Goal: Task Accomplishment & Management: Use online tool/utility

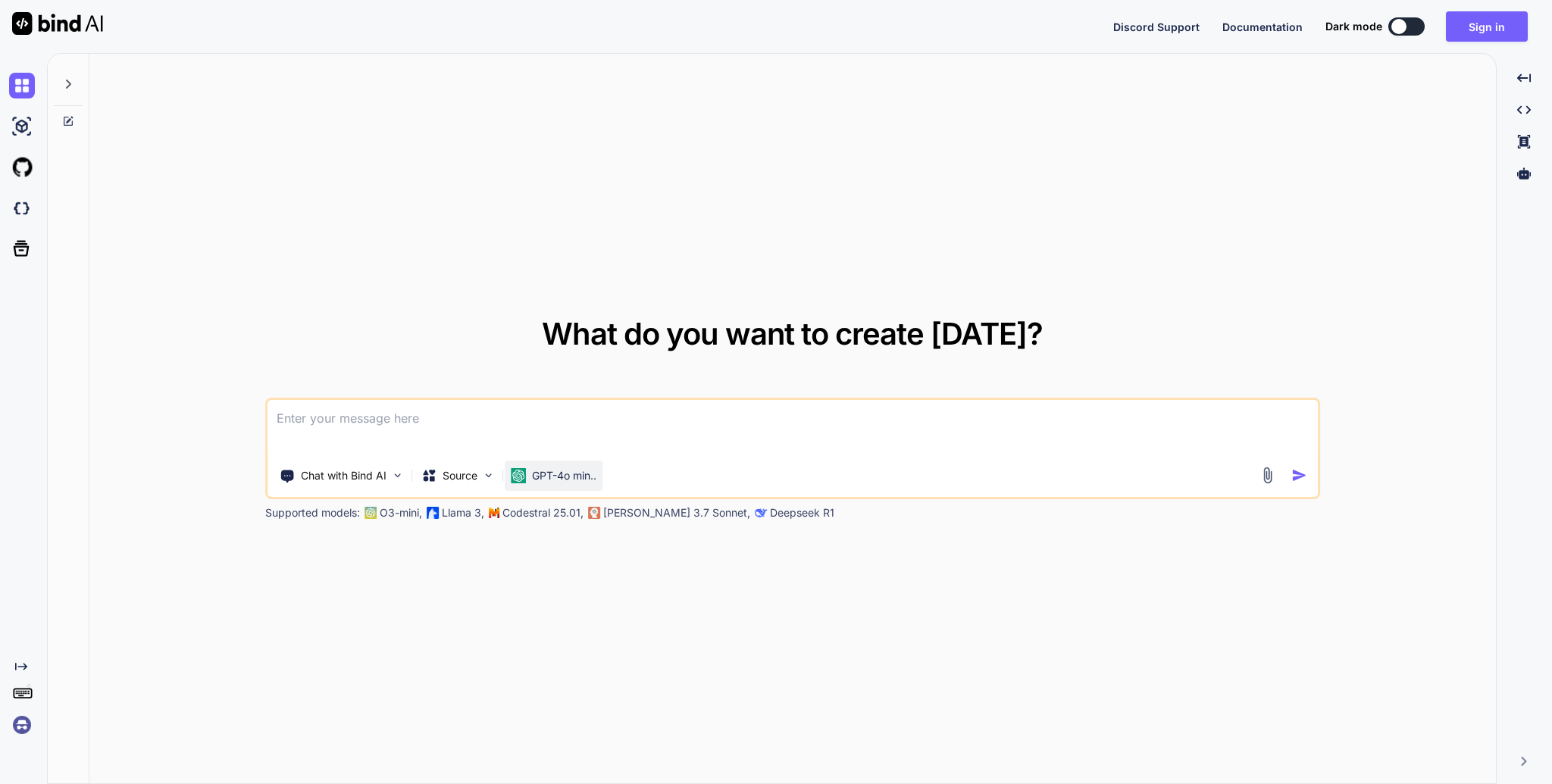
click at [576, 475] on p "GPT-4o min.." at bounding box center [563, 475] width 64 height 15
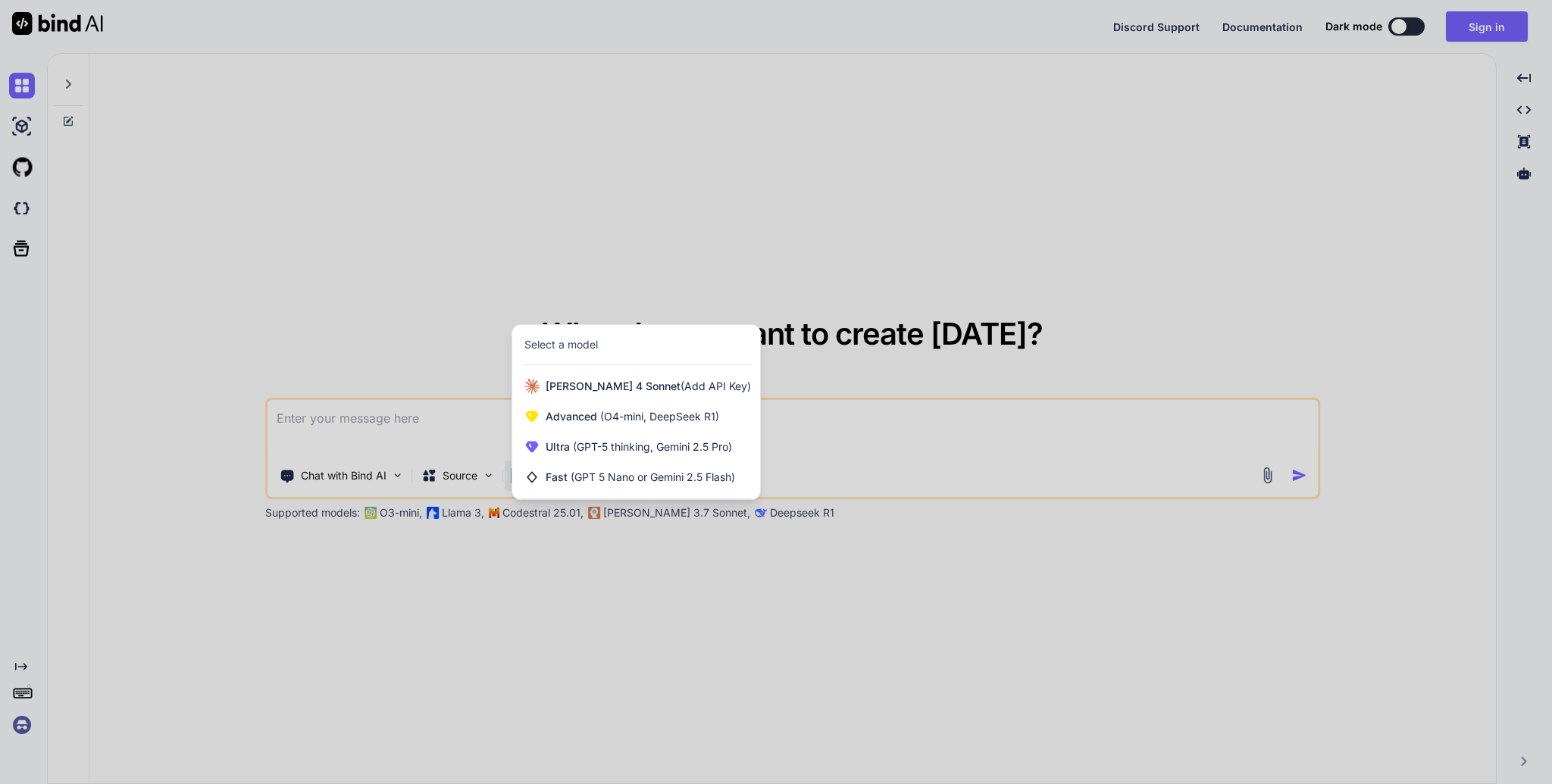
click at [889, 431] on div at bounding box center [776, 392] width 1552 height 784
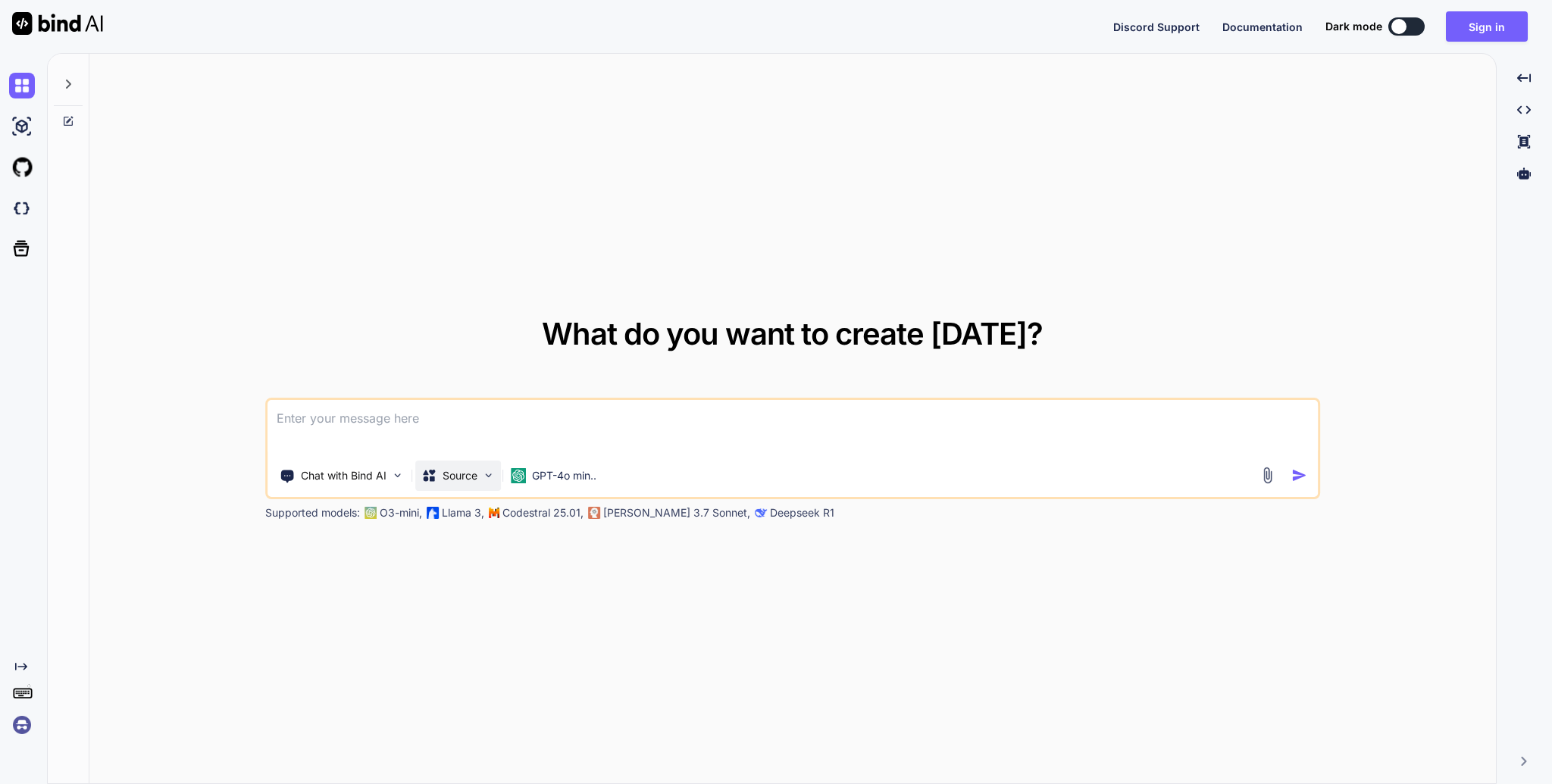
click at [461, 481] on p "Source" at bounding box center [460, 475] width 35 height 15
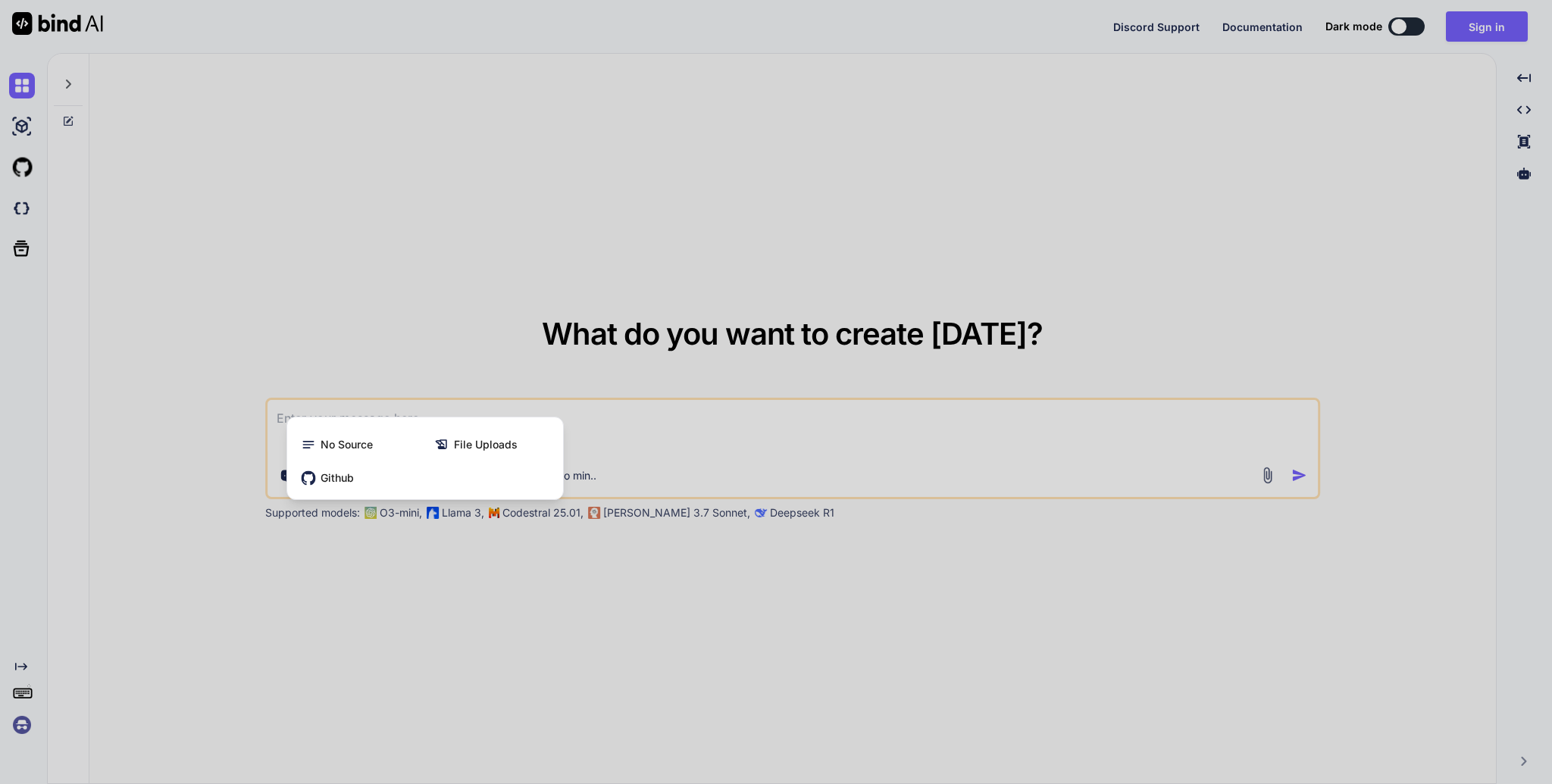
click at [618, 444] on div at bounding box center [776, 392] width 1552 height 784
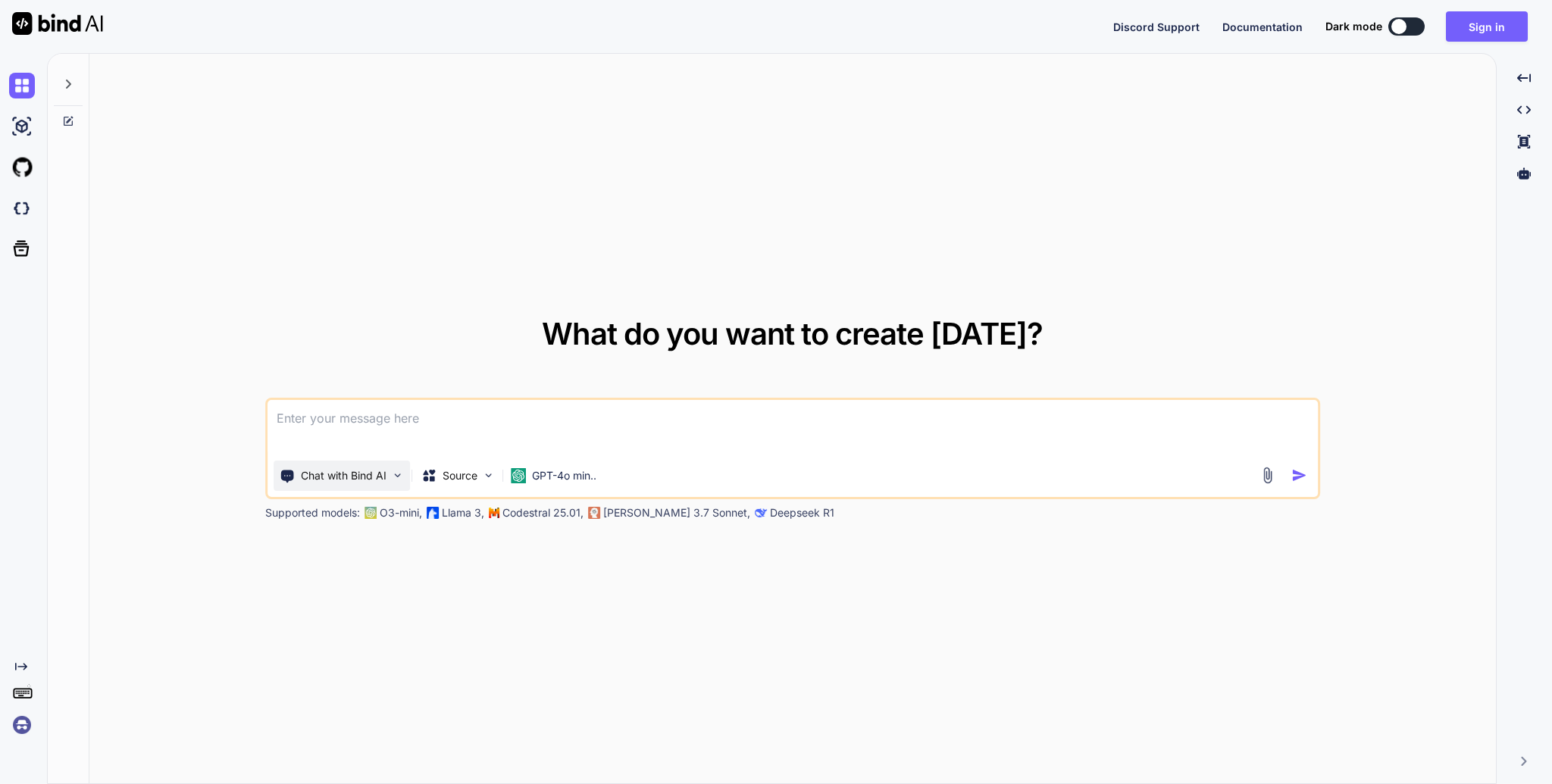
click at [393, 472] on img at bounding box center [397, 475] width 13 height 13
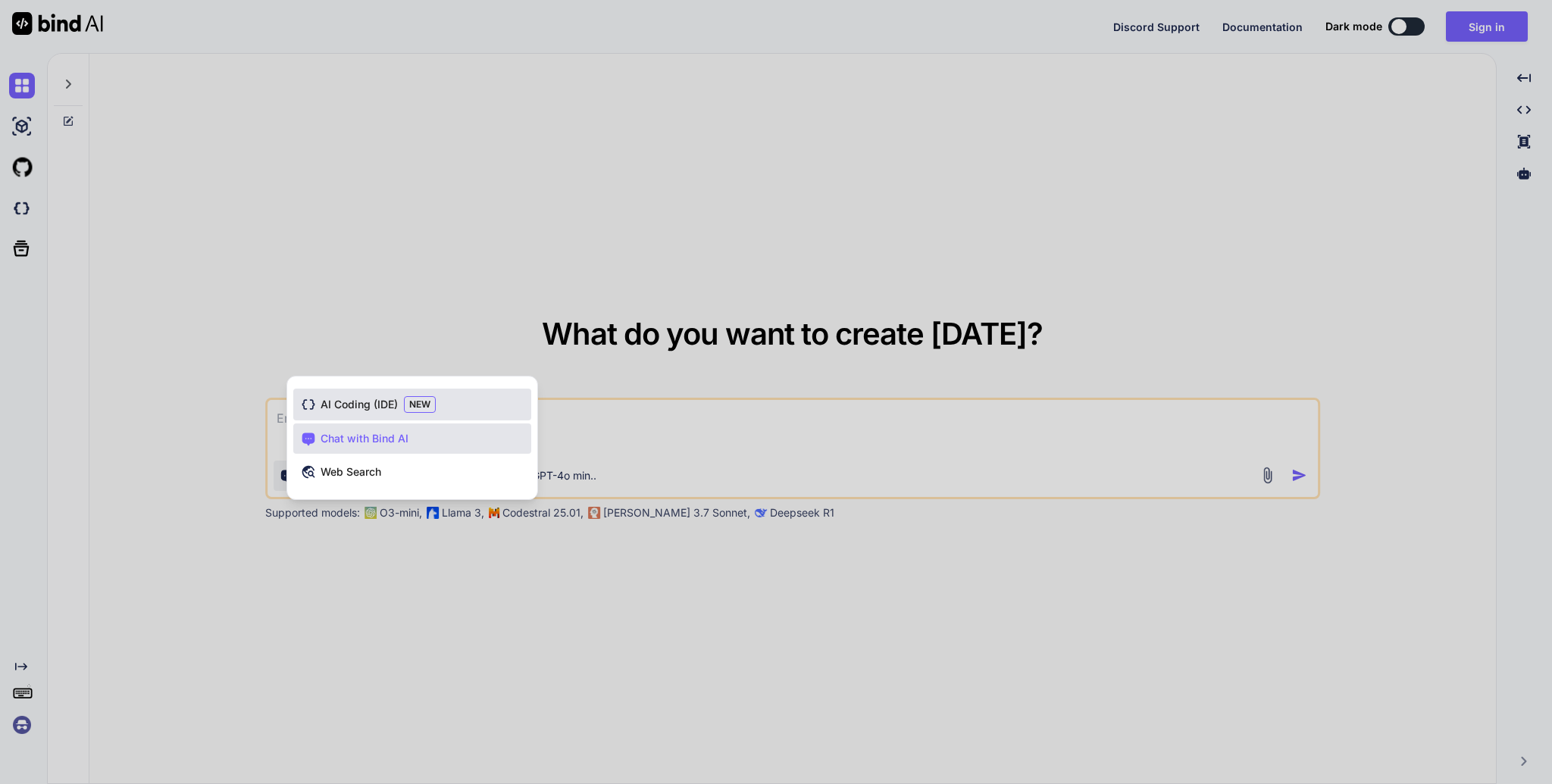
click at [368, 406] on span "AI Coding (IDE)" at bounding box center [359, 404] width 77 height 15
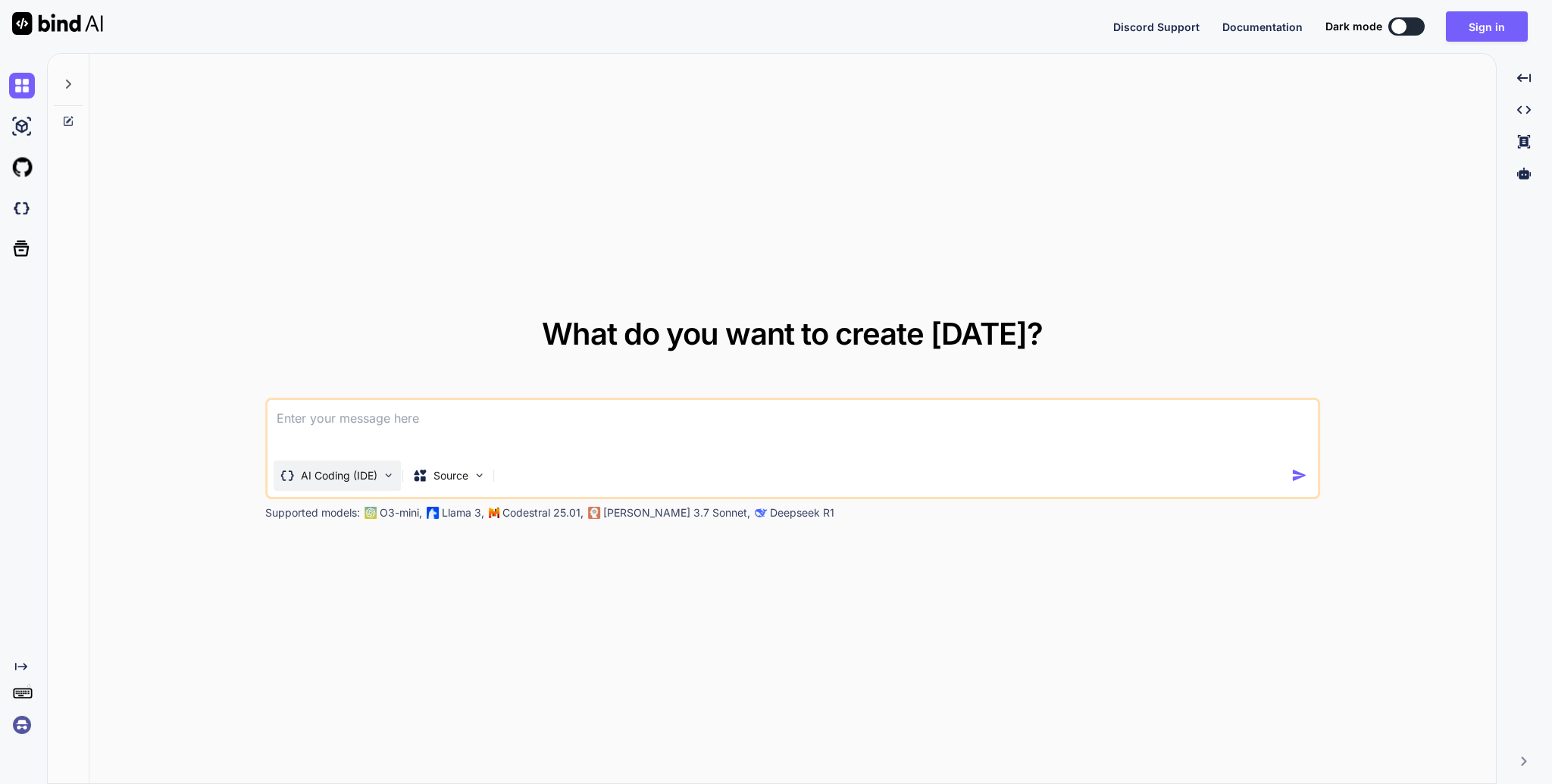
click at [359, 478] on p "AI Coding (IDE)" at bounding box center [339, 475] width 76 height 15
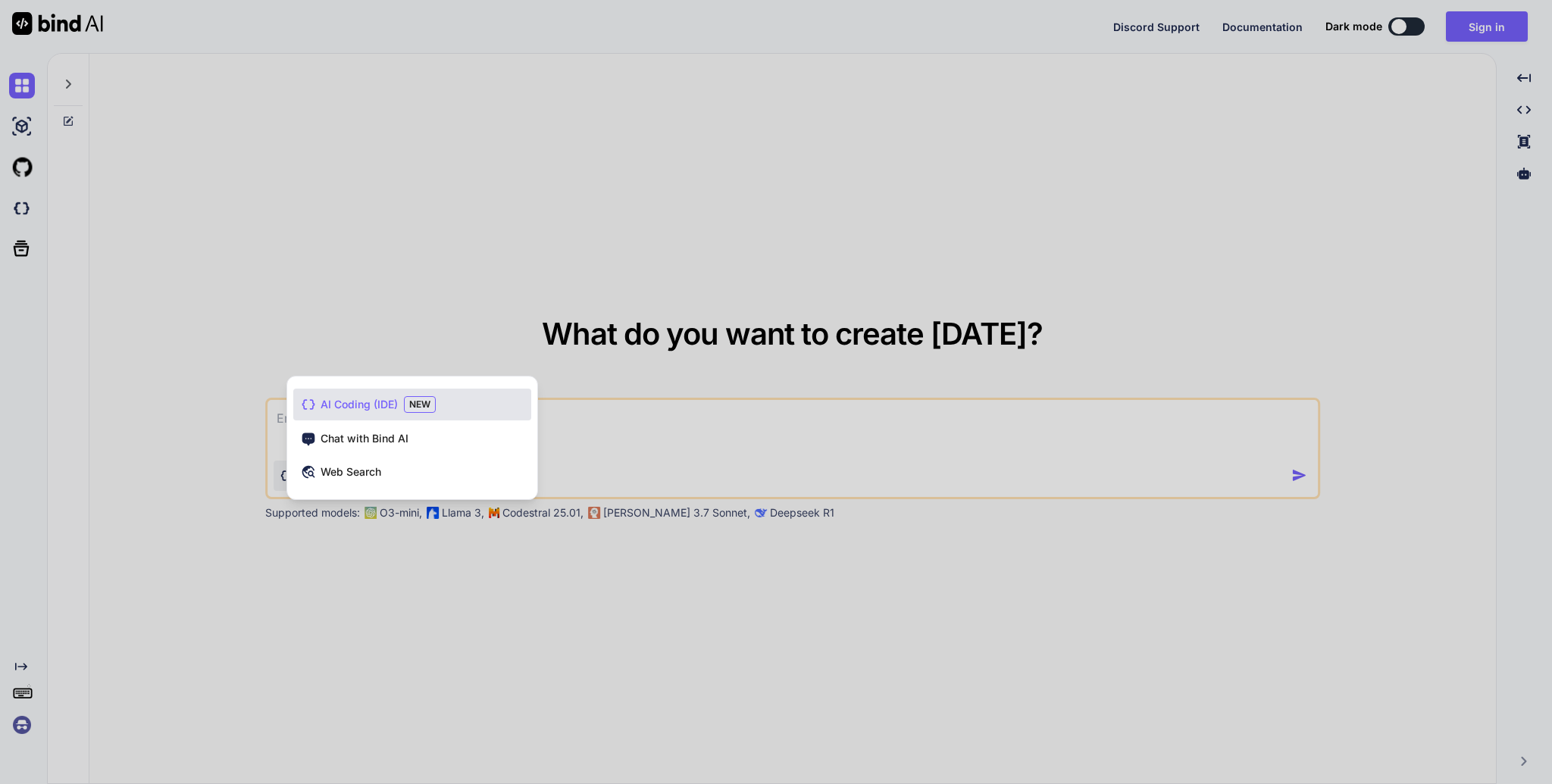
click at [223, 453] on div at bounding box center [776, 392] width 1552 height 784
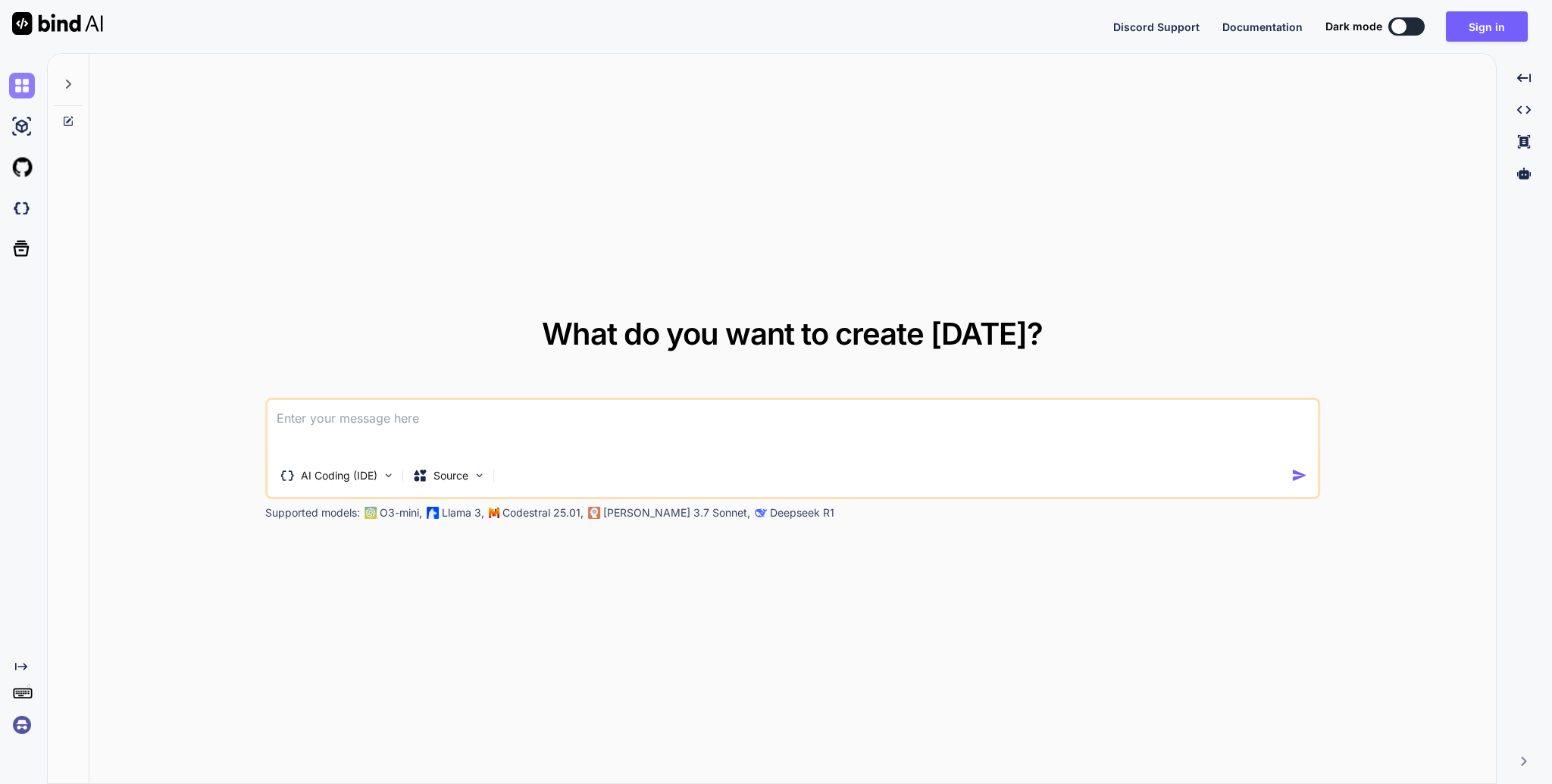
click at [25, 86] on img at bounding box center [21, 85] width 25 height 25
click at [27, 123] on img at bounding box center [21, 126] width 25 height 25
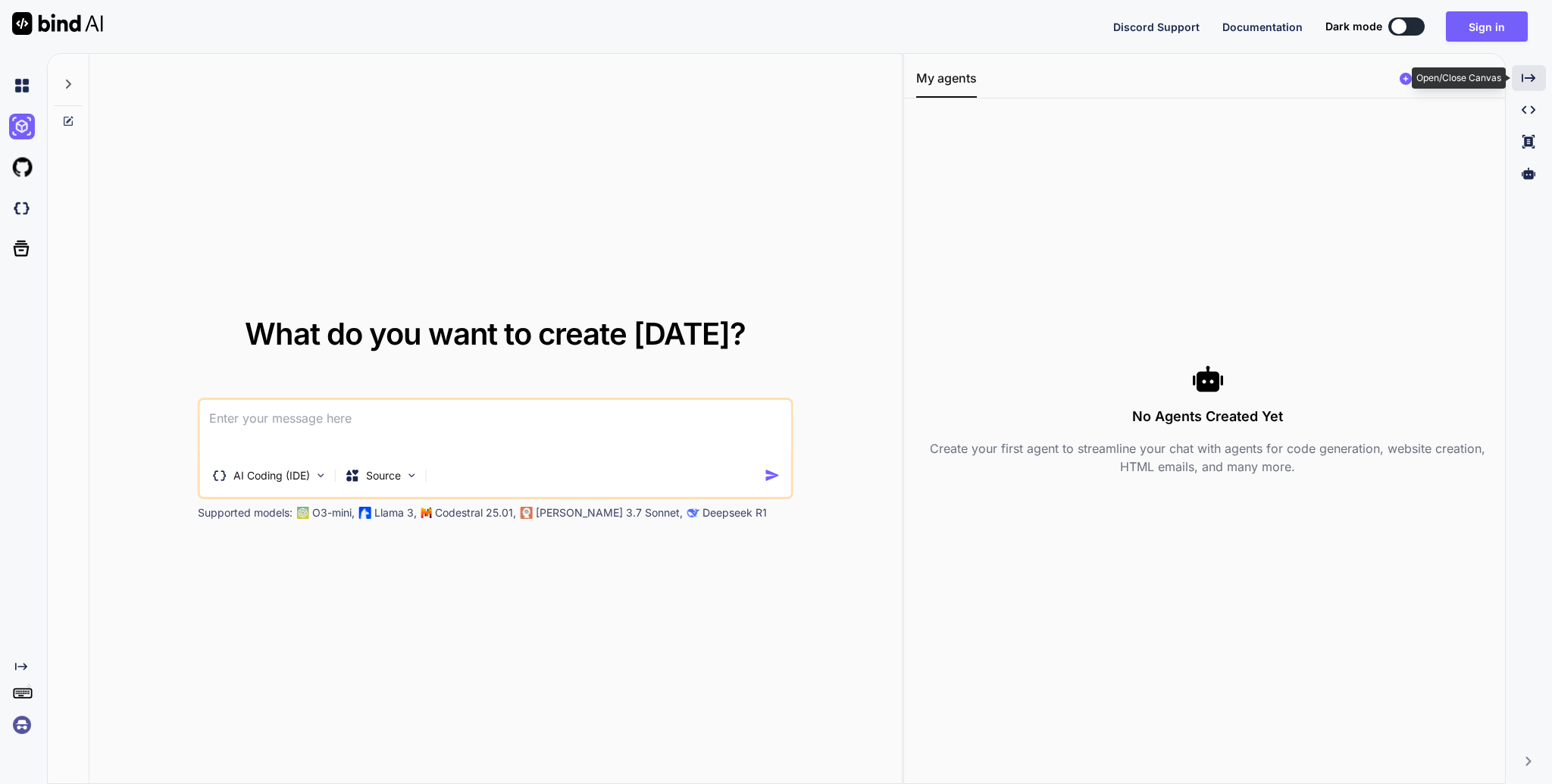
click at [1526, 75] on icon "Created with Pixso." at bounding box center [1528, 78] width 14 height 14
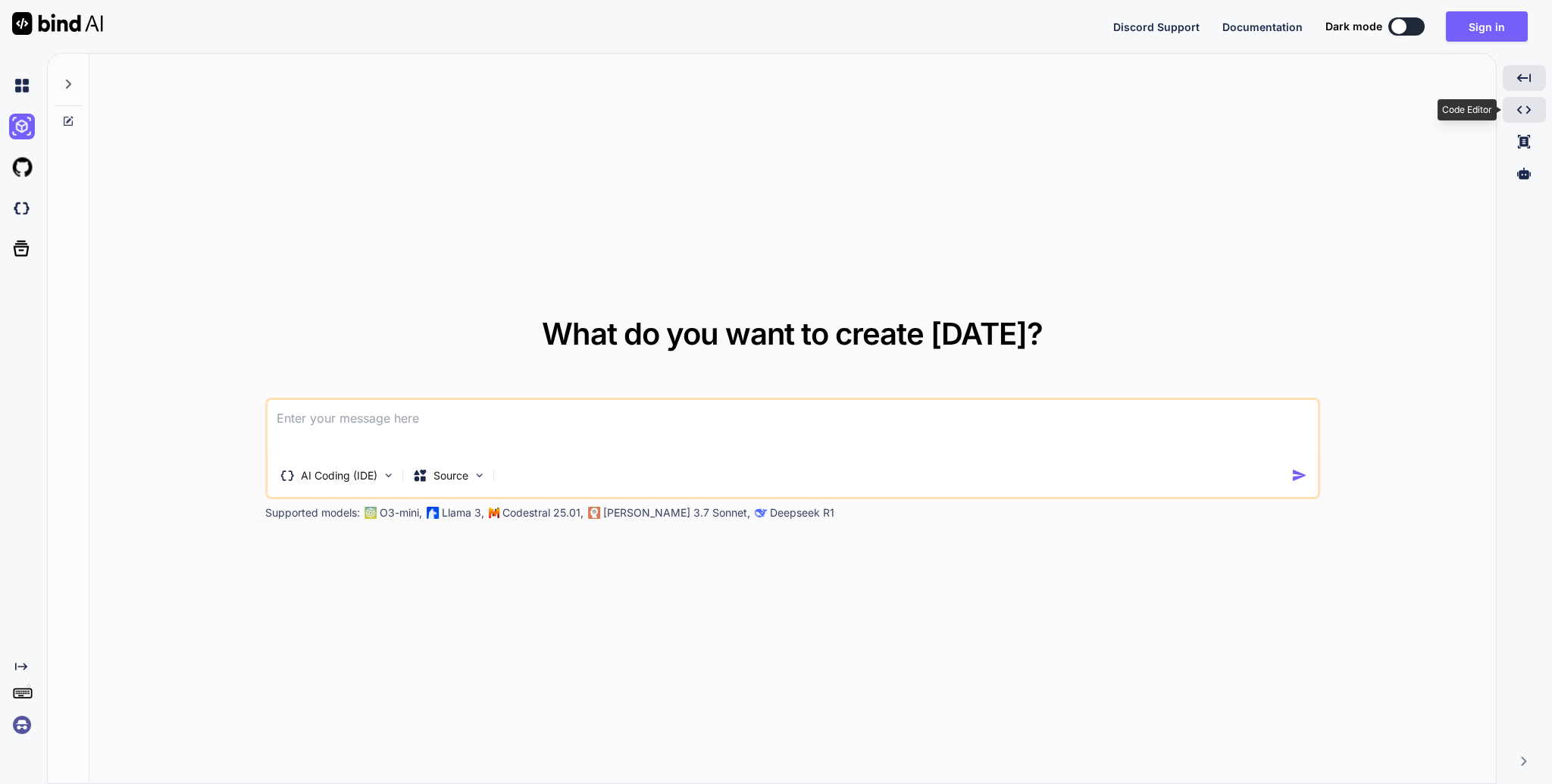
click at [1522, 118] on div "Created with Pixso." at bounding box center [1524, 110] width 43 height 25
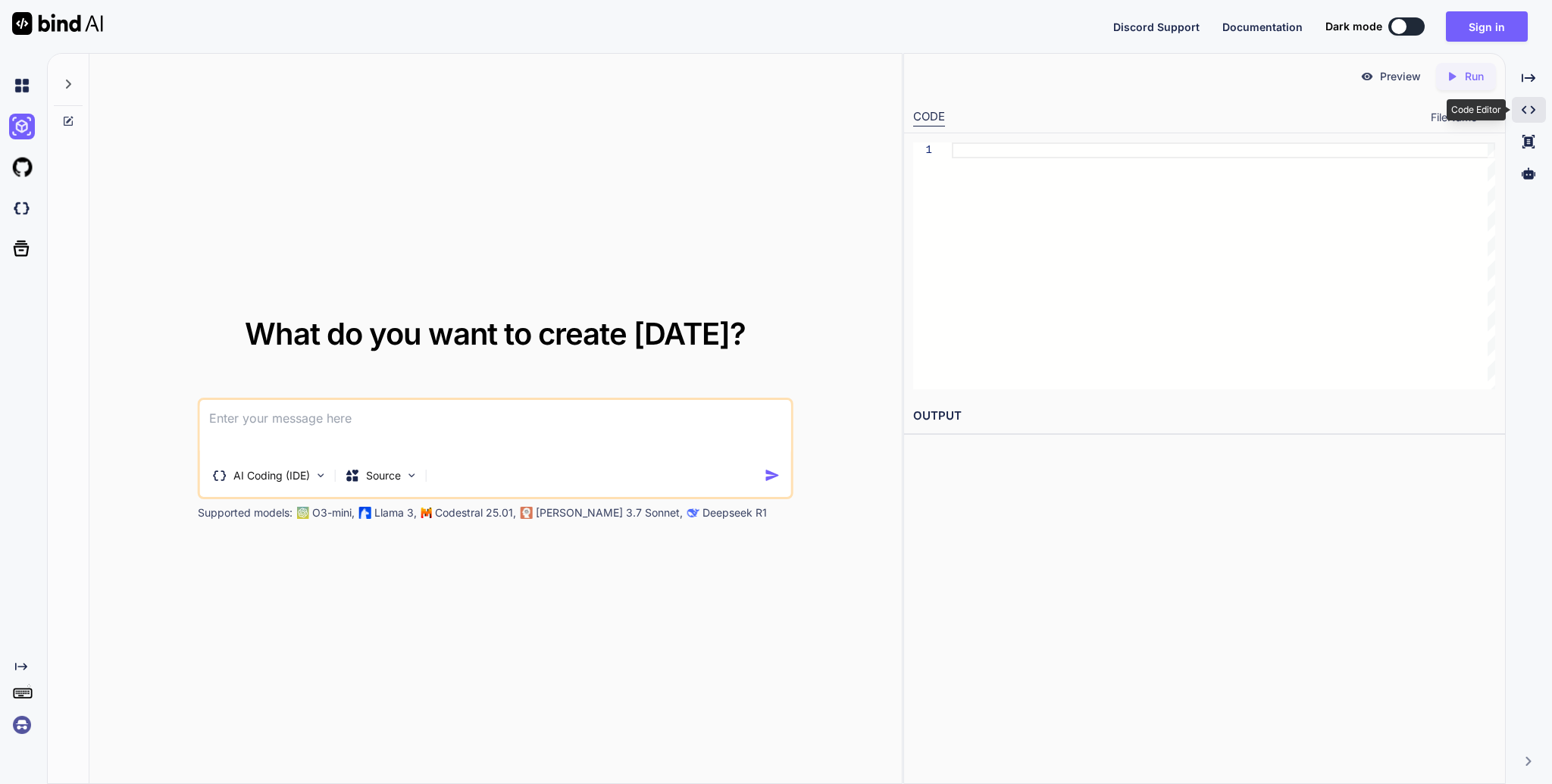
click at [1523, 113] on icon "Created with Pixso." at bounding box center [1528, 110] width 14 height 14
type textarea "x"
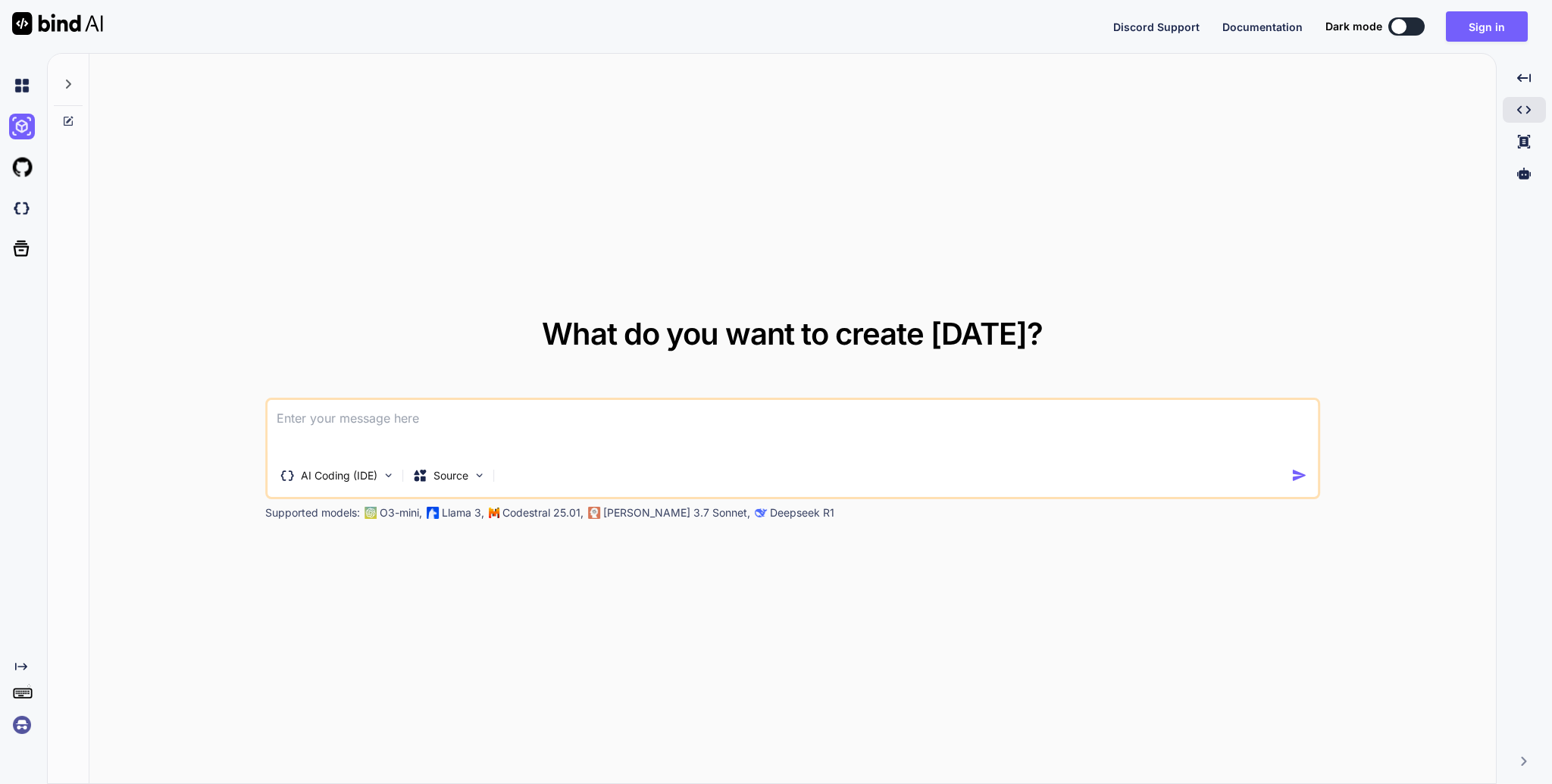
click at [533, 440] on textarea at bounding box center [792, 428] width 1050 height 56
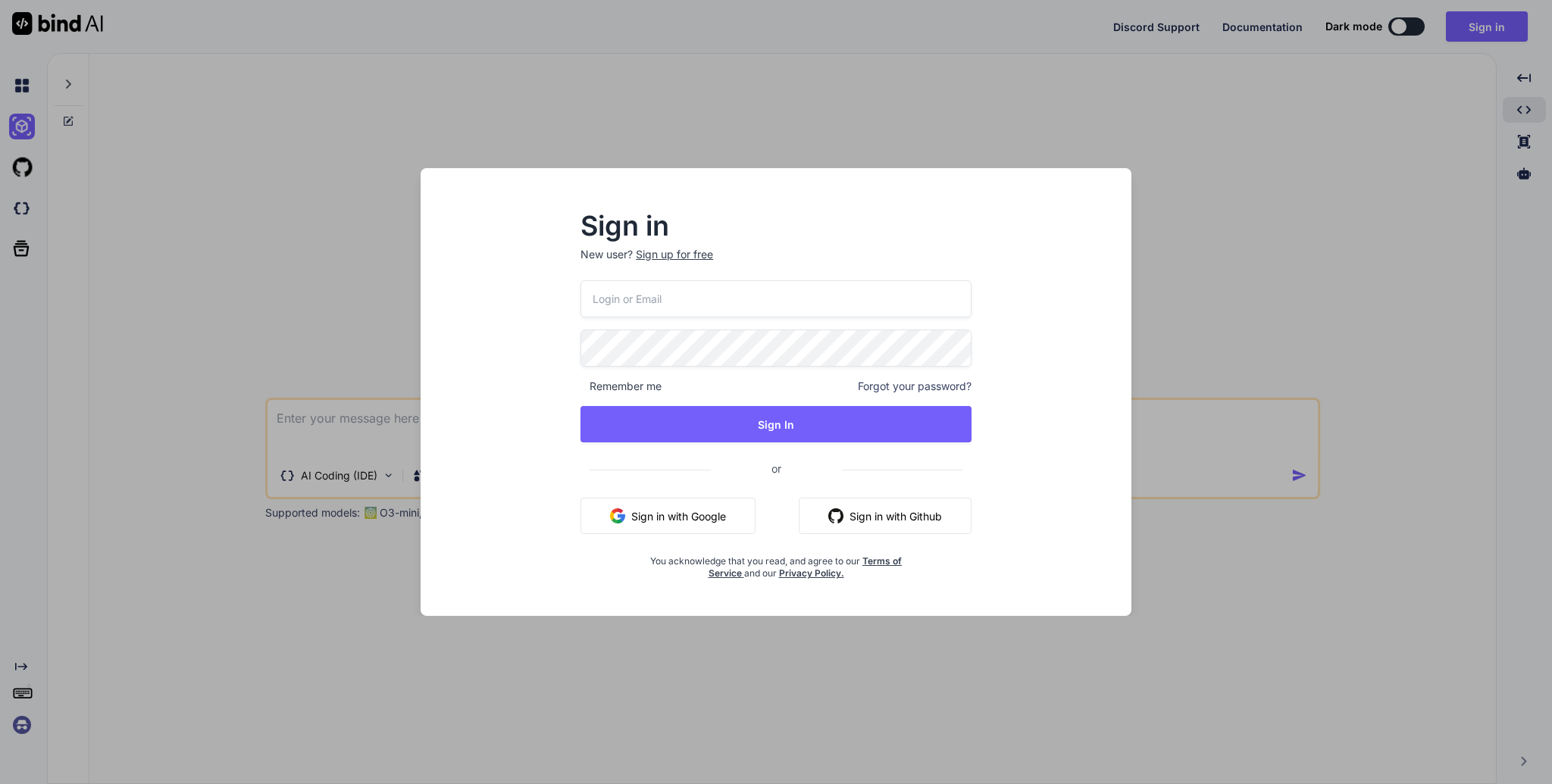
click at [1228, 214] on div "Sign in New user? Sign up for free Remember me Forgot your password? Sign In or…" at bounding box center [776, 392] width 1552 height 784
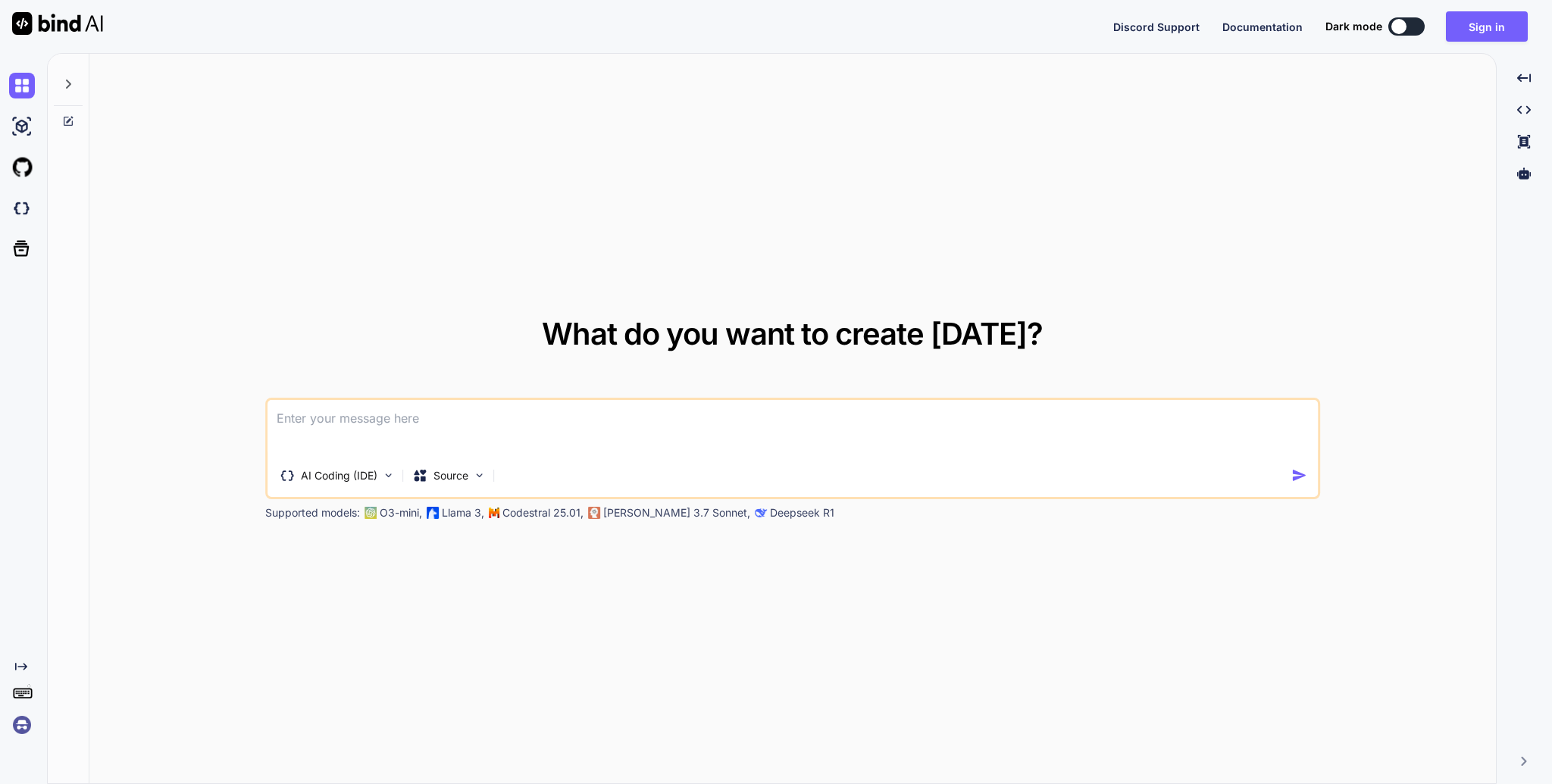
click at [855, 432] on textarea at bounding box center [792, 428] width 1050 height 56
click at [511, 428] on textarea at bounding box center [792, 428] width 1050 height 56
click at [1489, 27] on button "Sign in" at bounding box center [1486, 26] width 82 height 31
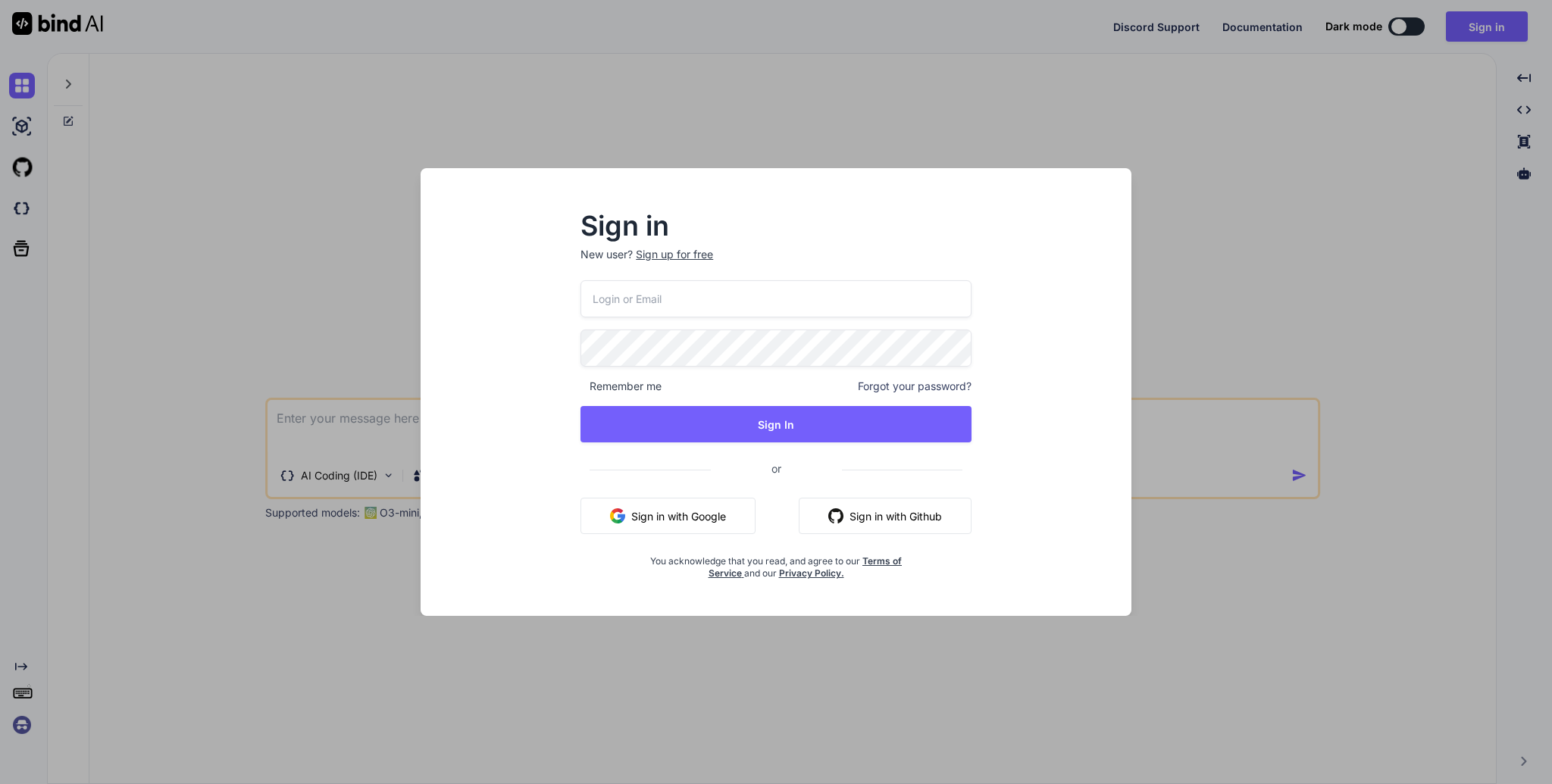
click at [728, 521] on button "Sign in with Google" at bounding box center [669, 515] width 175 height 36
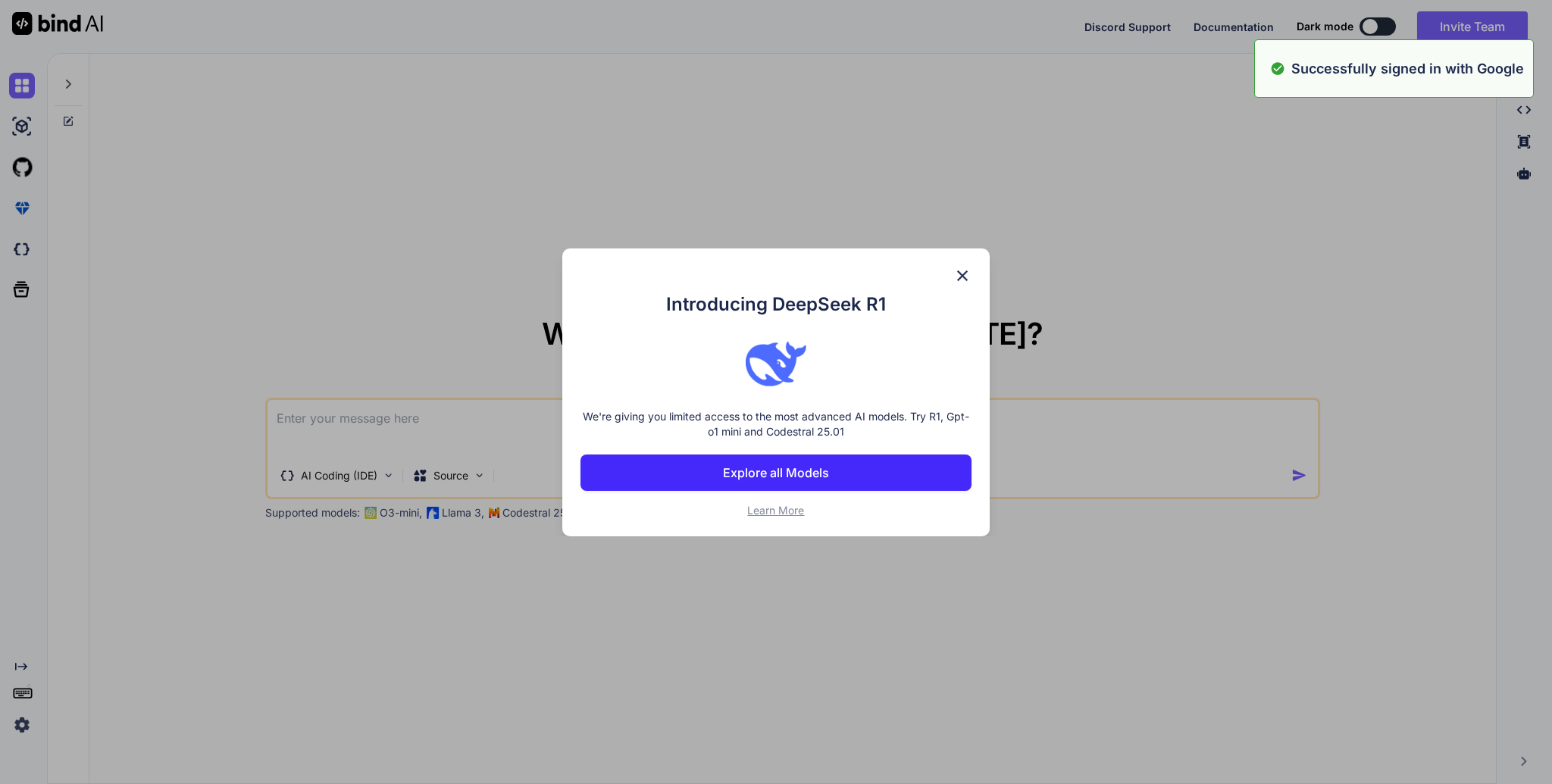
type textarea "x"
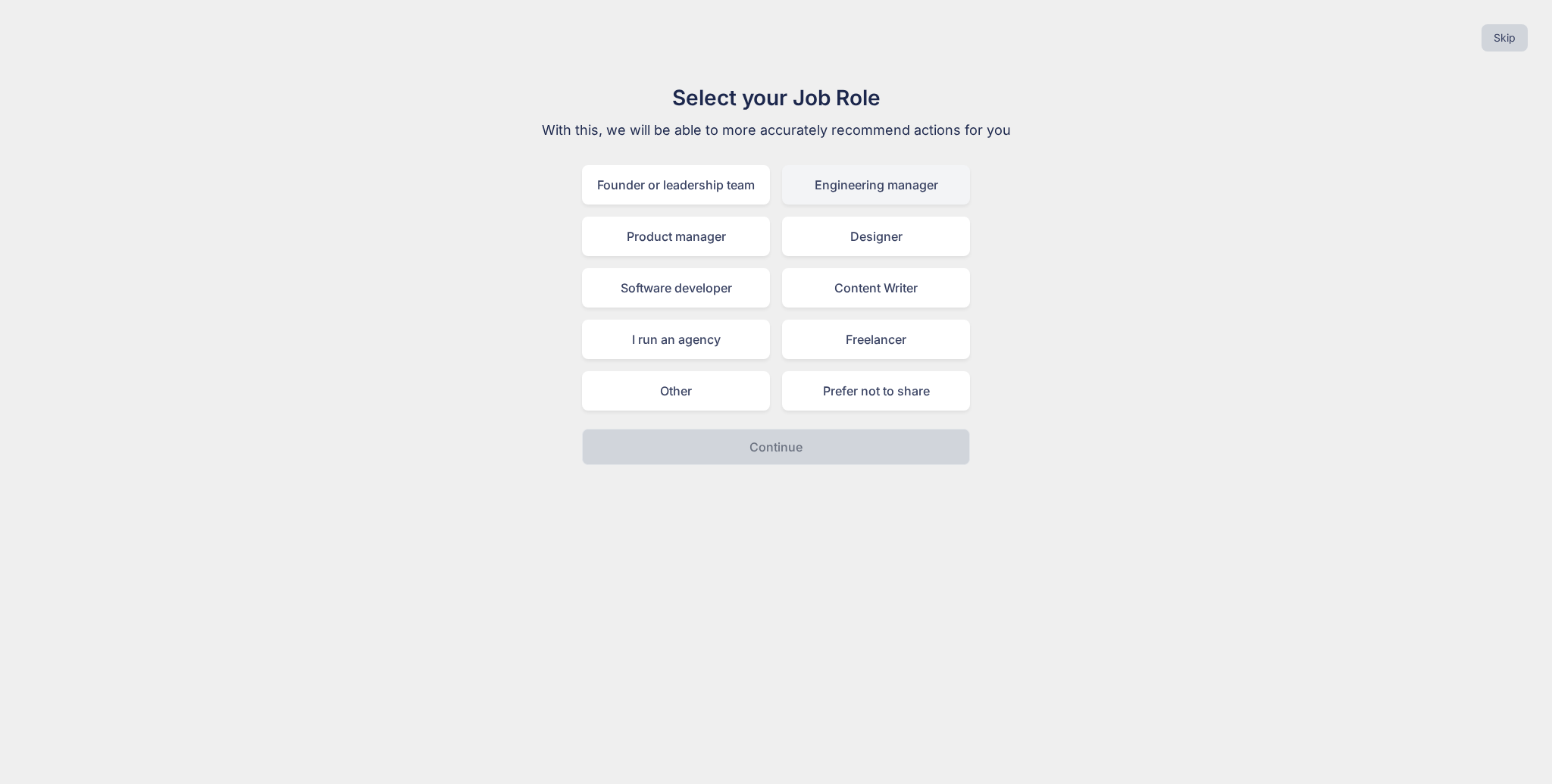
click at [883, 189] on div "Engineering manager" at bounding box center [876, 184] width 188 height 39
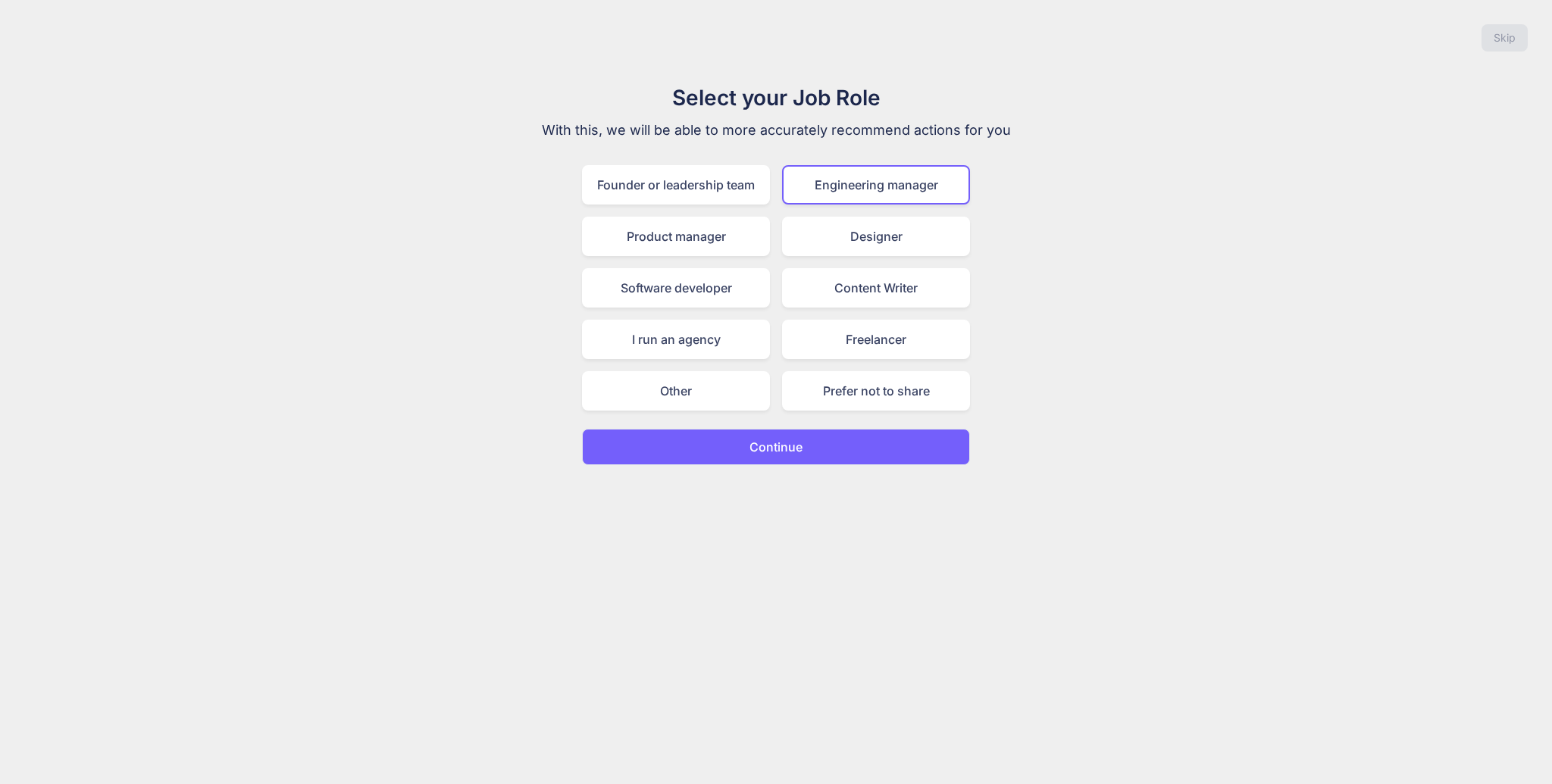
click at [826, 451] on button "Continue" at bounding box center [776, 446] width 388 height 36
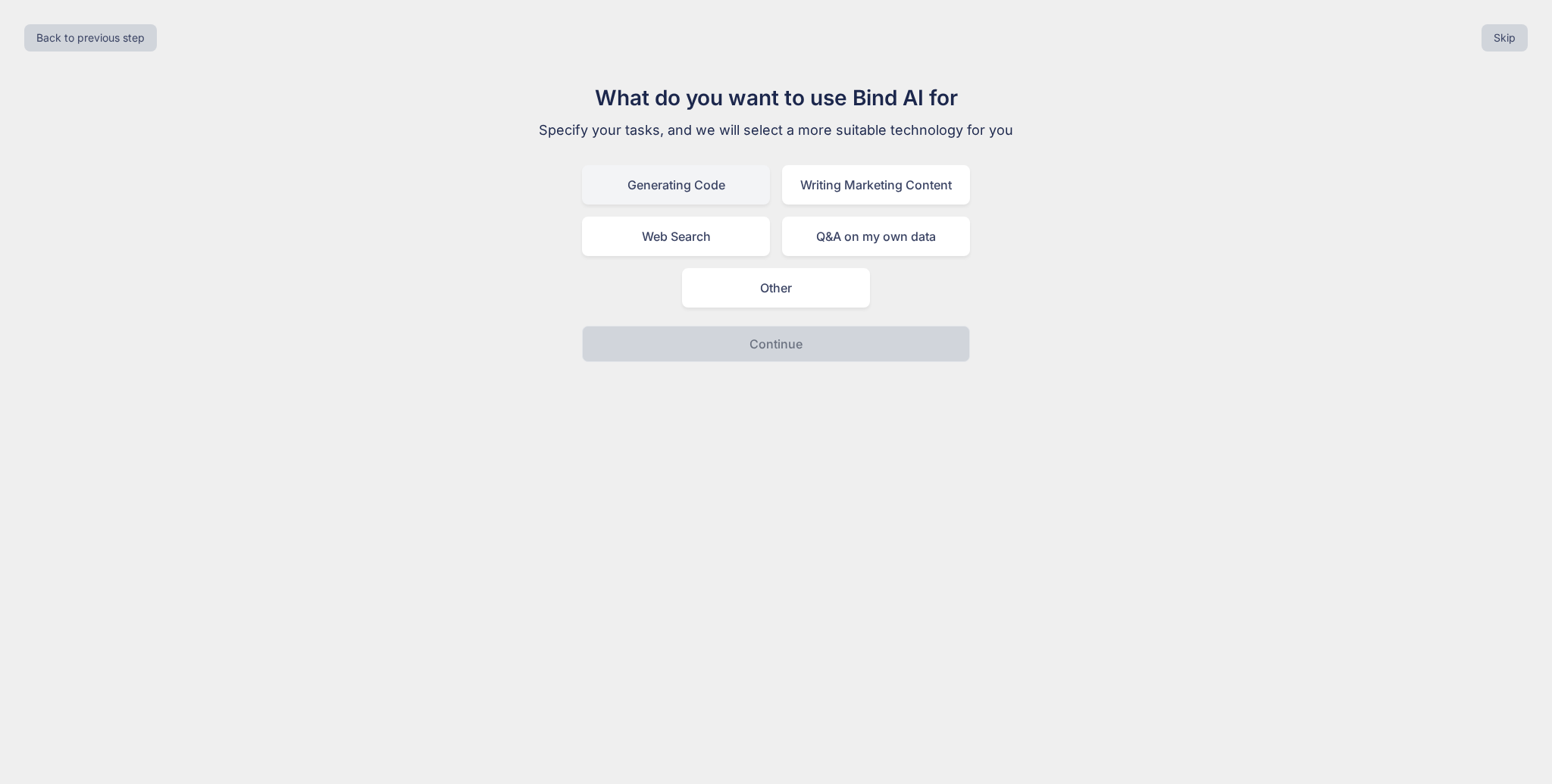
click at [746, 200] on div "Generating Code" at bounding box center [676, 184] width 188 height 39
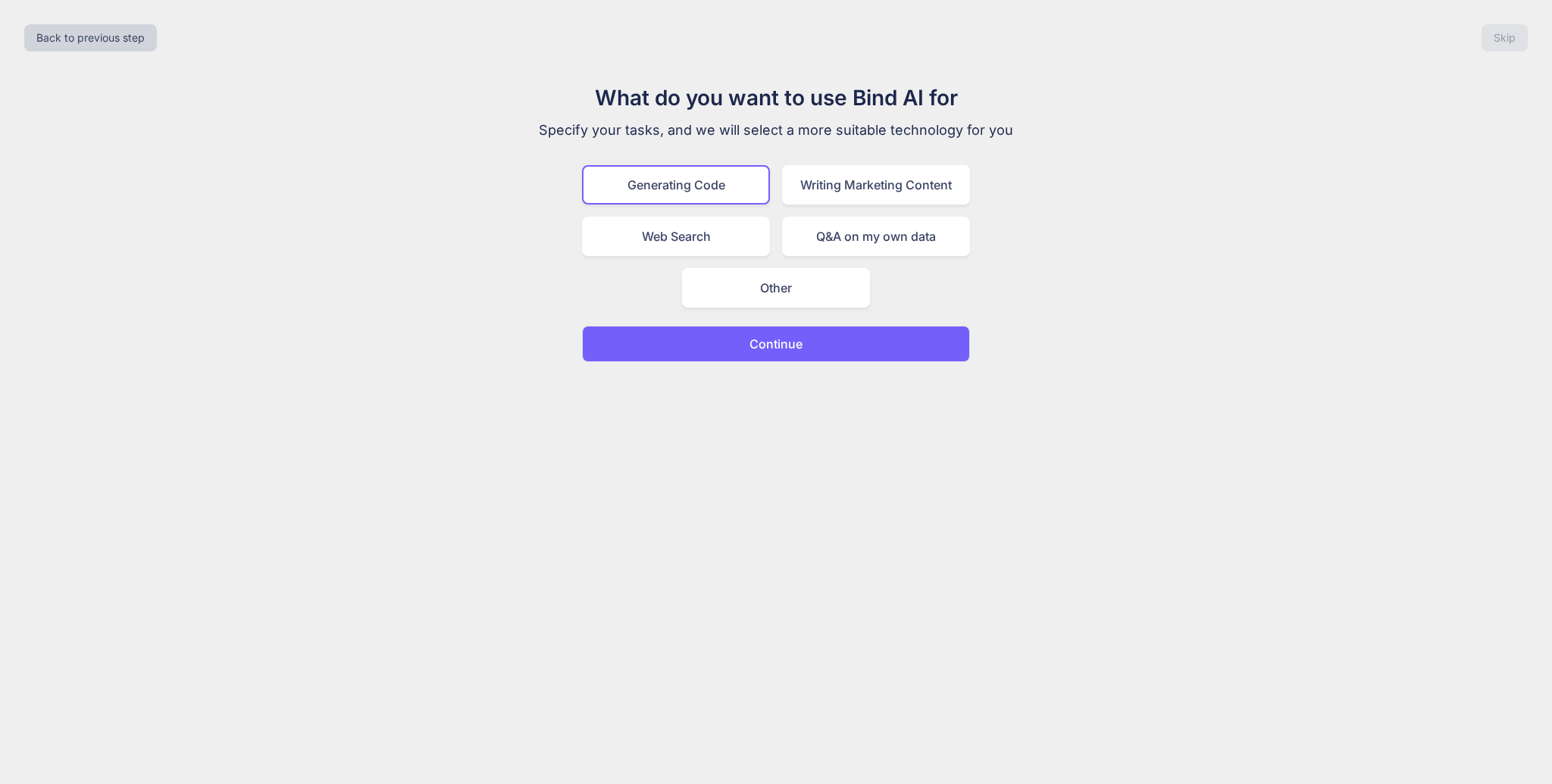
click at [821, 345] on button "Continue" at bounding box center [776, 343] width 388 height 36
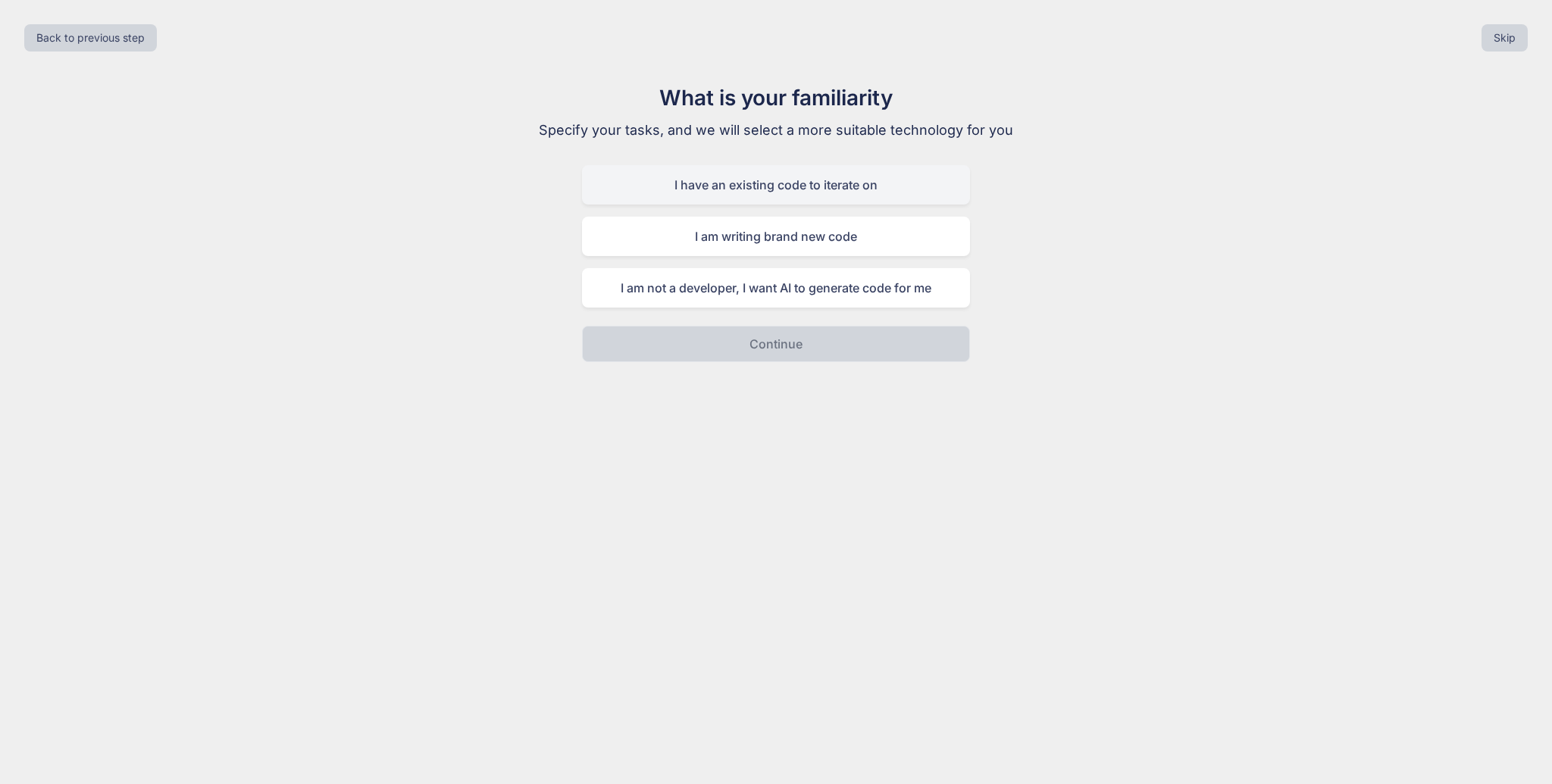
click at [830, 175] on div "I have an existing code to iterate on" at bounding box center [776, 184] width 388 height 39
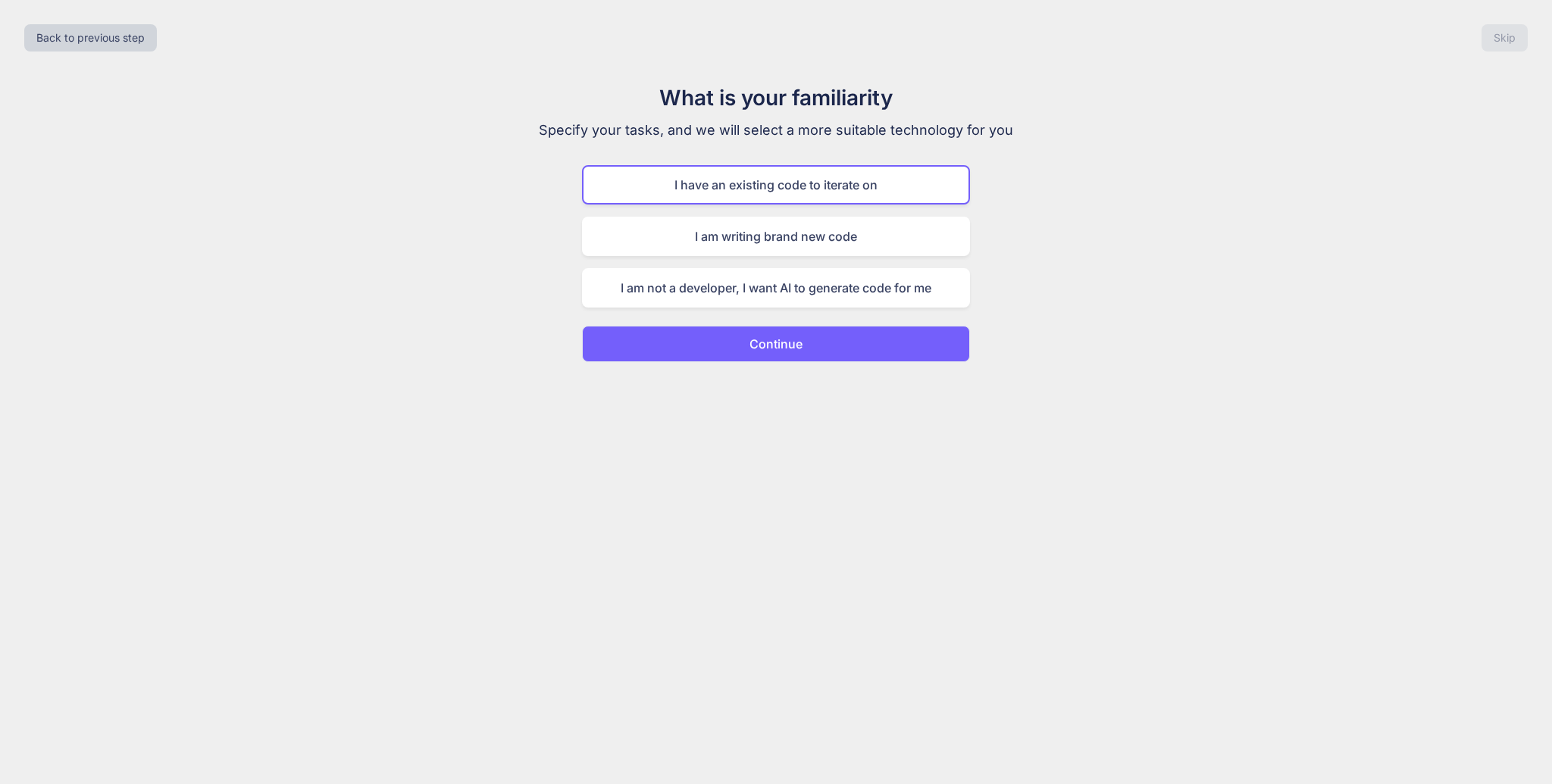
click at [819, 346] on button "Continue" at bounding box center [776, 343] width 388 height 36
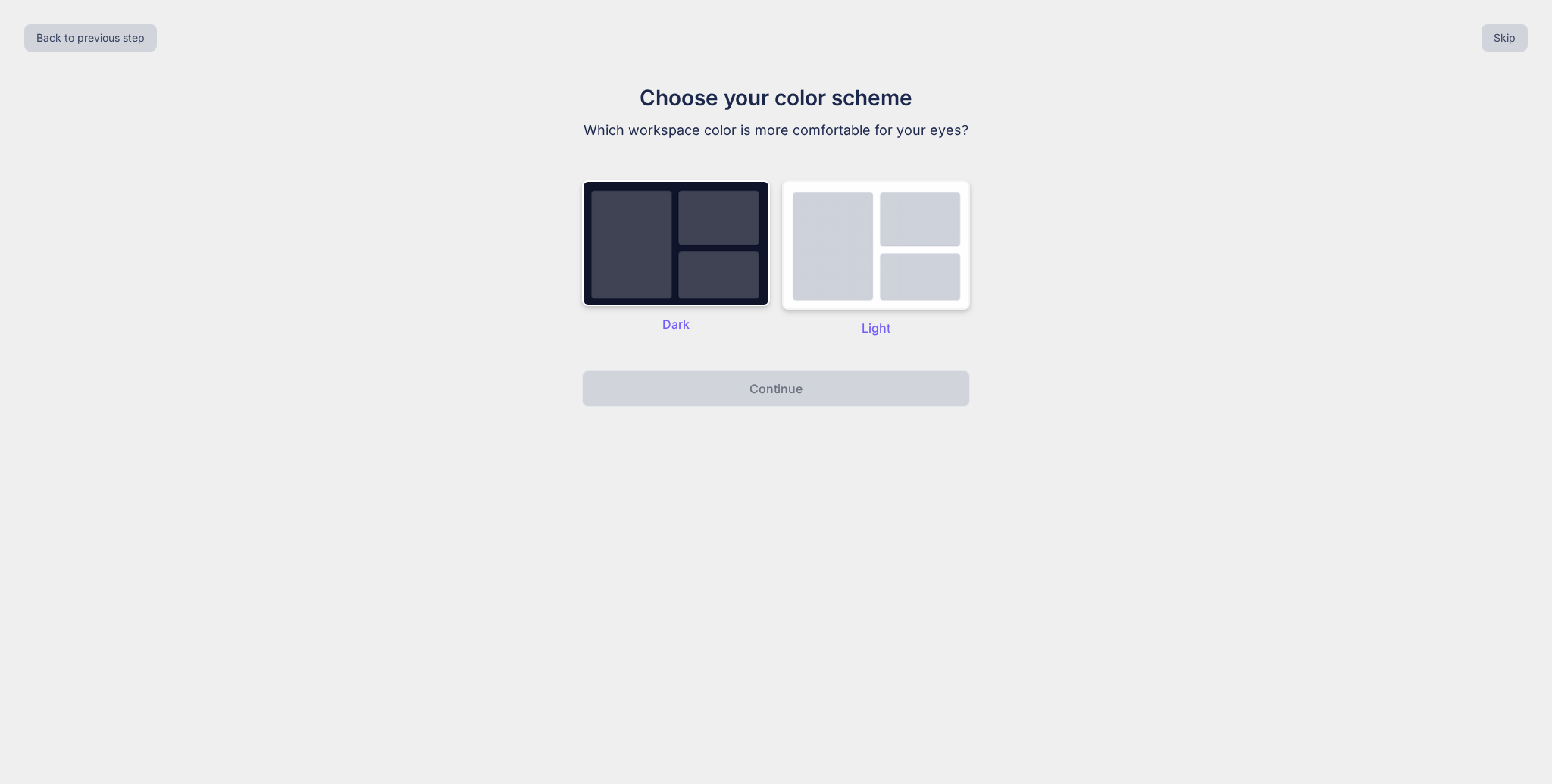
click at [845, 269] on img at bounding box center [876, 246] width 188 height 130
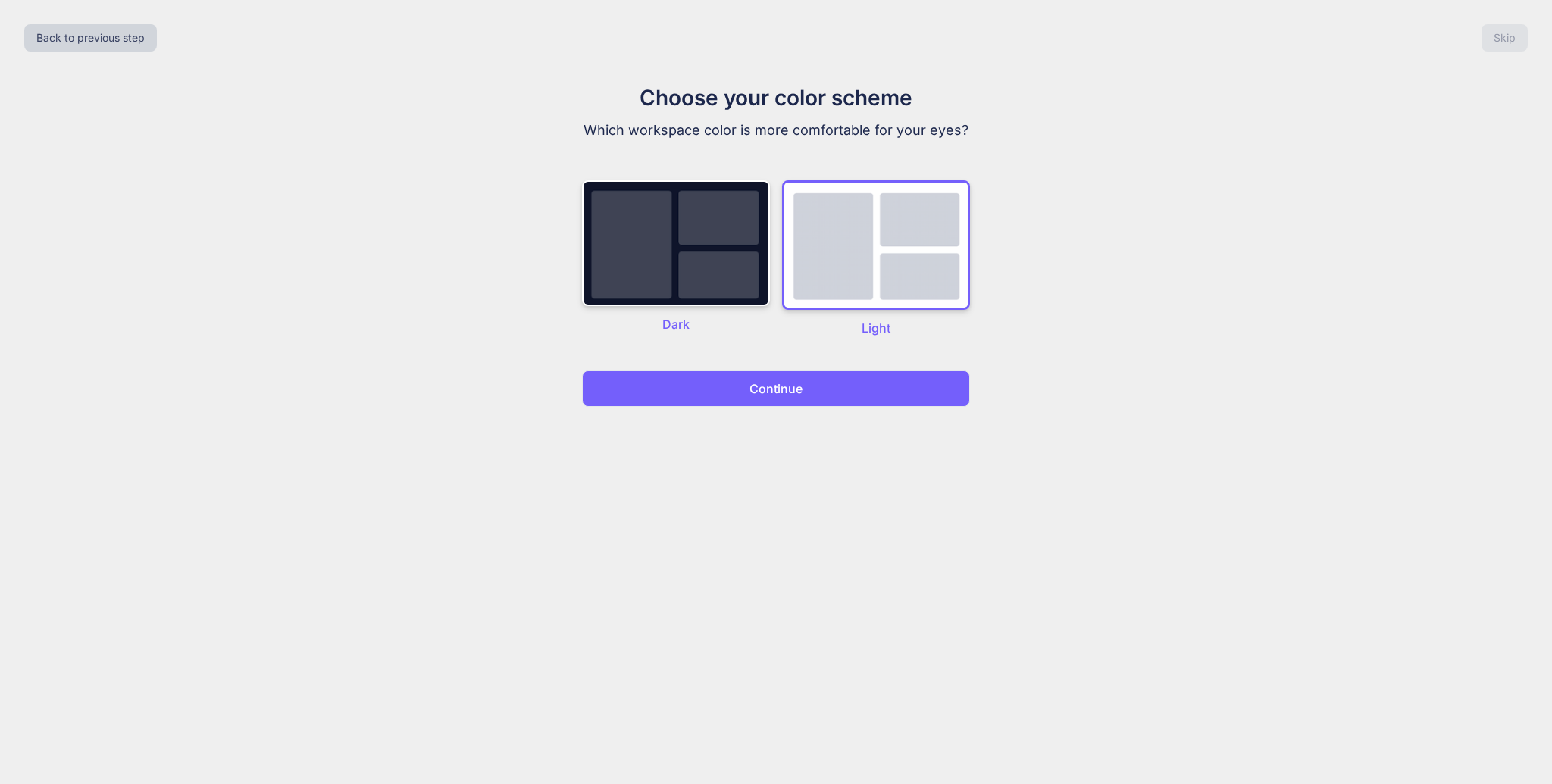
click at [836, 395] on button "Continue" at bounding box center [776, 388] width 388 height 36
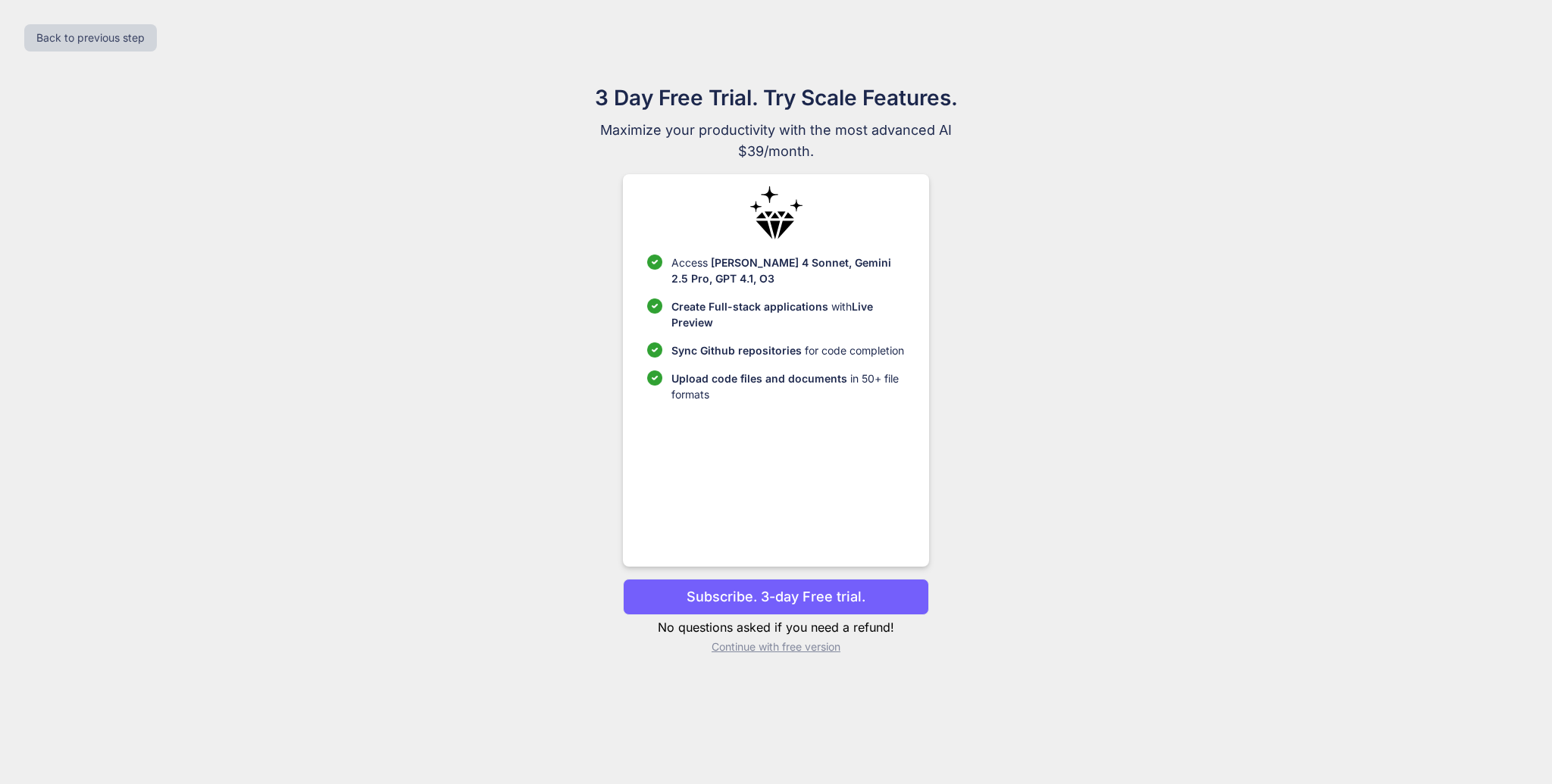
drag, startPoint x: 667, startPoint y: 259, endPoint x: 773, endPoint y: 296, distance: 112.3
click at [772, 296] on ul "Access Claude 4 Sonnet, Gemini 2.5 Pro, GPT 4.1, O3 Create Full-stack applicati…" at bounding box center [776, 328] width 257 height 147
click at [774, 296] on ul "Access Claude 4 Sonnet, Gemini 2.5 Pro, GPT 4.1, O3 Create Full-stack applicati…" at bounding box center [776, 328] width 257 height 147
click at [707, 308] on span "Create Full-stack applications" at bounding box center [751, 306] width 160 height 13
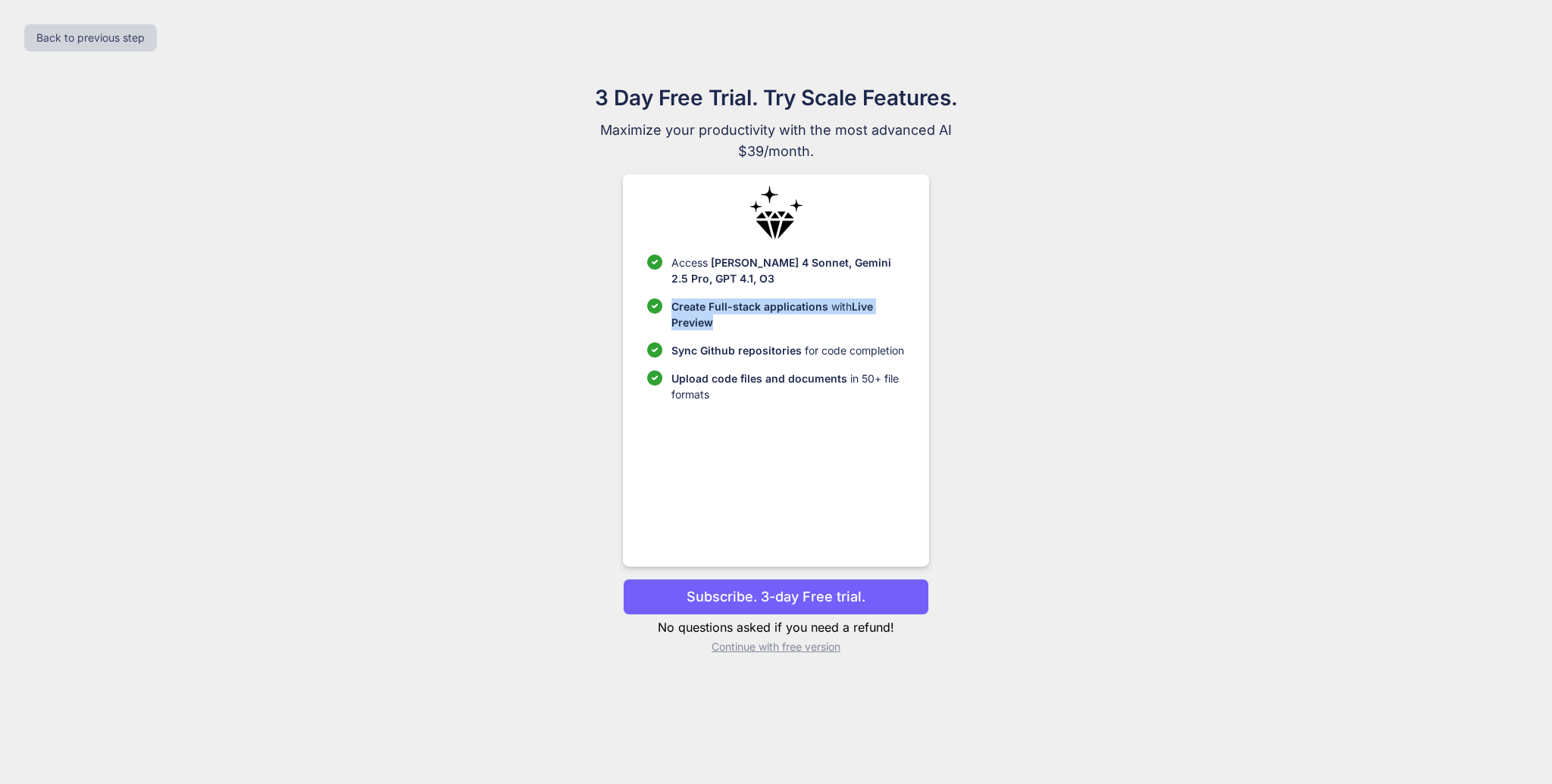
click at [708, 307] on span "Create Full-stack applications" at bounding box center [751, 306] width 160 height 13
click at [718, 335] on ul "Access Claude 4 Sonnet, Gemini 2.5 Pro, GPT 4.1, O3 Create Full-stack applicati…" at bounding box center [776, 328] width 257 height 147
click at [796, 351] on span "Sync Github repositories" at bounding box center [736, 350] width 131 height 13
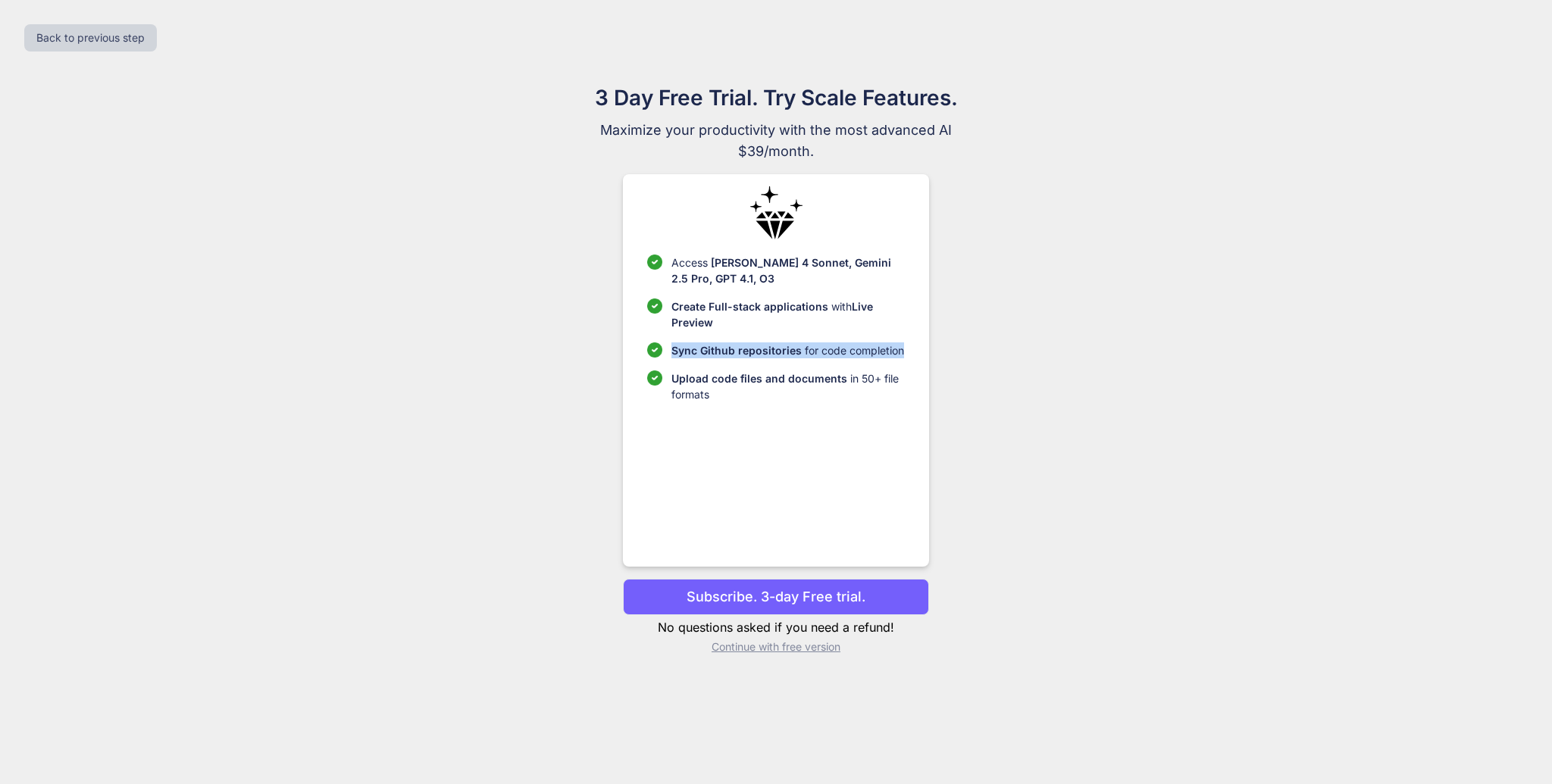
click at [887, 353] on p "Sync Github repositories for code completion" at bounding box center [787, 350] width 232 height 16
click at [755, 374] on span "Upload code files and documents" at bounding box center [759, 378] width 175 height 13
click at [755, 396] on p "Upload code files and documents in 50+ file formats" at bounding box center [787, 386] width 232 height 32
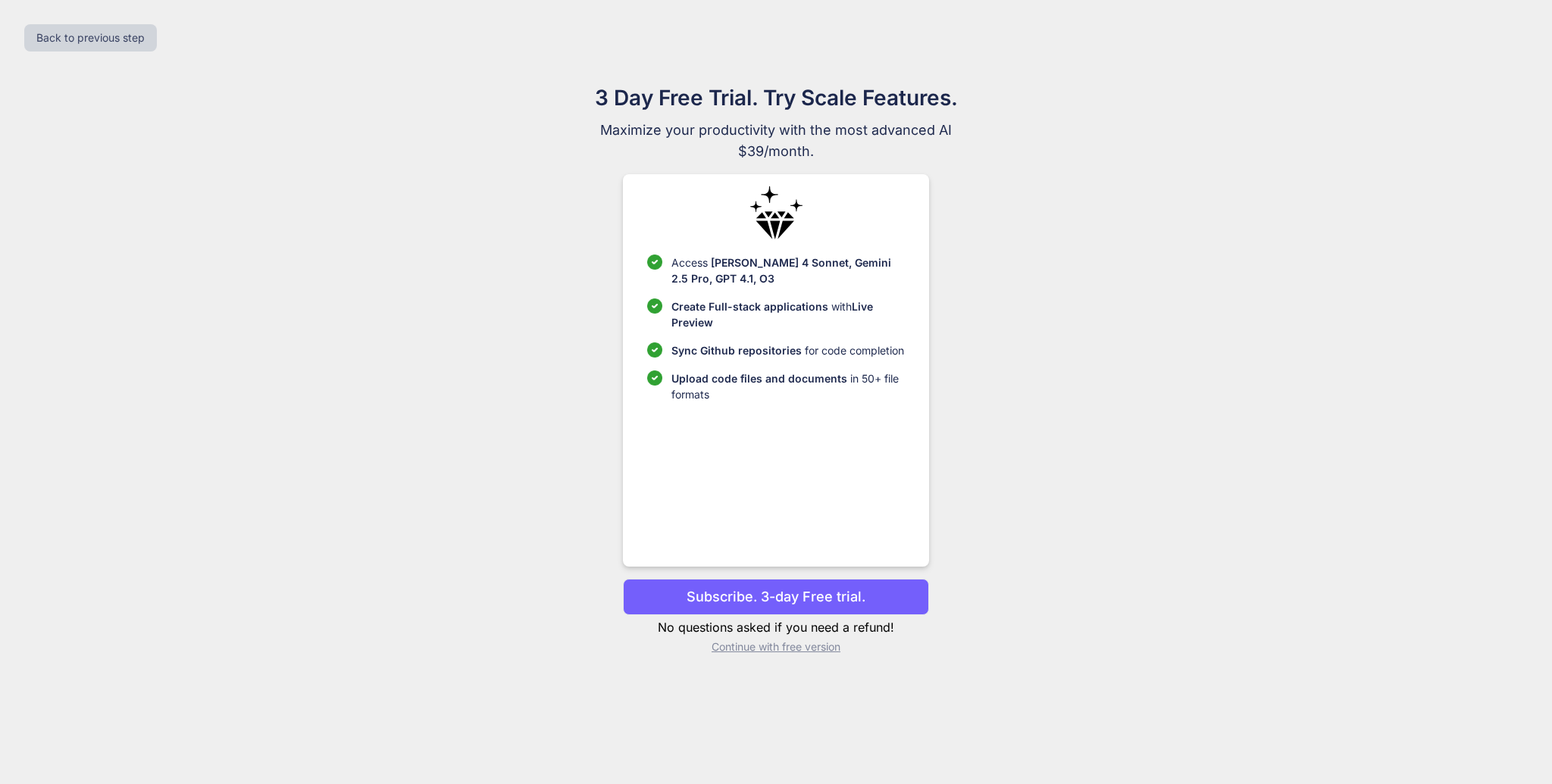
click at [765, 345] on span "Sync Github repositories" at bounding box center [736, 350] width 131 height 13
click at [864, 353] on p "Sync Github repositories for code completion" at bounding box center [787, 350] width 232 height 16
click at [806, 650] on p "Continue with free version" at bounding box center [776, 646] width 305 height 15
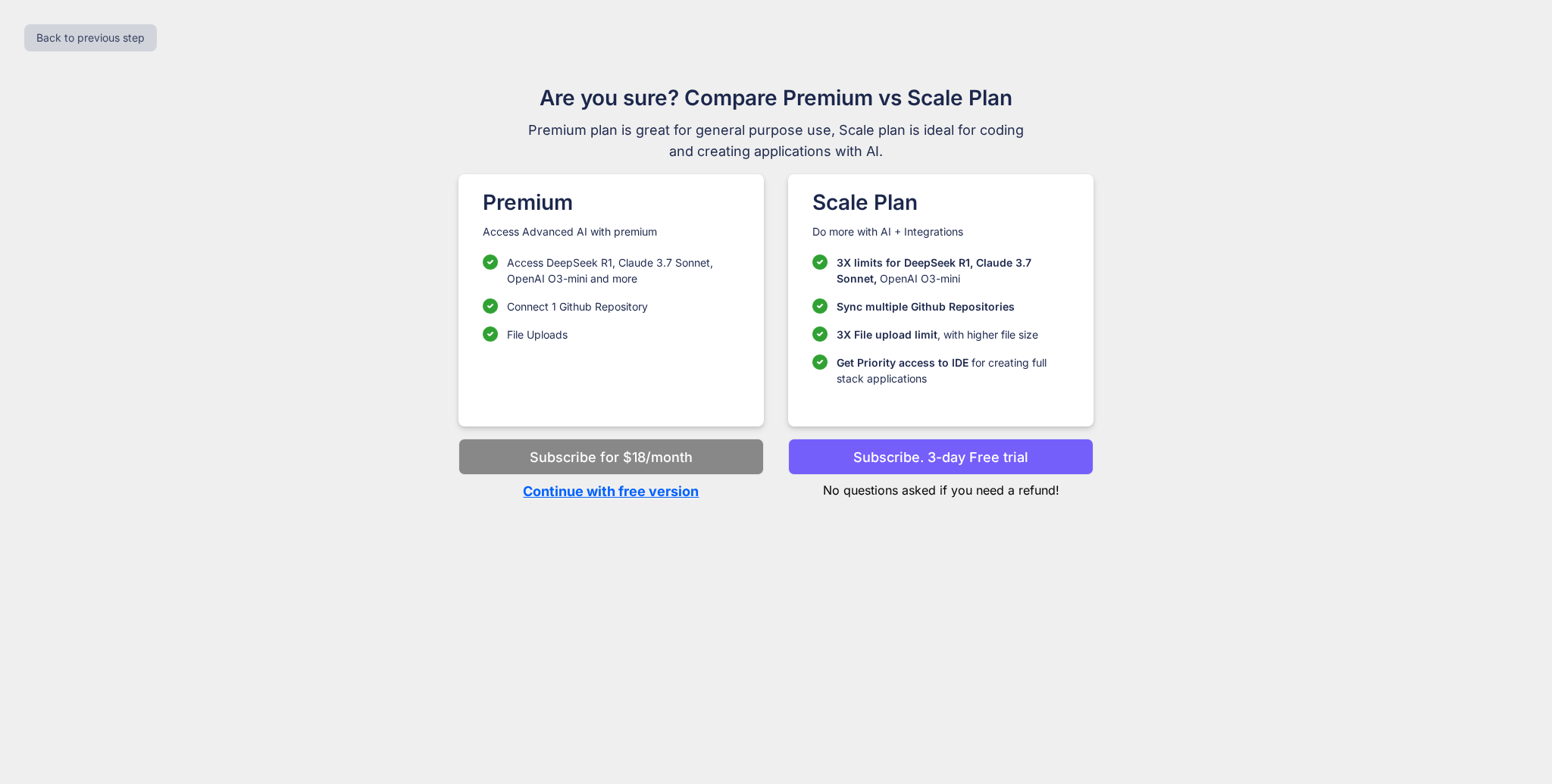
click at [994, 447] on p "Subscribe. 3-day Free trial" at bounding box center [940, 457] width 175 height 20
click at [1000, 461] on p "Subscribe. 3-day Free trial" at bounding box center [940, 457] width 175 height 20
click at [1180, 506] on div "Back to previous step Are you sure? Compare Premium vs Scale Plan Premium plan …" at bounding box center [776, 392] width 1552 height 784
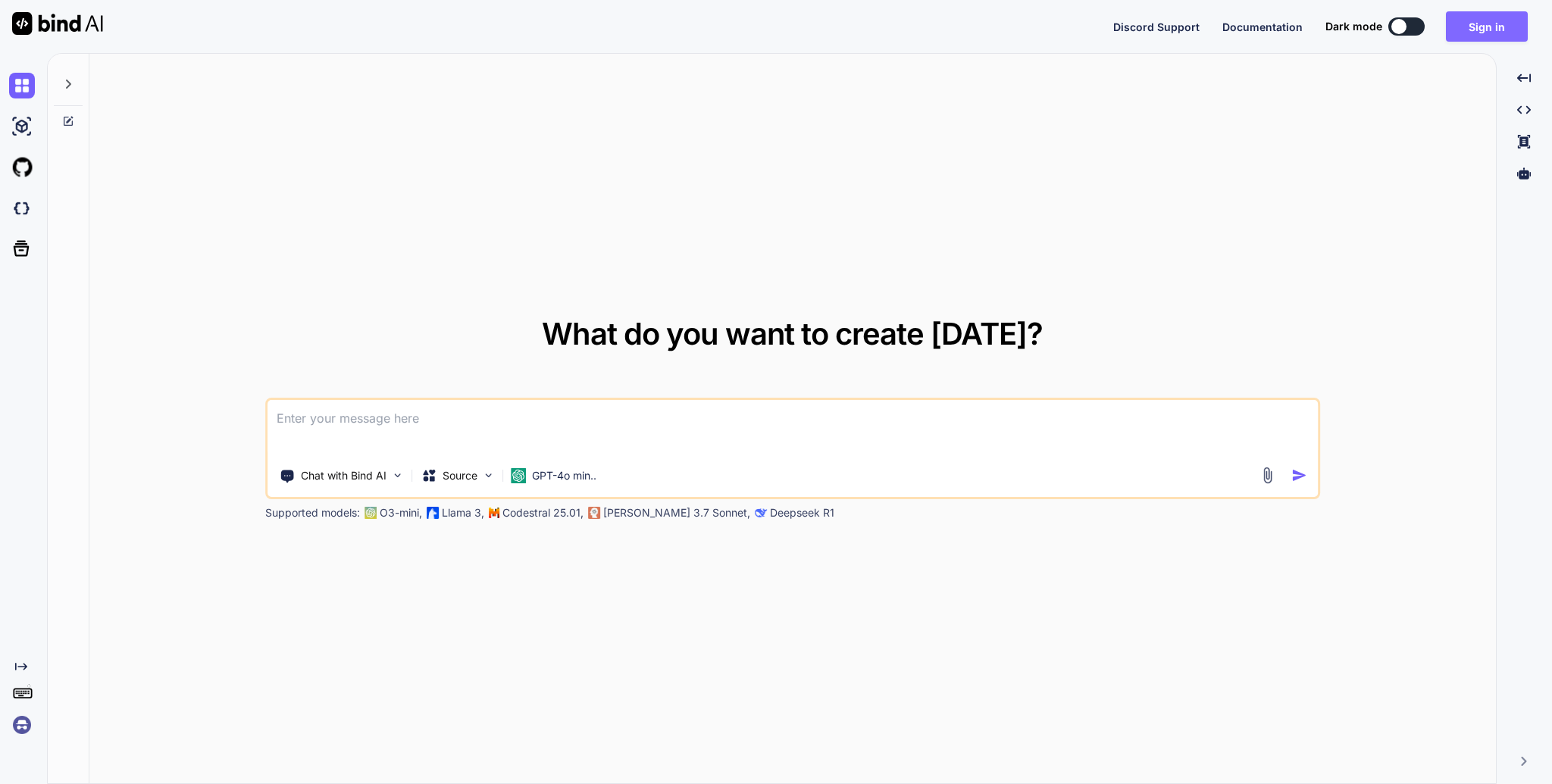
click at [1497, 24] on button "Sign in" at bounding box center [1486, 26] width 82 height 31
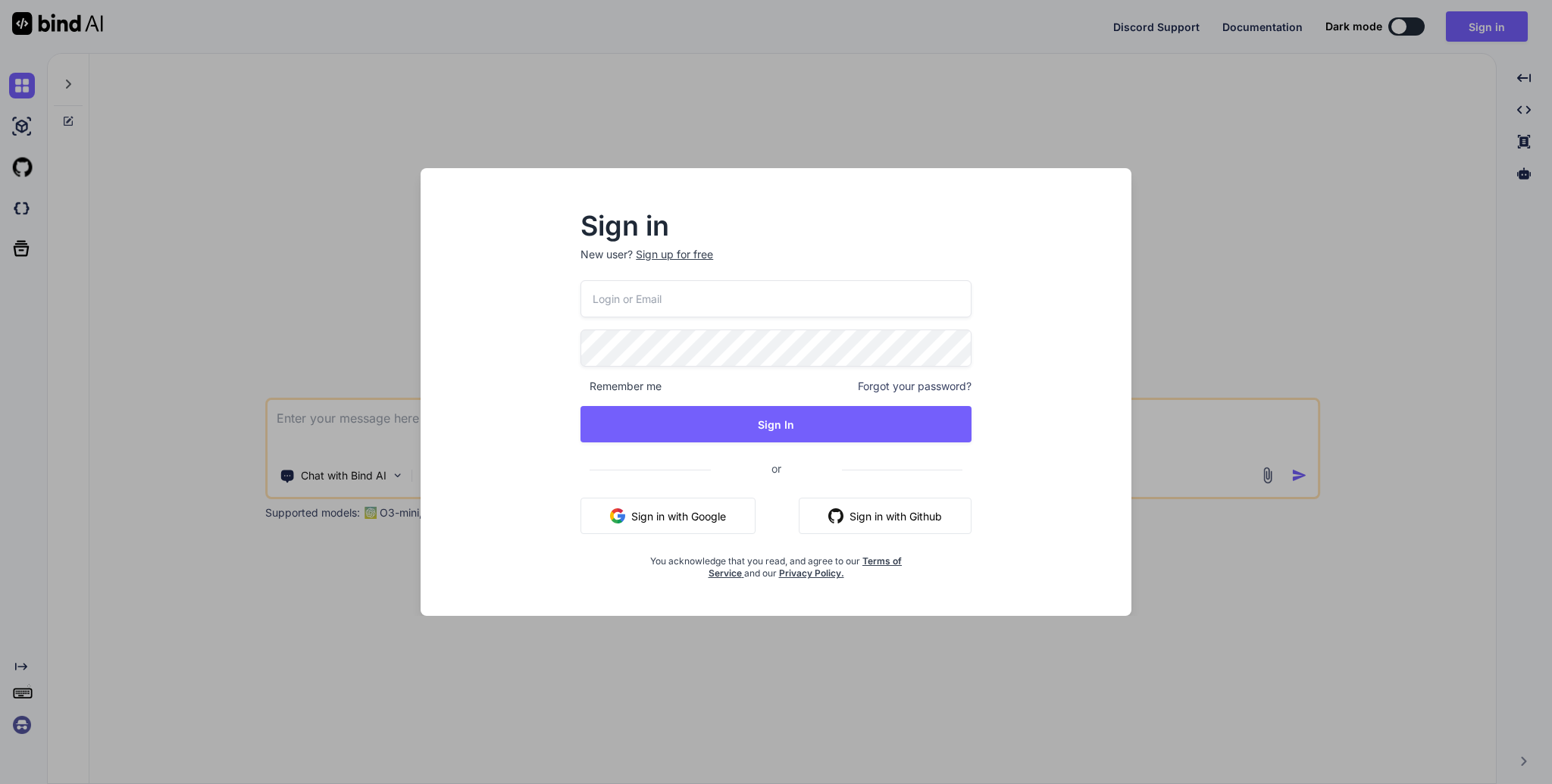
click at [700, 521] on button "Sign in with Google" at bounding box center [669, 515] width 175 height 36
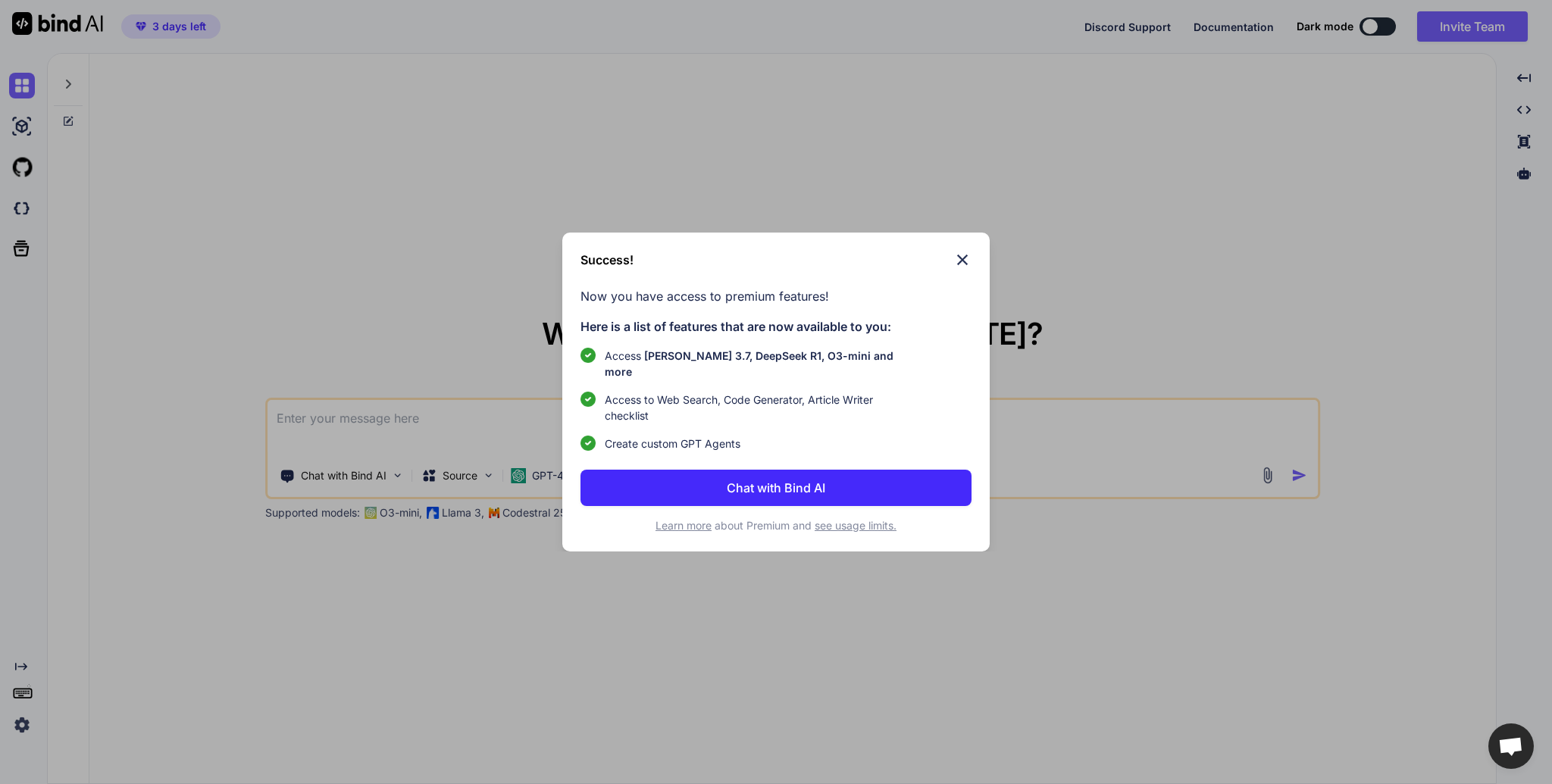
click at [857, 519] on span "see usage limits." at bounding box center [855, 525] width 82 height 13
click at [827, 484] on button "Chat with Bind AI" at bounding box center [776, 487] width 390 height 36
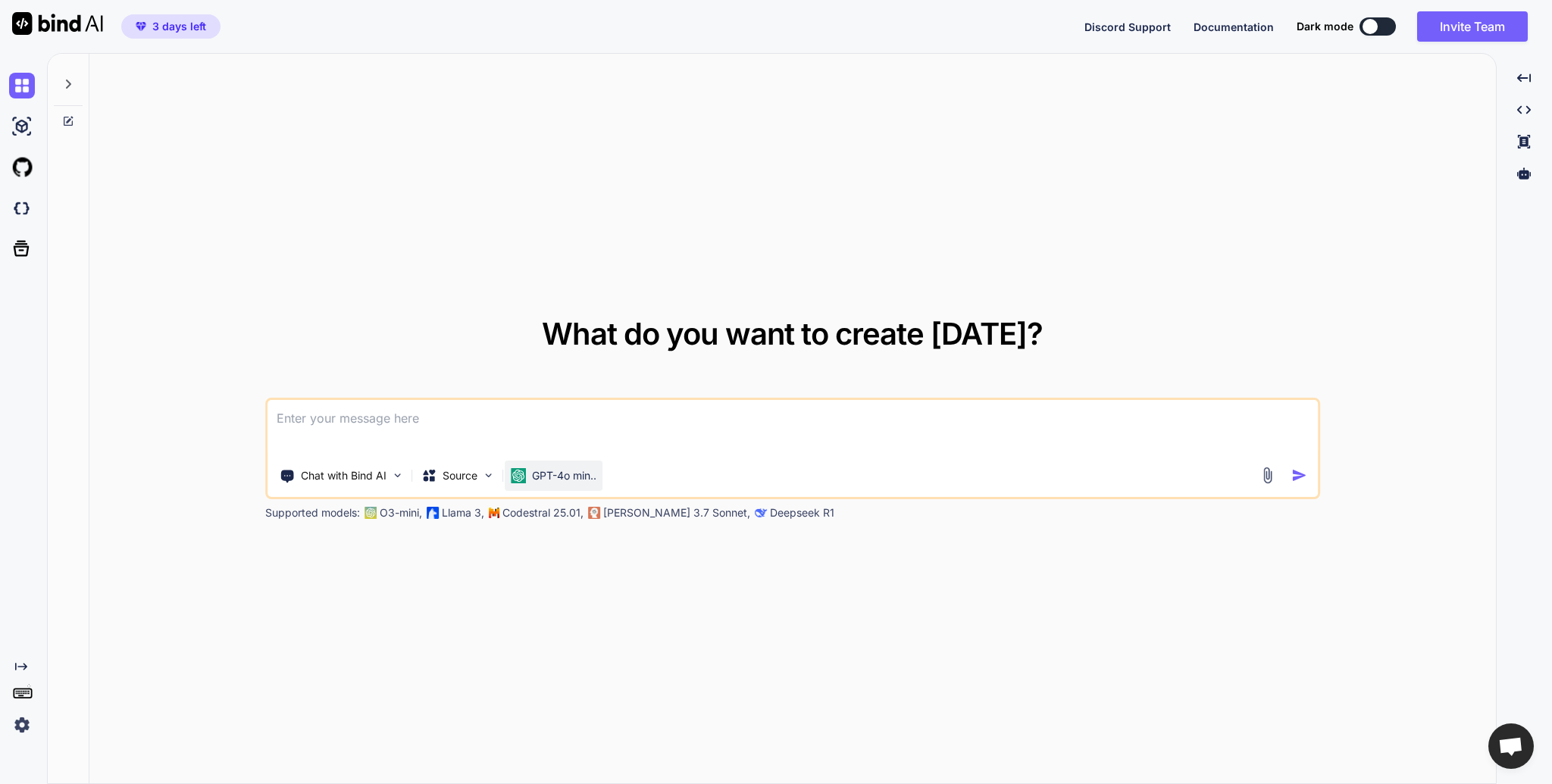
click at [561, 475] on p "GPT-4o min.." at bounding box center [563, 475] width 64 height 15
click at [534, 482] on p "GPT-4o min.." at bounding box center [563, 475] width 64 height 15
click at [554, 481] on p "GPT-4o min.." at bounding box center [563, 475] width 64 height 15
click at [553, 529] on div "What do you want to create today? Chat with Bind AI Source GPT-4o min.. Support…" at bounding box center [792, 418] width 1406 height 731
click at [600, 409] on textarea at bounding box center [792, 428] width 1050 height 56
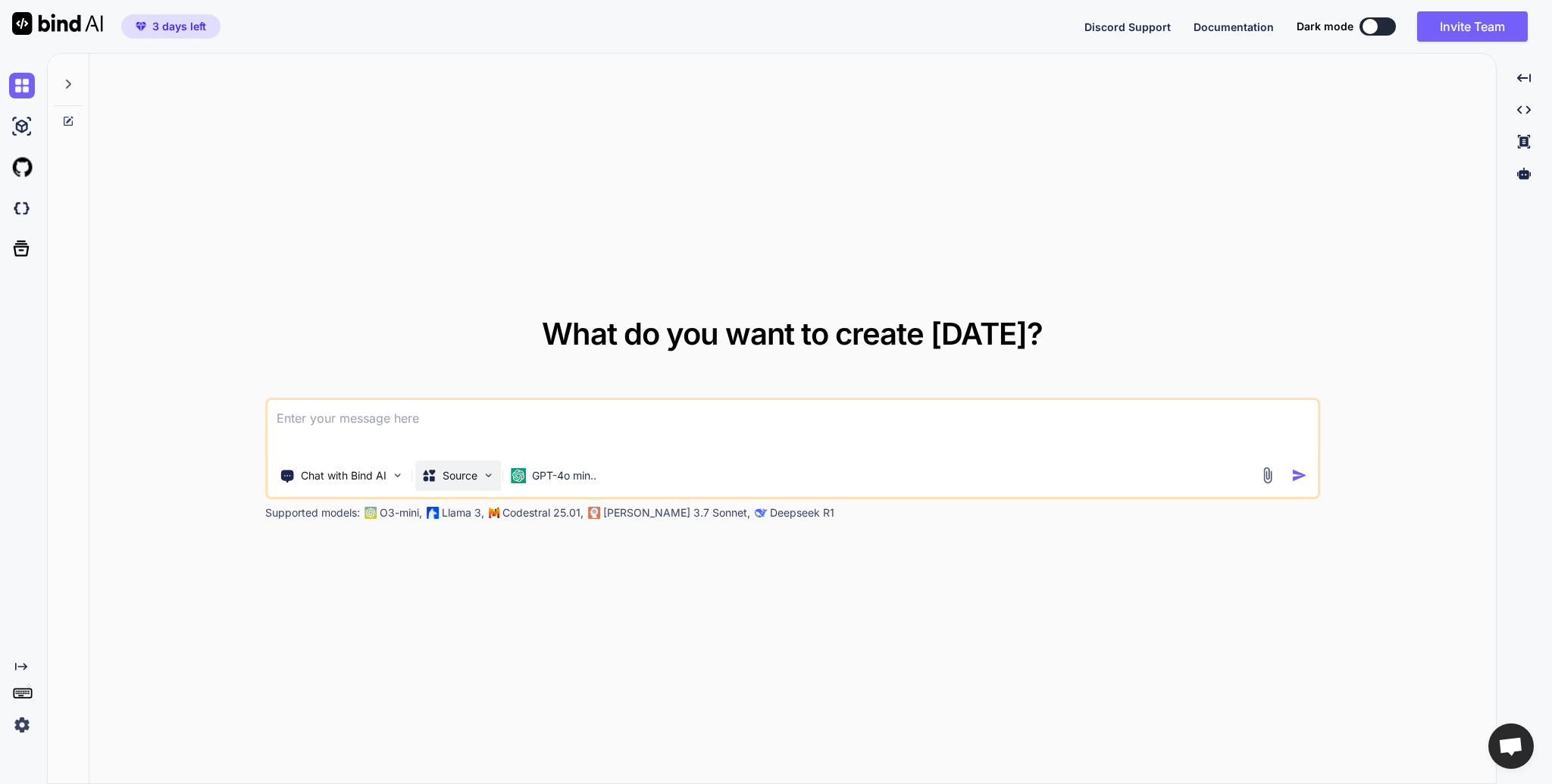
click at [475, 480] on p "Source" at bounding box center [460, 475] width 35 height 15
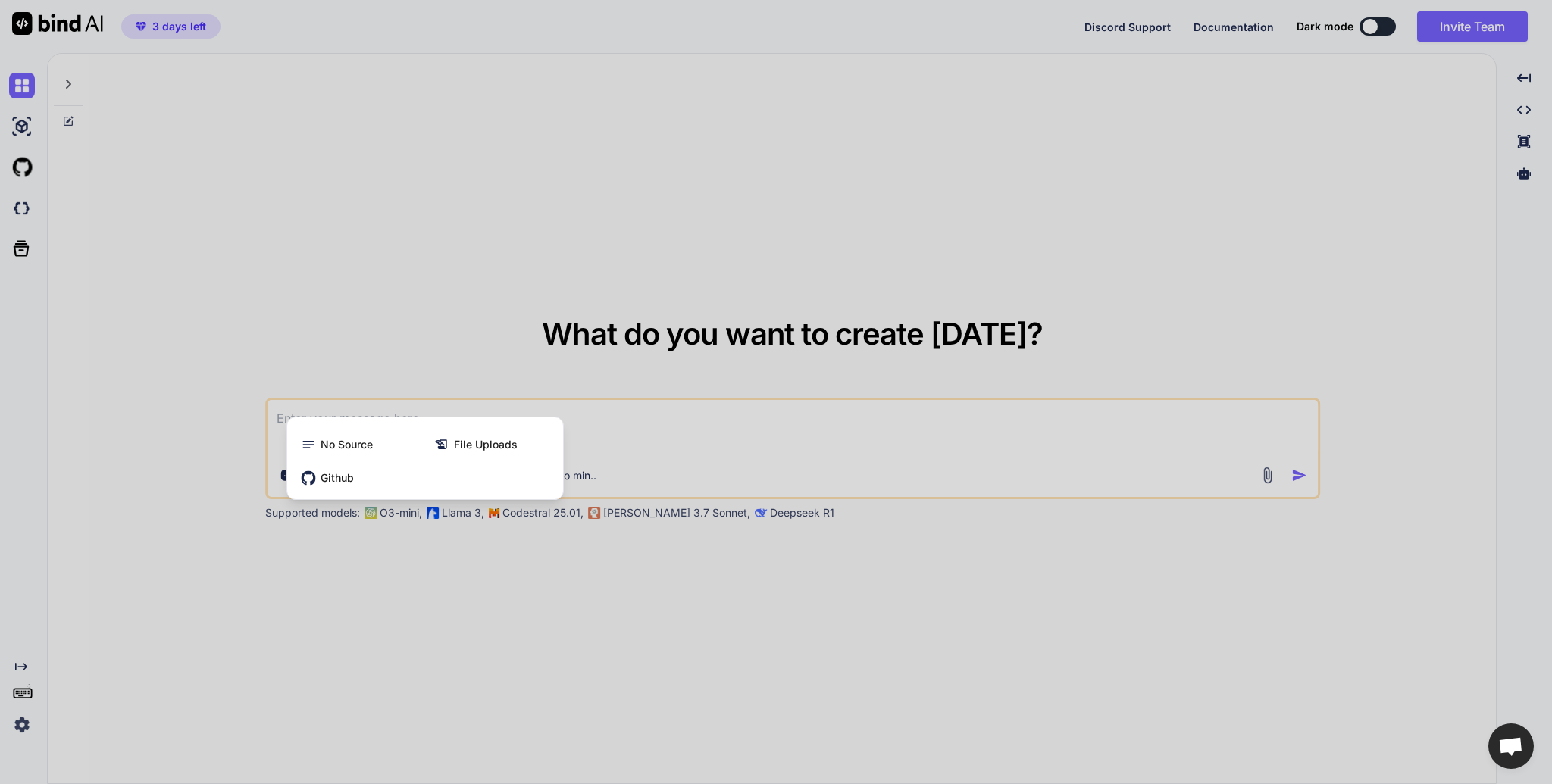
click at [652, 397] on div at bounding box center [776, 392] width 1552 height 784
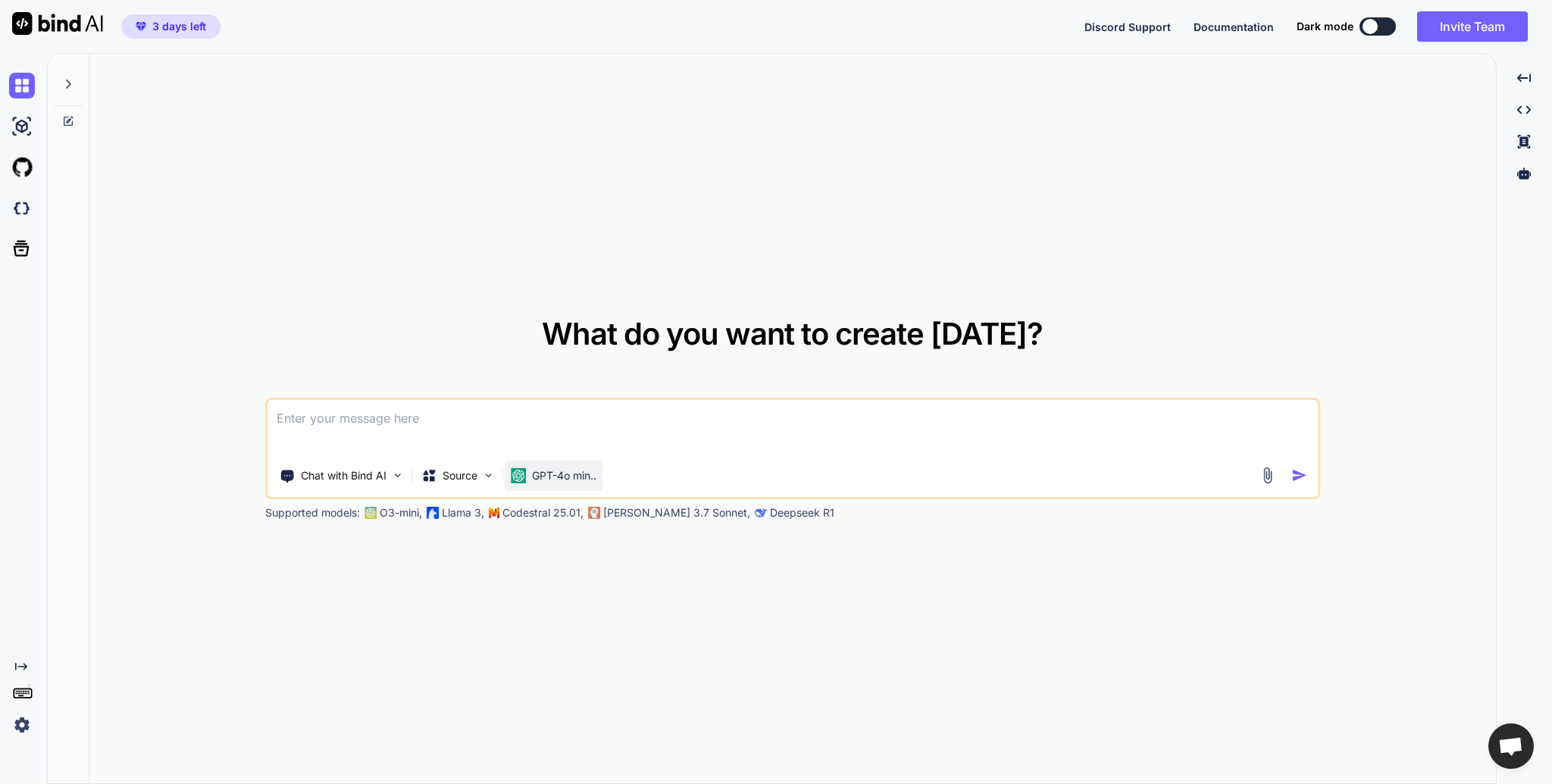
click at [586, 465] on div "GPT-4o min.." at bounding box center [553, 475] width 97 height 31
click at [564, 485] on div "GPT-4o min.." at bounding box center [553, 475] width 97 height 31
click at [373, 481] on p "Chat with Bind AI" at bounding box center [344, 475] width 86 height 15
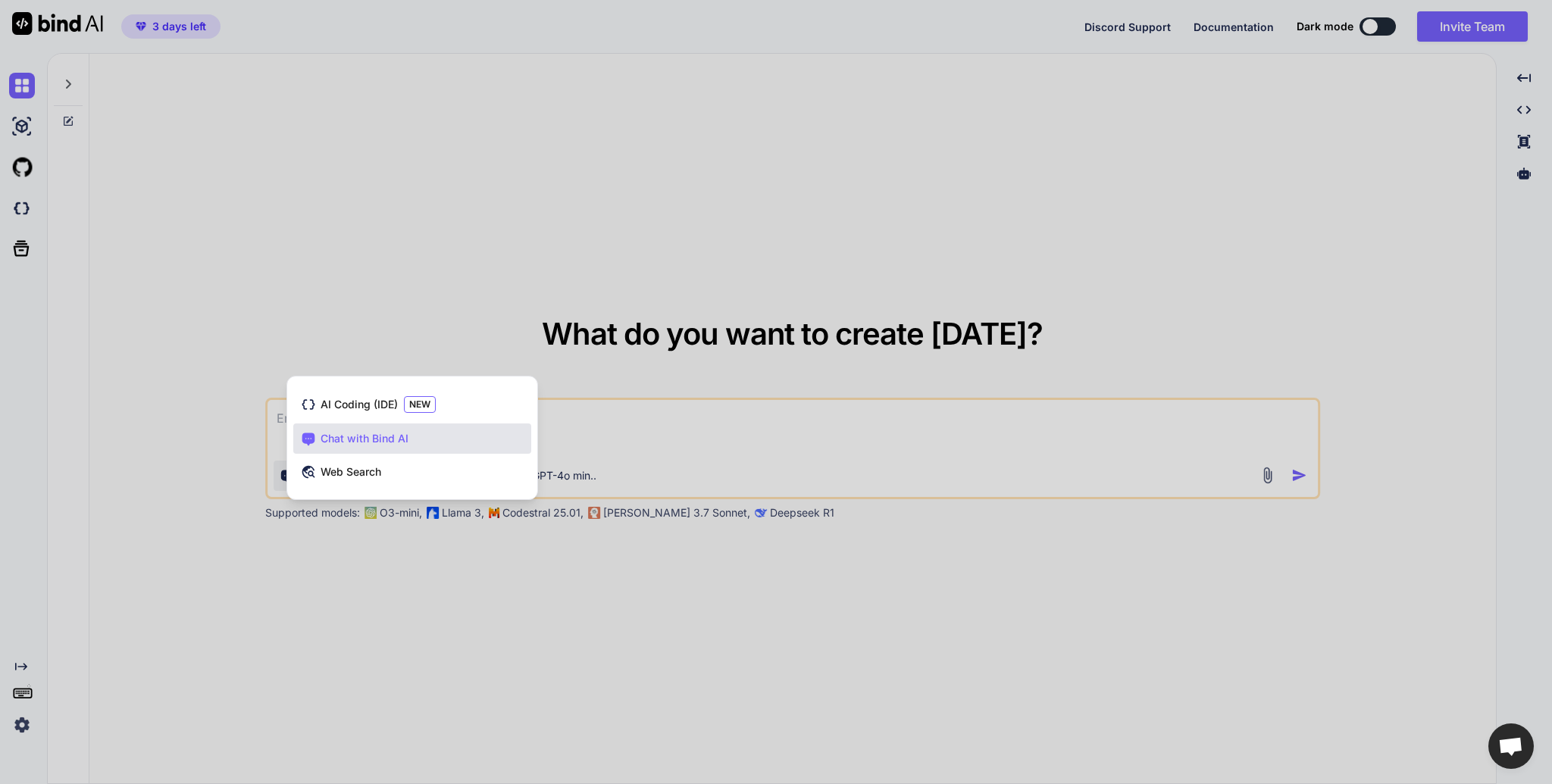
click at [368, 537] on div at bounding box center [776, 392] width 1552 height 784
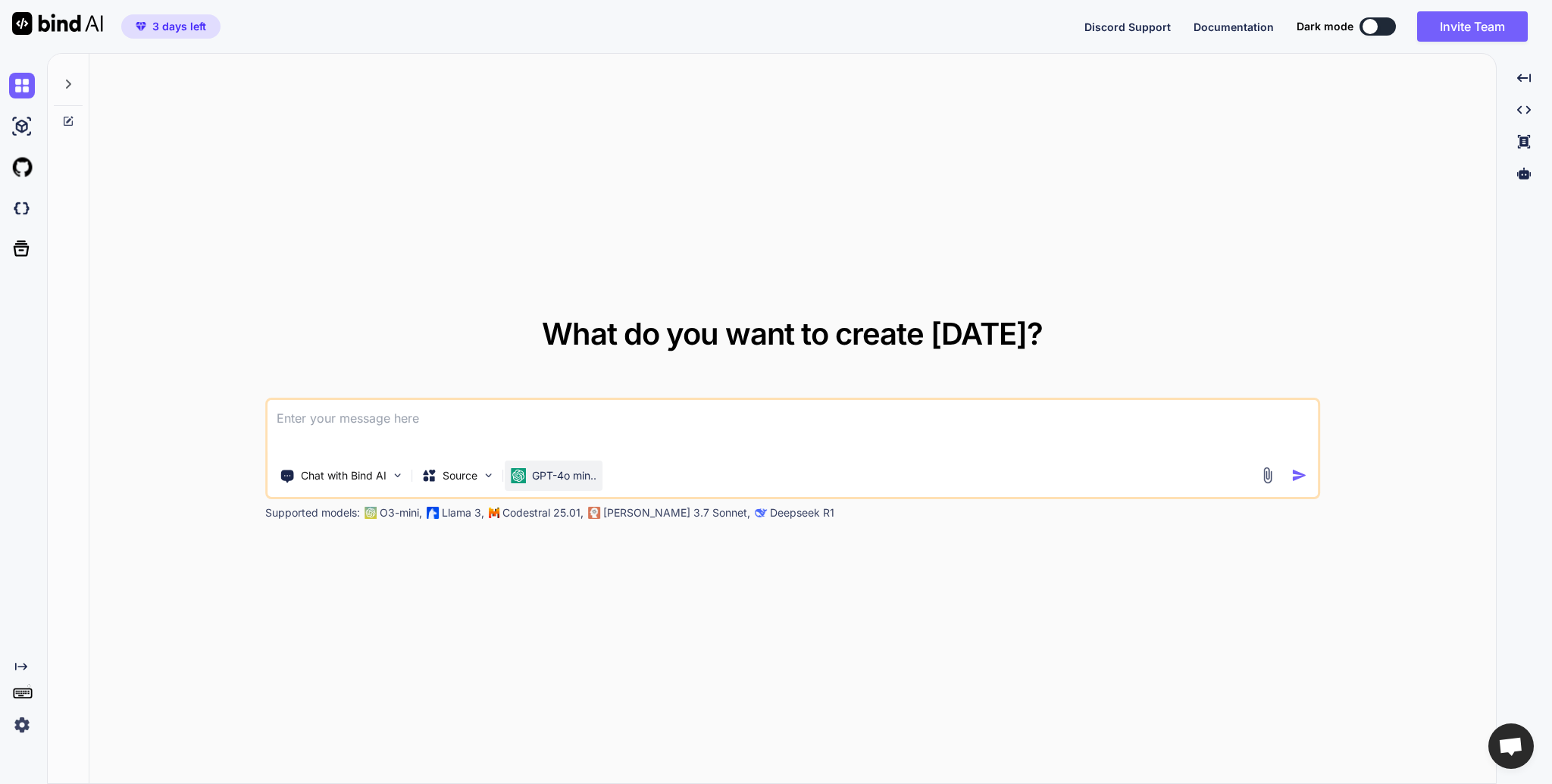
click at [589, 460] on div "GPT-4o min.." at bounding box center [553, 475] width 97 height 31
click at [59, 97] on div at bounding box center [68, 80] width 29 height 53
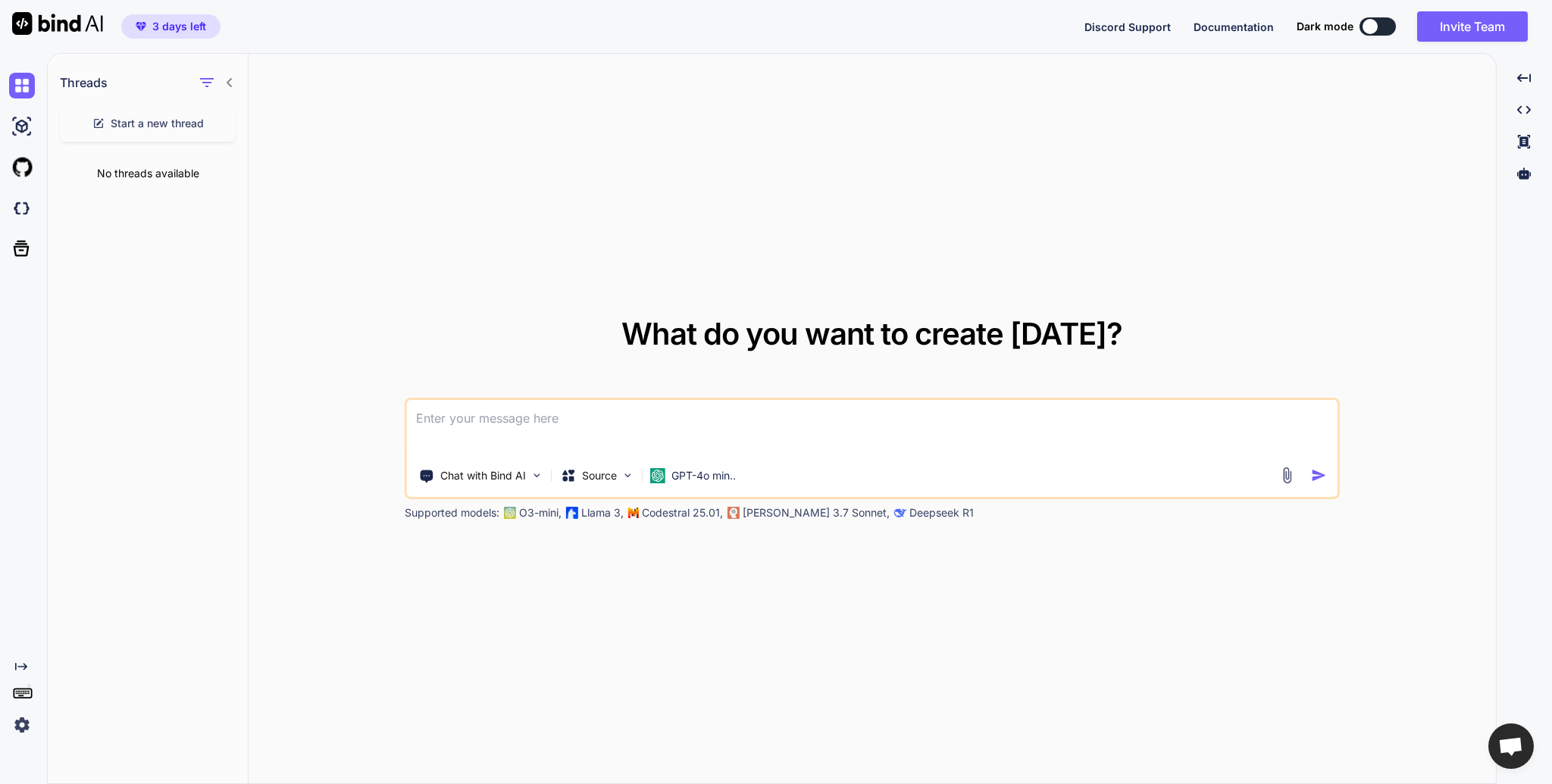
click at [236, 81] on div "Threads" at bounding box center [147, 79] width 200 height 52
click at [239, 82] on div "Threads" at bounding box center [147, 79] width 200 height 52
click at [231, 81] on icon at bounding box center [230, 82] width 12 height 12
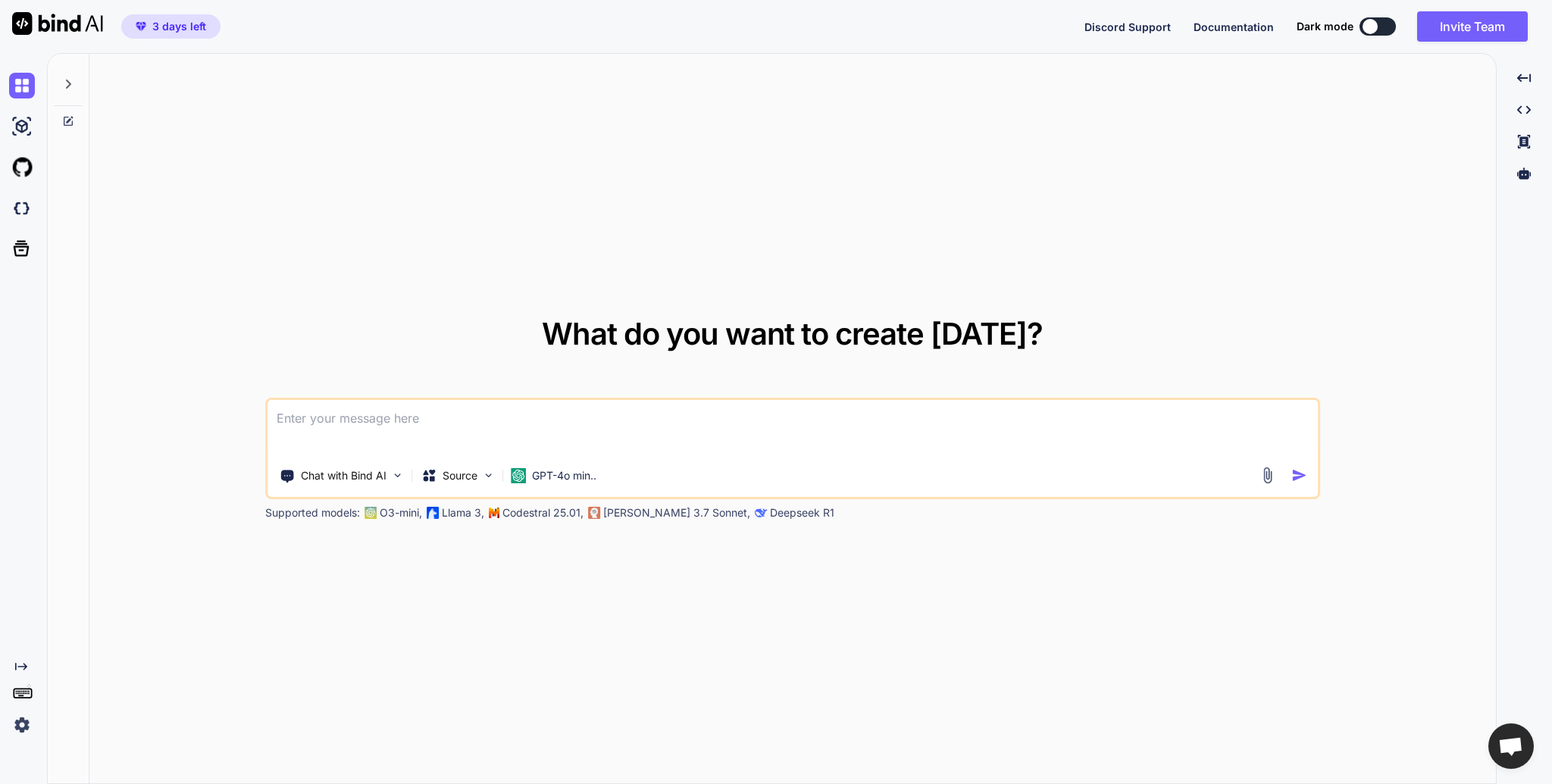
click at [167, 16] on button "3 days left" at bounding box center [170, 26] width 99 height 25
click at [191, 28] on span "3 days left" at bounding box center [179, 26] width 54 height 15
click at [12, 730] on img at bounding box center [21, 724] width 25 height 25
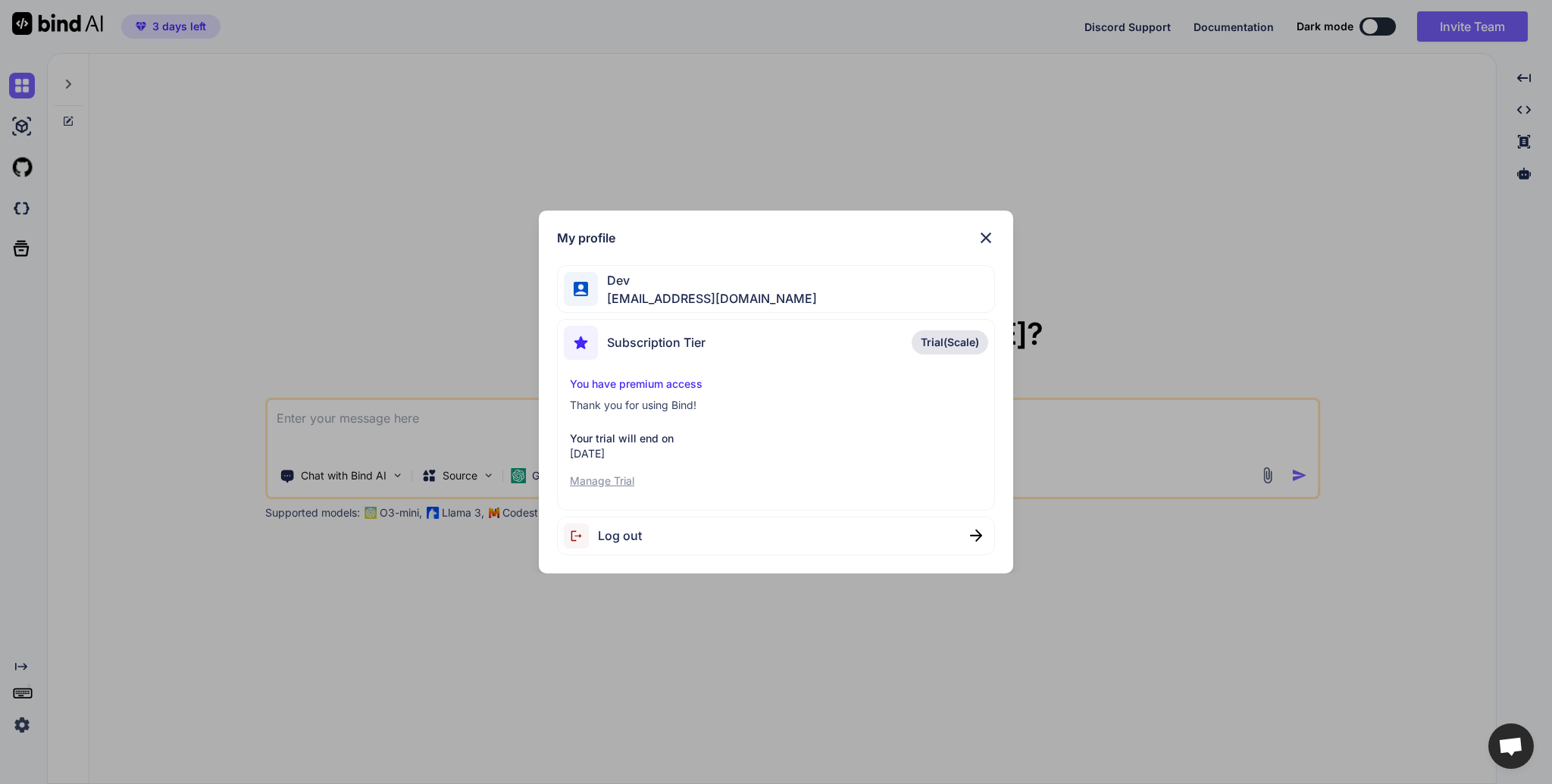
click at [616, 482] on p "Manage Trial" at bounding box center [776, 481] width 412 height 15
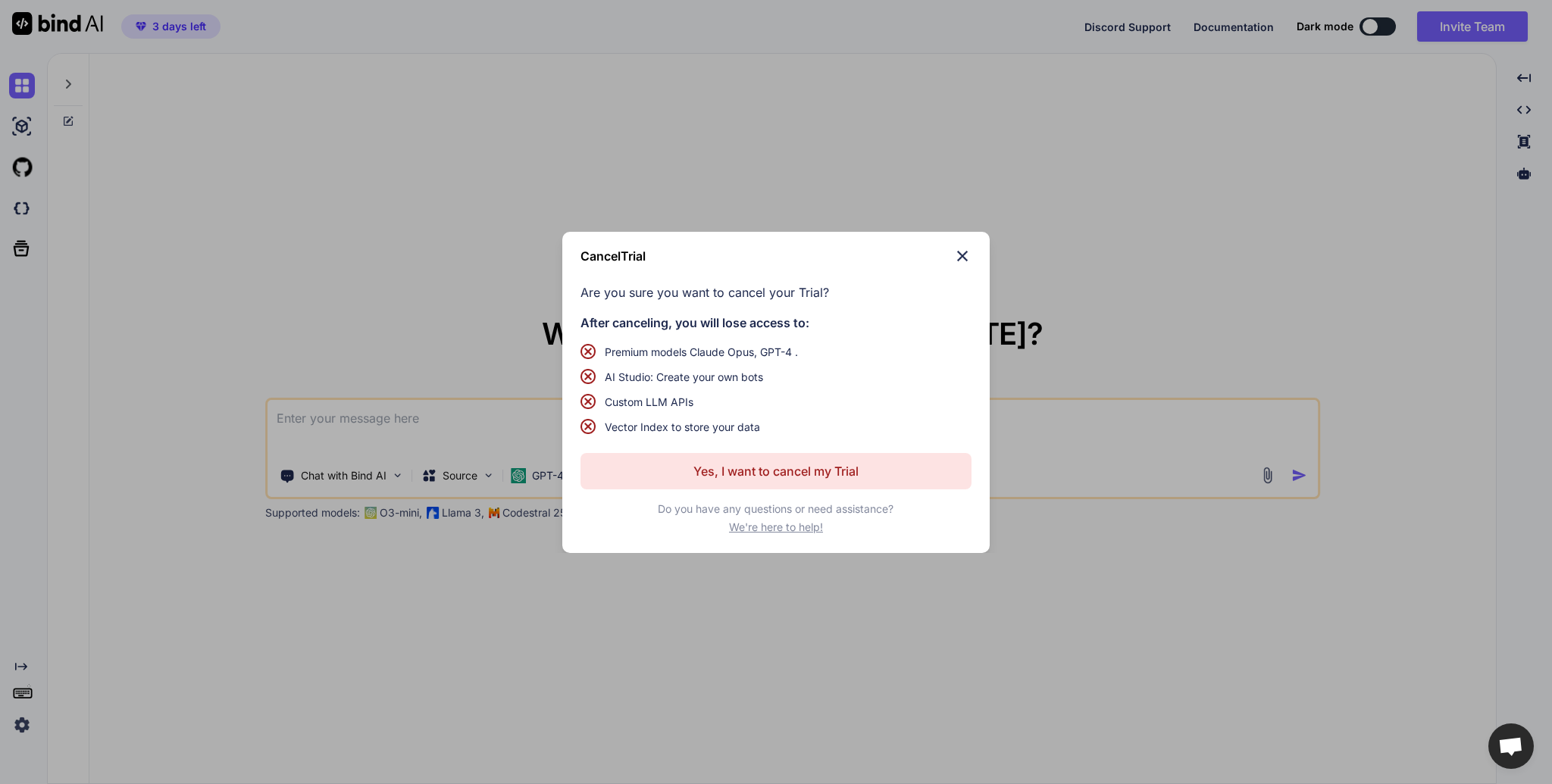
click at [881, 470] on button "Yes, I want to cancel my Trial" at bounding box center [776, 470] width 390 height 36
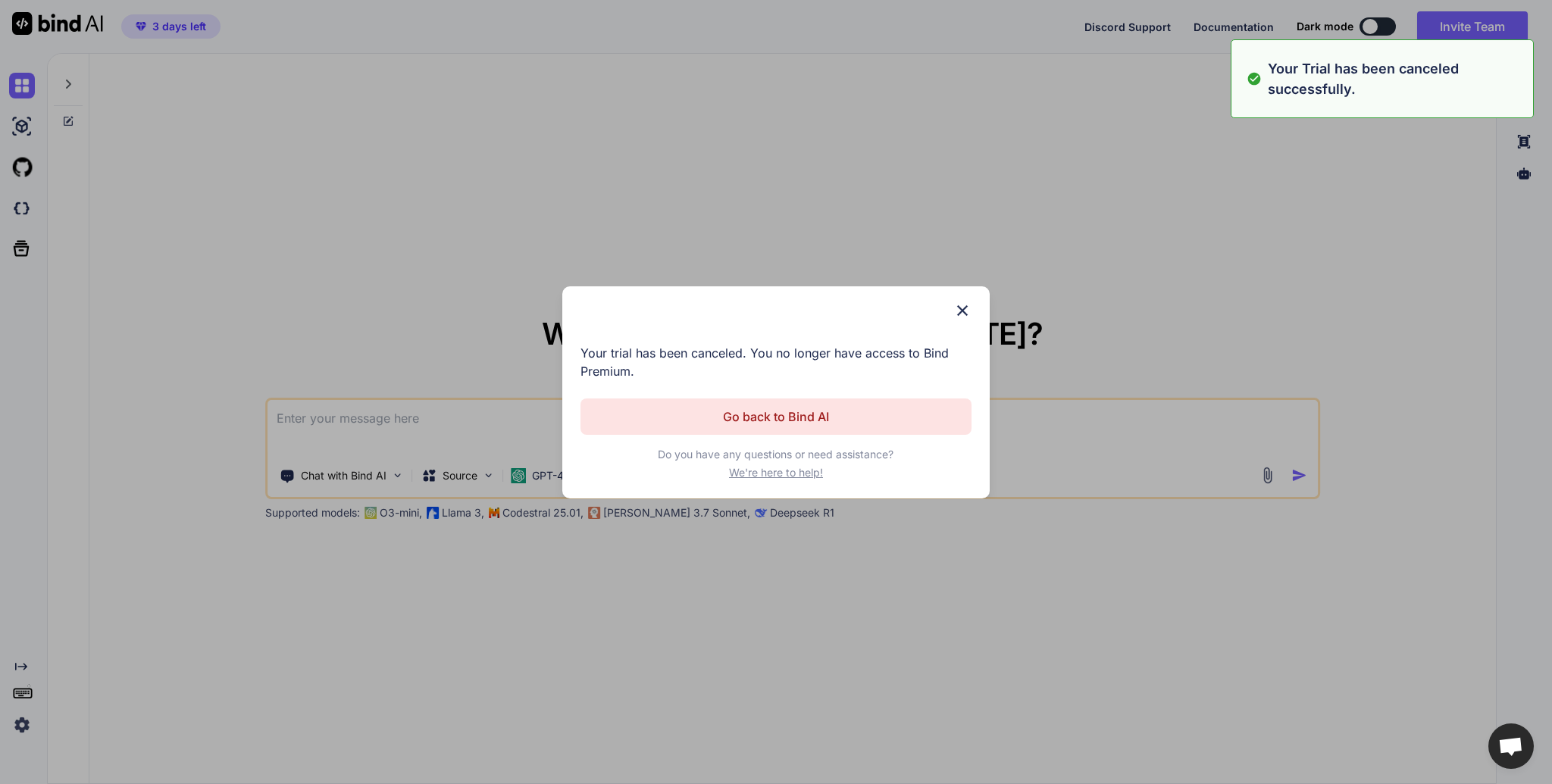
type textarea "x"
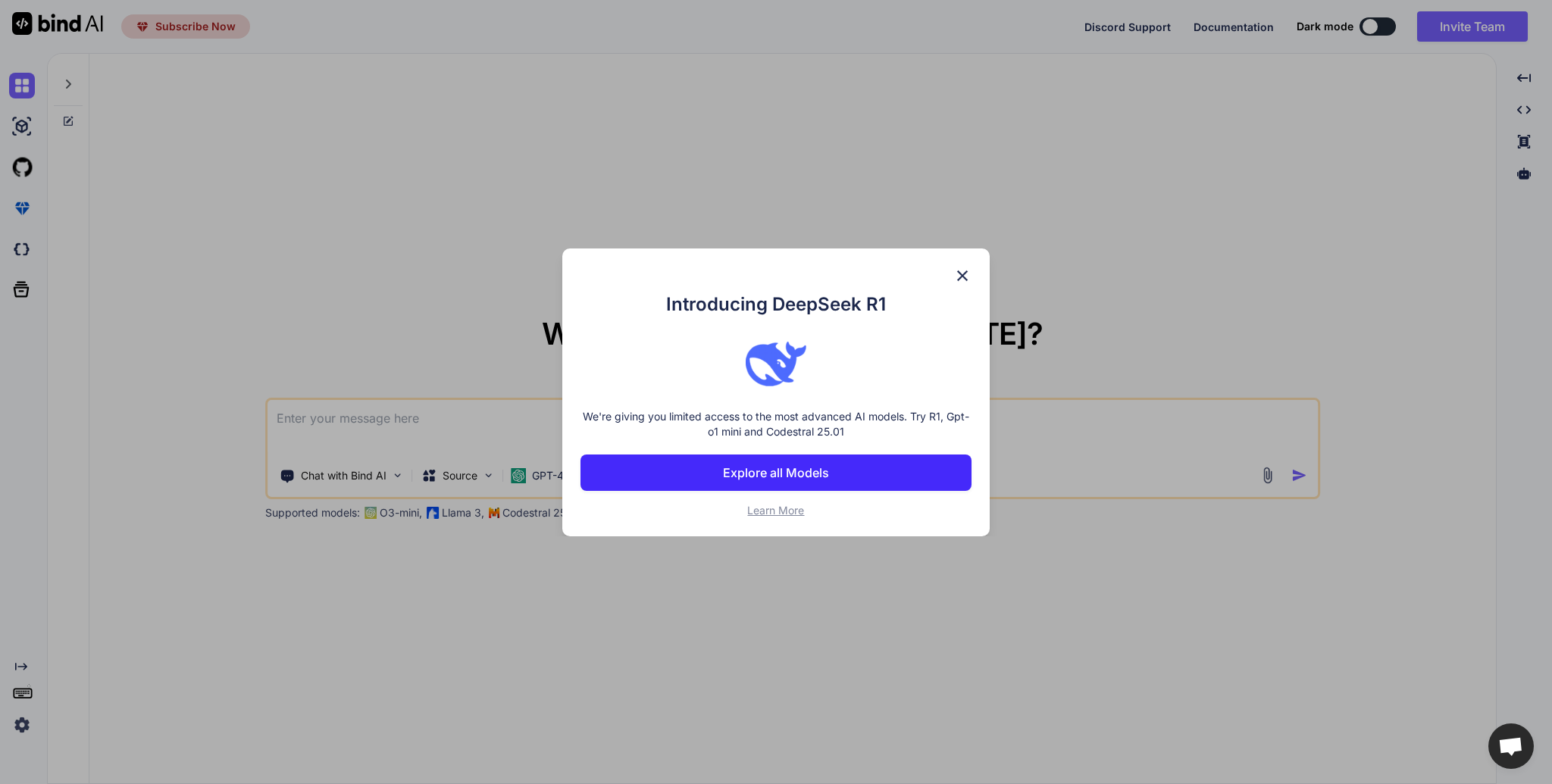
click at [862, 467] on button "Explore all Models" at bounding box center [776, 472] width 390 height 36
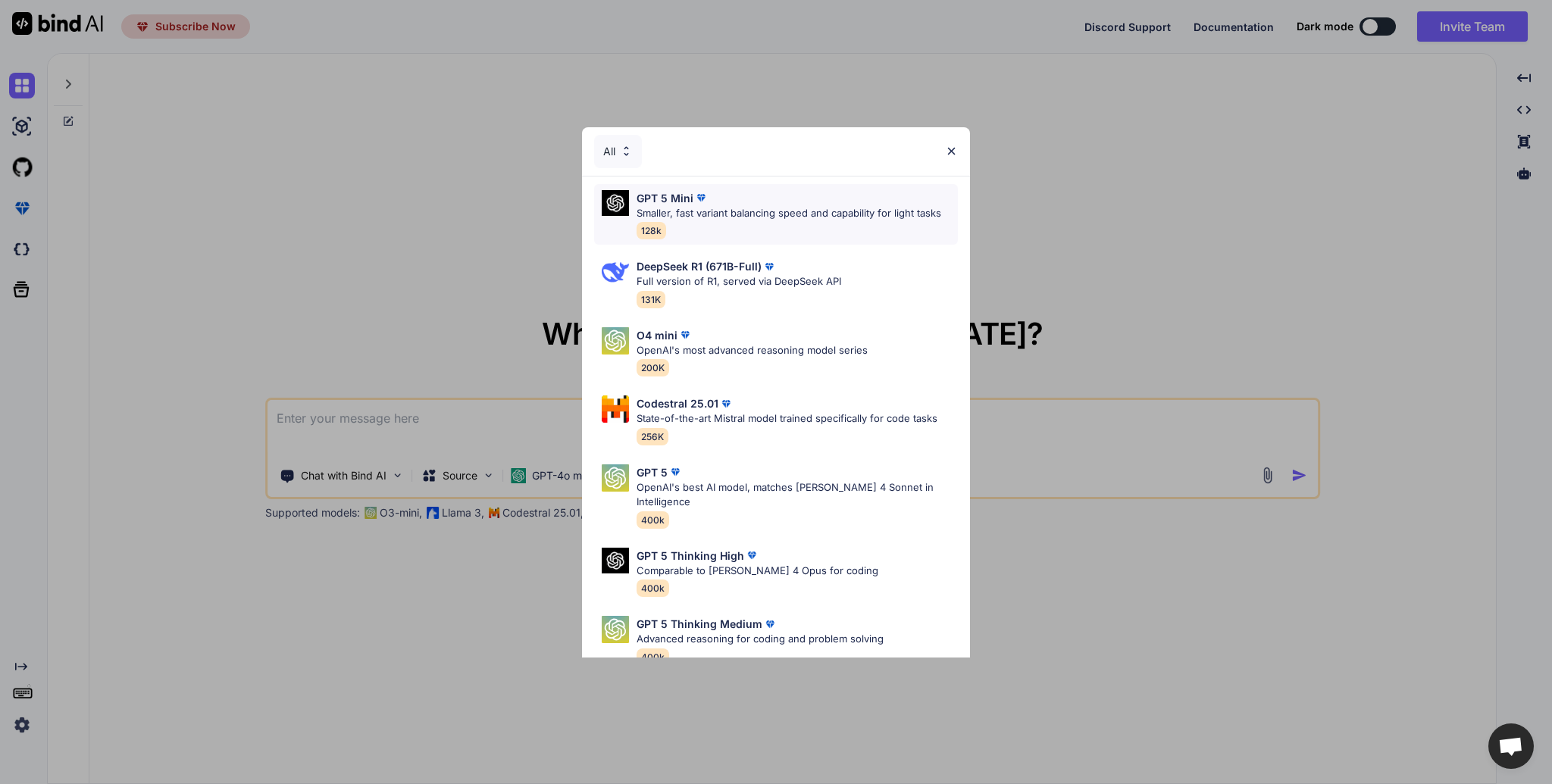
click at [882, 225] on div "GPT 5 Mini Smaller, fast variant balancing speed and capability for light tasks…" at bounding box center [788, 215] width 304 height 49
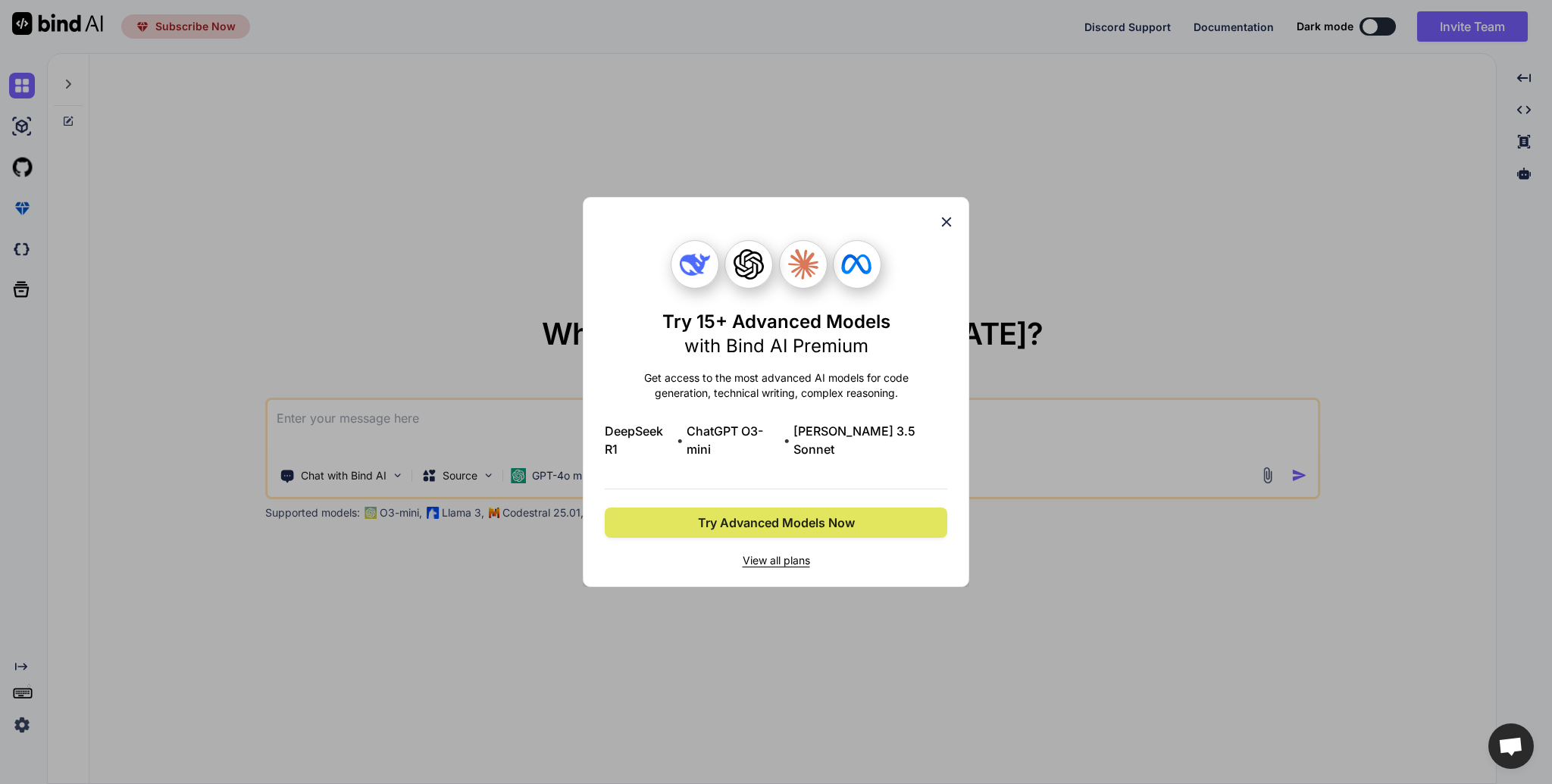
click at [781, 514] on span "Try Advanced Models Now" at bounding box center [776, 523] width 157 height 18
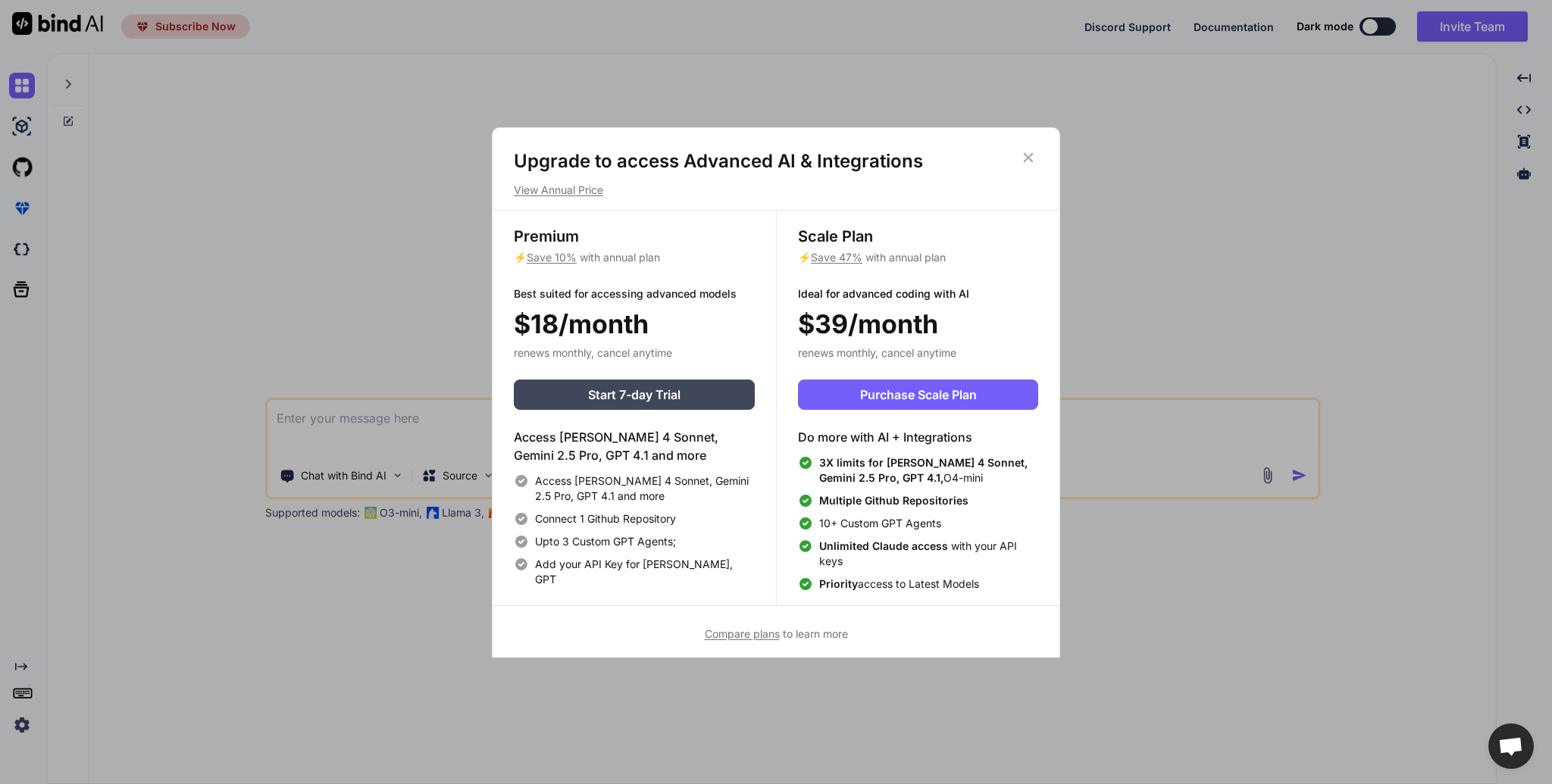
click at [1033, 158] on icon at bounding box center [1028, 157] width 17 height 17
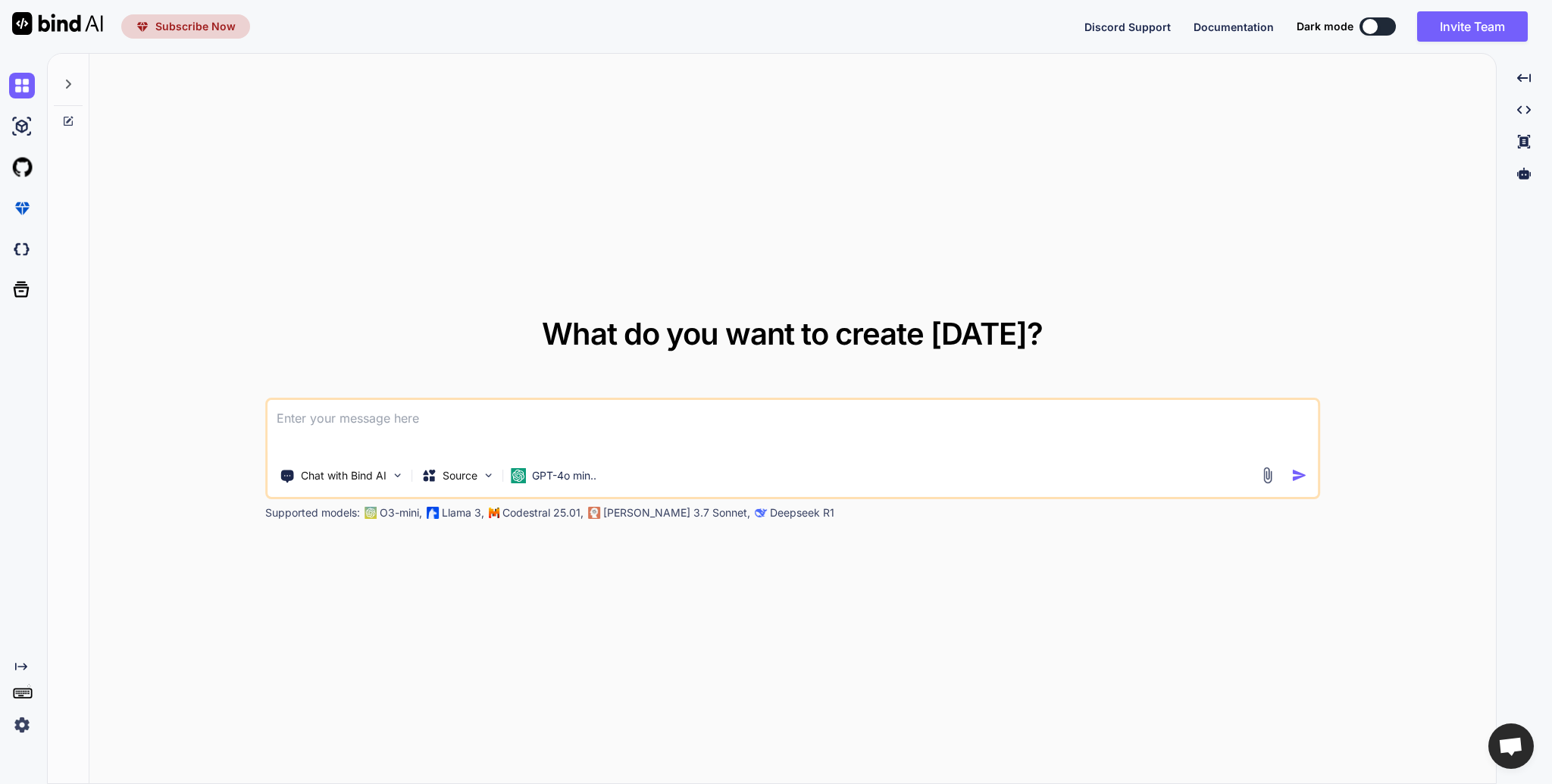
click at [208, 21] on span "Subscribe Now" at bounding box center [196, 26] width 81 height 15
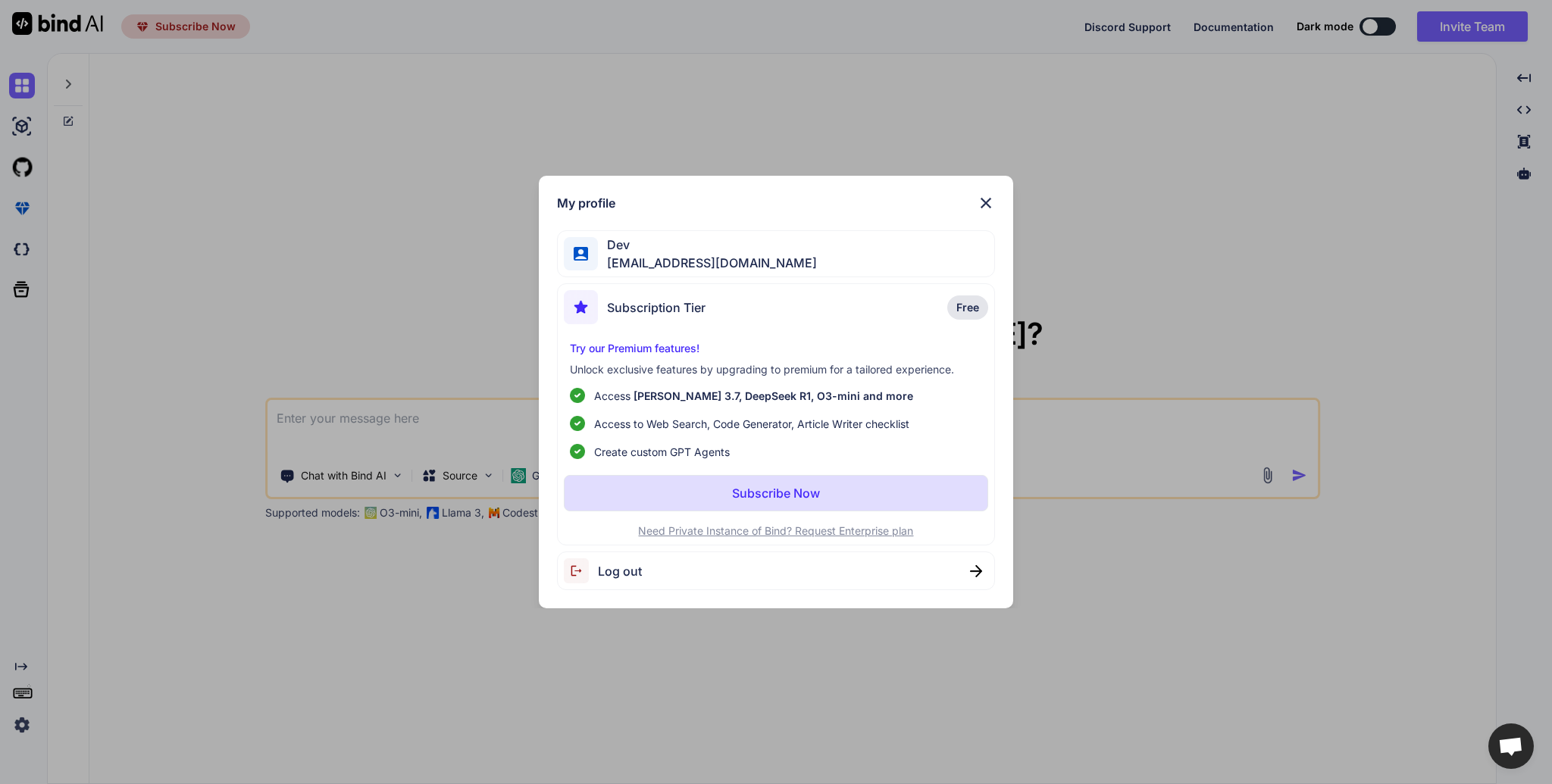
click at [812, 488] on p "Subscribe Now" at bounding box center [776, 493] width 88 height 18
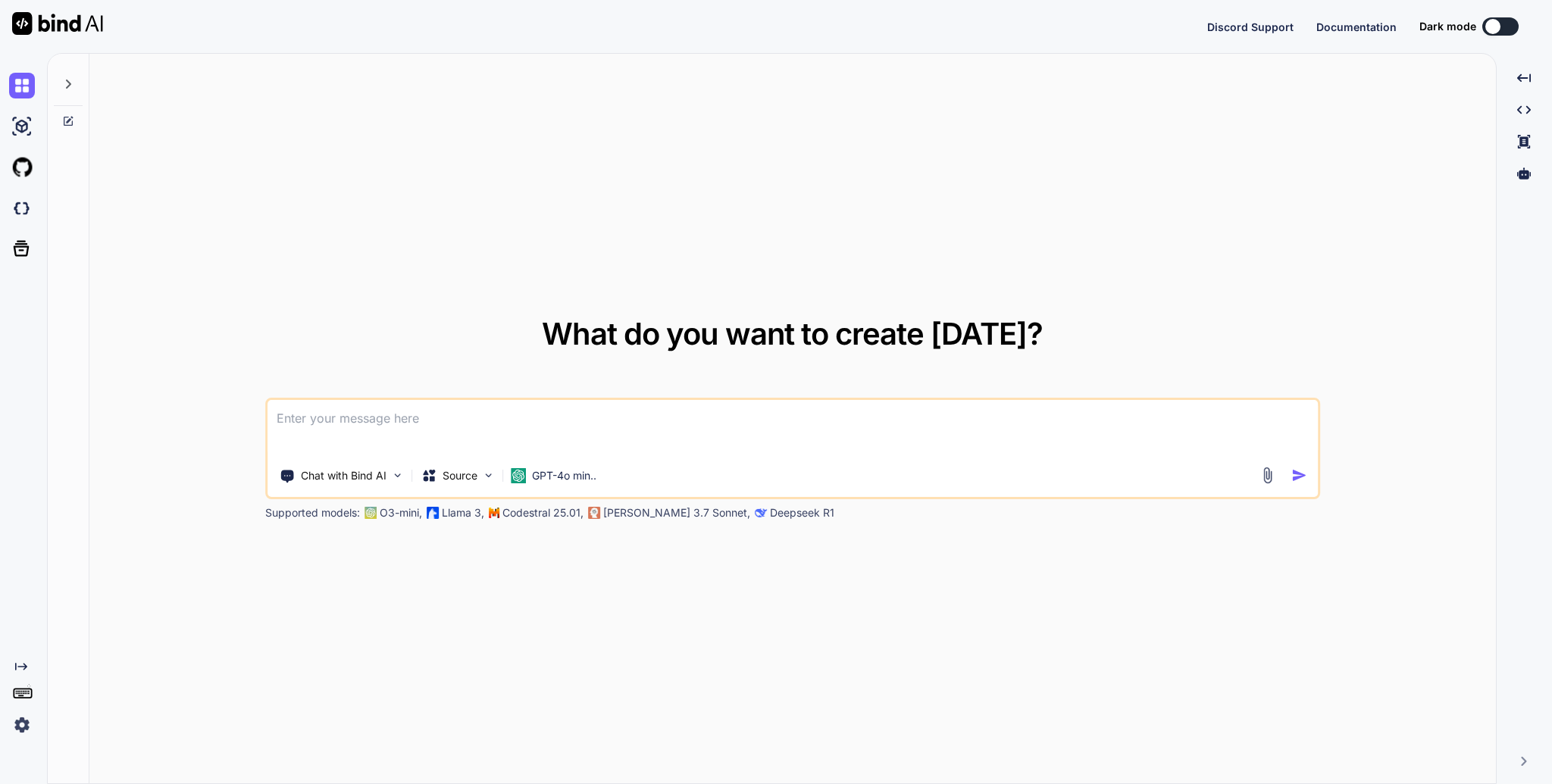
click at [23, 722] on img at bounding box center [21, 724] width 25 height 25
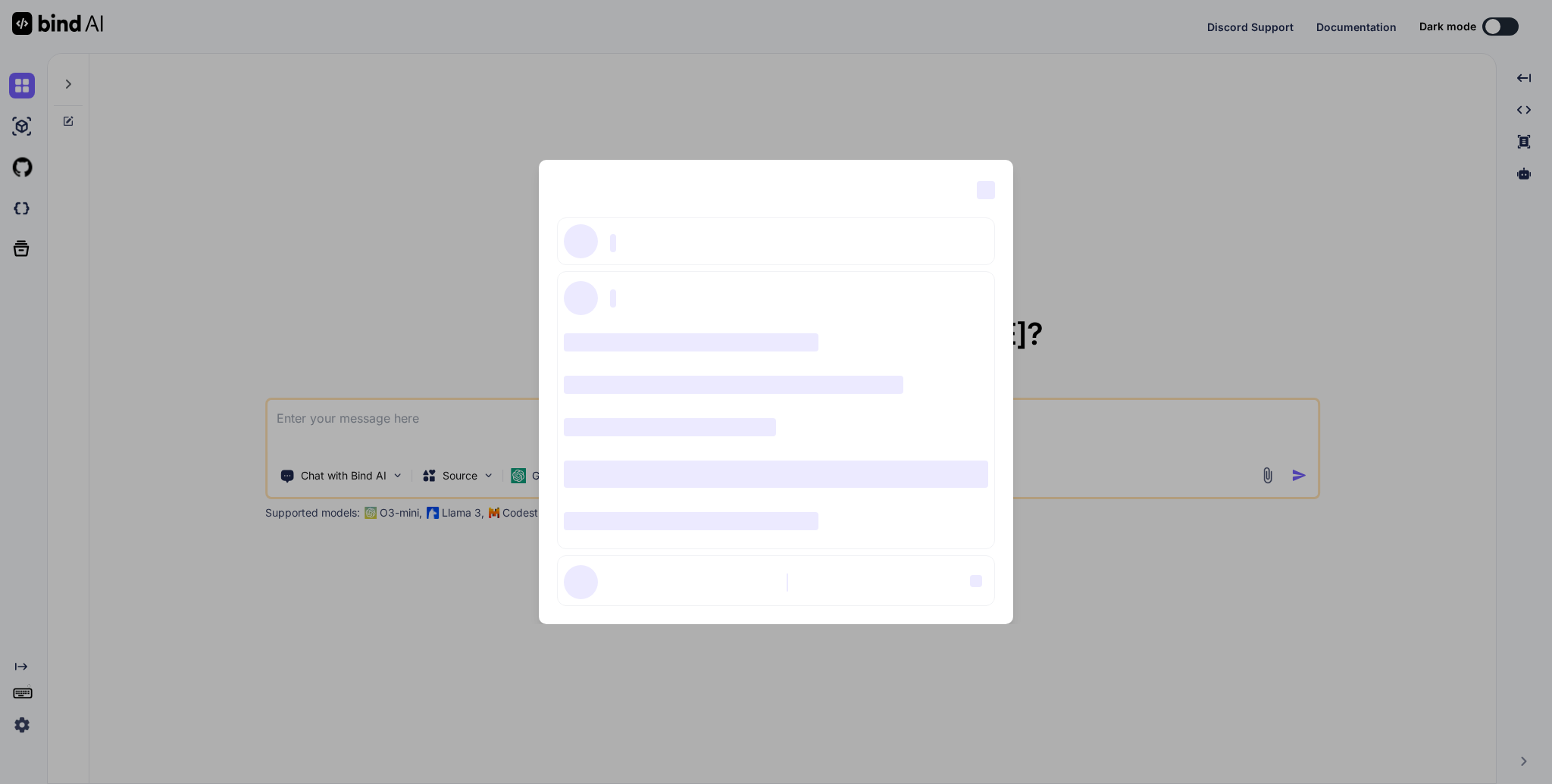
click at [856, 125] on div "‌ ‌ ‌ ‌ ‌ ‌ ‌ ‌ ‌ ‌ ‌ ‌ ‌ ‌ ‌" at bounding box center [776, 392] width 1552 height 784
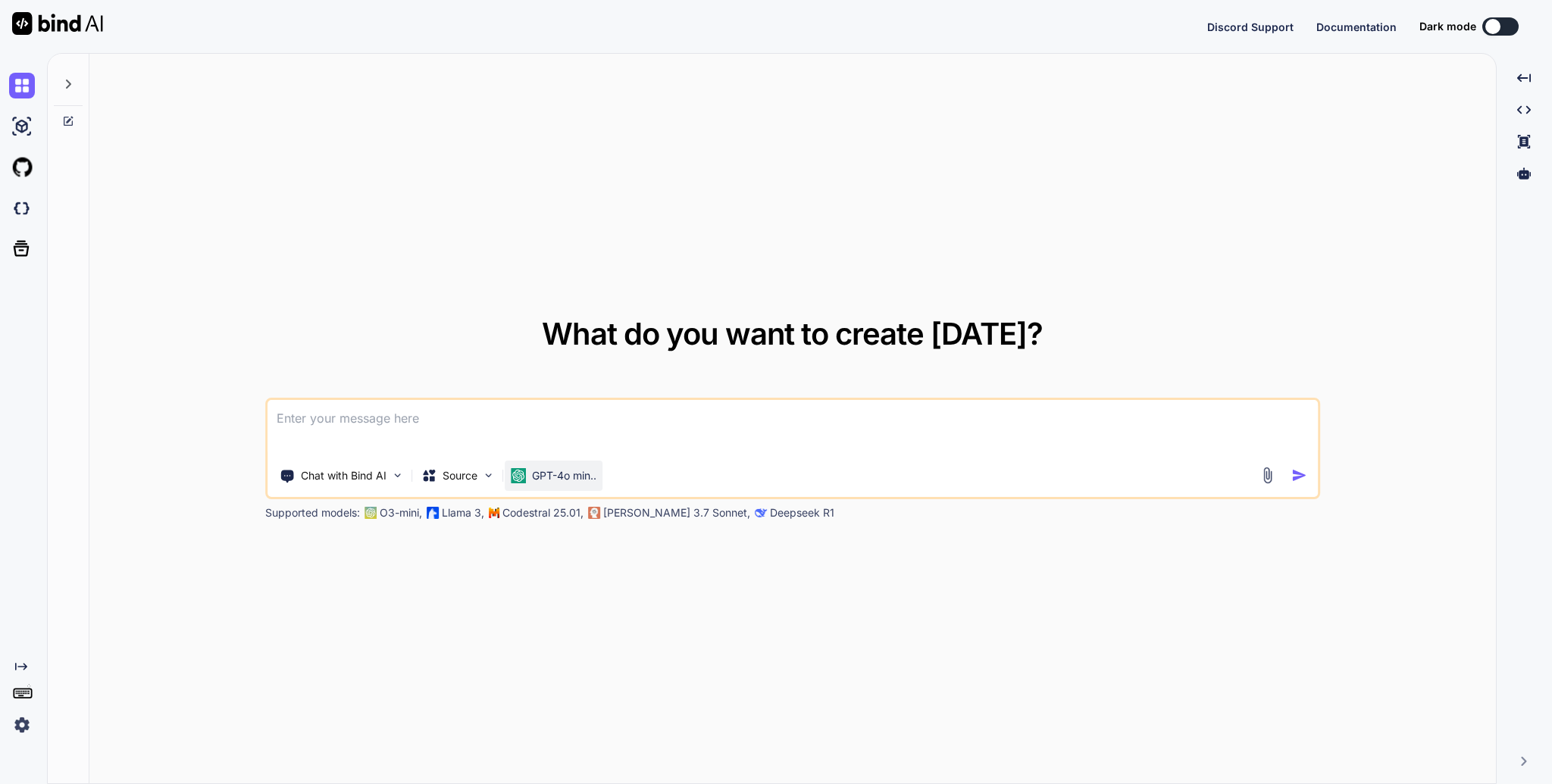
click at [553, 488] on div "GPT-4o min.." at bounding box center [553, 475] width 97 height 31
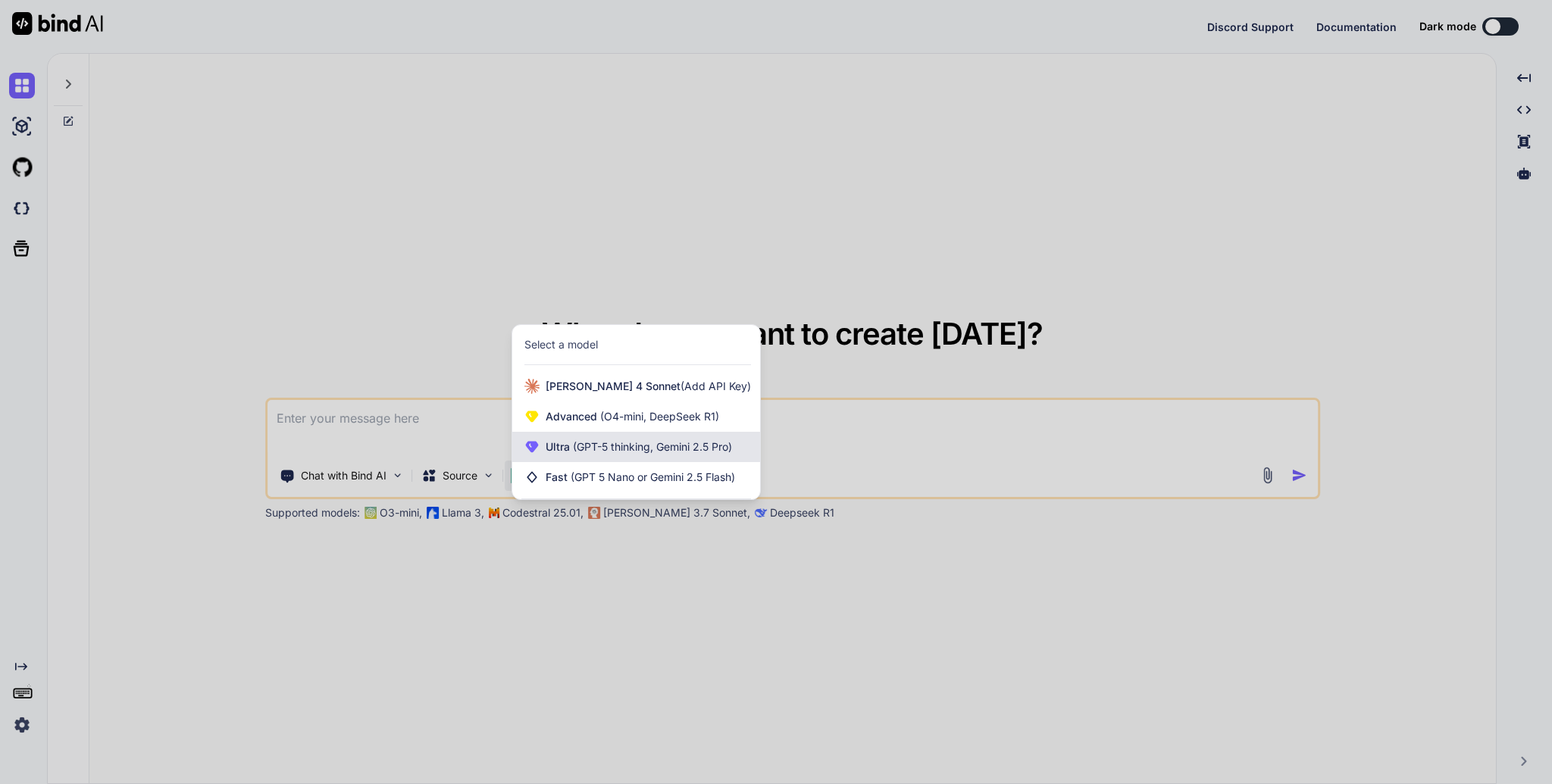
click at [702, 453] on span "Ultra (GPT-5 thinking, Gemini 2.5 Pro)" at bounding box center [639, 446] width 186 height 15
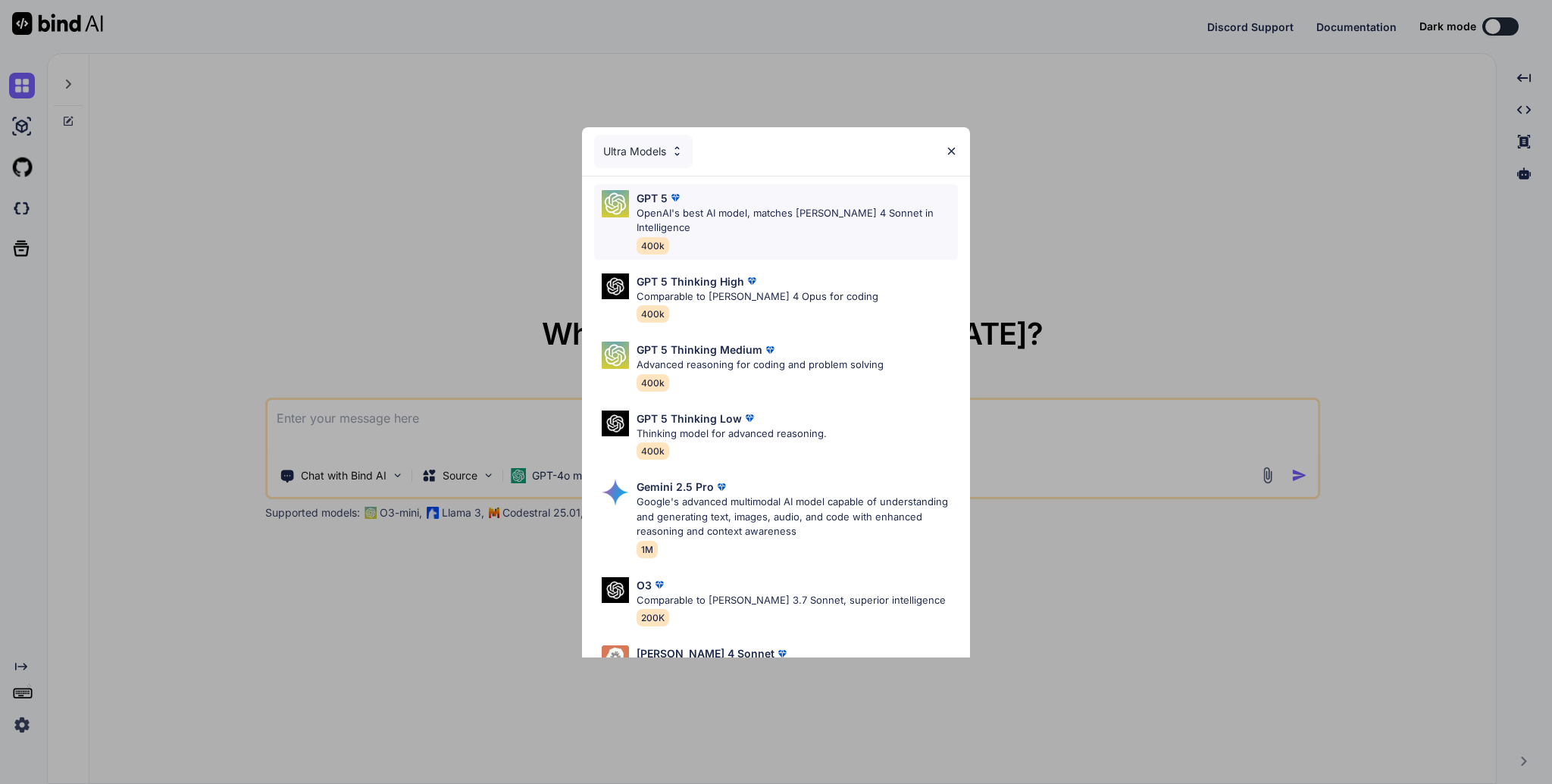
click at [822, 204] on div "GPT 5" at bounding box center [797, 198] width 321 height 16
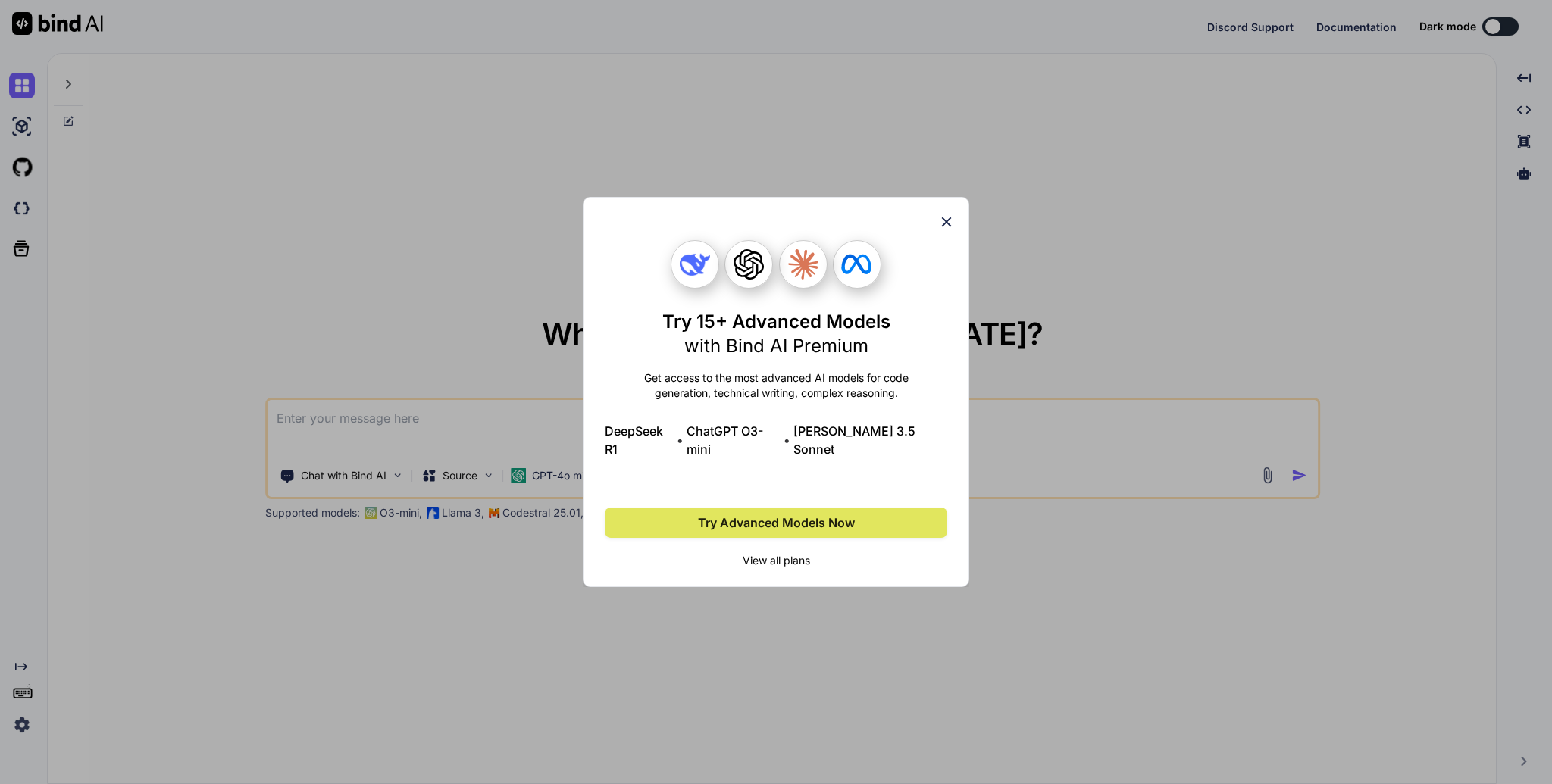
click at [867, 517] on button "Try Advanced Models Now" at bounding box center [776, 523] width 342 height 31
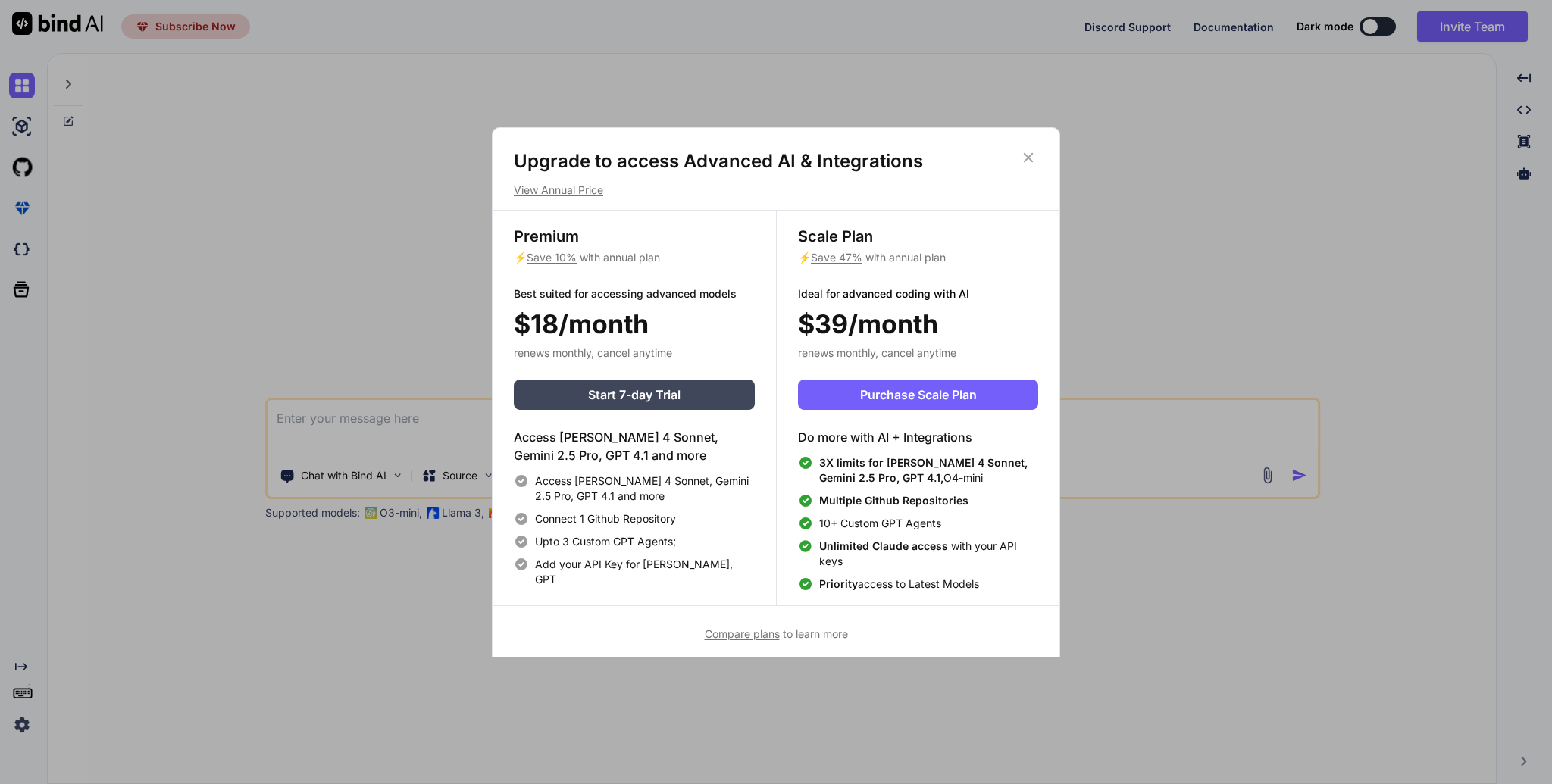
type textarea "x"
click at [939, 396] on span "Purchase Scale Plan" at bounding box center [918, 395] width 117 height 18
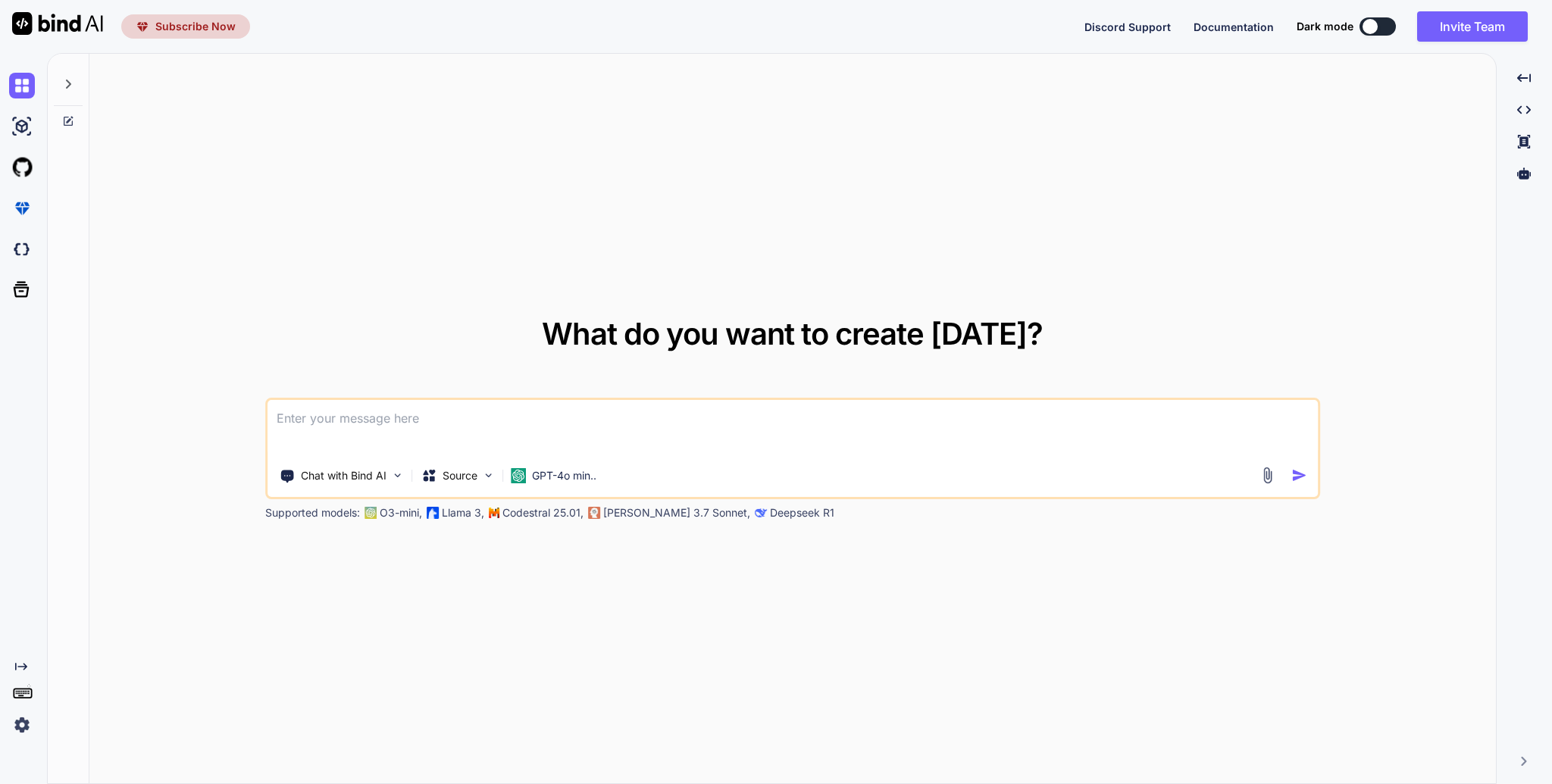
click at [186, 14] on button "Subscribe Now" at bounding box center [185, 26] width 129 height 25
type textarea "x"
click at [209, 33] on span "Subscribe Now" at bounding box center [196, 26] width 81 height 15
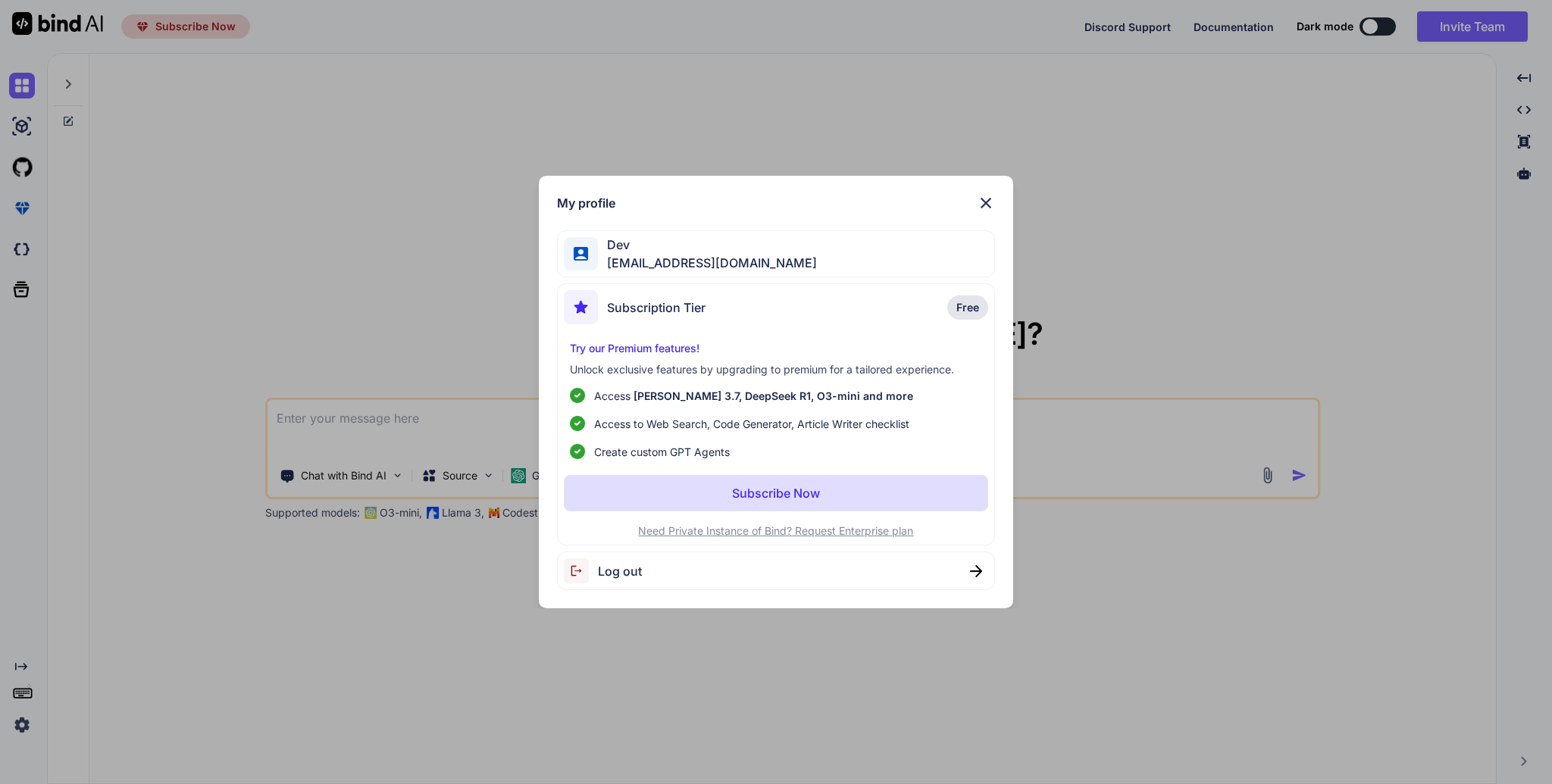
click at [683, 309] on span "Subscription Tier" at bounding box center [656, 307] width 98 height 18
click at [652, 343] on p "Try our Premium features!" at bounding box center [776, 348] width 412 height 15
click at [767, 487] on p "Subscribe Now" at bounding box center [776, 493] width 88 height 18
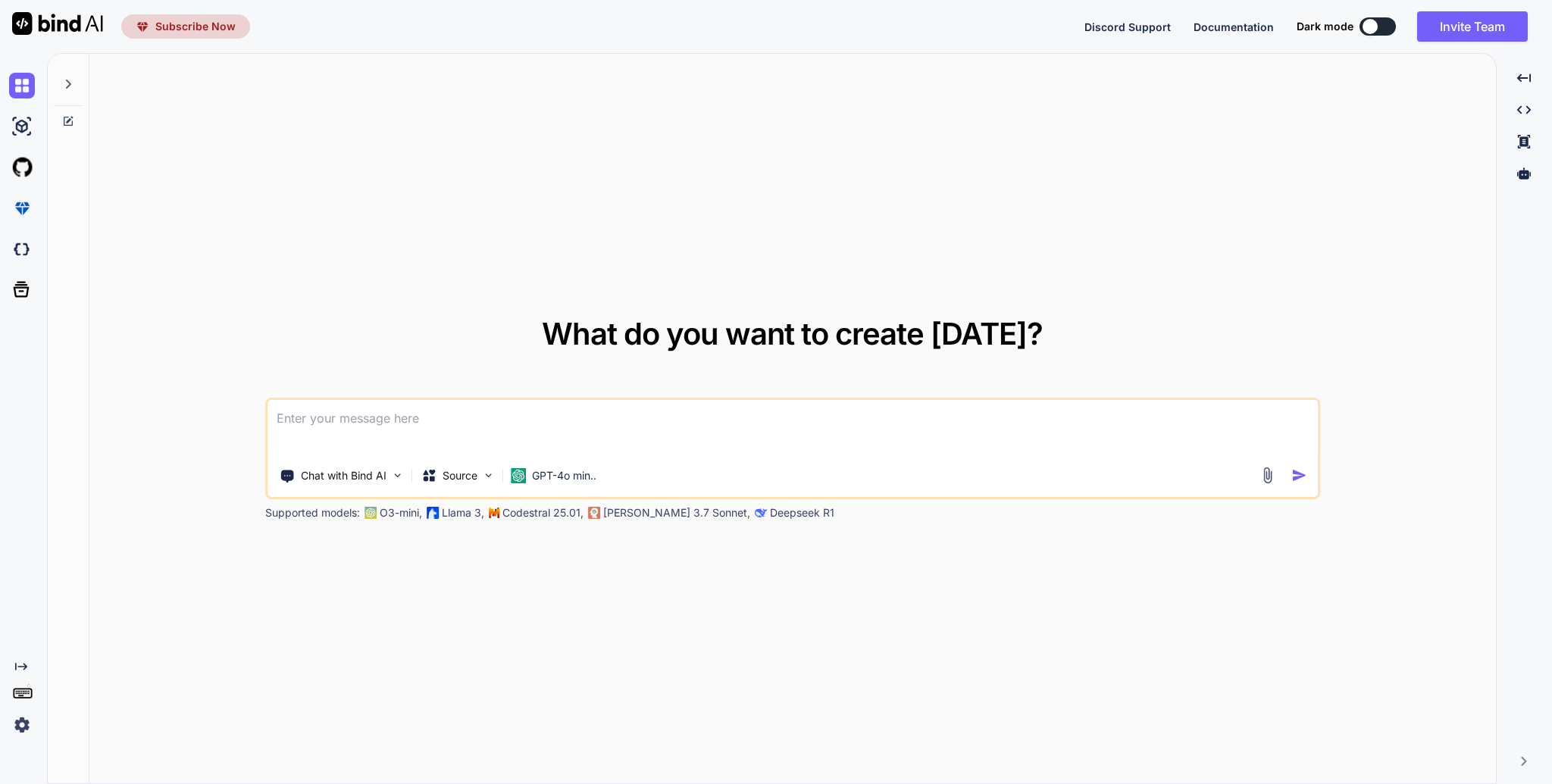
click at [15, 720] on img at bounding box center [21, 724] width 25 height 25
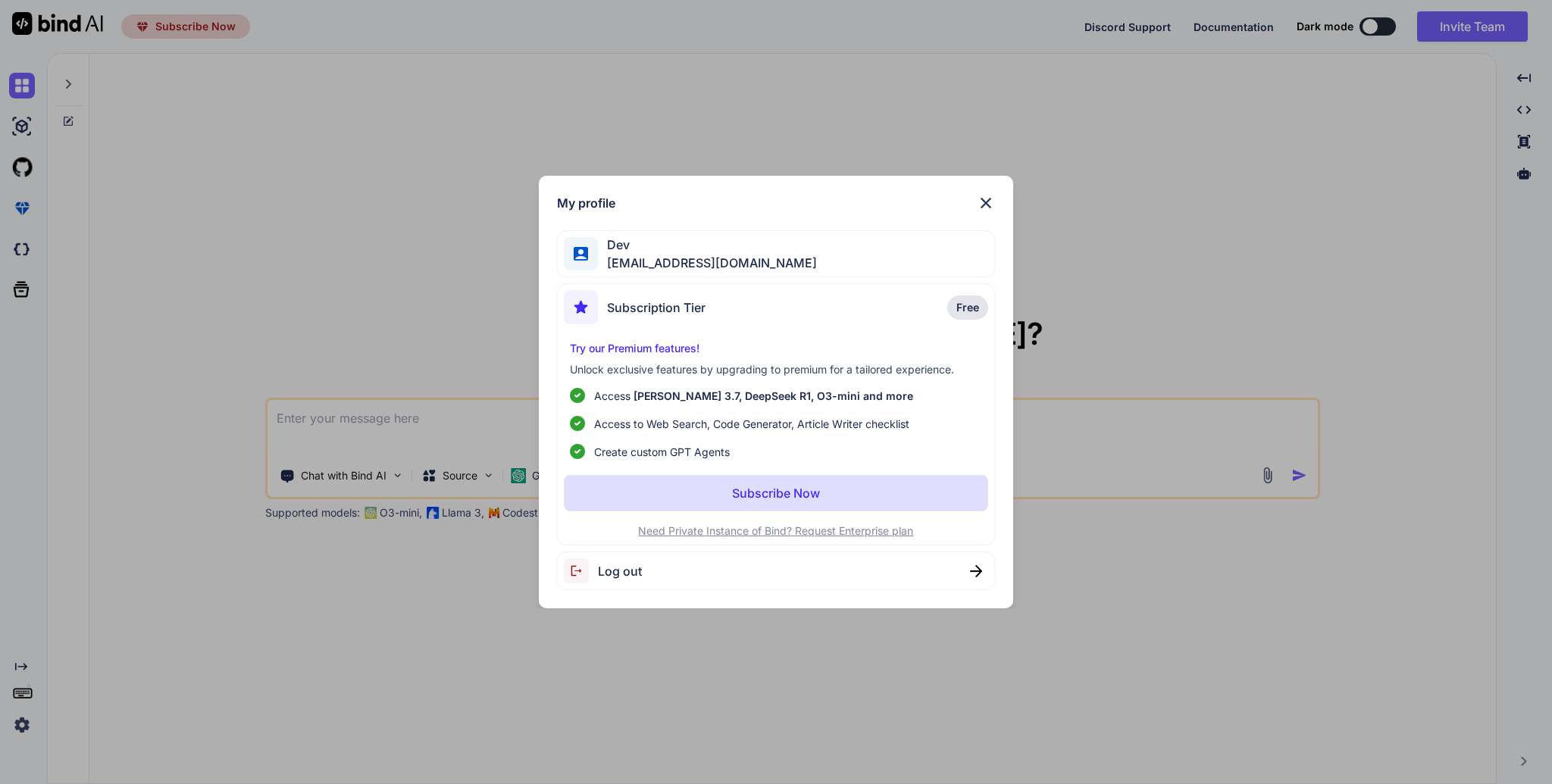
type textarea "x"
click at [673, 346] on p "Try our Premium features!" at bounding box center [776, 348] width 412 height 15
click at [883, 331] on div "Subscription Tier Free" at bounding box center [776, 310] width 425 height 40
click at [883, 330] on div "Subscription Tier Free" at bounding box center [776, 310] width 425 height 40
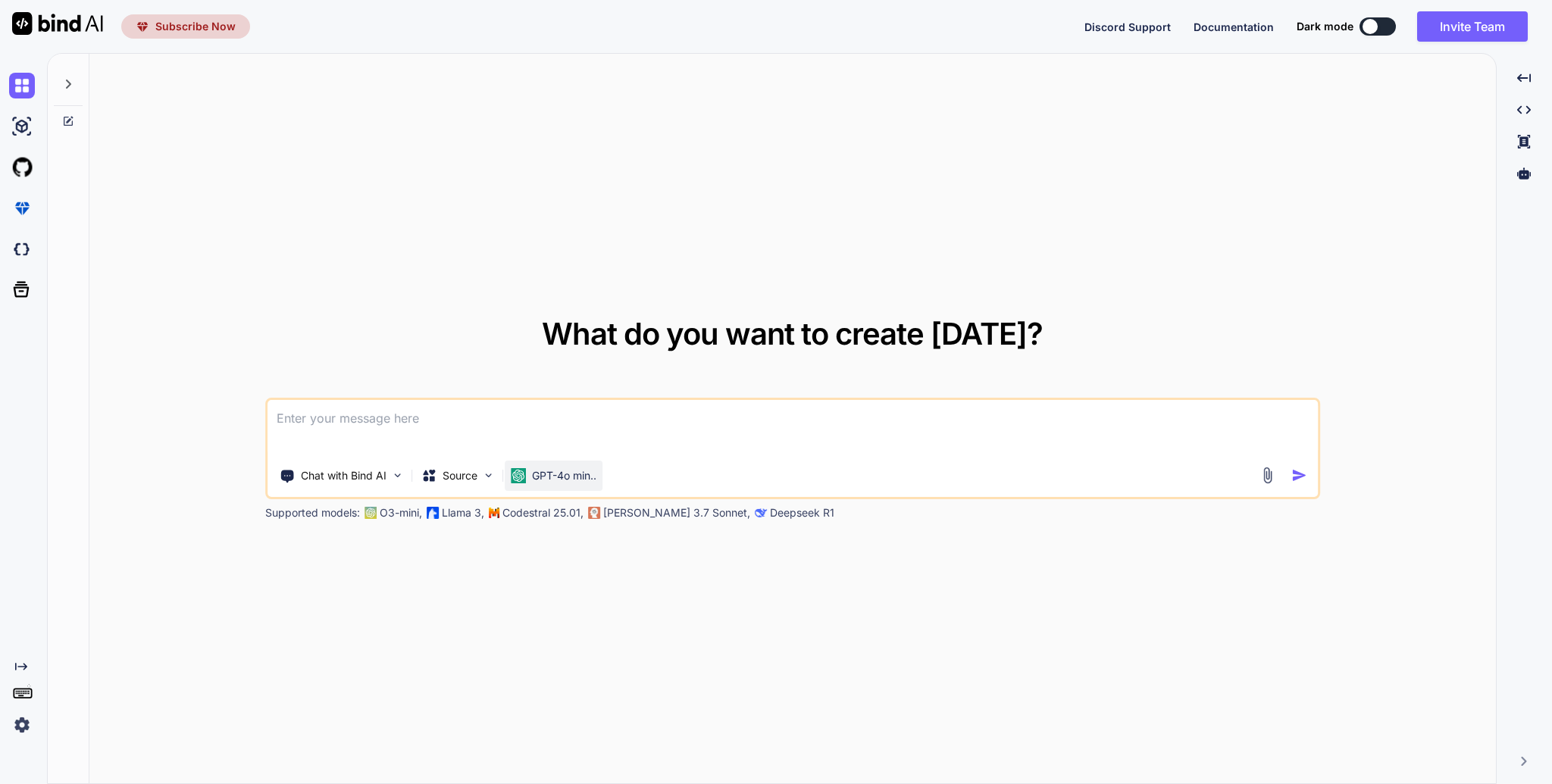
click at [576, 477] on p "GPT-4o min.." at bounding box center [563, 475] width 64 height 15
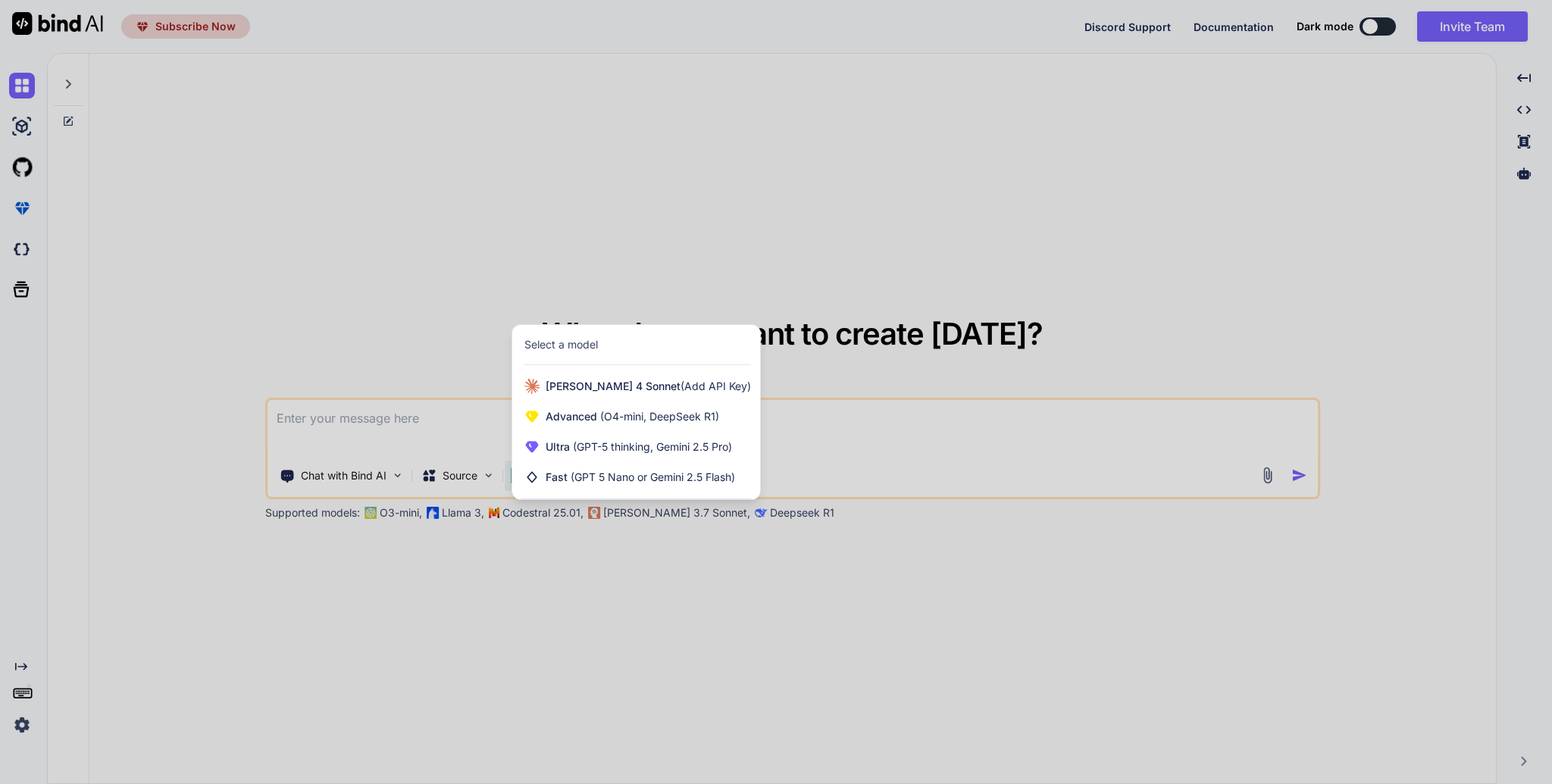
click at [354, 311] on div at bounding box center [776, 392] width 1552 height 784
type textarea "x"
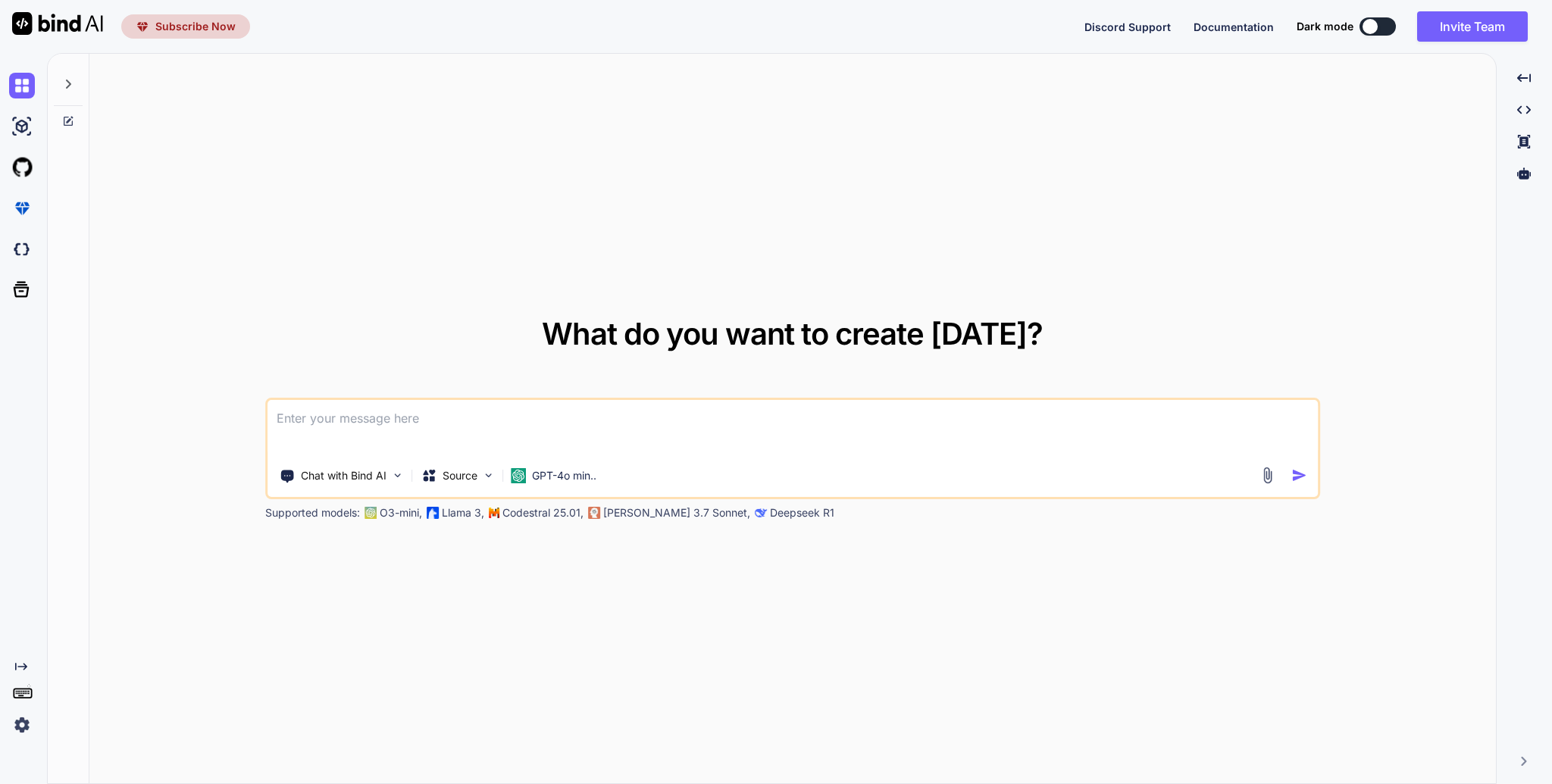
click at [219, 20] on span "Subscribe Now" at bounding box center [196, 26] width 81 height 15
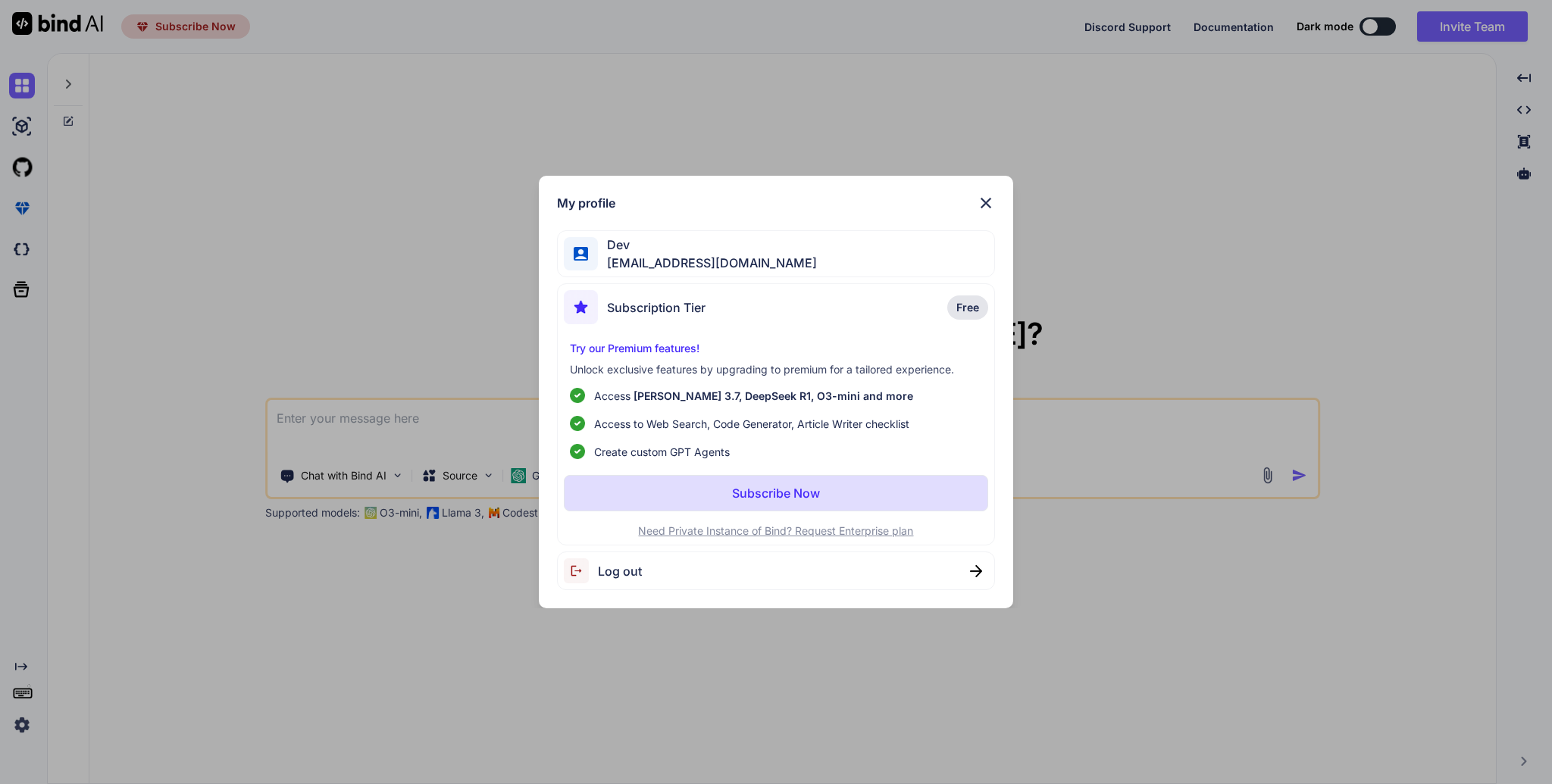
click at [819, 517] on div "Subscription Tier Free Try our Premium features! Unlock exclusive features by u…" at bounding box center [776, 414] width 438 height 262
click at [945, 484] on button "Subscribe Now" at bounding box center [776, 493] width 425 height 36
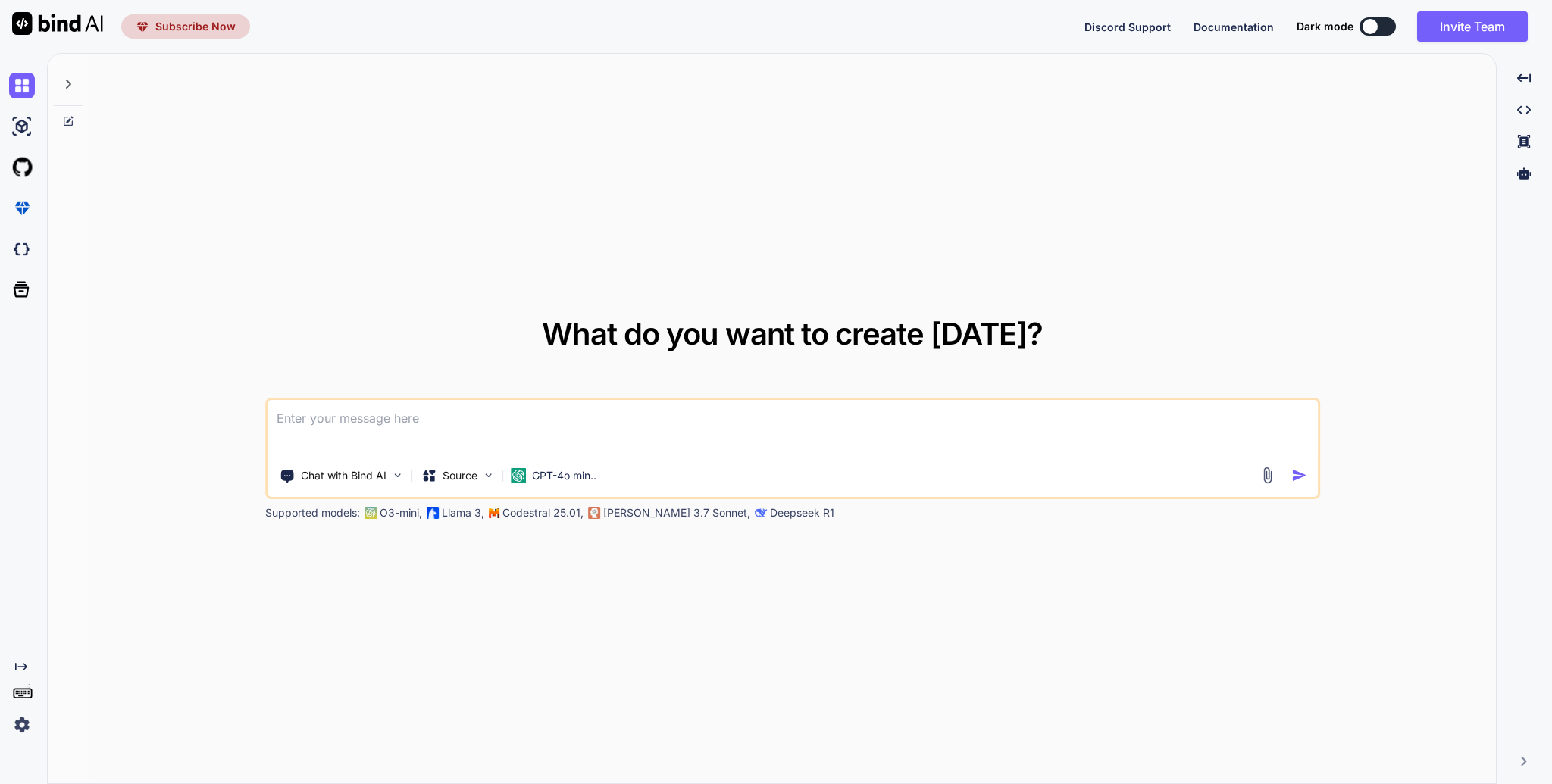
type textarea "x"
click at [297, 203] on div "What do you want to create [DATE]? Chat with Bind AI Source GPT-4o min.. Suppor…" at bounding box center [792, 418] width 1406 height 731
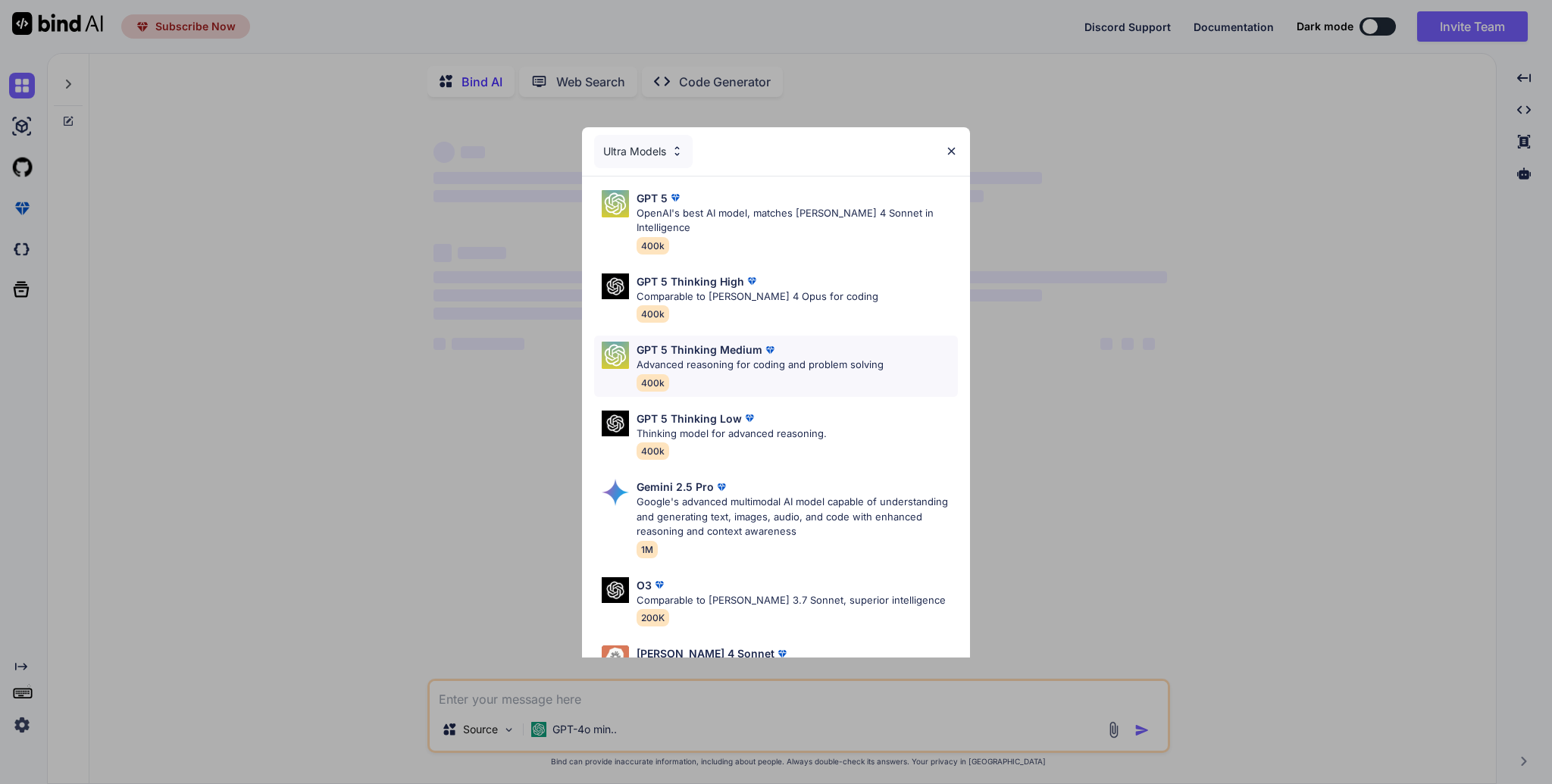
type textarea "x"
click at [876, 293] on div "GPT 5 Thinking High Comparable to [PERSON_NAME] 4 Opus for coding 400k" at bounding box center [776, 298] width 364 height 61
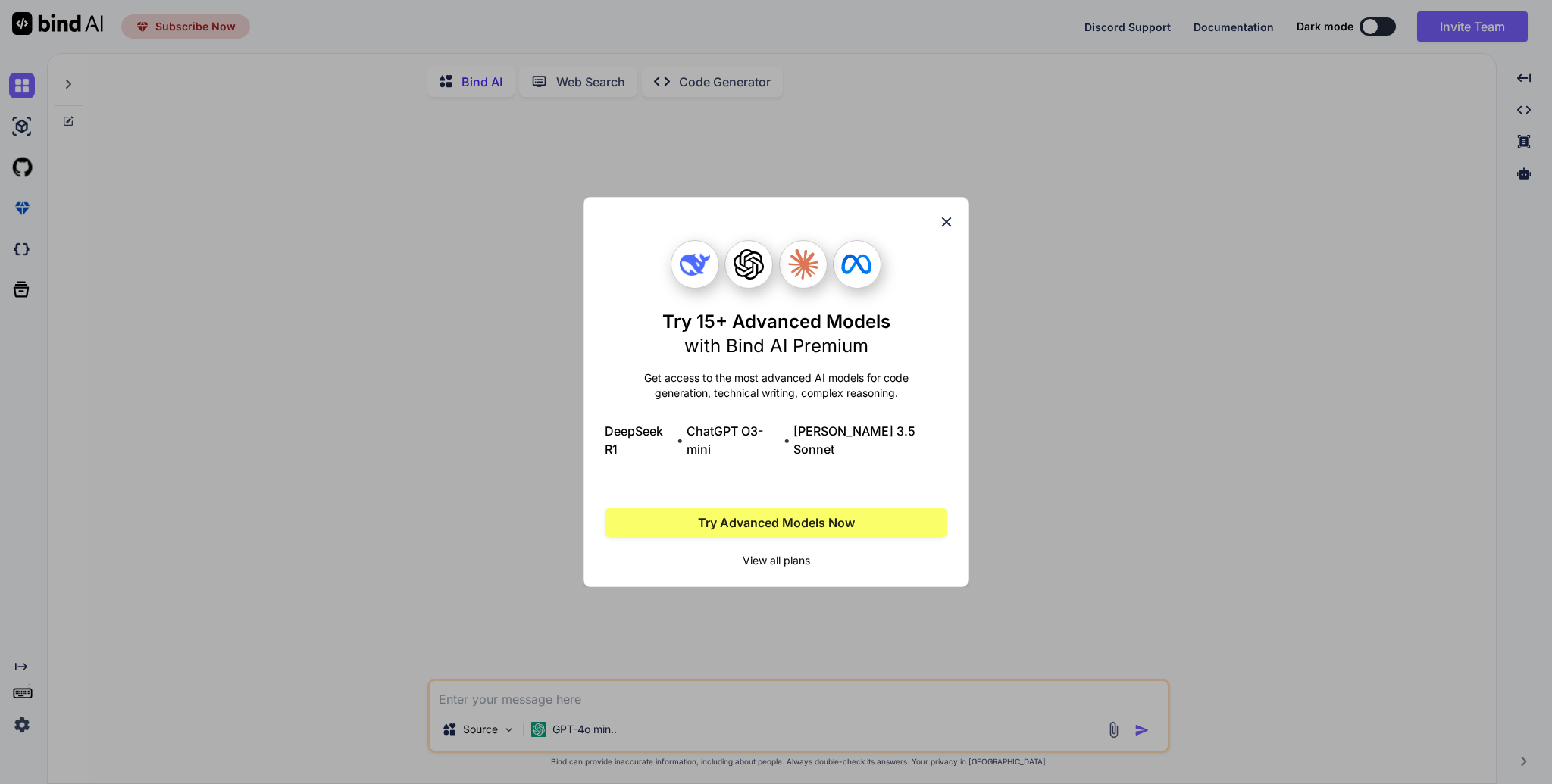
click at [762, 392] on p "Get access to the most advanced AI models for code generation, technical writin…" at bounding box center [776, 385] width 342 height 31
click at [764, 400] on p "Get access to the most advanced AI models for code generation, technical writin…" at bounding box center [776, 385] width 342 height 31
click at [763, 400] on p "Get access to the most advanced AI models for code generation, technical writin…" at bounding box center [776, 385] width 342 height 31
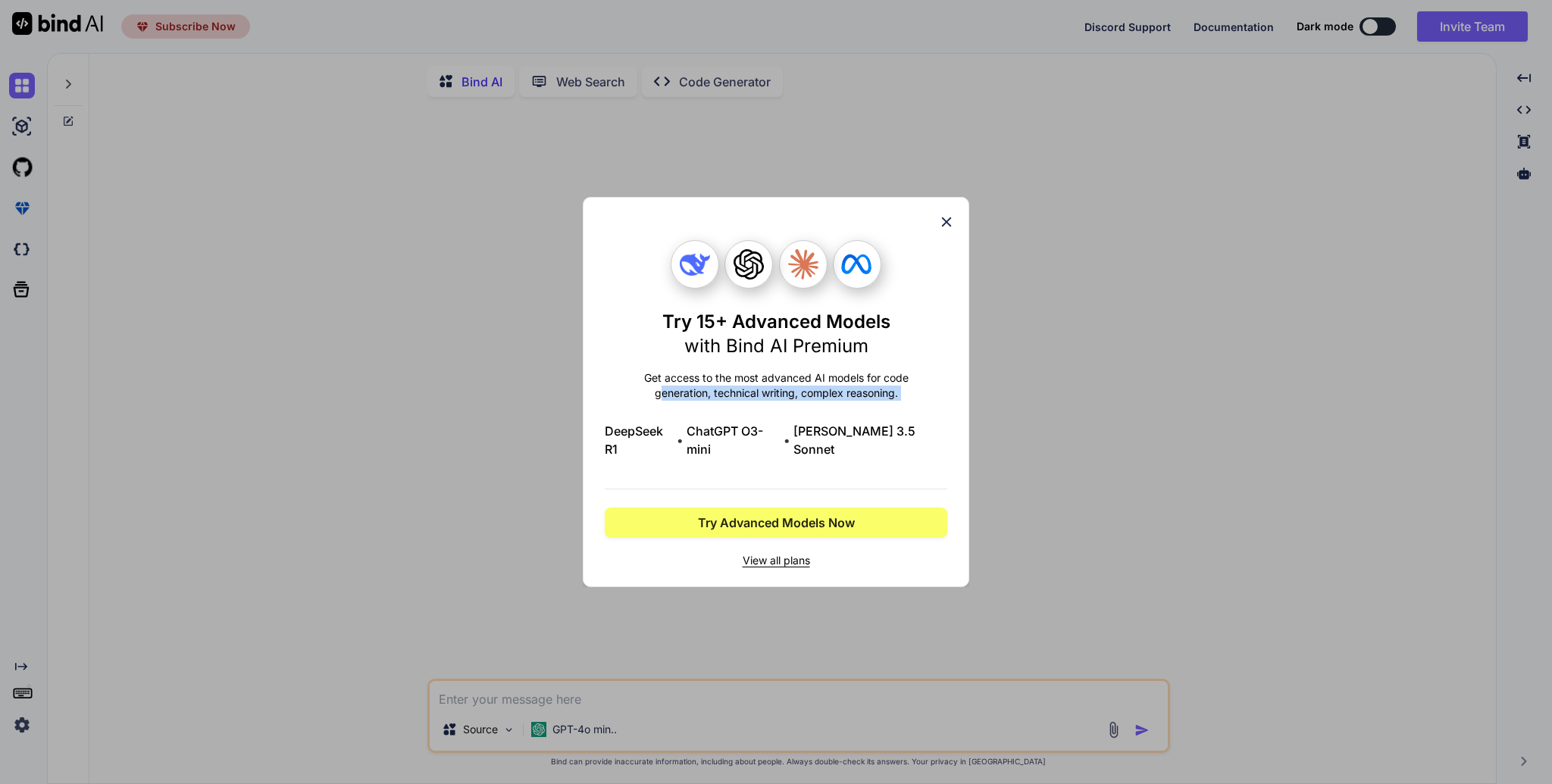
click at [763, 400] on p "Get access to the most advanced AI models for code generation, technical writin…" at bounding box center [776, 385] width 342 height 31
click at [775, 431] on span "ChatGPT O3-mini" at bounding box center [733, 439] width 94 height 36
click at [772, 517] on span "Try Advanced Models Now" at bounding box center [776, 523] width 157 height 18
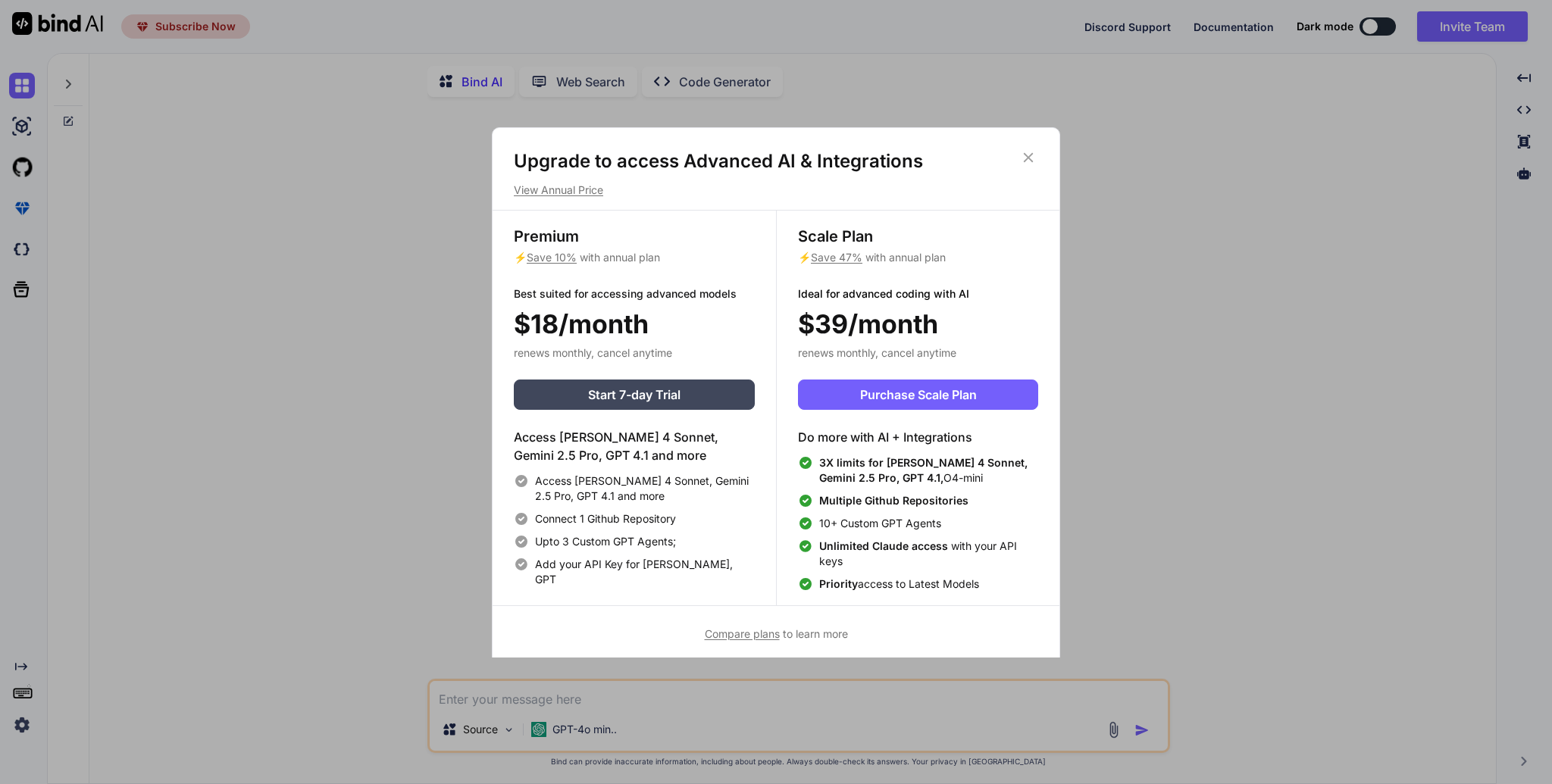
click at [776, 343] on div "Scale Plan ⚡ Save 47% with annual plan Ideal for advanced coding with AI $39/mo…" at bounding box center [917, 408] width 283 height 395
click at [661, 399] on span "Start 7-day Trial" at bounding box center [633, 395] width 92 height 18
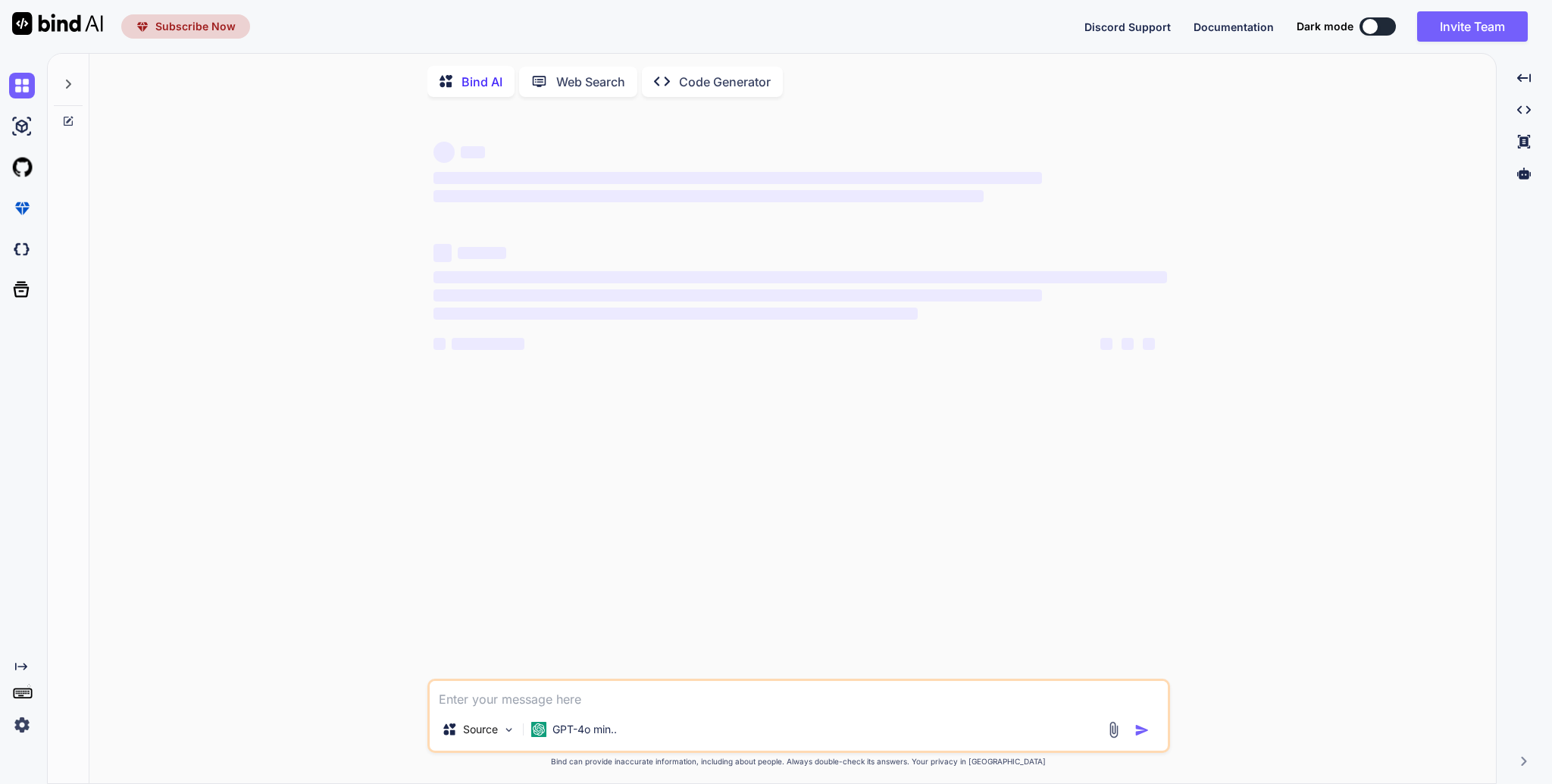
type textarea "x"
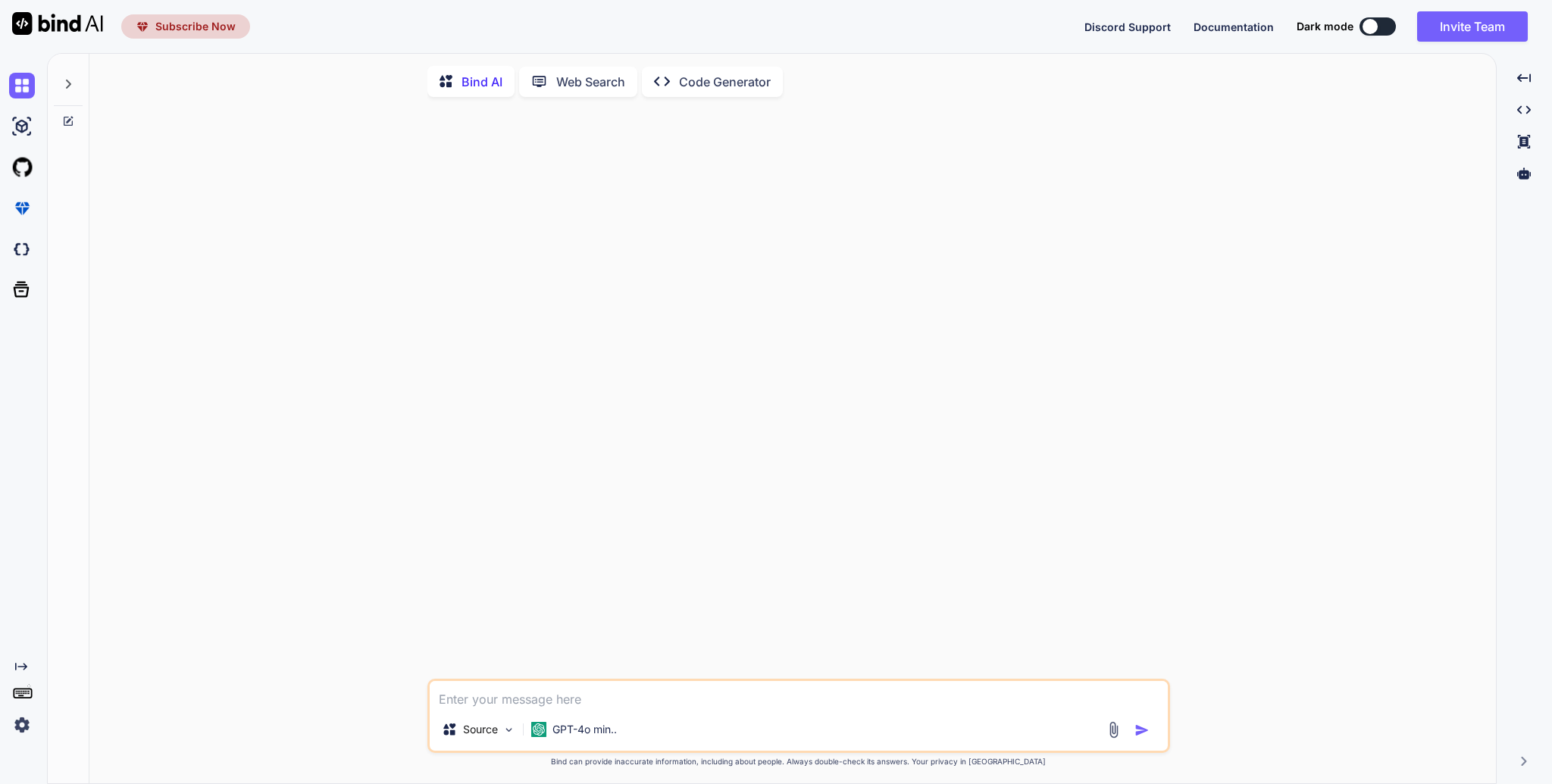
click at [564, 465] on div at bounding box center [800, 393] width 740 height 569
click at [696, 262] on div at bounding box center [800, 393] width 740 height 569
click at [214, 30] on span "Subscribe Now" at bounding box center [196, 26] width 81 height 15
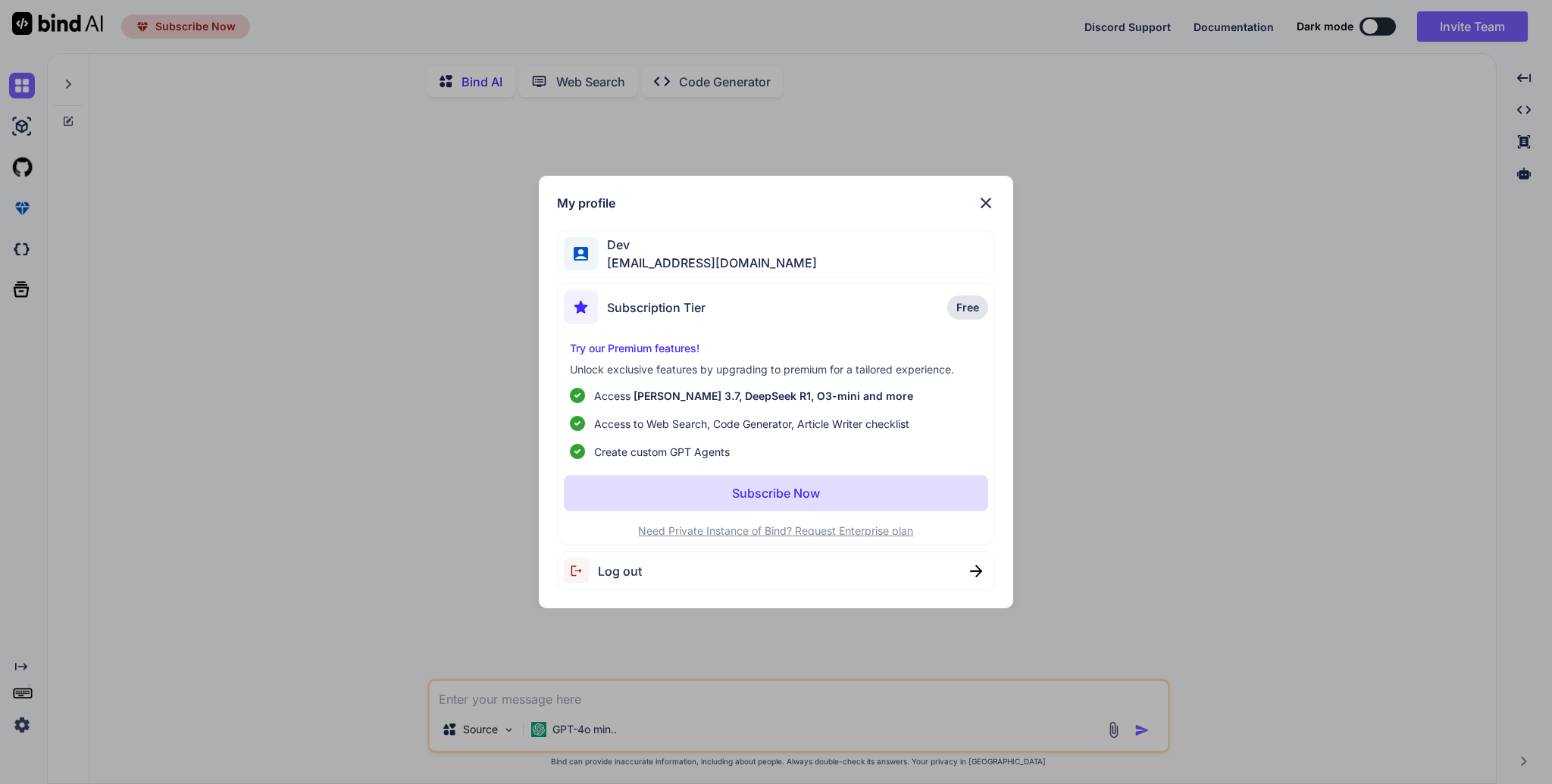
click at [668, 347] on p "Try our Premium features!" at bounding box center [776, 348] width 412 height 15
click at [992, 199] on img at bounding box center [985, 203] width 18 height 18
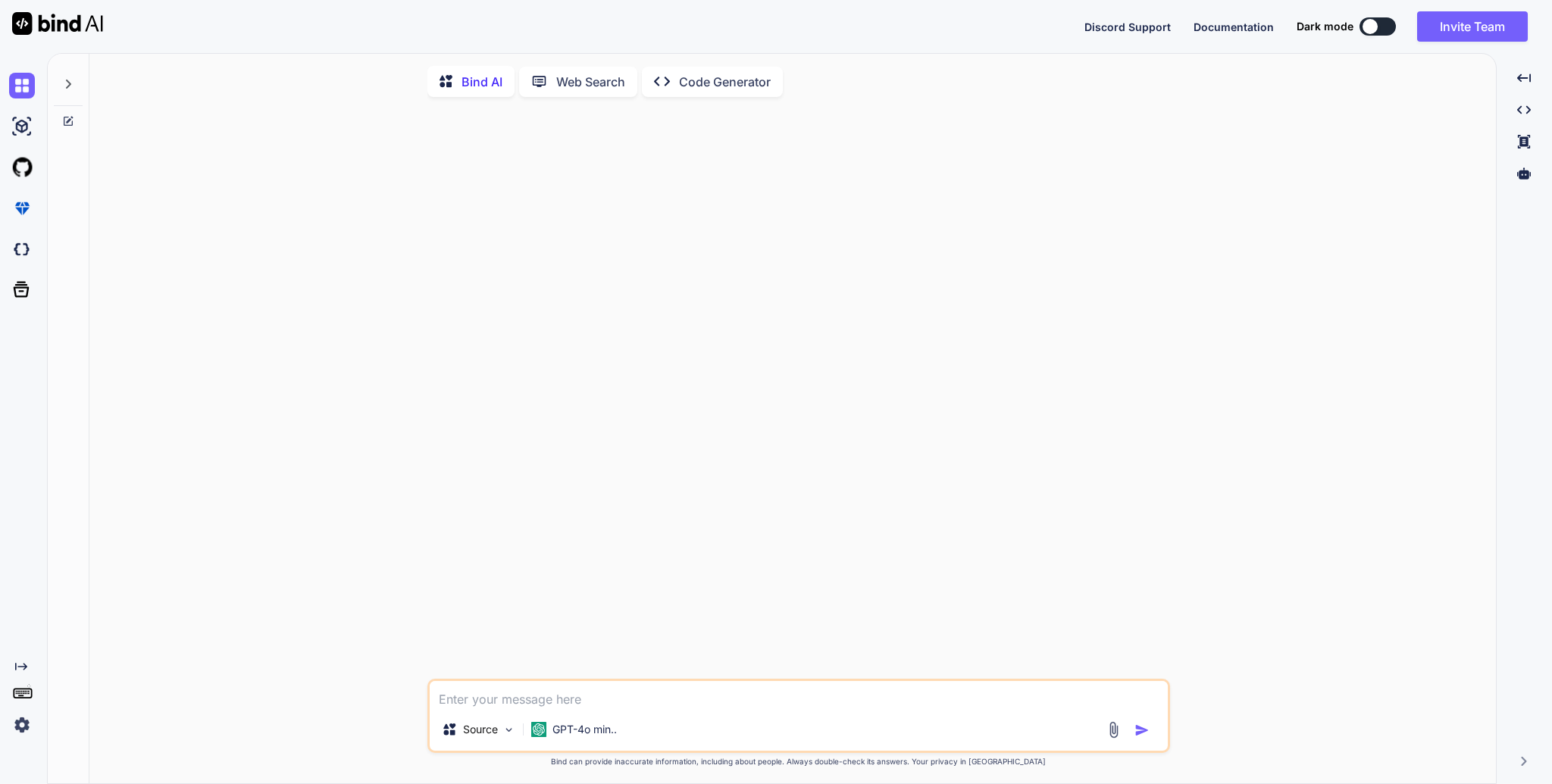
click at [497, 79] on p "Bind AI" at bounding box center [482, 82] width 41 height 18
click at [570, 159] on div at bounding box center [800, 393] width 740 height 569
click at [714, 83] on p "Code Generator" at bounding box center [725, 82] width 92 height 18
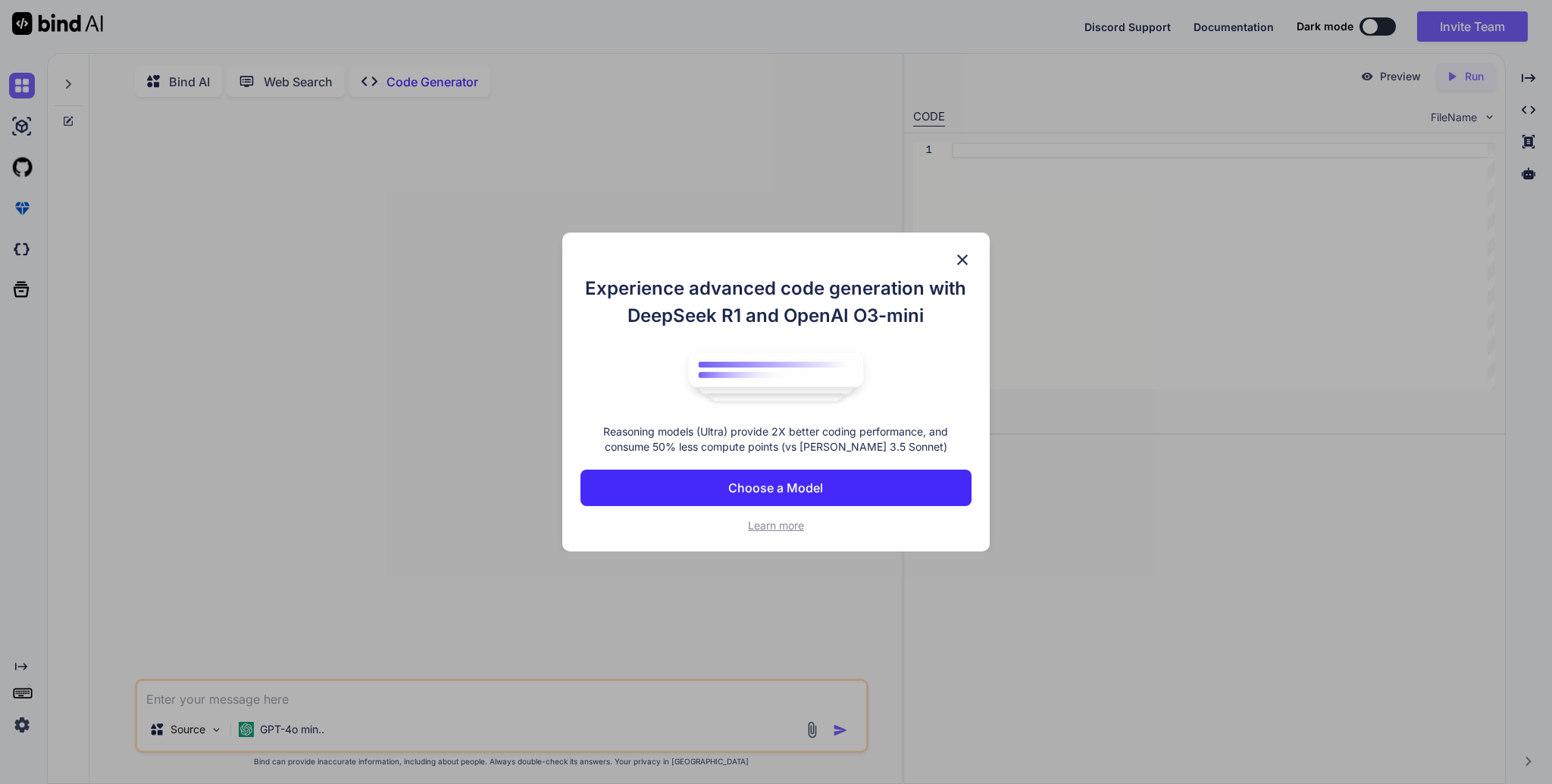
click at [844, 485] on button "Choose a Model" at bounding box center [776, 487] width 390 height 36
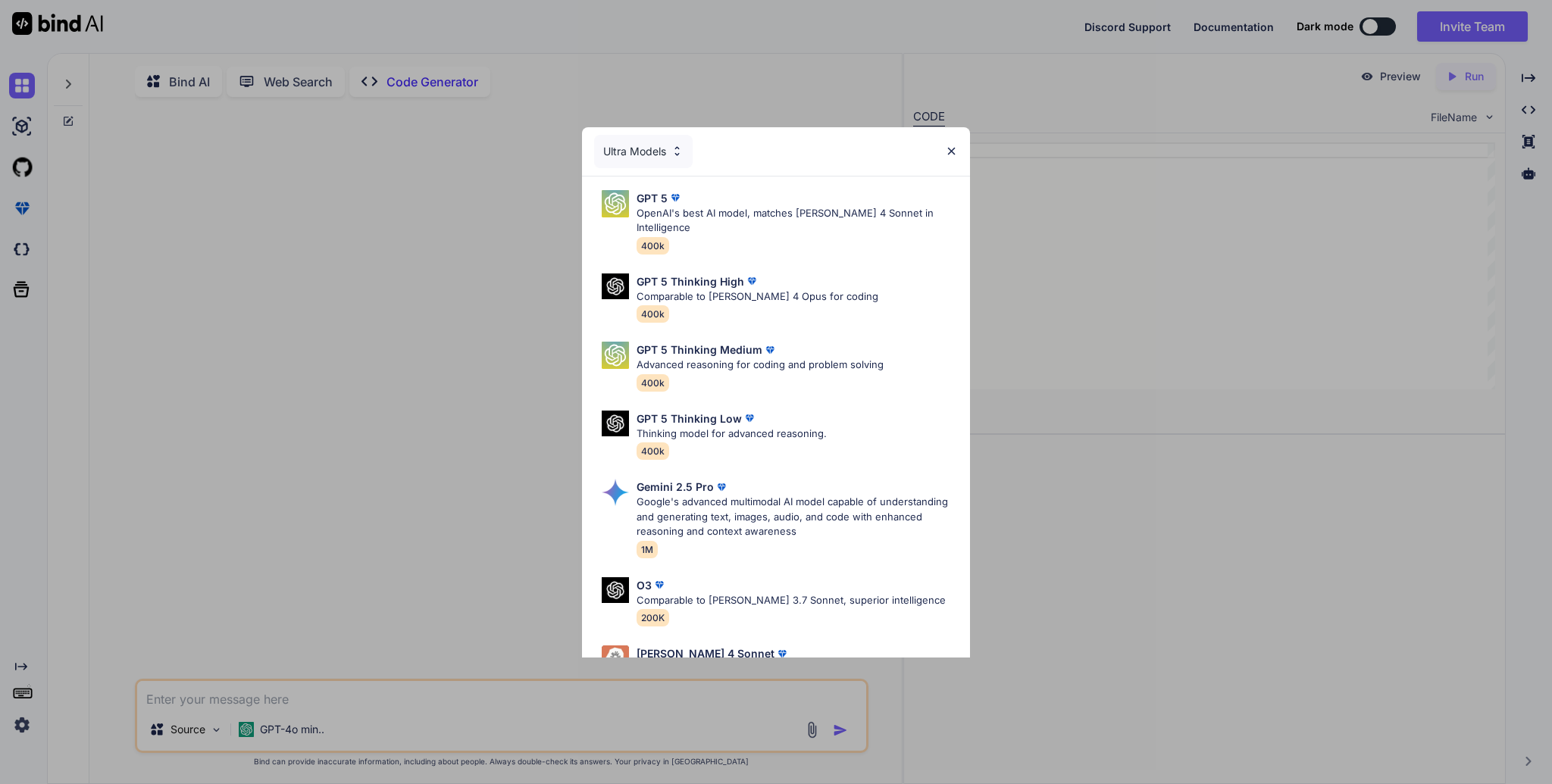
click at [662, 153] on div "Ultra Models" at bounding box center [643, 152] width 98 height 33
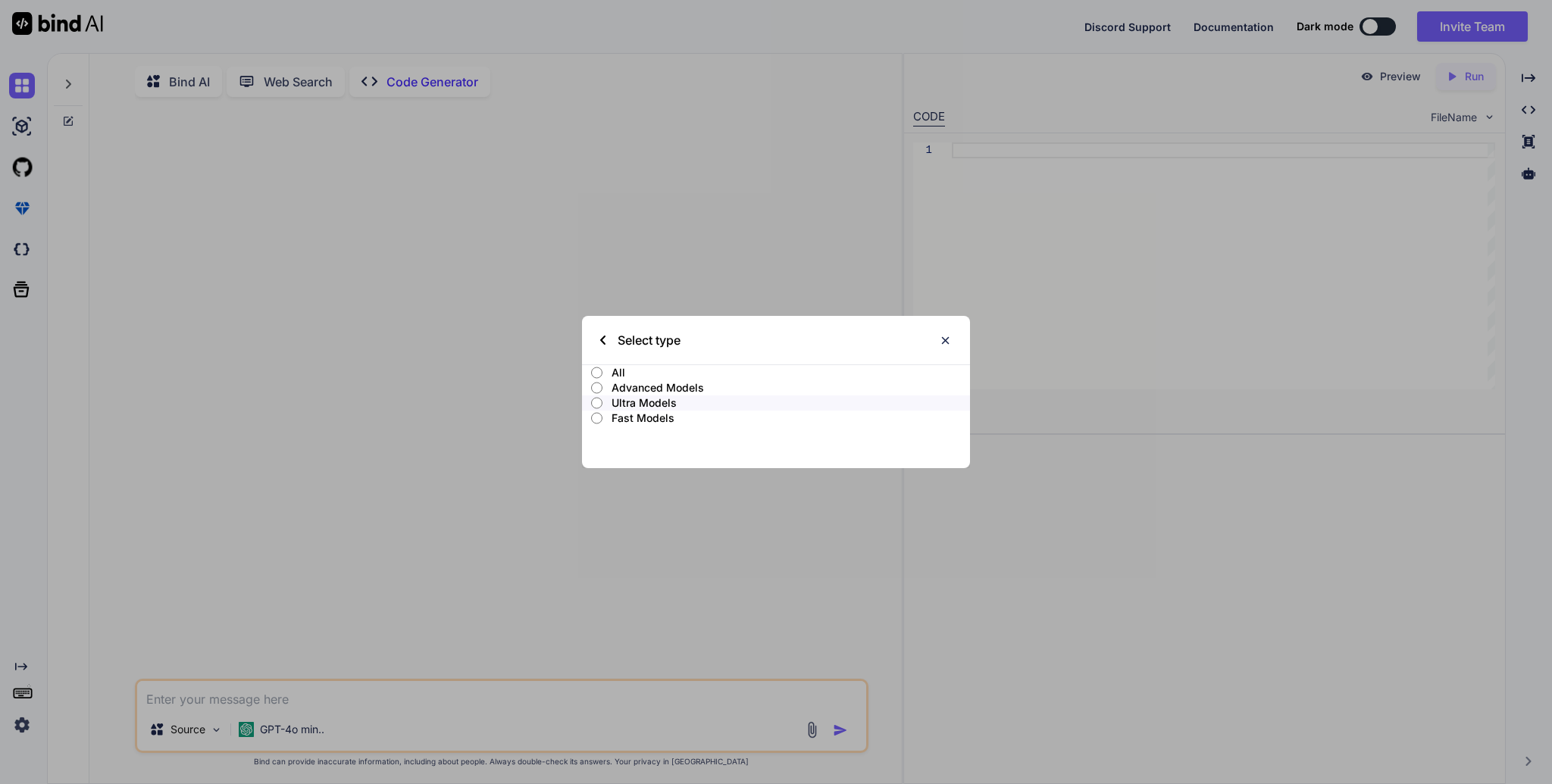
click at [656, 401] on p "Ultra Models" at bounding box center [790, 403] width 359 height 15
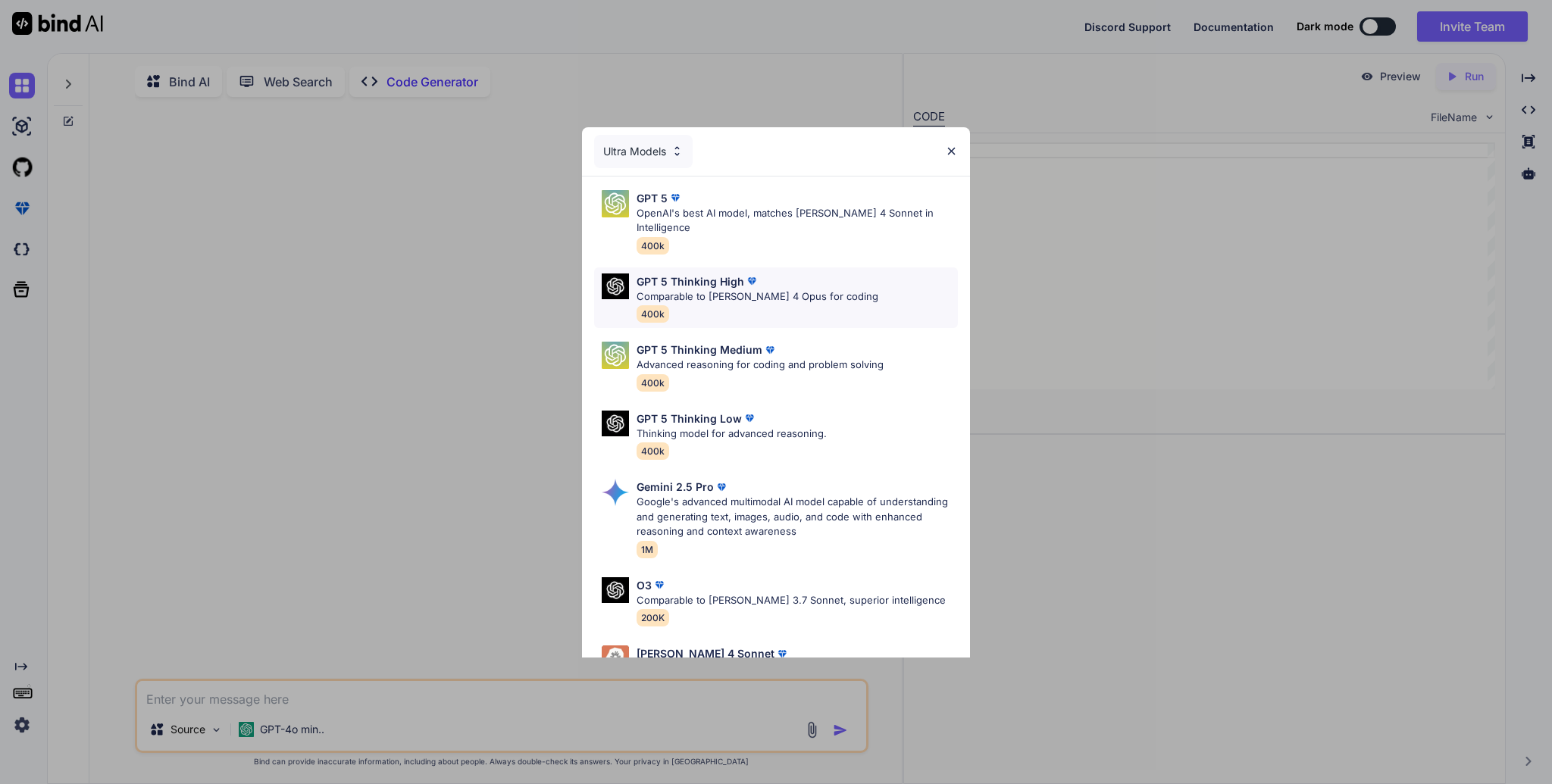
click at [838, 279] on div "GPT 5 Thinking High Comparable to [PERSON_NAME] 4 Opus for coding 400k" at bounding box center [776, 298] width 364 height 61
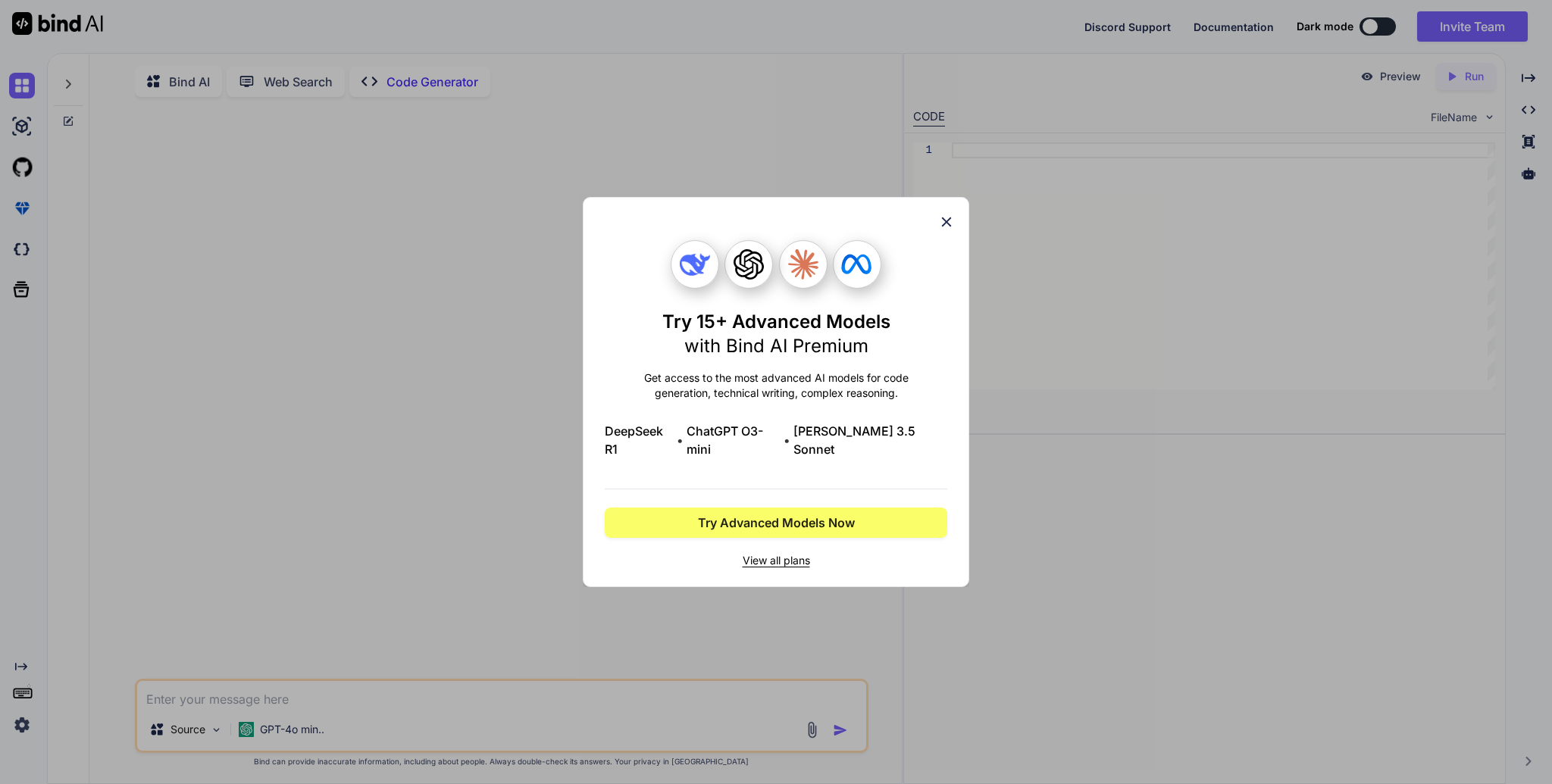
click at [797, 552] on span "View all plans" at bounding box center [776, 559] width 342 height 15
click at [951, 229] on icon at bounding box center [946, 222] width 17 height 17
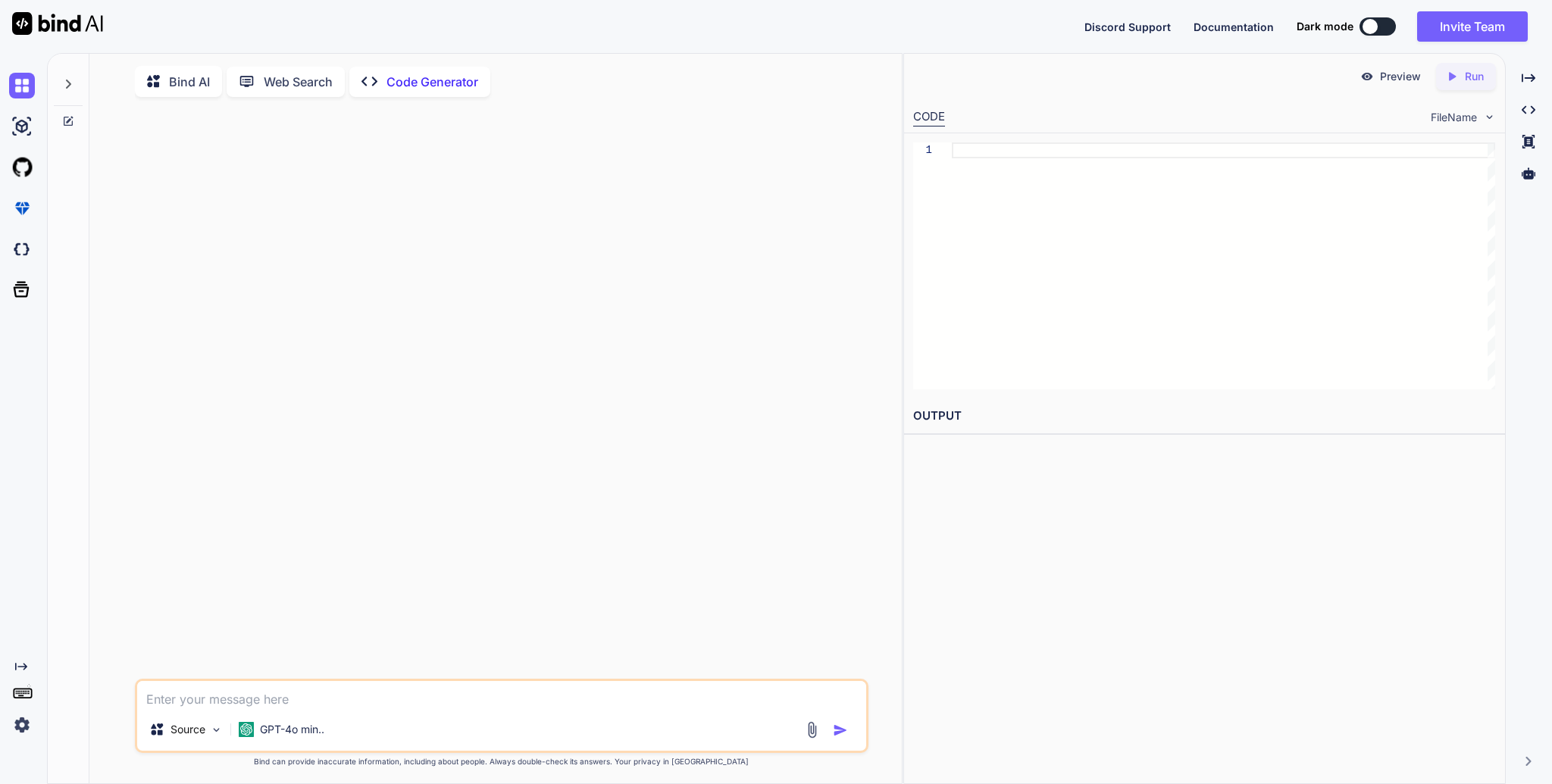
click at [458, 87] on p "Code Generator" at bounding box center [432, 82] width 92 height 18
click at [292, 735] on p "GPT-4o min.." at bounding box center [291, 729] width 64 height 15
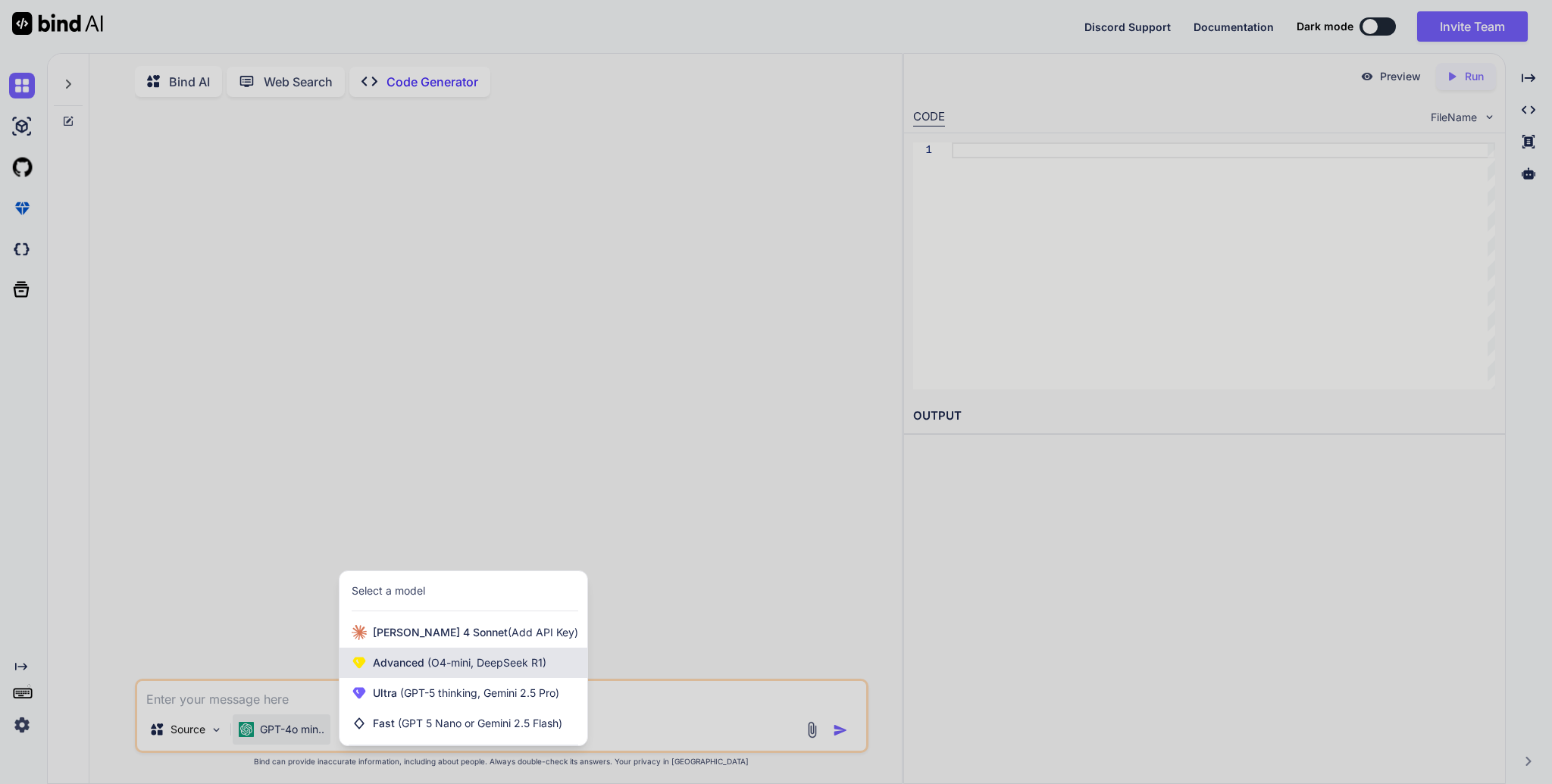
click at [540, 669] on span "(O4-mini, DeepSeek R1)" at bounding box center [485, 662] width 122 height 13
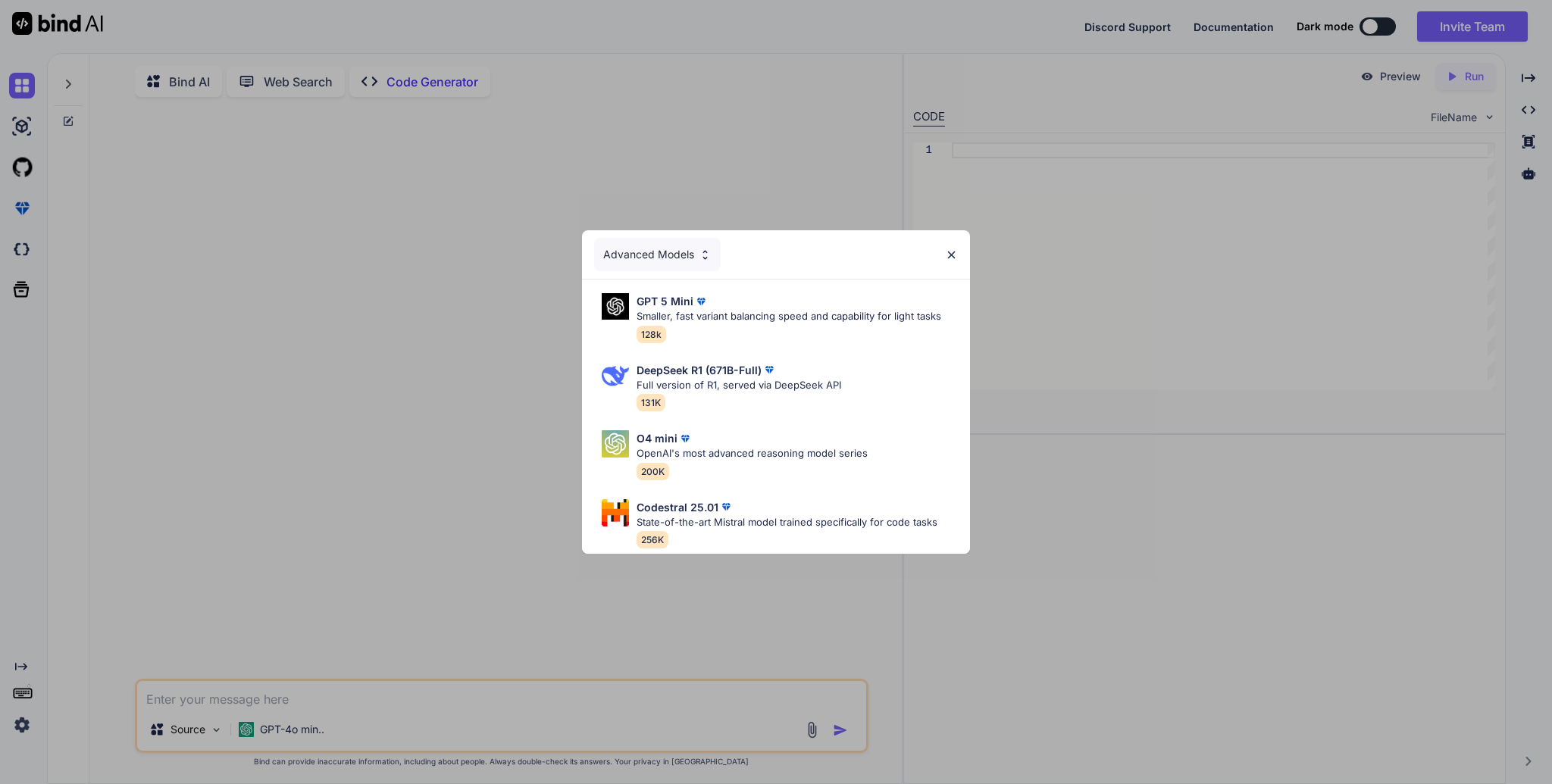
click at [353, 241] on div "Advanced Models GPT 5 Mini Smaller, fast variant balancing speed and capability…" at bounding box center [776, 392] width 1552 height 784
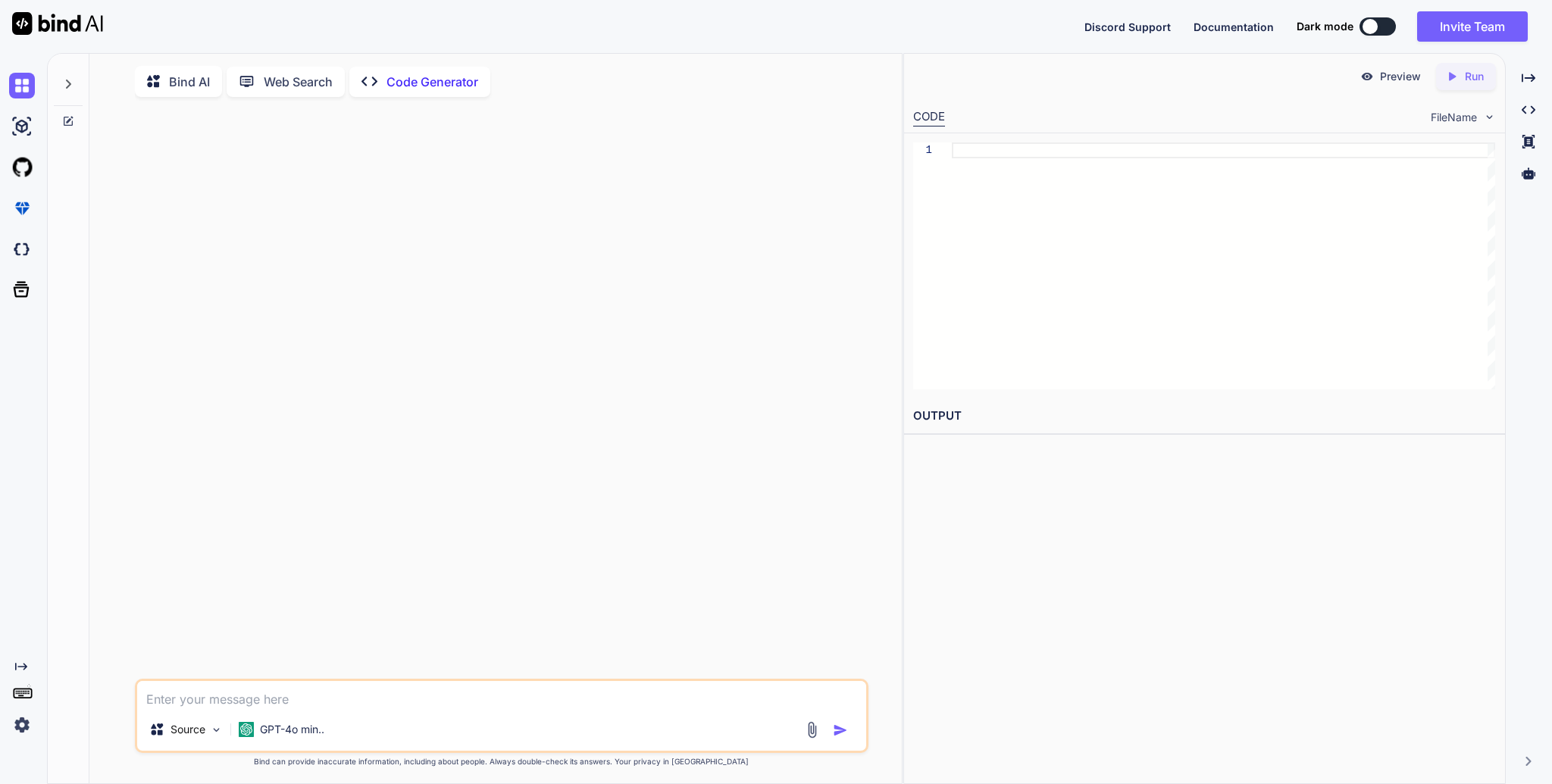
click at [36, 732] on div at bounding box center [25, 724] width 32 height 25
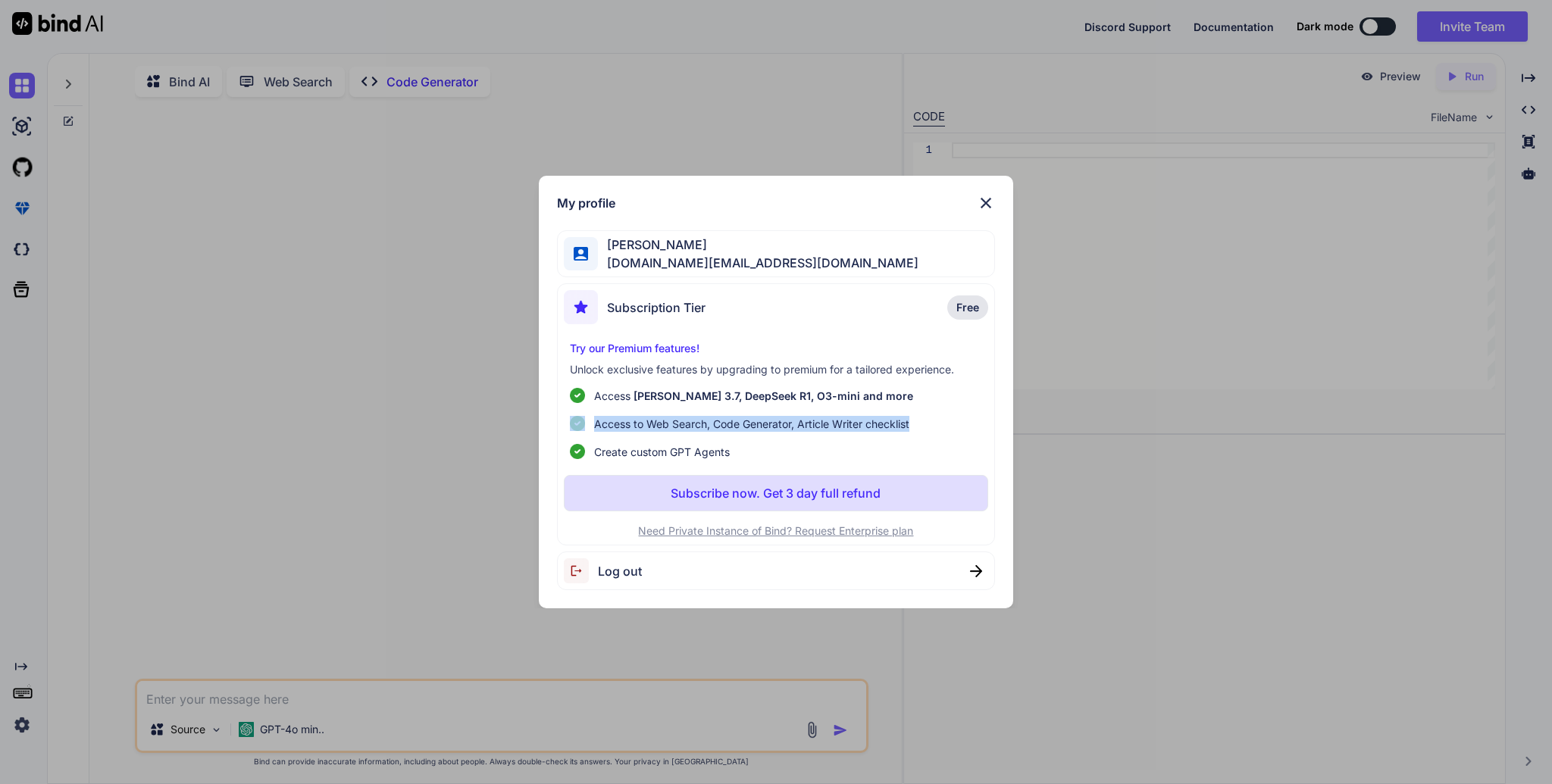
click at [362, 436] on div "My profile Lex Kim lexkim.dev@gmail.com Subscription Tier Free Try our Premium …" at bounding box center [776, 392] width 1552 height 784
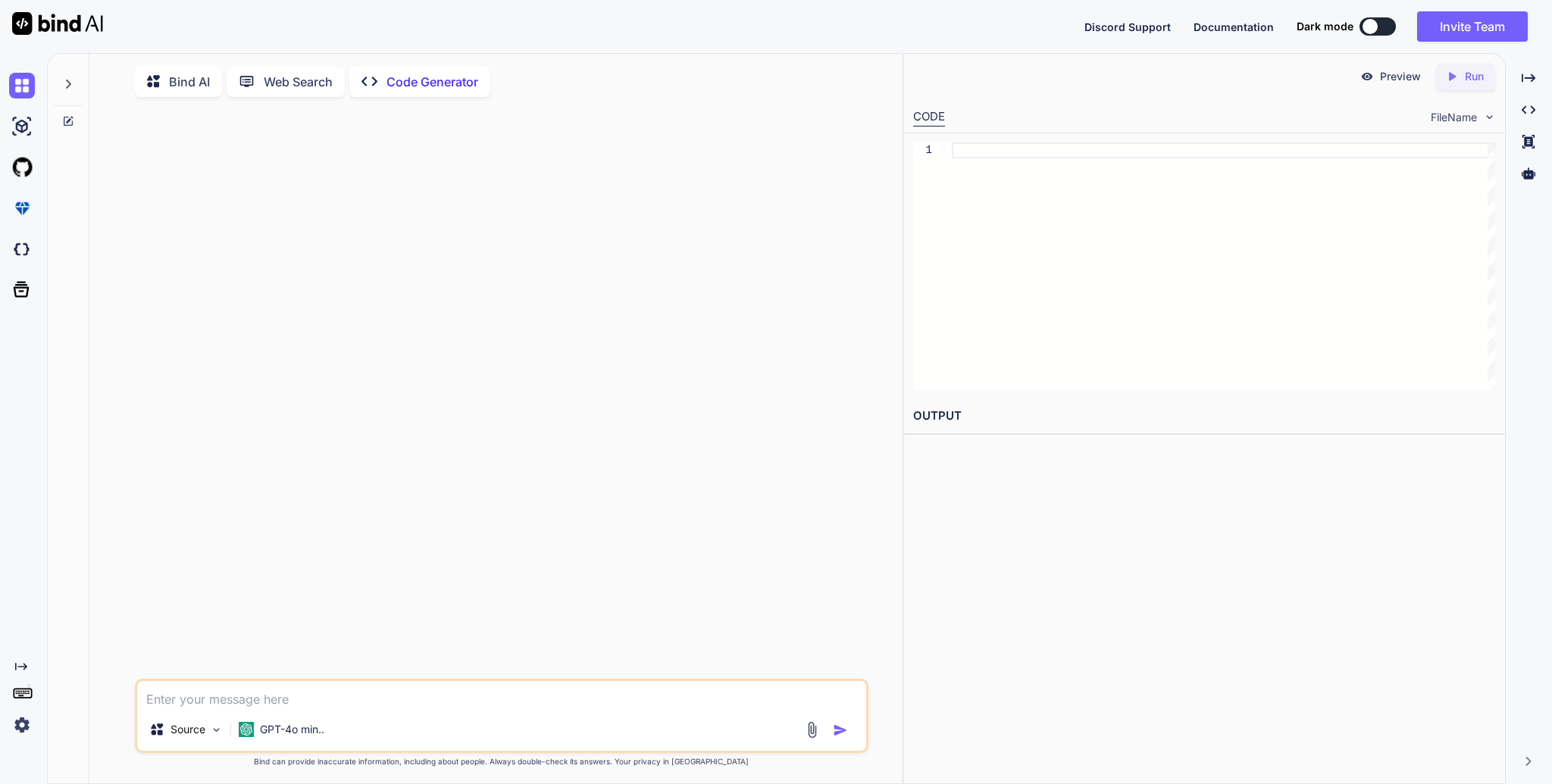
click at [41, 11] on div at bounding box center [51, 26] width 103 height 53
click at [66, 20] on img at bounding box center [58, 24] width 91 height 23
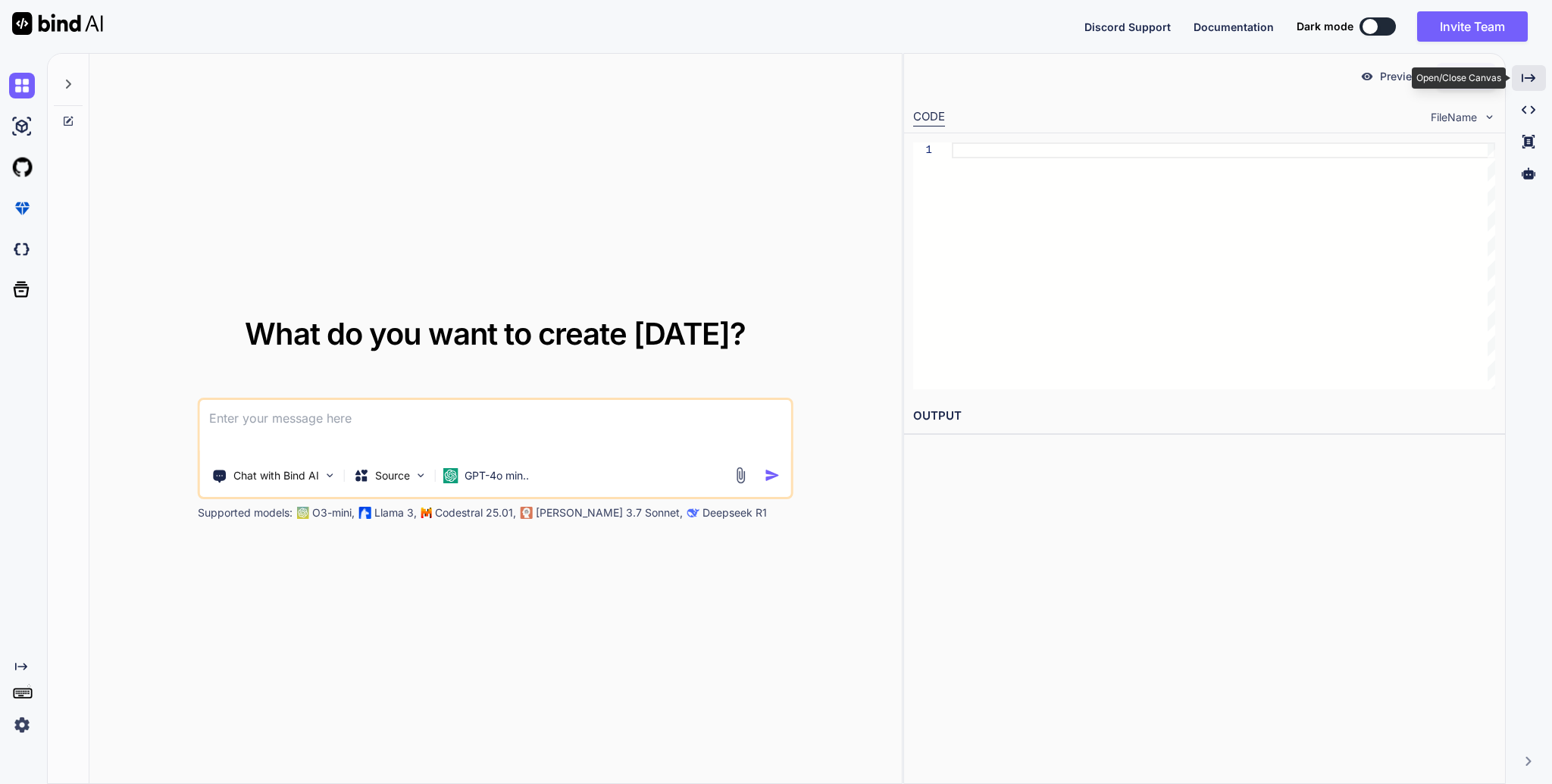
click at [1535, 72] on icon "Created with Pixso." at bounding box center [1528, 78] width 14 height 14
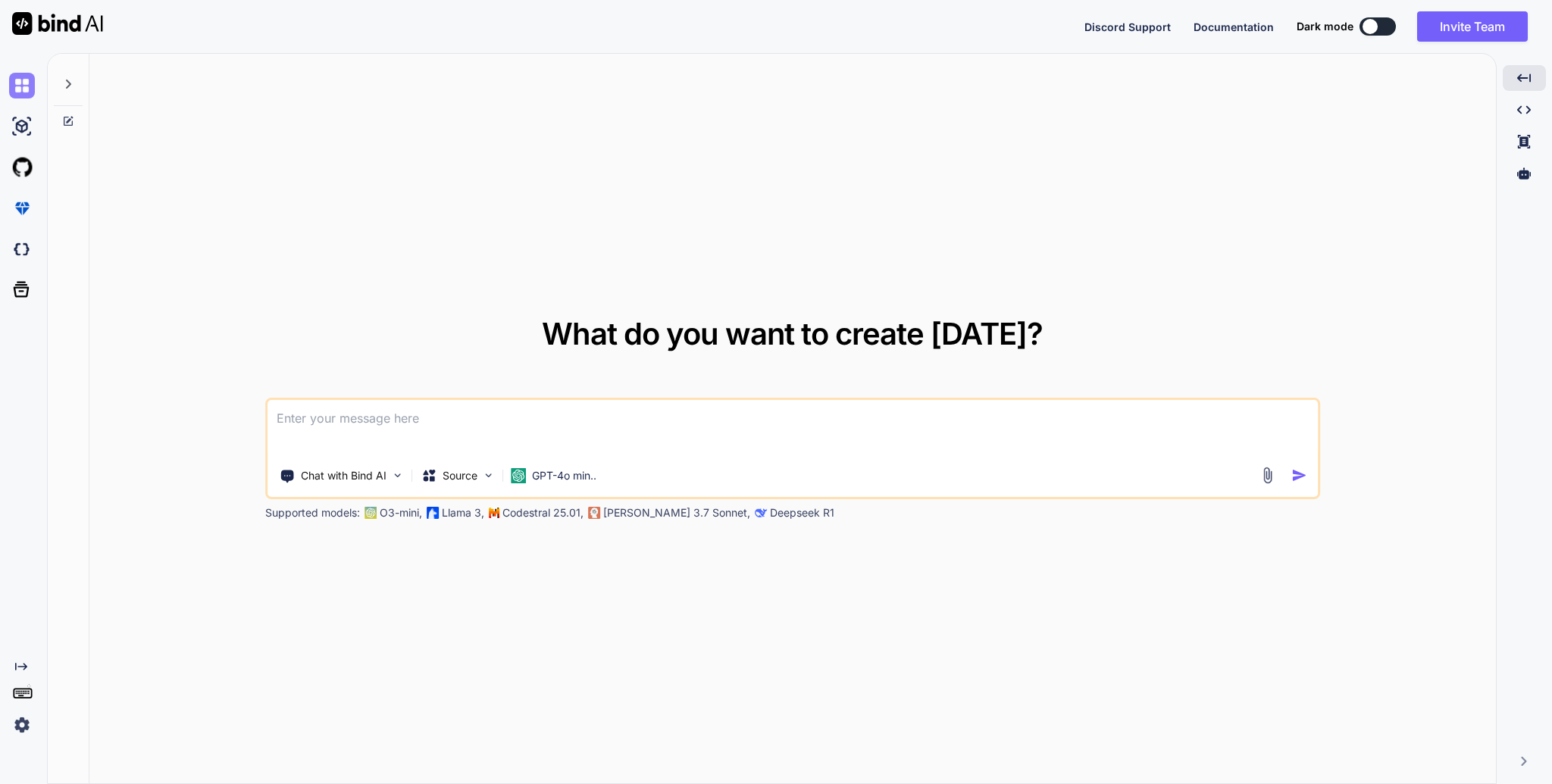
click at [27, 82] on img at bounding box center [21, 85] width 25 height 25
click at [546, 473] on p "GPT-4o min.." at bounding box center [563, 475] width 64 height 15
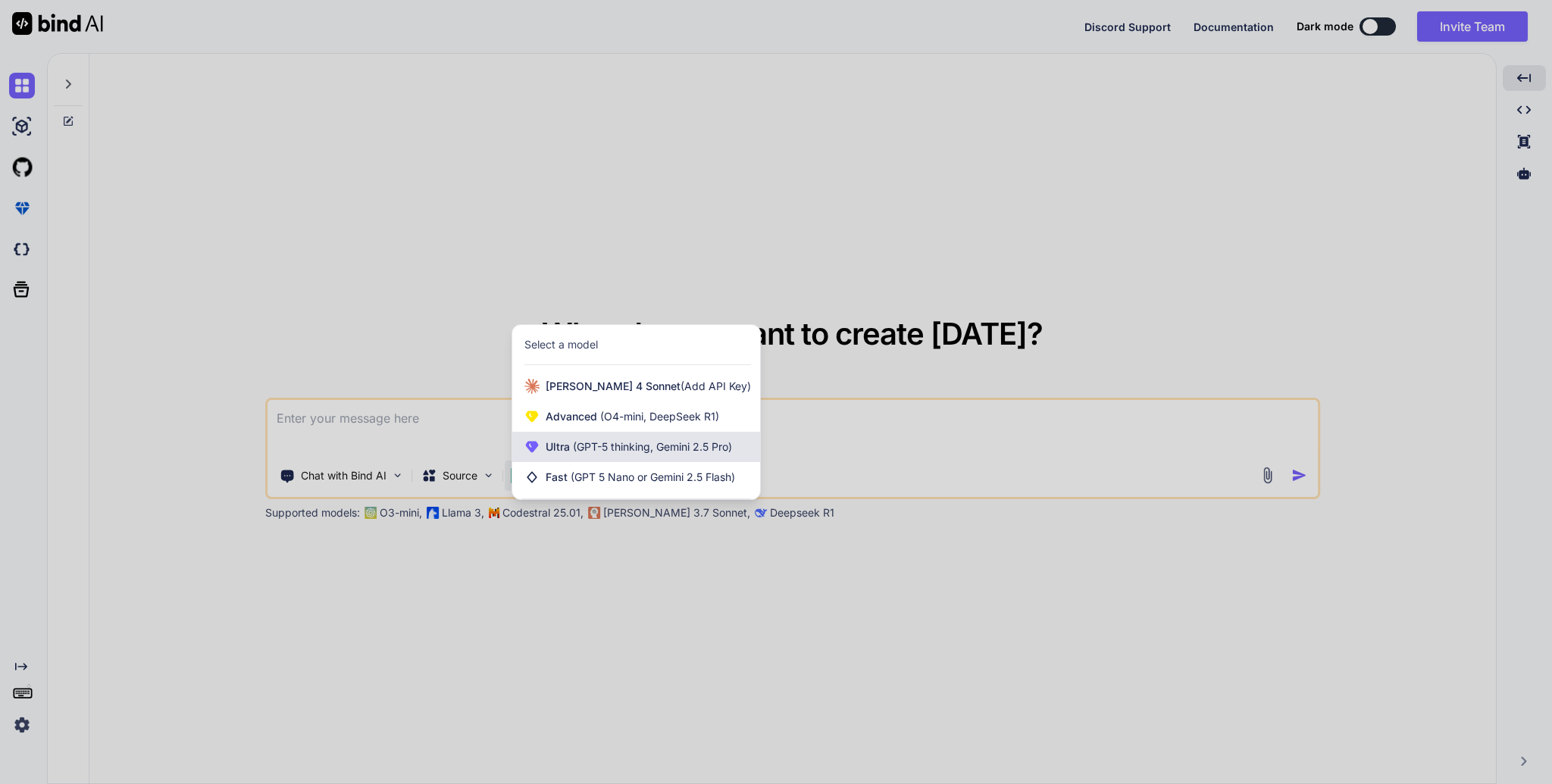
click at [700, 453] on span "Ultra (GPT-5 thinking, Gemini 2.5 Pro)" at bounding box center [639, 446] width 186 height 15
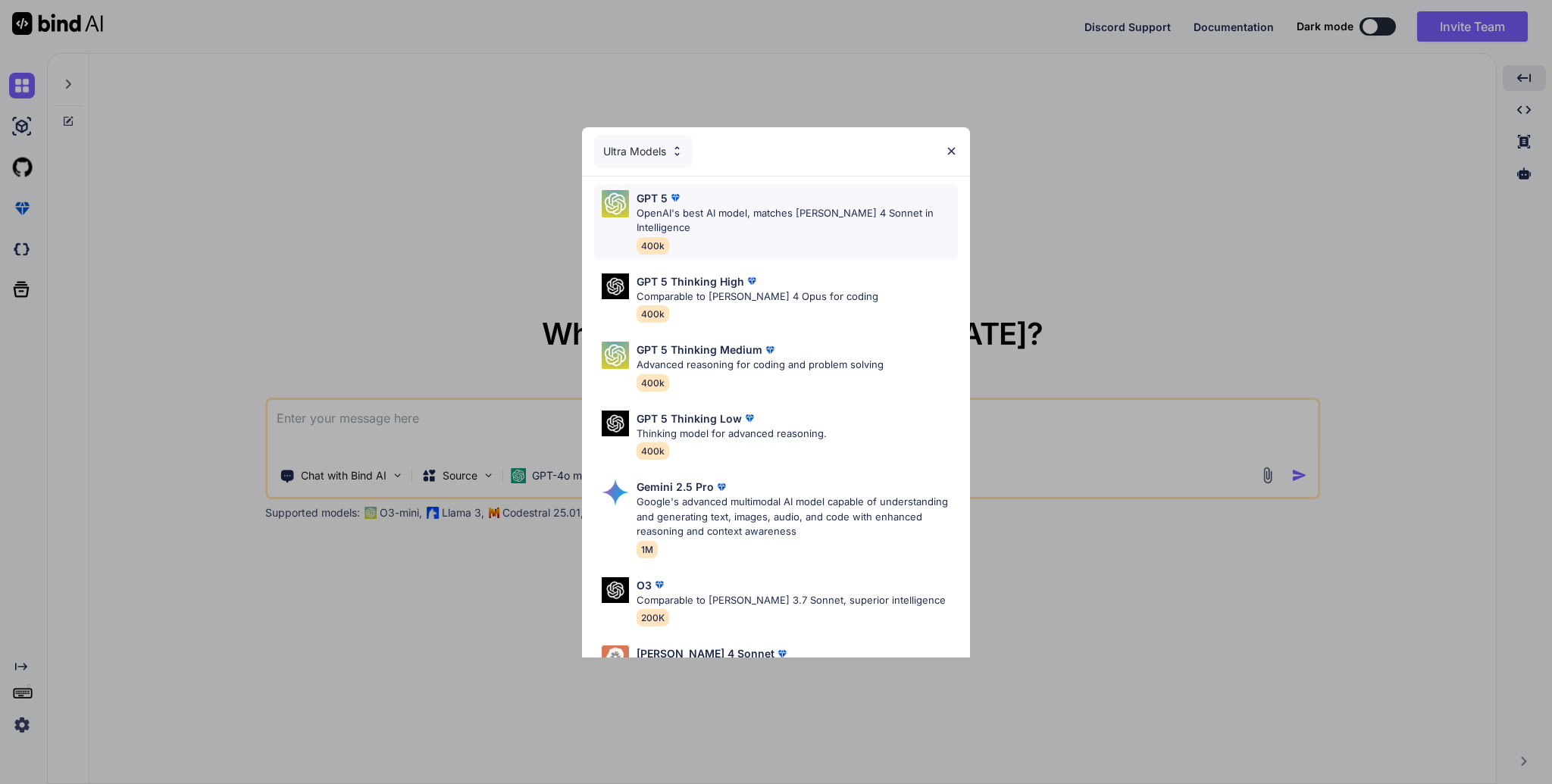
click at [740, 209] on p "OpenAI's best AI model, matches [PERSON_NAME] 4 Sonnet in Intelligence" at bounding box center [797, 221] width 321 height 30
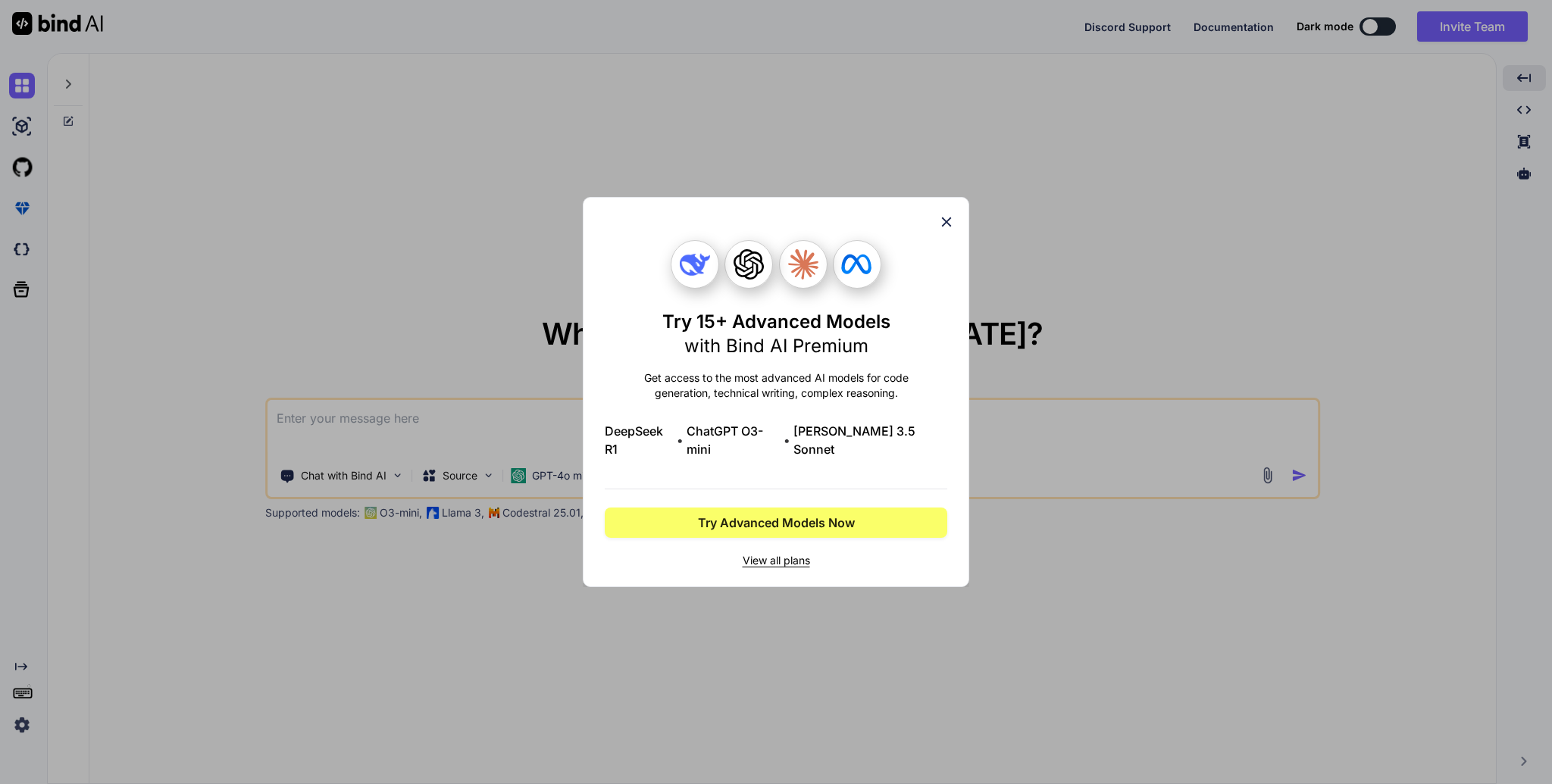
click at [949, 227] on icon at bounding box center [947, 222] width 10 height 10
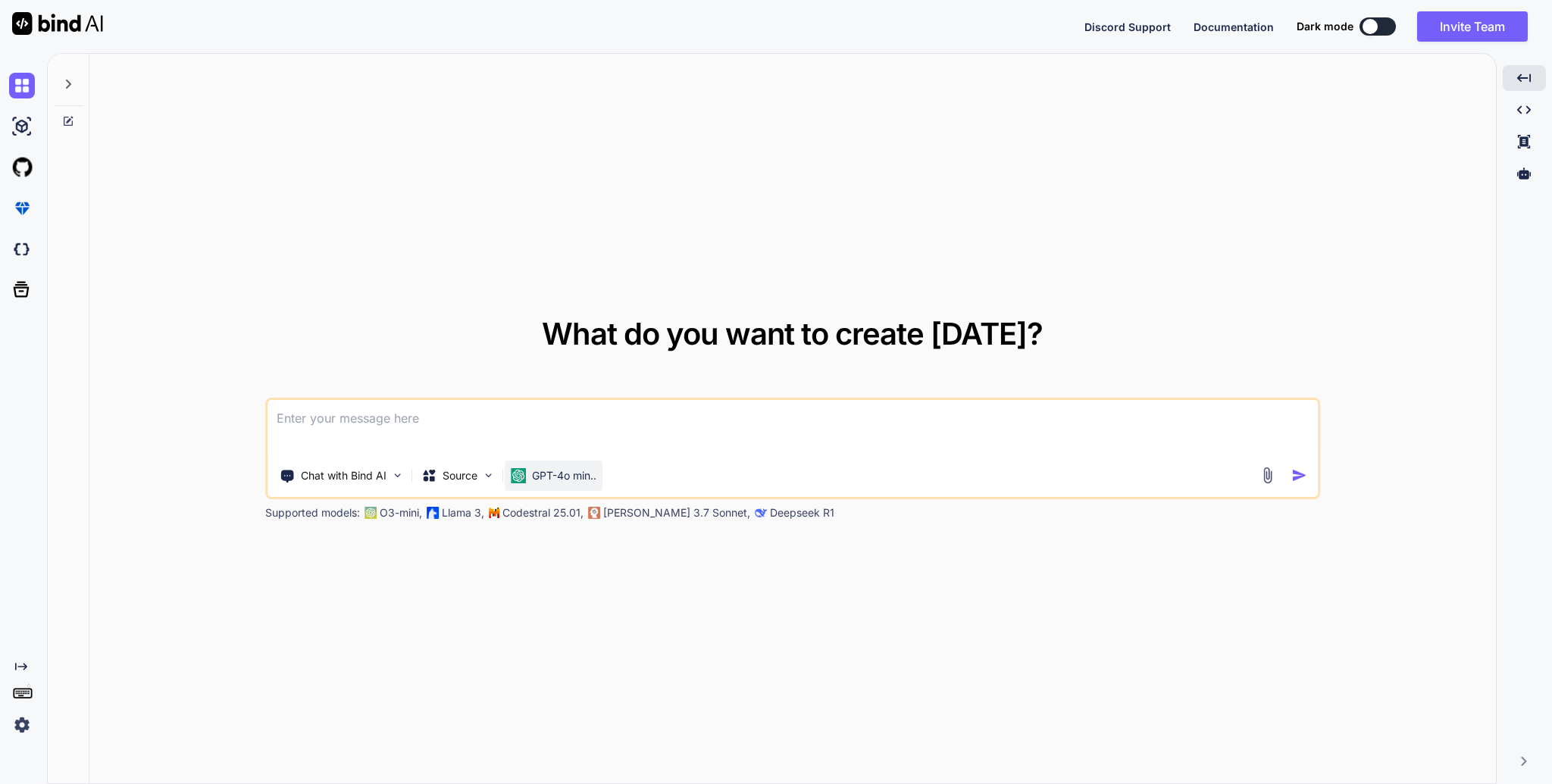
click at [562, 471] on p "GPT-4o min.." at bounding box center [563, 475] width 64 height 15
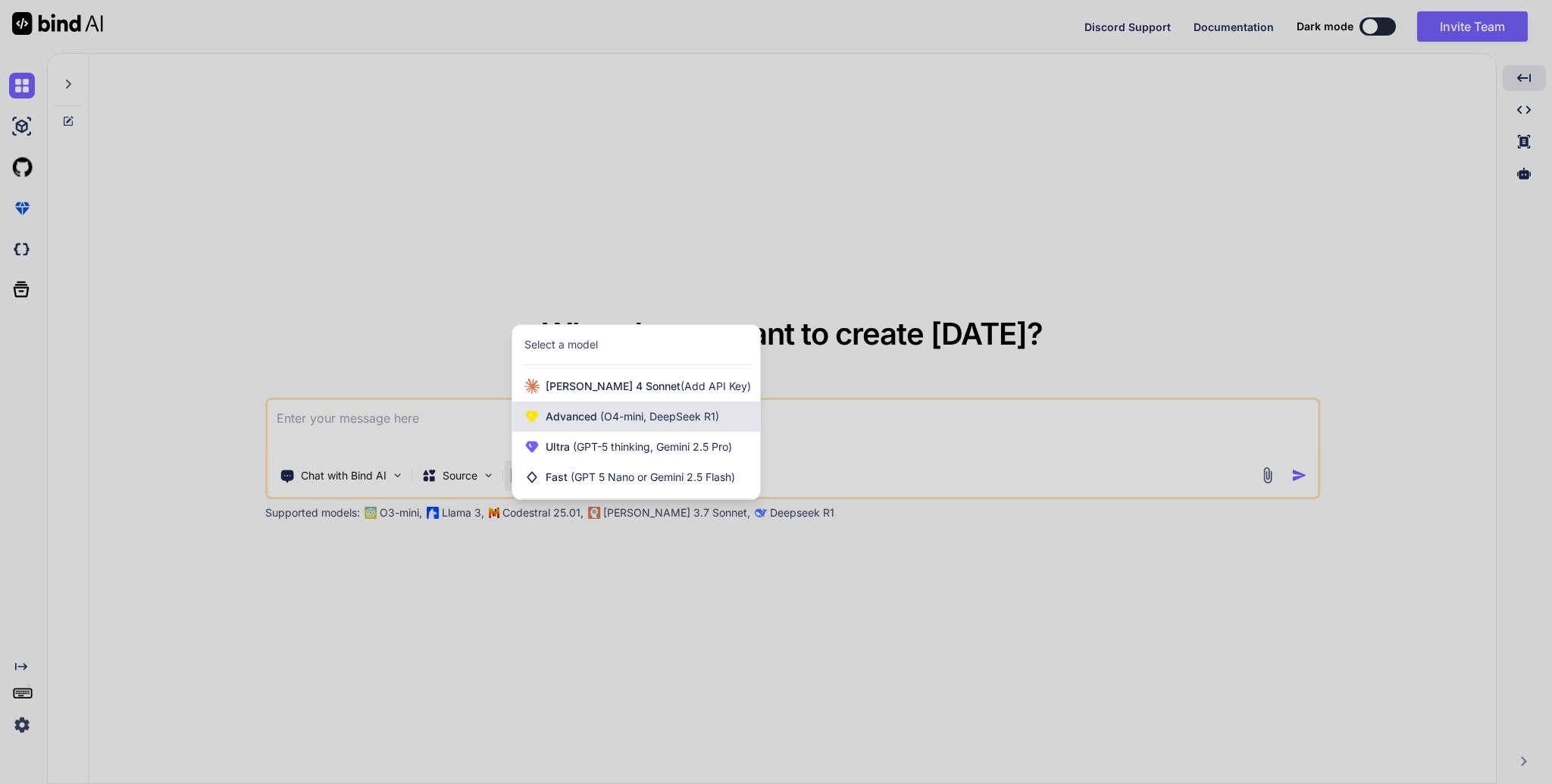
click at [643, 415] on span "(O4-mini, DeepSeek R1)" at bounding box center [658, 416] width 122 height 13
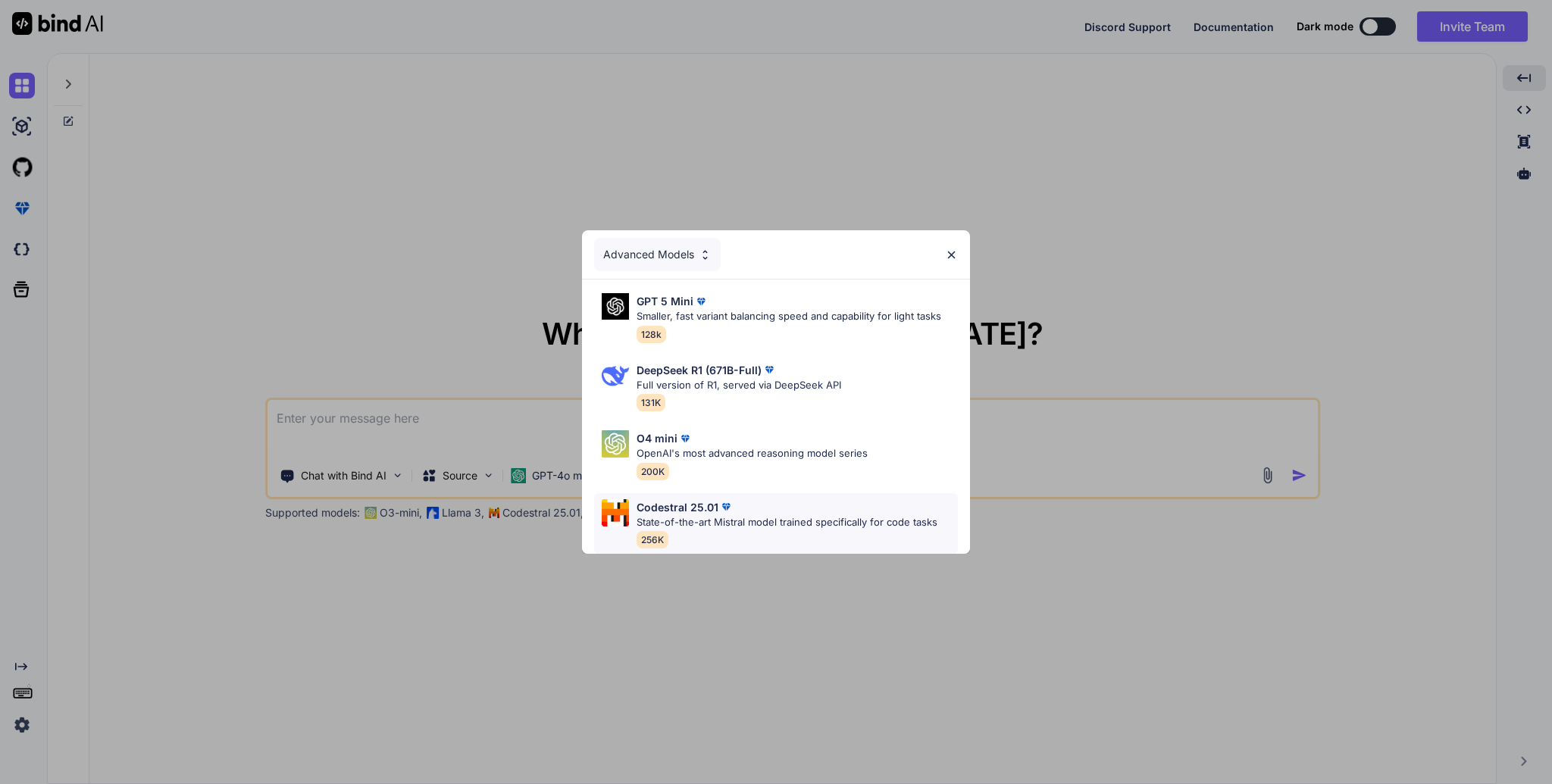
click at [749, 531] on div "Codestral 25.01 State-of-the-art Mistral model trained specifically for code ta…" at bounding box center [786, 524] width 301 height 49
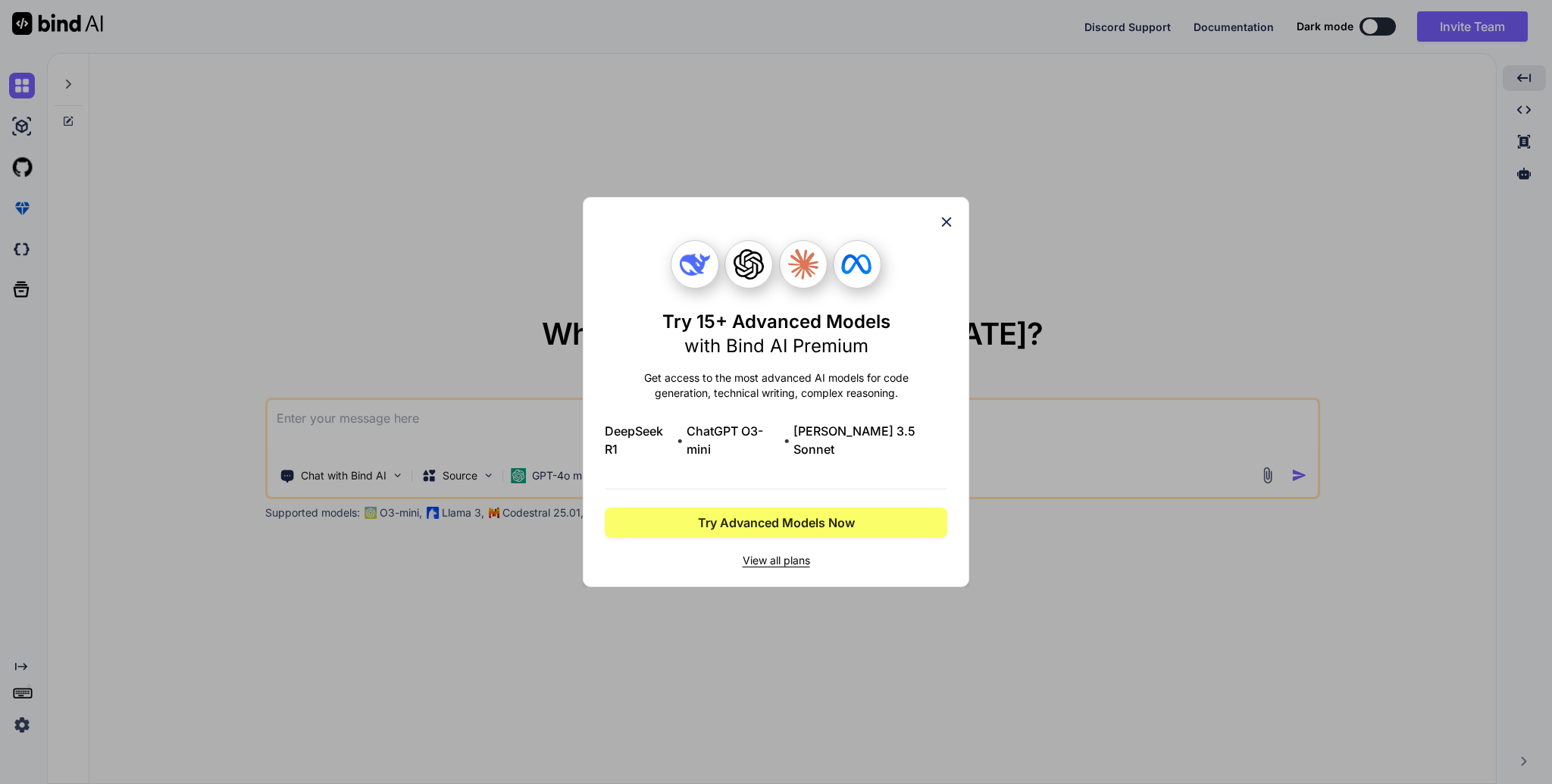
click at [948, 224] on icon at bounding box center [946, 222] width 17 height 17
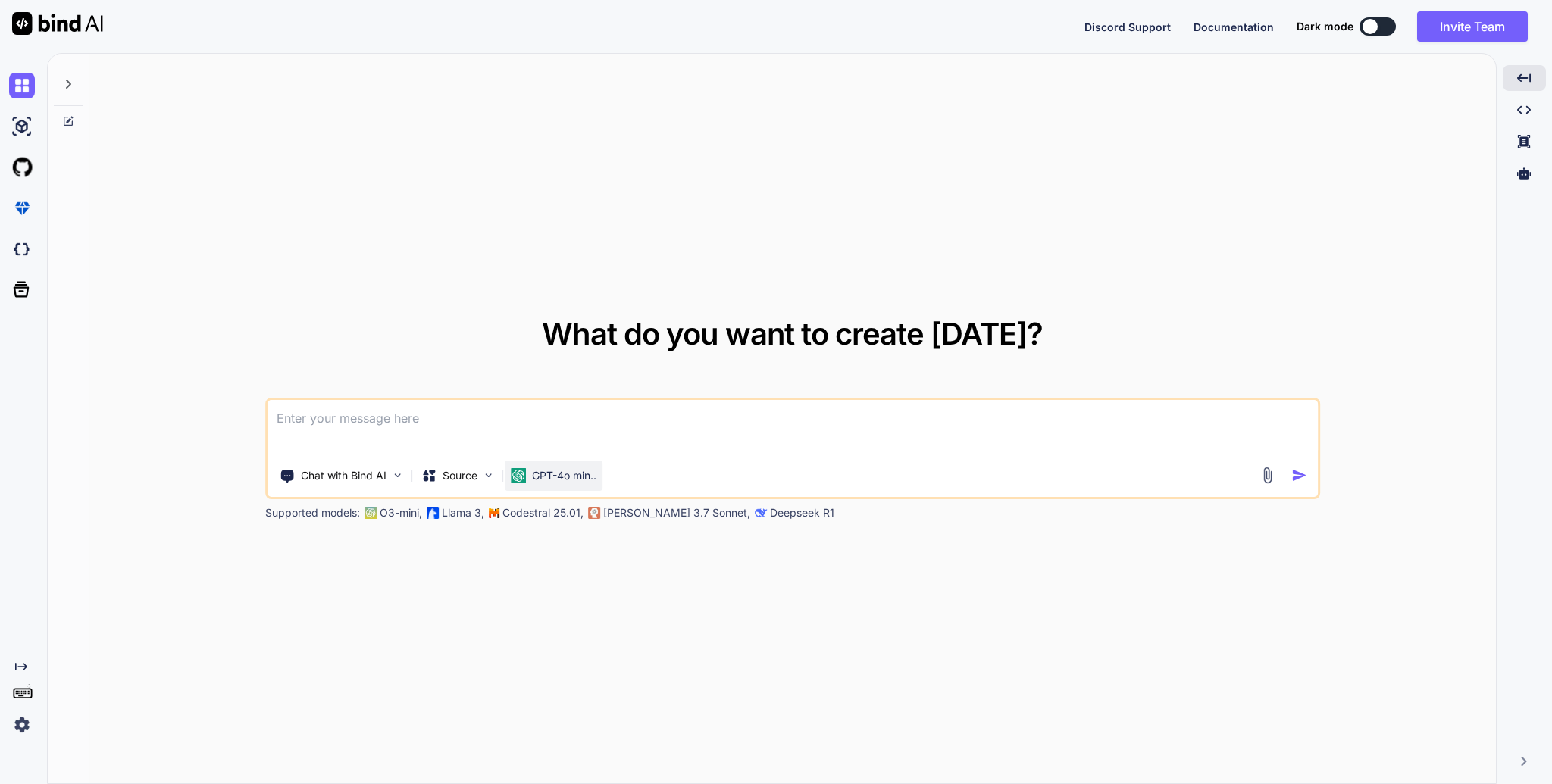
click at [542, 474] on p "GPT-4o min.." at bounding box center [563, 475] width 64 height 15
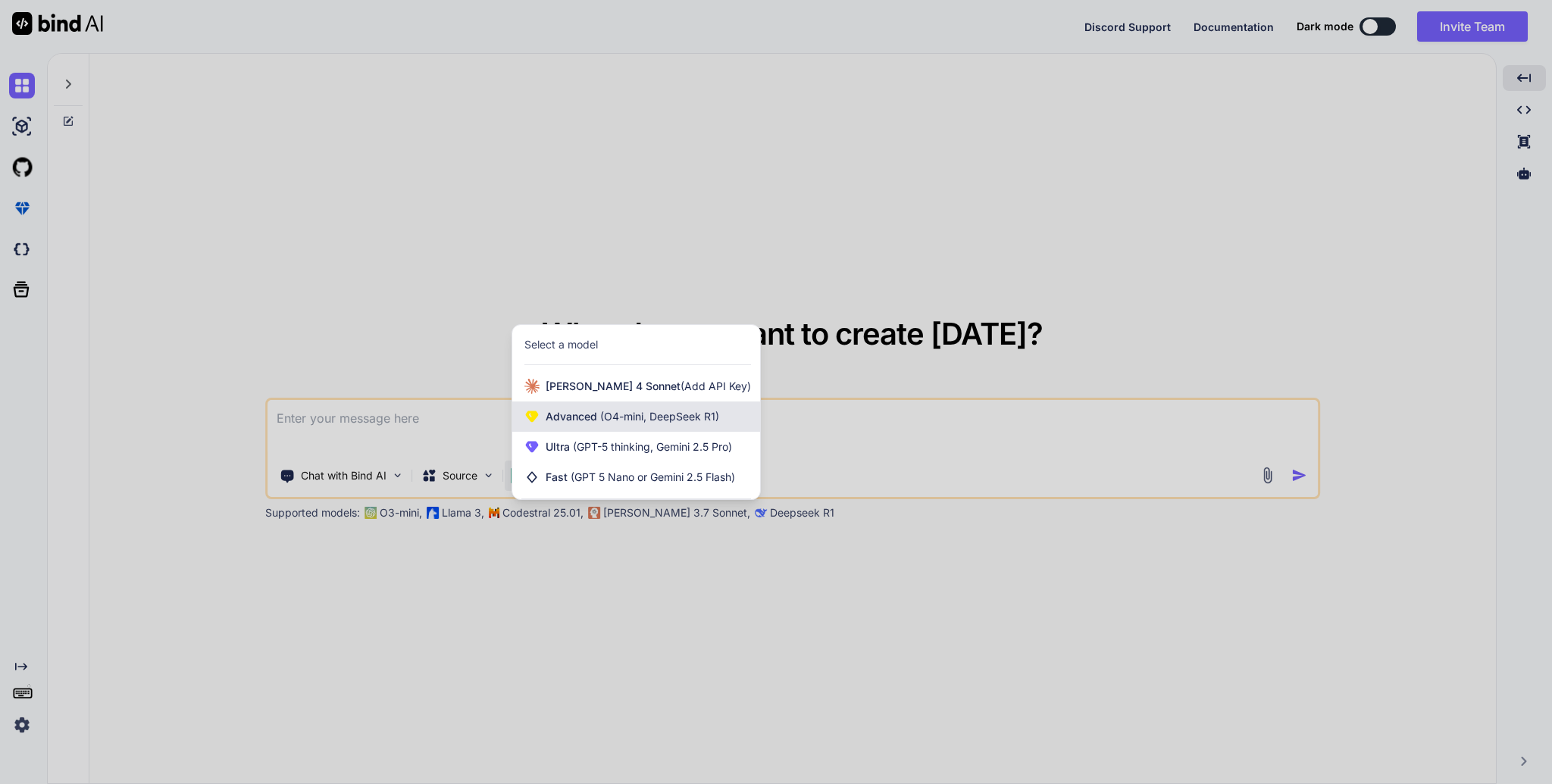
click at [653, 419] on span "(O4-mini, DeepSeek R1)" at bounding box center [658, 416] width 122 height 13
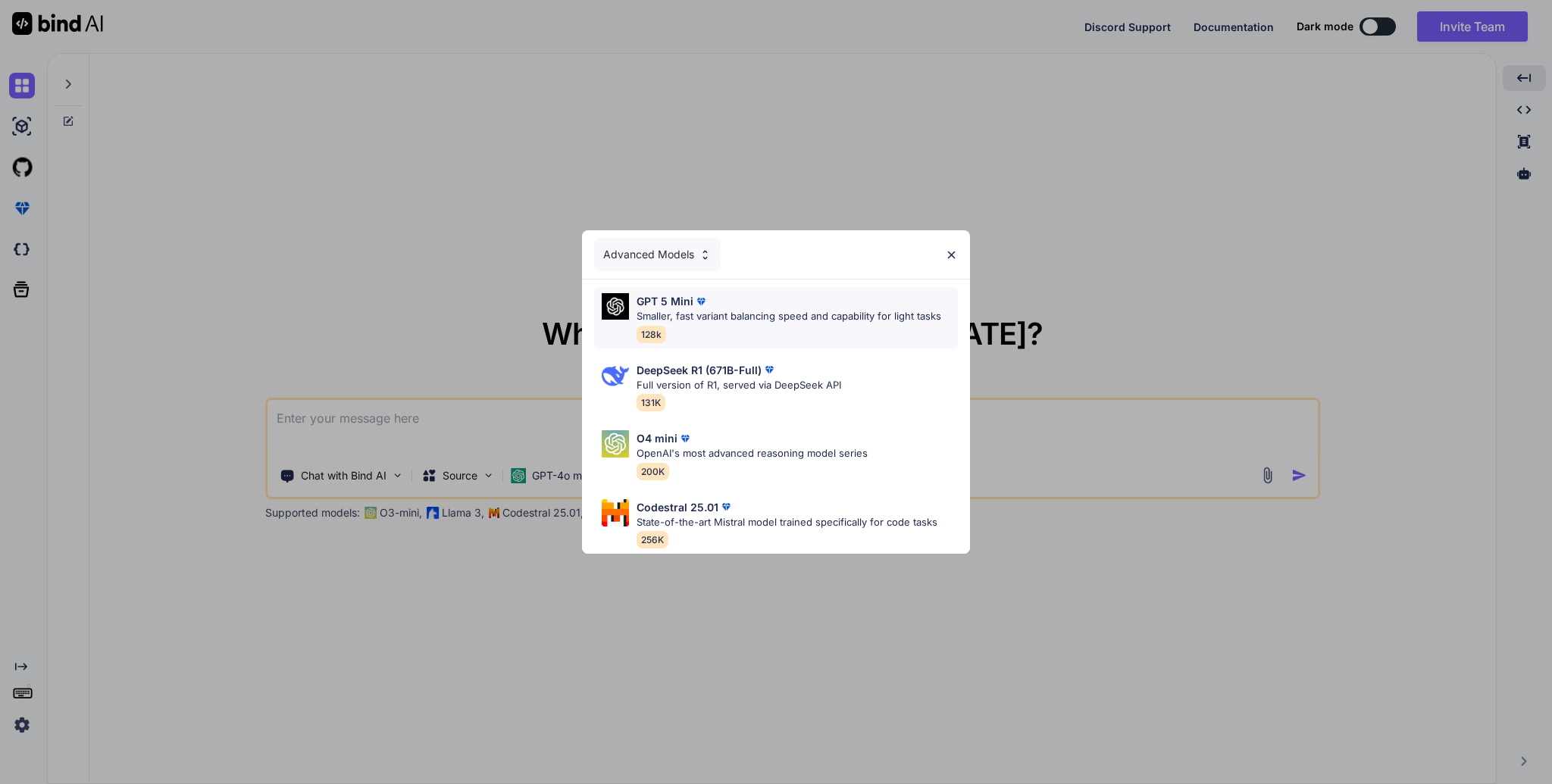
click at [774, 310] on p "Smaller, fast variant balancing speed and capability for light tasks" at bounding box center [788, 316] width 304 height 15
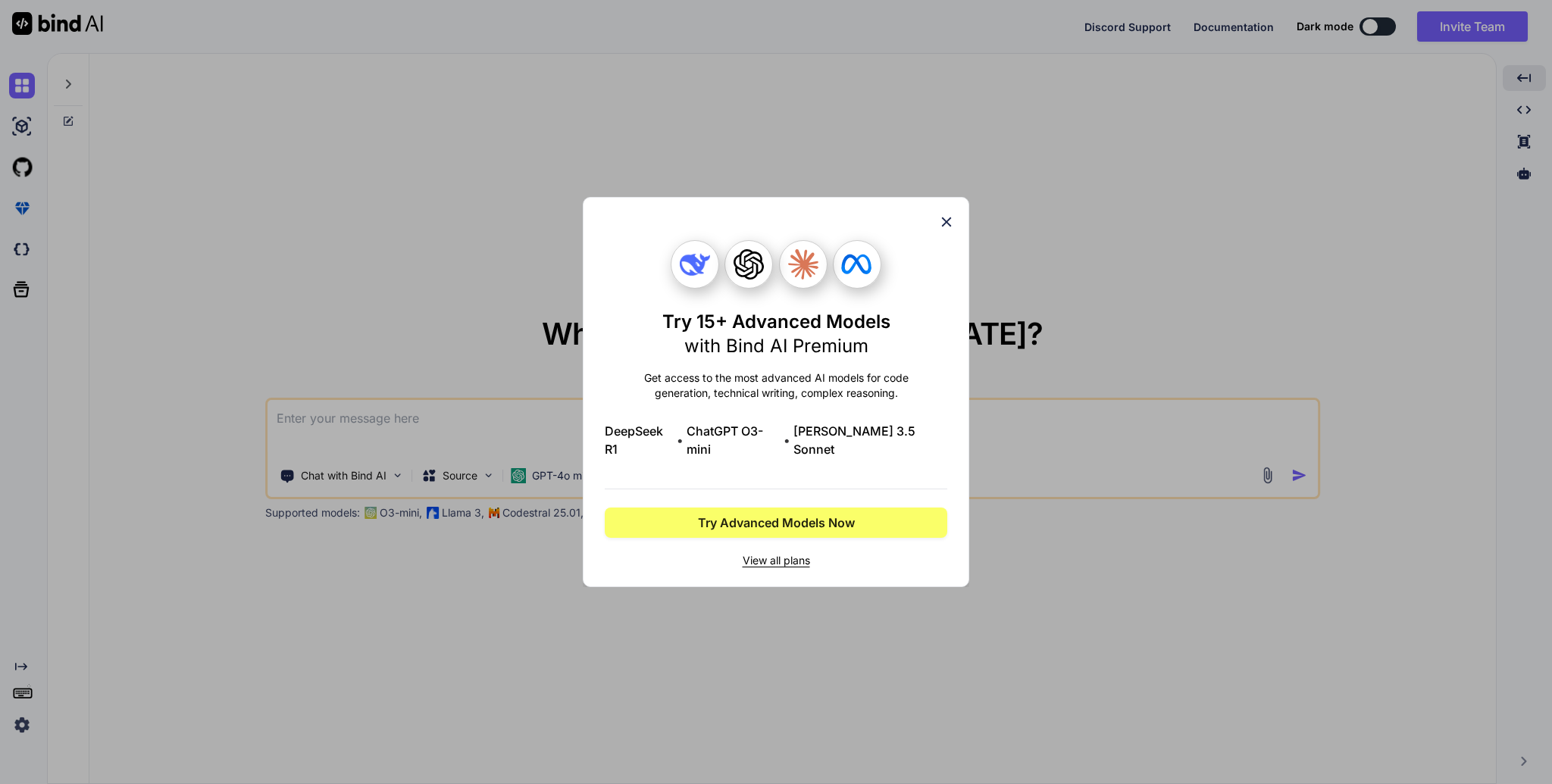
click at [954, 231] on icon at bounding box center [946, 222] width 17 height 17
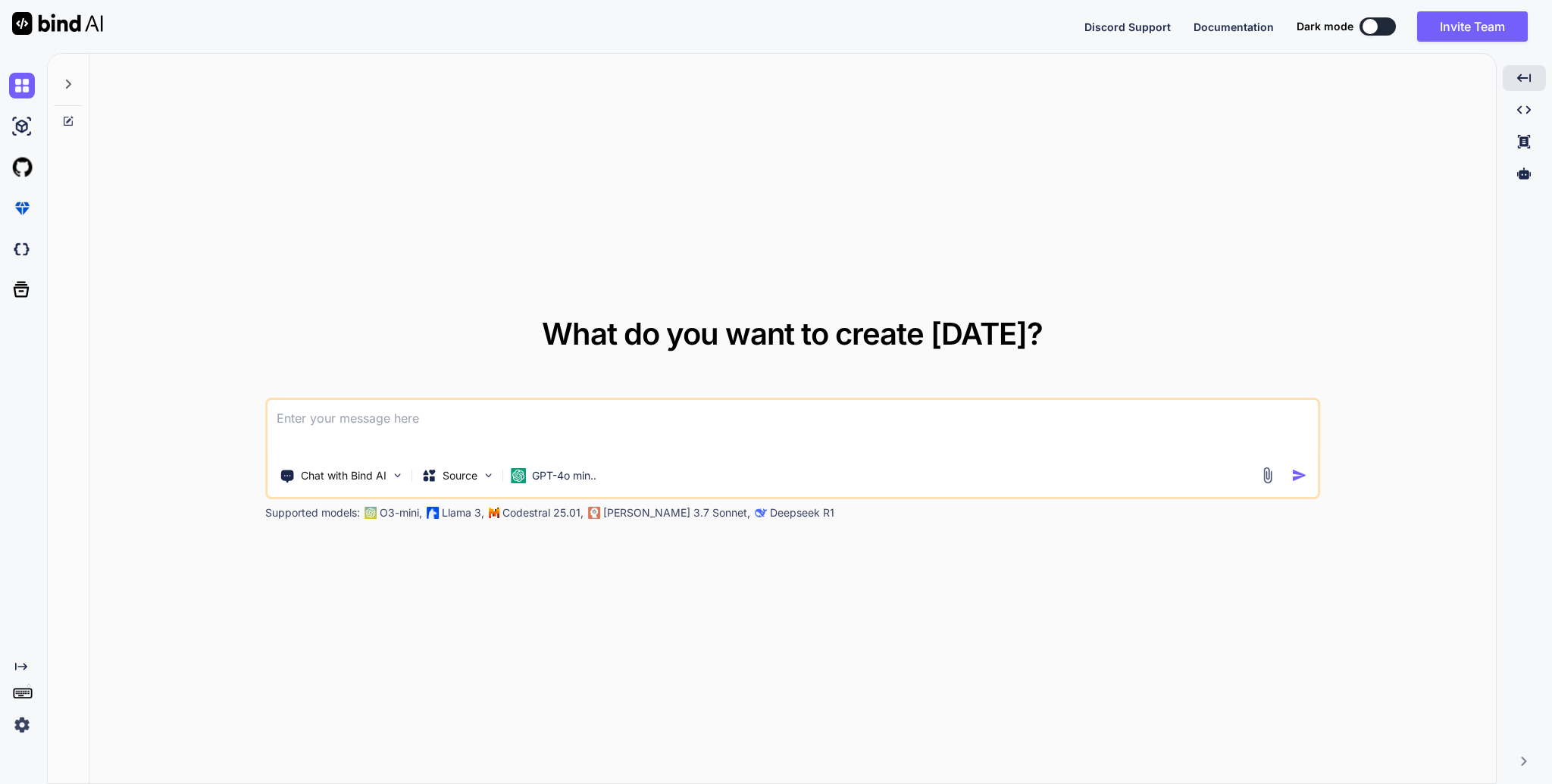
click at [17, 734] on img at bounding box center [21, 724] width 25 height 25
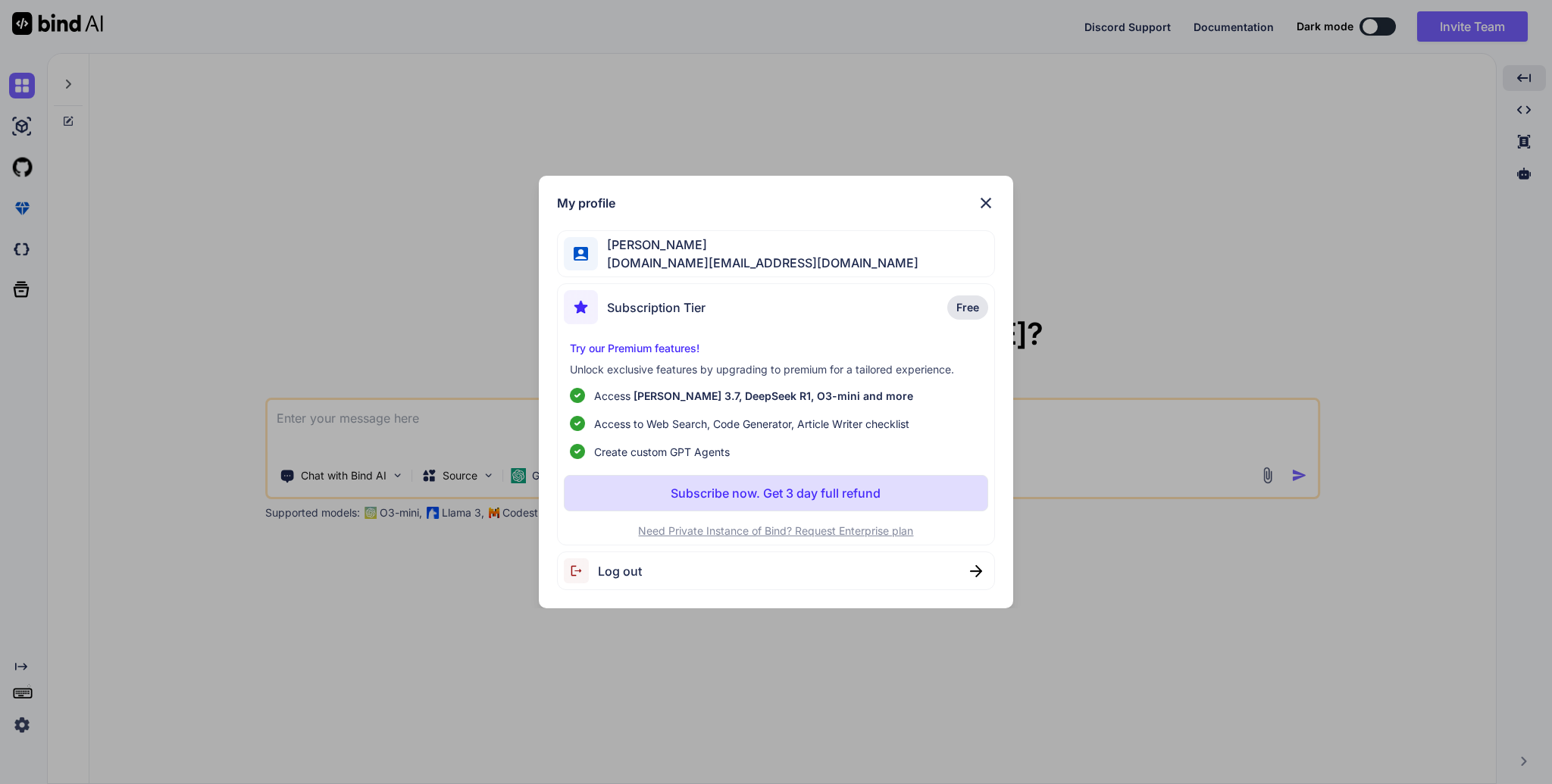
click at [871, 478] on button "Subscribe now. Get 3 day full refund" at bounding box center [776, 493] width 425 height 36
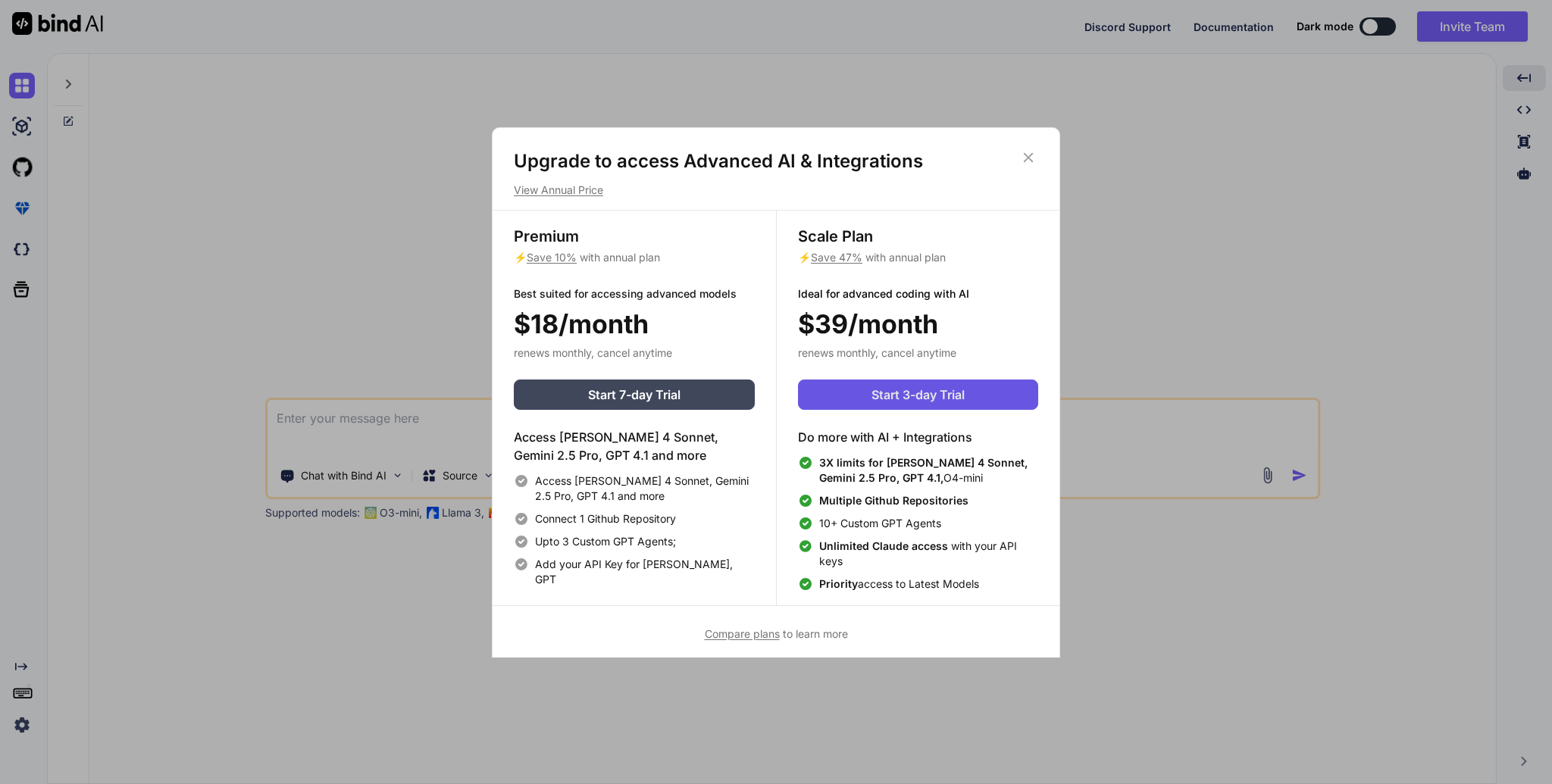
click at [848, 396] on button "Start 3-day Trial" at bounding box center [918, 395] width 240 height 31
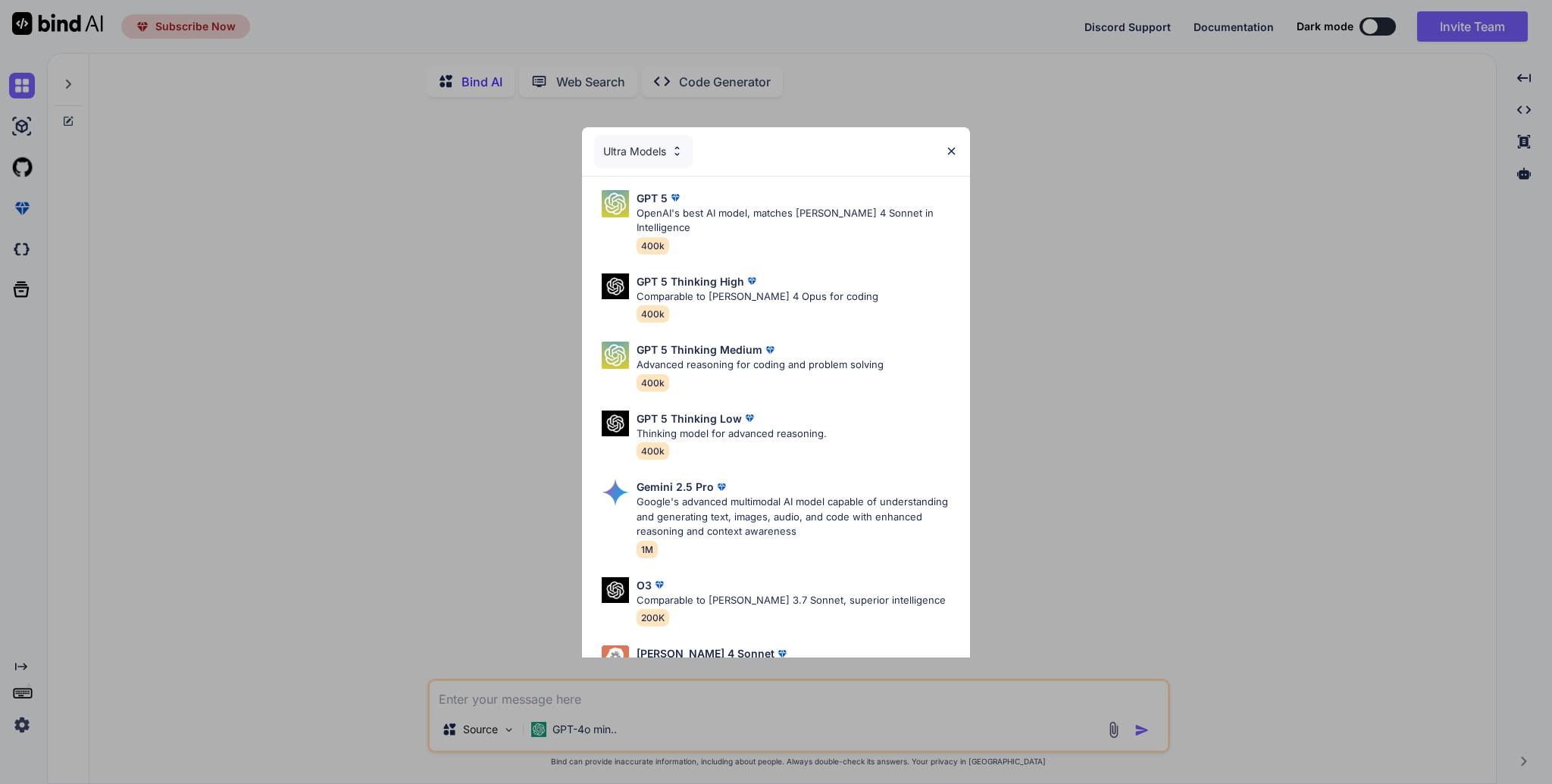
click at [673, 159] on div "Ultra Models" at bounding box center [643, 152] width 98 height 33
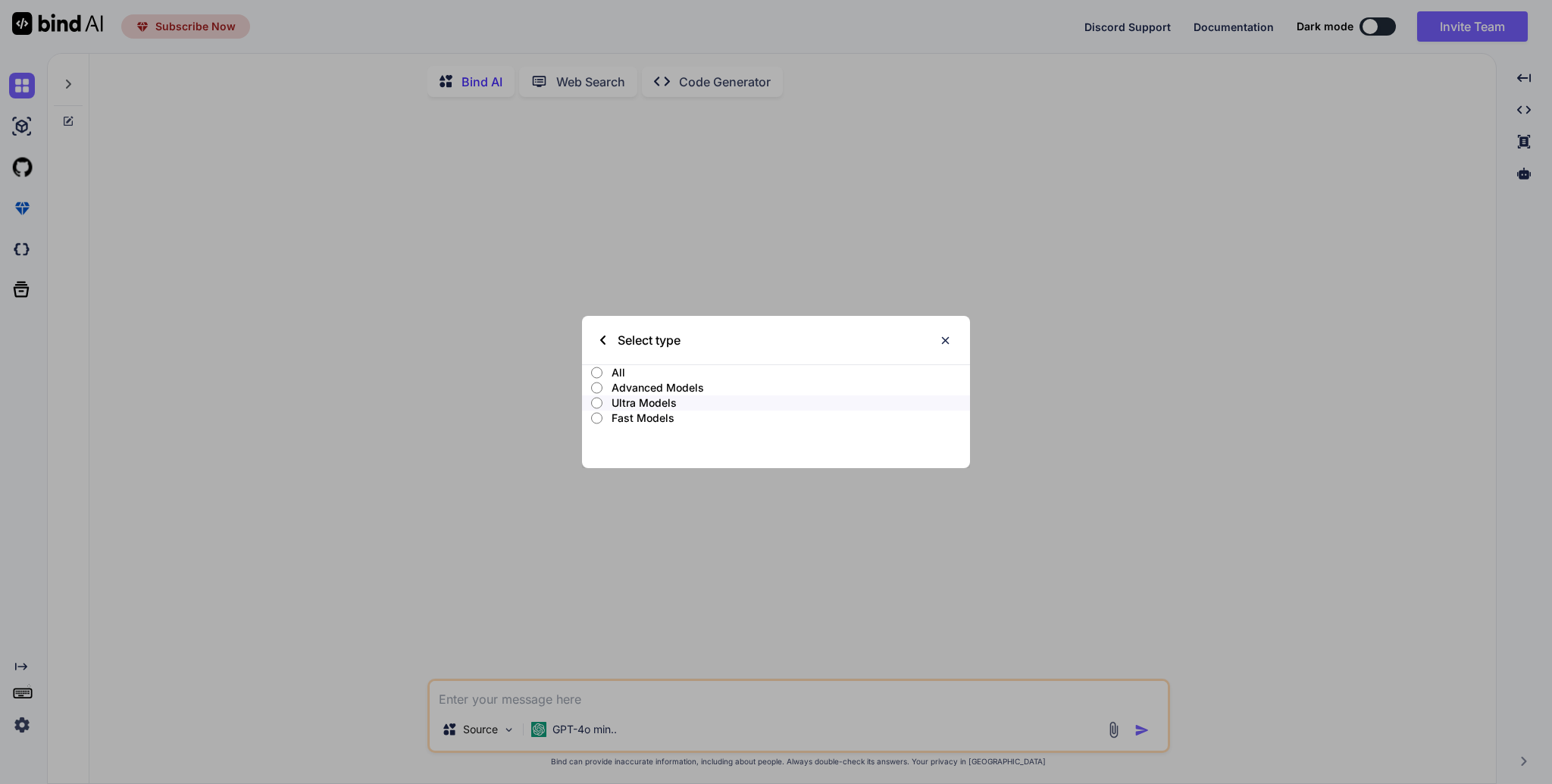
click at [946, 342] on img at bounding box center [945, 340] width 13 height 13
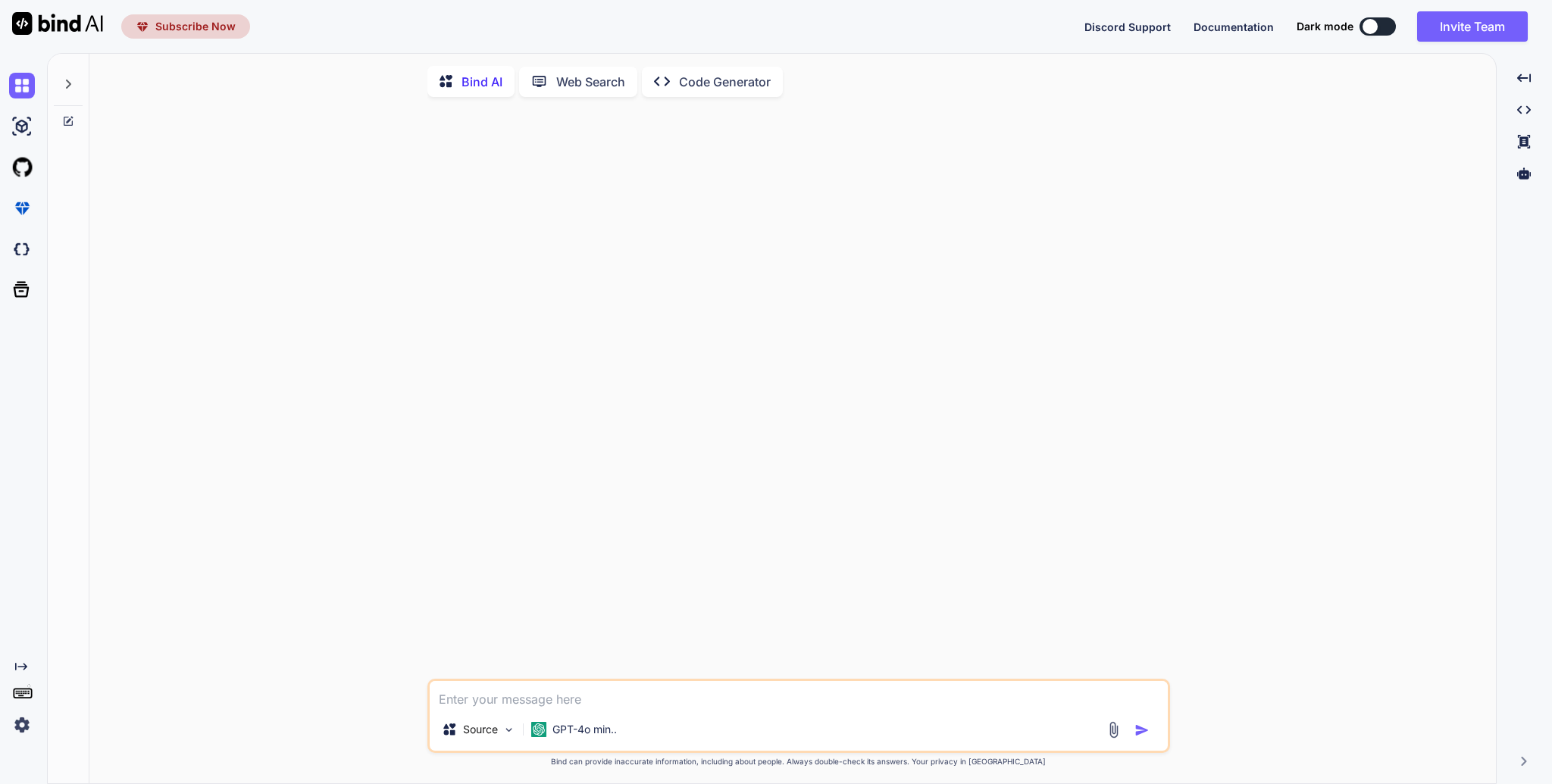
click at [29, 723] on img at bounding box center [21, 724] width 25 height 25
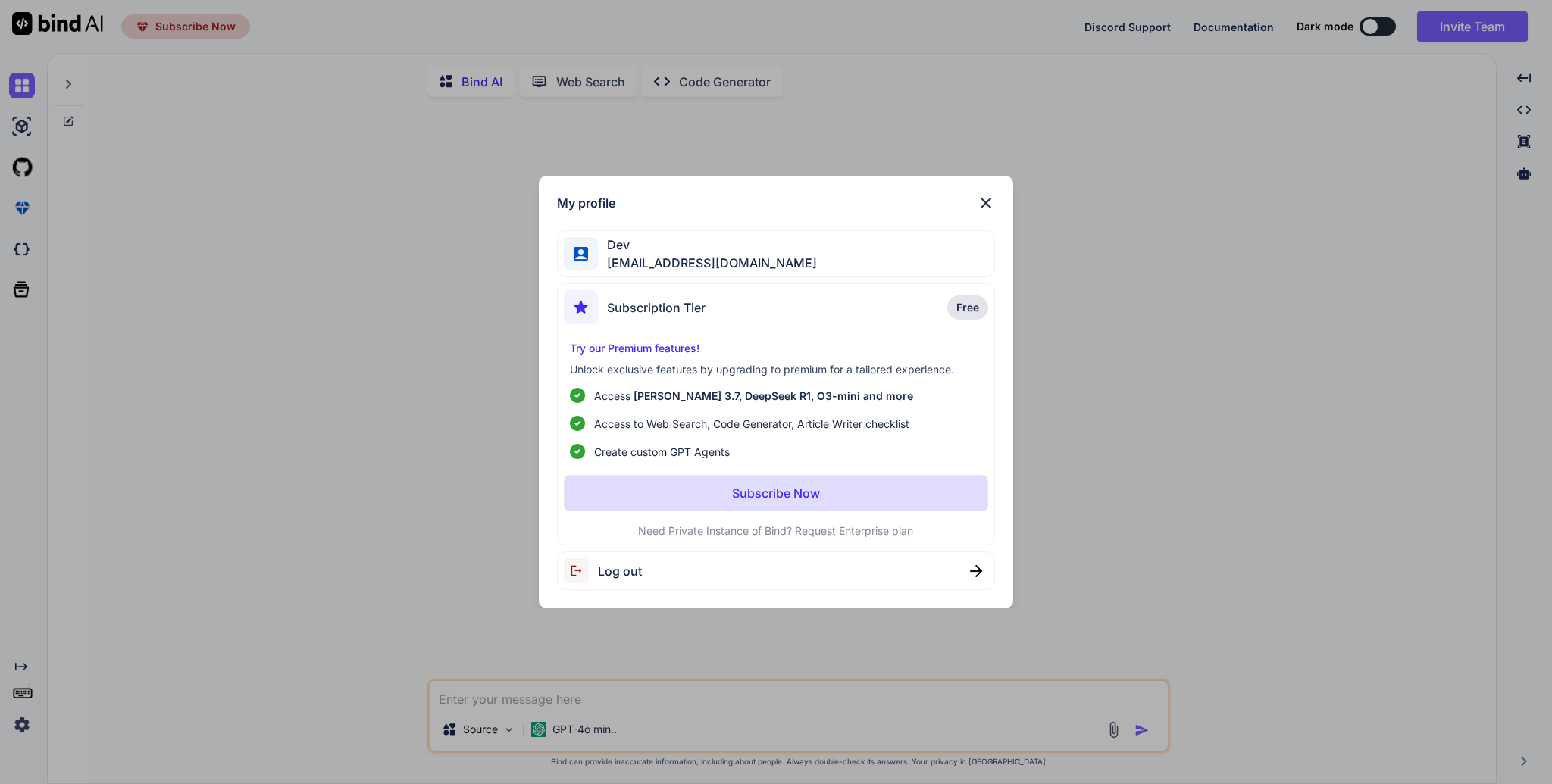
click at [827, 251] on div "Dev kimeojin1995@gmail.com" at bounding box center [776, 254] width 438 height 47
click at [715, 558] on div "Log out" at bounding box center [776, 571] width 438 height 39
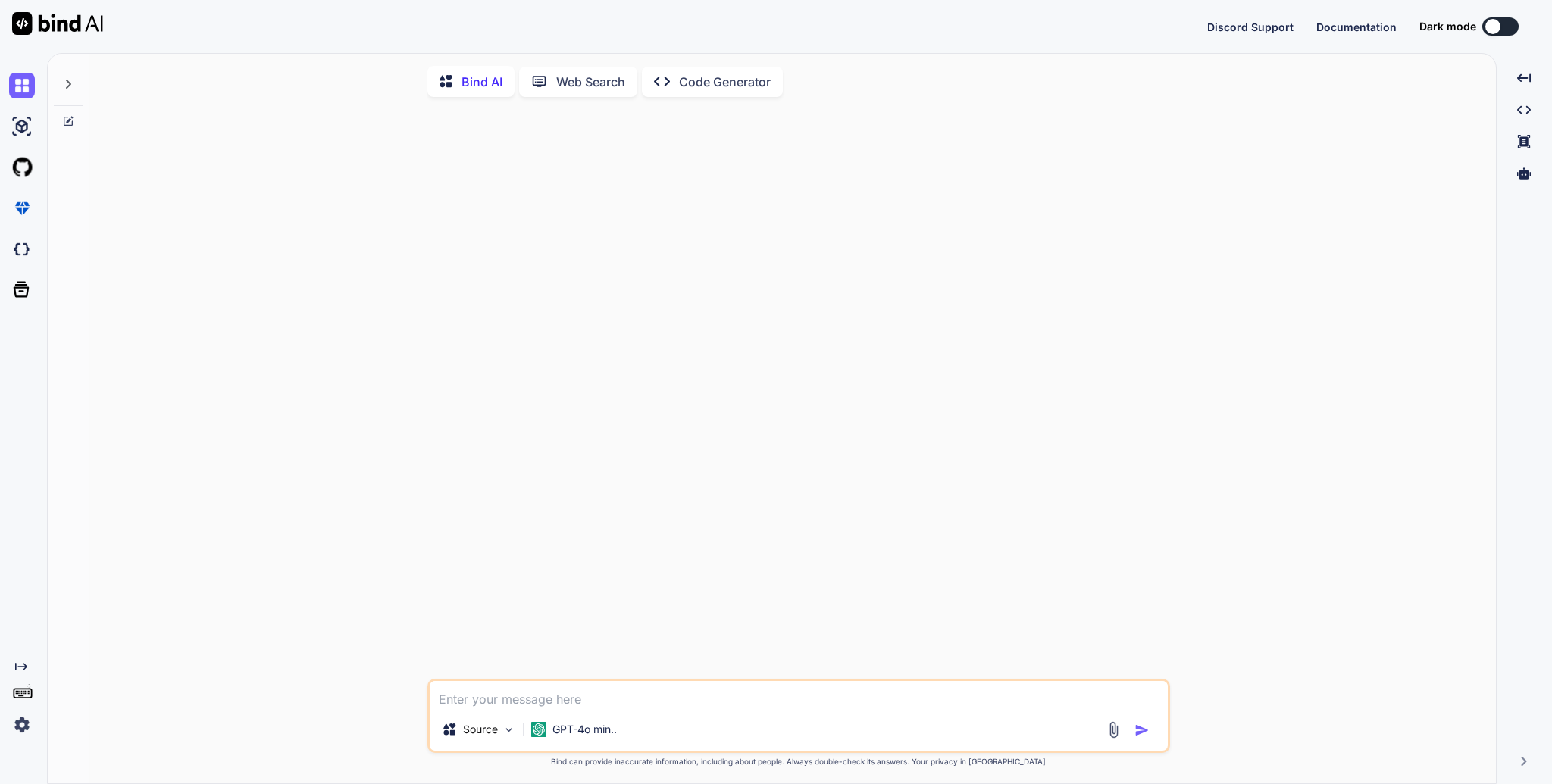
type textarea "x"
click at [25, 729] on img at bounding box center [21, 724] width 25 height 25
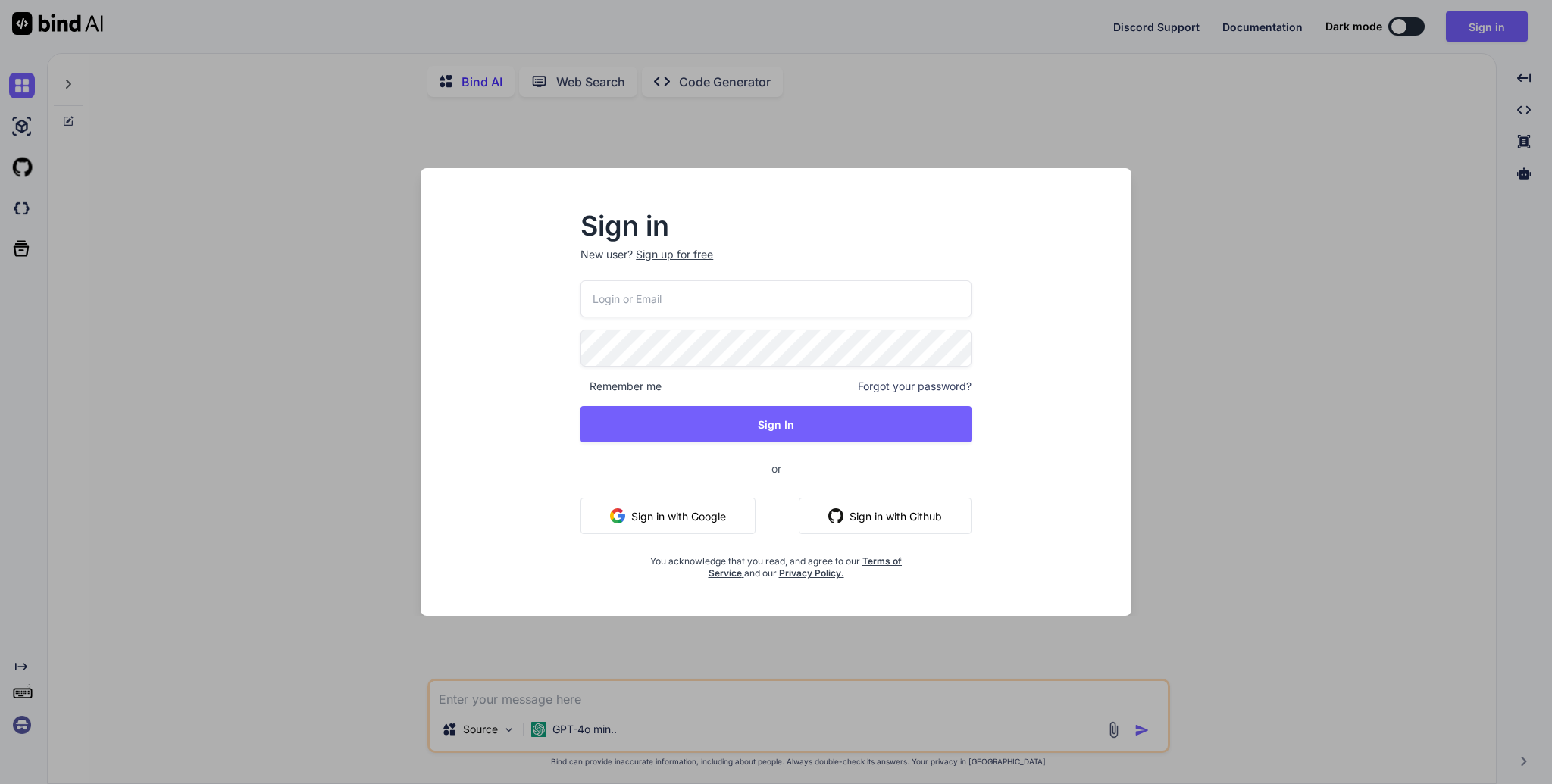
click at [726, 511] on button "Sign in with Google" at bounding box center [669, 515] width 175 height 36
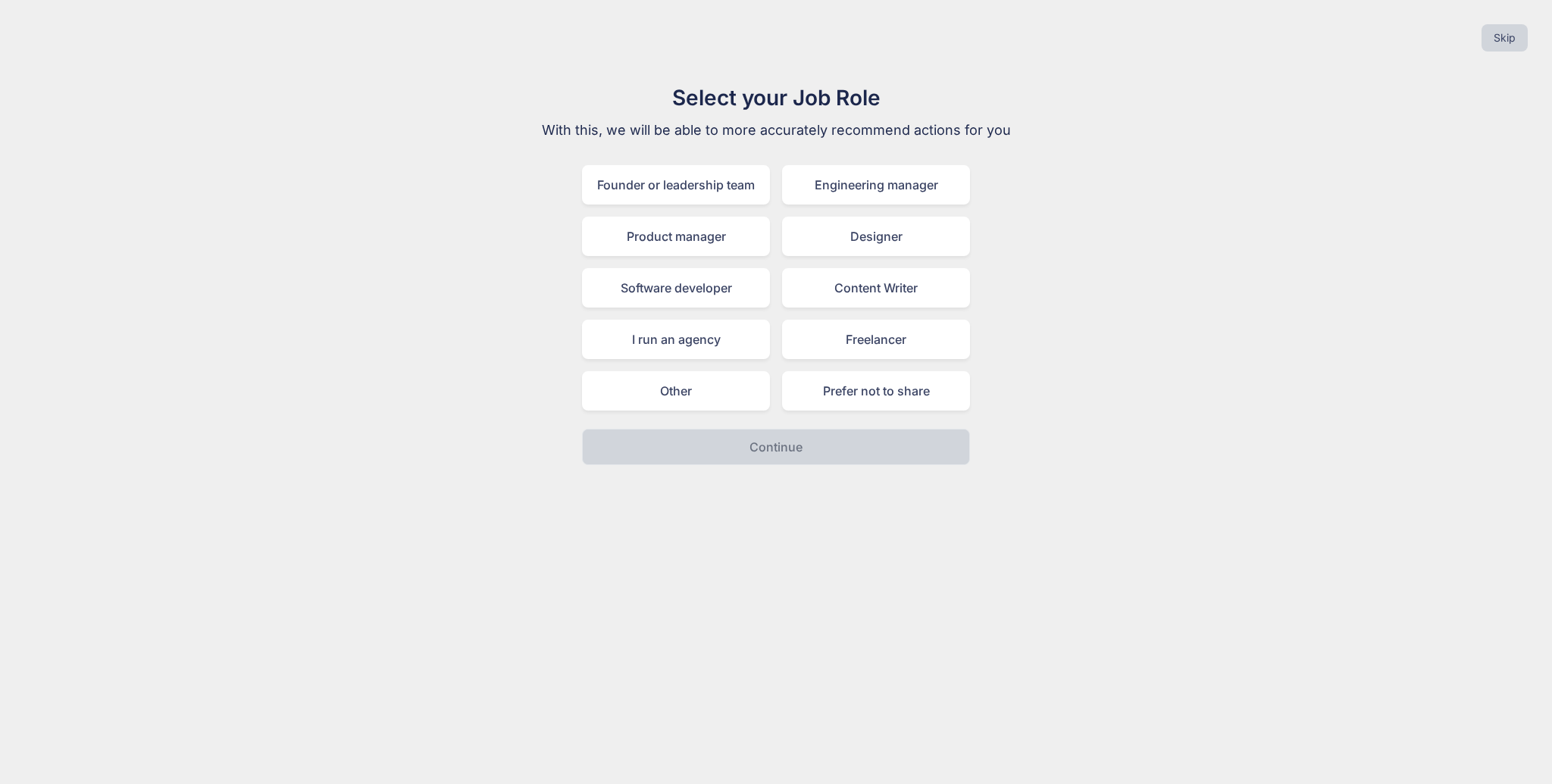
click at [1329, 407] on div "Select your Job Role With this, we will be able to more accurately recommend ac…" at bounding box center [776, 273] width 1527 height 383
click at [948, 177] on div "Engineering manager" at bounding box center [876, 184] width 188 height 39
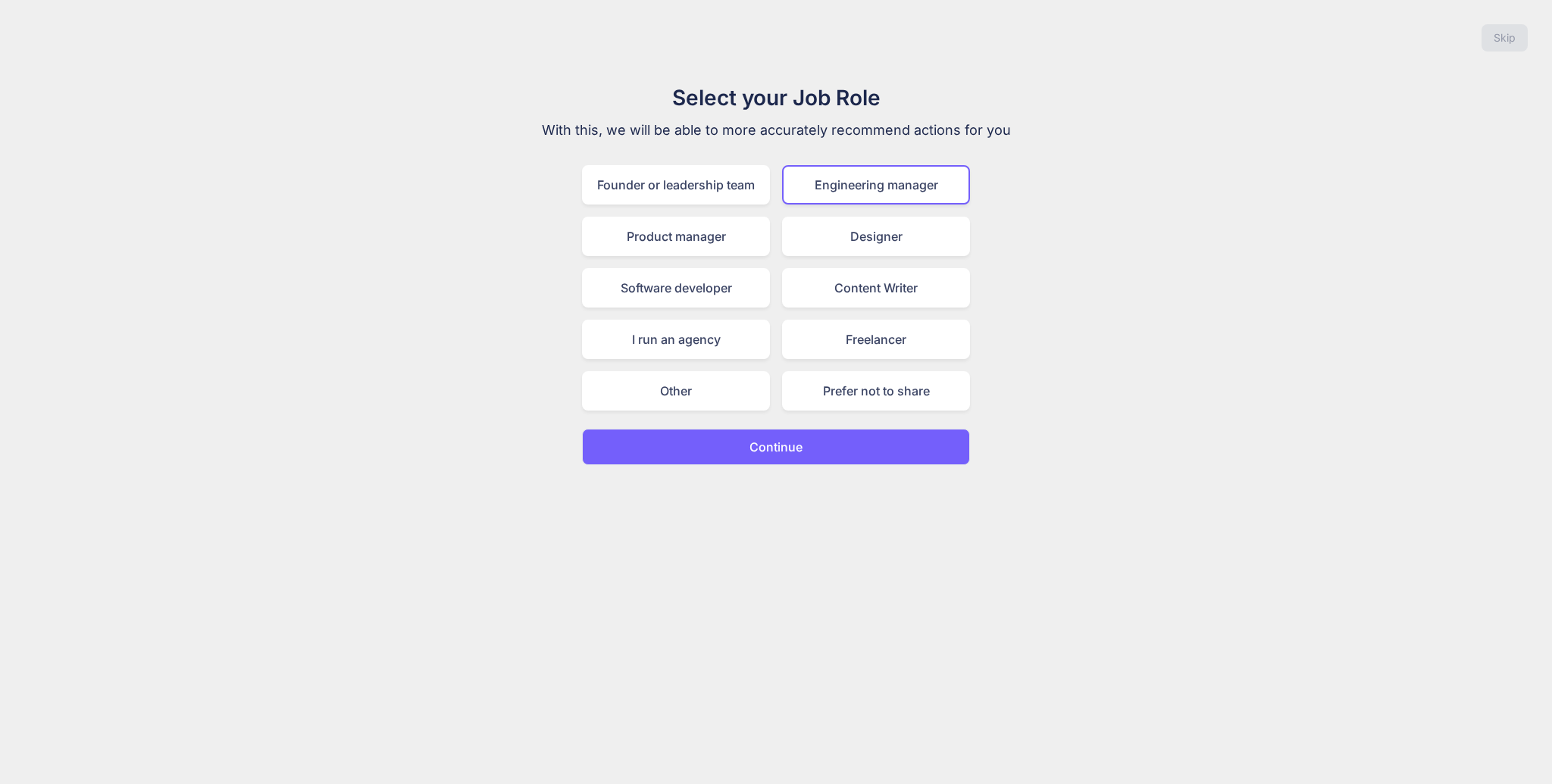
click at [917, 442] on button "Continue" at bounding box center [776, 446] width 388 height 36
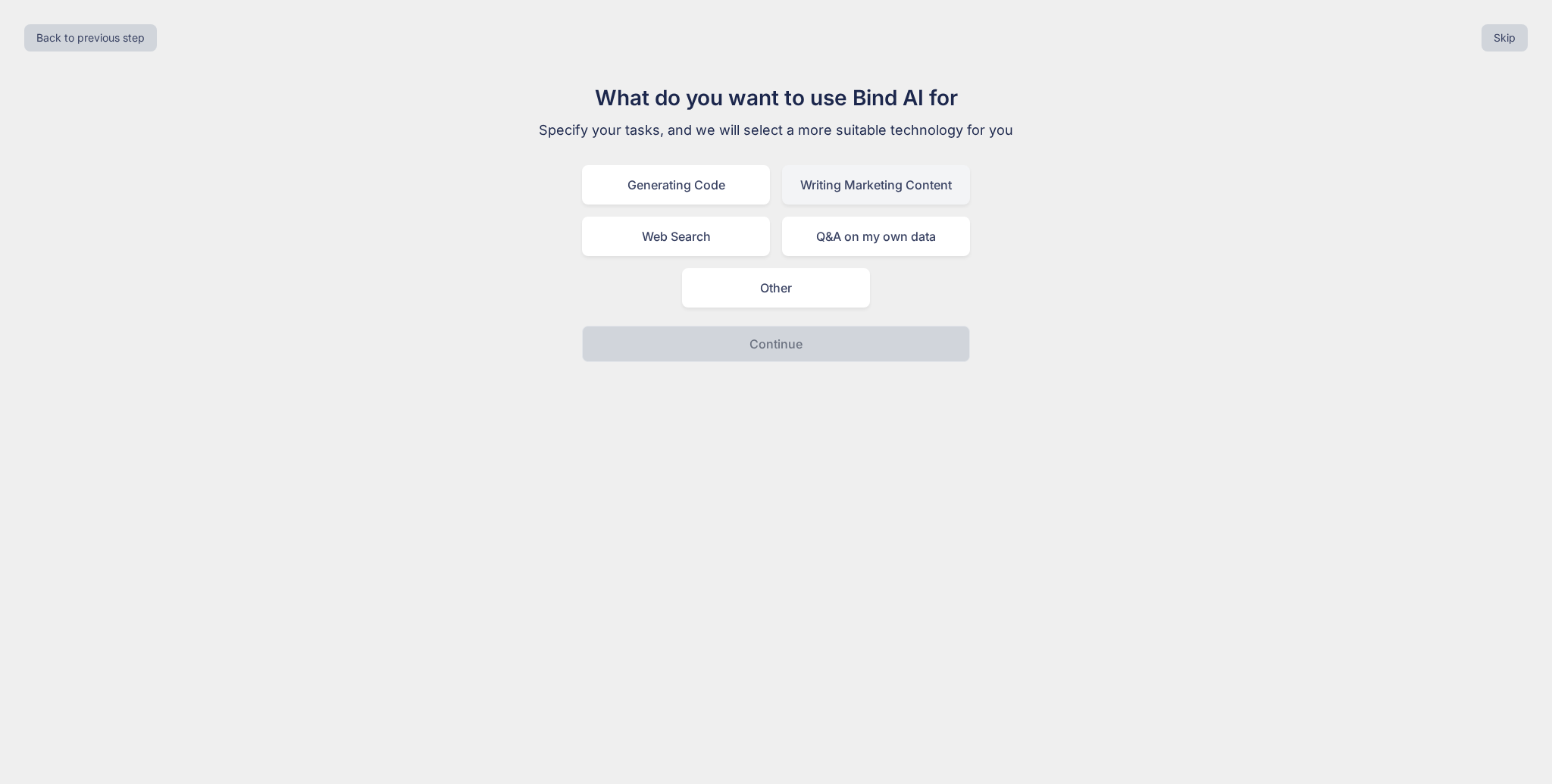
click at [946, 196] on div "Writing Marketing Content" at bounding box center [876, 184] width 188 height 39
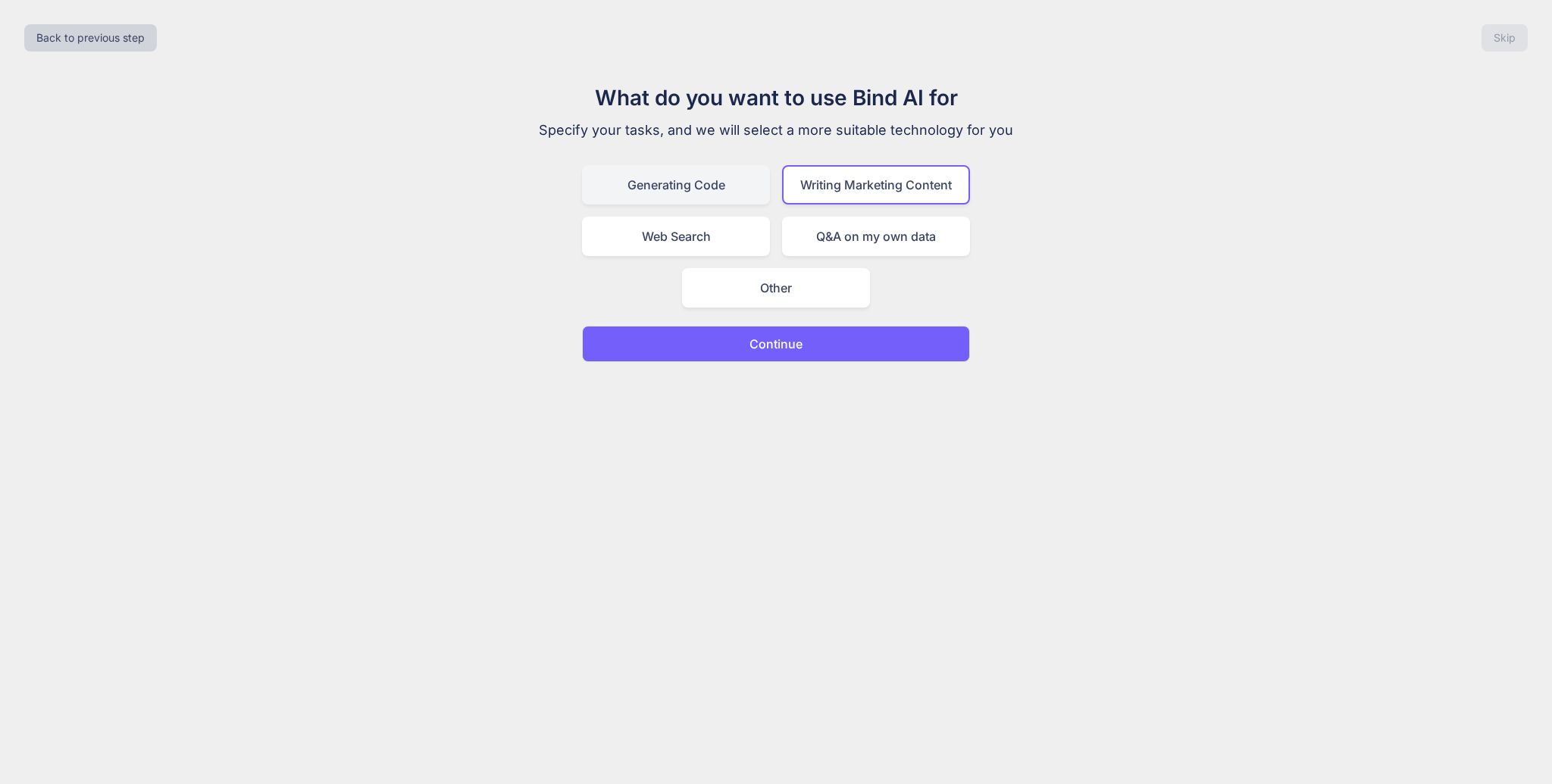
click at [688, 199] on div "Generating Code" at bounding box center [676, 184] width 188 height 39
click at [783, 356] on button "Continue" at bounding box center [776, 343] width 388 height 36
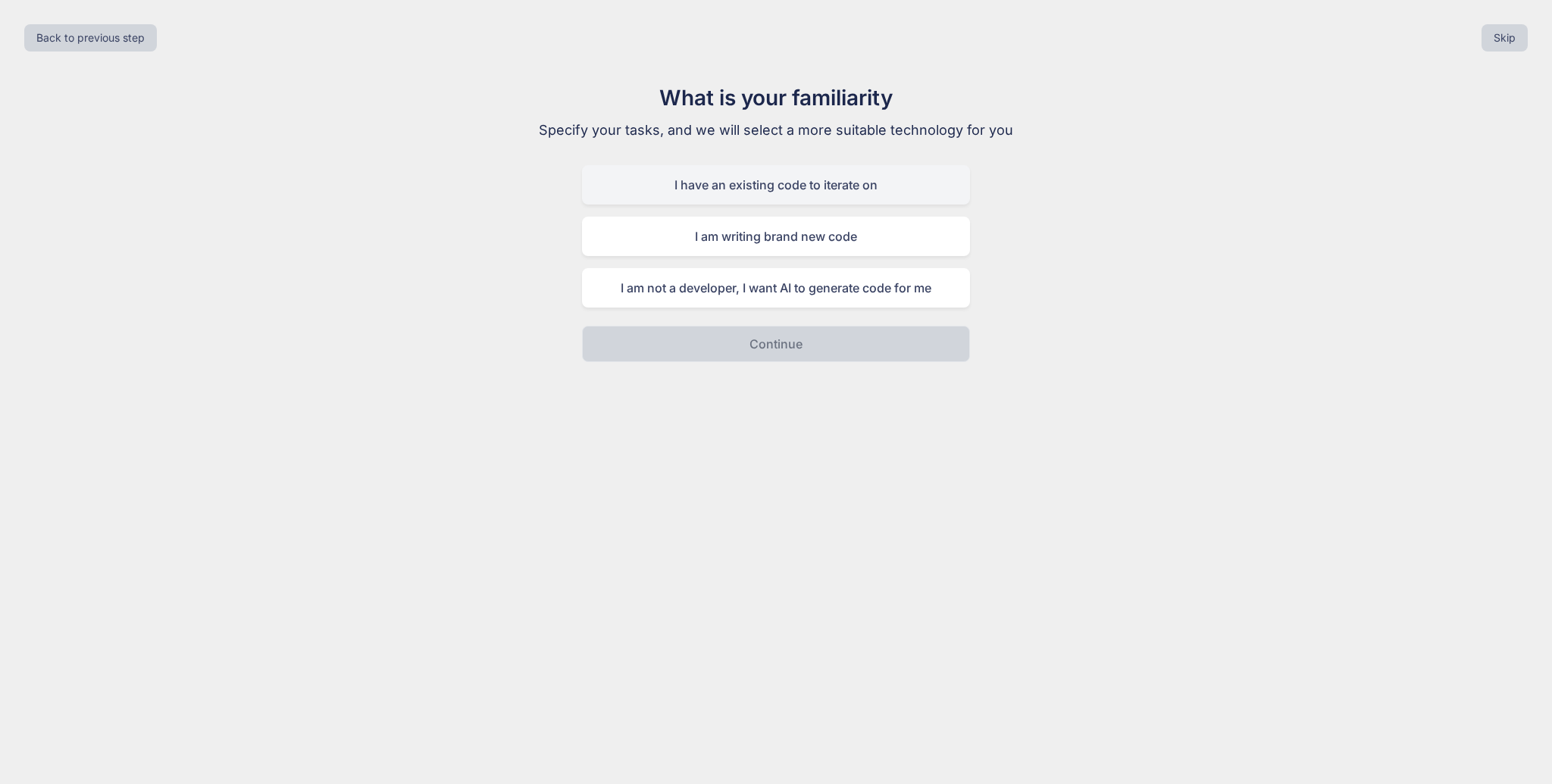
click at [836, 169] on div "I have an existing code to iterate on" at bounding box center [776, 184] width 388 height 39
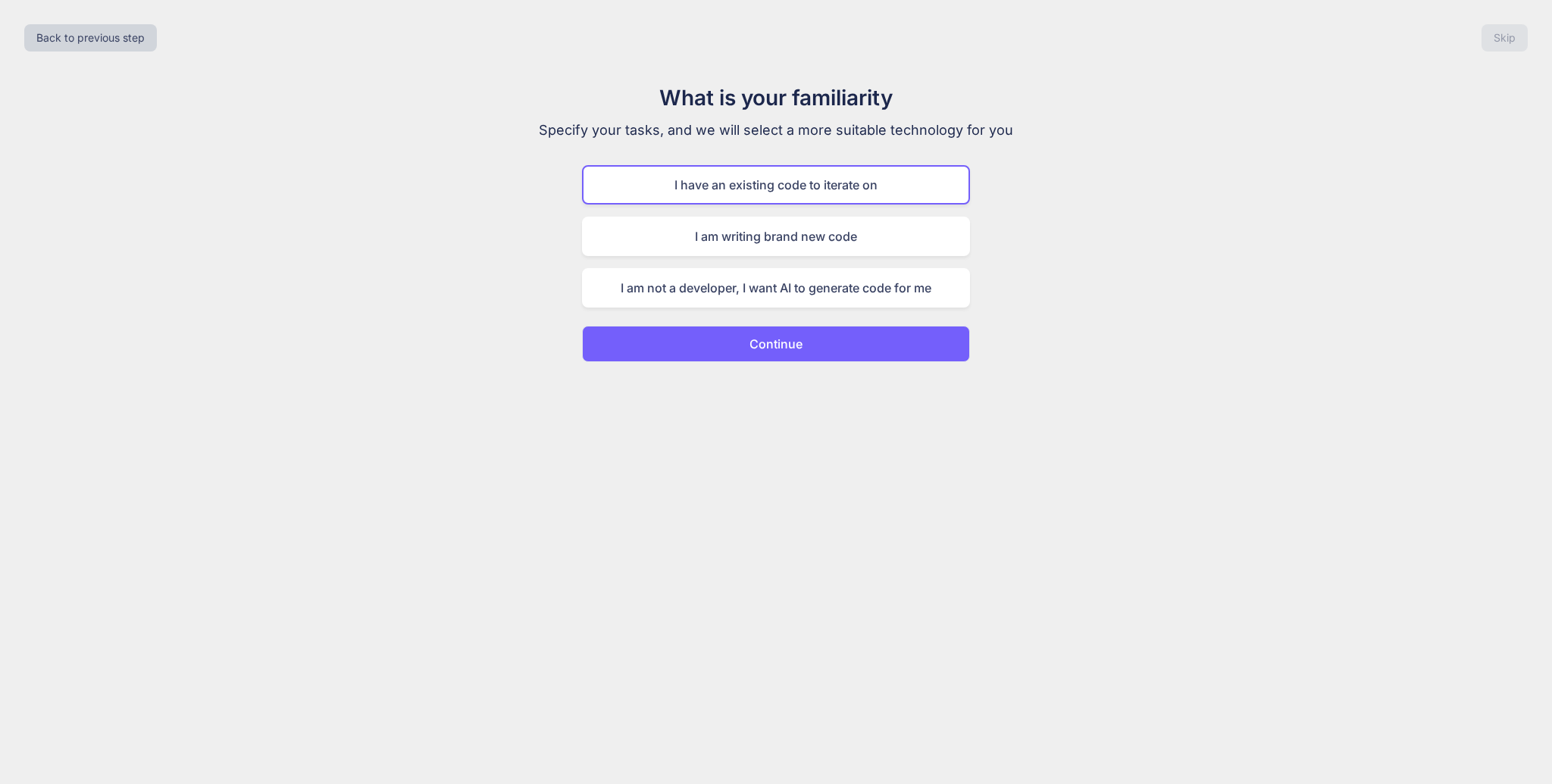
click at [848, 329] on button "Continue" at bounding box center [776, 343] width 388 height 36
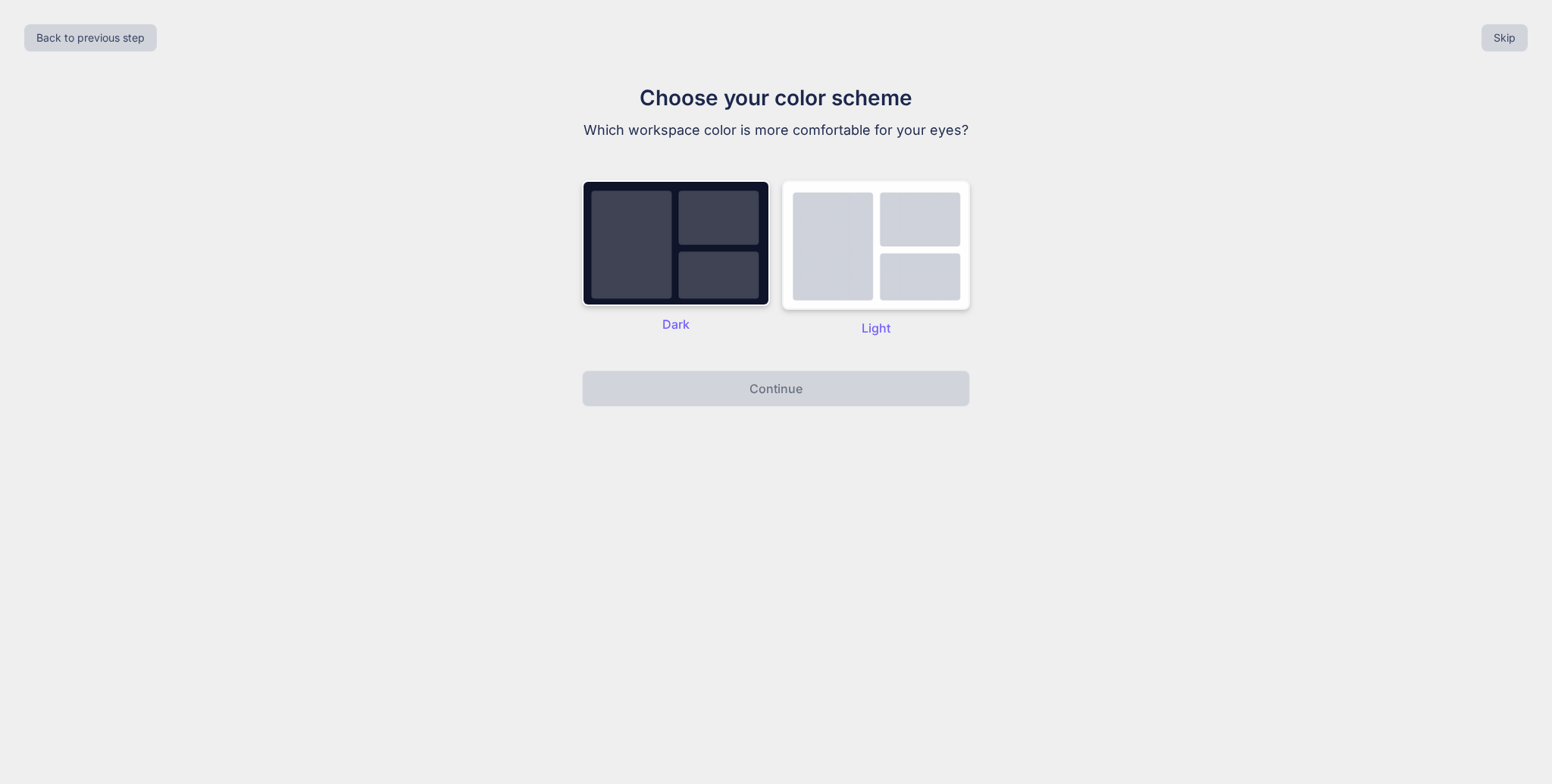
drag, startPoint x: 874, startPoint y: 316, endPoint x: 881, endPoint y: 300, distance: 17.5
click at [874, 316] on div "Light" at bounding box center [876, 259] width 188 height 157
click at [898, 269] on img at bounding box center [876, 246] width 188 height 130
click at [900, 298] on img at bounding box center [876, 246] width 188 height 130
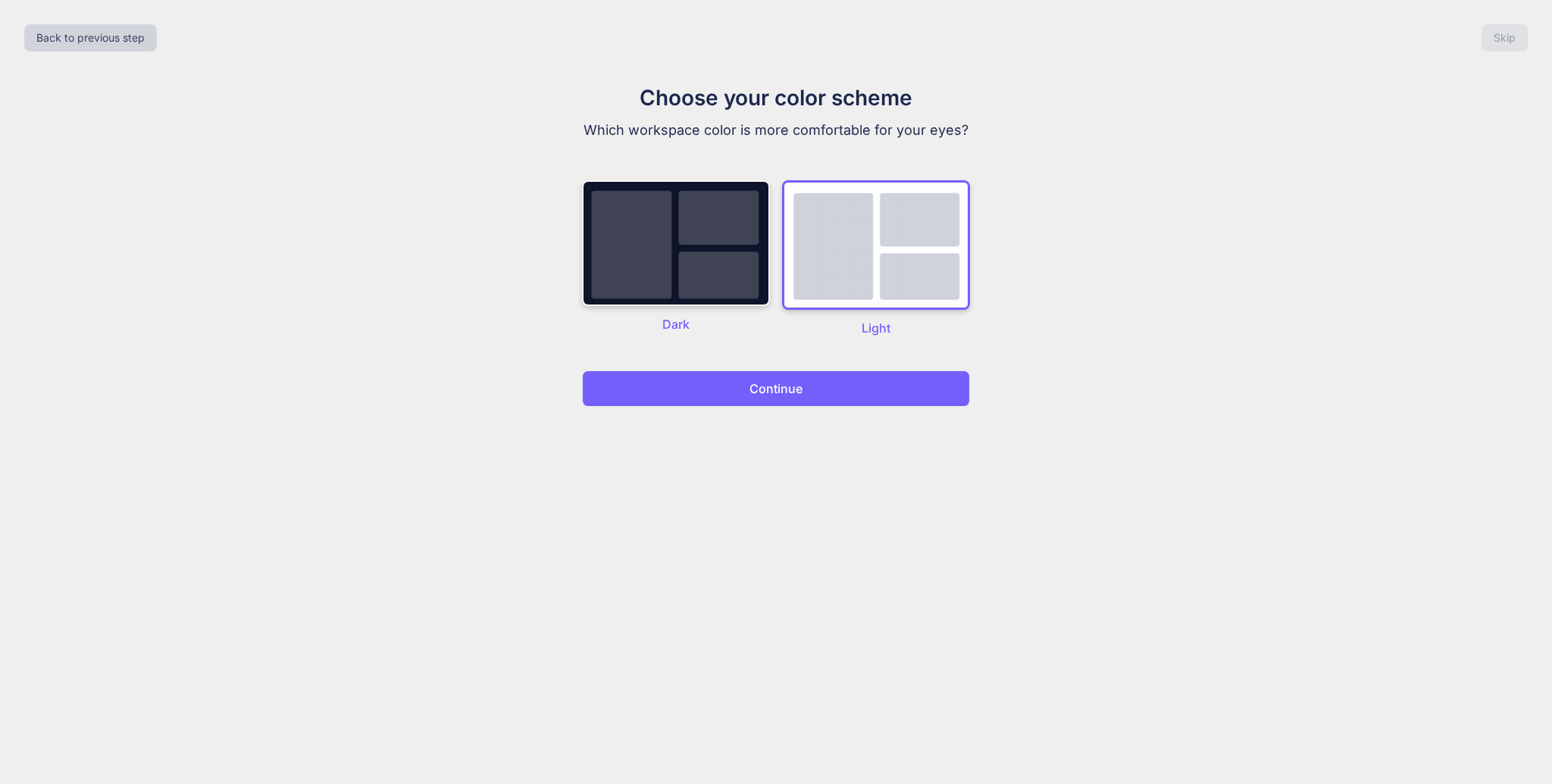
click at [875, 388] on button "Continue" at bounding box center [776, 388] width 388 height 36
click at [876, 388] on button "Continue" at bounding box center [776, 388] width 388 height 36
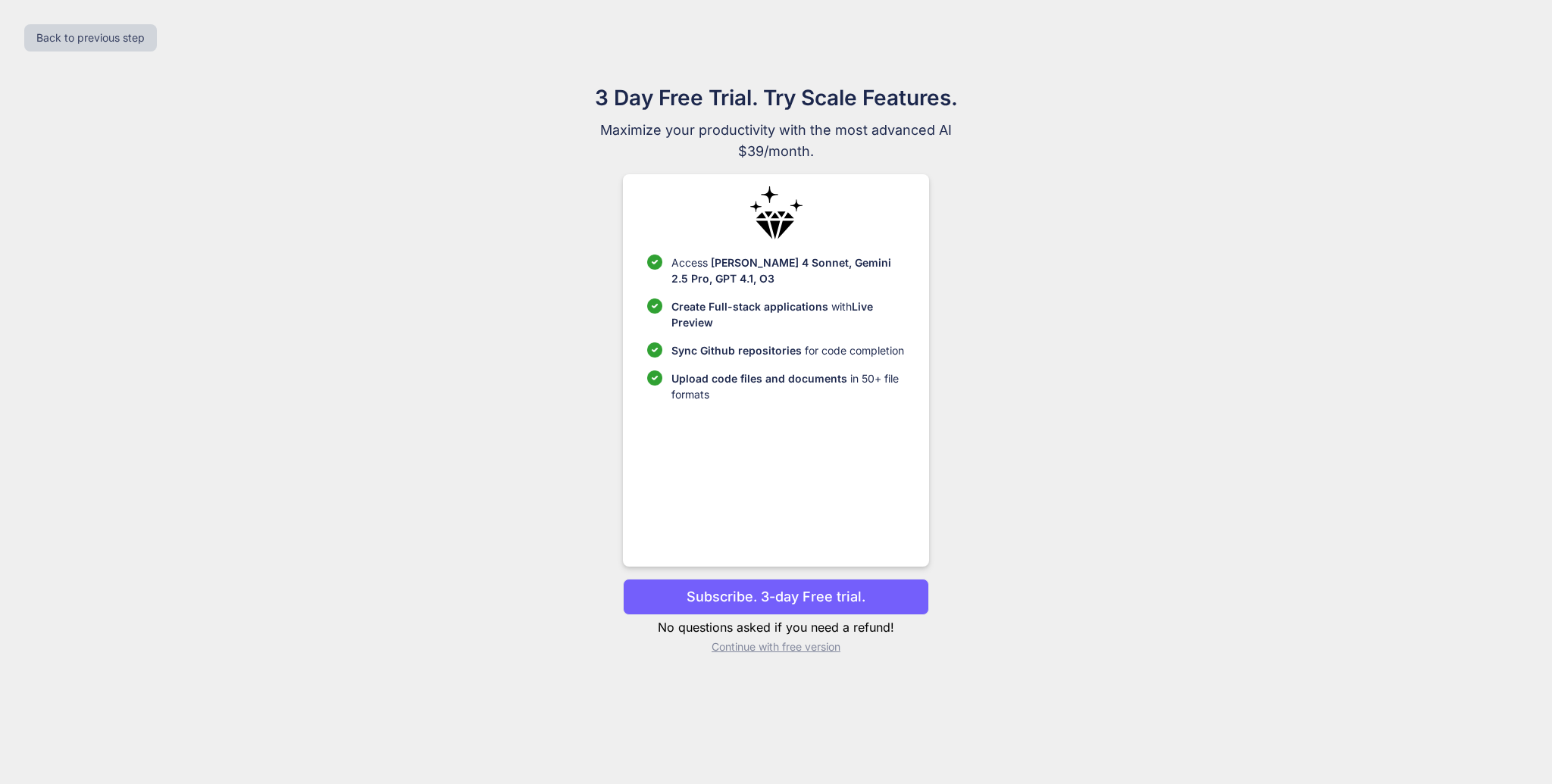
click at [814, 594] on p "Subscribe. 3-day Free trial." at bounding box center [776, 595] width 179 height 20
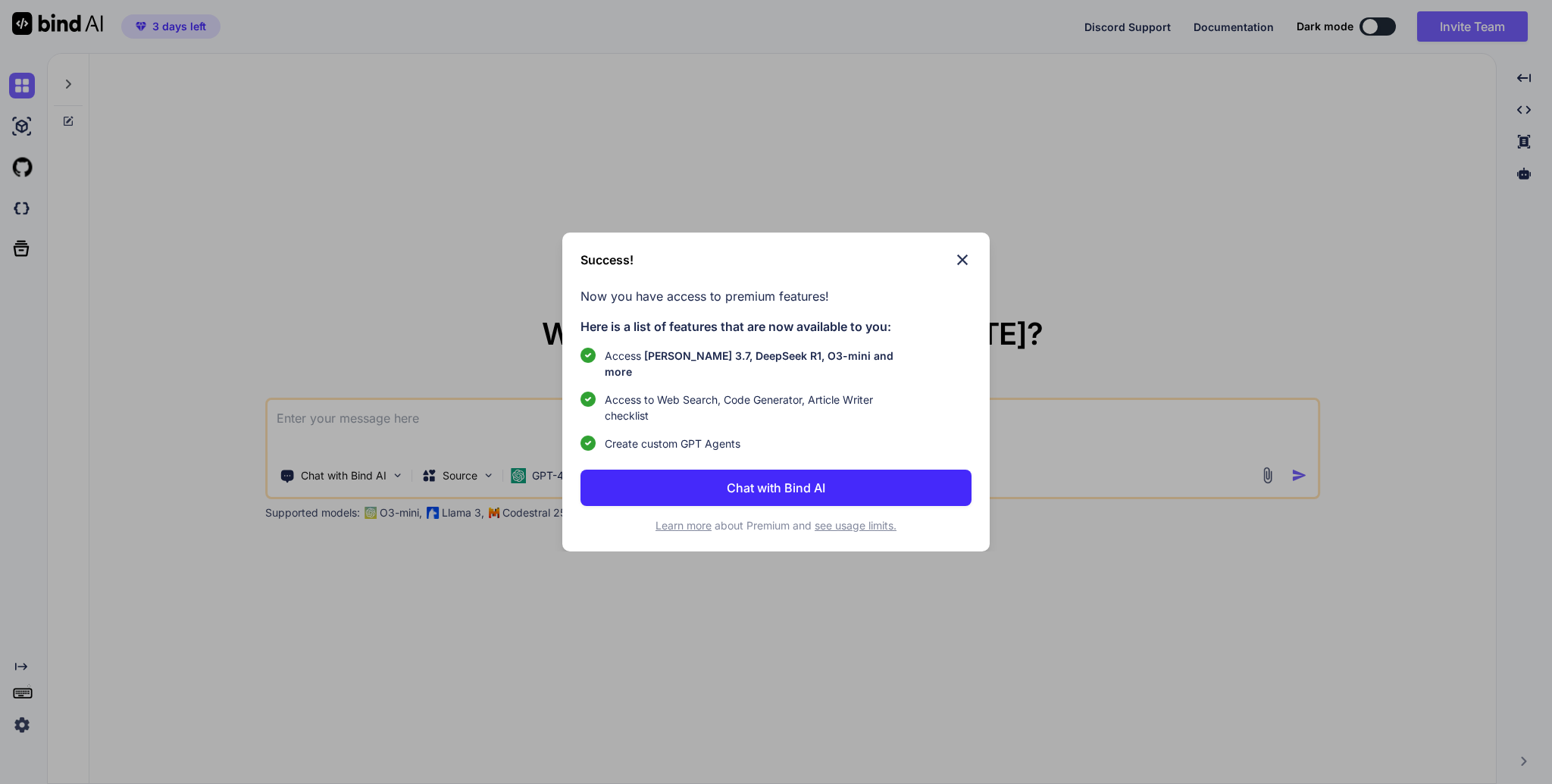
type textarea "x"
click at [962, 267] on img at bounding box center [962, 260] width 18 height 18
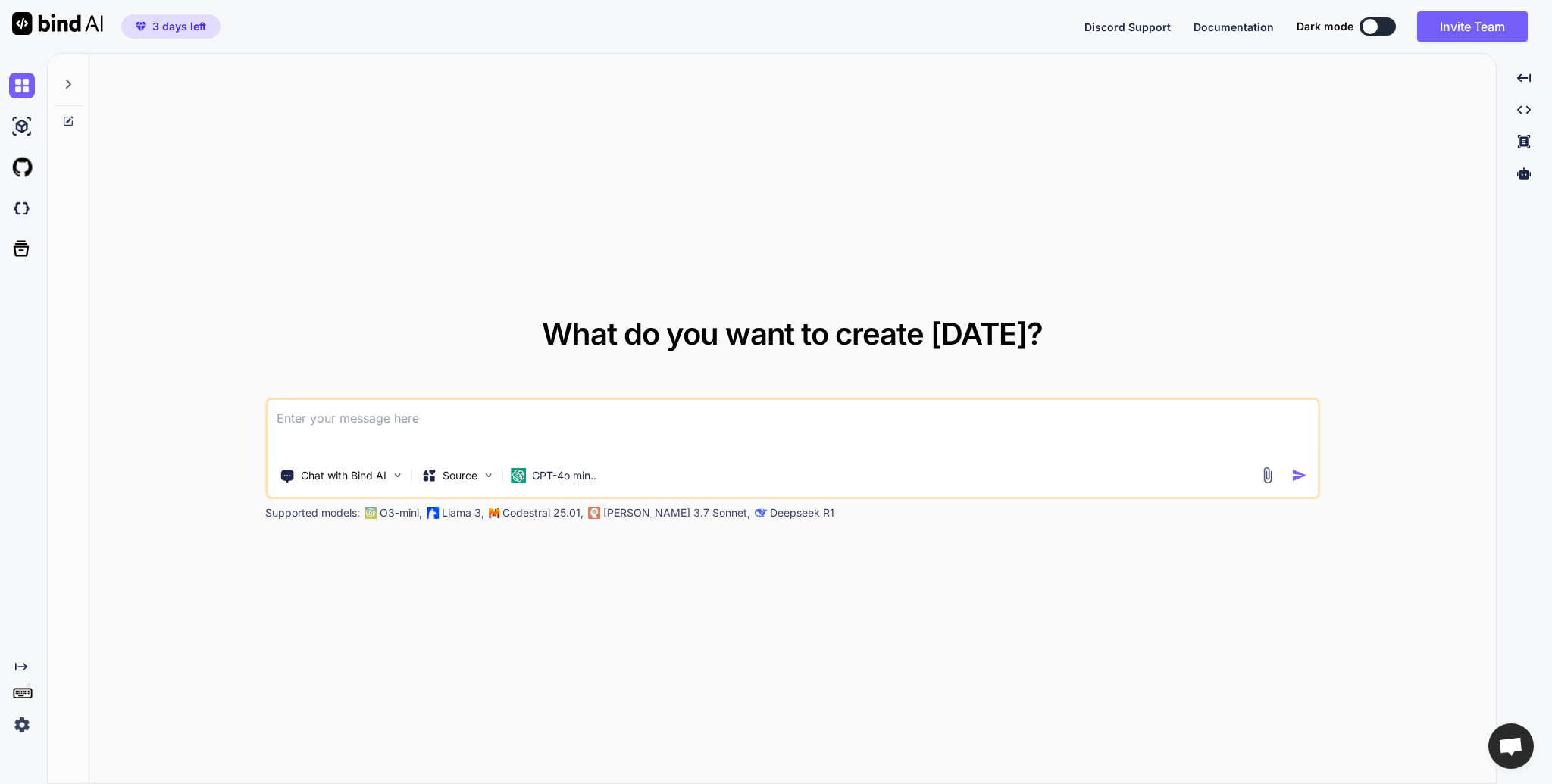
click at [18, 731] on img at bounding box center [21, 724] width 25 height 25
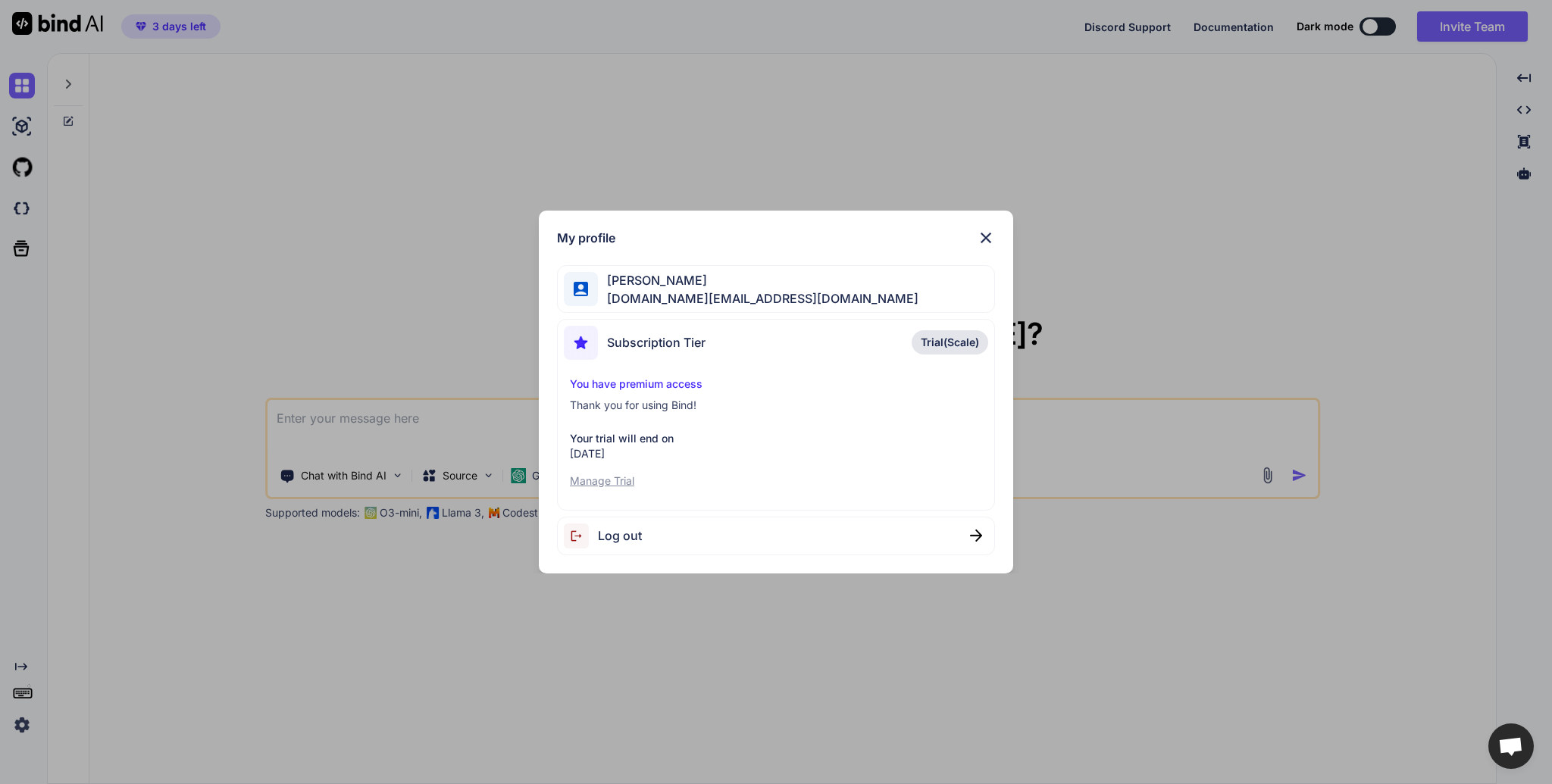
click at [981, 232] on img at bounding box center [985, 238] width 18 height 18
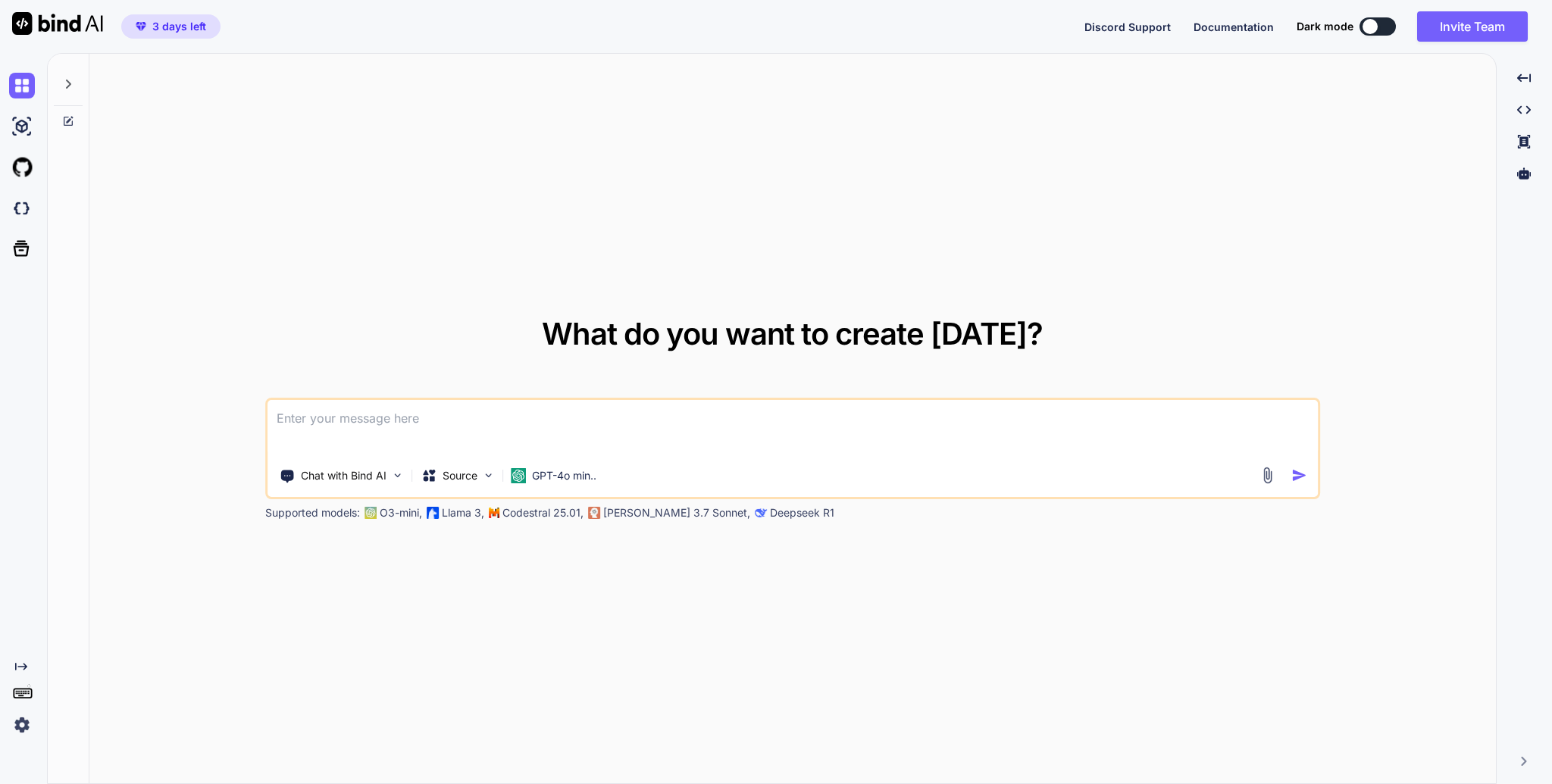
click at [74, 78] on icon at bounding box center [68, 84] width 12 height 12
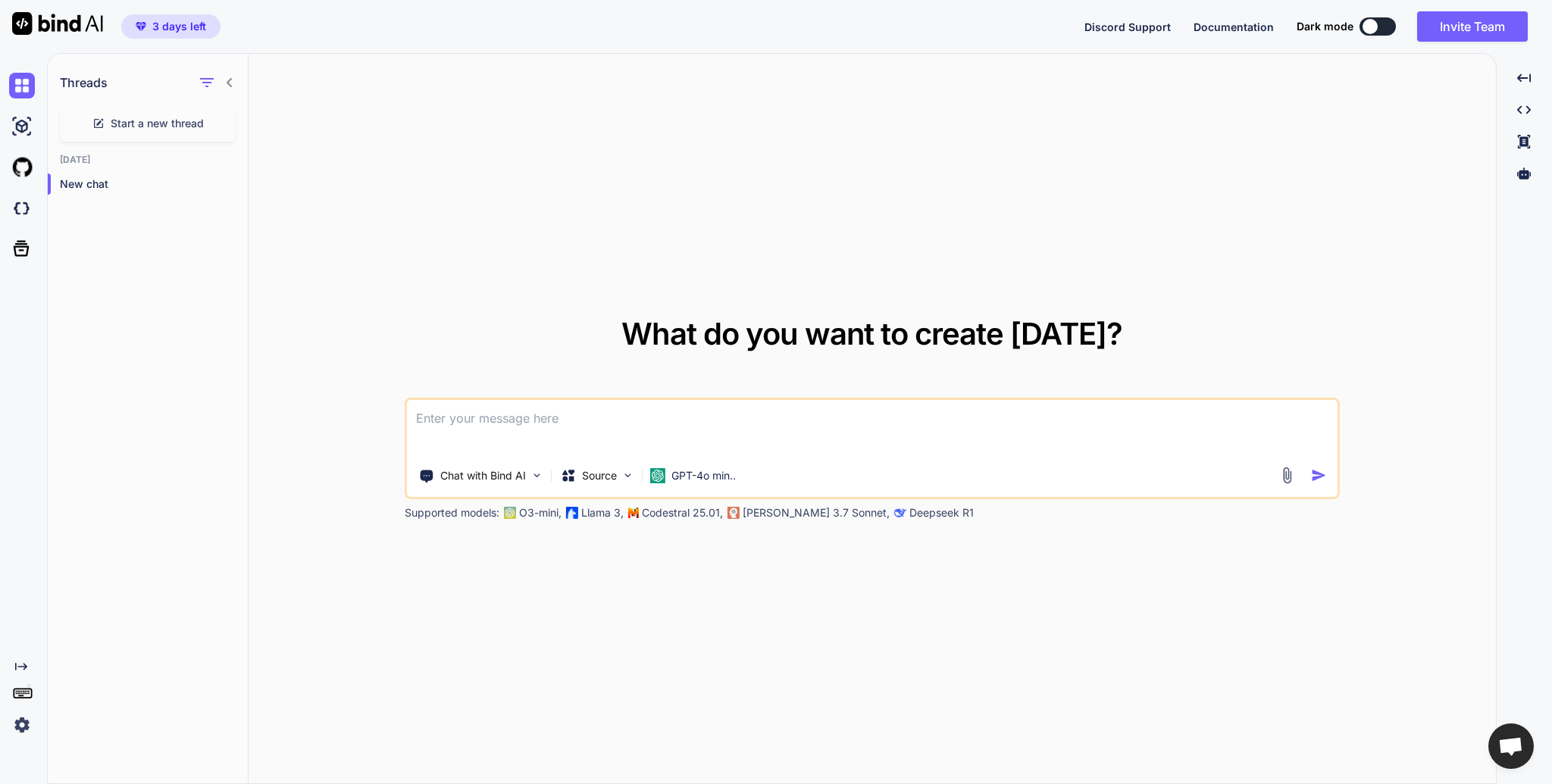
click at [31, 731] on img at bounding box center [21, 724] width 25 height 25
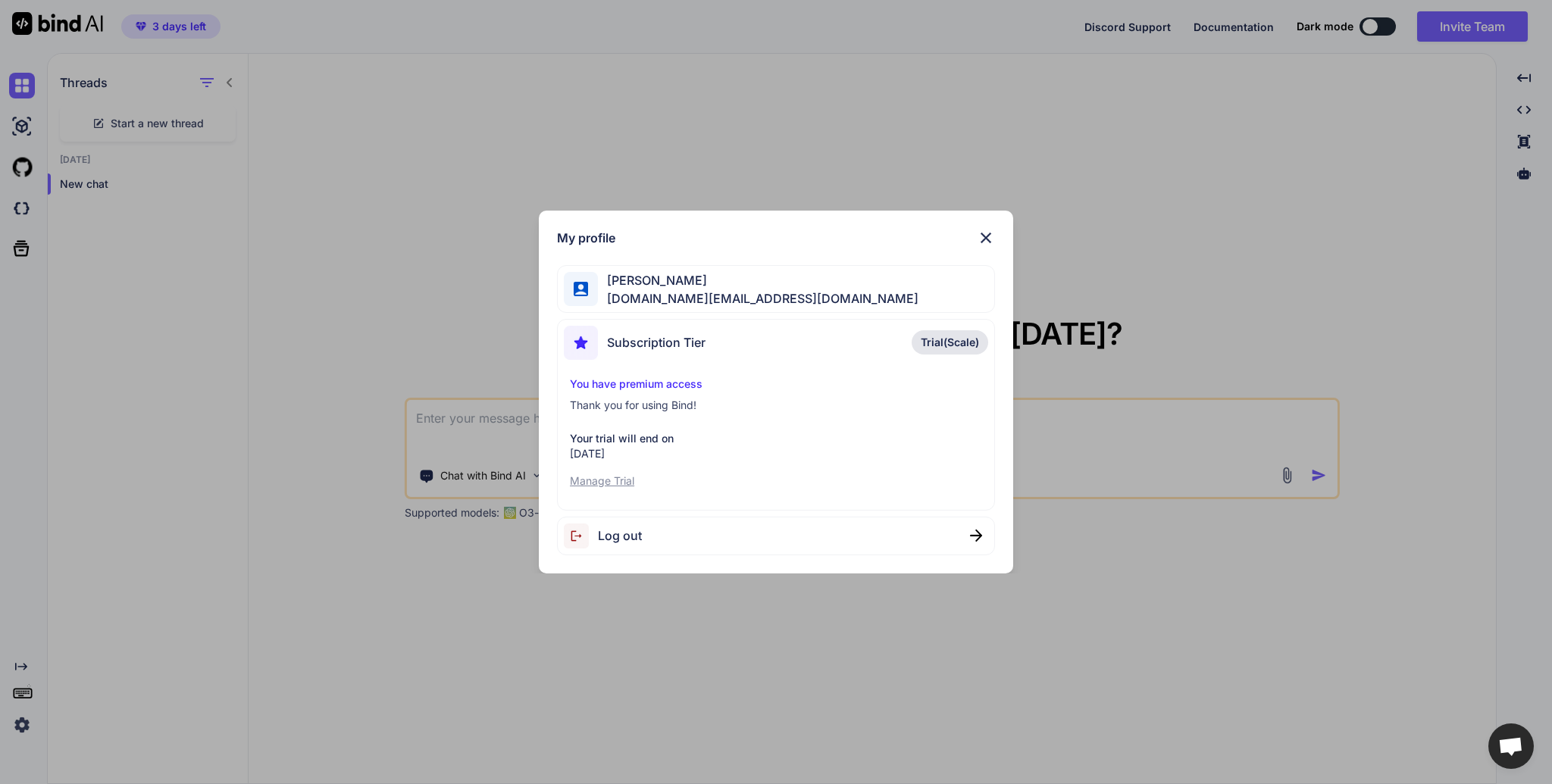
click at [945, 342] on span "Trial(Scale)" at bounding box center [949, 342] width 59 height 15
click at [991, 237] on img at bounding box center [985, 238] width 18 height 18
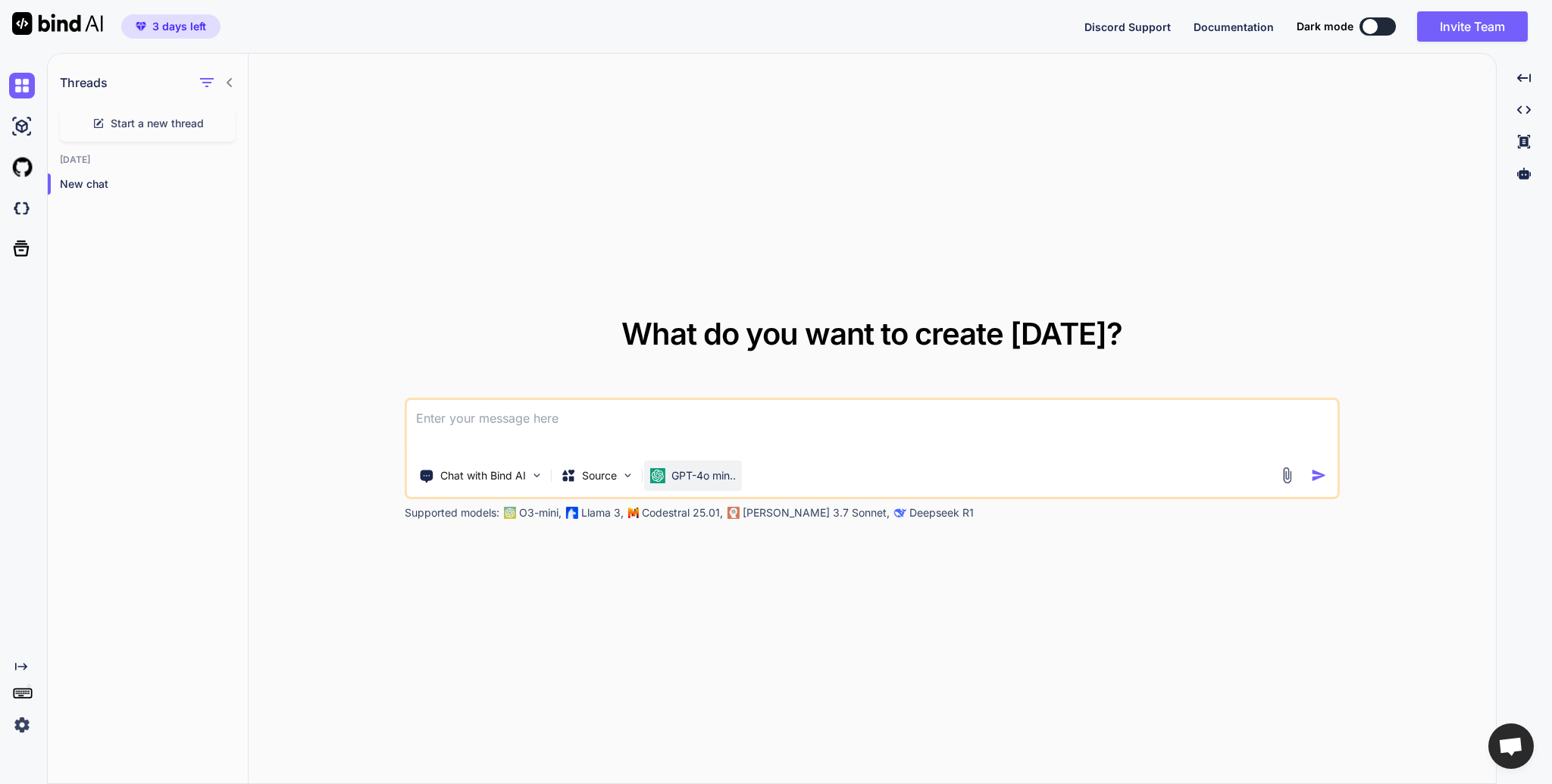
click at [726, 480] on p "GPT-4o min.." at bounding box center [703, 475] width 64 height 15
click at [698, 473] on p "GPT-4o min.." at bounding box center [703, 475] width 64 height 15
click at [119, 181] on p "New chat" at bounding box center [154, 183] width 188 height 15
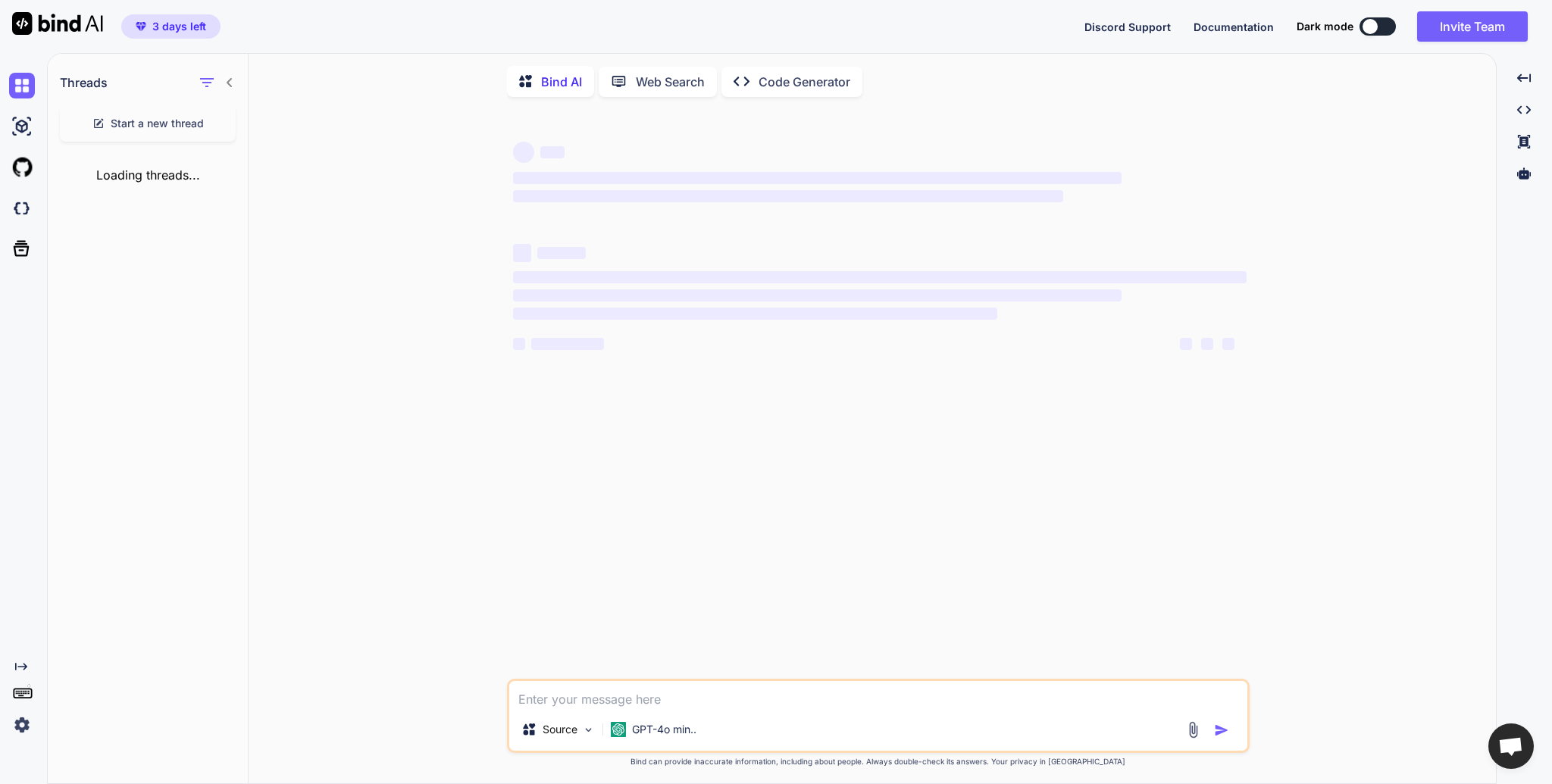
click at [819, 71] on div "Created with Pixso. Code Generator" at bounding box center [791, 82] width 141 height 31
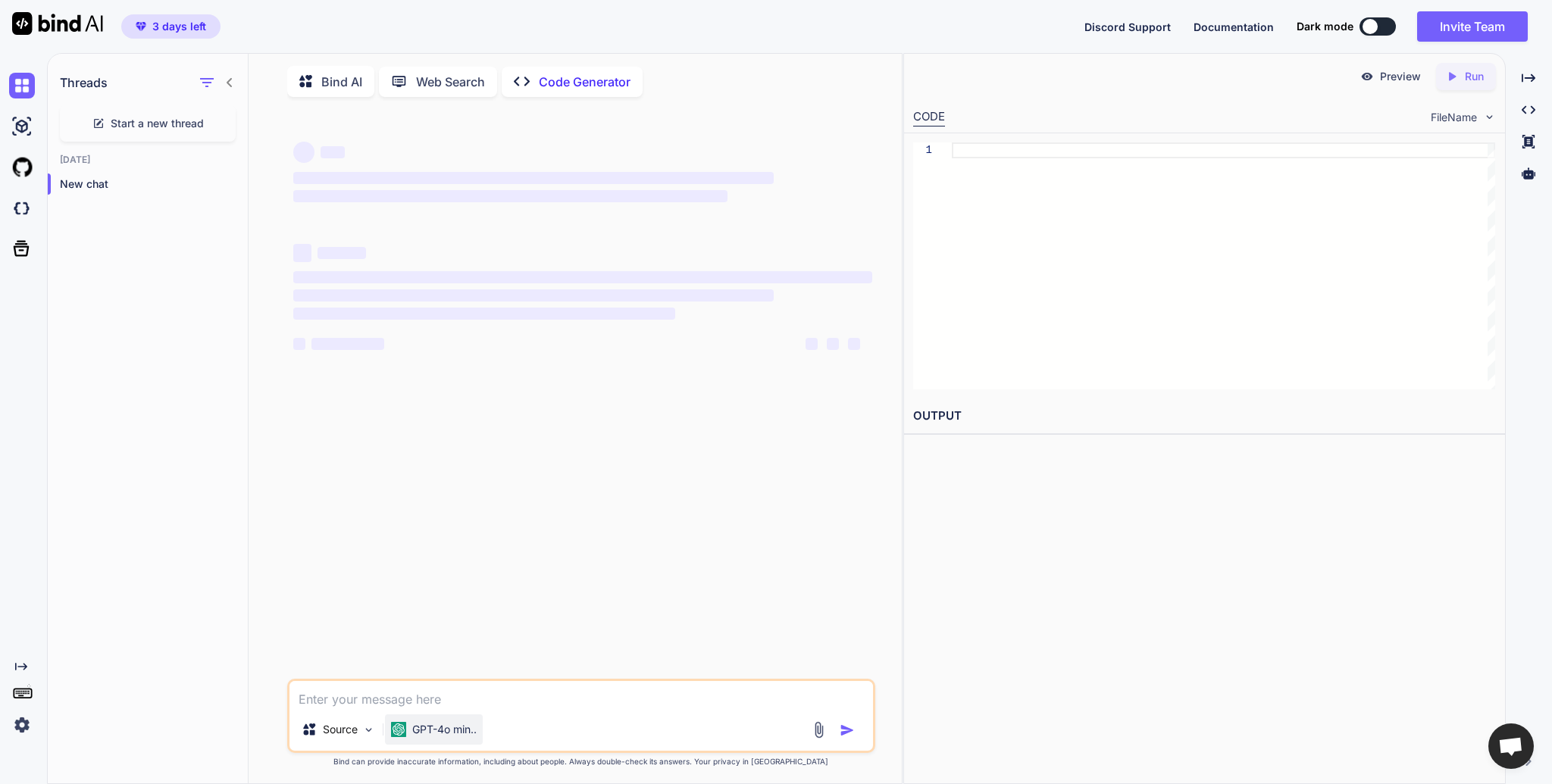
click at [431, 733] on p "GPT-4o min.." at bounding box center [444, 729] width 64 height 15
click at [225, 81] on icon at bounding box center [230, 82] width 12 height 12
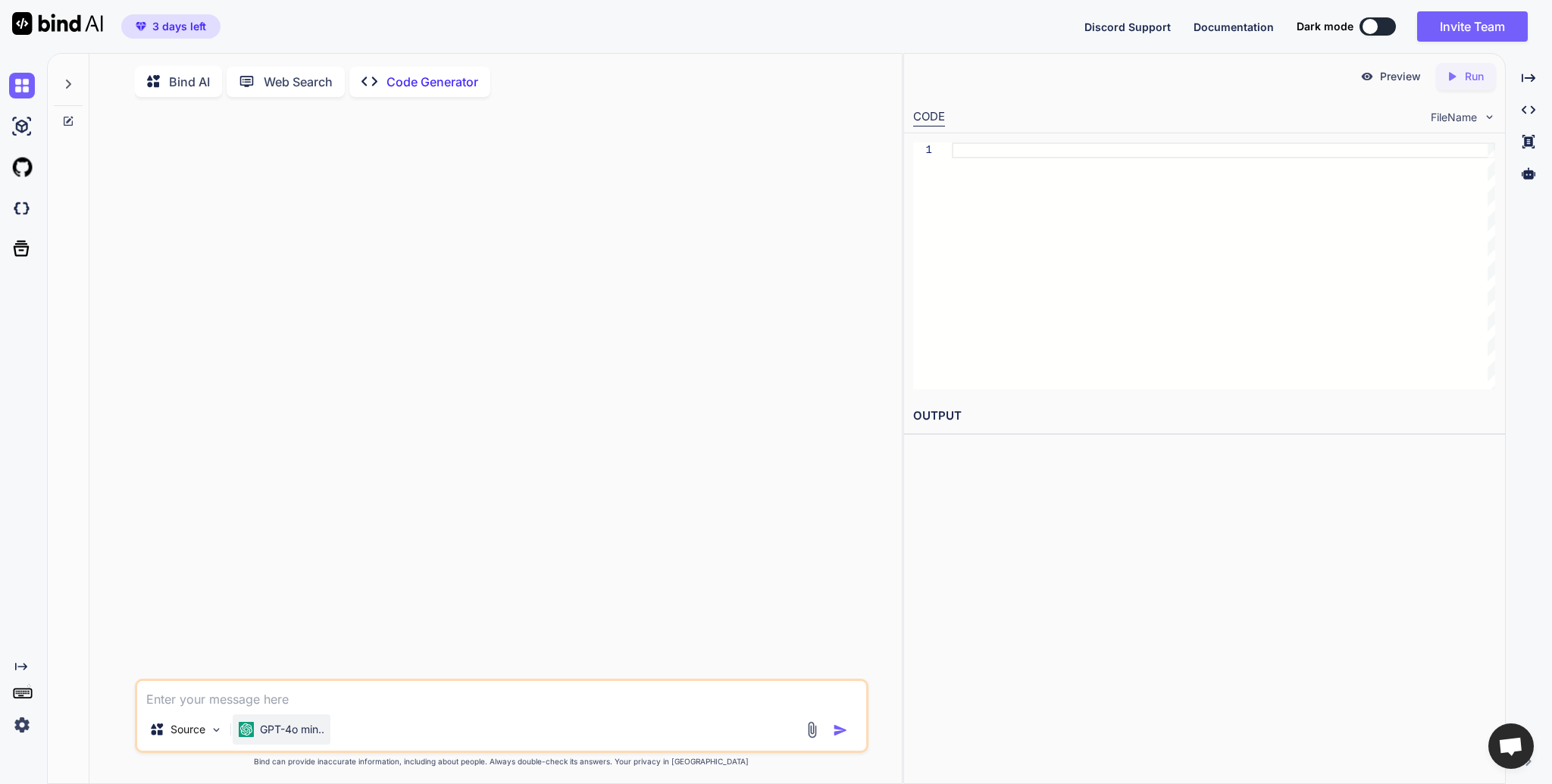
click at [282, 723] on div "GPT-4o min.." at bounding box center [281, 729] width 97 height 31
click at [324, 733] on p "GPT-4o min.." at bounding box center [291, 729] width 64 height 15
click at [286, 737] on p "GPT-4o min.." at bounding box center [291, 729] width 64 height 15
click at [334, 697] on textarea at bounding box center [501, 694] width 729 height 27
click at [298, 737] on p "GPT-4o min.." at bounding box center [291, 729] width 64 height 15
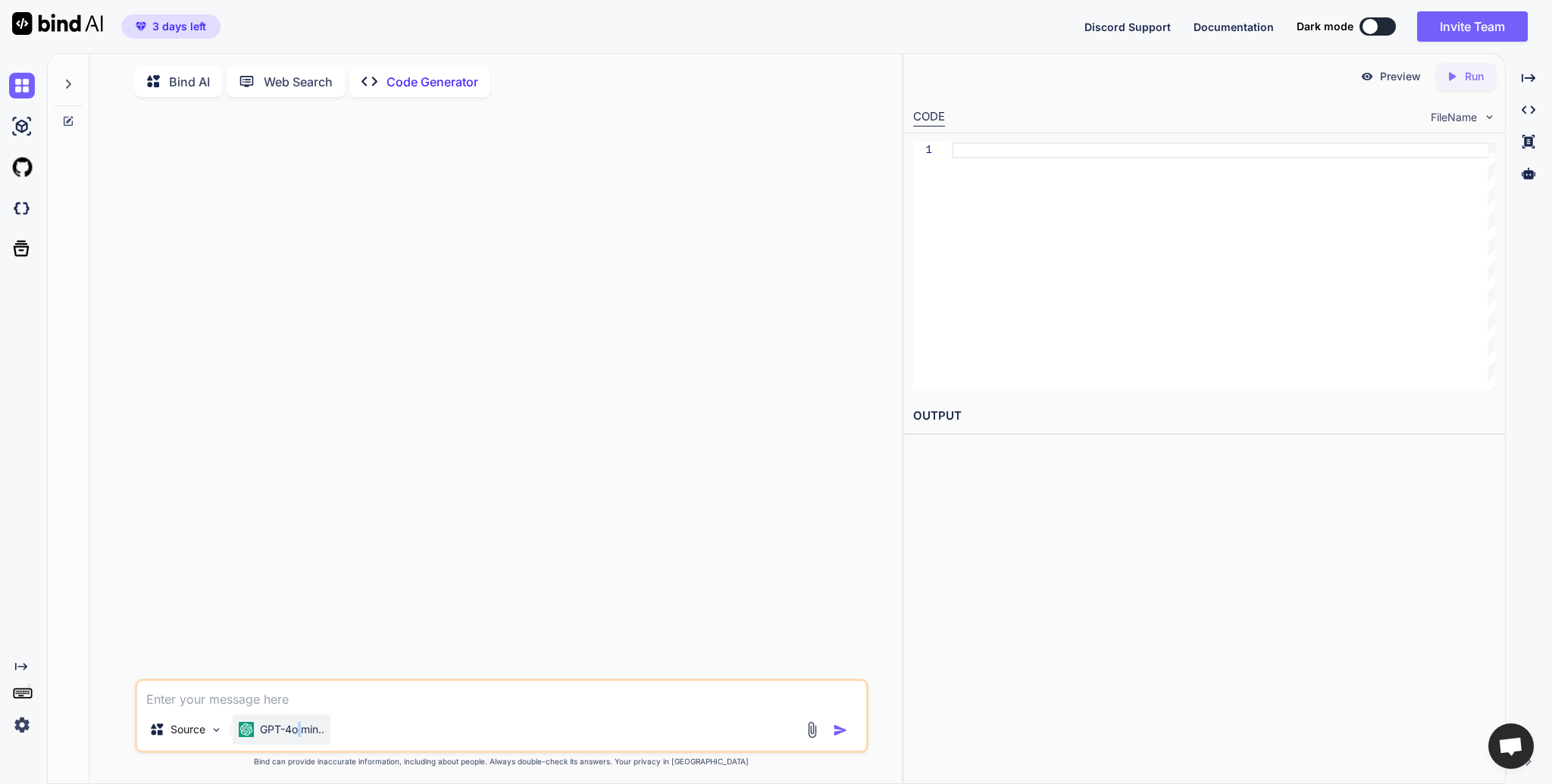
click at [298, 737] on p "GPT-4o min.." at bounding box center [291, 729] width 64 height 15
click at [218, 740] on div "Source" at bounding box center [186, 729] width 86 height 31
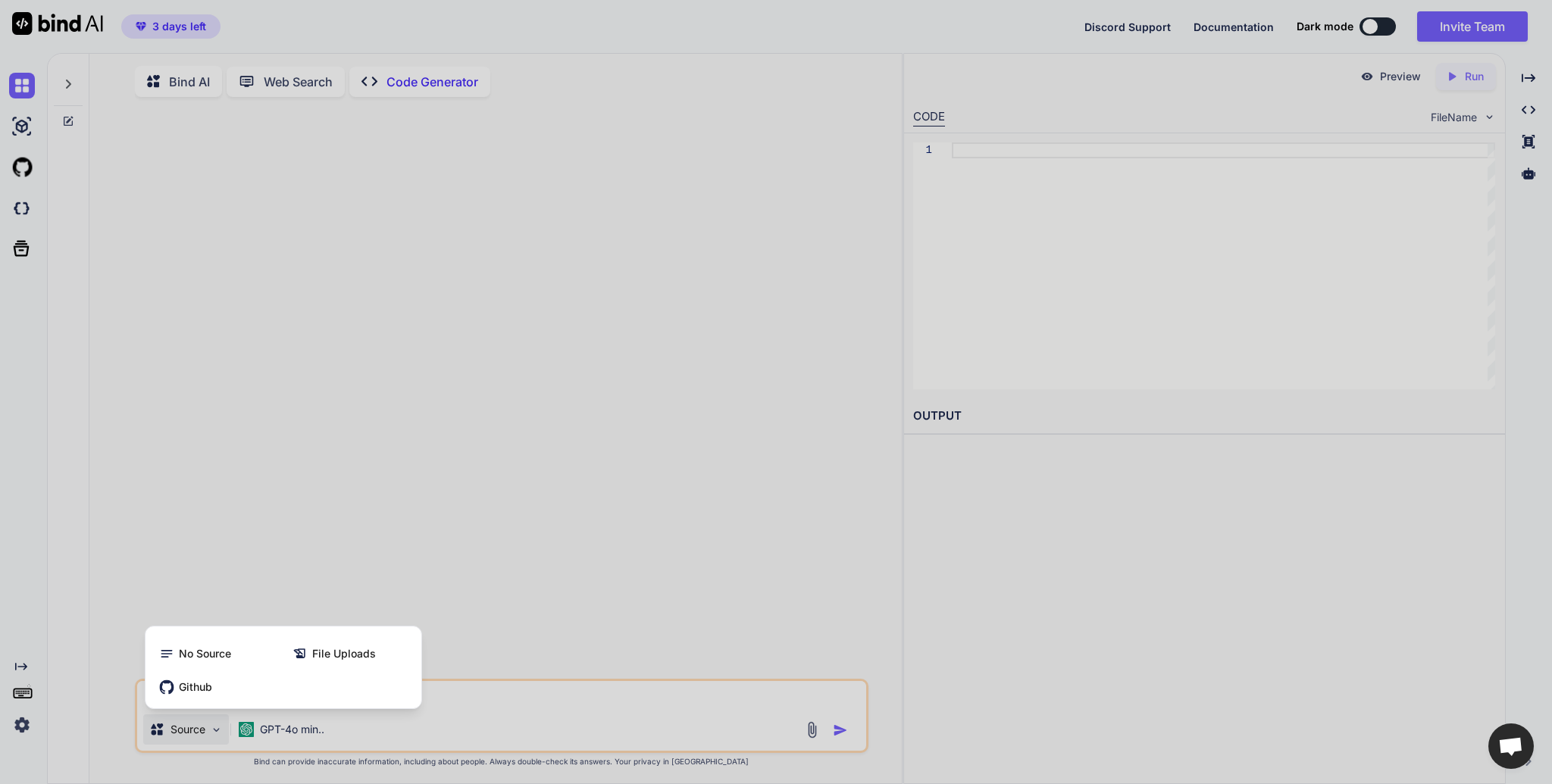
click at [331, 736] on div at bounding box center [776, 392] width 1552 height 784
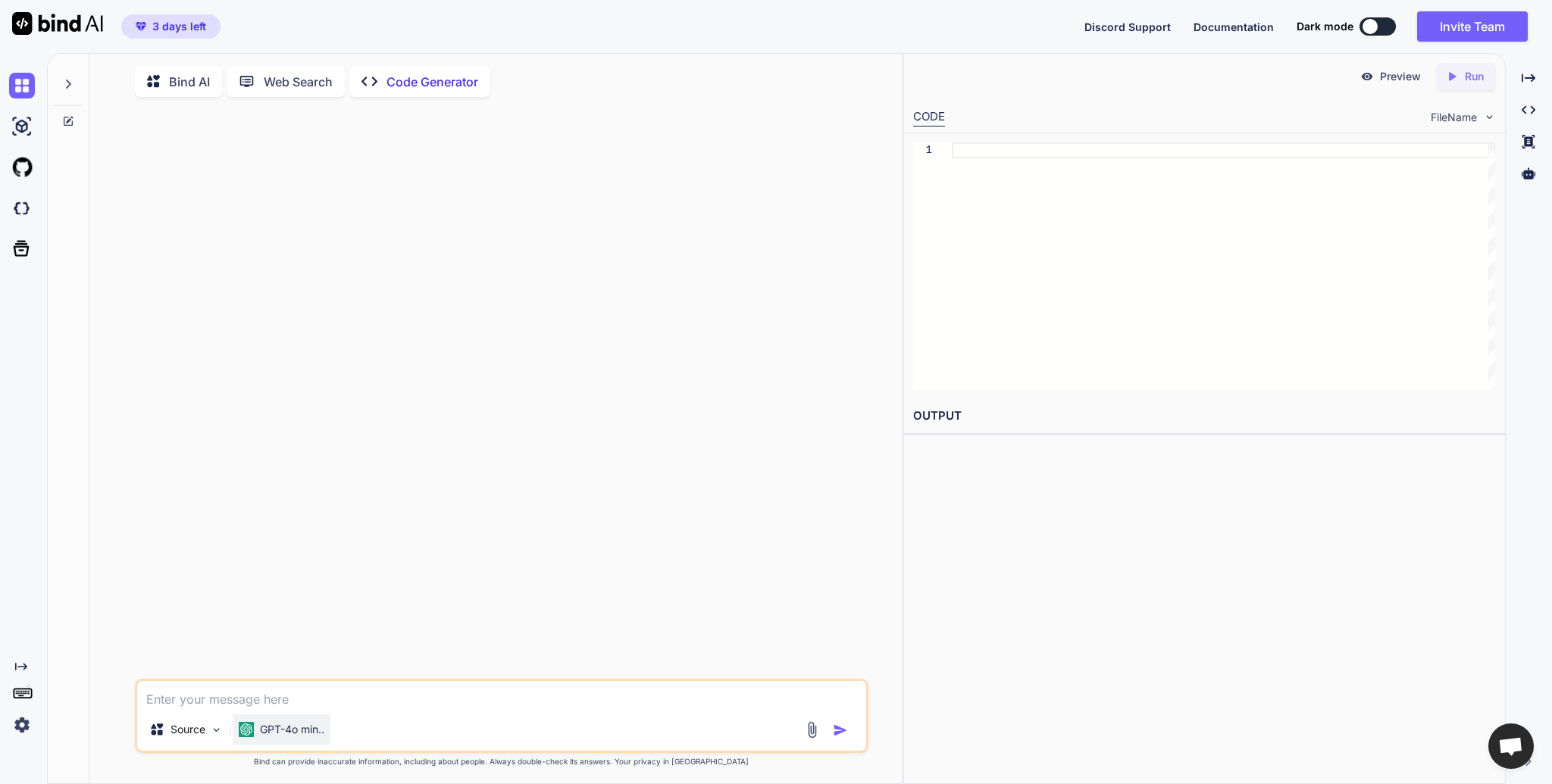
click at [306, 737] on p "GPT-4o min.." at bounding box center [291, 729] width 64 height 15
click at [353, 716] on div "Source GPT-4o min.." at bounding box center [502, 716] width 733 height 75
click at [322, 736] on p "GPT-4o min.." at bounding box center [291, 729] width 64 height 15
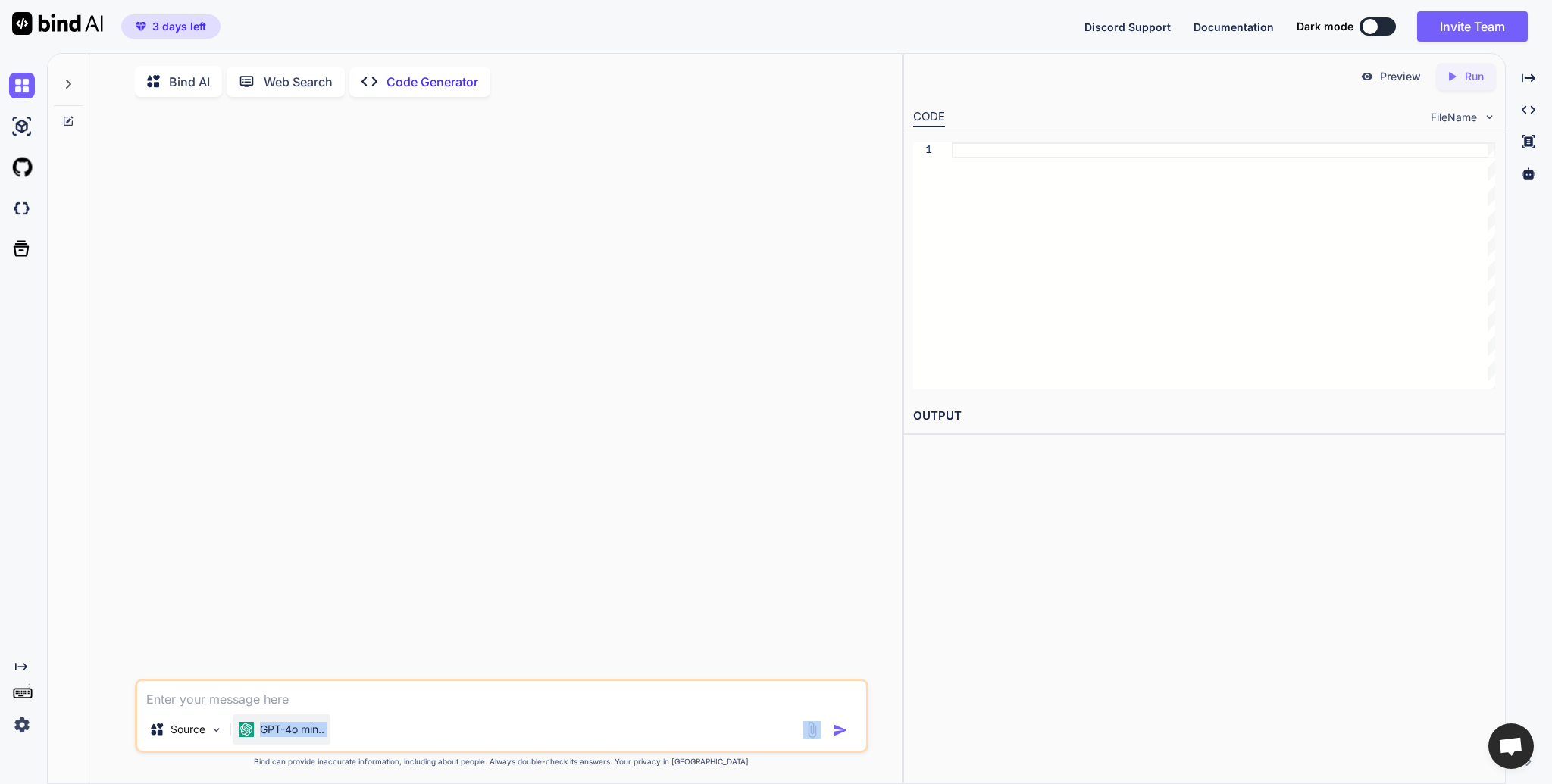
click at [322, 736] on p "GPT-4o min.." at bounding box center [291, 729] width 64 height 15
click at [438, 75] on p "Code Generator" at bounding box center [432, 82] width 92 height 18
click at [437, 79] on p "Code Generator" at bounding box center [432, 82] width 92 height 18
type textarea "x"
click at [297, 728] on p "GPT-4o min.." at bounding box center [291, 729] width 64 height 15
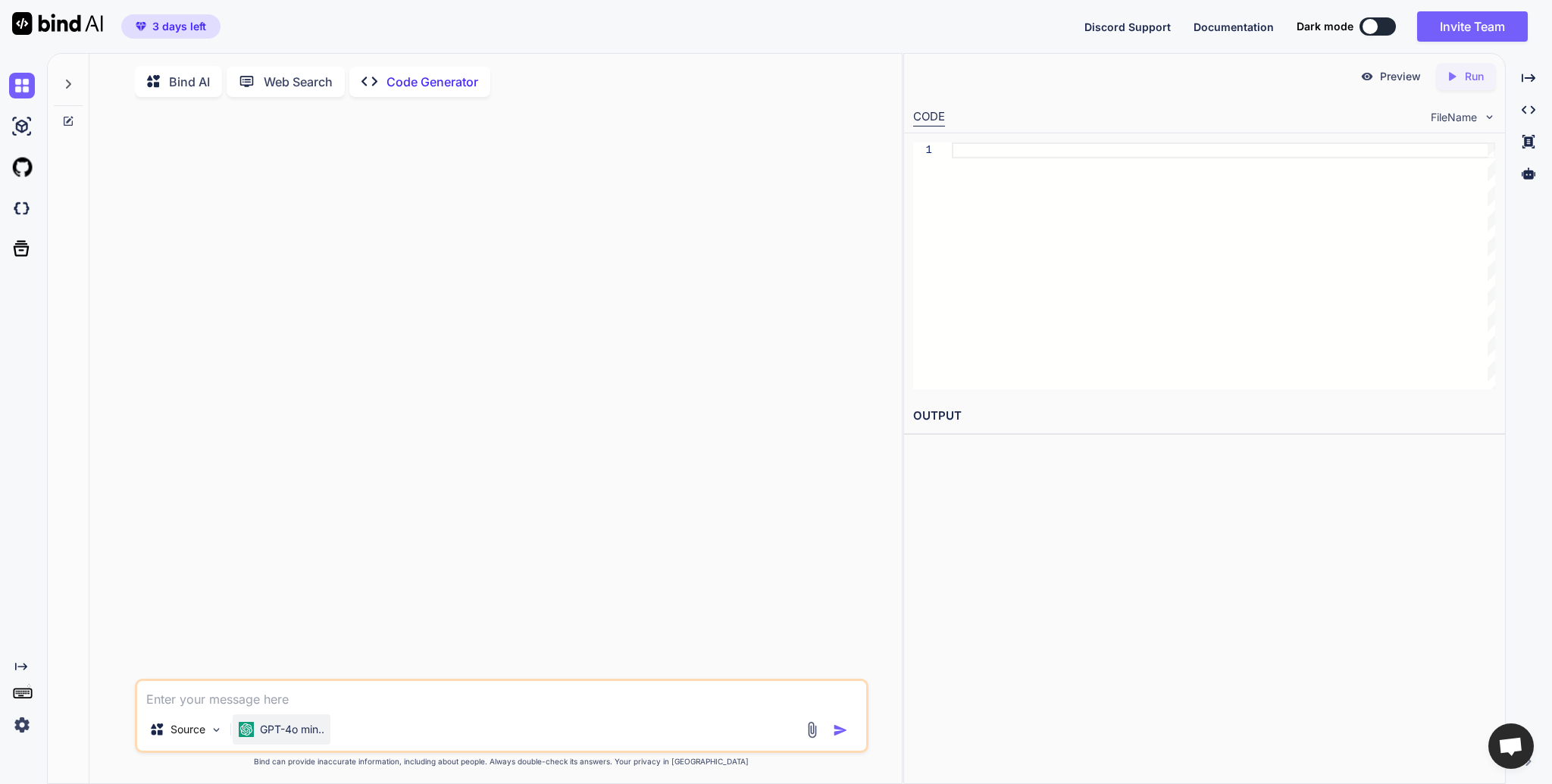
click at [296, 730] on p "GPT-4o min.." at bounding box center [291, 729] width 64 height 15
click at [292, 702] on textarea at bounding box center [501, 694] width 729 height 27
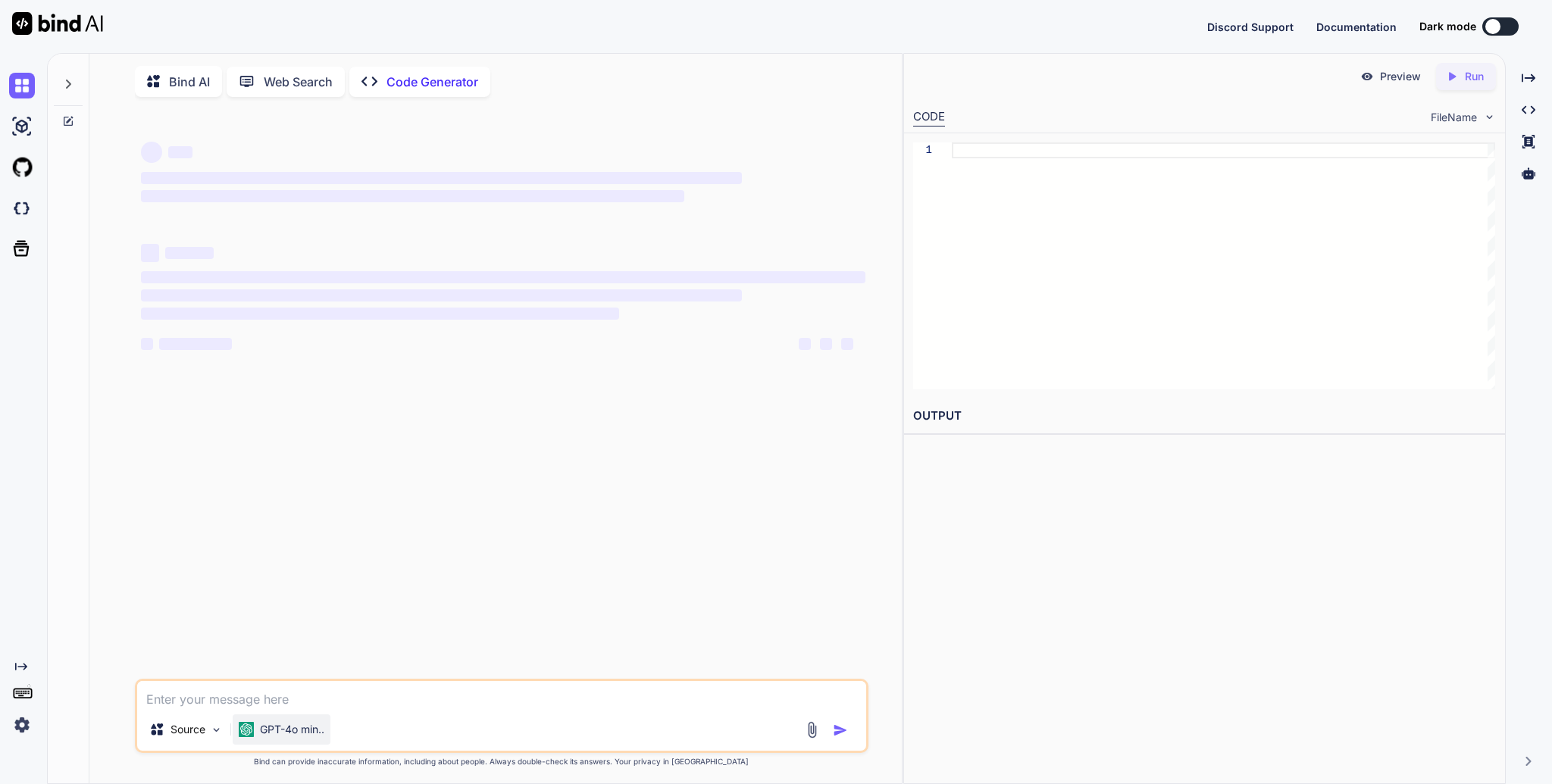
click at [298, 737] on p "GPT-4o min.." at bounding box center [291, 729] width 64 height 15
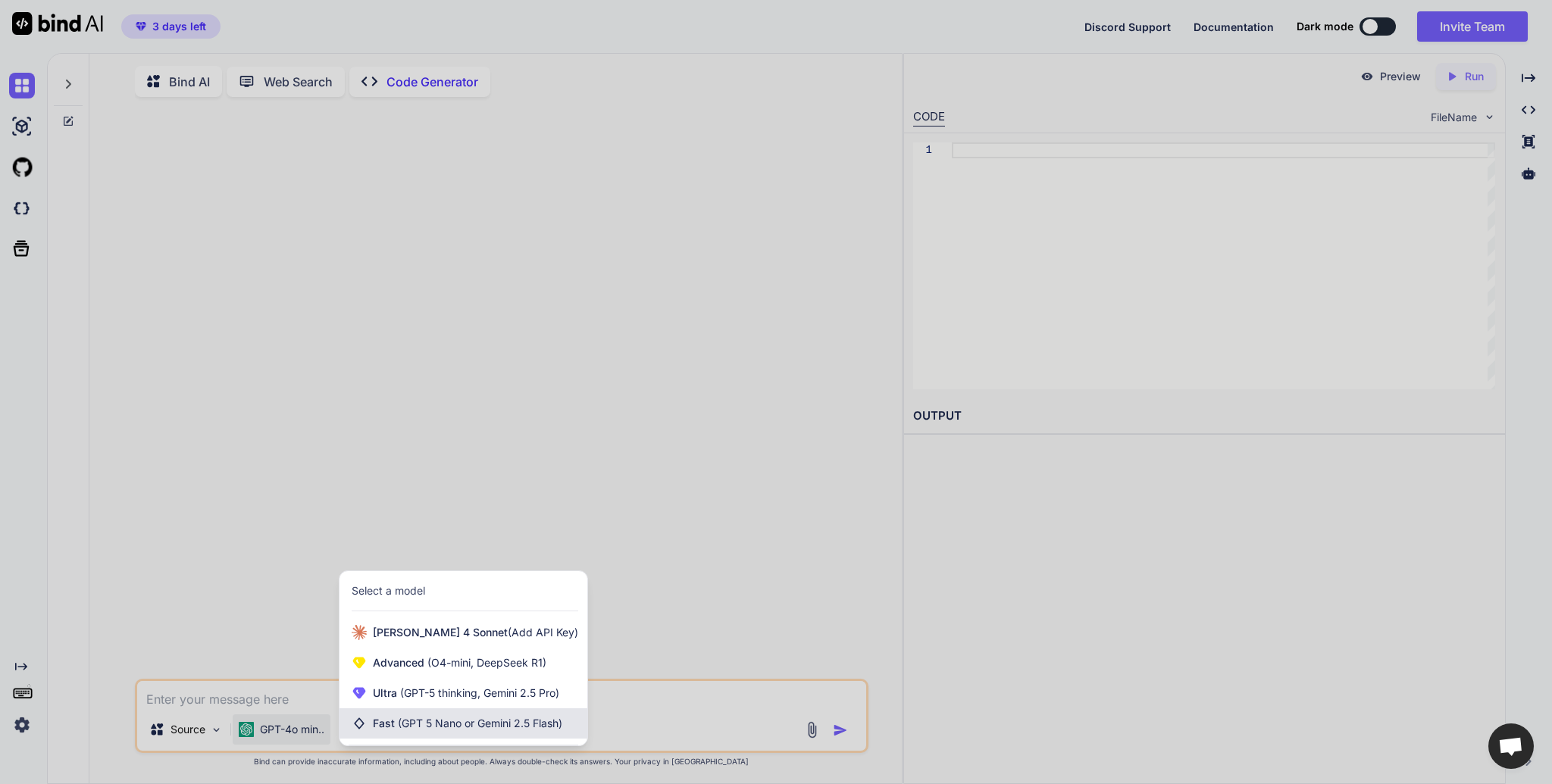
click at [465, 730] on span "(GPT 5 Nano or Gemini 2.5 Flash)" at bounding box center [479, 723] width 164 height 13
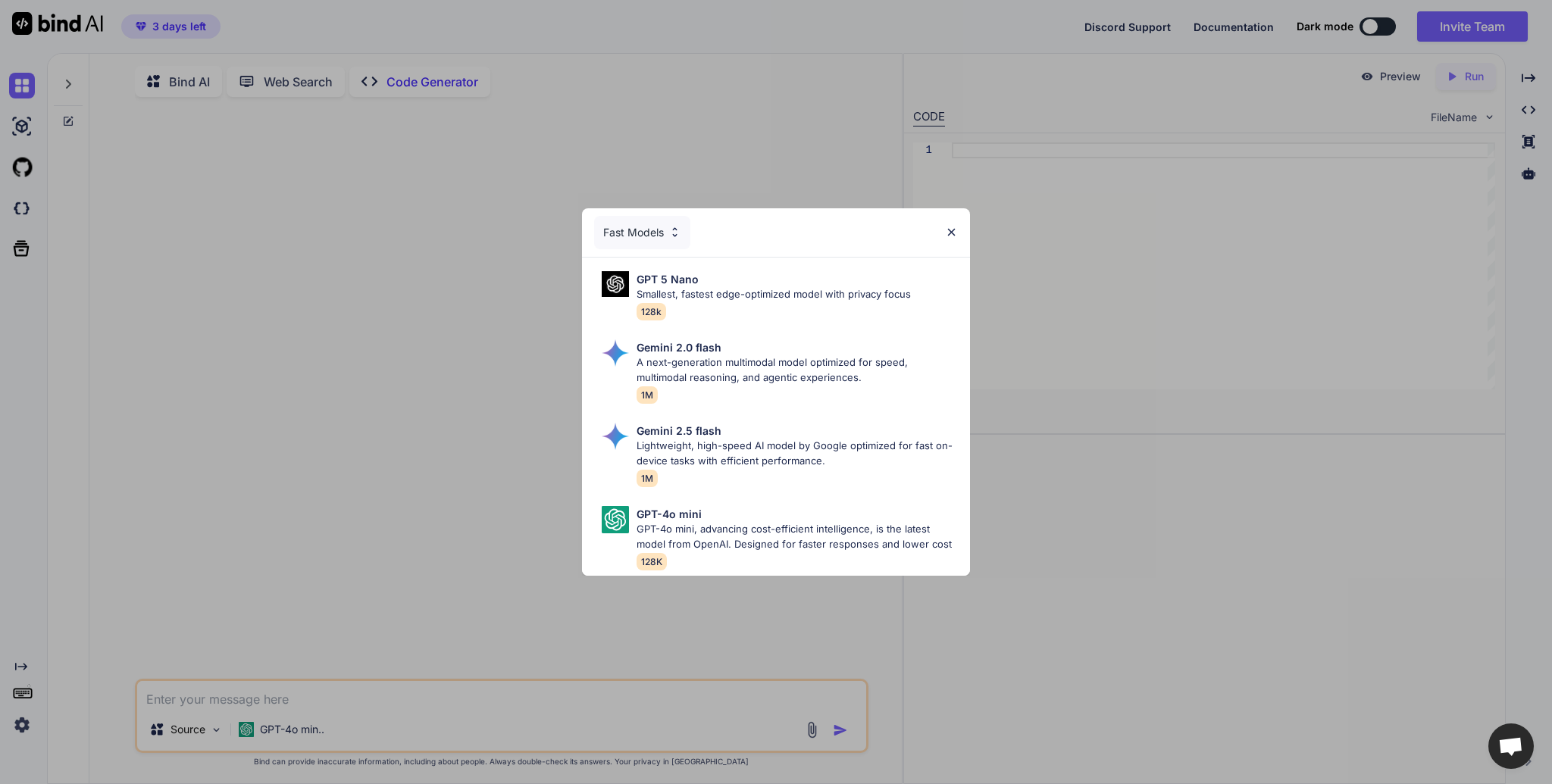
click at [683, 229] on div "Fast Models" at bounding box center [642, 232] width 97 height 33
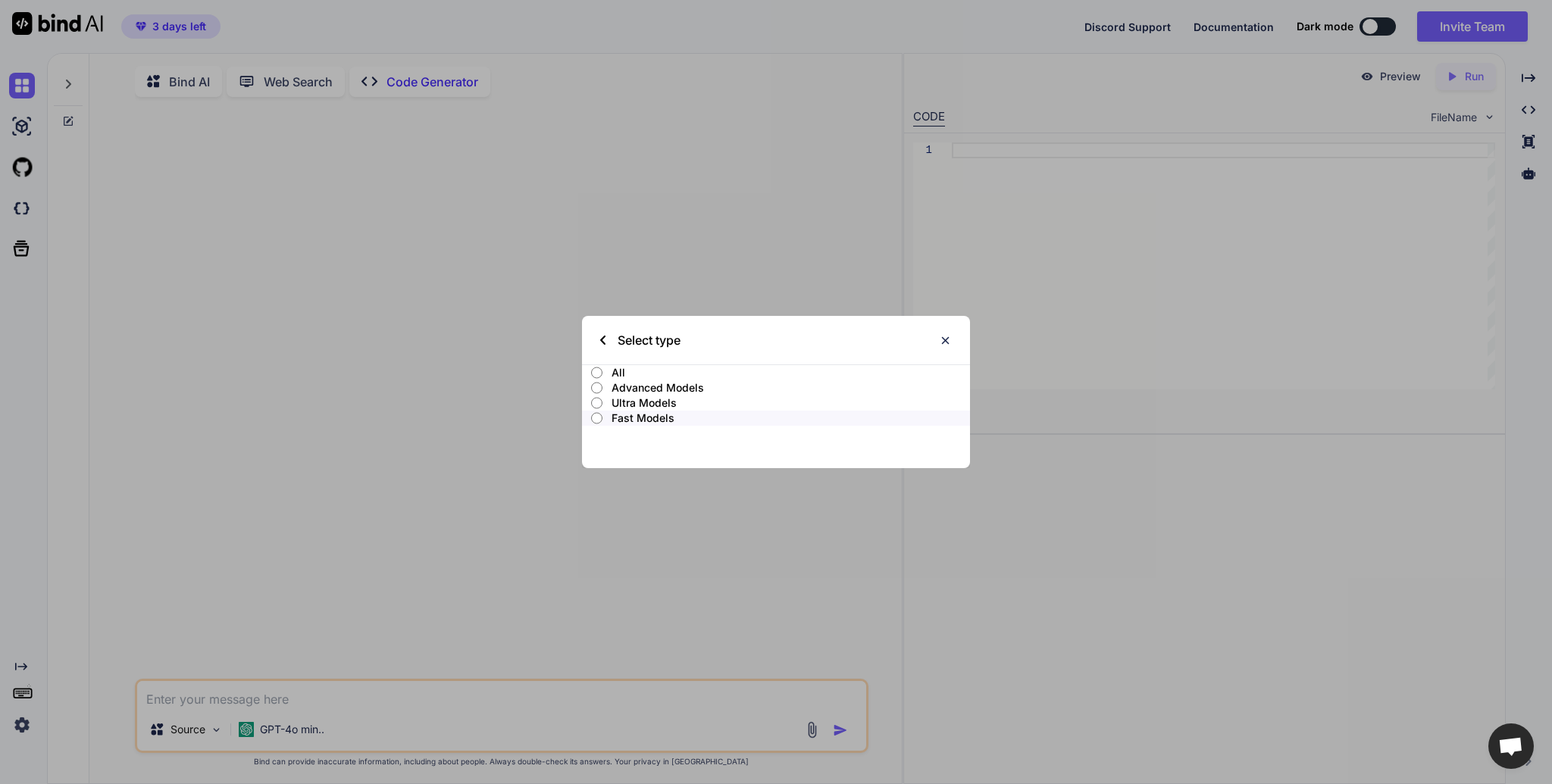
click at [672, 419] on p "Fast Models" at bounding box center [790, 417] width 359 height 15
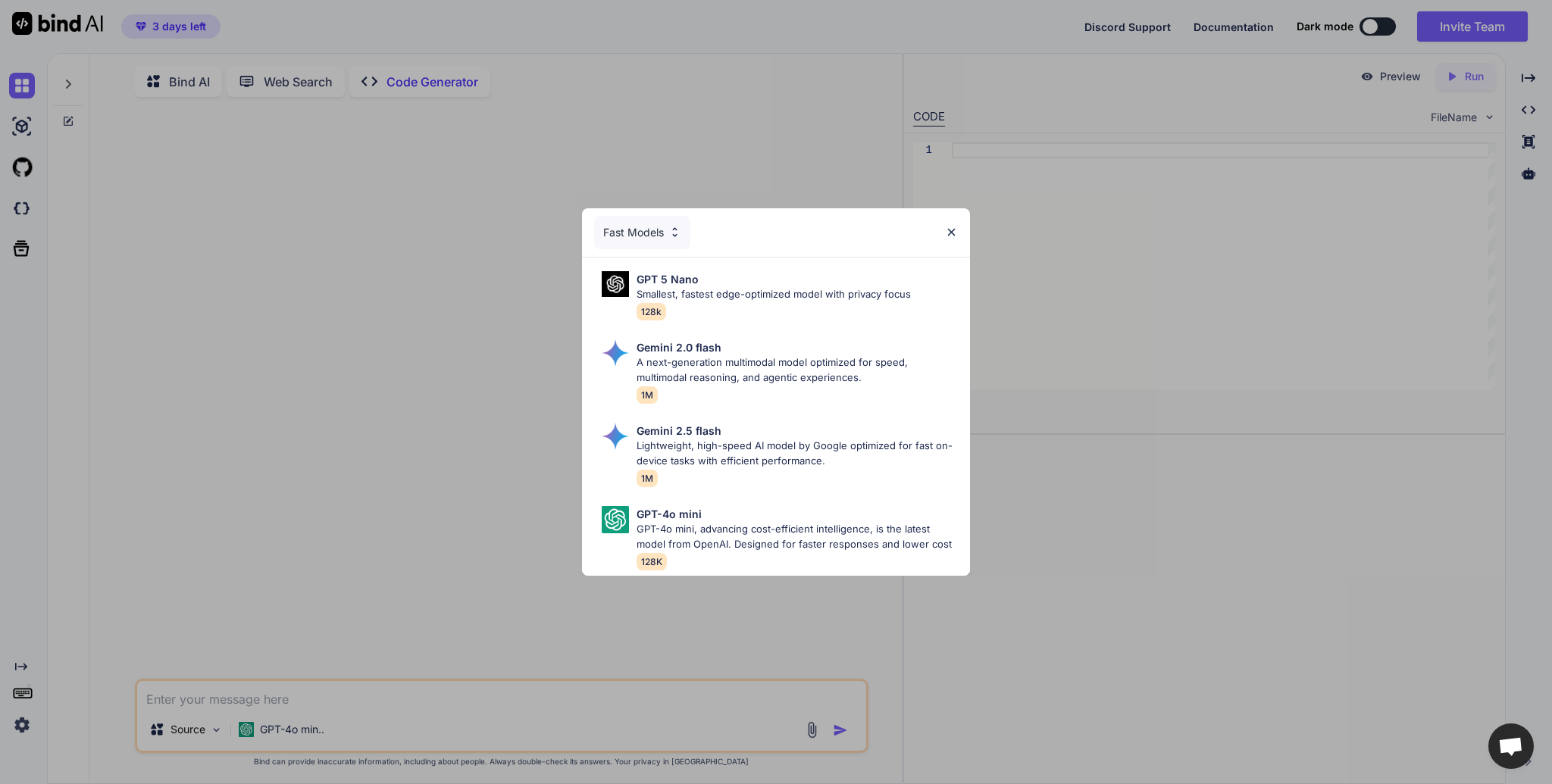
click at [671, 225] on img at bounding box center [675, 232] width 13 height 13
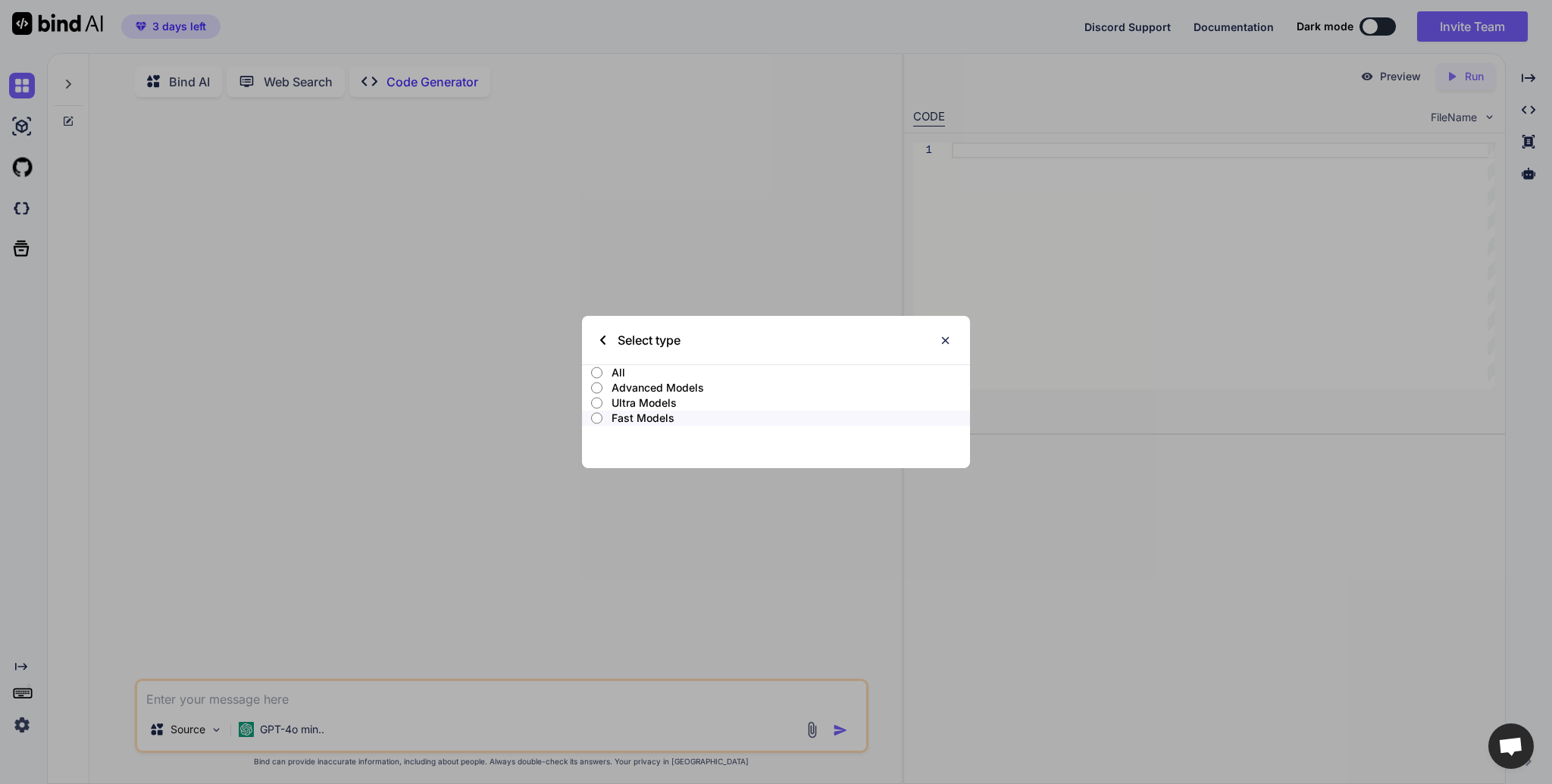
click at [613, 373] on p "All" at bounding box center [790, 372] width 359 height 15
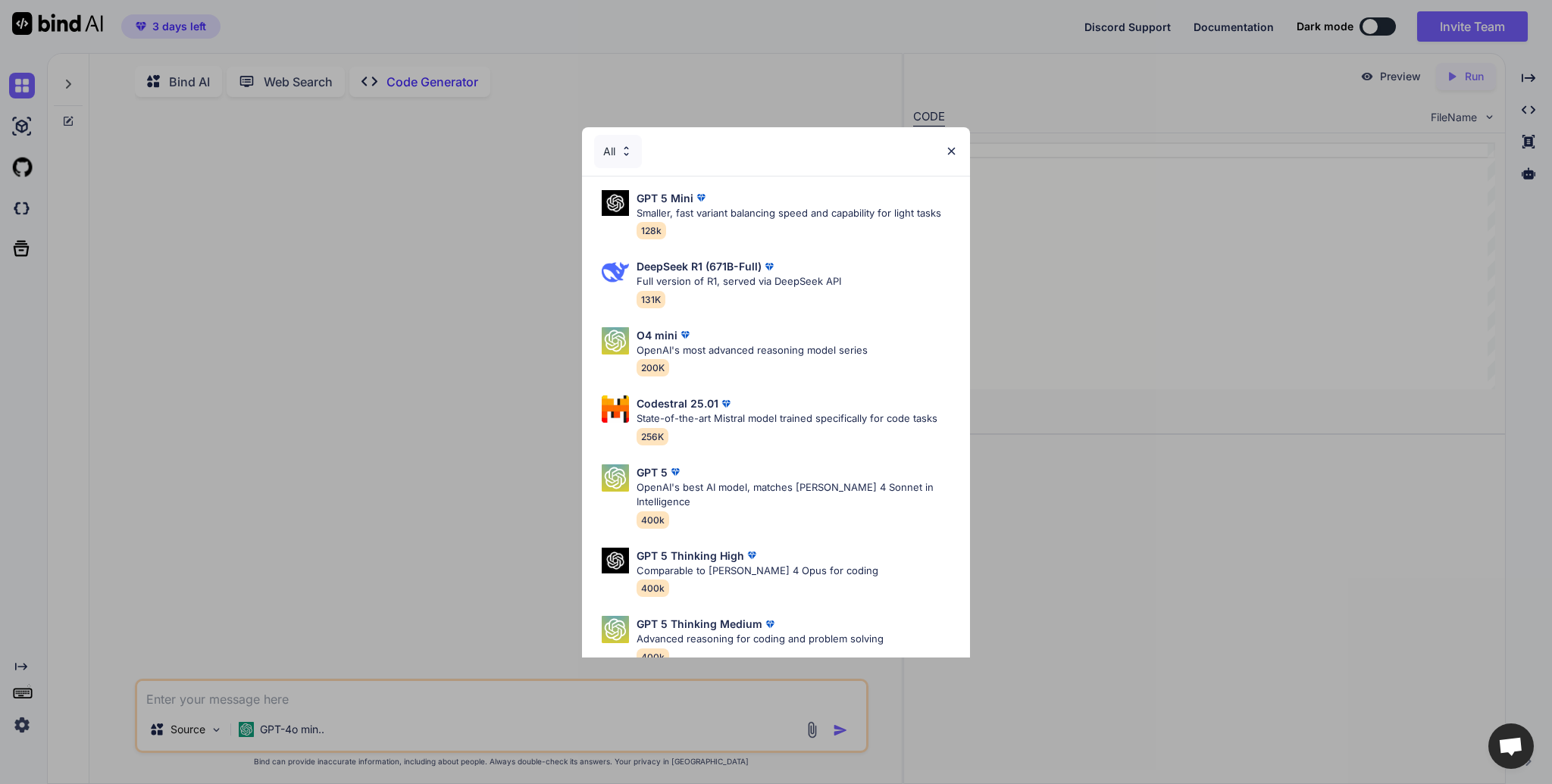
click at [633, 151] on div "All" at bounding box center [618, 152] width 47 height 33
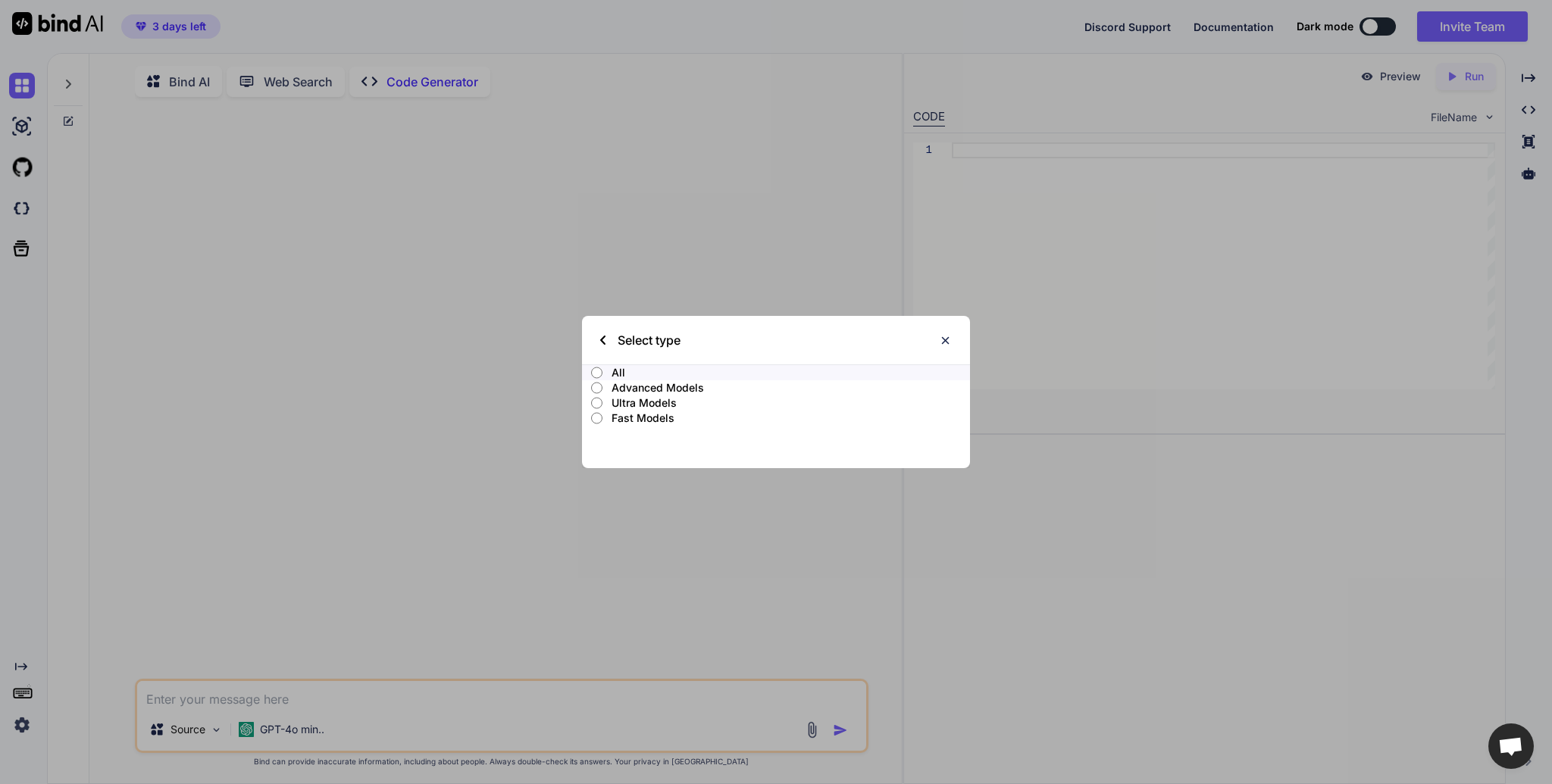
click at [677, 417] on p "Fast Models" at bounding box center [790, 417] width 359 height 15
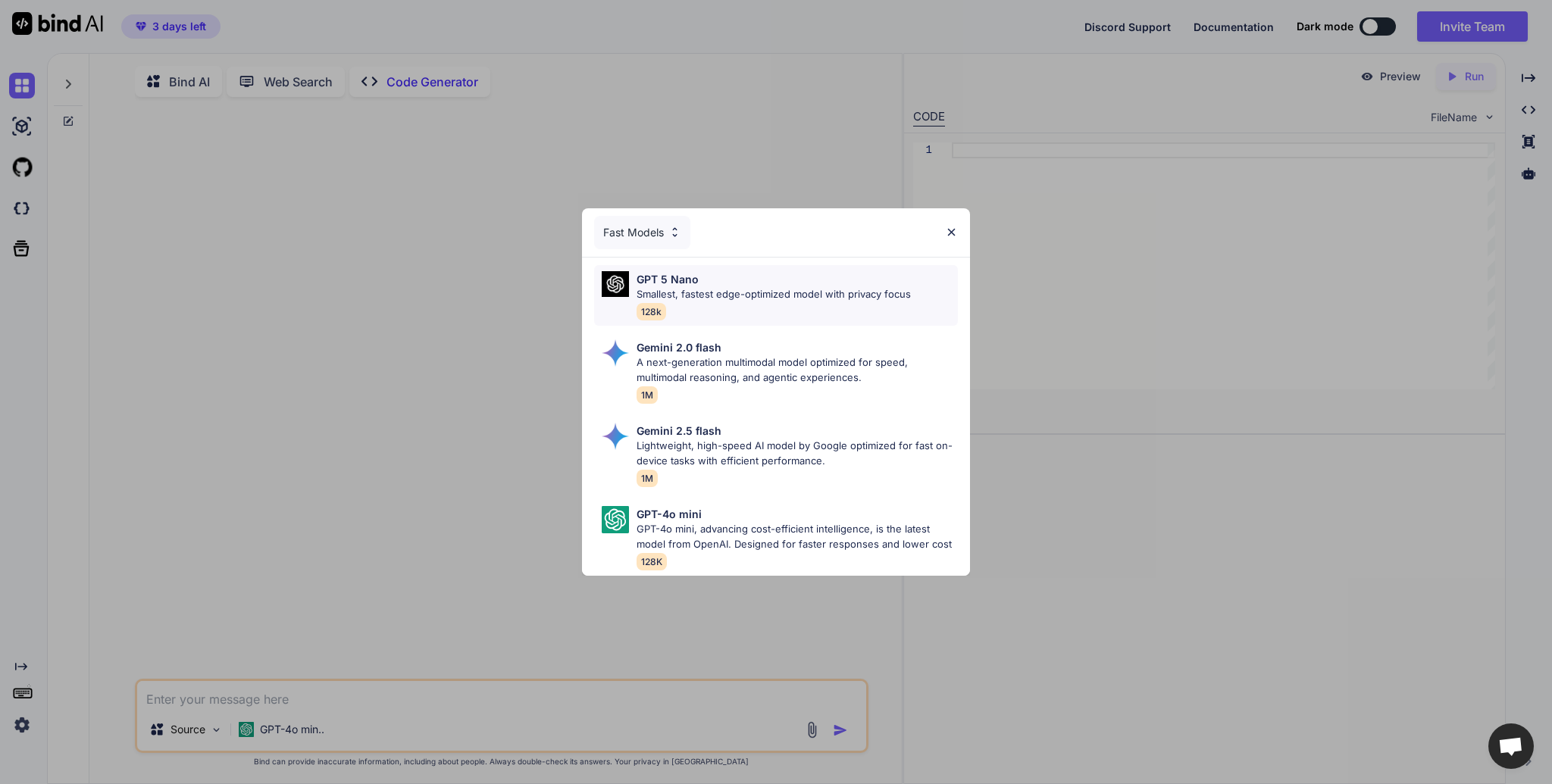
click at [784, 271] on div "GPT 5 Nano" at bounding box center [773, 279] width 275 height 16
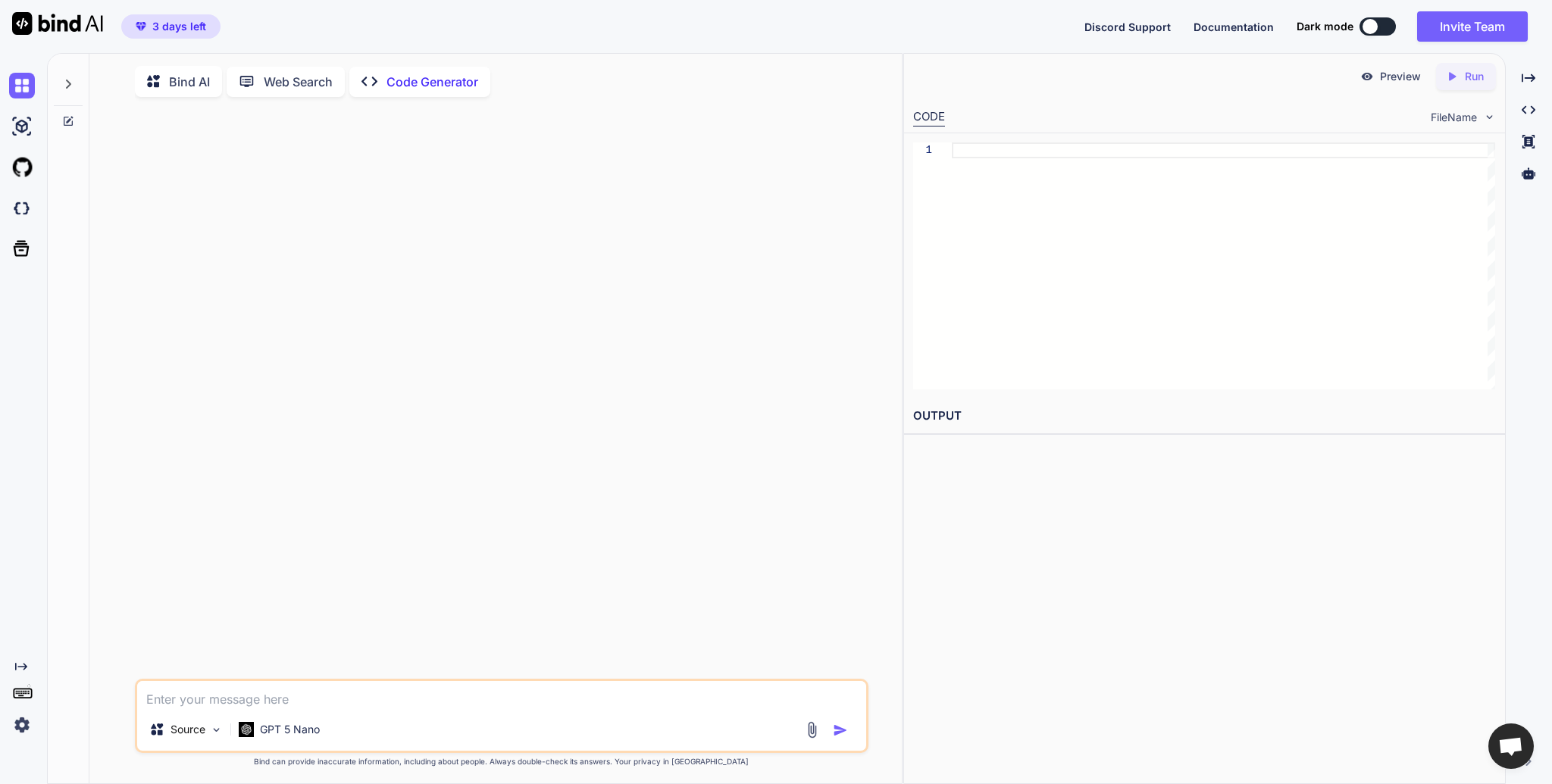
click at [404, 702] on textarea at bounding box center [501, 694] width 729 height 27
click at [260, 731] on p "GPT 5 Nano" at bounding box center [290, 729] width 60 height 15
click at [304, 734] on p "GPT 5 Nano" at bounding box center [290, 729] width 60 height 15
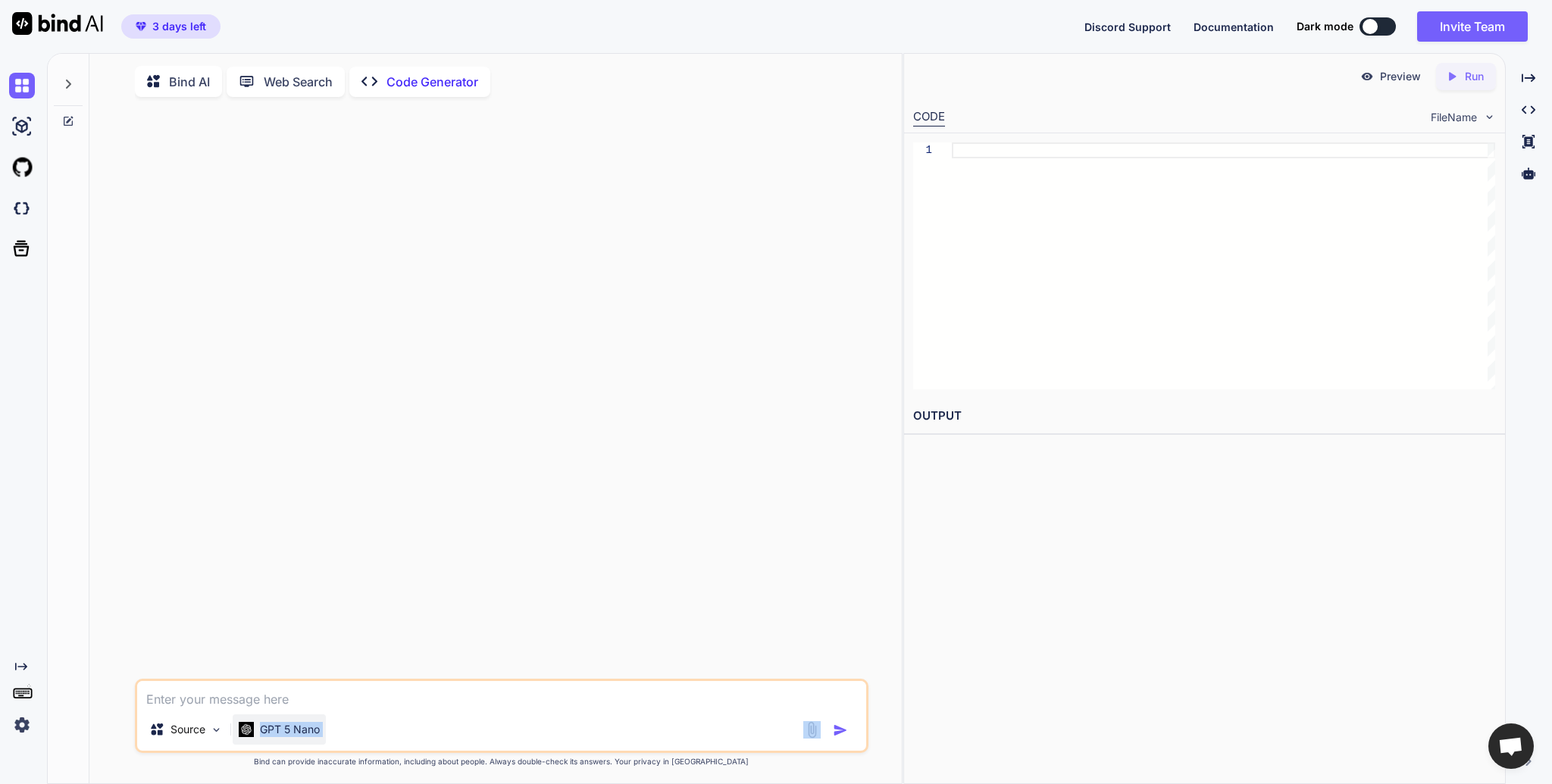
click at [297, 733] on p "GPT 5 Nano" at bounding box center [290, 729] width 60 height 15
click at [298, 732] on p "GPT 5 Nano" at bounding box center [290, 729] width 60 height 15
click at [406, 731] on div "Source GPT 5 Nano" at bounding box center [501, 731] width 729 height 36
click at [202, 737] on p "Source" at bounding box center [188, 729] width 35 height 15
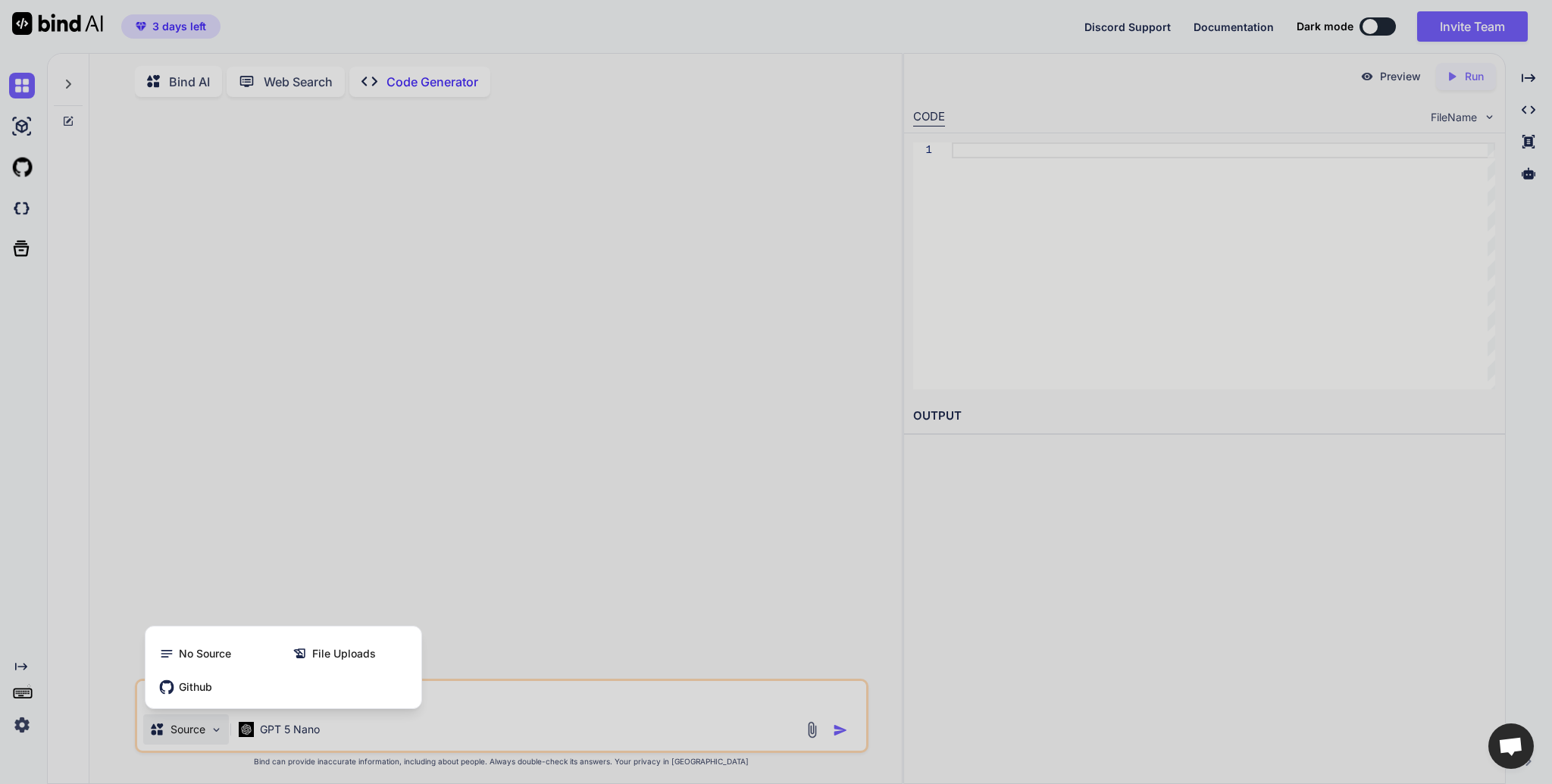
click at [202, 738] on div at bounding box center [776, 392] width 1552 height 784
type textarea "x"
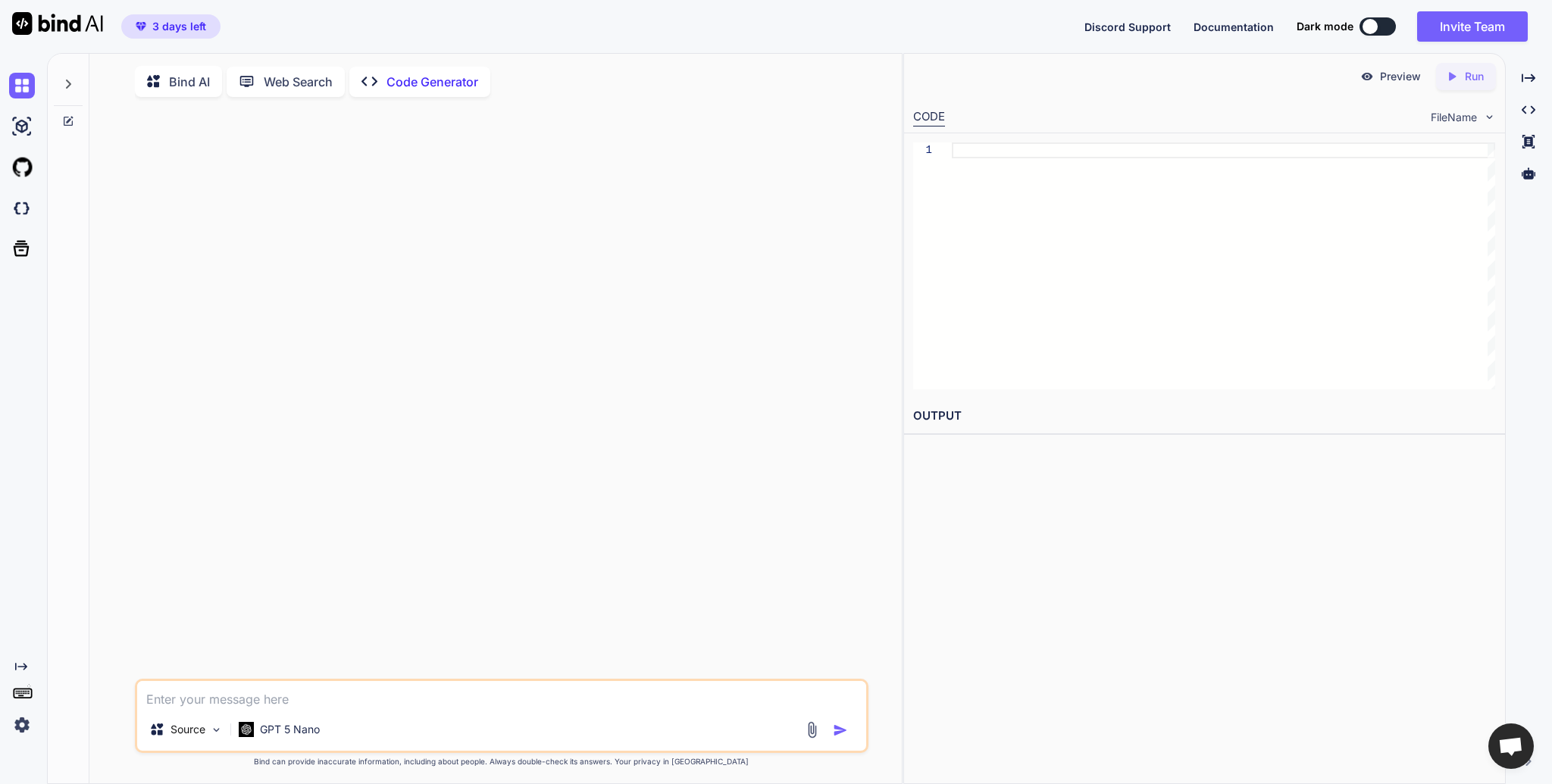
click at [327, 708] on textarea at bounding box center [501, 694] width 729 height 27
click at [331, 701] on textarea at bounding box center [501, 694] width 729 height 27
paste textarea "김어진"
type textarea "김어진"
type textarea "x"
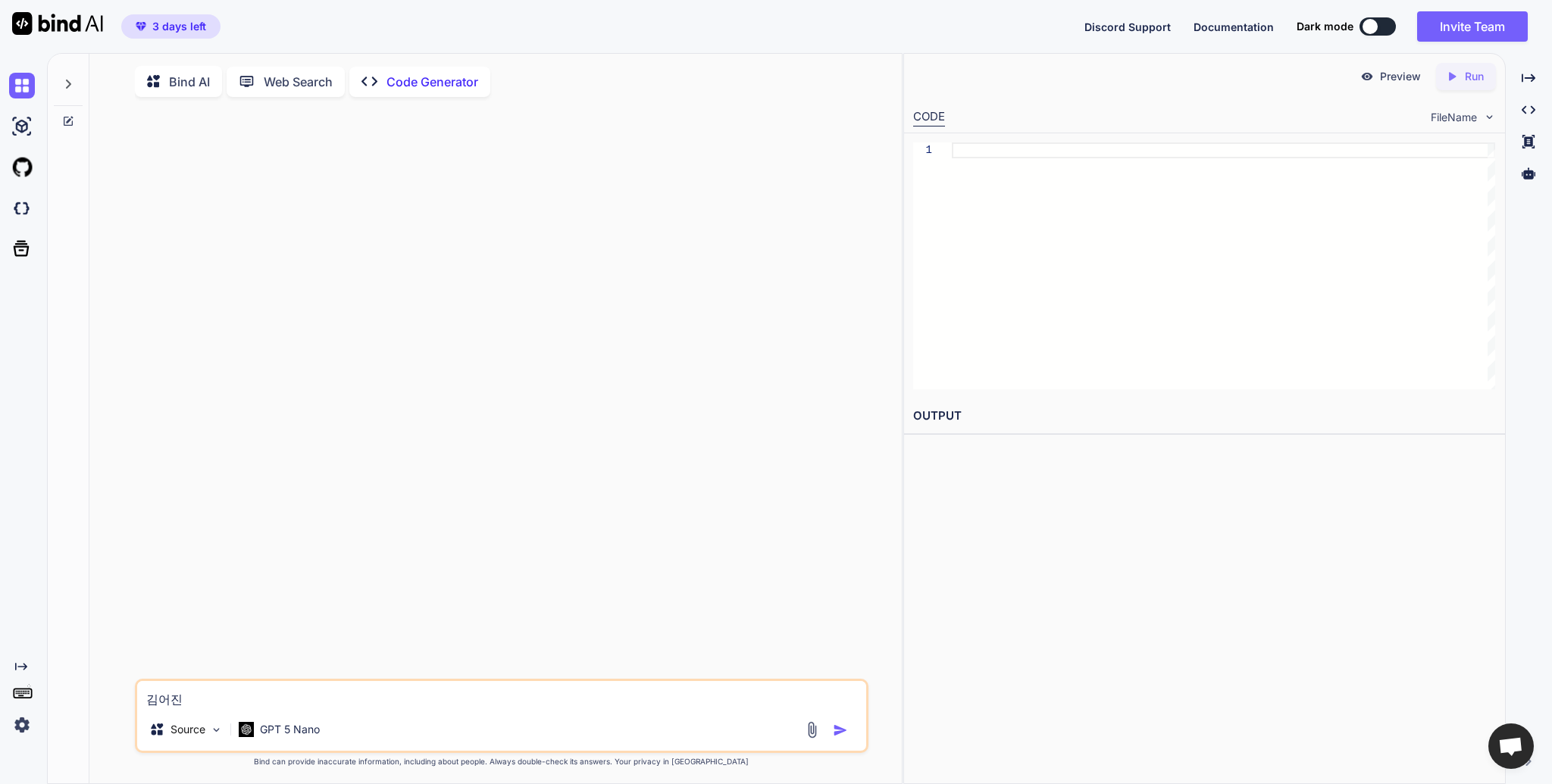
type textarea "x"
type textarea "R"
type textarea "x"
type textarea "RA"
type textarea "x"
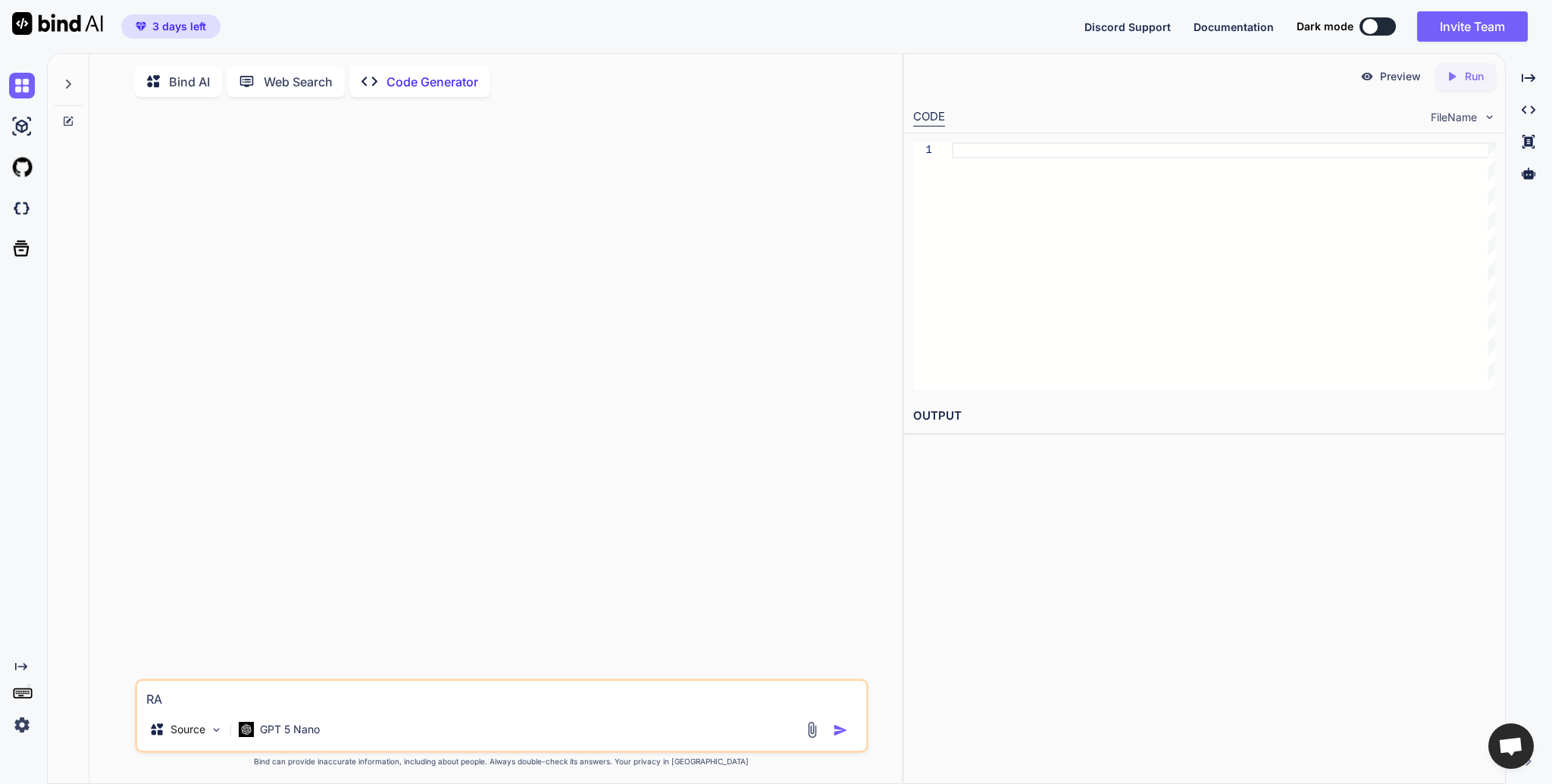
type textarea "RAg"
type textarea "x"
type textarea "RA"
type textarea "x"
type textarea "RAG"
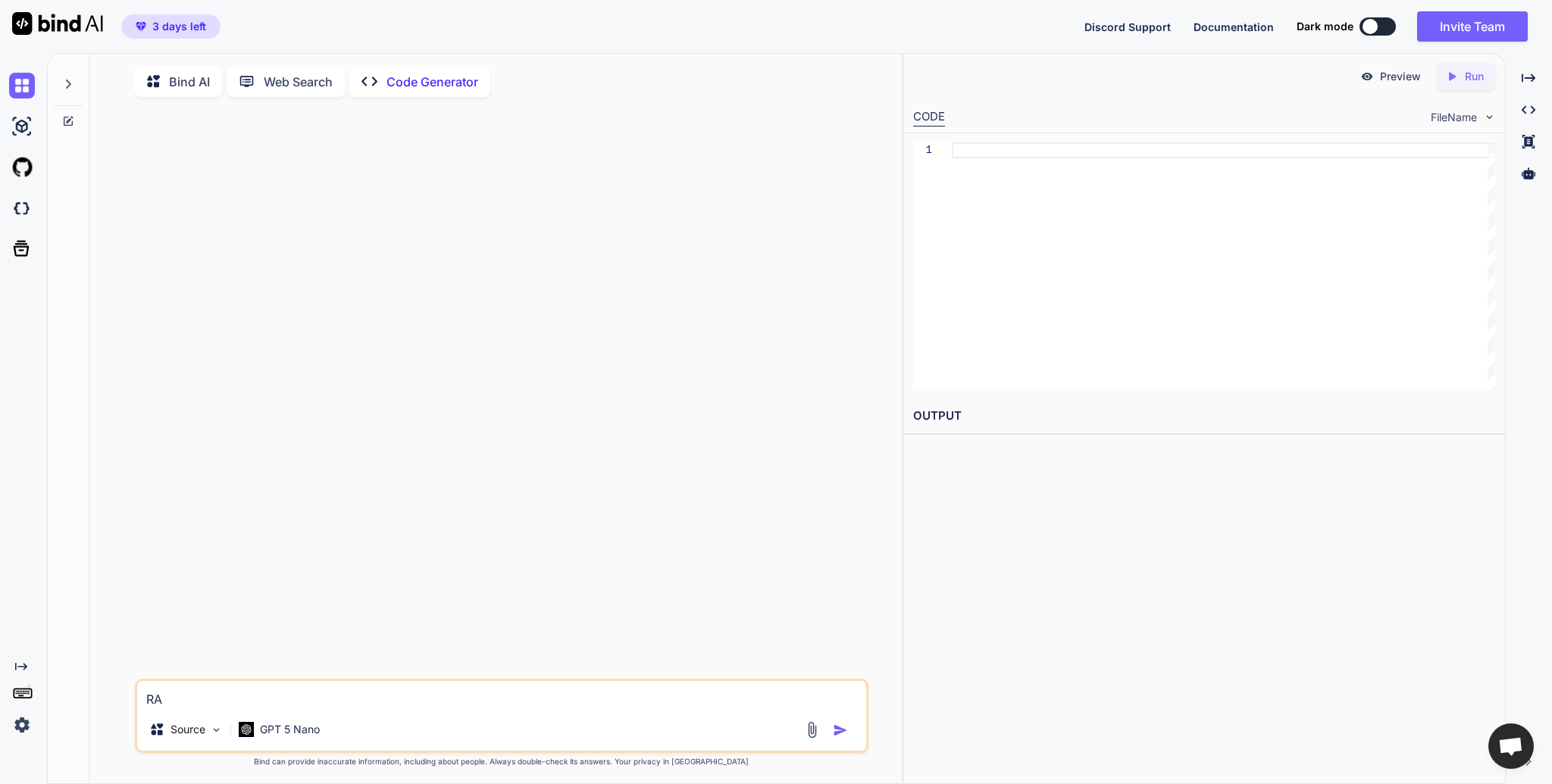
type textarea "x"
type textarea "RAG"
type textarea "x"
type textarea "RAG ㅇ"
type textarea "x"
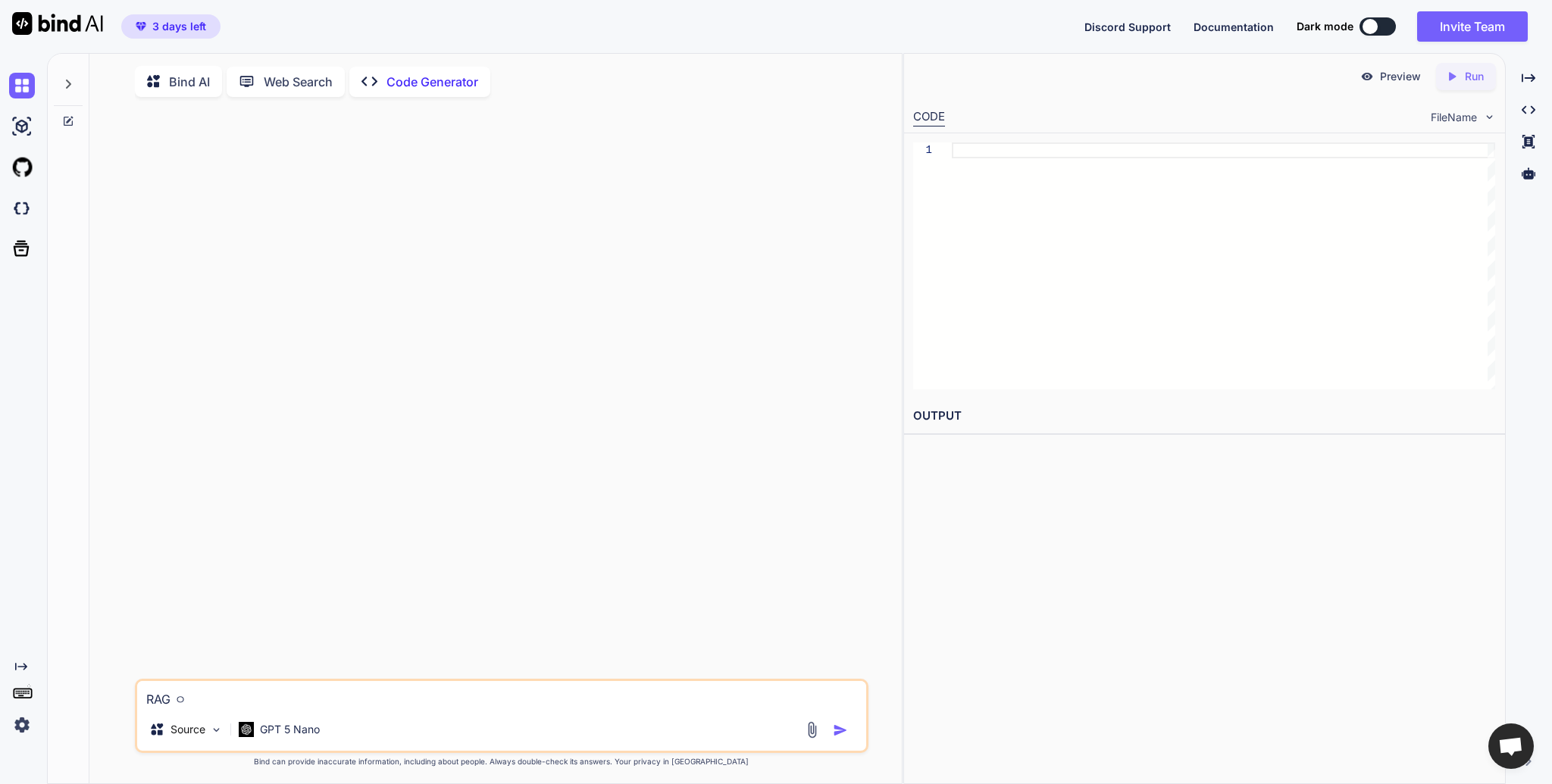
type textarea "RAG 에"
type textarea "x"
type textarea "RAG 엣"
type textarea "x"
type textarea "RAG 에서"
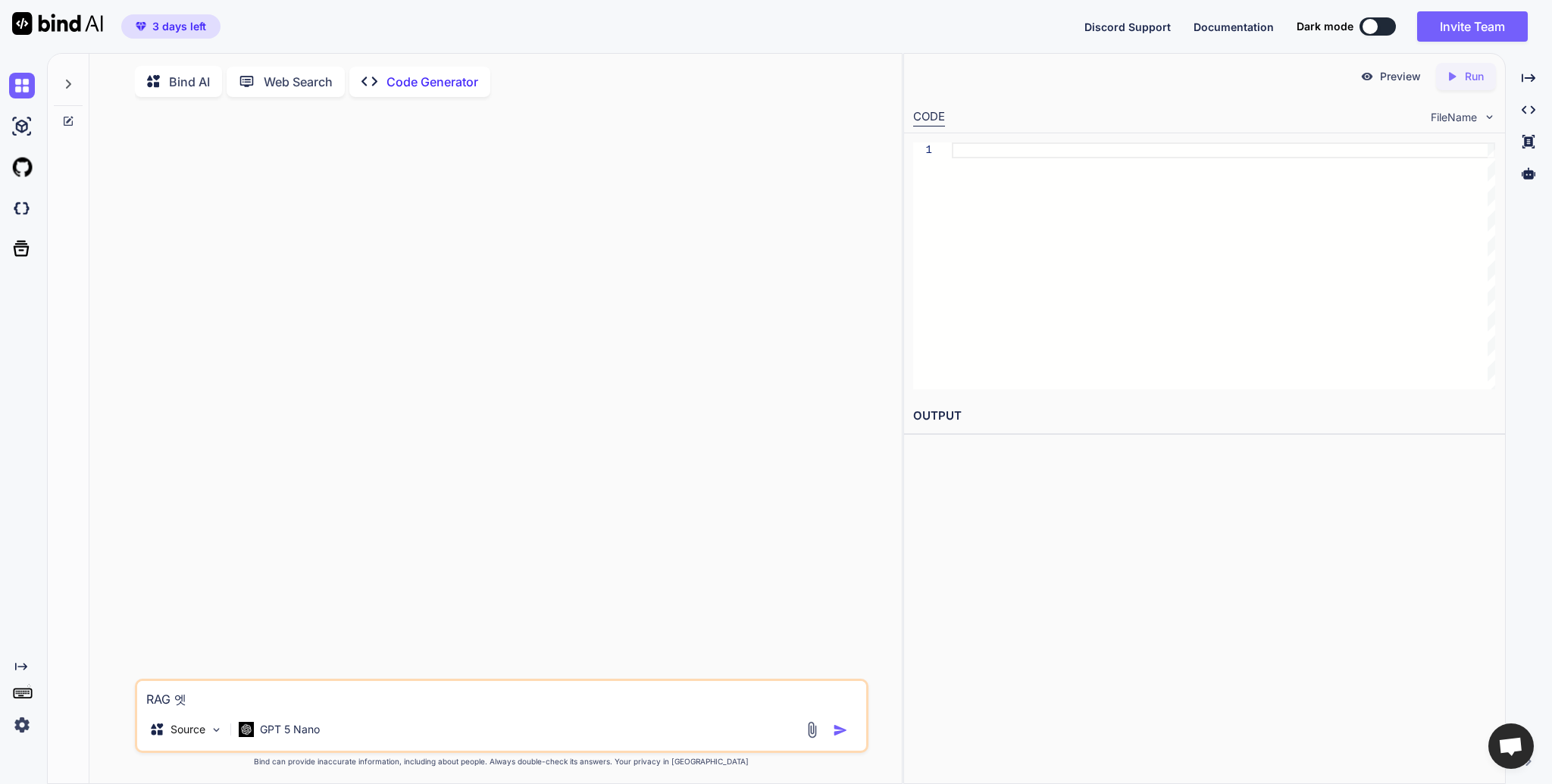
type textarea "x"
type textarea "RAG 에서"
type textarea "x"
type textarea "RAG 에서"
type textarea "x"
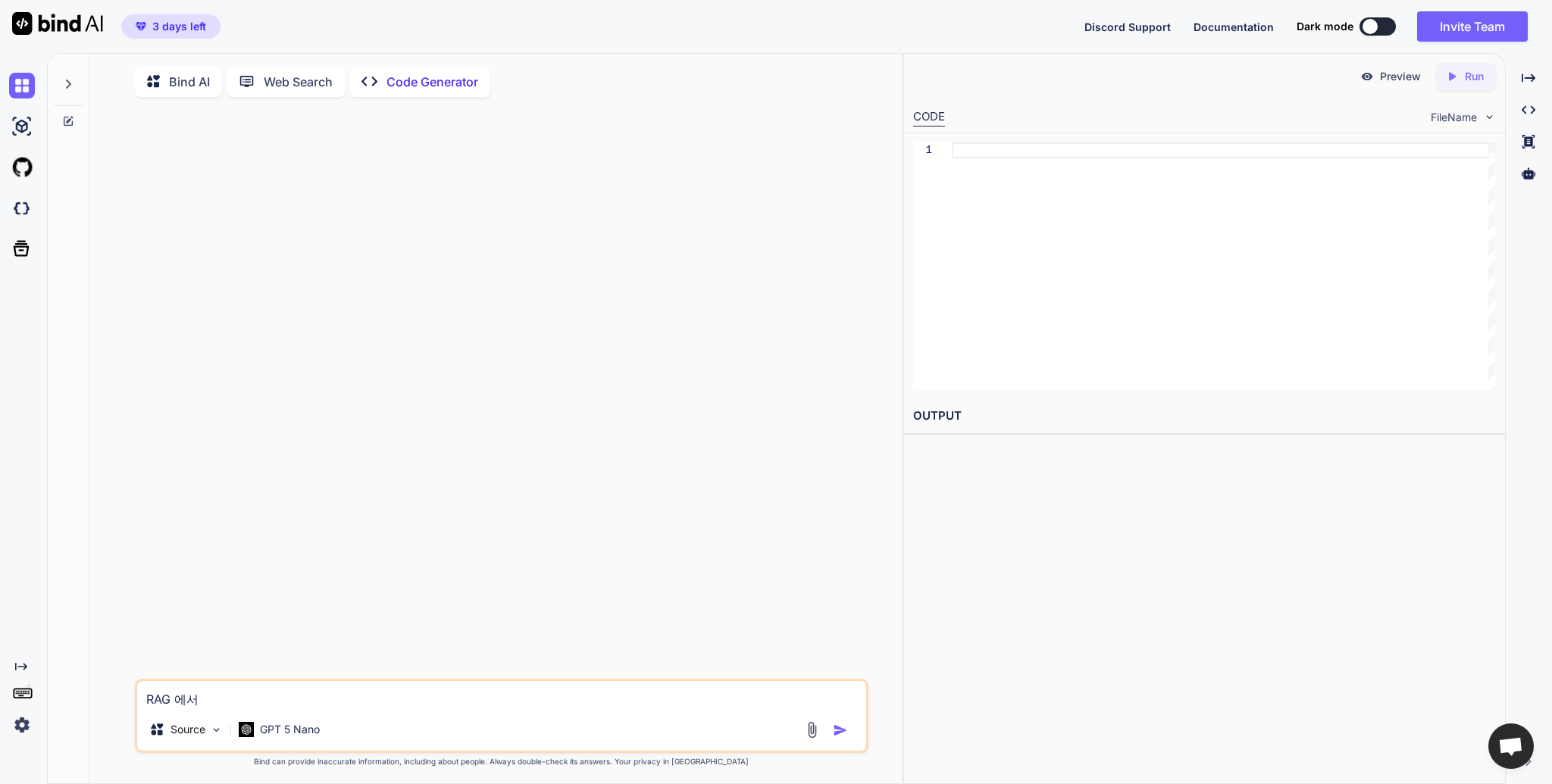
type textarea "RAG 에"
type textarea "x"
type textarea "RAG"
type textarea "x"
type textarea "RAG"
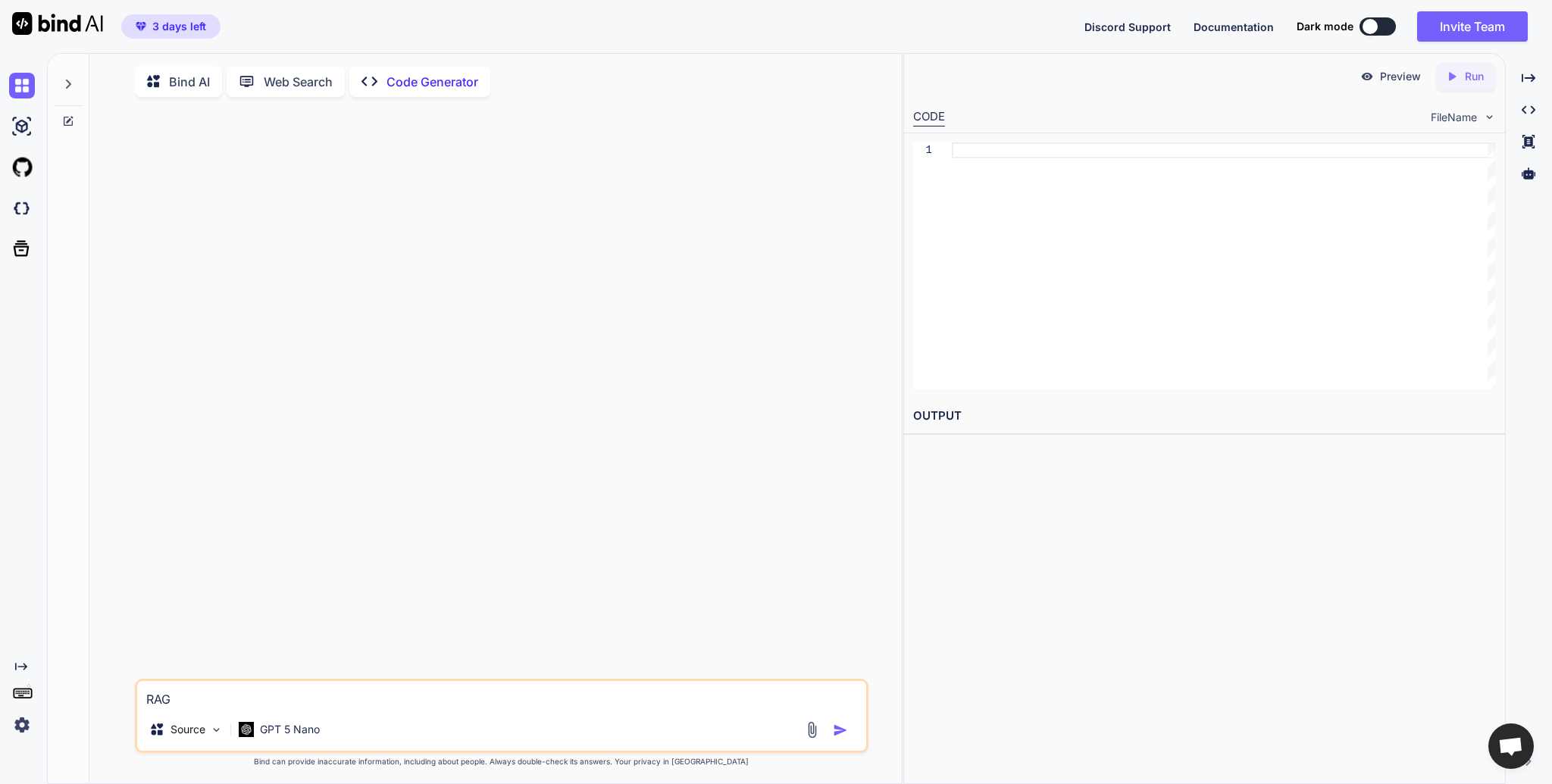
type textarea "x"
type textarea "RAGㅇ"
type textarea "x"
type textarea "RAG에"
type textarea "x"
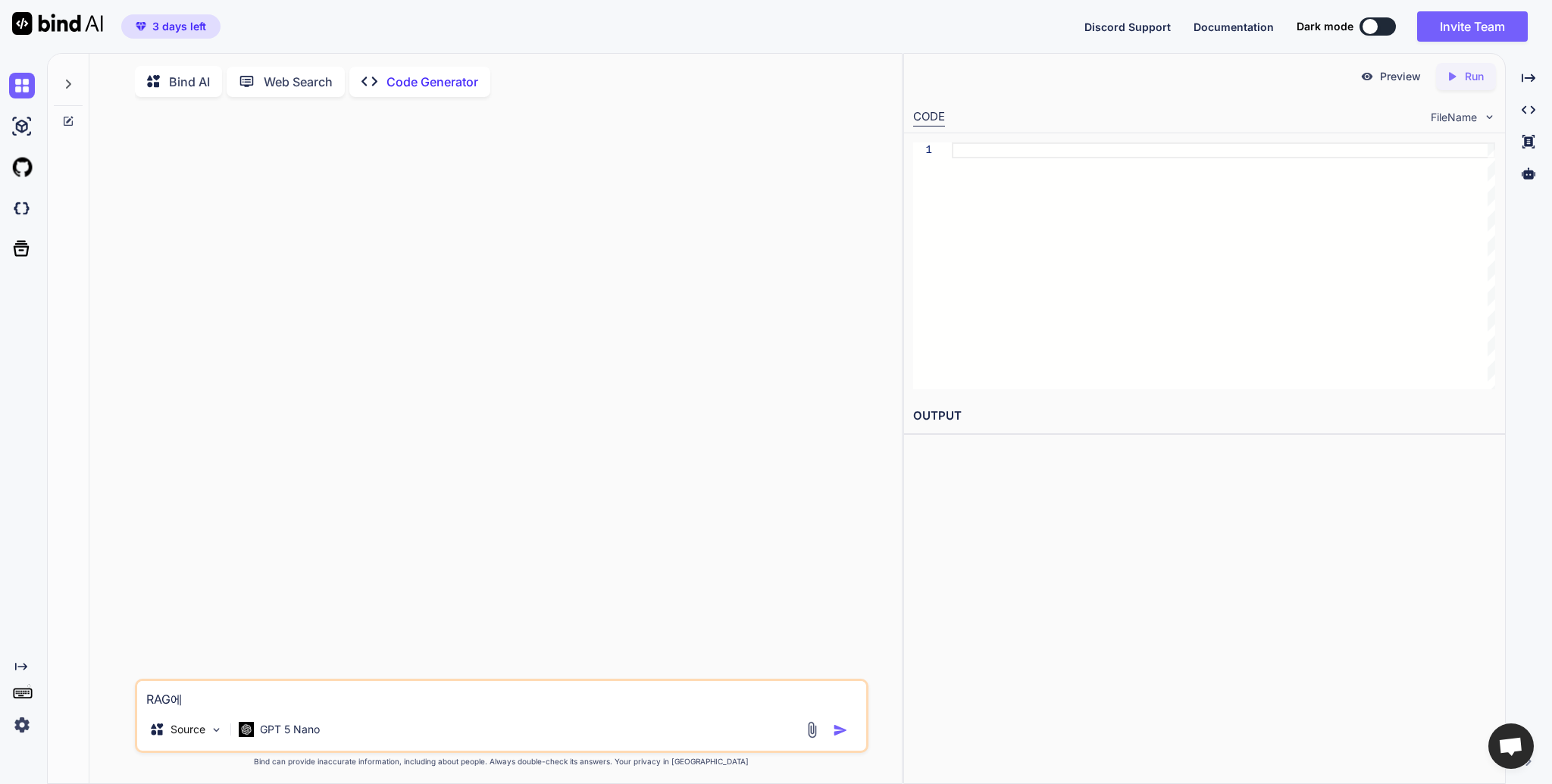
type textarea "RAG엣"
type textarea "x"
type textarea "RAG에서"
type textarea "x"
type textarea "RAG에서"
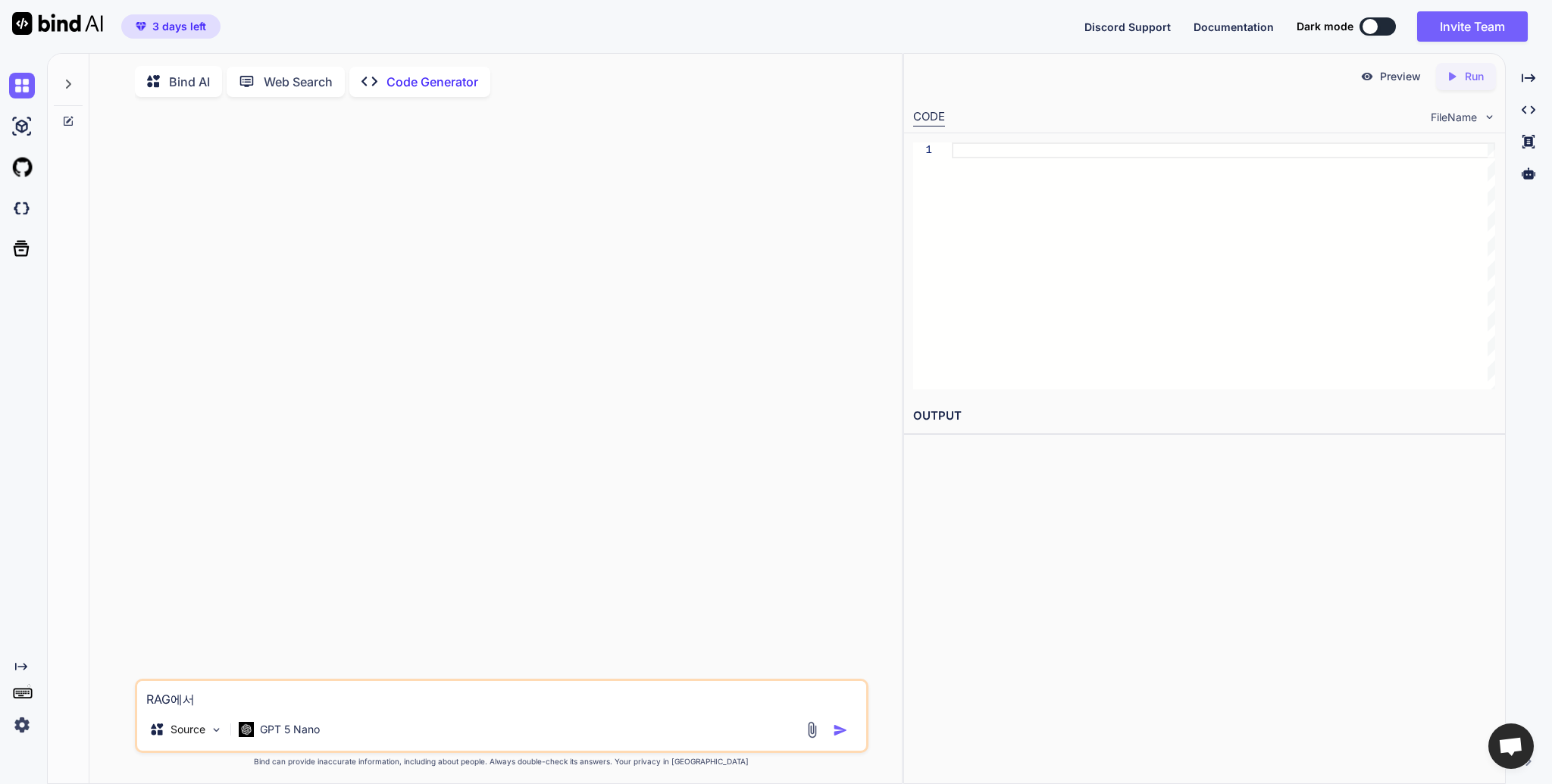
type textarea "x"
type textarea "RAG에서"
type textarea "x"
type textarea "RAG에"
type textarea "x"
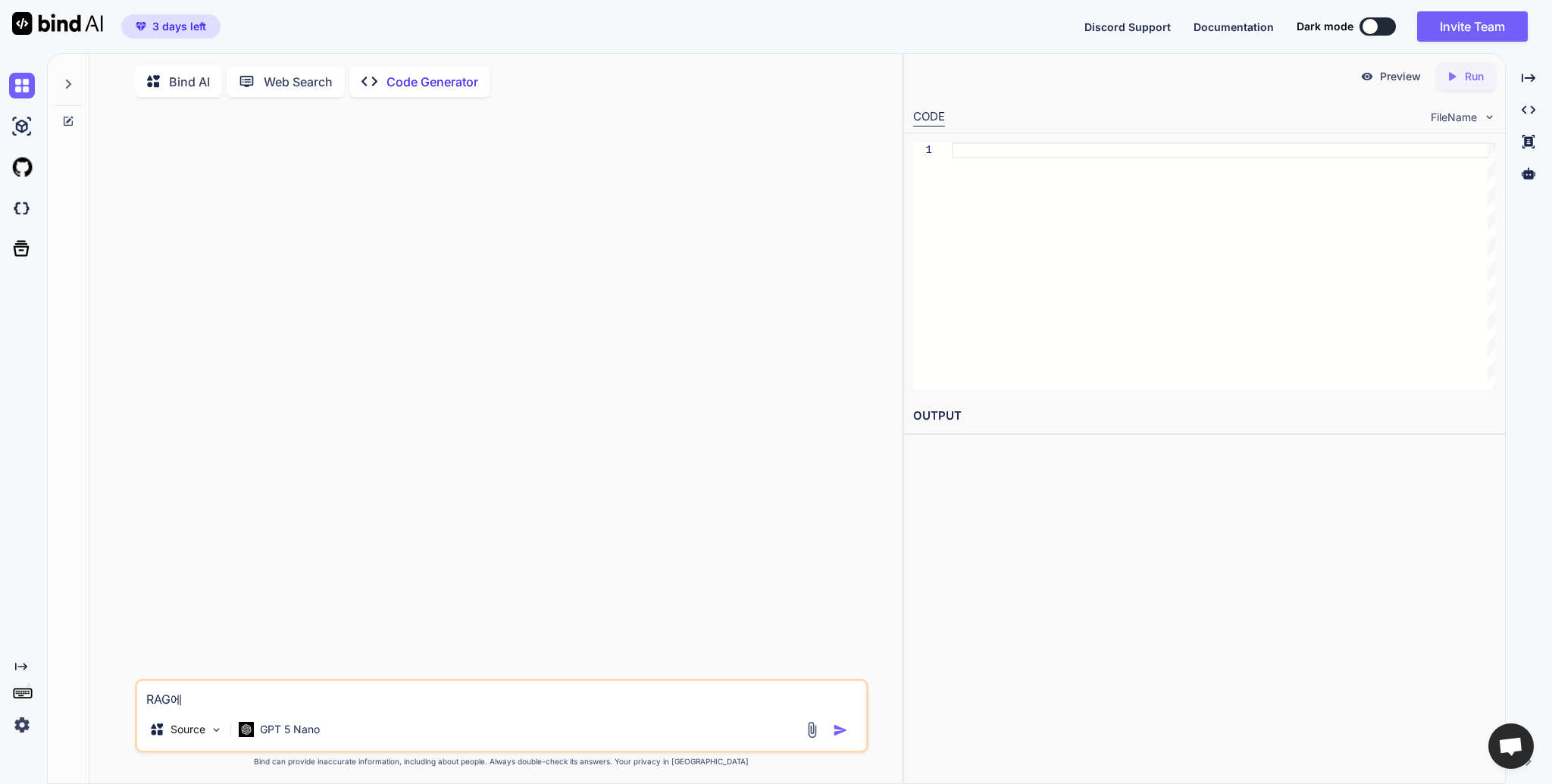
type textarea "RAG"
type textarea "x"
type textarea "RA"
type textarea "x"
type textarea "RAG"
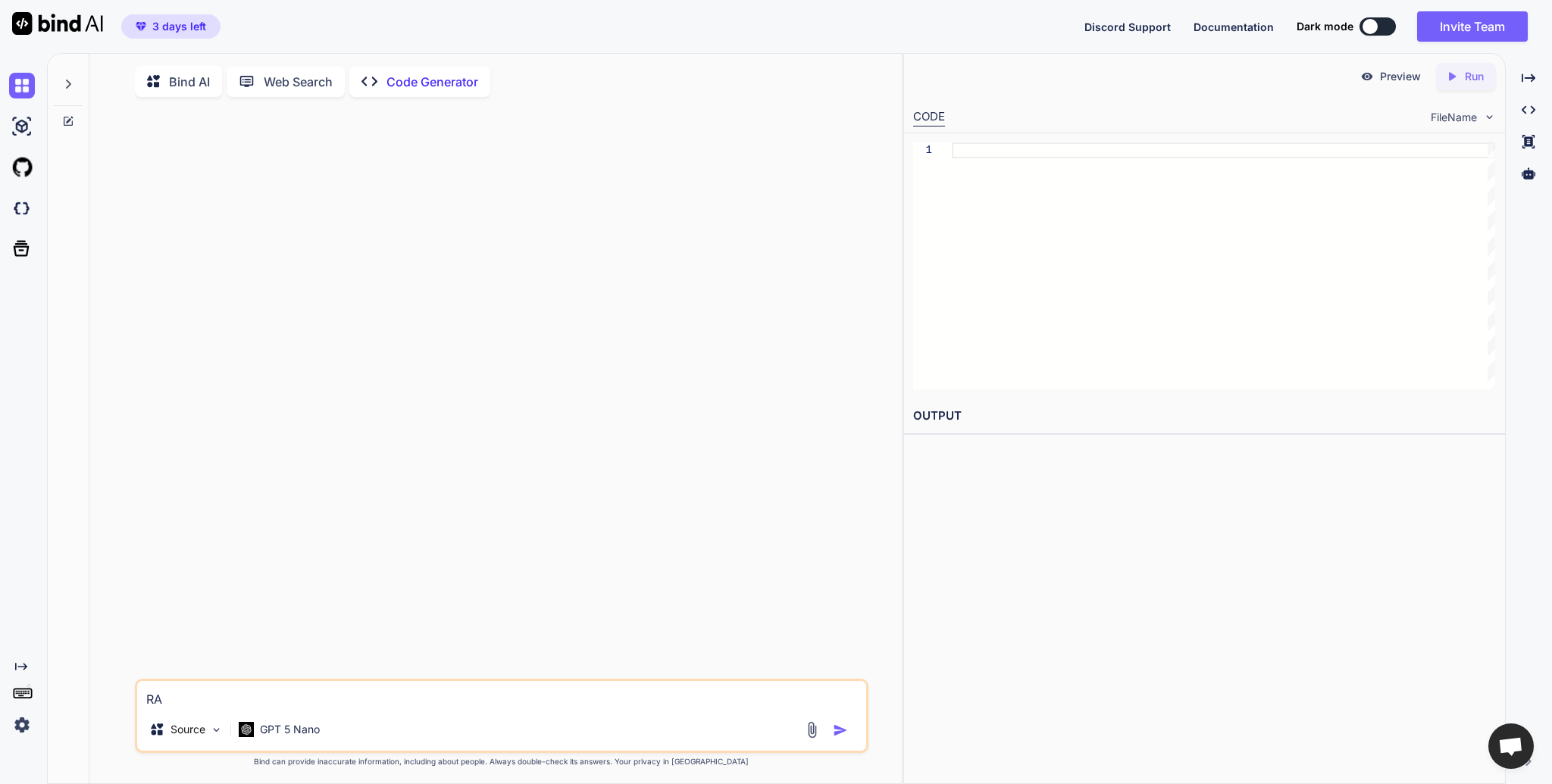
type textarea "x"
type textarea "RAGa"
type textarea "x"
type textarea "RAG"
type textarea "x"
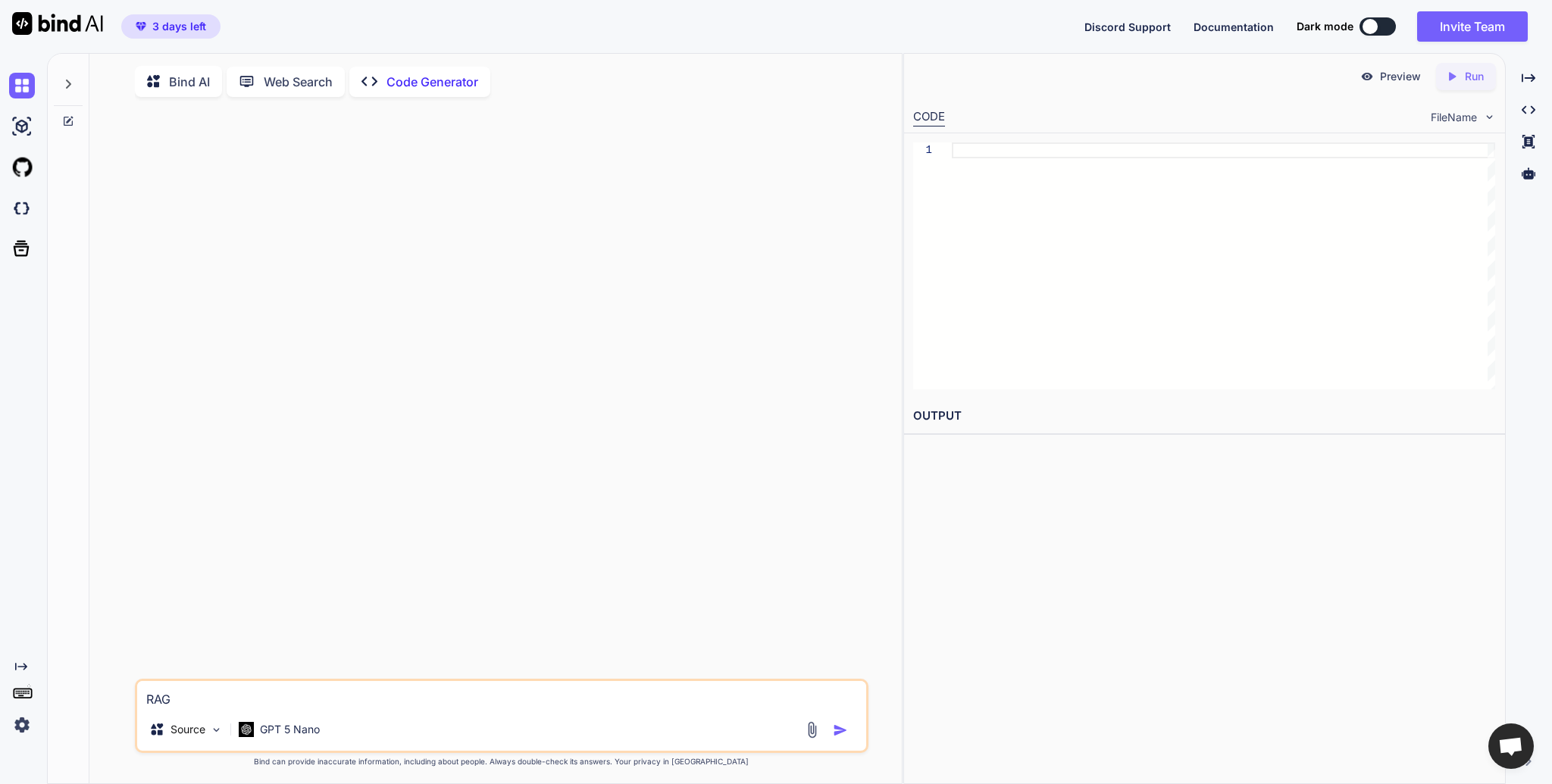
type textarea "RAGA"
type textarea "x"
type textarea "RAGAS"
type textarea "x"
type textarea "RAGASㅇ"
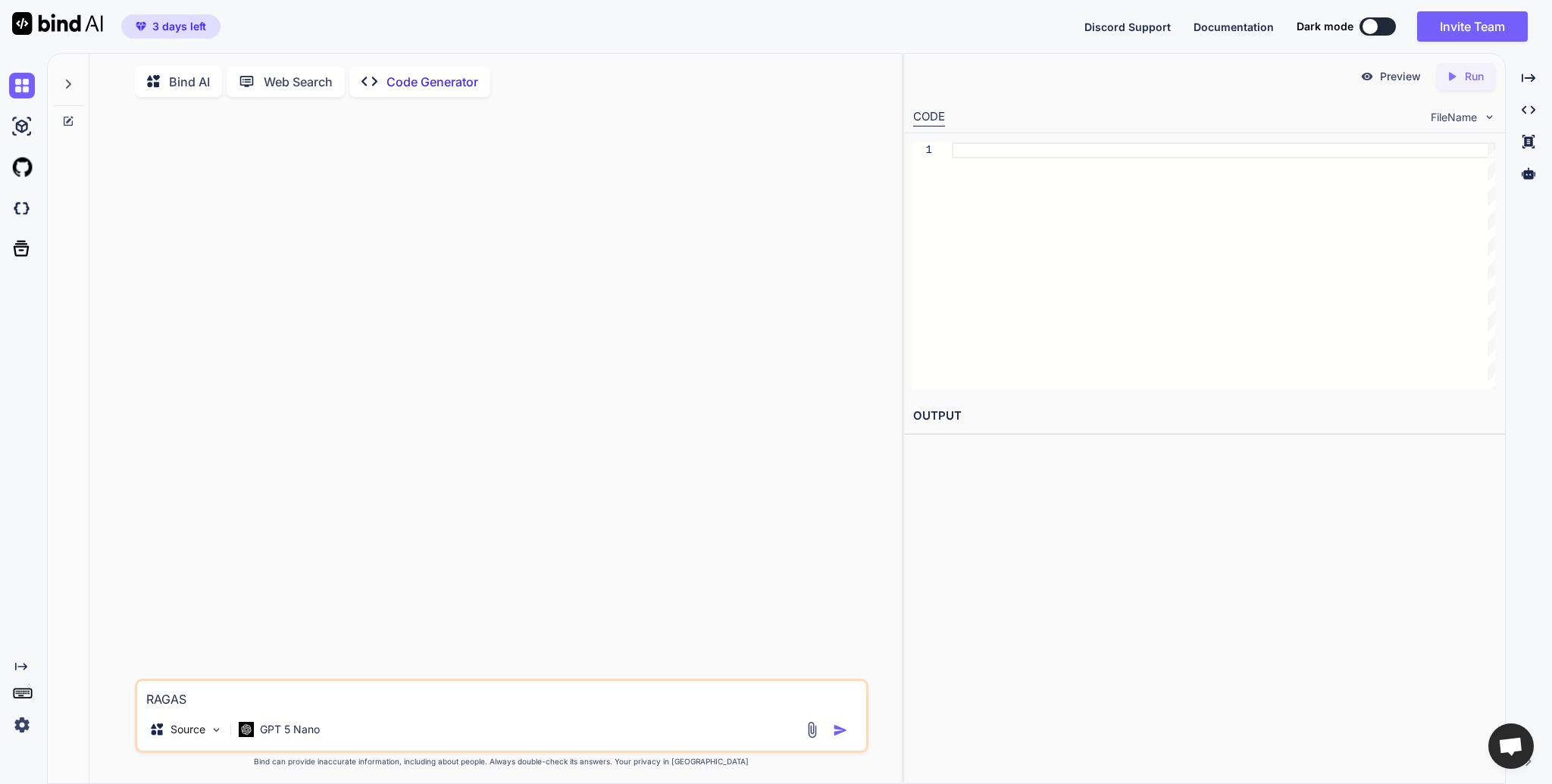
type textarea "x"
type textarea "RAGAS에"
type textarea "x"
type textarea "RAGAS엣"
type textarea "x"
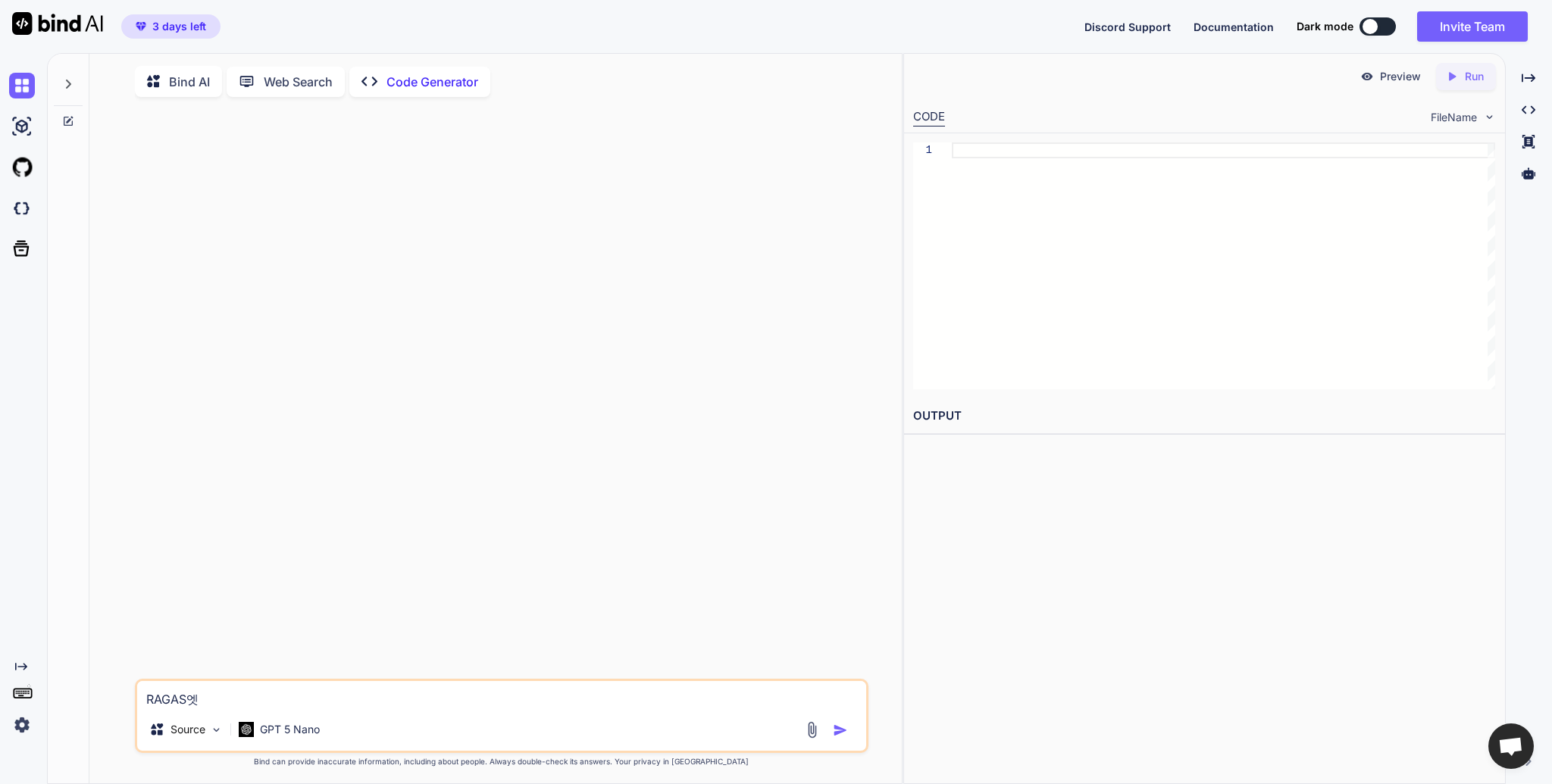
type textarea "RAGAS에서"
type textarea "x"
type textarea "RAGAS에서"
type textarea "x"
type textarea "RAGAS에서 ㅇ"
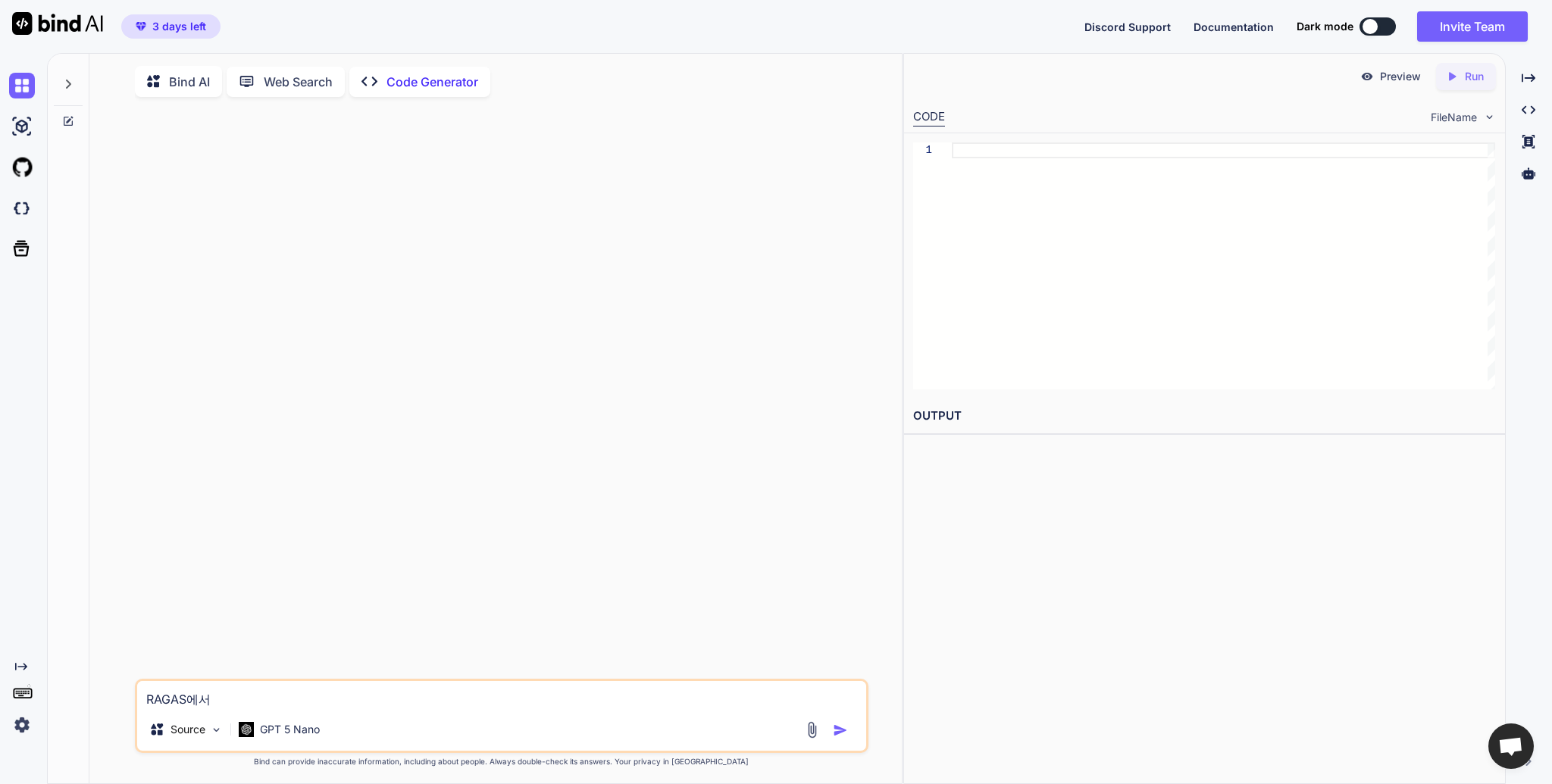
type textarea "x"
type textarea "RAGAS에서 이"
type textarea "x"
type textarea "RAGAS에서 임"
type textarea "x"
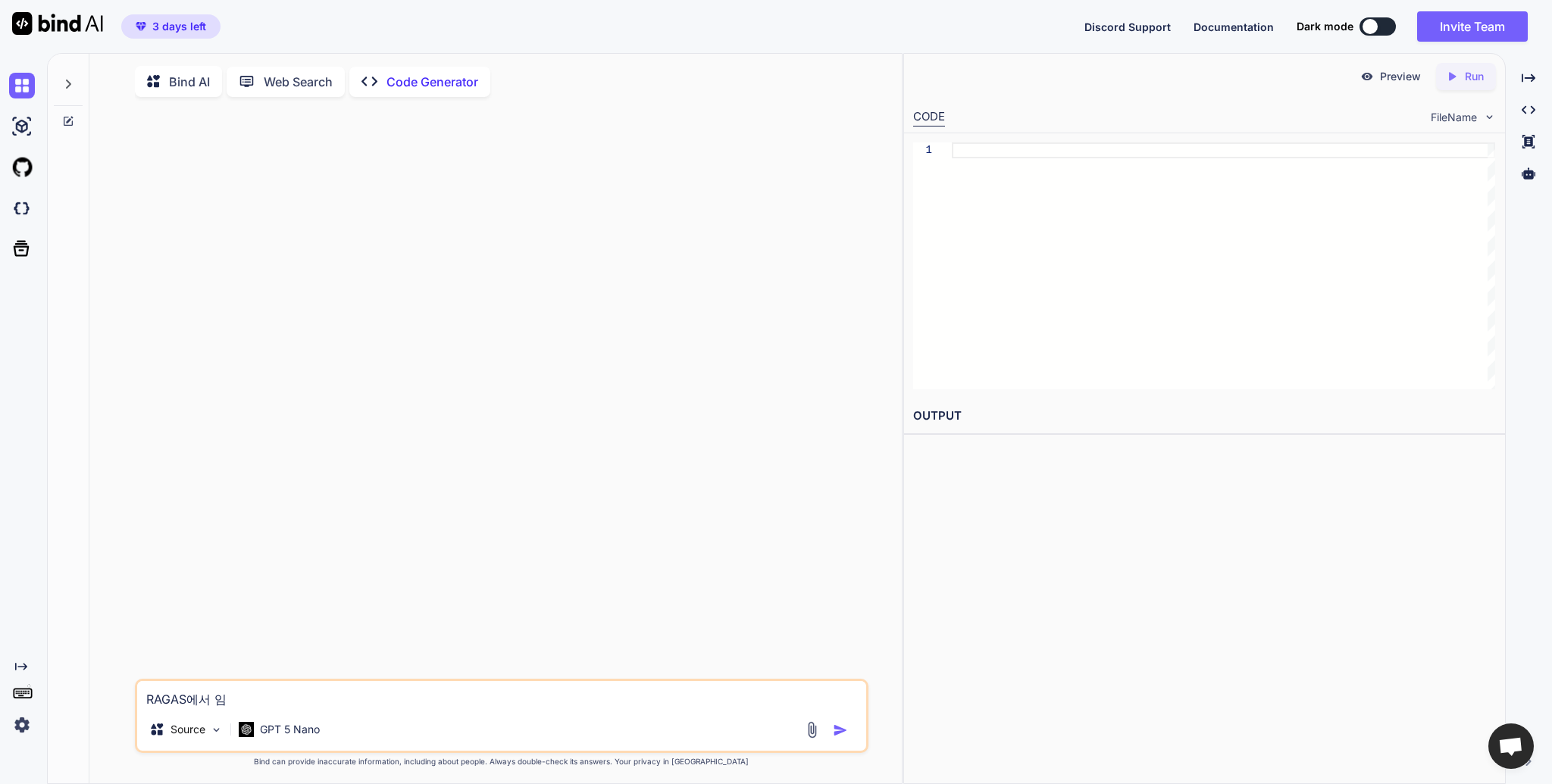
type textarea "RAGAS에서 임ㅂ"
type textarea "x"
type textarea "RAGAS에서 임베"
type textarea "x"
type textarea "RAGAS에서 임벧"
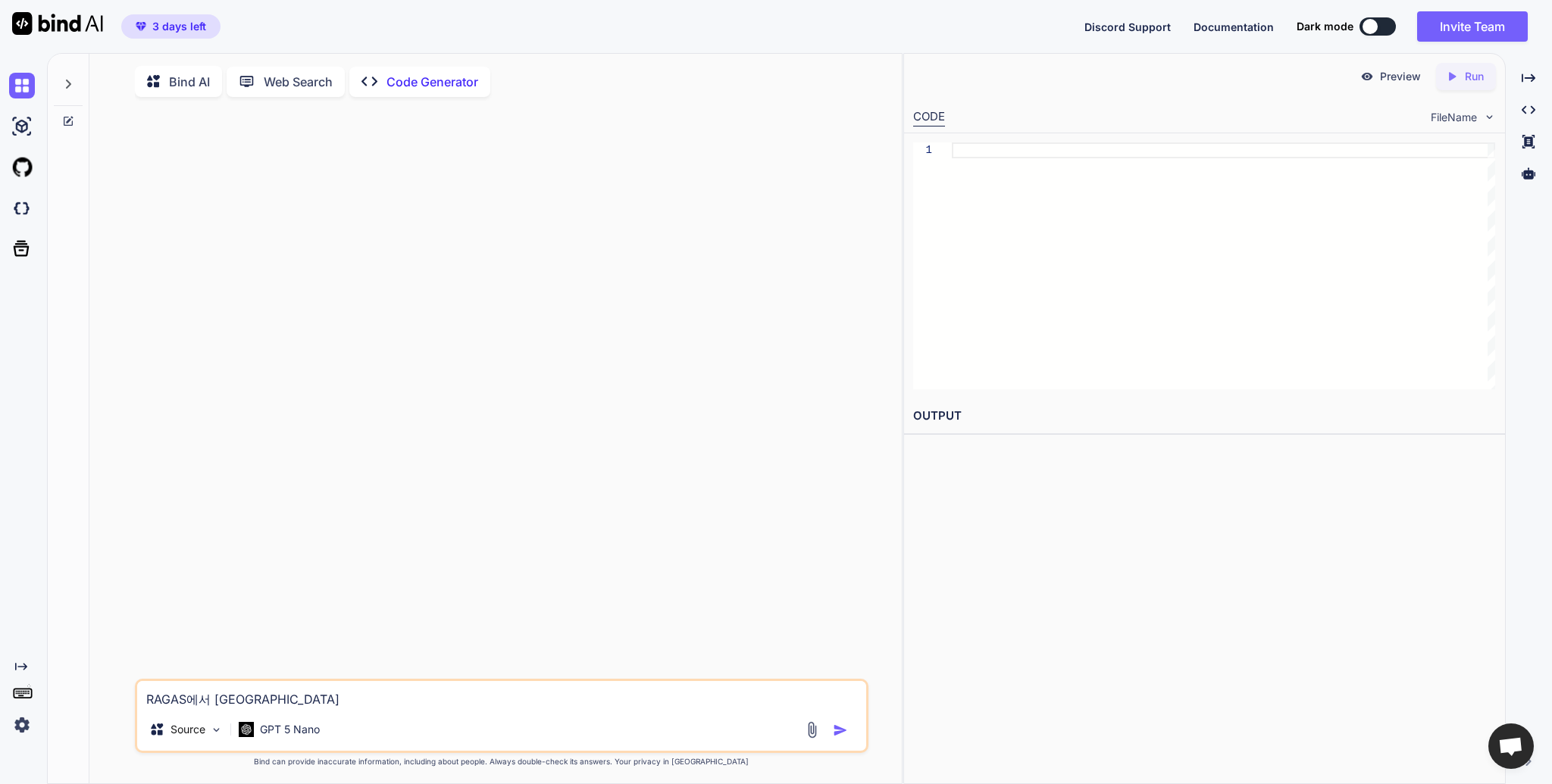
type textarea "x"
type textarea "RAGAS에서 임베디"
type textarea "x"
type textarea "RAGAS에서 임베딩"
type textarea "x"
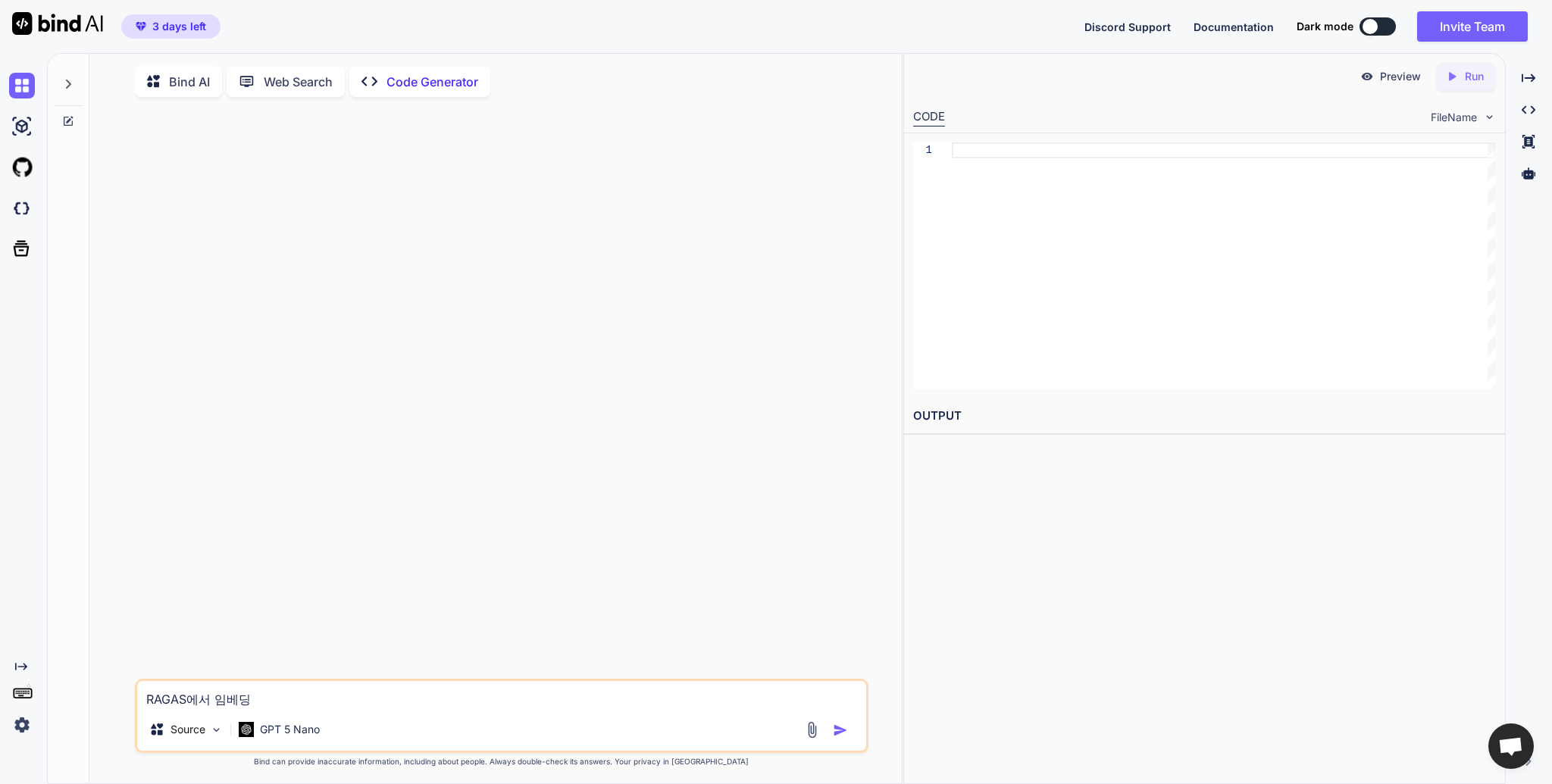
type textarea "RAGAS에서 임베딩,"
type textarea "x"
type textarea "RAGAS에서 임베딩,"
type textarea "x"
type textarea "RAGAS에서 임베딩, ㄹ"
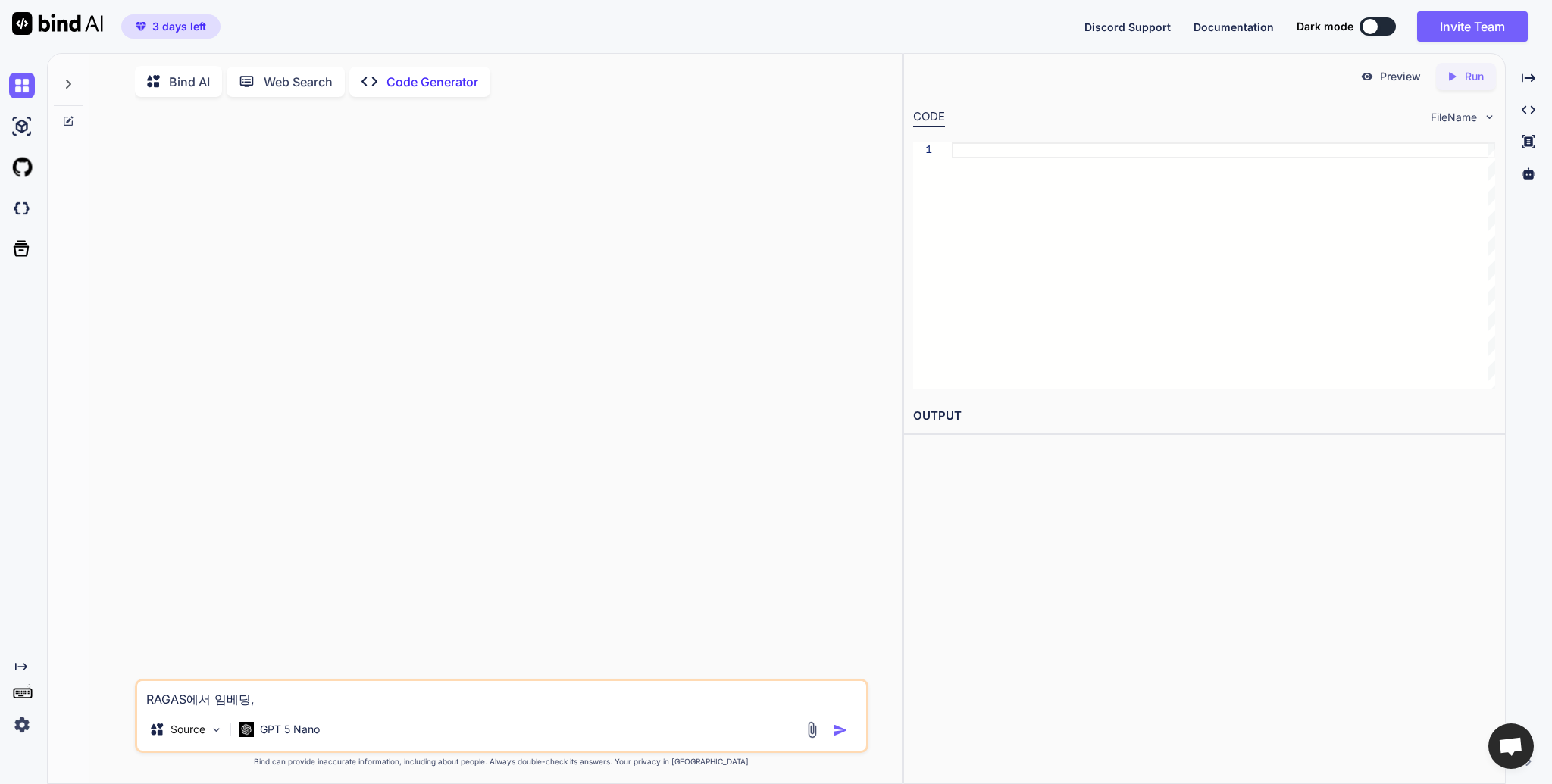
type textarea "x"
type textarea "RAGAS에서 임베딩, 리"
type textarea "x"
type textarea "RAGAS에서 임베딩, 맅"
type textarea "x"
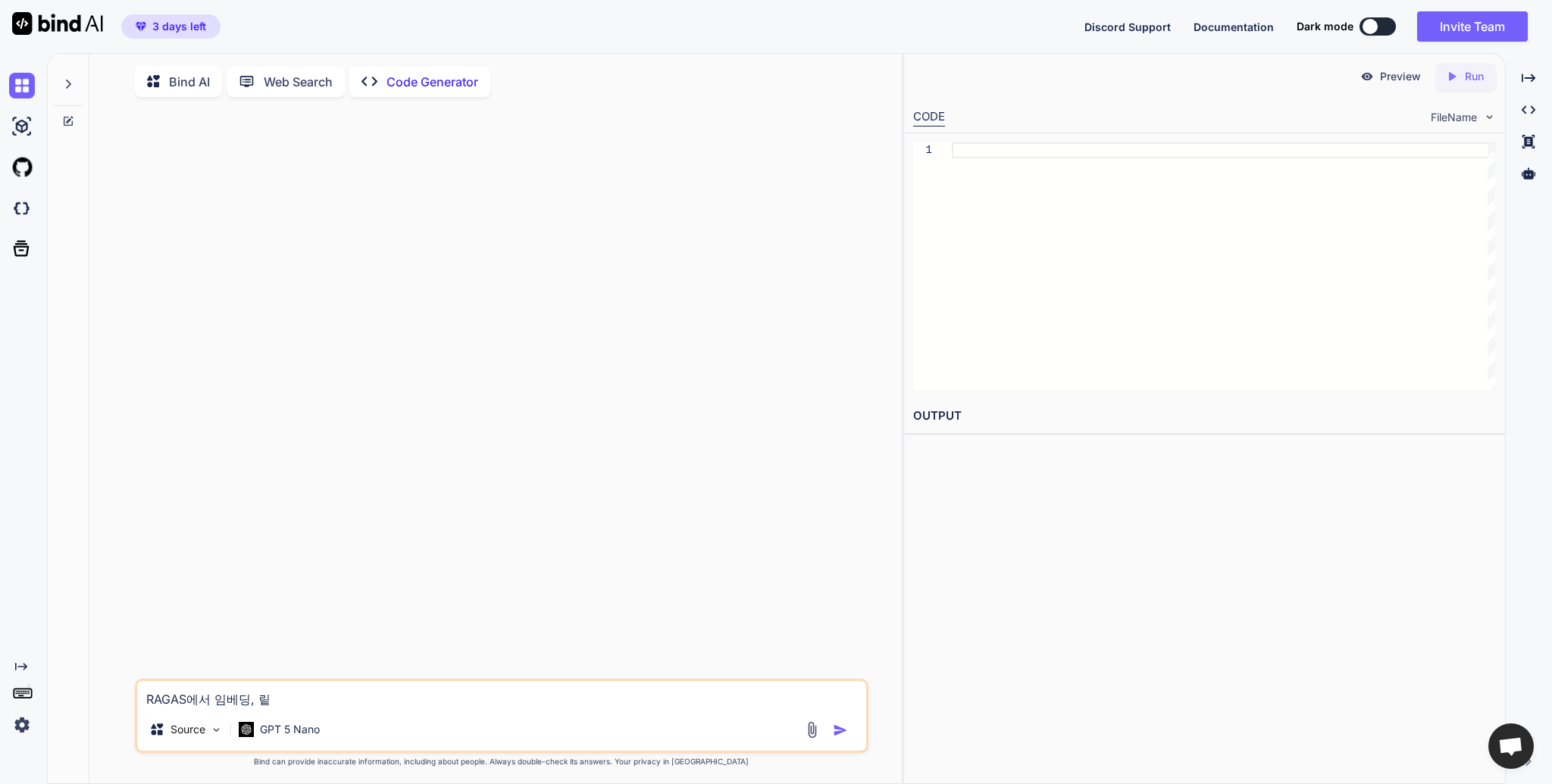
type textarea "RAGAS에서 임베딩, 리트"
type textarea "x"
type textarea "RAGAS에서 임베딩, 리ㅌ"
type textarea "x"
type textarea "RAGAS에서 임베딩, 리"
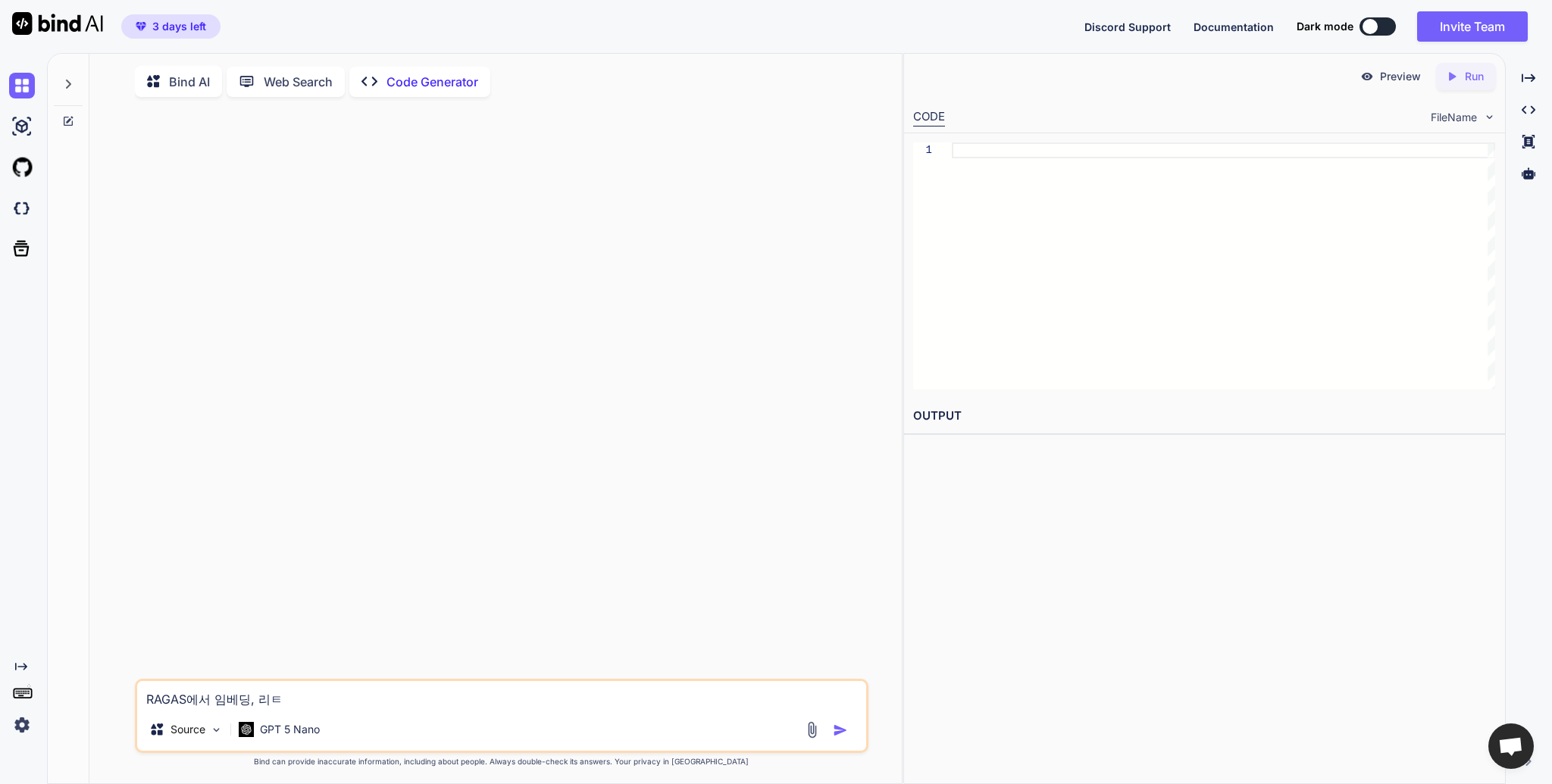
type textarea "x"
type textarea "RAGAS에서 임베딩,"
type textarea "x"
type textarea "RAGAS에서 임베딩"
type textarea "x"
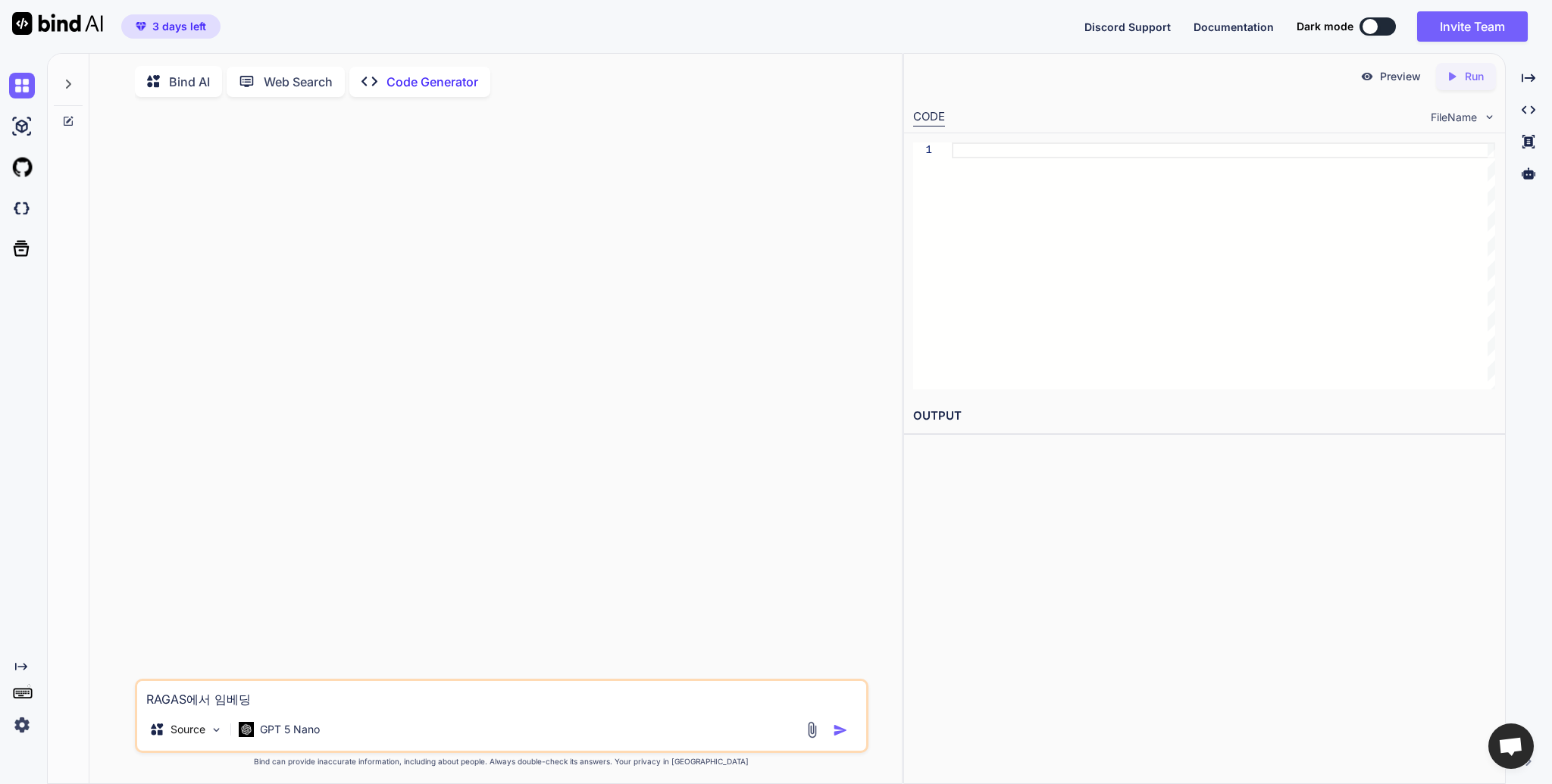
type textarea "RAGAS에서"
type textarea "x"
type textarea "RAGAS에서 ㄹ"
type textarea "x"
type textarea "RAGAS에서 리"
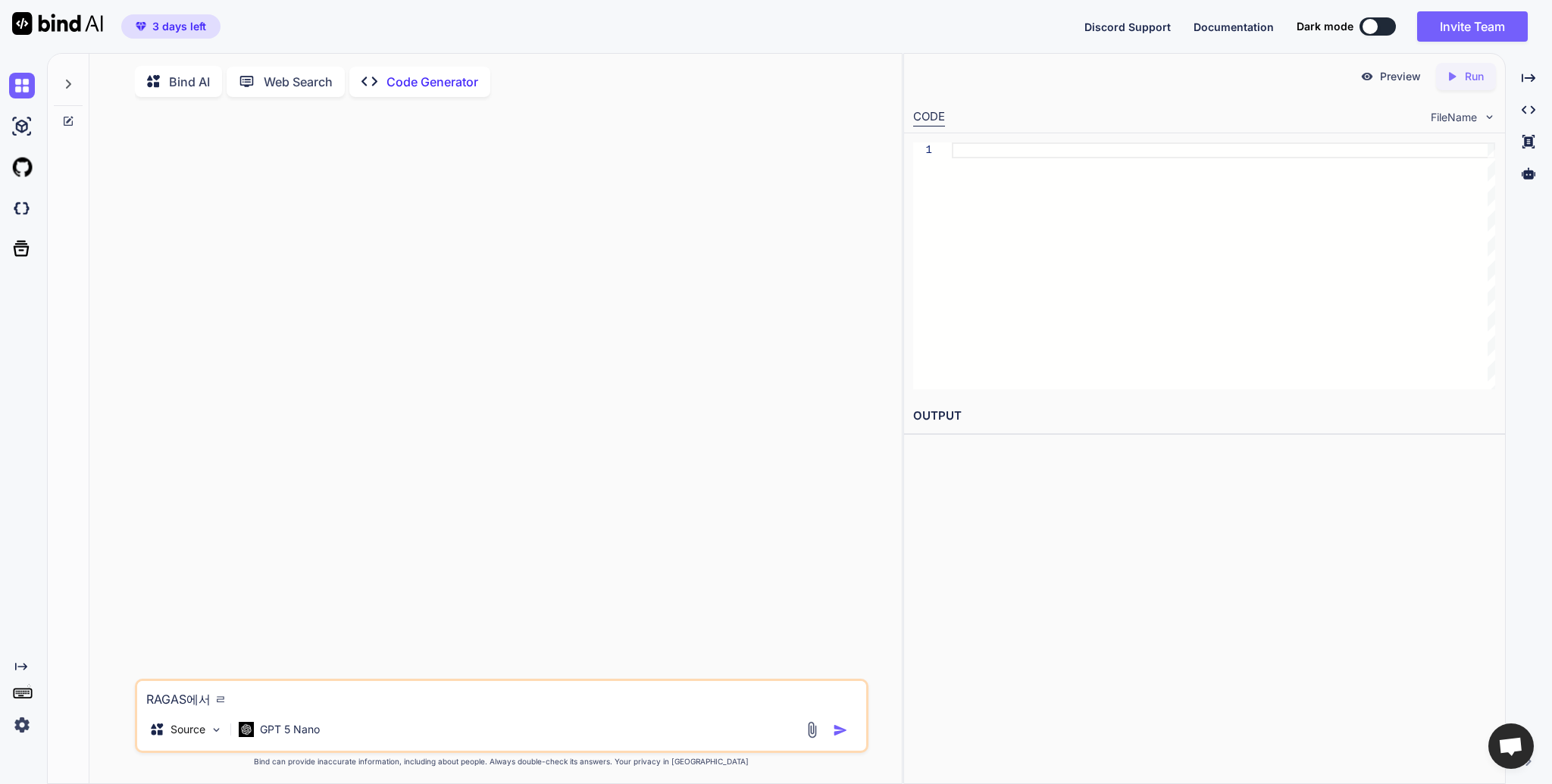
type textarea "x"
type textarea "RAGAS에서 맅"
type textarea "x"
type textarea "RAGAS에서 리트"
type textarea "x"
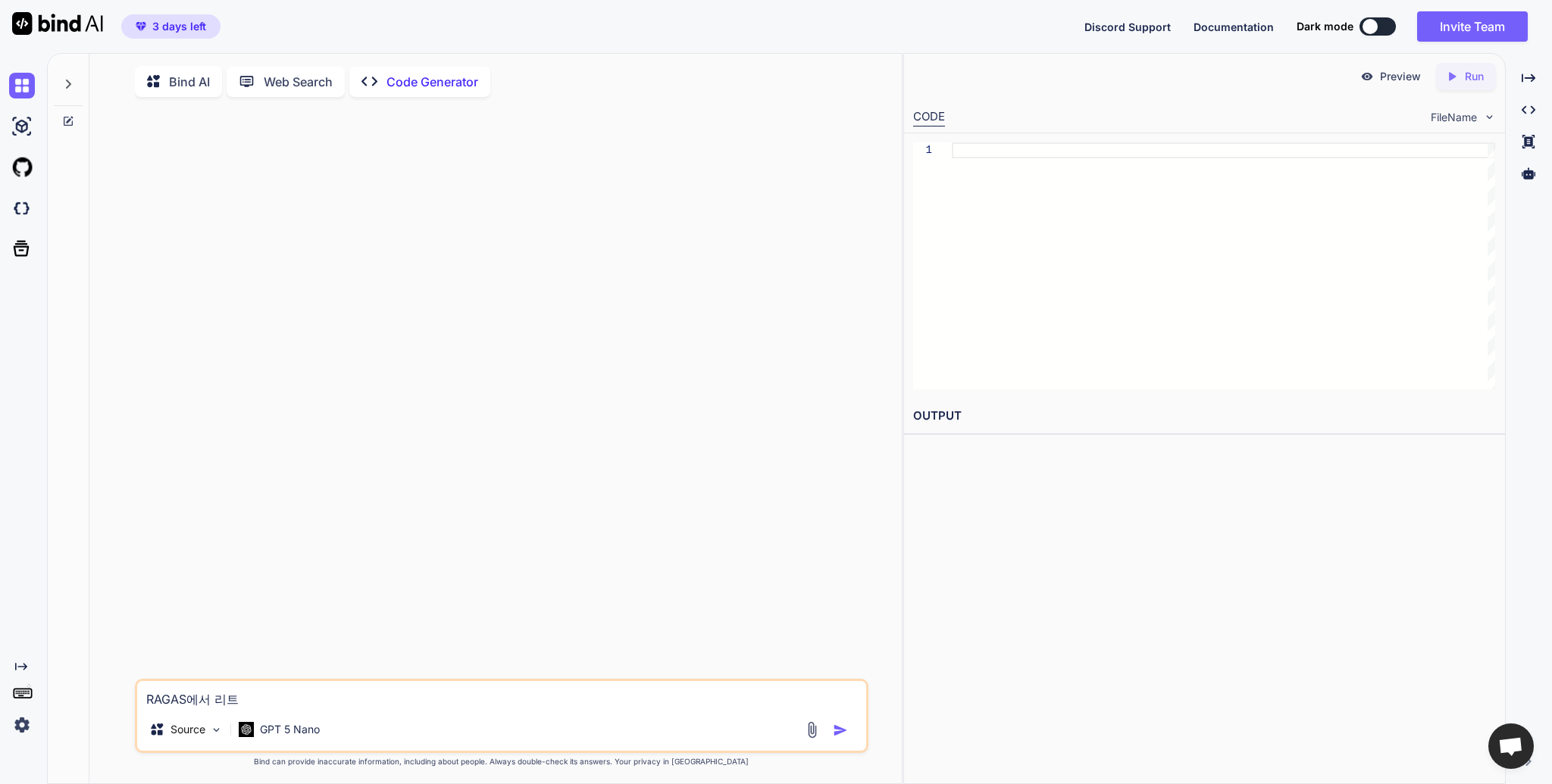
type textarea "RAGAS에서 리틀"
type textarea "x"
type textarea "RAGAS에서 리트리"
type textarea "x"
type textarea "RAGAS에서 리트립"
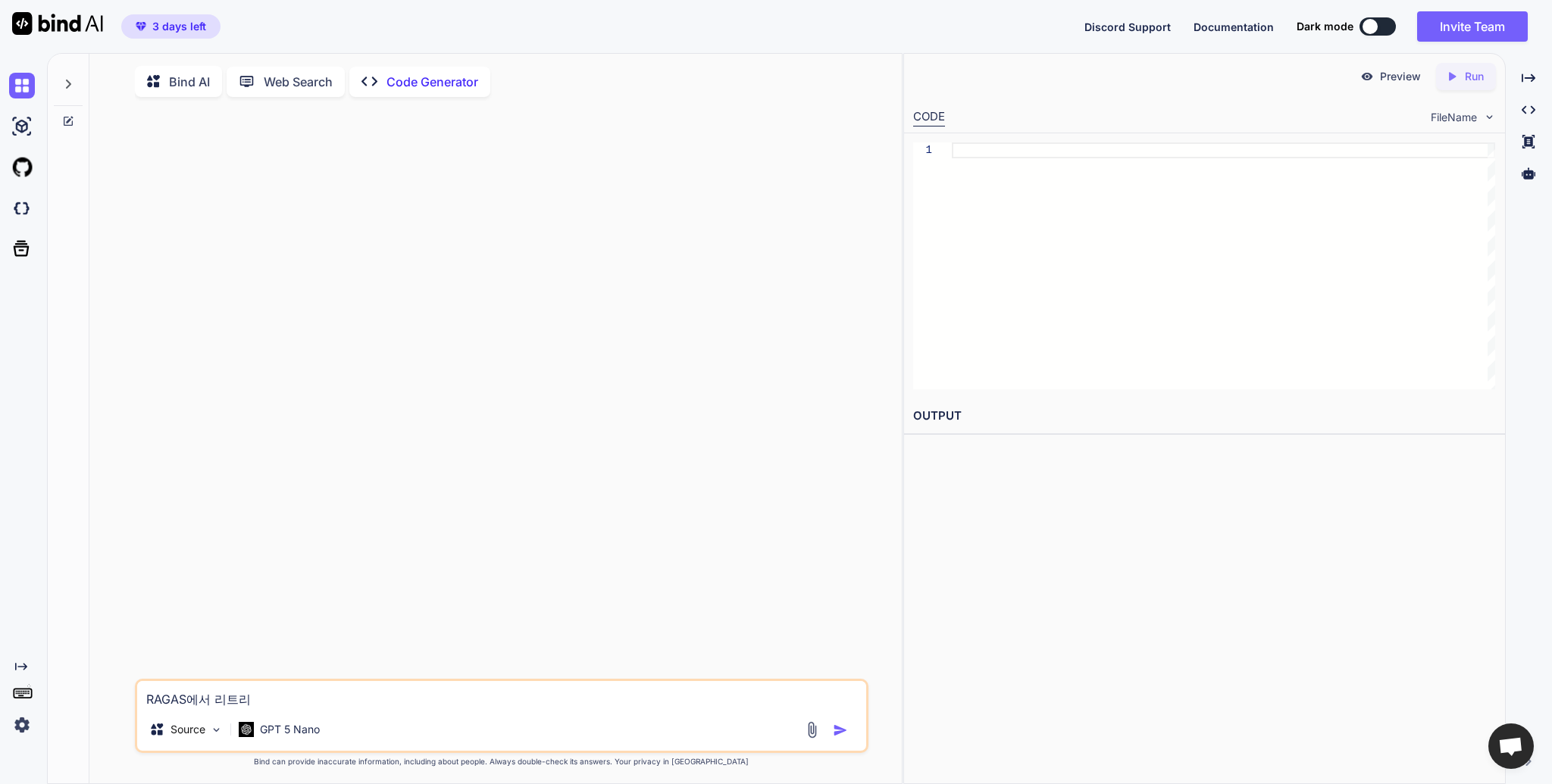
type textarea "x"
type textarea "RAGAS에서 리트리버"
type textarea "x"
type textarea "RAGAS에서 리트리버"
type textarea "x"
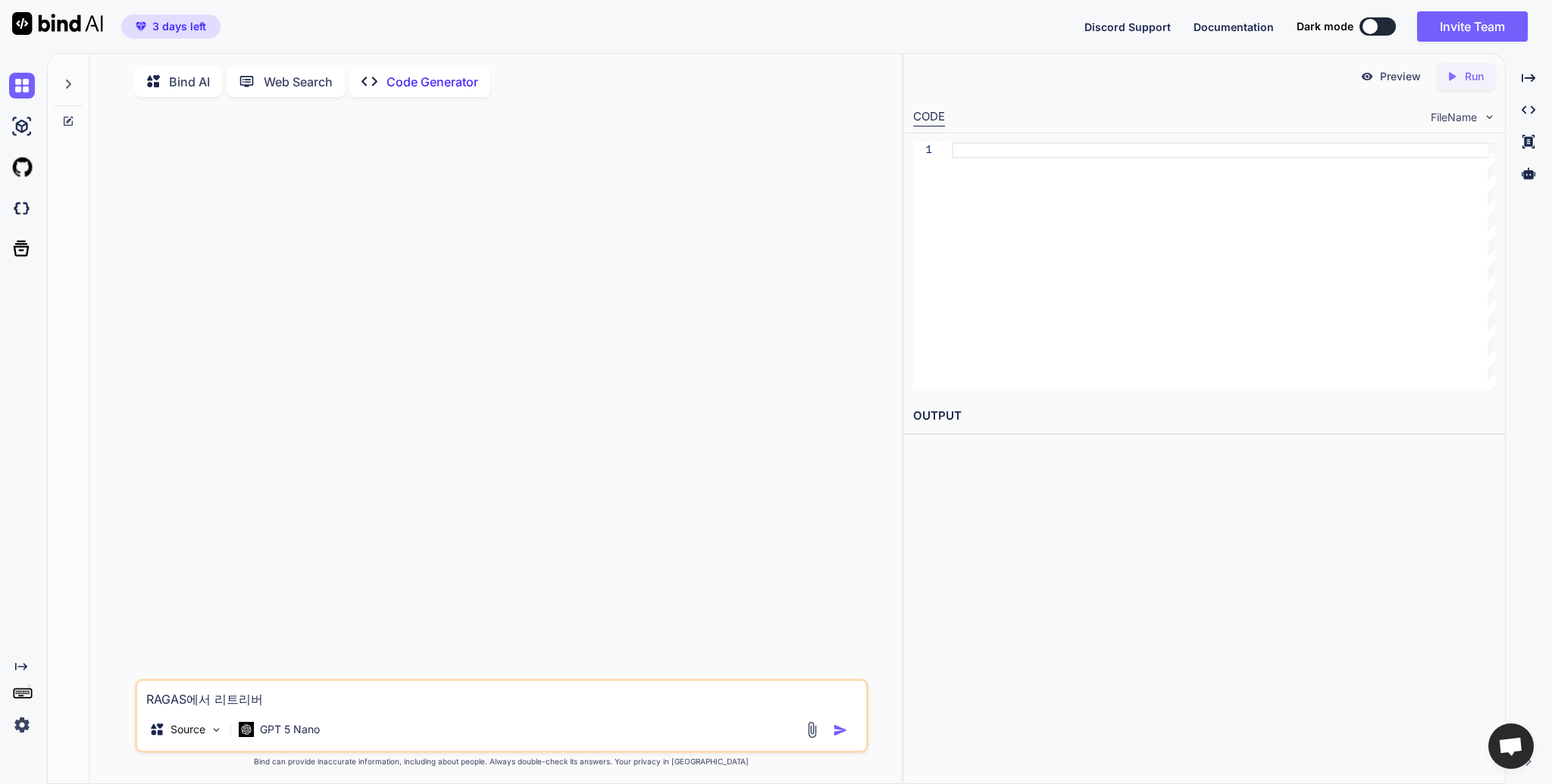
type textarea "RAGAS에서 리트리버 ㅍ"
type textarea "x"
type textarea "RAGAS에서 리트리버 펴"
type textarea "x"
type textarea "RAGAS에서 리트리버 평"
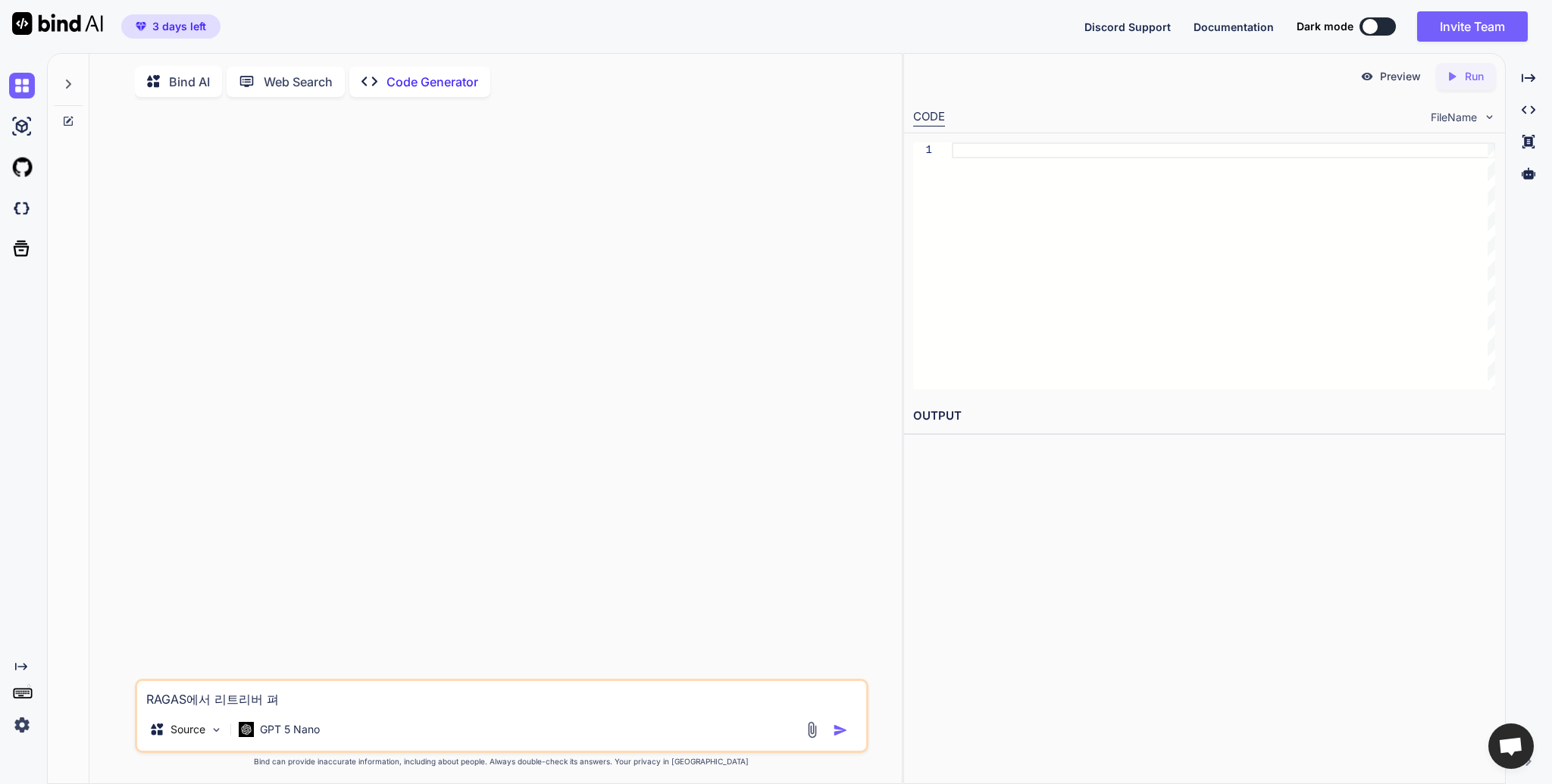
type textarea "x"
type textarea "RAGAS에서 리트리버 평ㄱ"
type textarea "x"
type textarea "RAGAS에서 리트리버 평가"
type textarea "x"
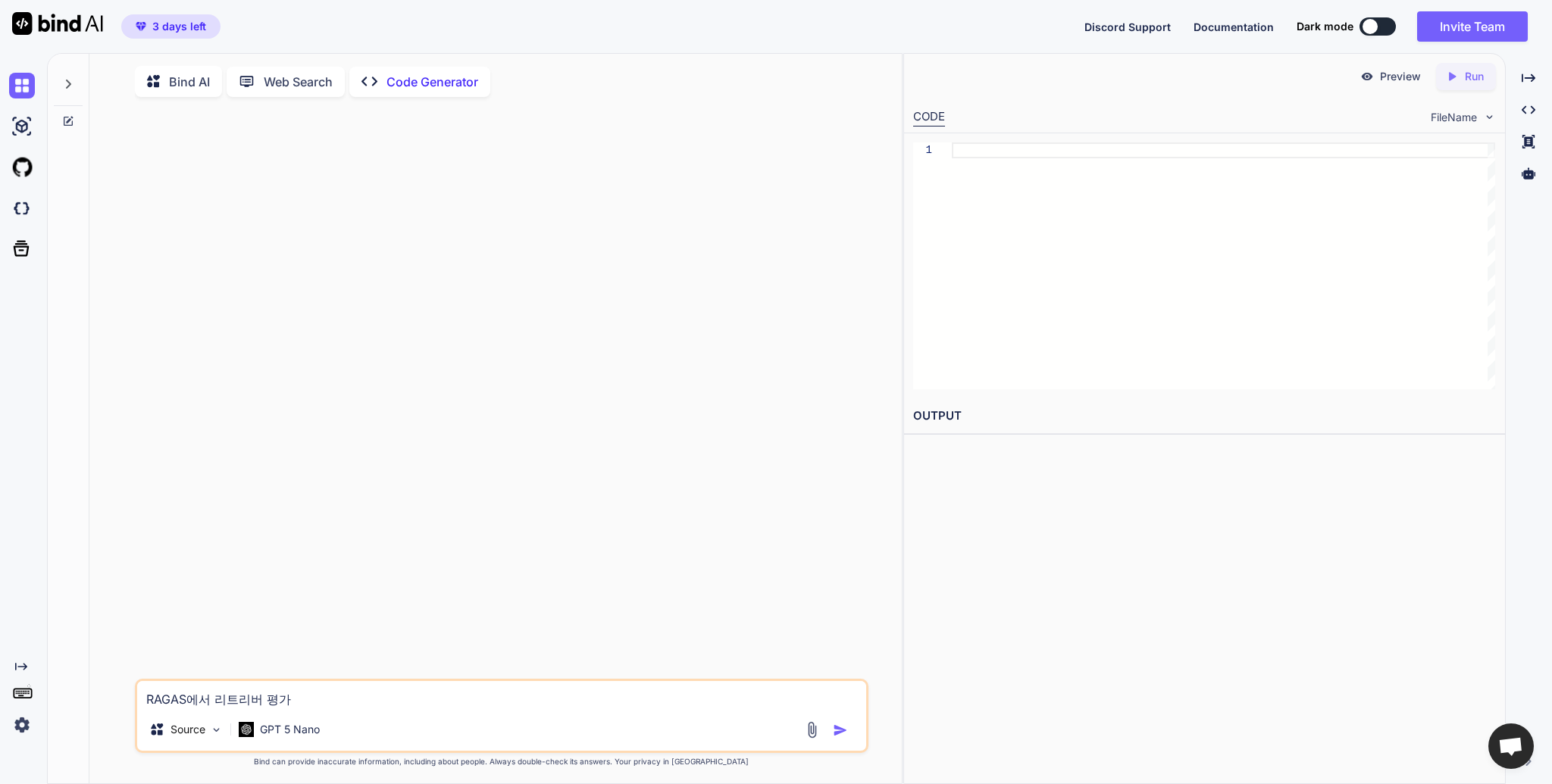
type textarea "RAGAS에서 리트리버 평갛"
type textarea "x"
type textarea "RAGAS에서 리트리버 평가하"
type textarea "x"
type textarea "RAGAS에서 리트리버 평가학"
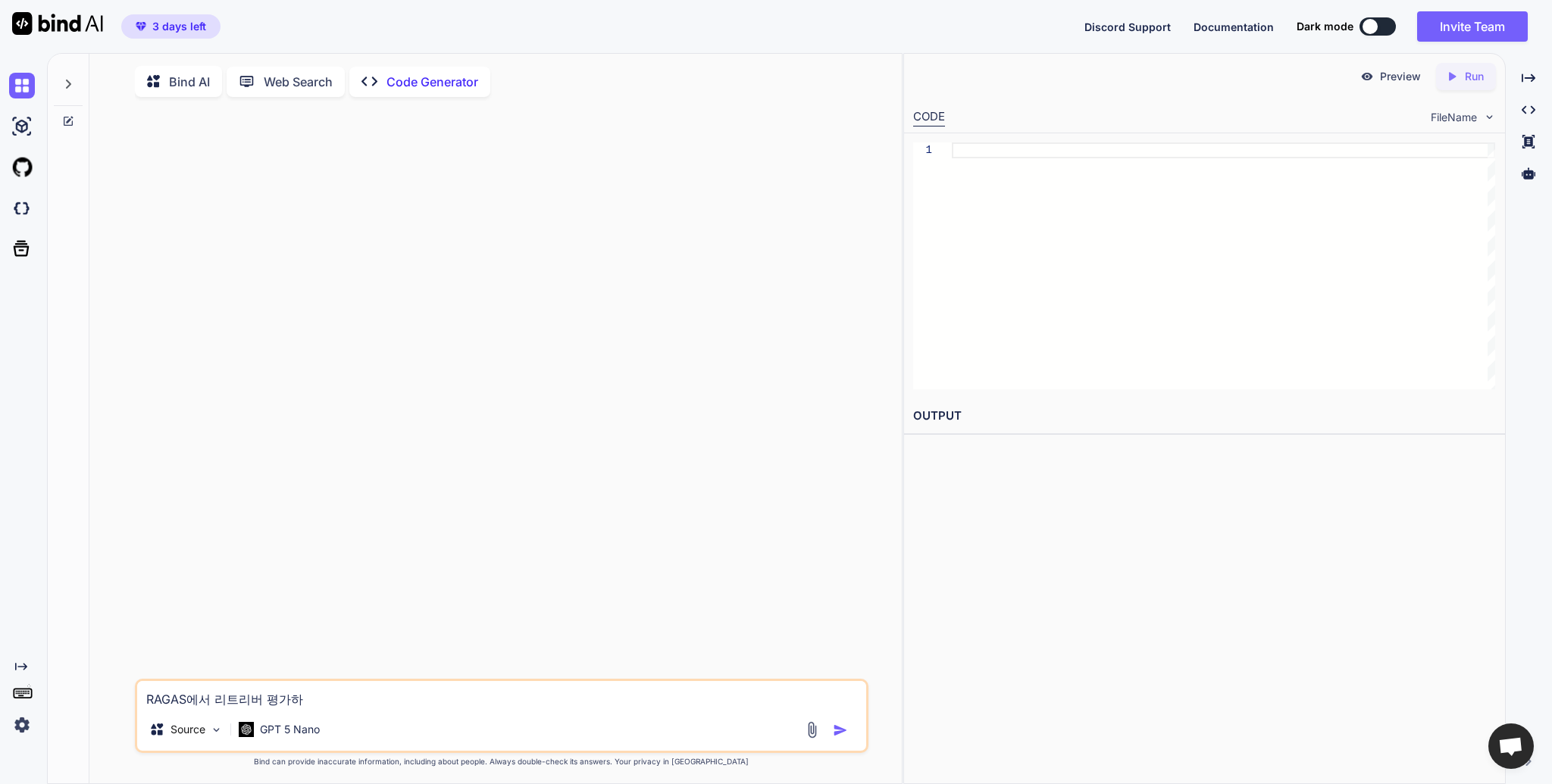
type textarea "x"
type textarea "RAGAS에서 리트리버 평가하기"
type textarea "x"
type textarea "RAGAS에서 리트리버 평가하기"
type textarea "x"
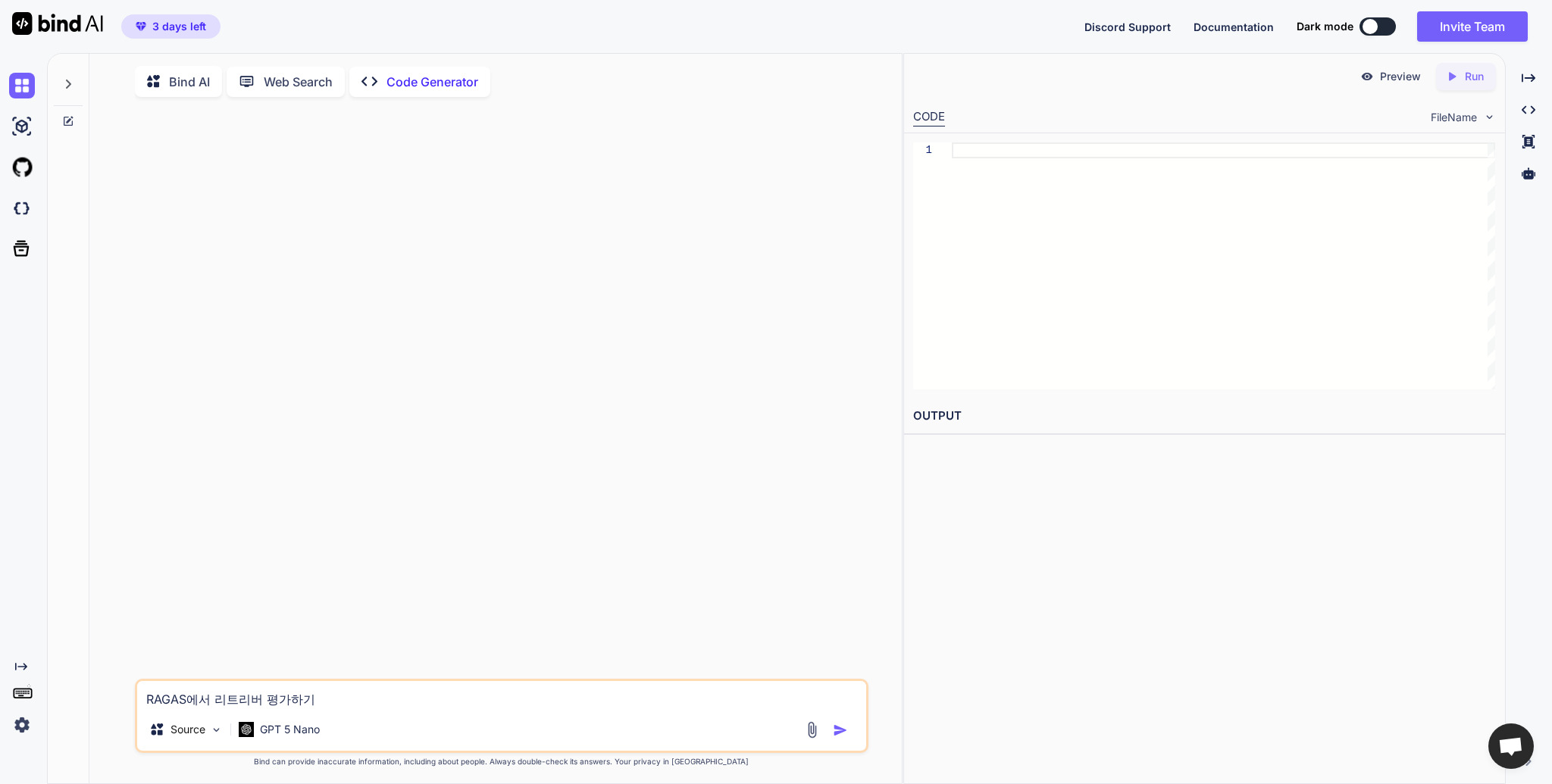
type textarea "RAGAS에서 리트리버 평가하기 ㅇ"
type textarea "x"
type textarea "RAGAS에서 리트리버 평가하기 우"
type textarea "x"
type textarea "RAGAS에서 리트리버 평가하기 위"
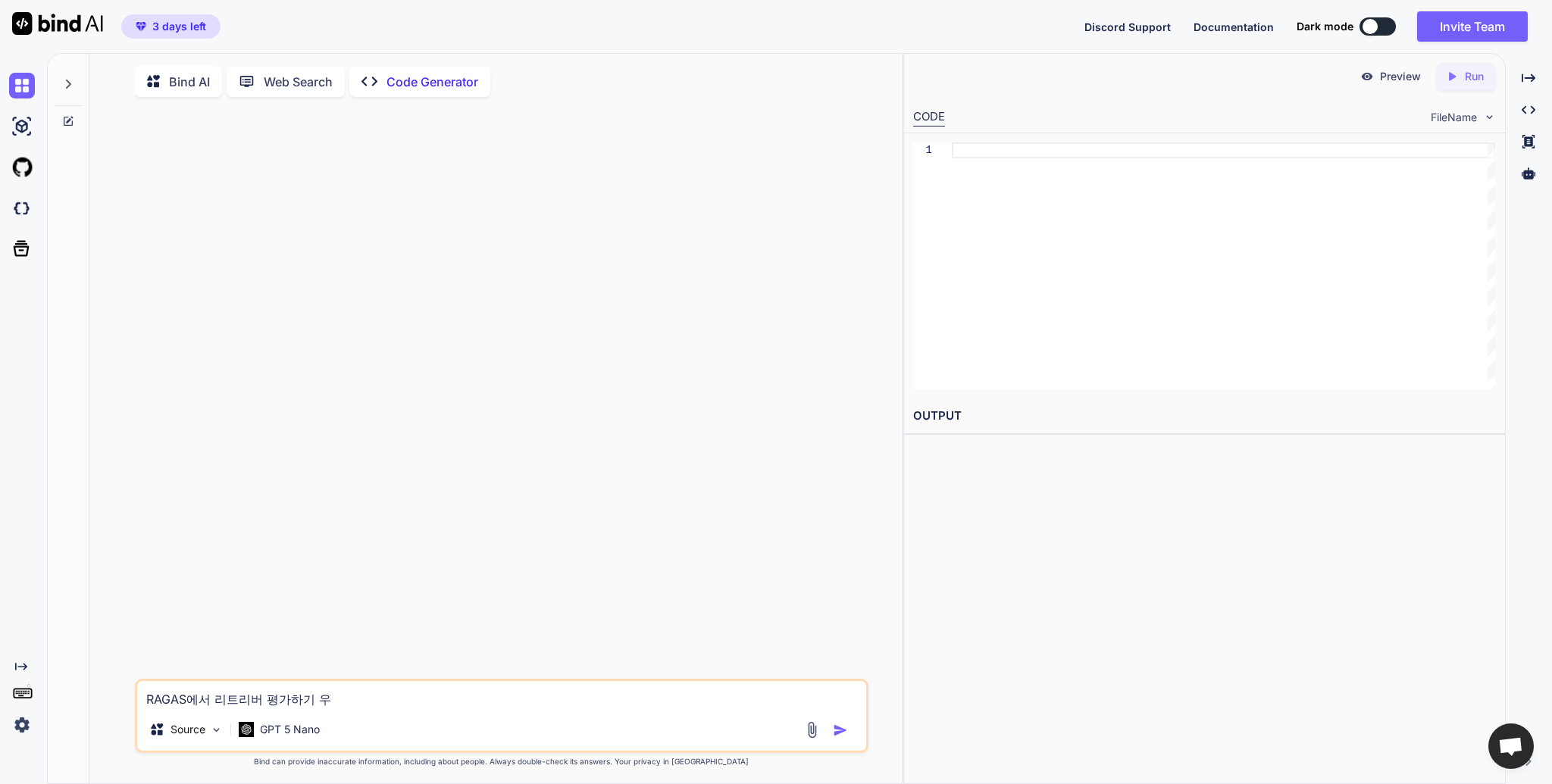
type textarea "x"
type textarea "RAGAS에서 리트리버 평가하기 윟"
type textarea "x"
type textarea "RAGAS에서 리트리버 평가하기 위해"
type textarea "x"
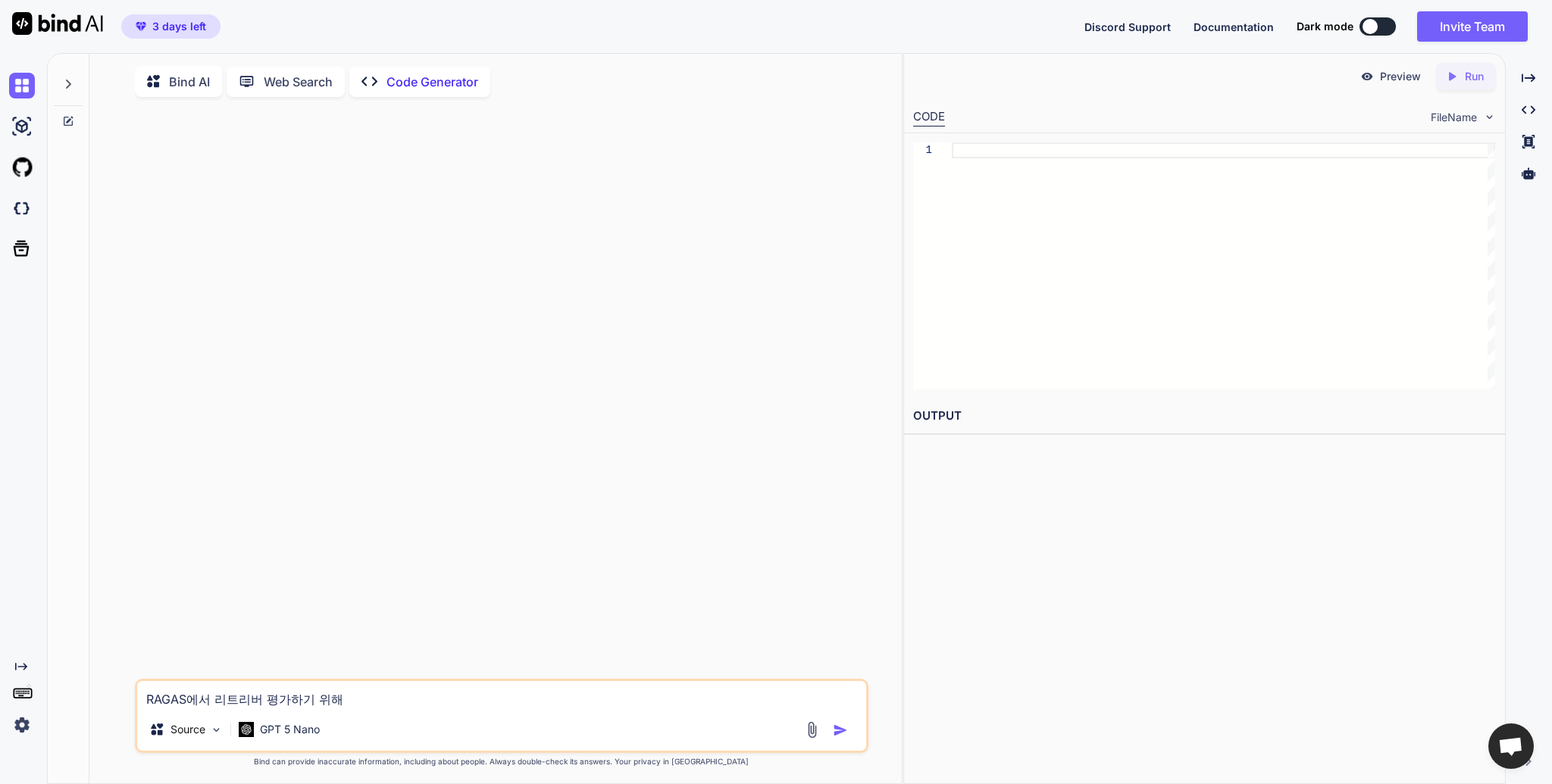
type textarea "RAGAS에서 리트리버 평가하기 위햇"
type textarea "x"
type textarea "RAGAS에서 리트리버 평가하기 위해서"
type textarea "x"
type textarea "RAGAS에서 리트리버 평가하기 위해서"
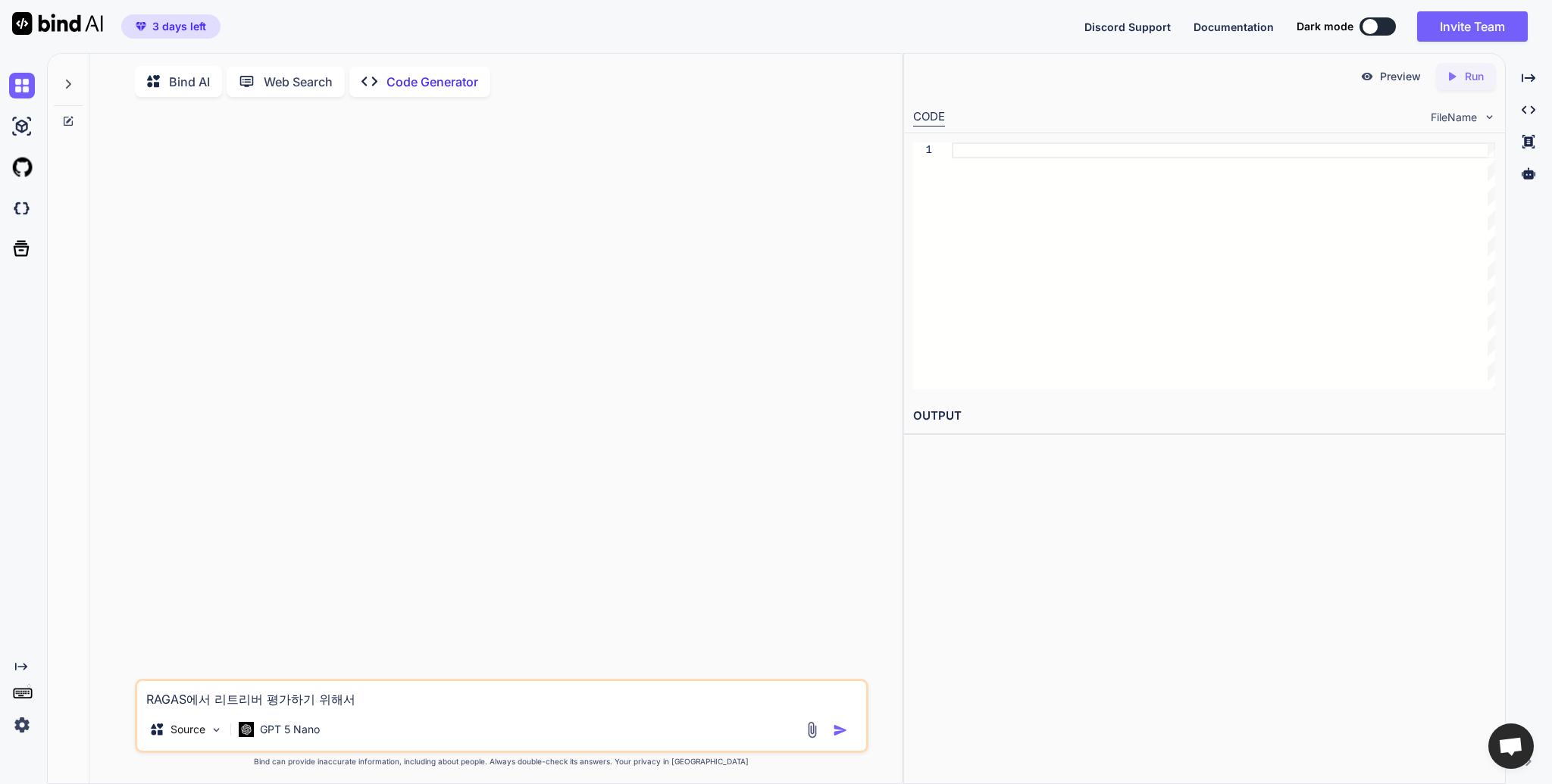
type textarea "x"
type textarea "RAGAS에서 리트리버 평가하기 위해서 ㅇ"
type textarea "x"
type textarea "RAGAS에서 리트리버 평가하기 위해서 어"
type textarea "x"
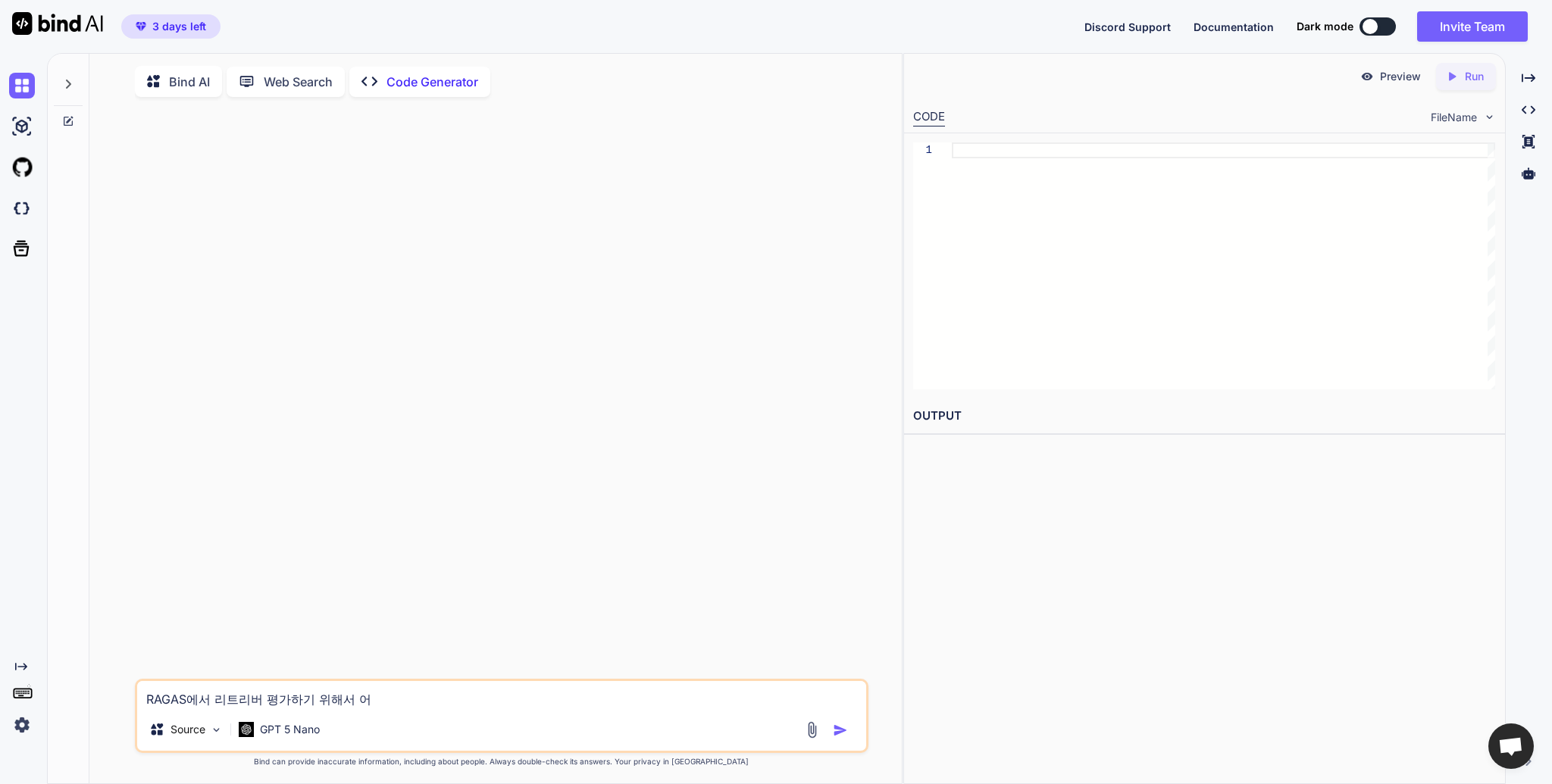
type textarea "RAGAS에서 리트리버 평가하기 위해서 어ㄸ"
type textarea "x"
type textarea "RAGAS에서 리트리버 평가하기 위해서 어떠"
type textarea "x"
type textarea "RAGAS에서 리트리버 평가하기 위해서 어떤"
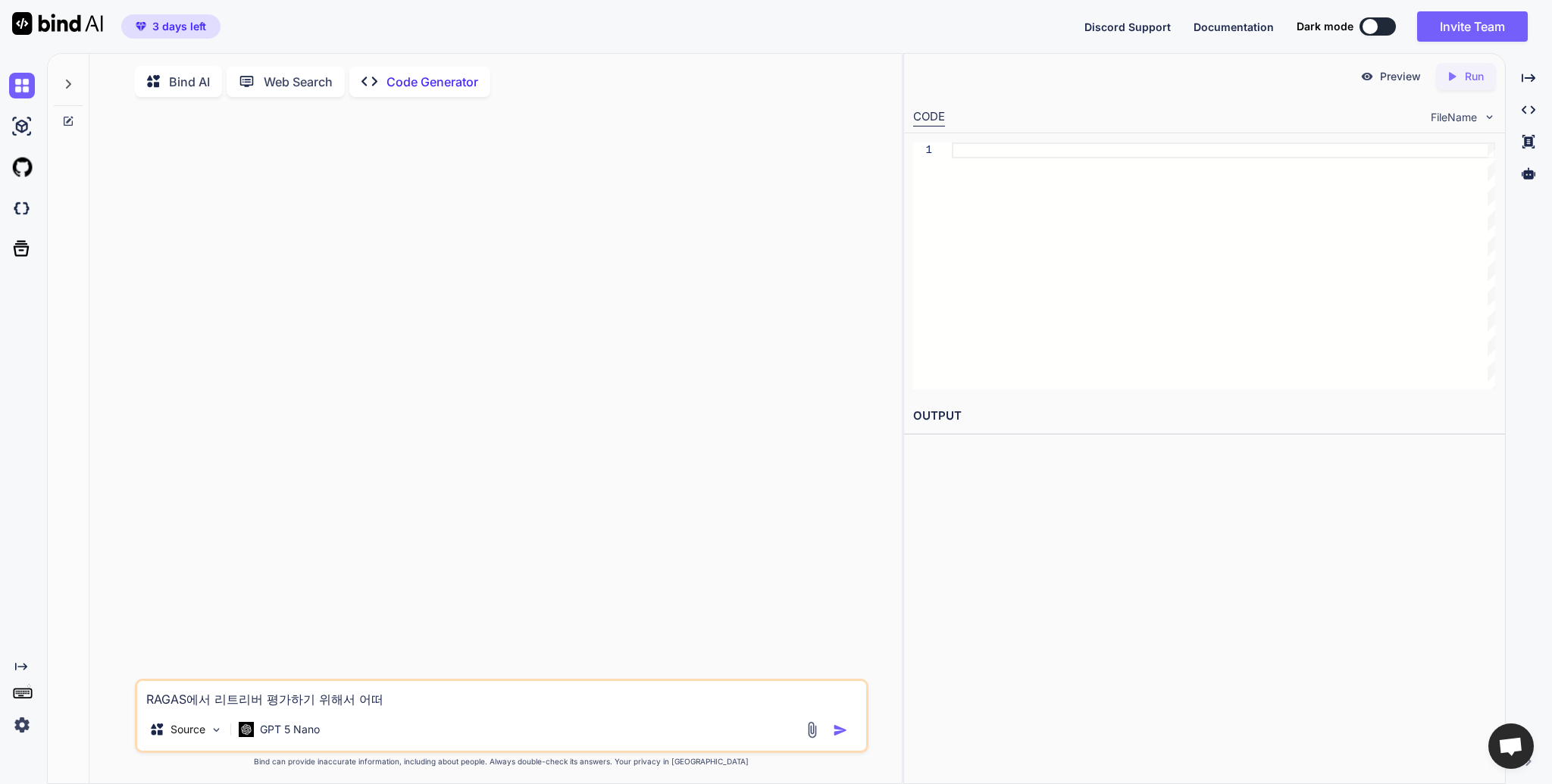
type textarea "x"
type textarea "RAGAS에서 리트리버 평가하기 위해서 어떤"
type textarea "x"
type textarea "RAGAS에서 리트리버 평가하기 위해서 어떤 ㅍ"
type textarea "x"
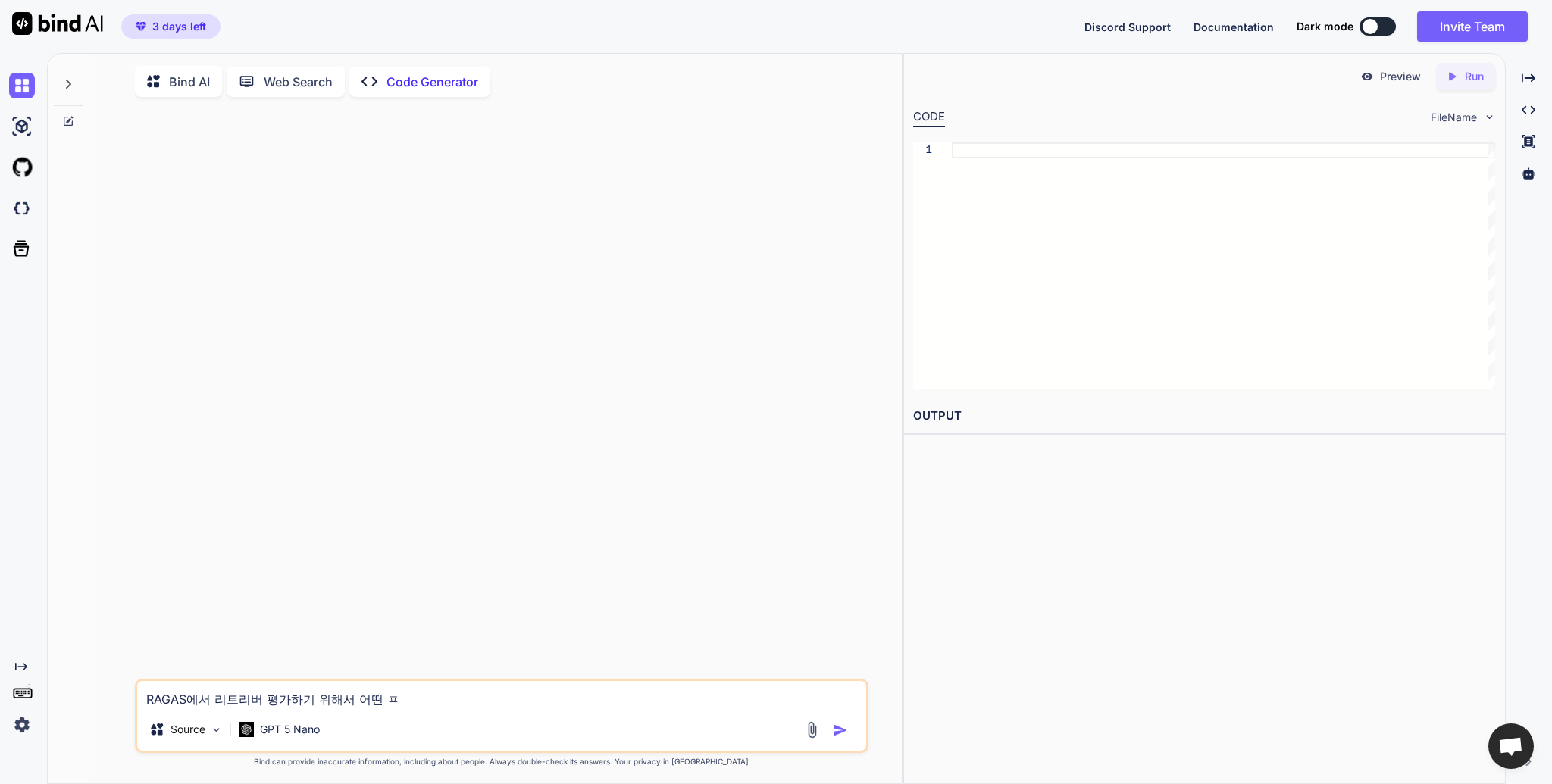
type textarea "RAGAS에서 리트리버 평가하기 위해서 어떤 펴"
type textarea "x"
type textarea "RAGAS에서 리트리버 평가하기 위해서 어떤 평"
type textarea "x"
type textarea "RAGAS에서 리트리버 평가하기 위해서 어떤 펴"
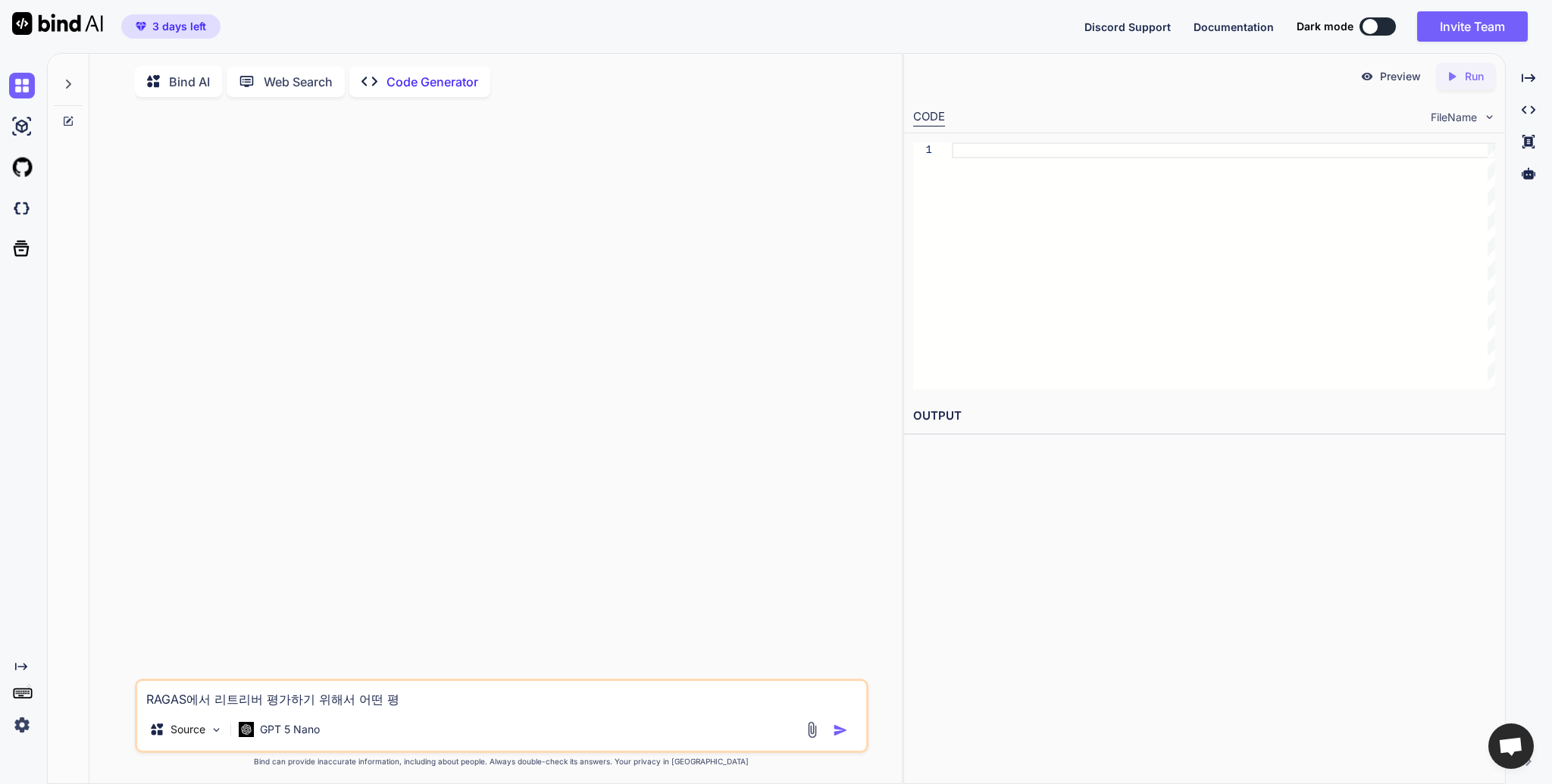
type textarea "x"
type textarea "RAGAS에서 리트리버 평가하기 위해서 어떤 ㅍ"
type textarea "x"
type textarea "RAGAS에서 리트리버 평가하기 위해서 어떤"
type textarea "x"
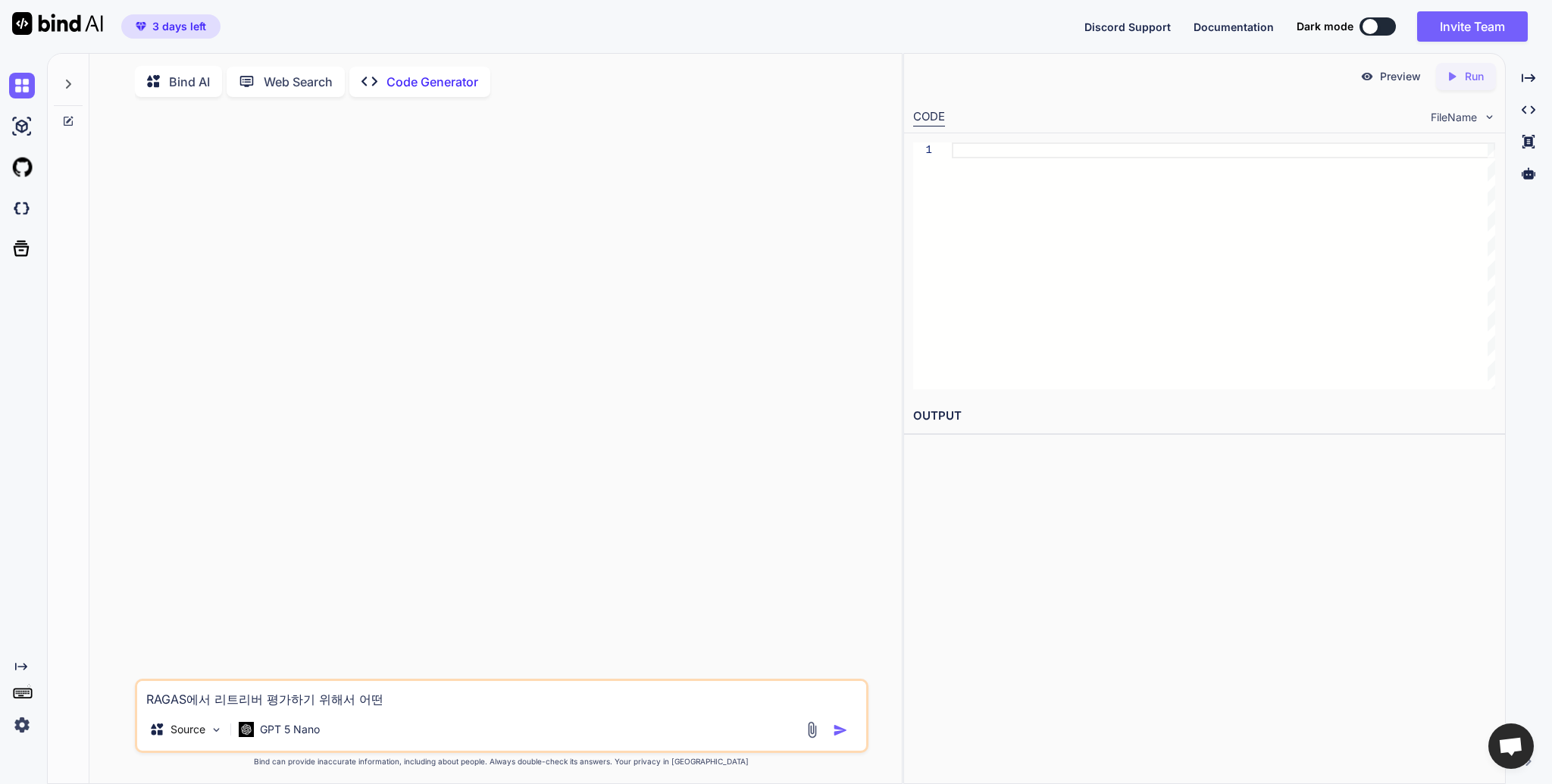
type textarea "RAGAS에서 리트리버 평가하기 위해서"
type textarea "x"
type textarea "RAGAS에서 리트리버 평가하기"
type textarea "x"
type textarea "RAGAS에서 리트리버 평가하기"
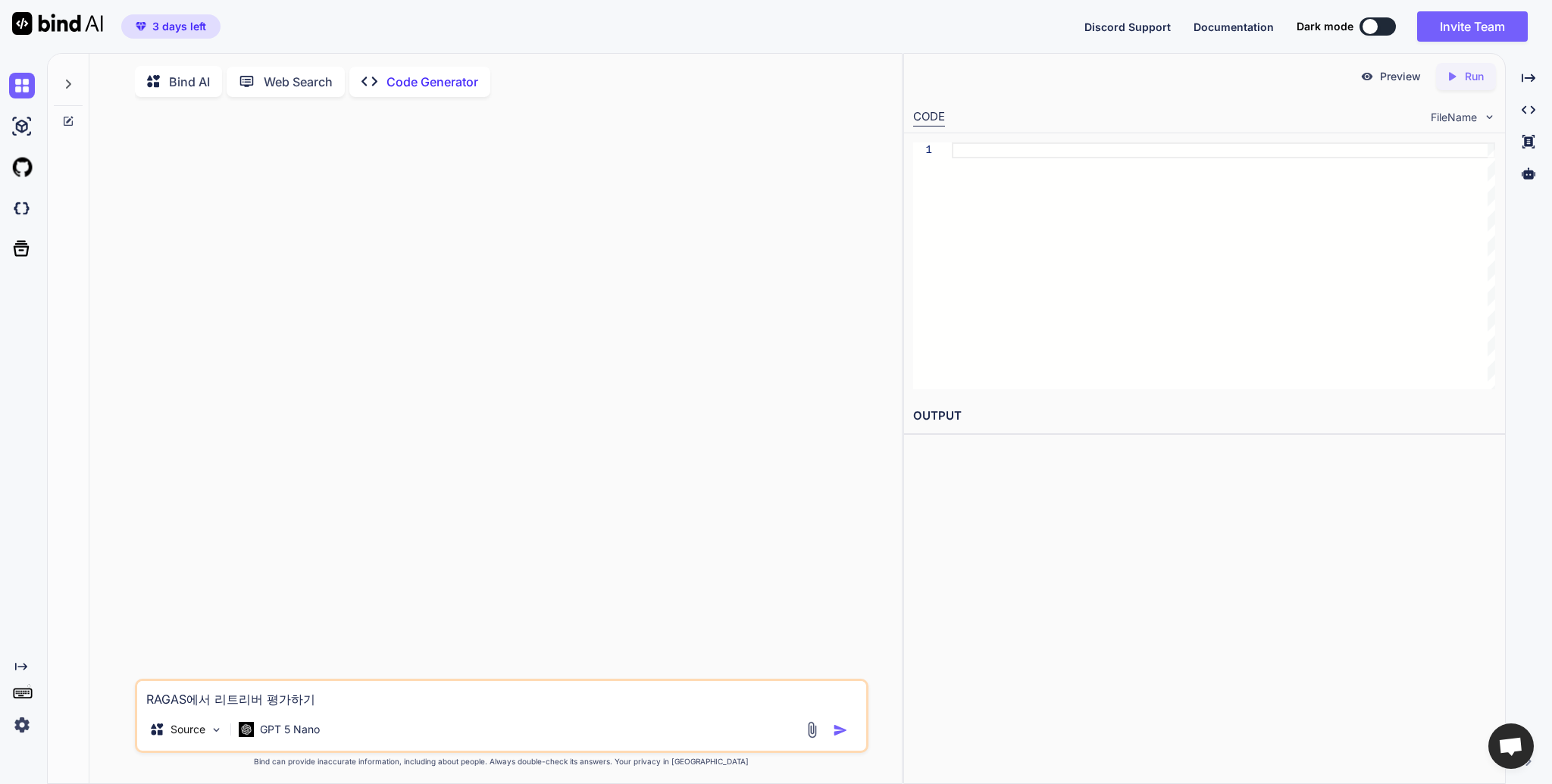
type textarea "x"
type textarea "RAGAS에서 리트리버 평가하기ㅇ"
type textarea "x"
type textarea "RAGAS에서 리트리버 평가하기우"
type textarea "x"
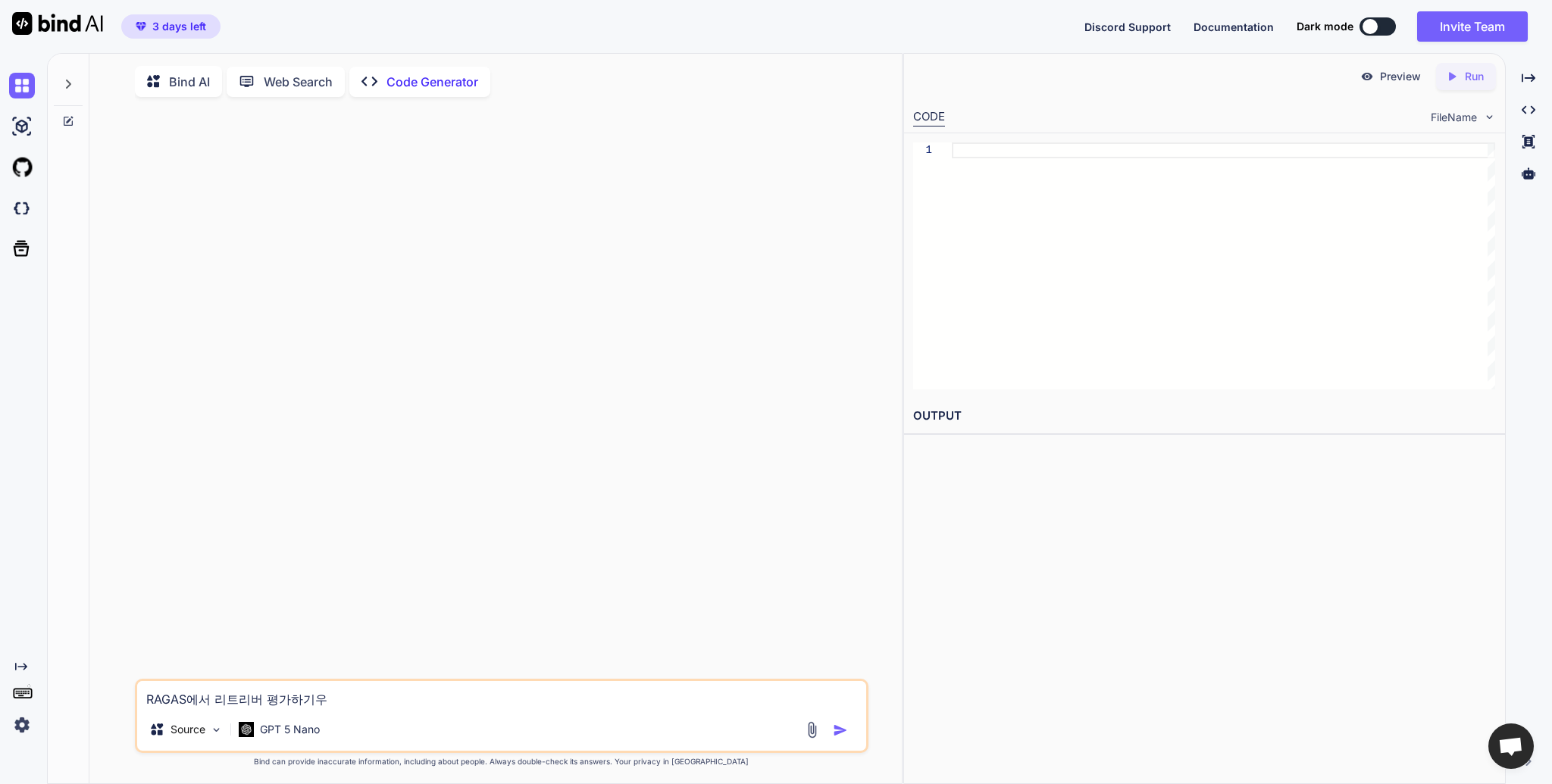
type textarea "RAGAS에서 리트리버 평가하기위"
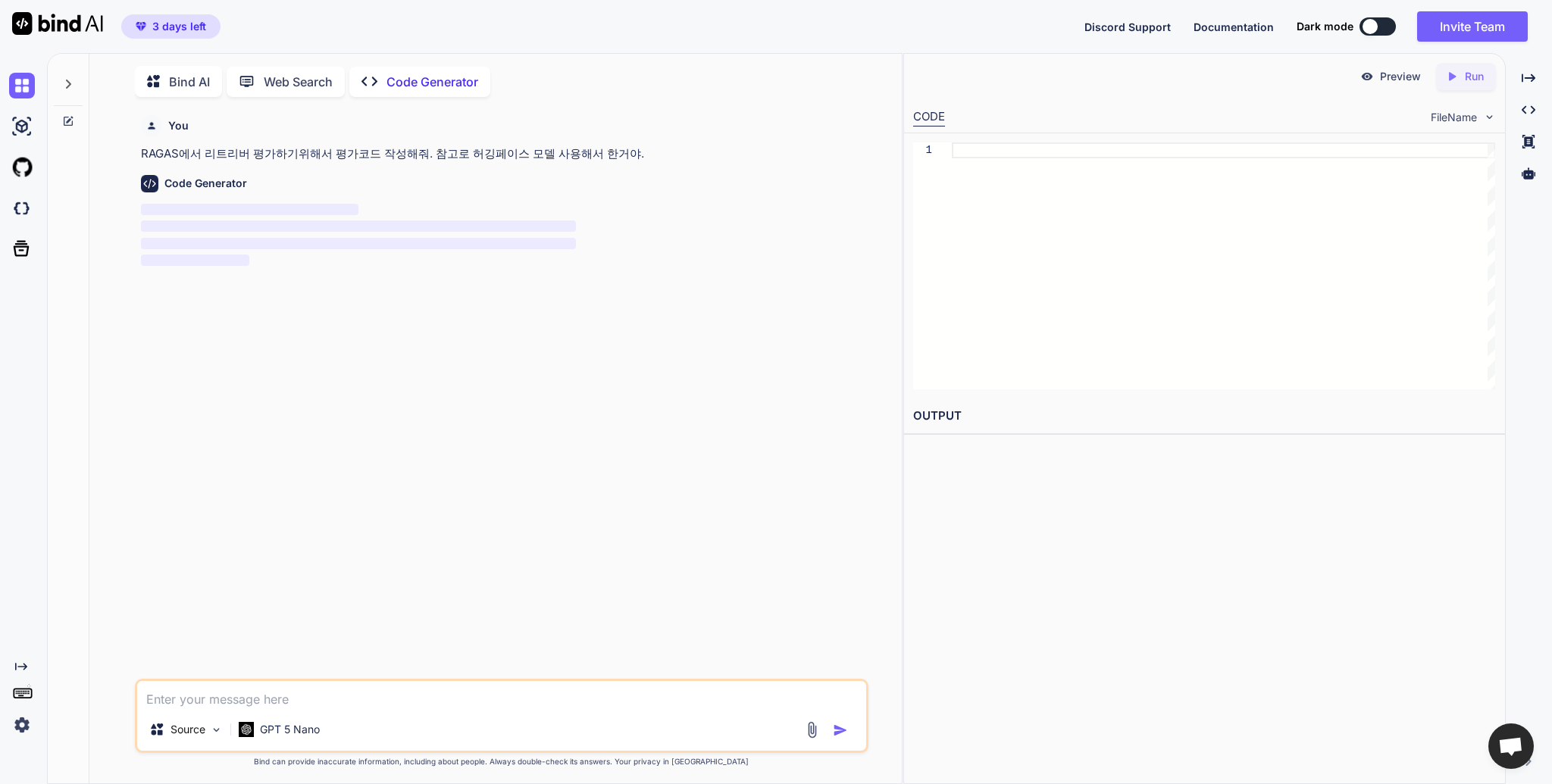
scroll to position [5, 0]
click at [296, 737] on div "GPT 5 Nano" at bounding box center [279, 727] width 93 height 31
click at [458, 82] on p "Code Generator" at bounding box center [432, 79] width 92 height 18
click at [190, 29] on span "3 days left" at bounding box center [179, 26] width 54 height 15
click at [76, 81] on div at bounding box center [68, 78] width 29 height 53
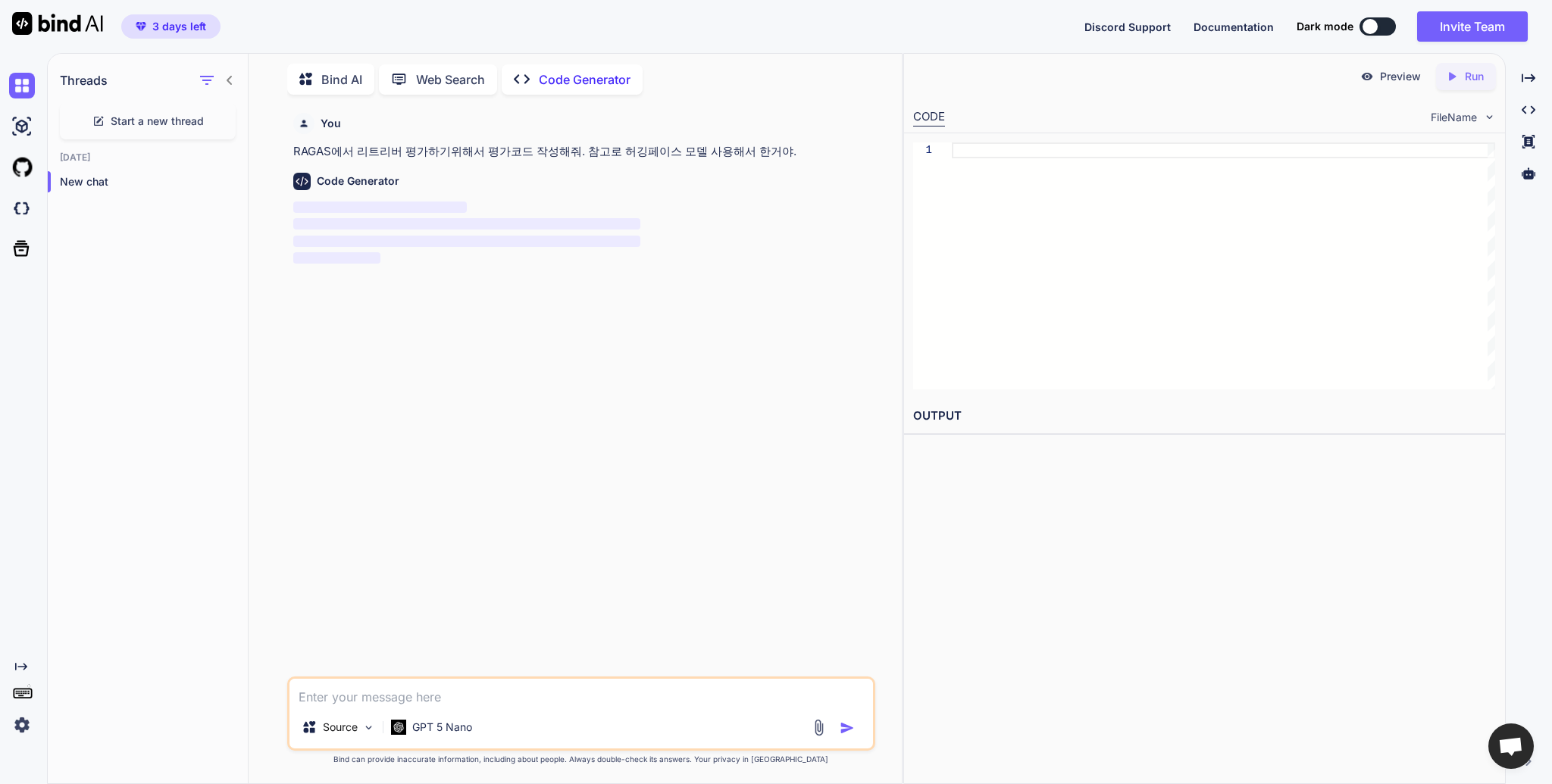
click at [224, 75] on icon at bounding box center [230, 81] width 12 height 12
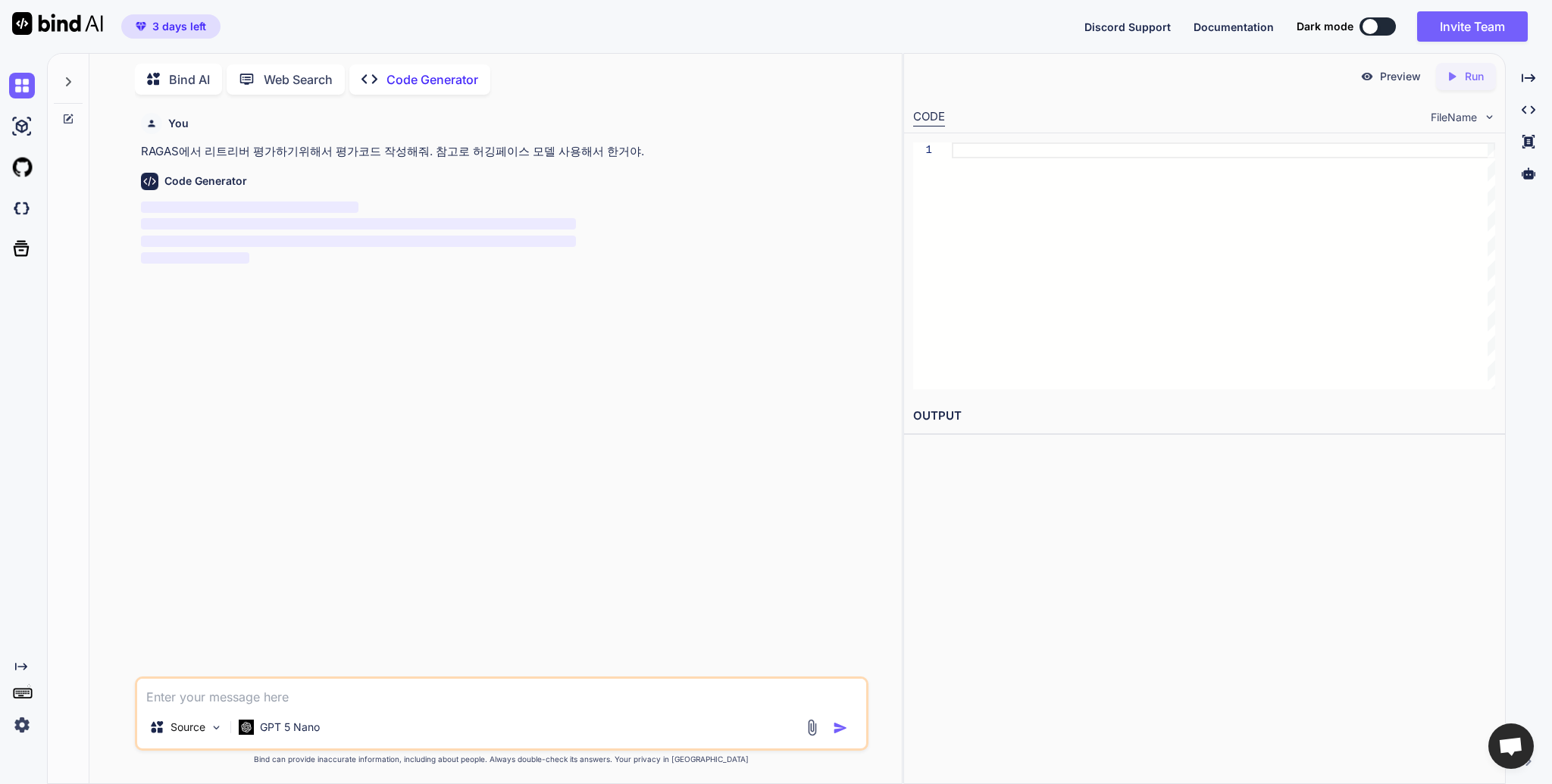
click at [181, 32] on span "3 days left" at bounding box center [179, 26] width 54 height 15
click at [33, 723] on img at bounding box center [21, 724] width 25 height 25
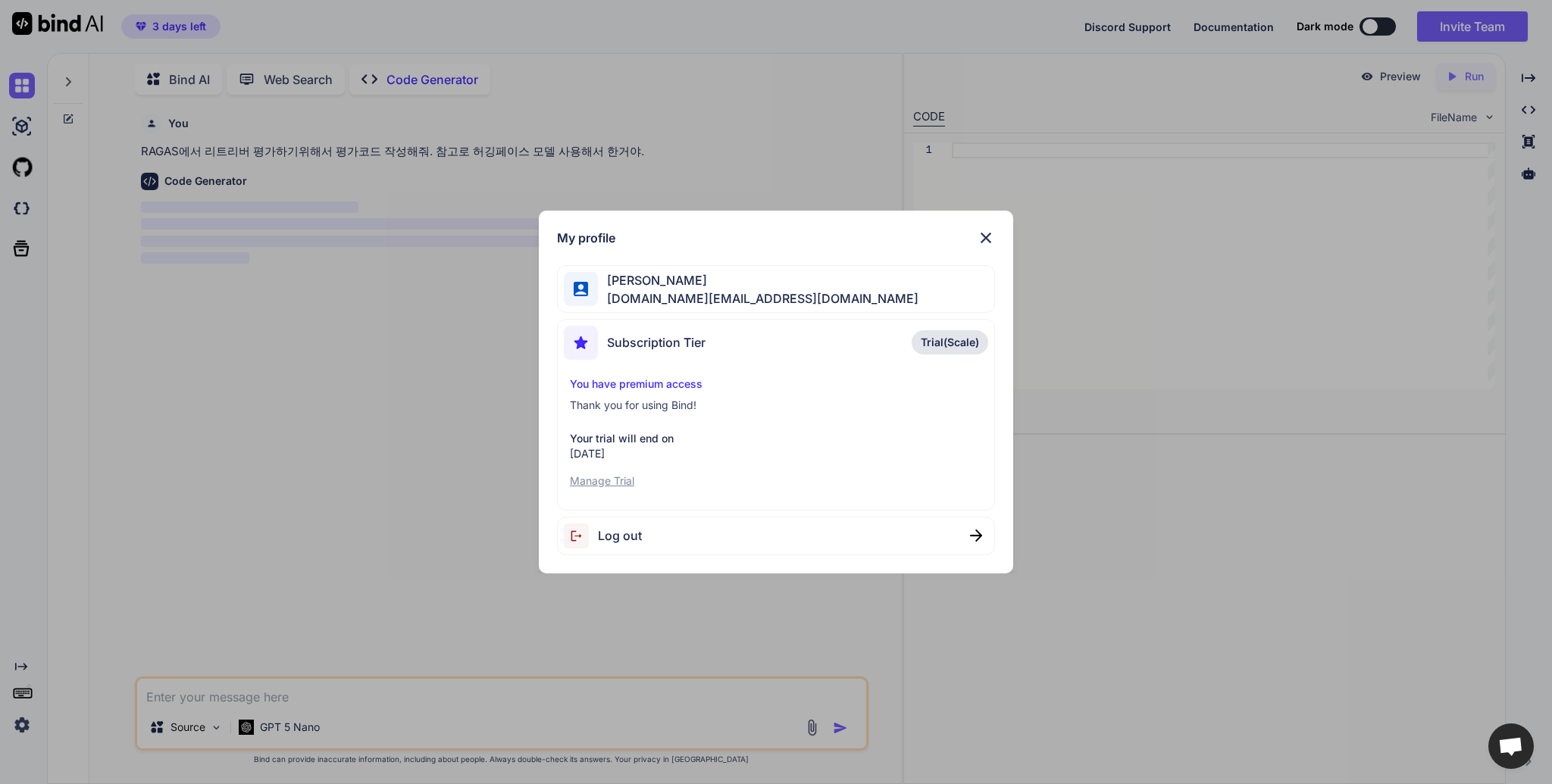
click at [625, 485] on p "Manage Trial" at bounding box center [776, 481] width 412 height 15
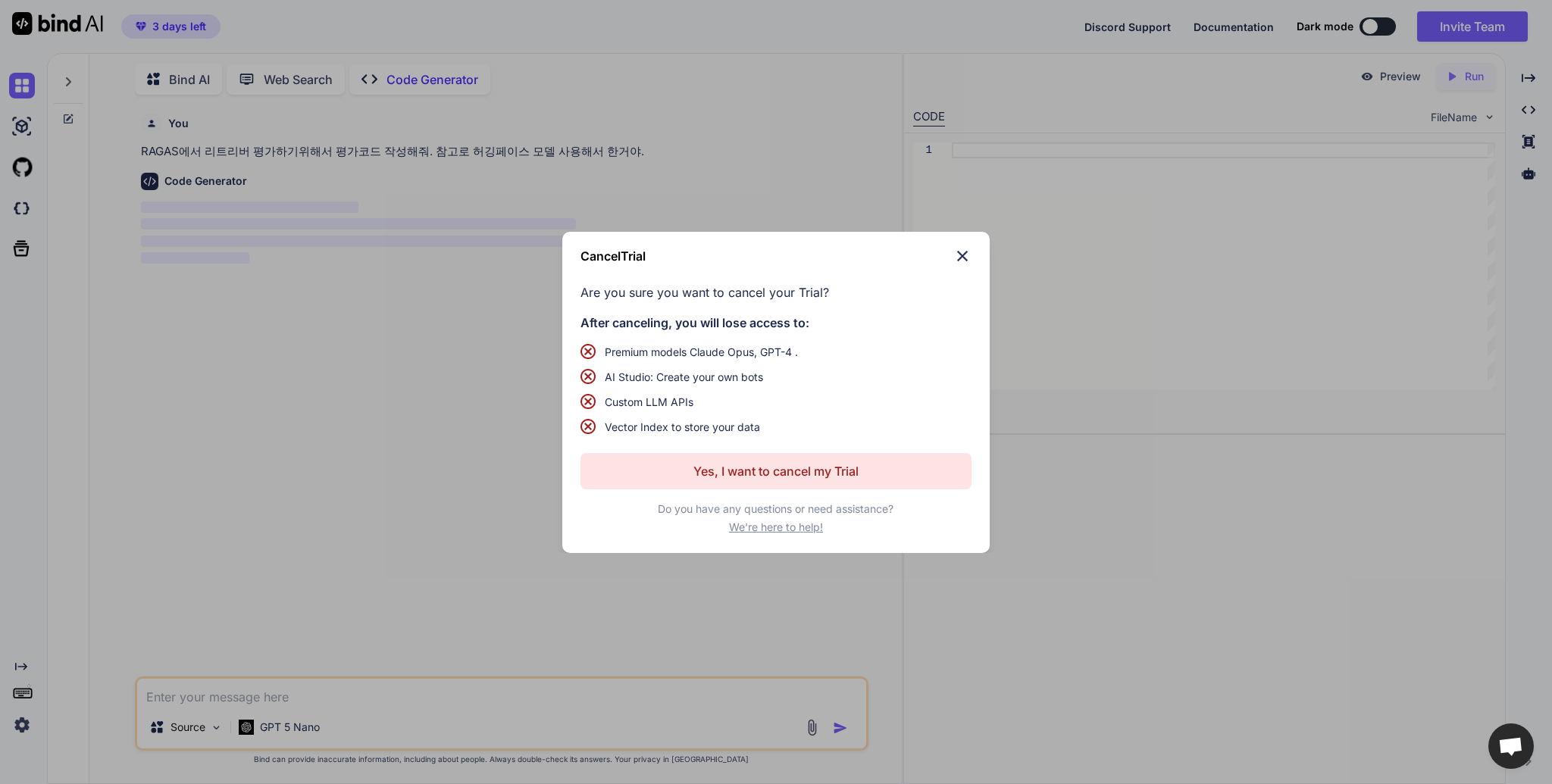
click at [958, 252] on img at bounding box center [962, 256] width 18 height 18
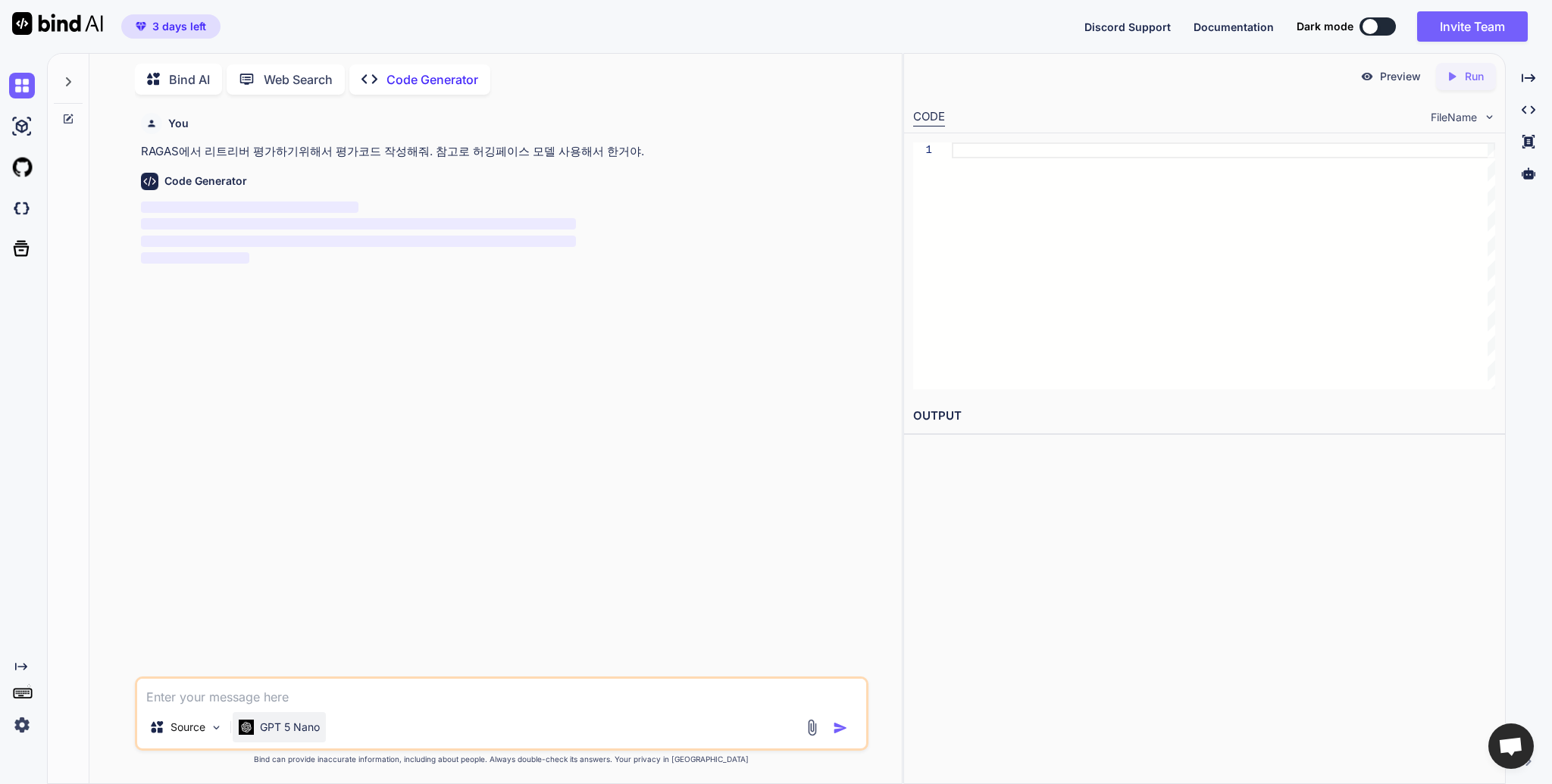
click at [248, 735] on div "GPT 5 Nano" at bounding box center [279, 726] width 81 height 15
click at [297, 730] on p "GPT 5 Nano" at bounding box center [290, 726] width 60 height 15
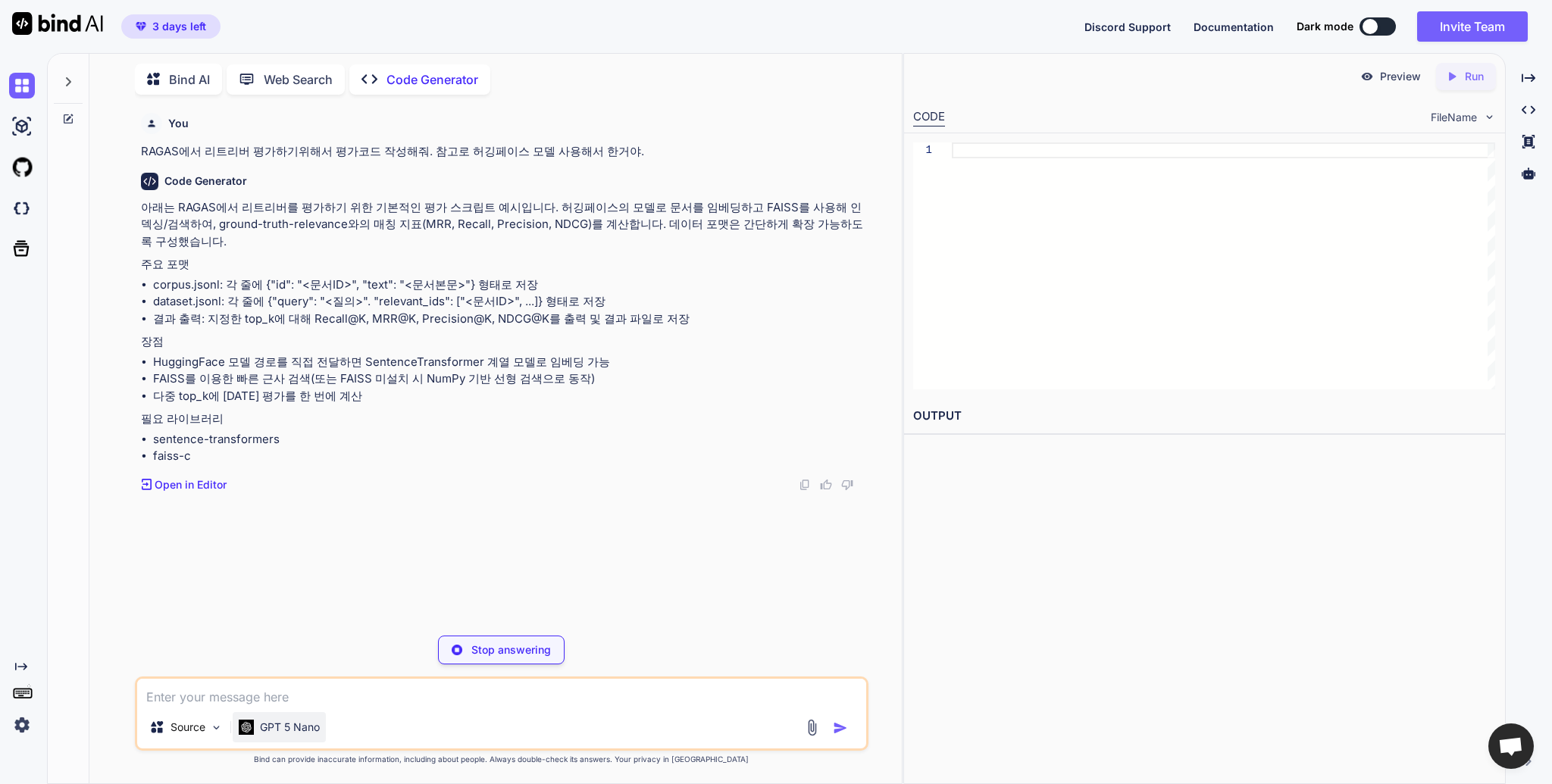
click at [284, 720] on p "GPT 5 Nano" at bounding box center [290, 726] width 60 height 15
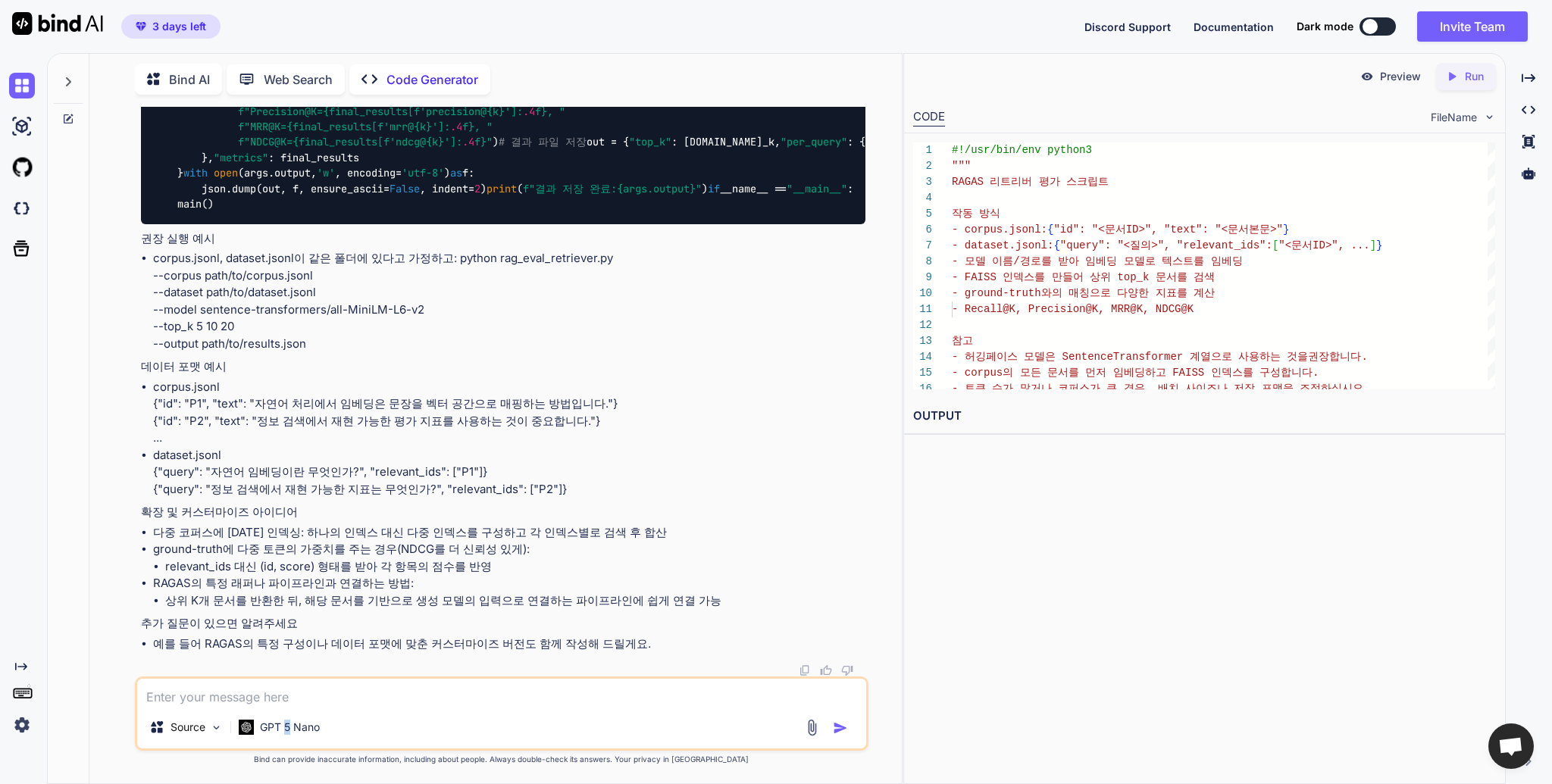
scroll to position [4743, 0]
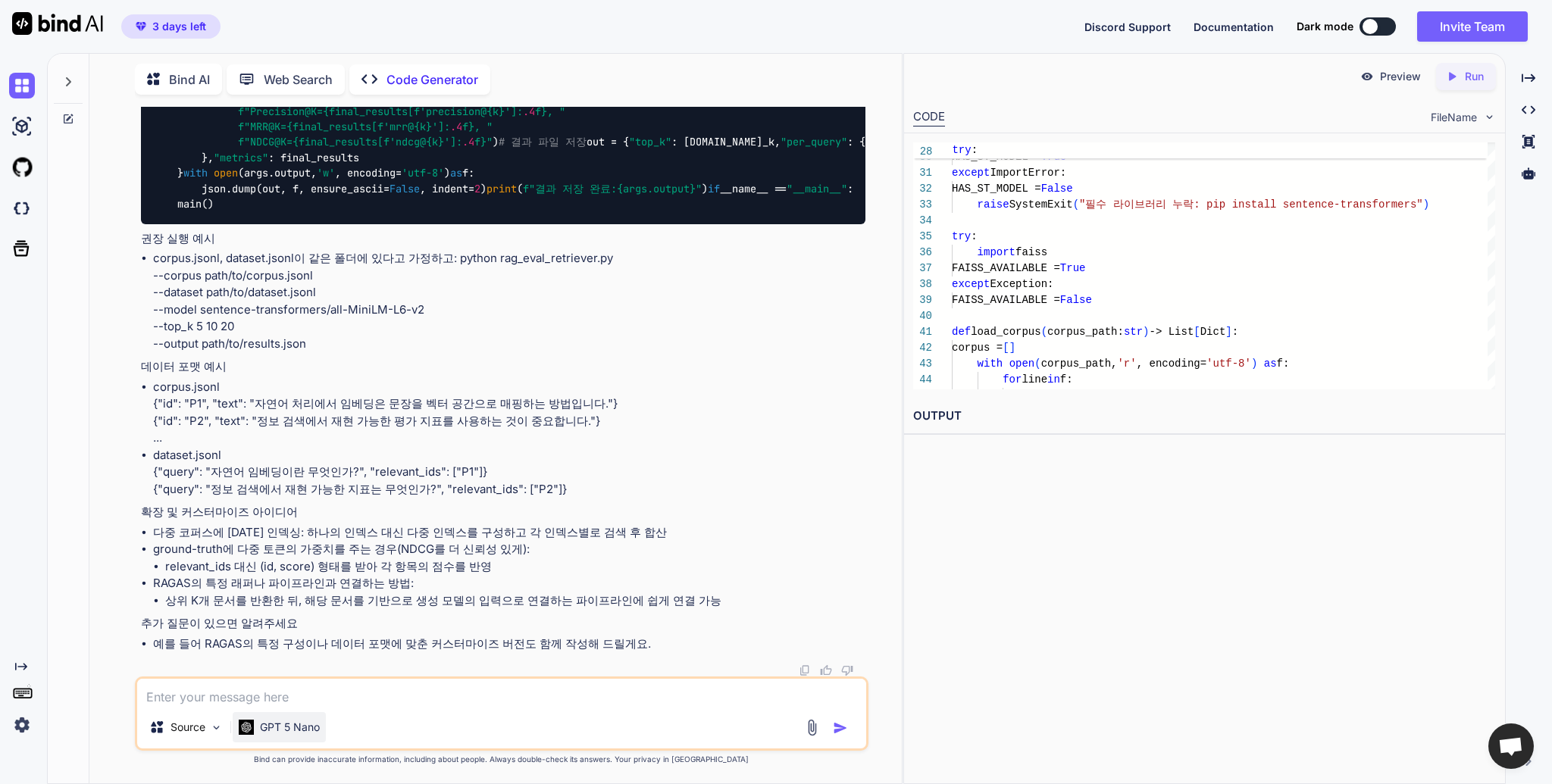
click at [295, 728] on p "GPT 5 Nano" at bounding box center [290, 726] width 60 height 15
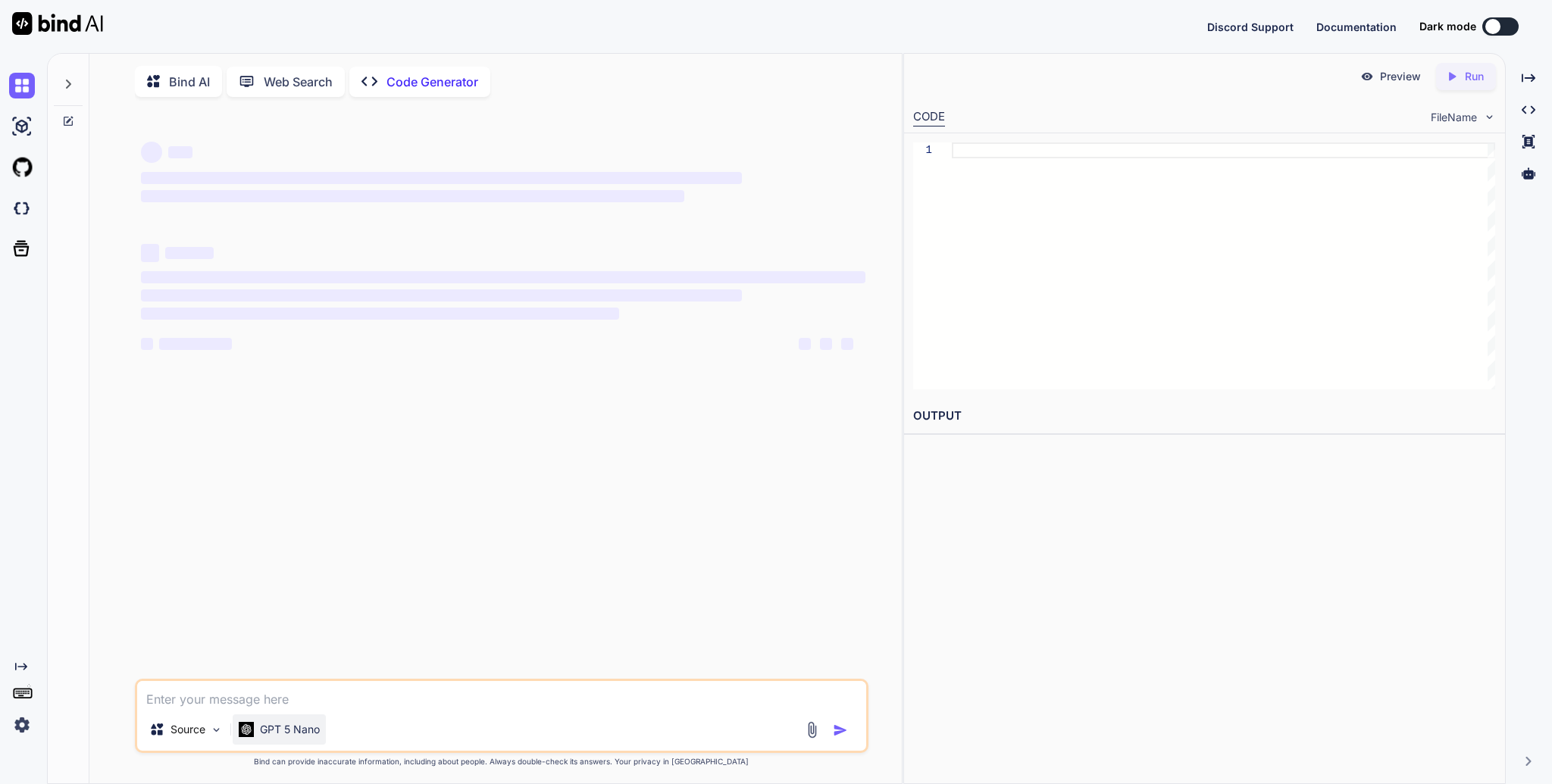
click at [292, 734] on p "GPT 5 Nano" at bounding box center [290, 729] width 60 height 15
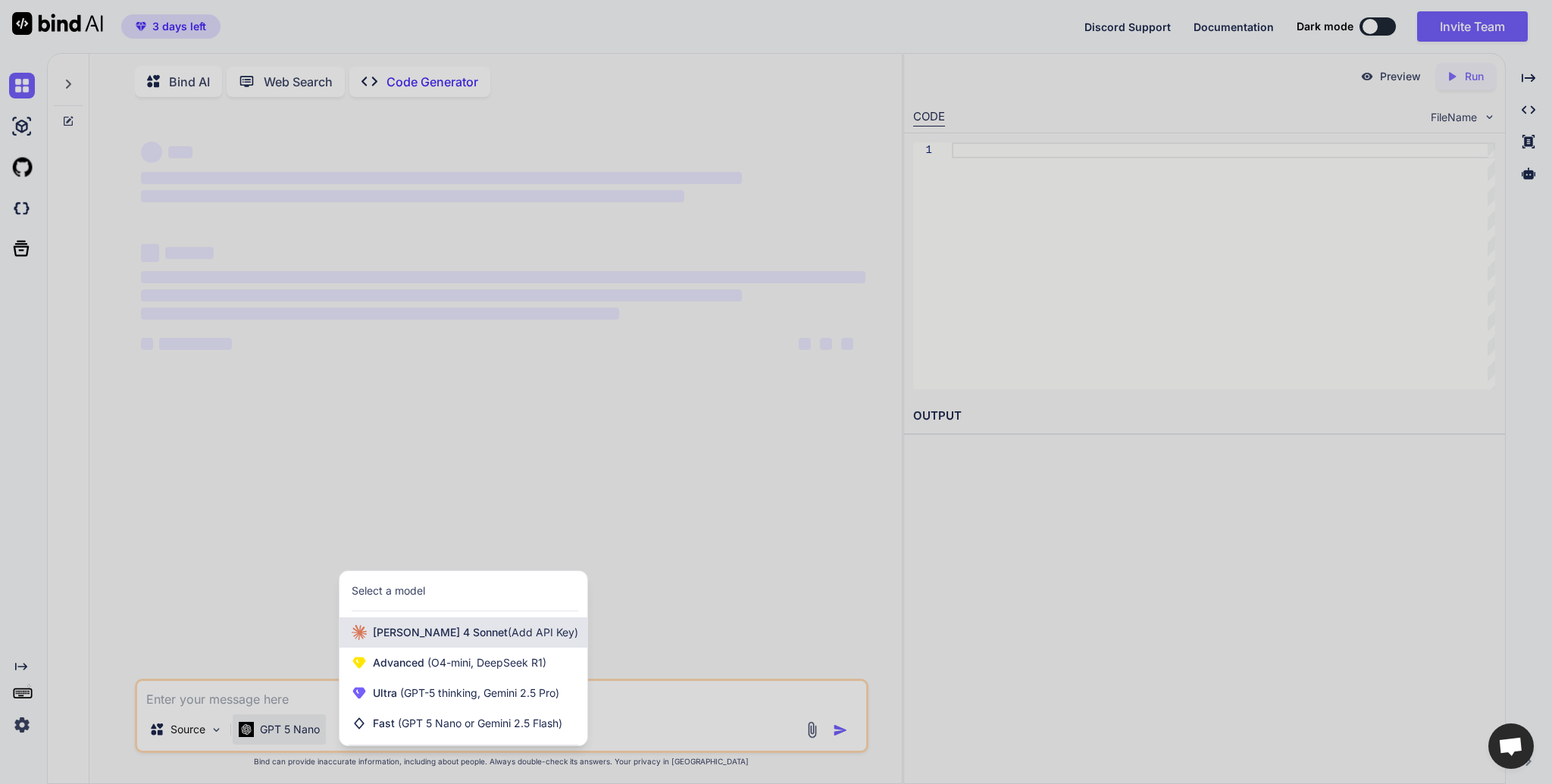
click at [519, 634] on span "(Add API Key)" at bounding box center [543, 631] width 70 height 13
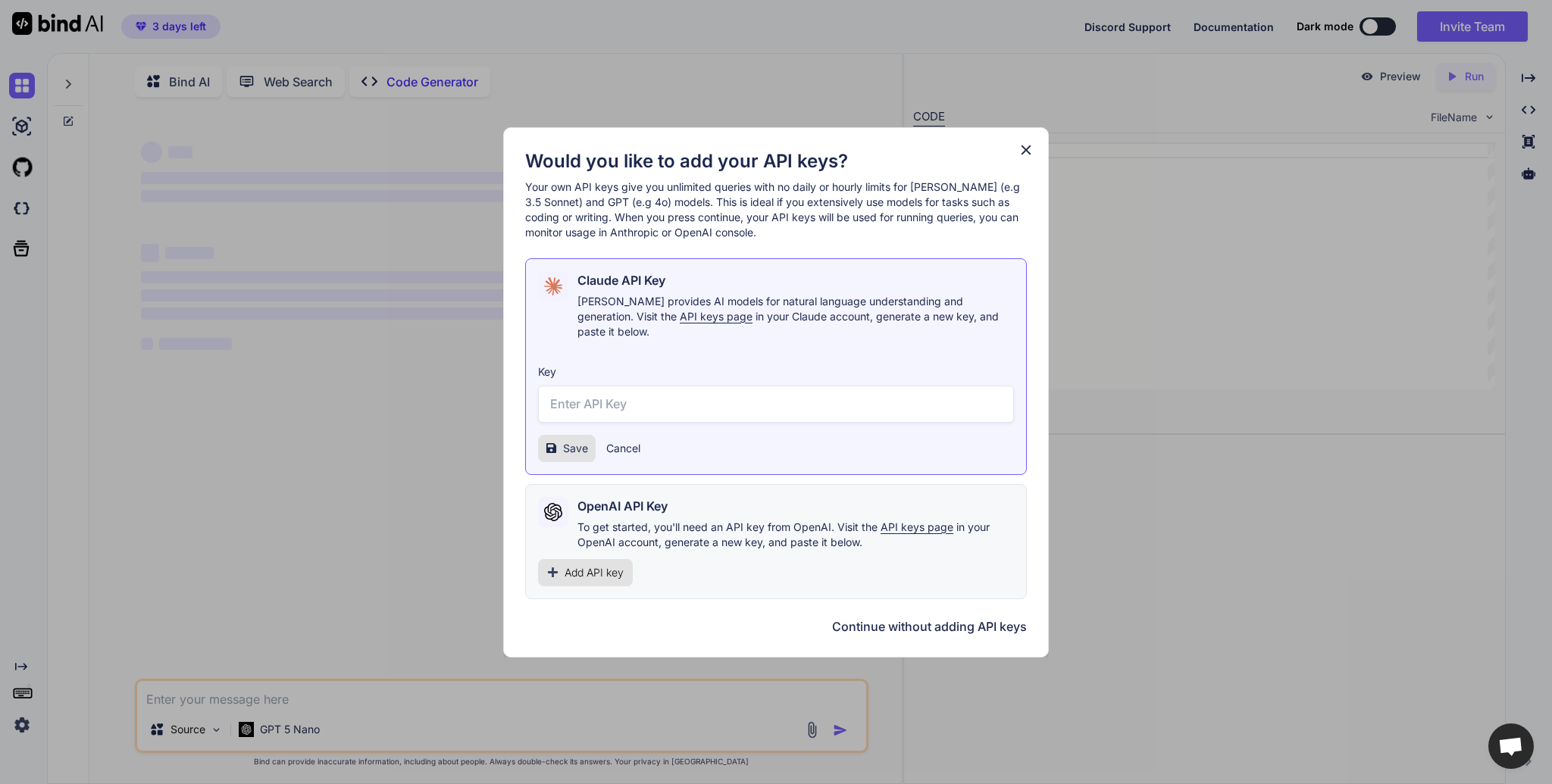
click at [1024, 154] on icon at bounding box center [1026, 149] width 10 height 10
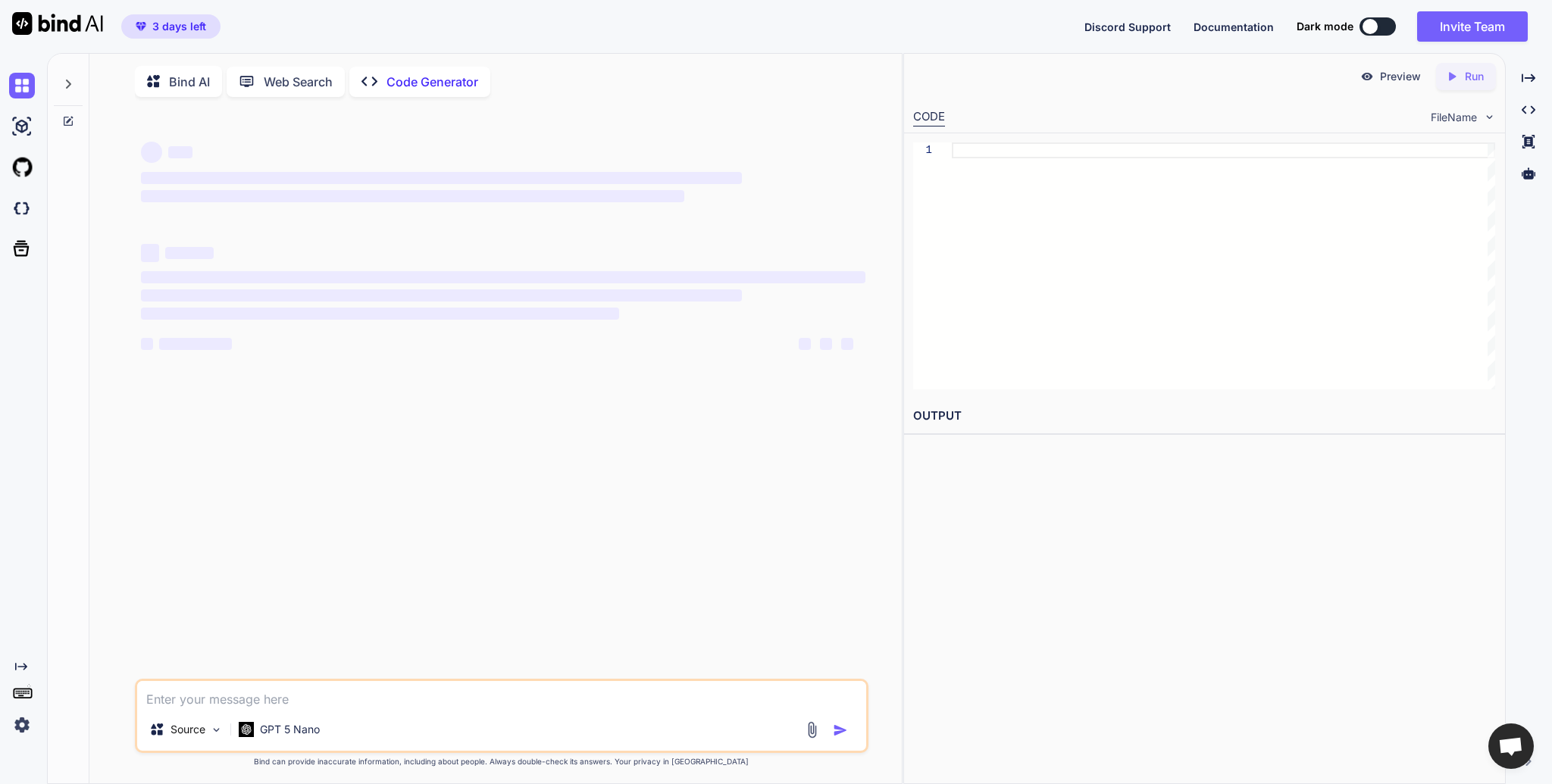
click at [275, 750] on div "GPT 5 Nano" at bounding box center [279, 731] width 93 height 36
click at [283, 735] on p "GPT 5 Nano" at bounding box center [290, 729] width 60 height 15
click at [32, 723] on img at bounding box center [21, 724] width 25 height 25
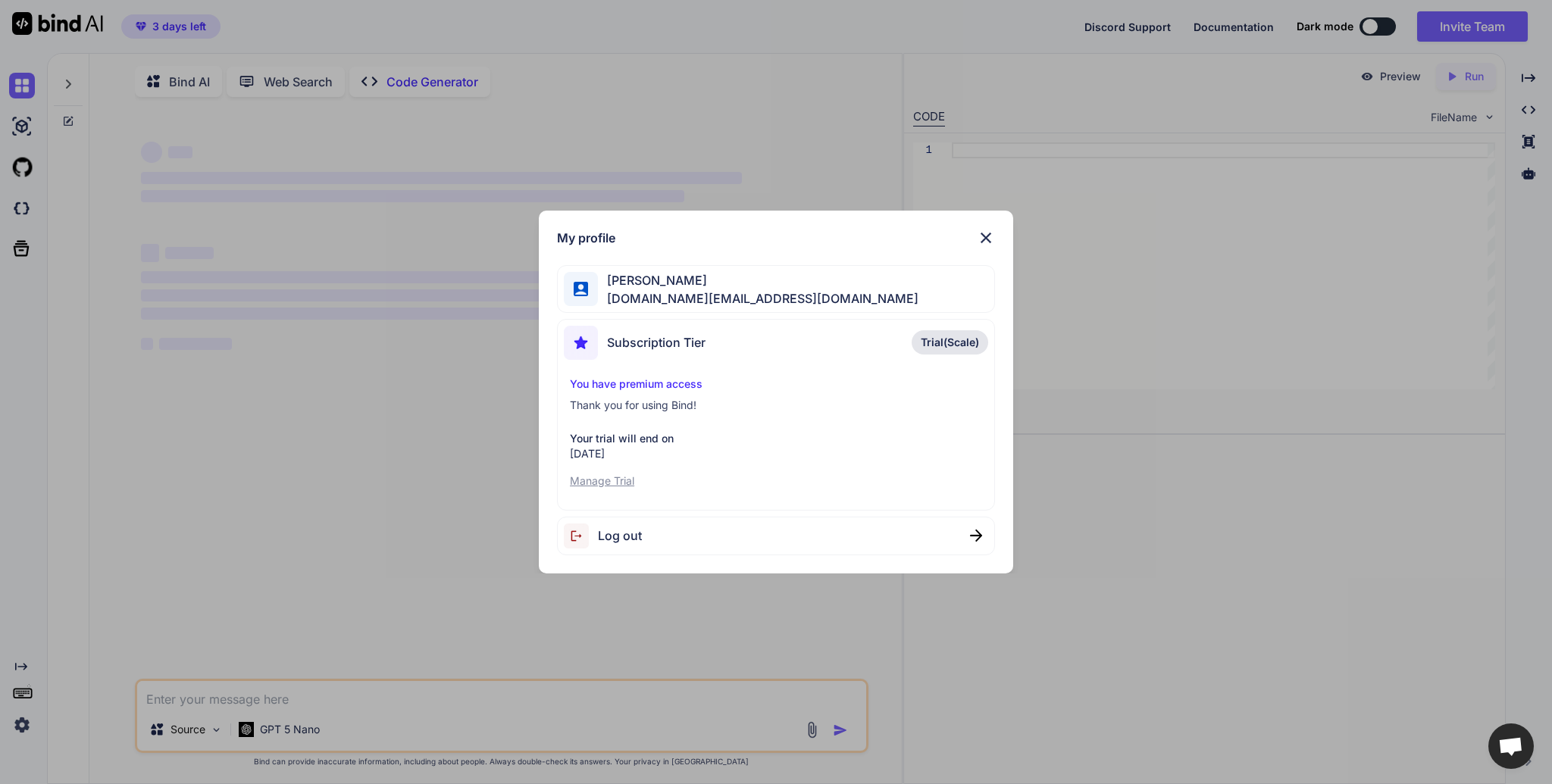
click at [618, 476] on p "Manage Trial" at bounding box center [776, 481] width 412 height 15
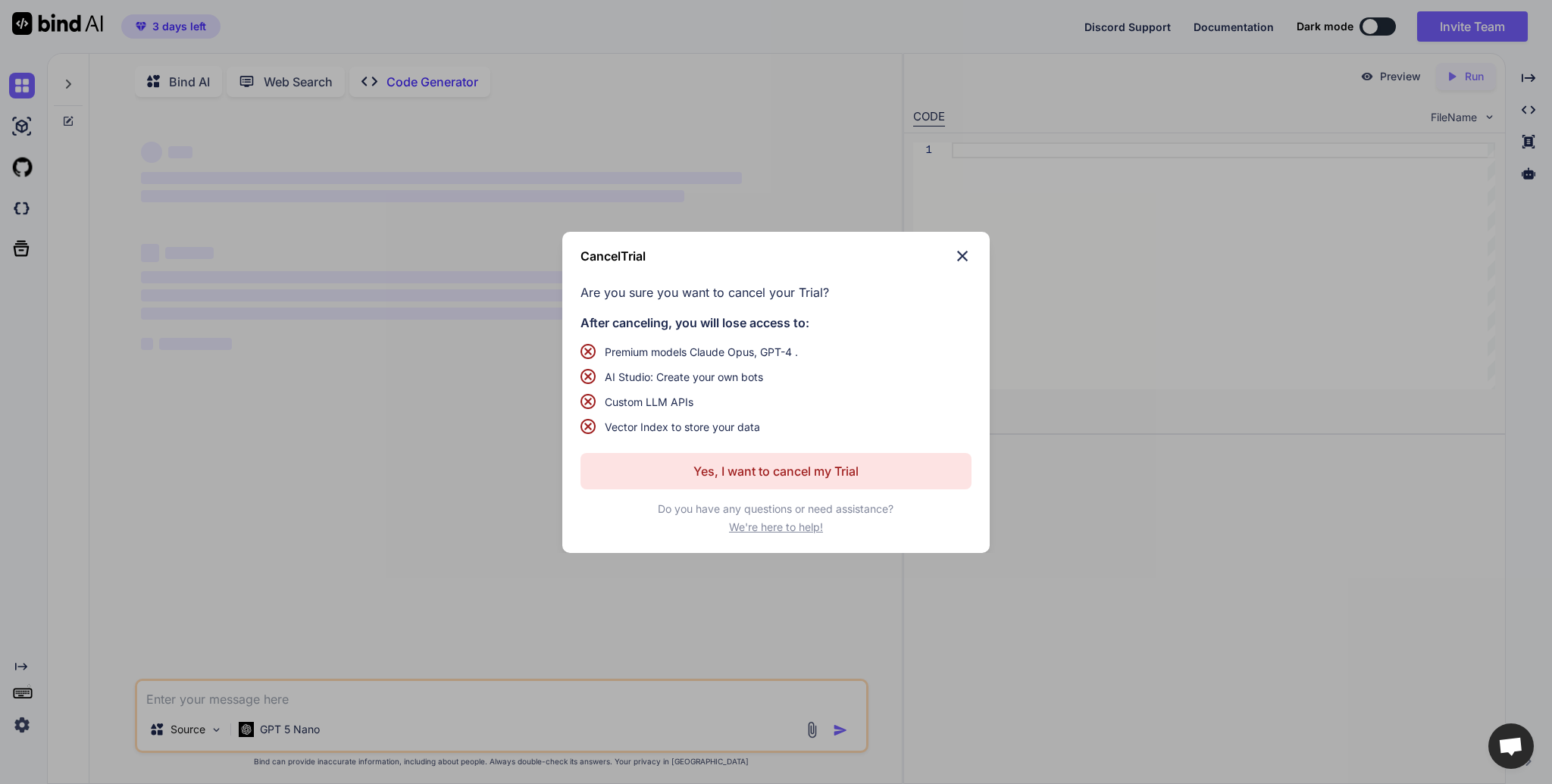
click at [970, 256] on img at bounding box center [962, 256] width 18 height 18
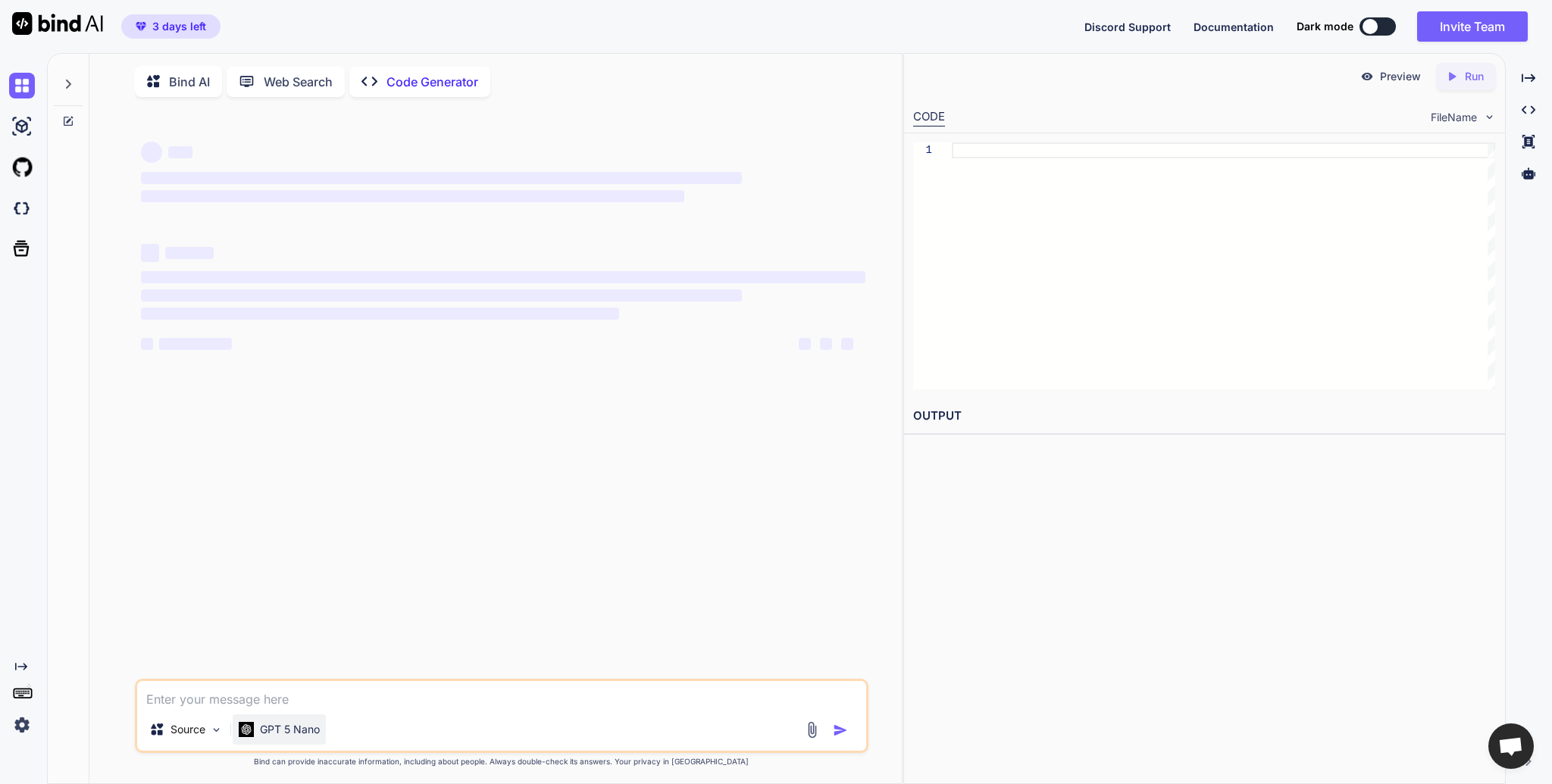
click at [295, 725] on p "GPT 5 Nano" at bounding box center [290, 729] width 60 height 15
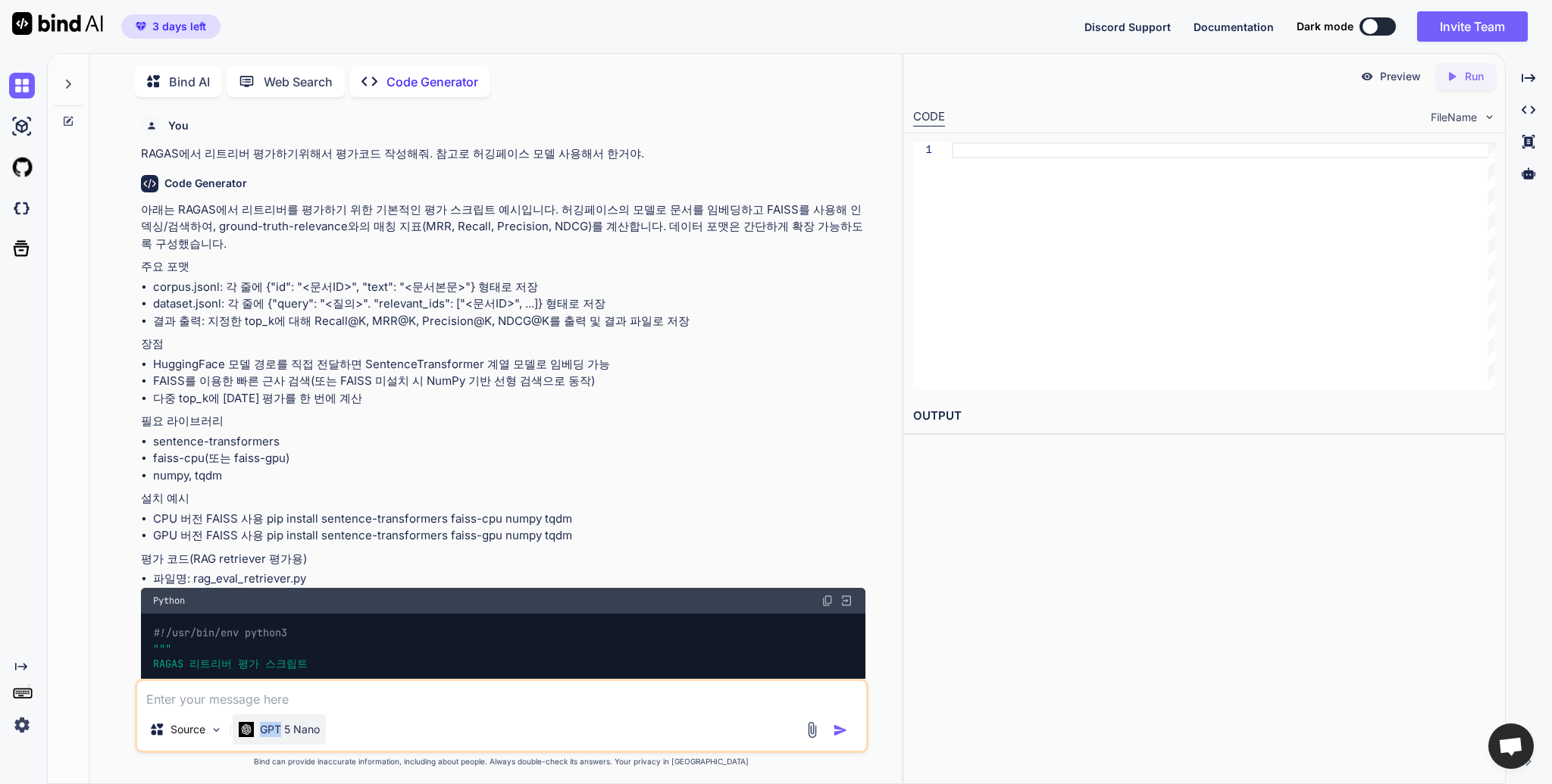
scroll to position [5, 0]
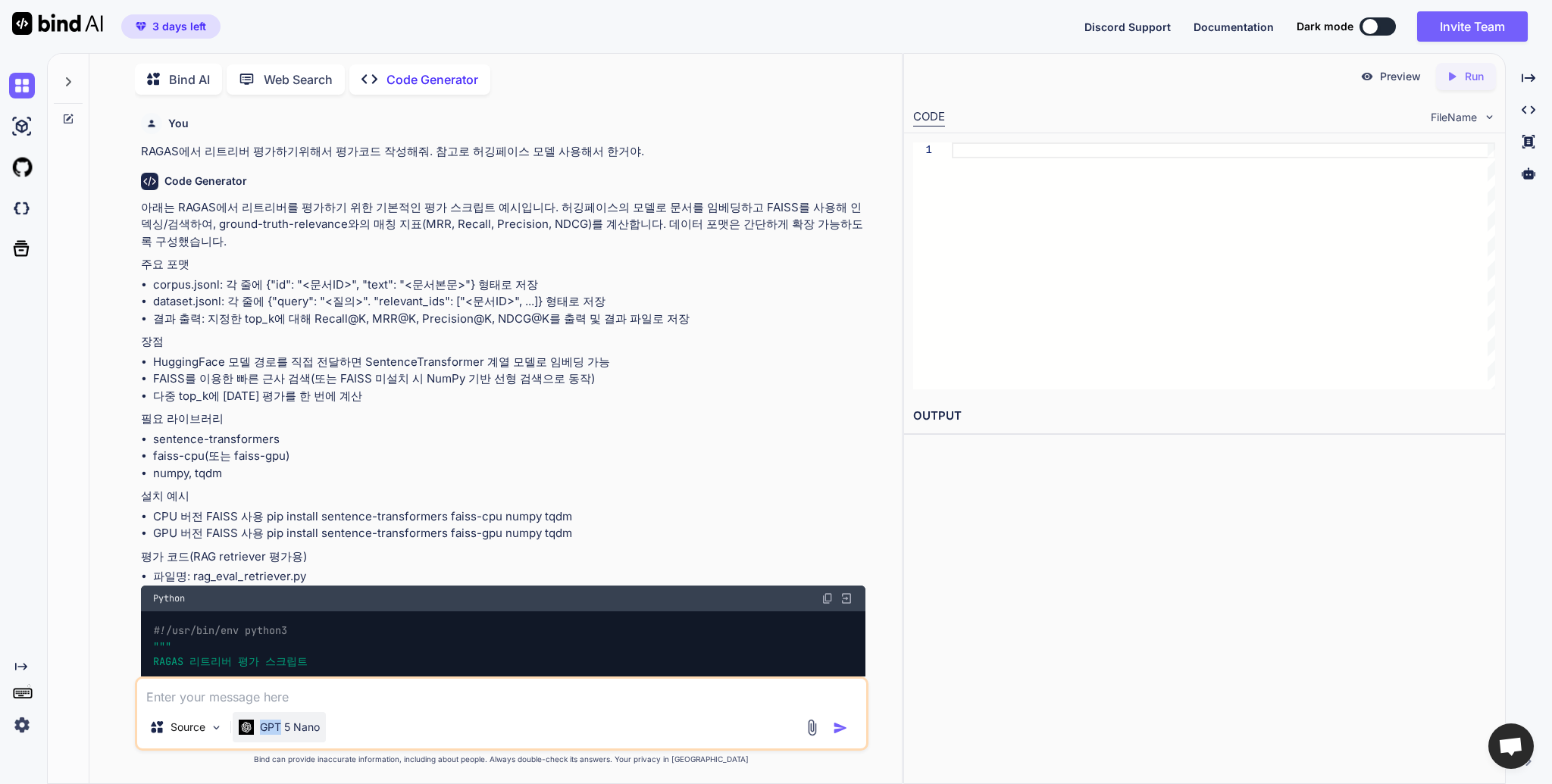
type textarea "x"
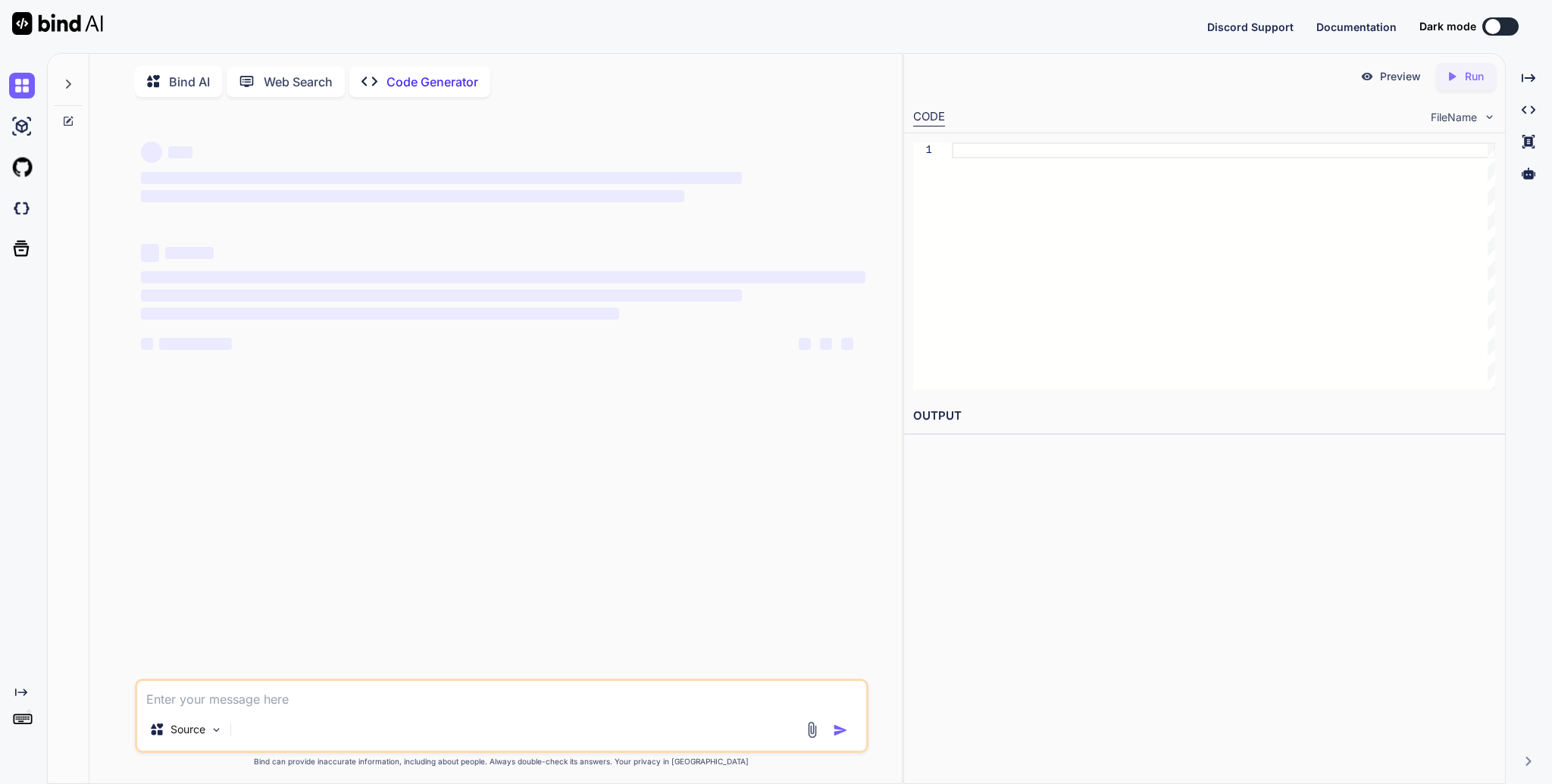
click at [318, 727] on div "Source" at bounding box center [501, 731] width 729 height 36
click at [286, 737] on p "GPT 5 Nano" at bounding box center [290, 729] width 60 height 15
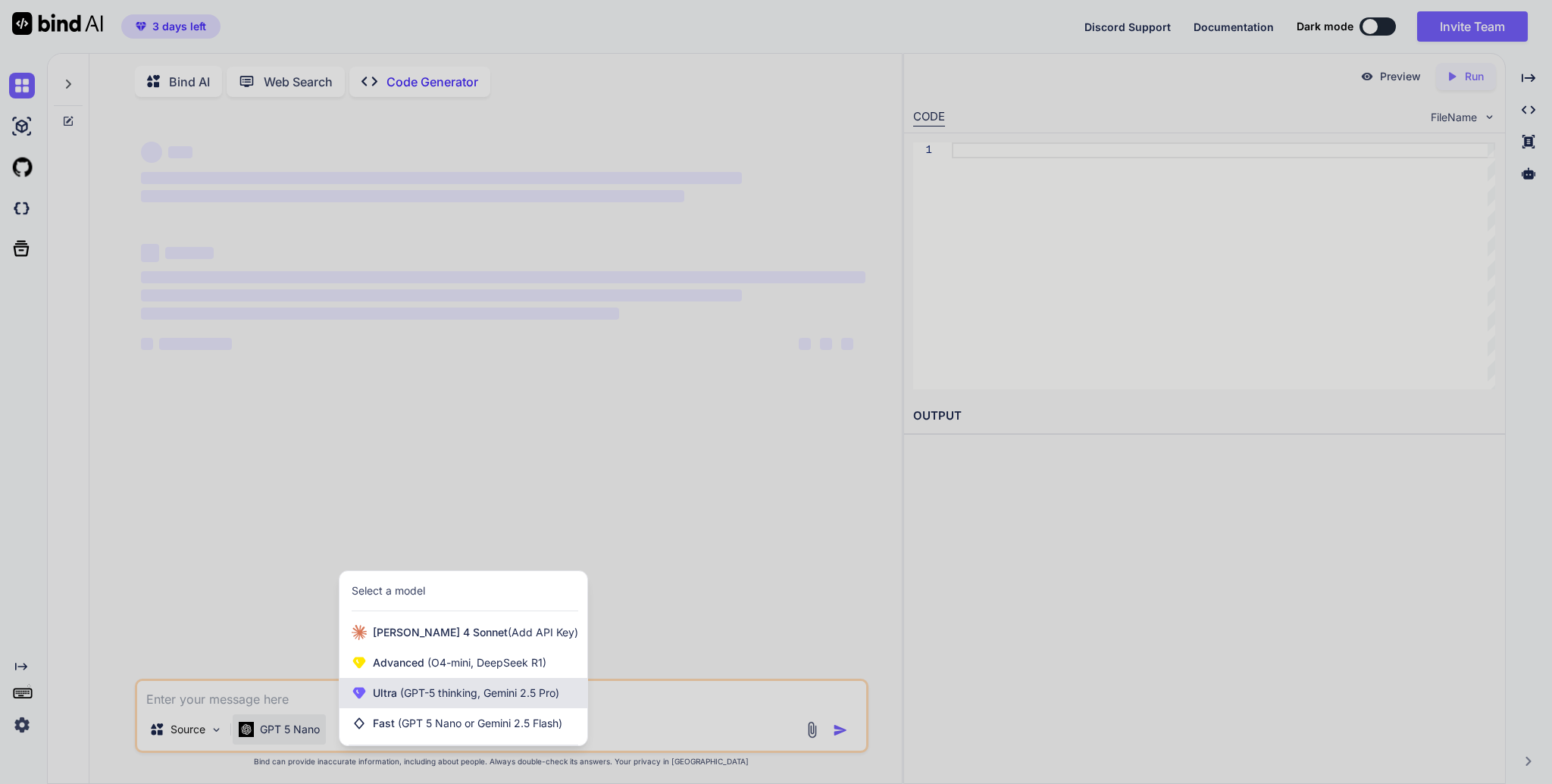
click at [450, 699] on span "(GPT-5 thinking, Gemini 2.5 Pro)" at bounding box center [478, 692] width 162 height 13
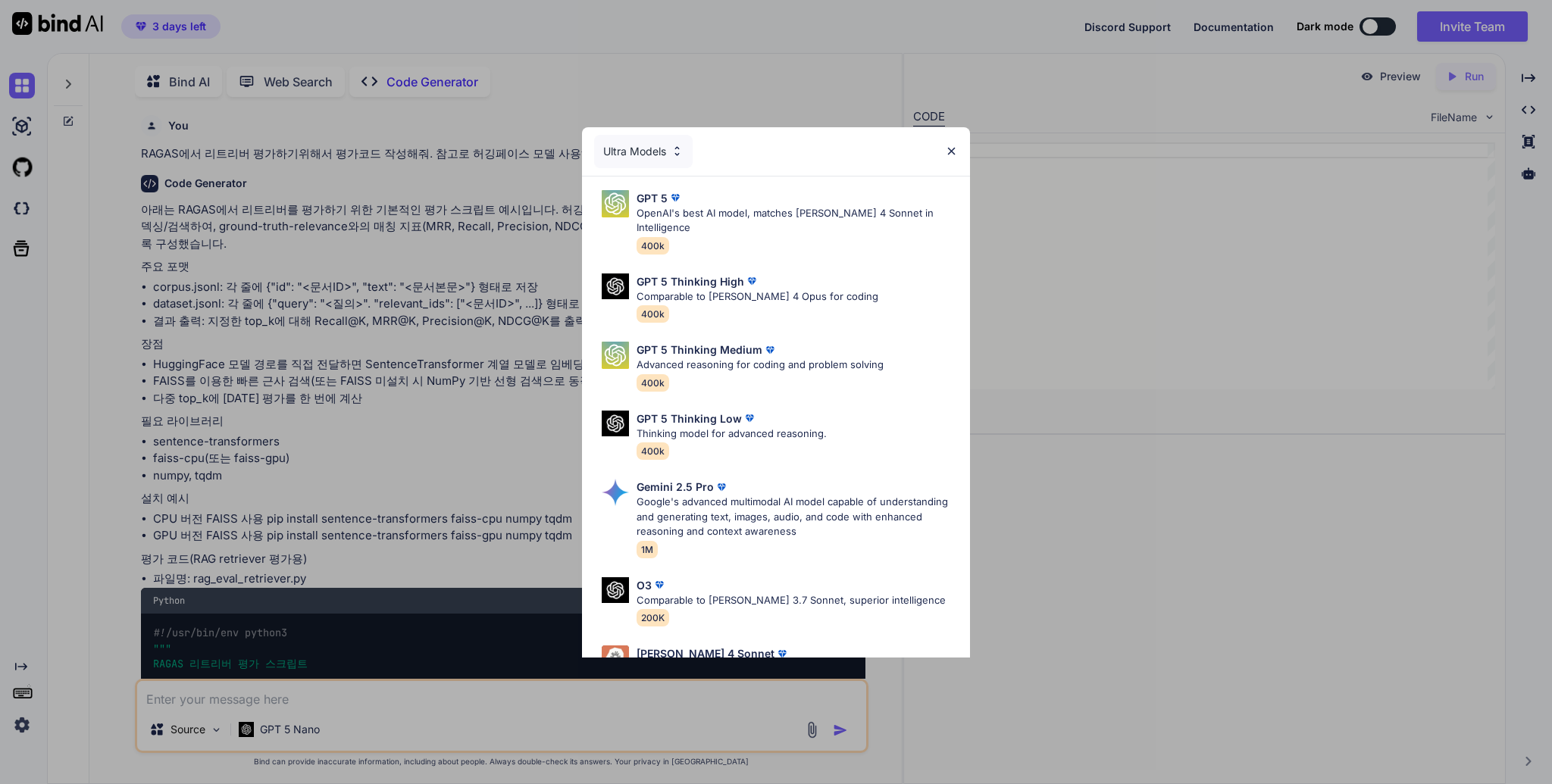
scroll to position [5, 0]
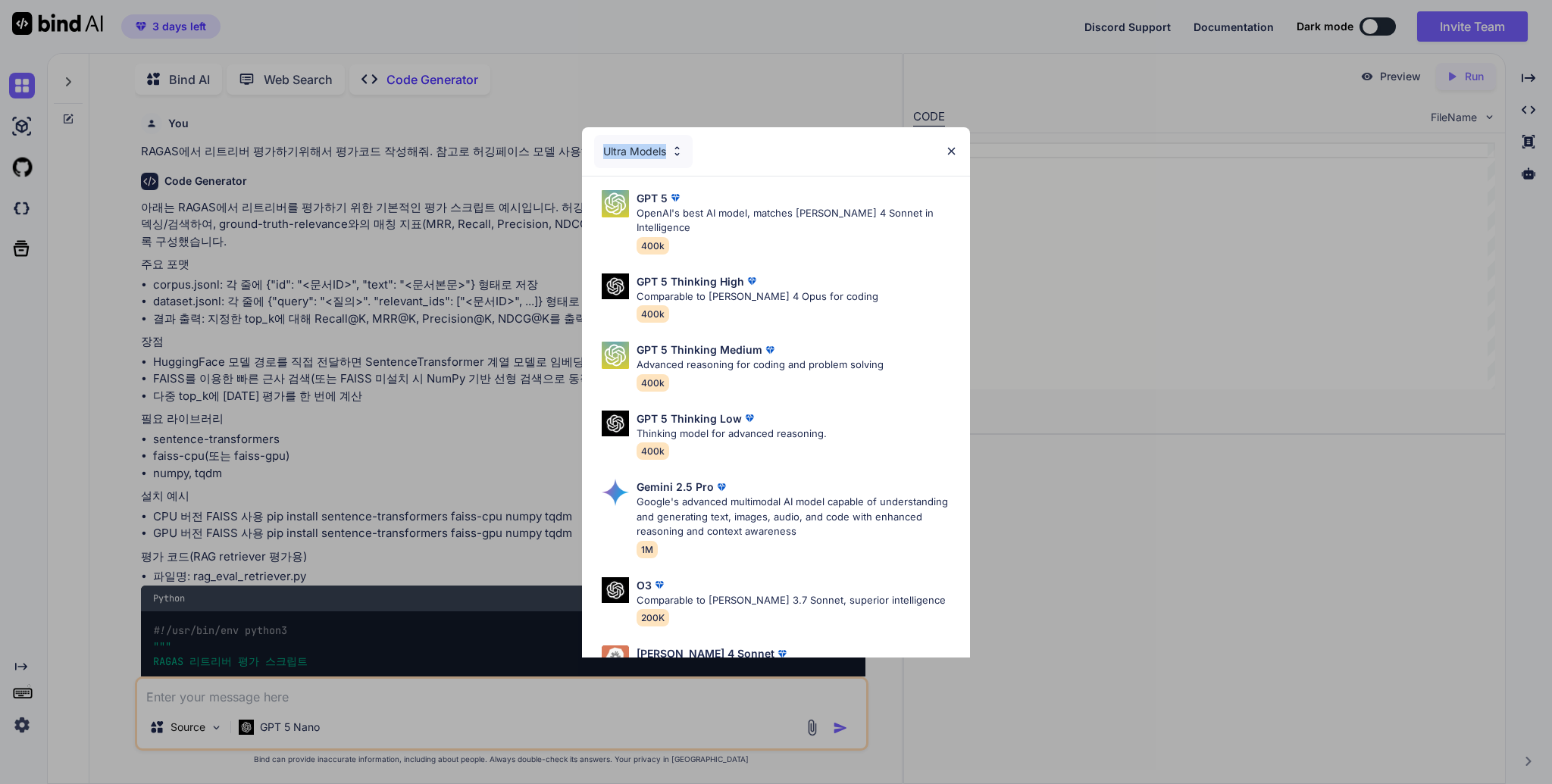
click at [688, 143] on div "Ultra Models" at bounding box center [643, 152] width 98 height 33
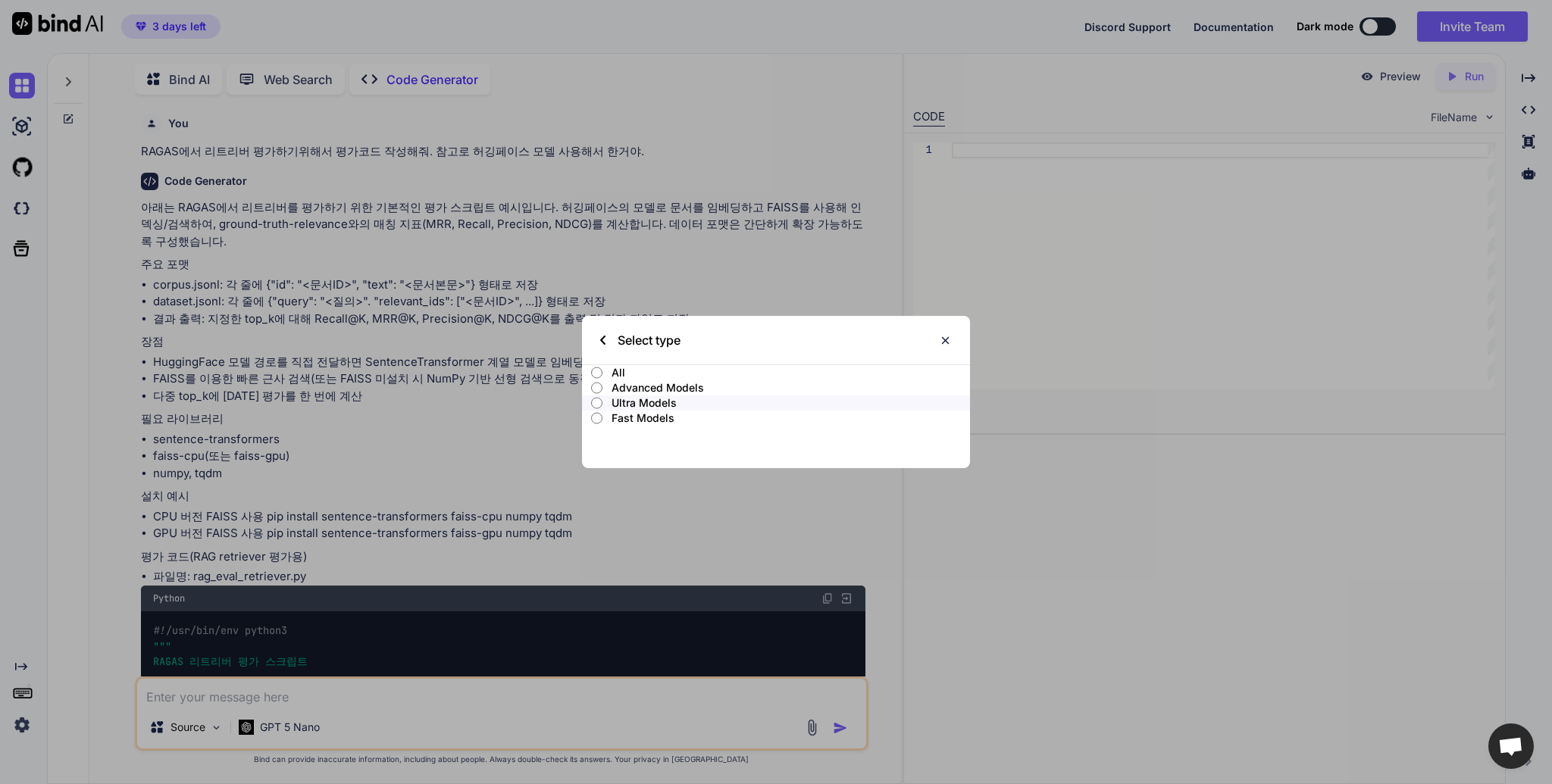
click at [614, 373] on p "All" at bounding box center [790, 372] width 359 height 15
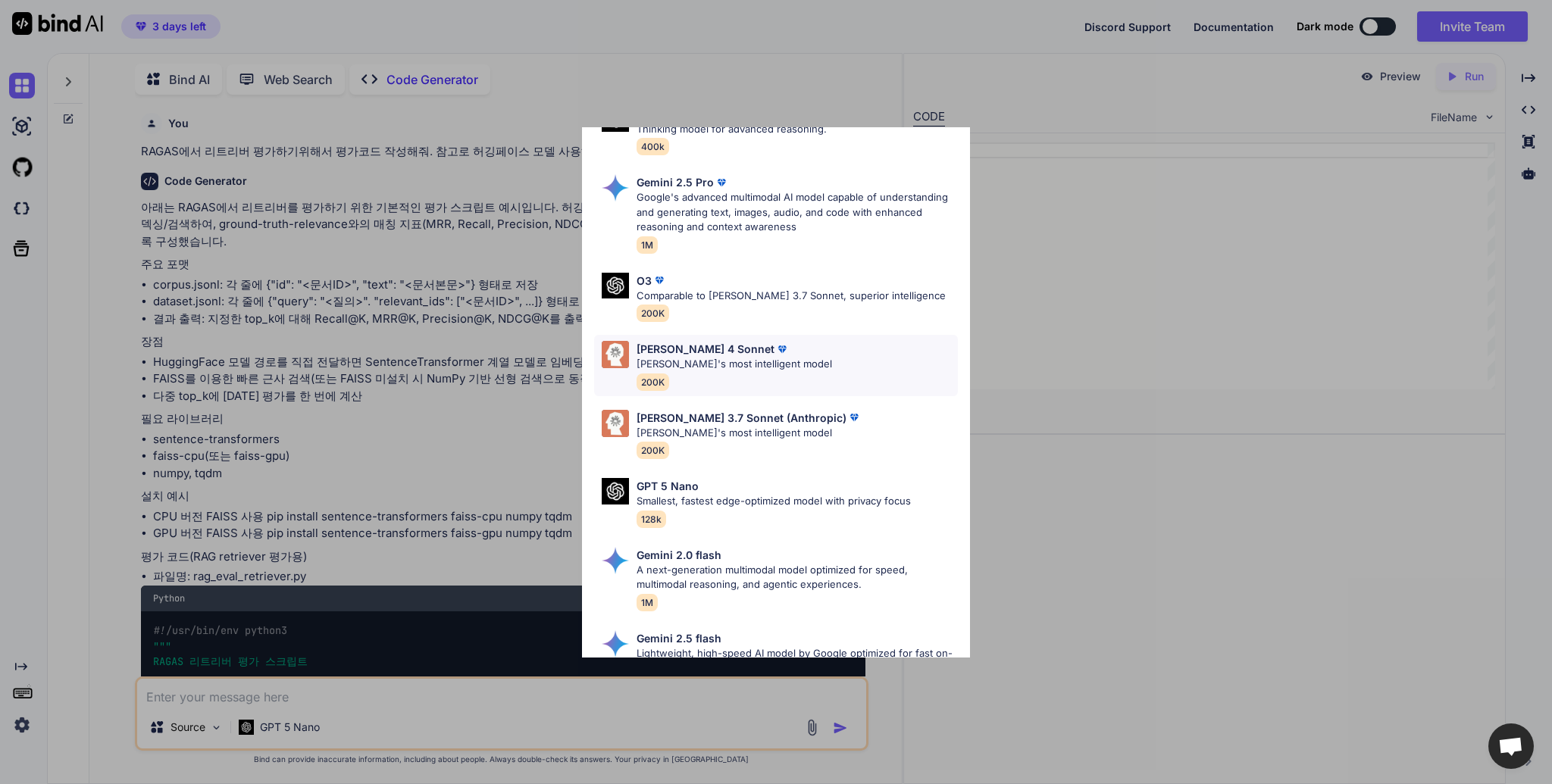
scroll to position [597, 0]
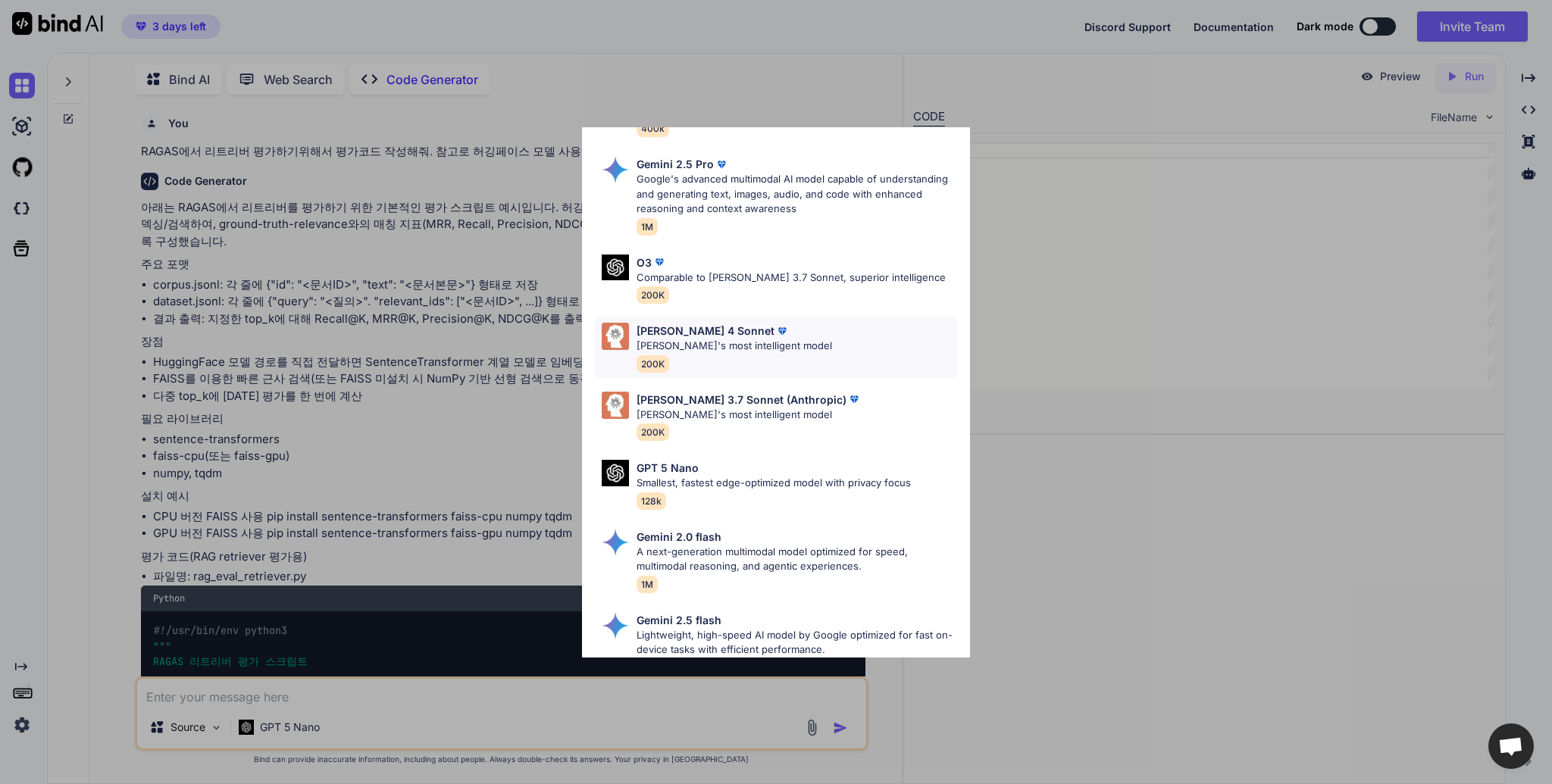
click at [831, 340] on div "[PERSON_NAME] 4 Sonnet [PERSON_NAME]'s most intelligent model 200K" at bounding box center [776, 347] width 364 height 61
type textarea "x"
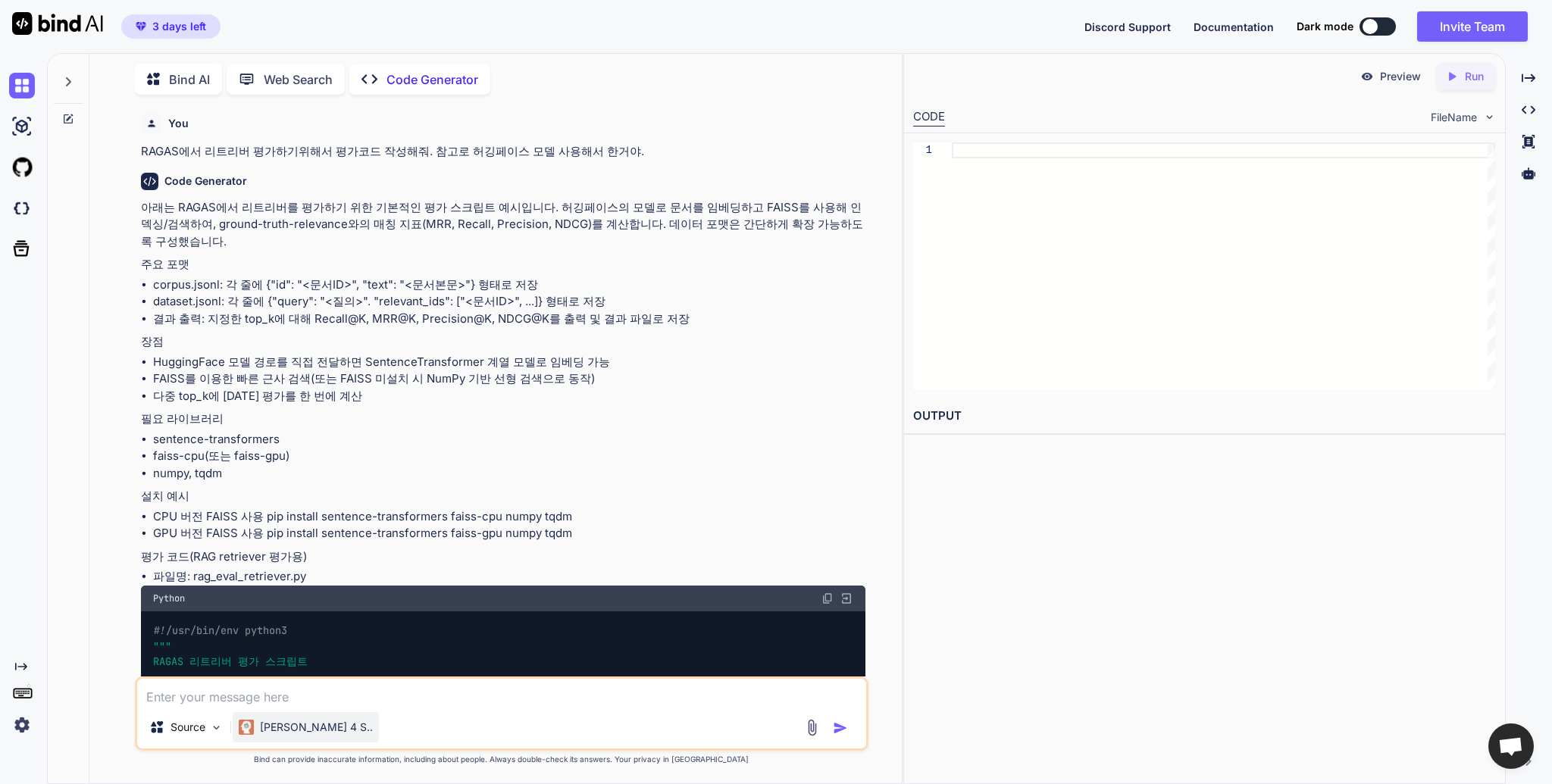
click at [277, 731] on p "[PERSON_NAME] 4 S.." at bounding box center [316, 726] width 113 height 15
click at [383, 692] on textarea at bounding box center [501, 692] width 729 height 27
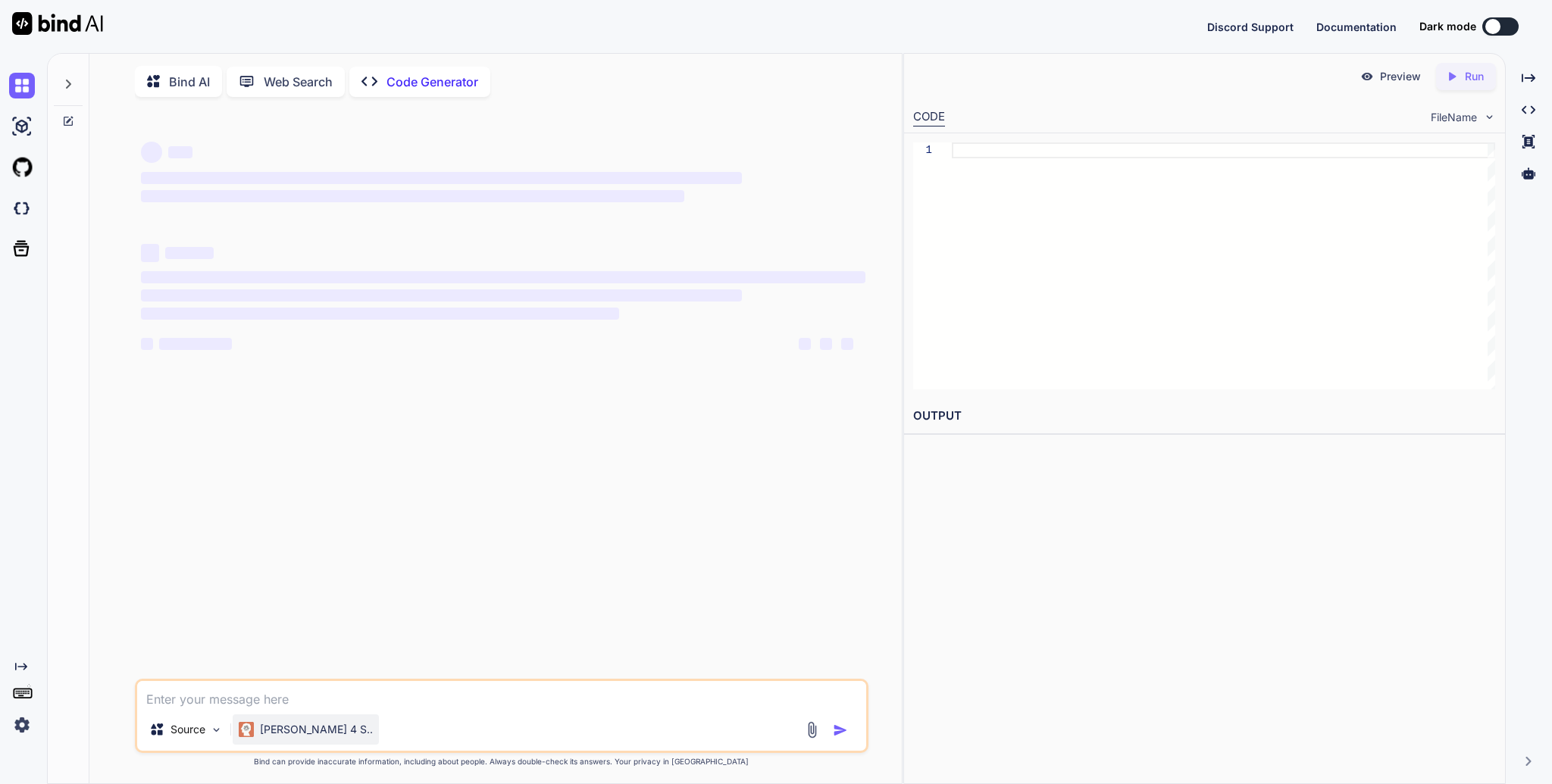
click at [292, 735] on p "[PERSON_NAME] 4 S.." at bounding box center [316, 729] width 113 height 15
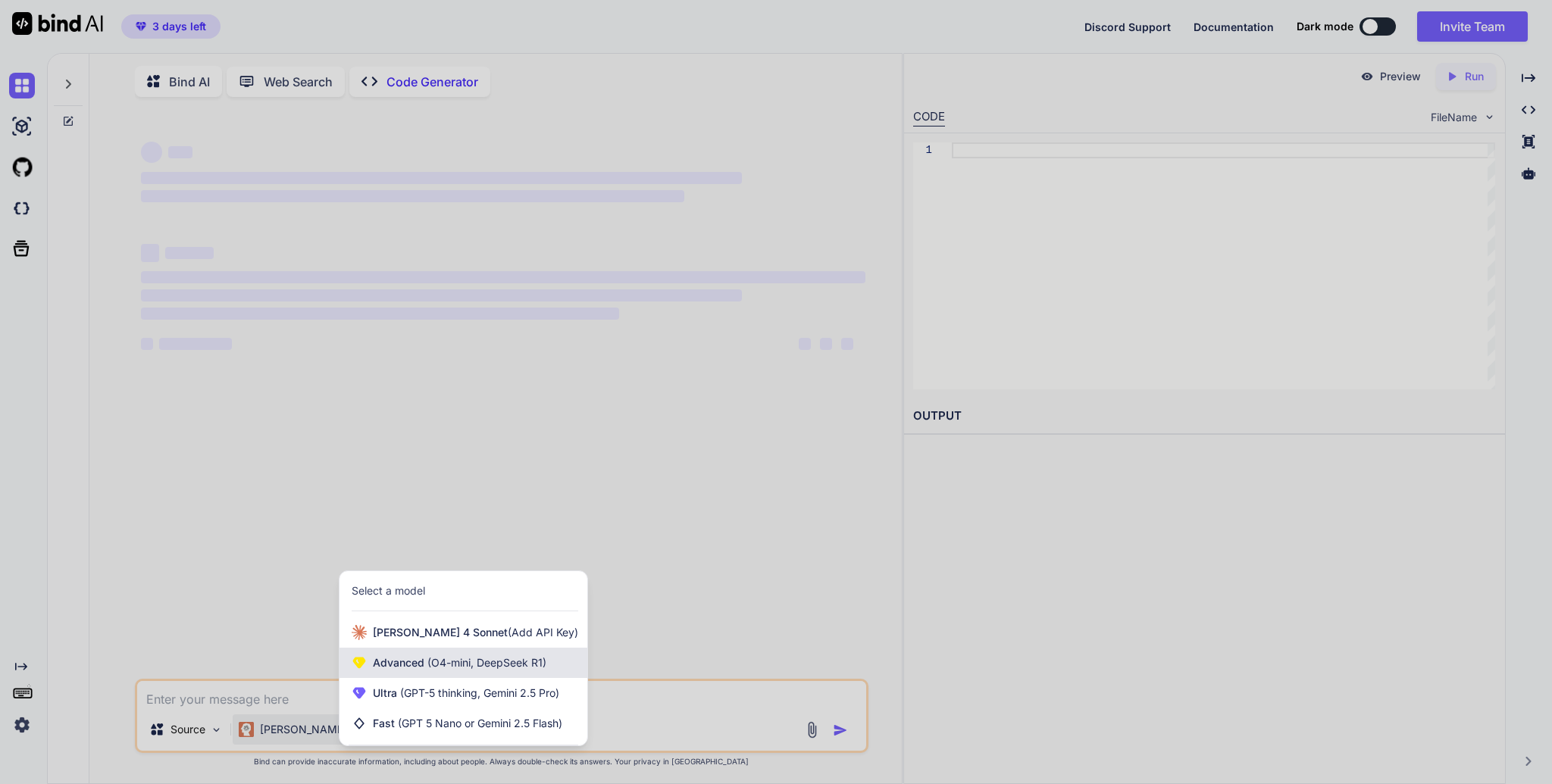
click at [511, 669] on span "(O4-mini, DeepSeek R1)" at bounding box center [485, 662] width 122 height 13
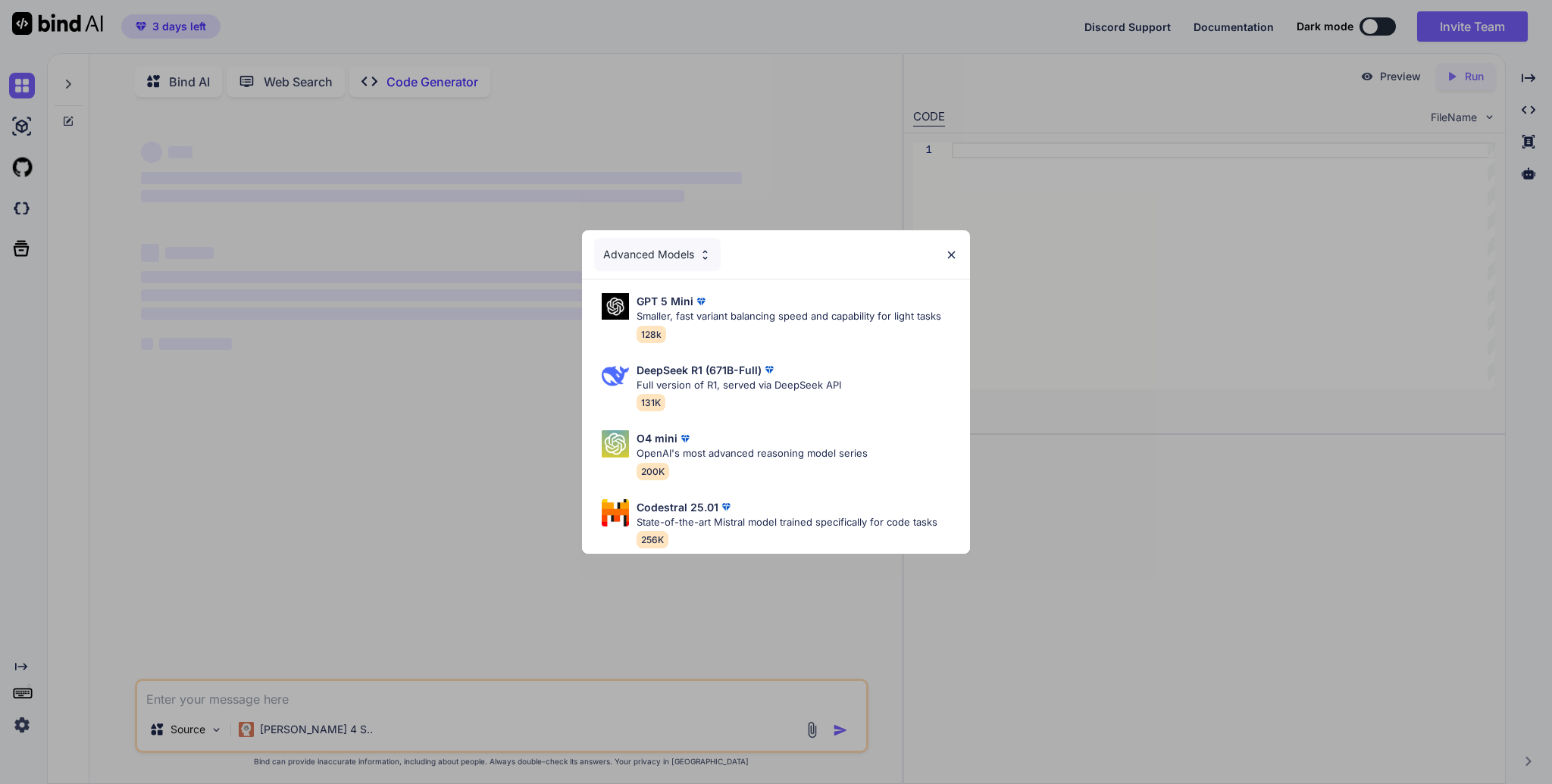
click at [685, 251] on div "Advanced Models" at bounding box center [657, 254] width 126 height 33
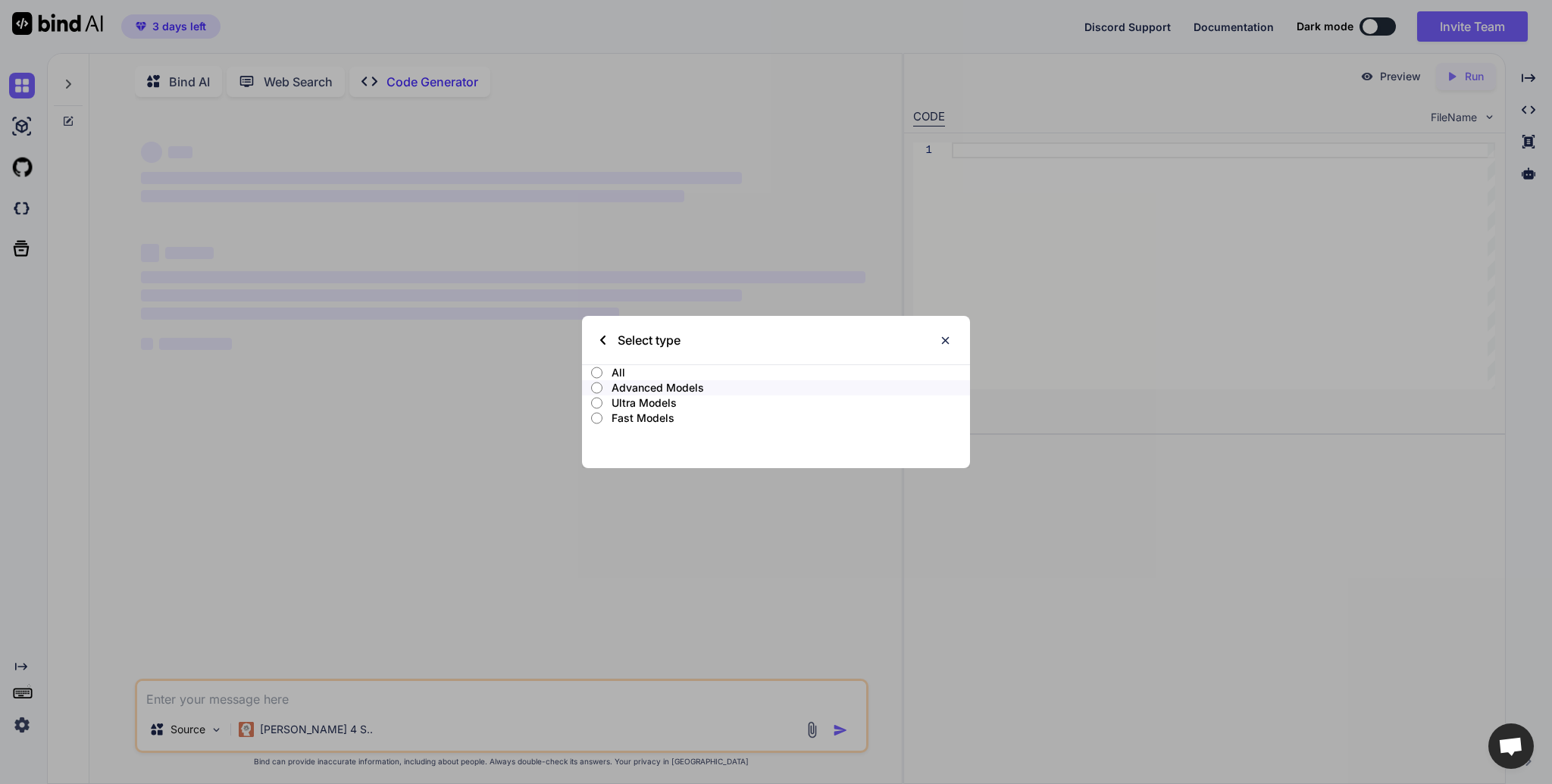
click at [609, 374] on label "All" at bounding box center [776, 372] width 388 height 15
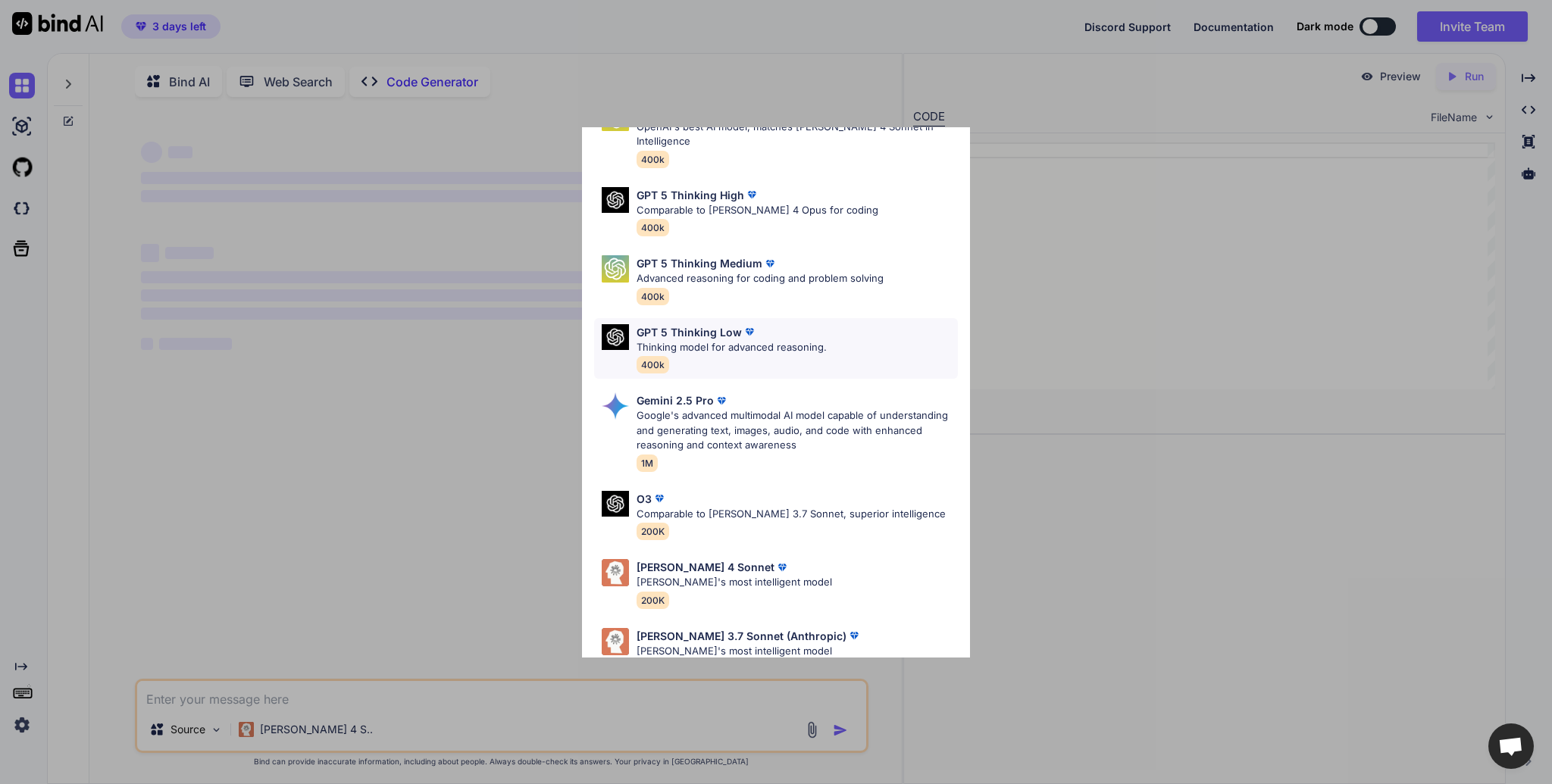
scroll to position [109, 0]
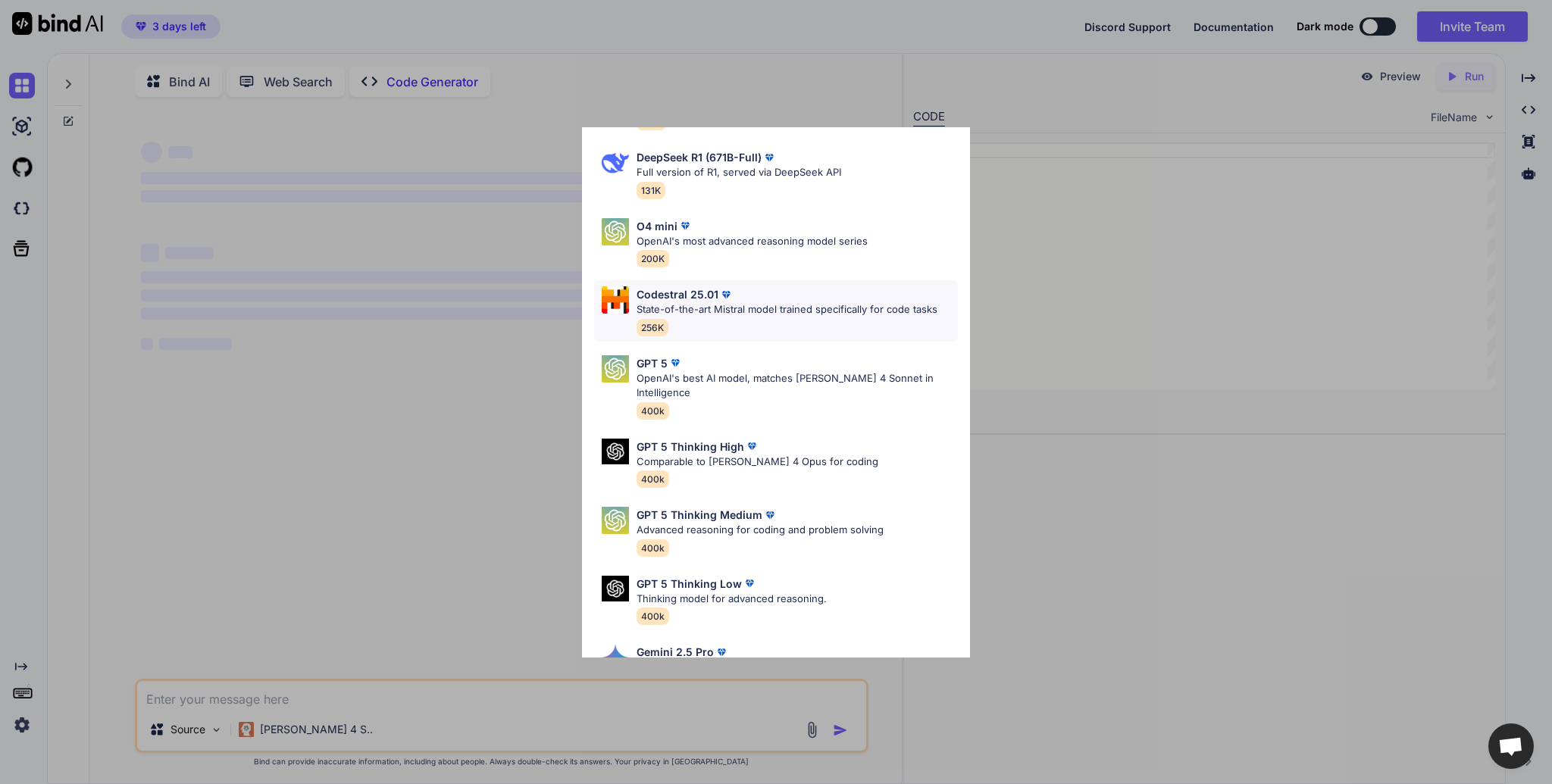
click at [806, 302] on div "Codestral 25.01" at bounding box center [786, 294] width 301 height 16
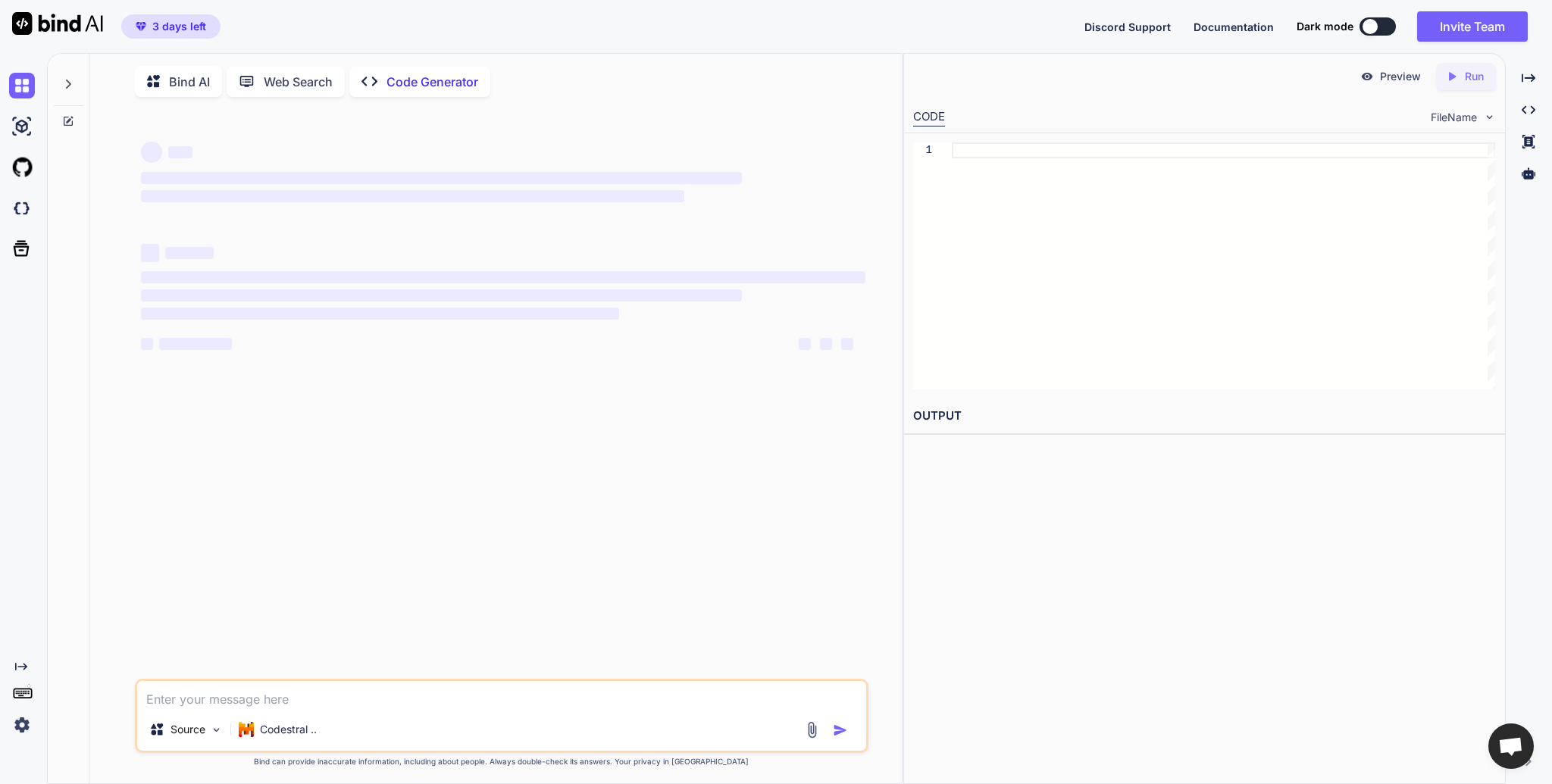
click at [318, 705] on textarea at bounding box center [501, 694] width 729 height 27
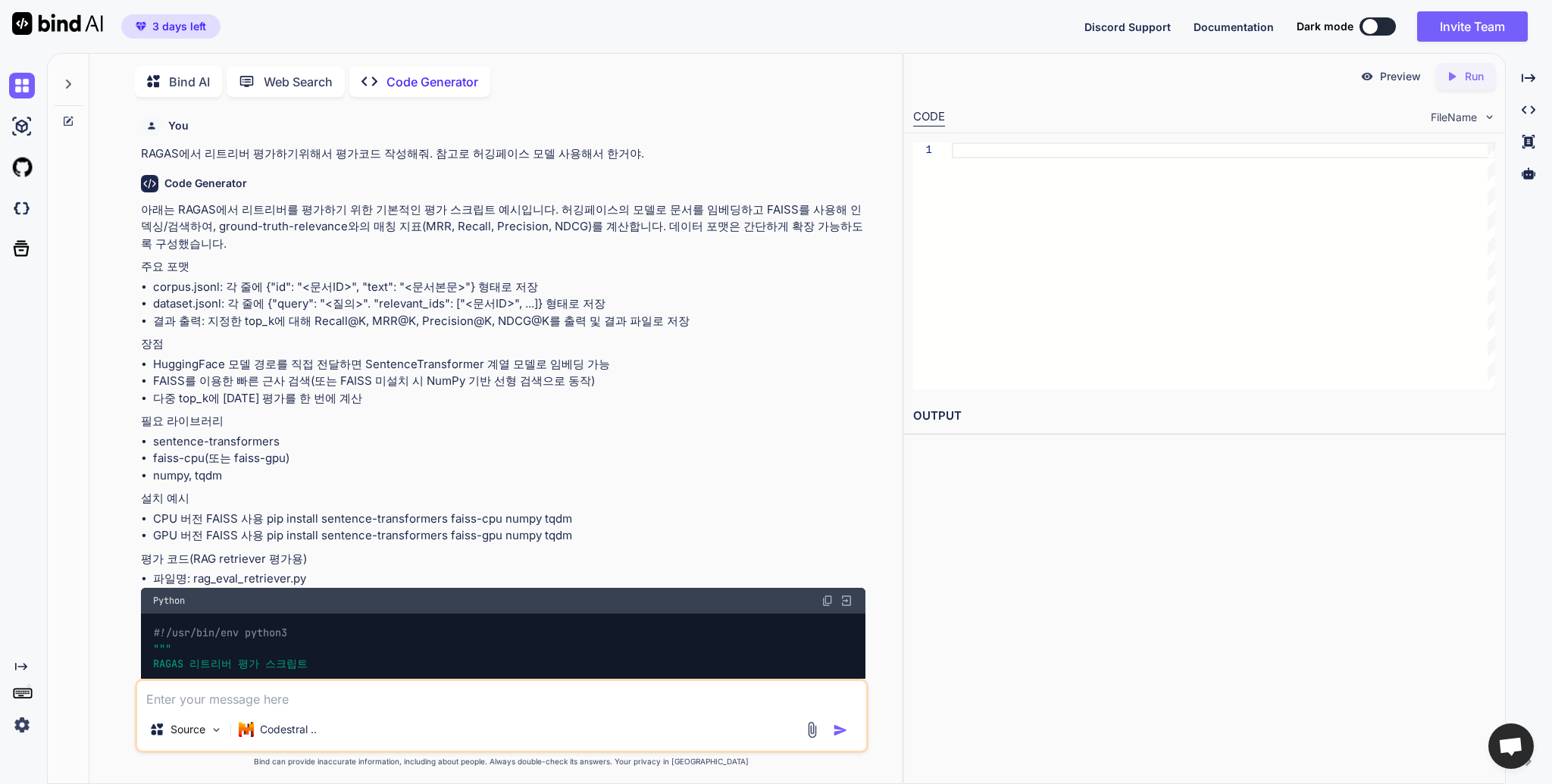
type textarea "x"
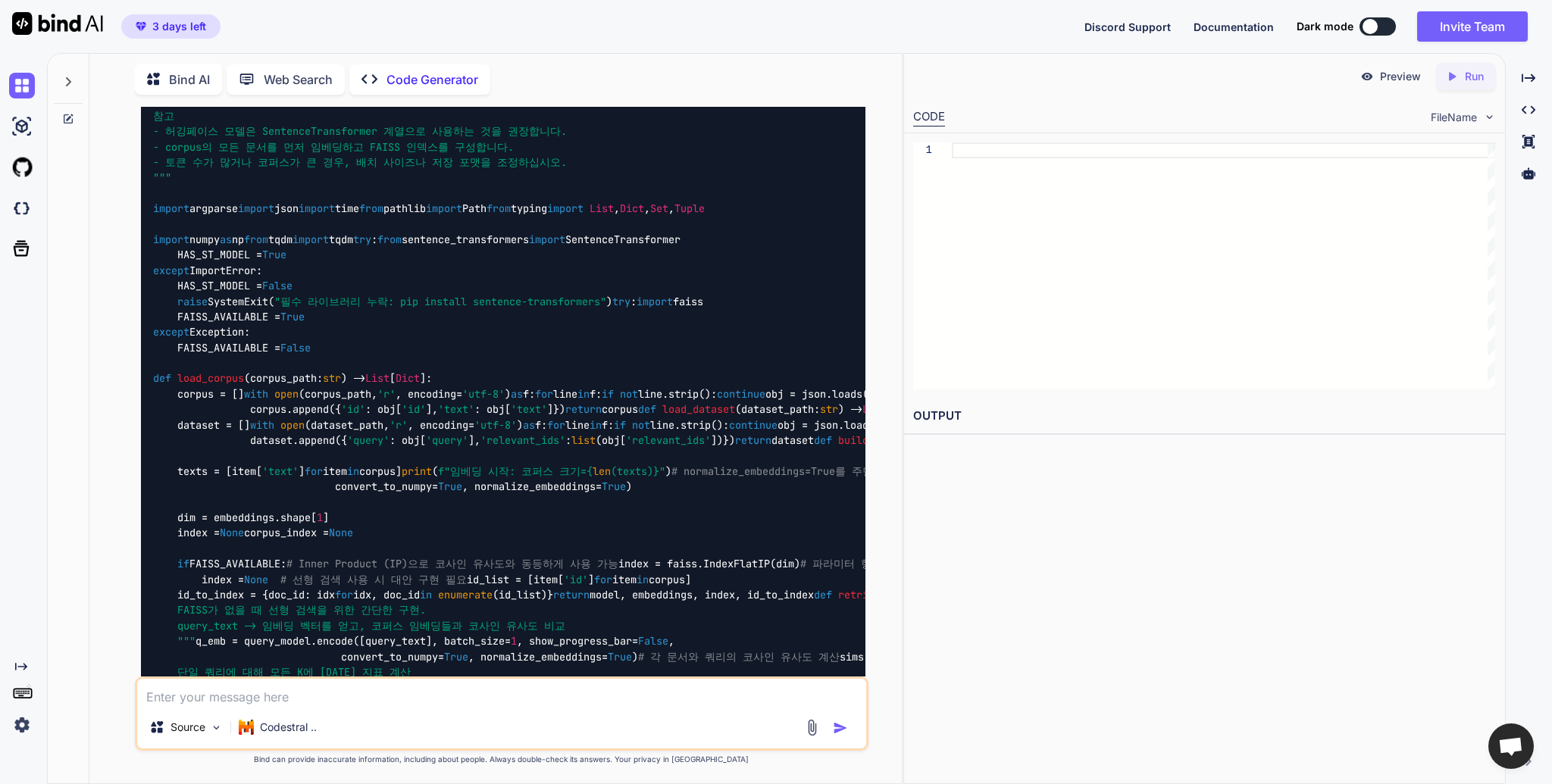
scroll to position [699, 0]
click at [410, 695] on textarea at bounding box center [501, 692] width 729 height 27
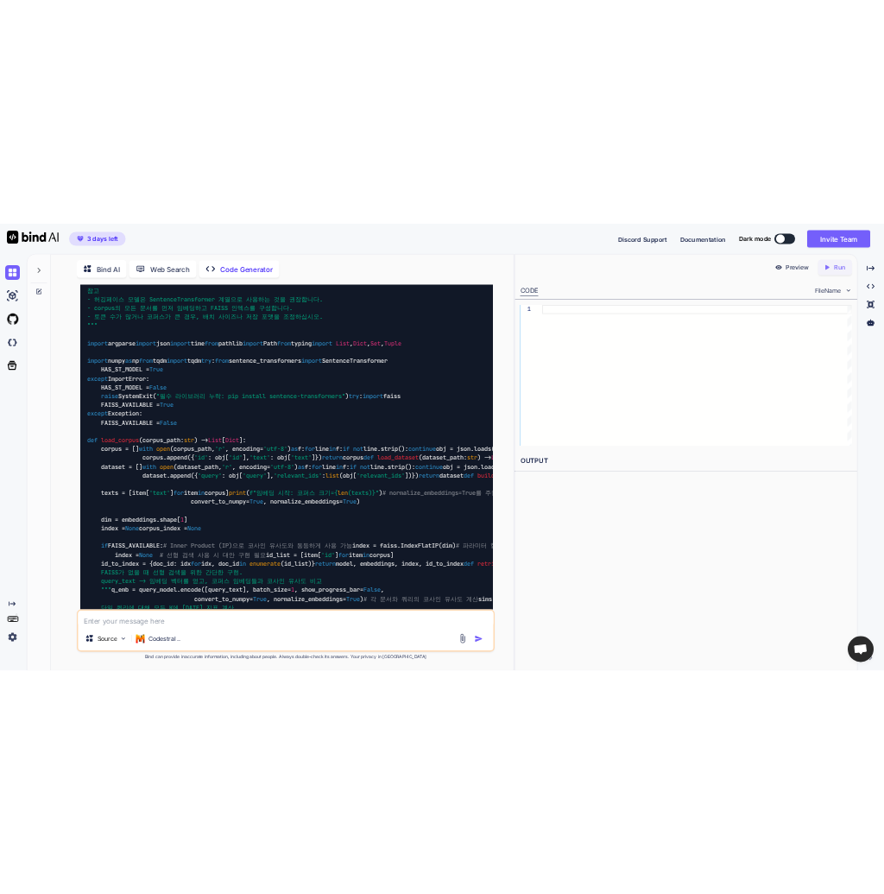
scroll to position [0, 0]
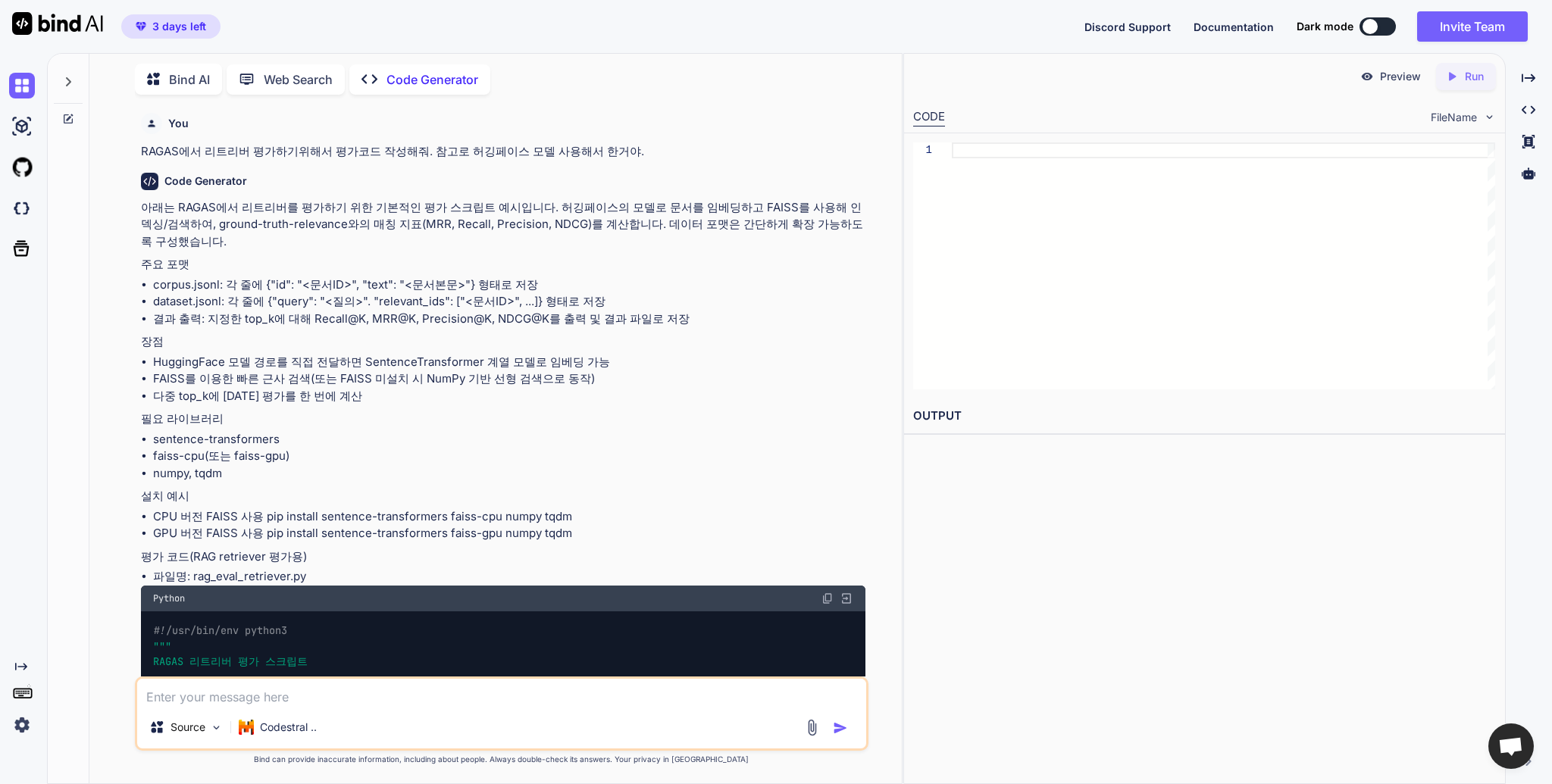
type textarea "F"
type textarea "x"
type textarea "Fa"
type textarea "x"
type textarea "F"
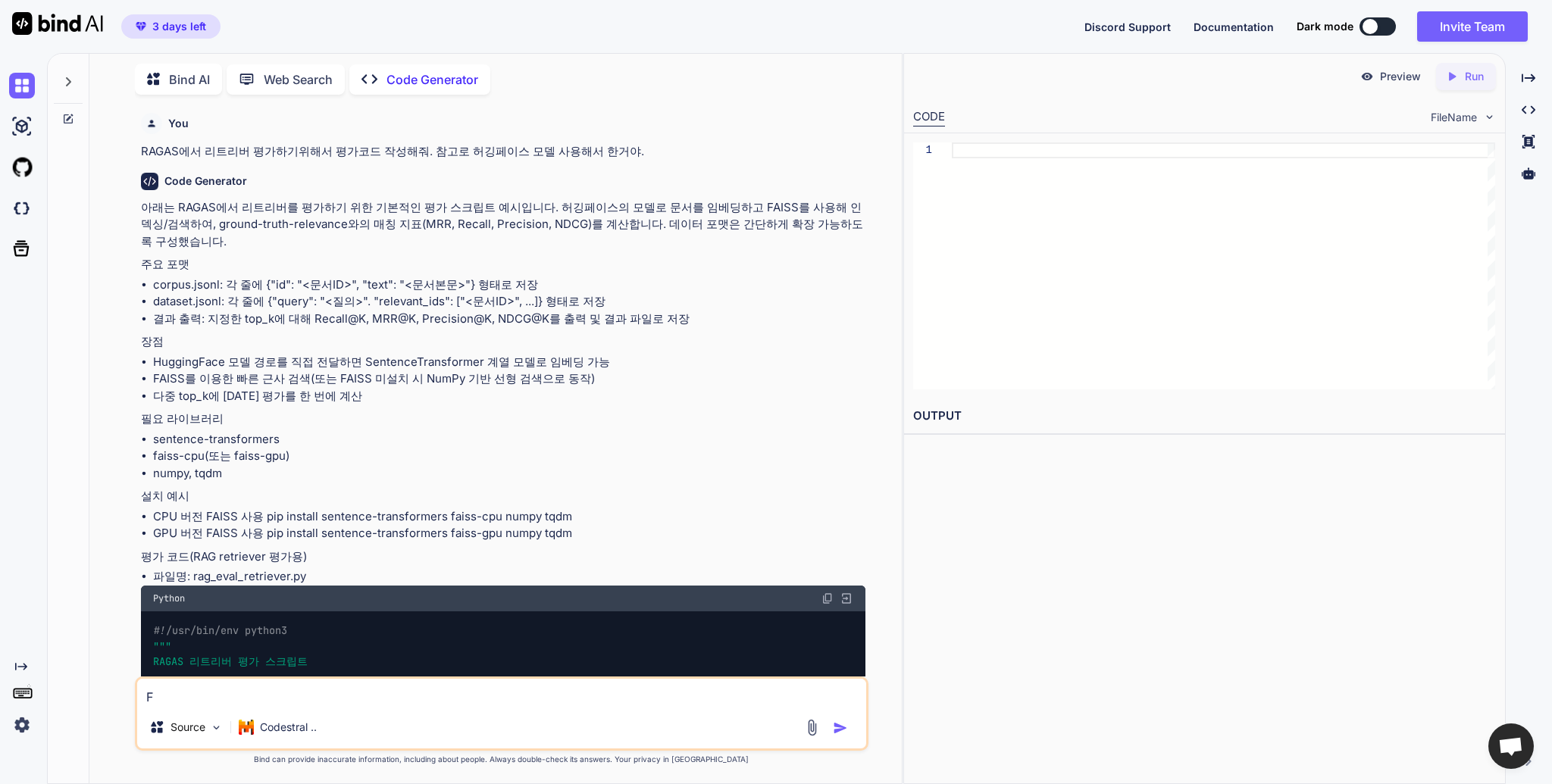
type textarea "x"
type textarea "FA"
type textarea "x"
type textarea "FAI"
type textarea "x"
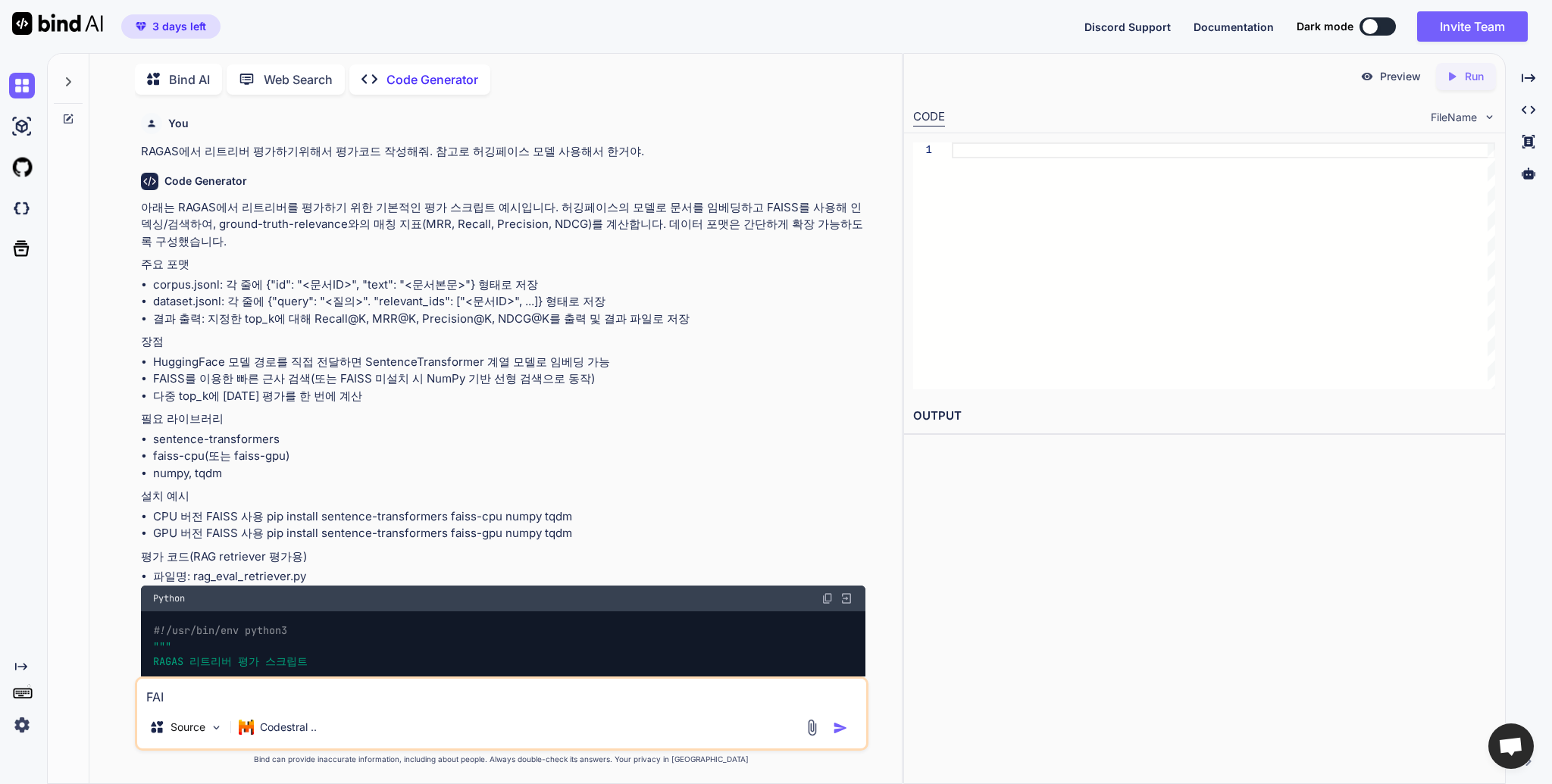
type textarea "FAIS"
type textarea "x"
type textarea "FAISS"
type textarea "x"
type textarea "FAISSㄹ"
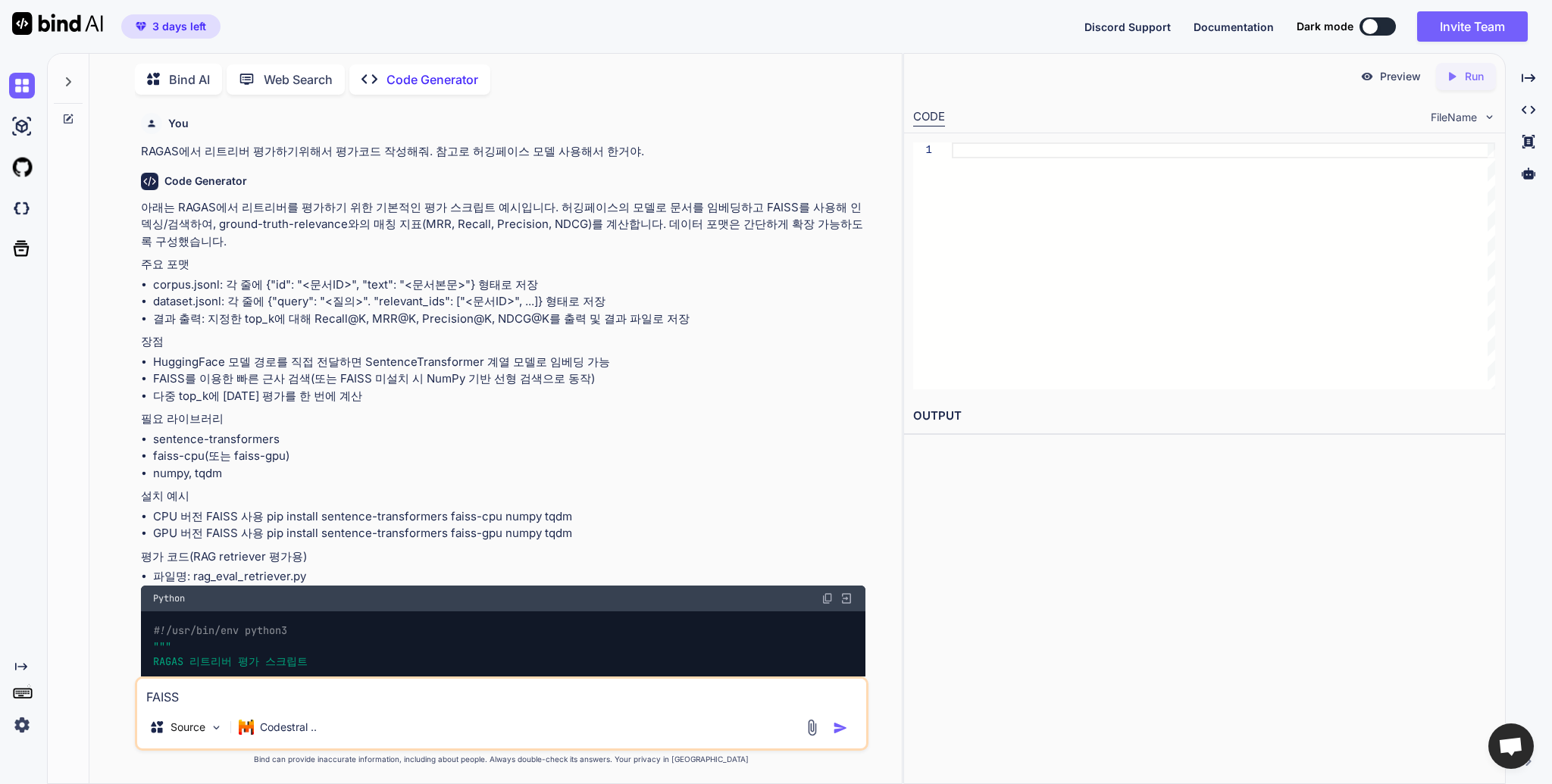
type textarea "x"
type textarea "FAISS라"
type textarea "x"
type textarea "FAISS랑"
type textarea "x"
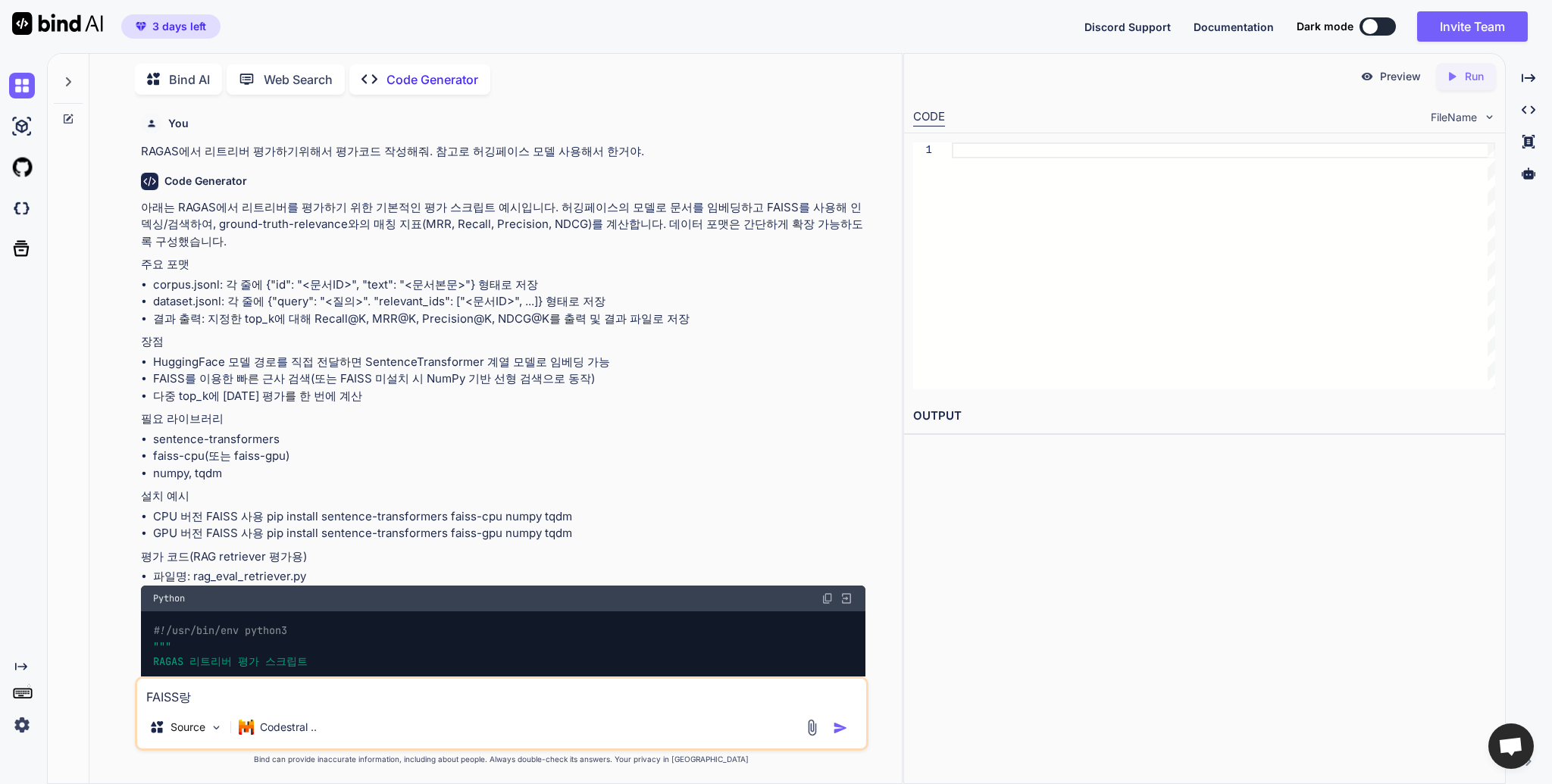
type textarea "FAISS라"
type textarea "x"
type textarea "FAISSㄹ"
type textarea "x"
type textarea "FAISS"
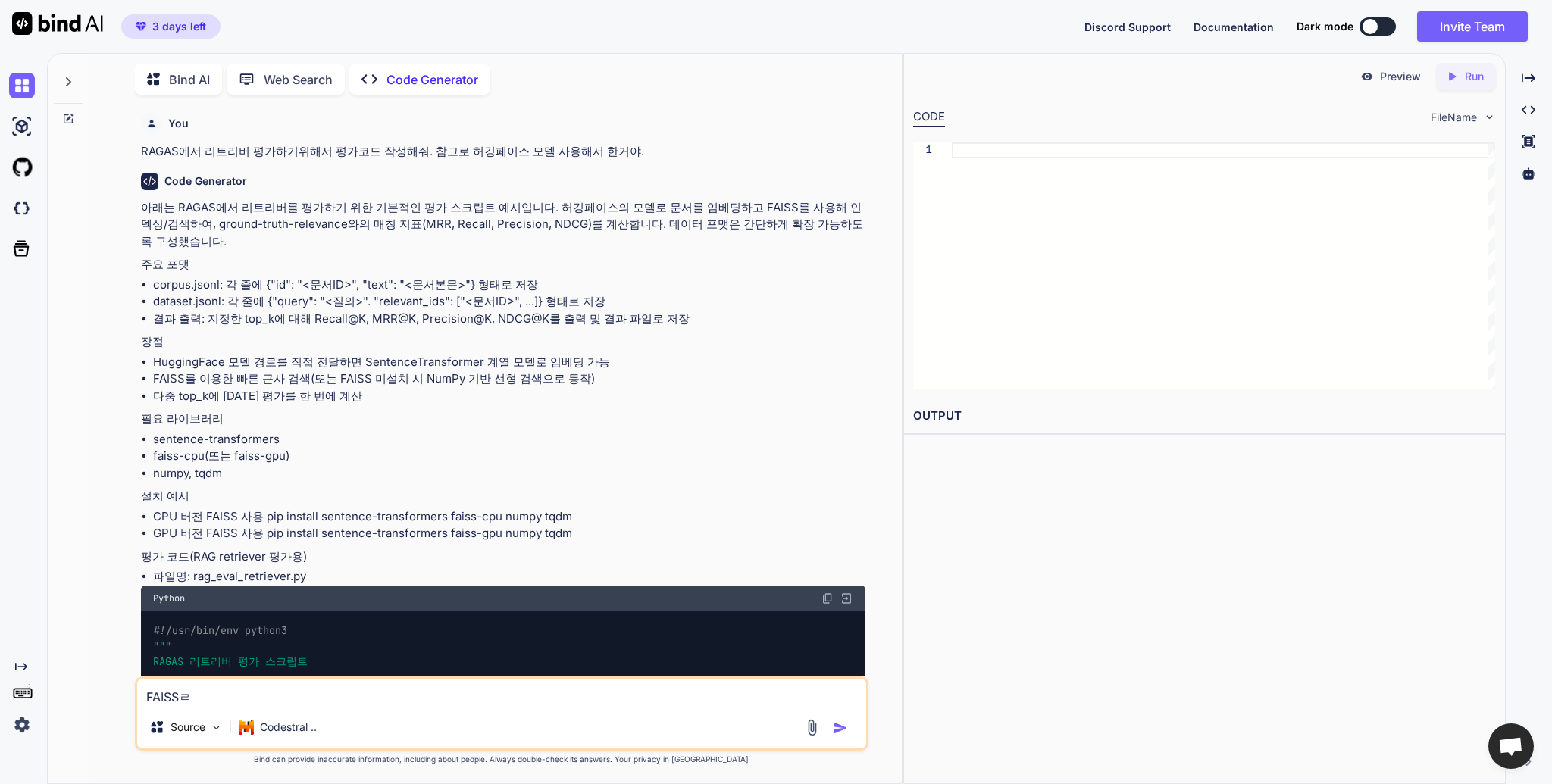
type textarea "x"
type textarea "FAISS,"
type textarea "x"
type textarea "FAISS,"
type textarea "x"
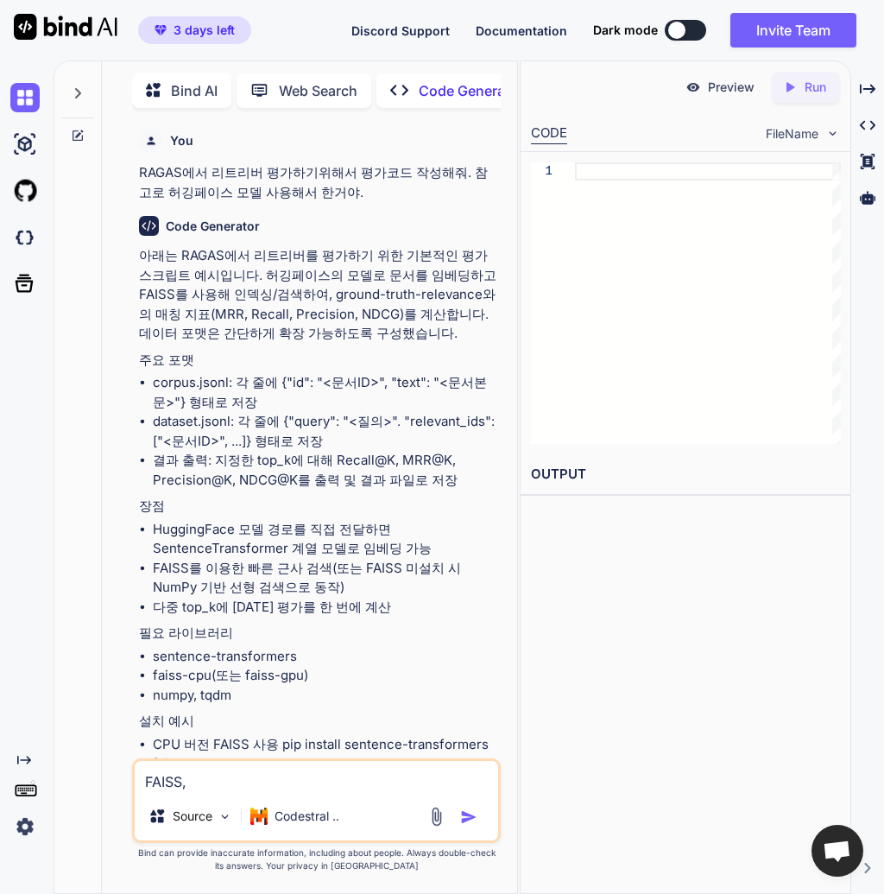
click at [357, 765] on textarea "FAISS," at bounding box center [316, 776] width 363 height 31
click at [359, 771] on textarea "FAISS," at bounding box center [316, 776] width 363 height 31
click at [361, 777] on textarea "FAISS," at bounding box center [316, 776] width 363 height 31
paste textarea "cross-encoder/ms-[PERSON_NAME]-MiniLM-L-6-v2"
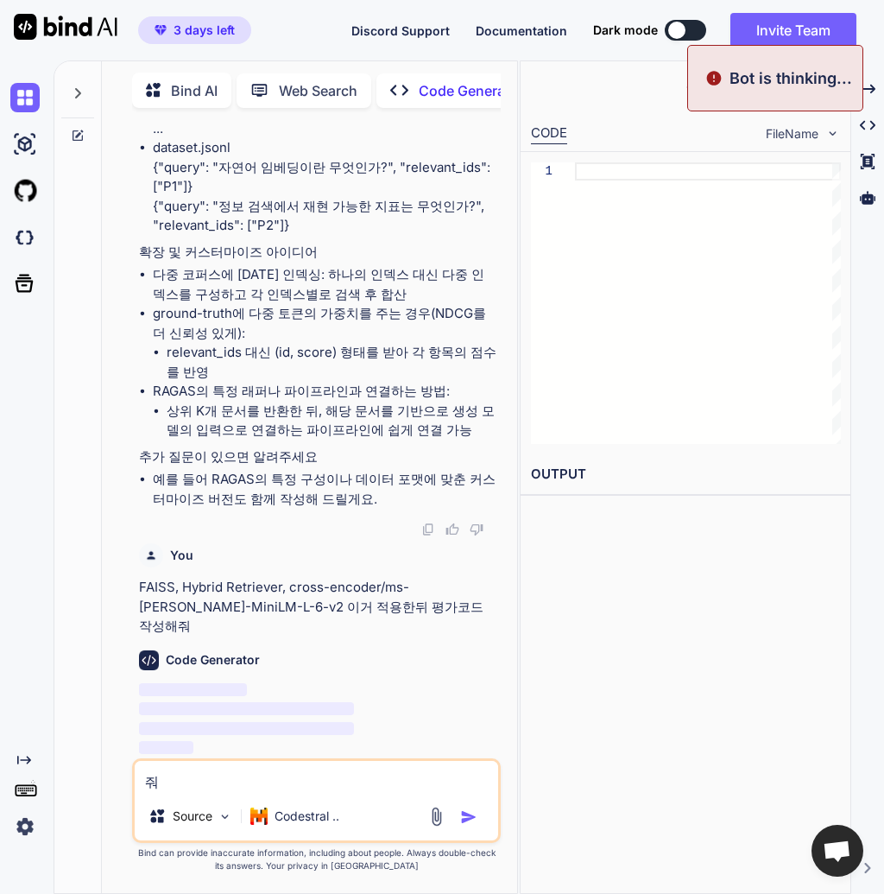
type textarea "줘"
click at [710, 621] on div "Preview Created with Pixso. Run CODE FileName 1 OUTPUT" at bounding box center [686, 476] width 333 height 833
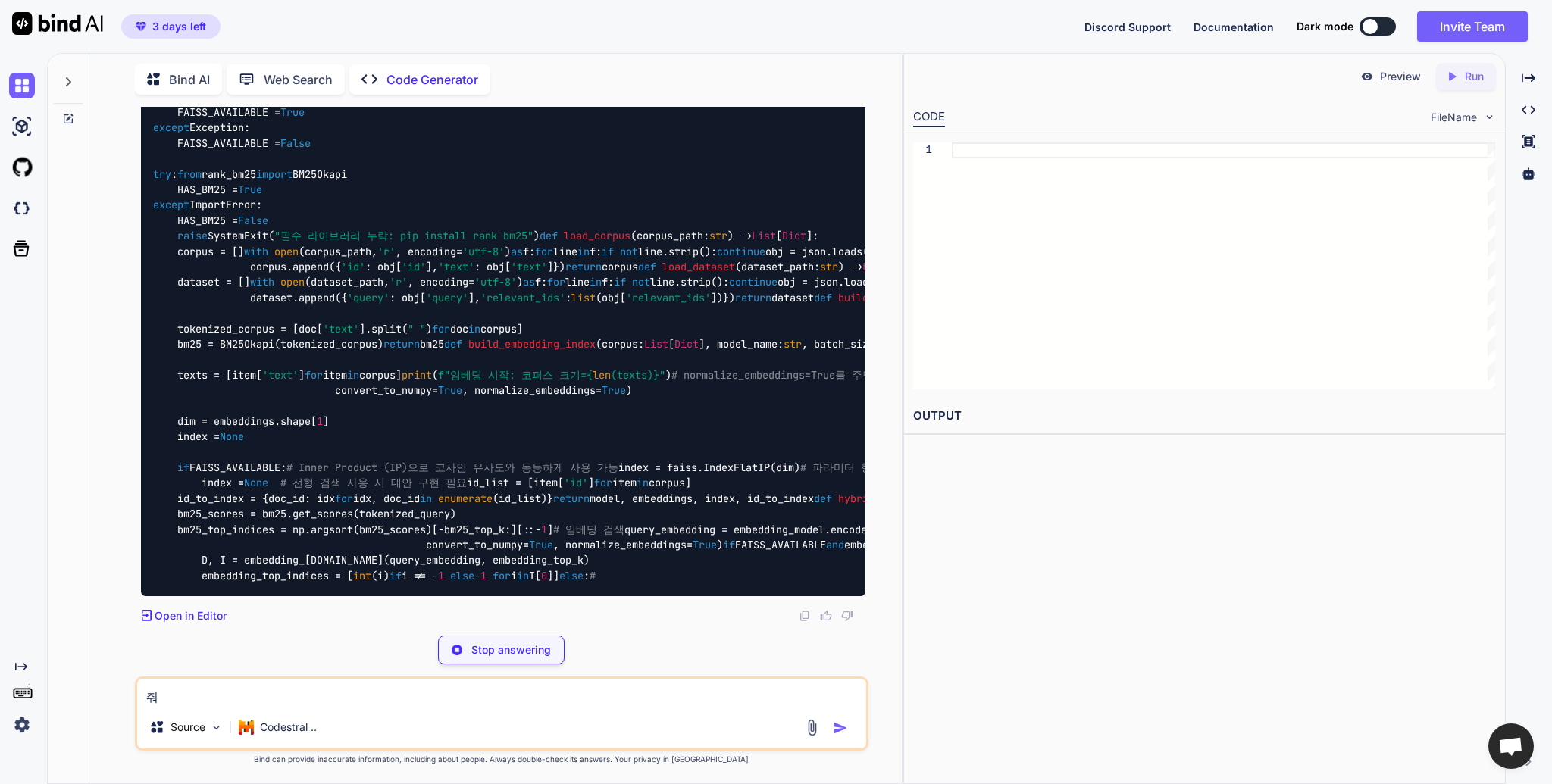
scroll to position [5123, 0]
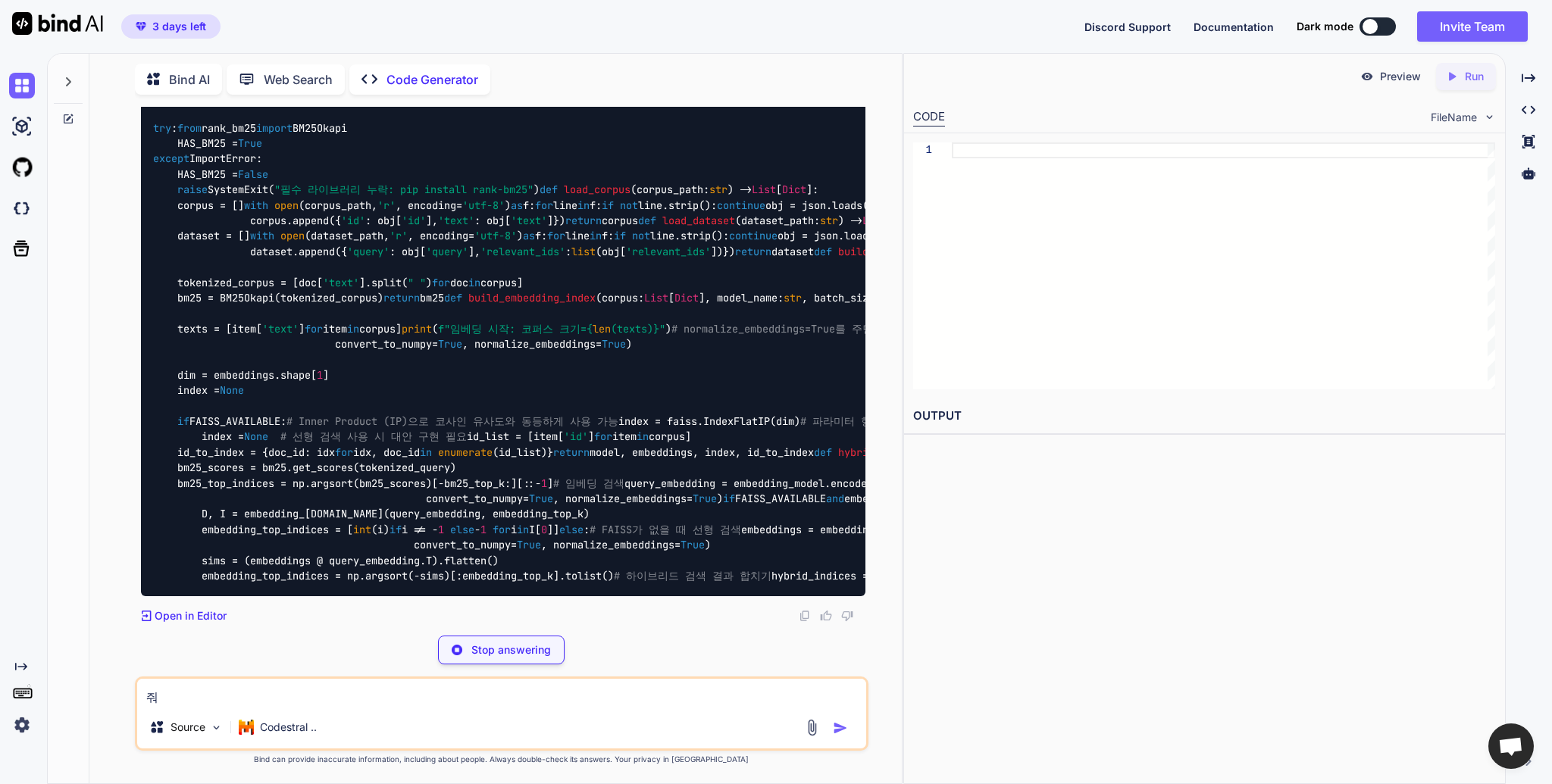
click at [254, 693] on textarea "줘" at bounding box center [501, 692] width 729 height 27
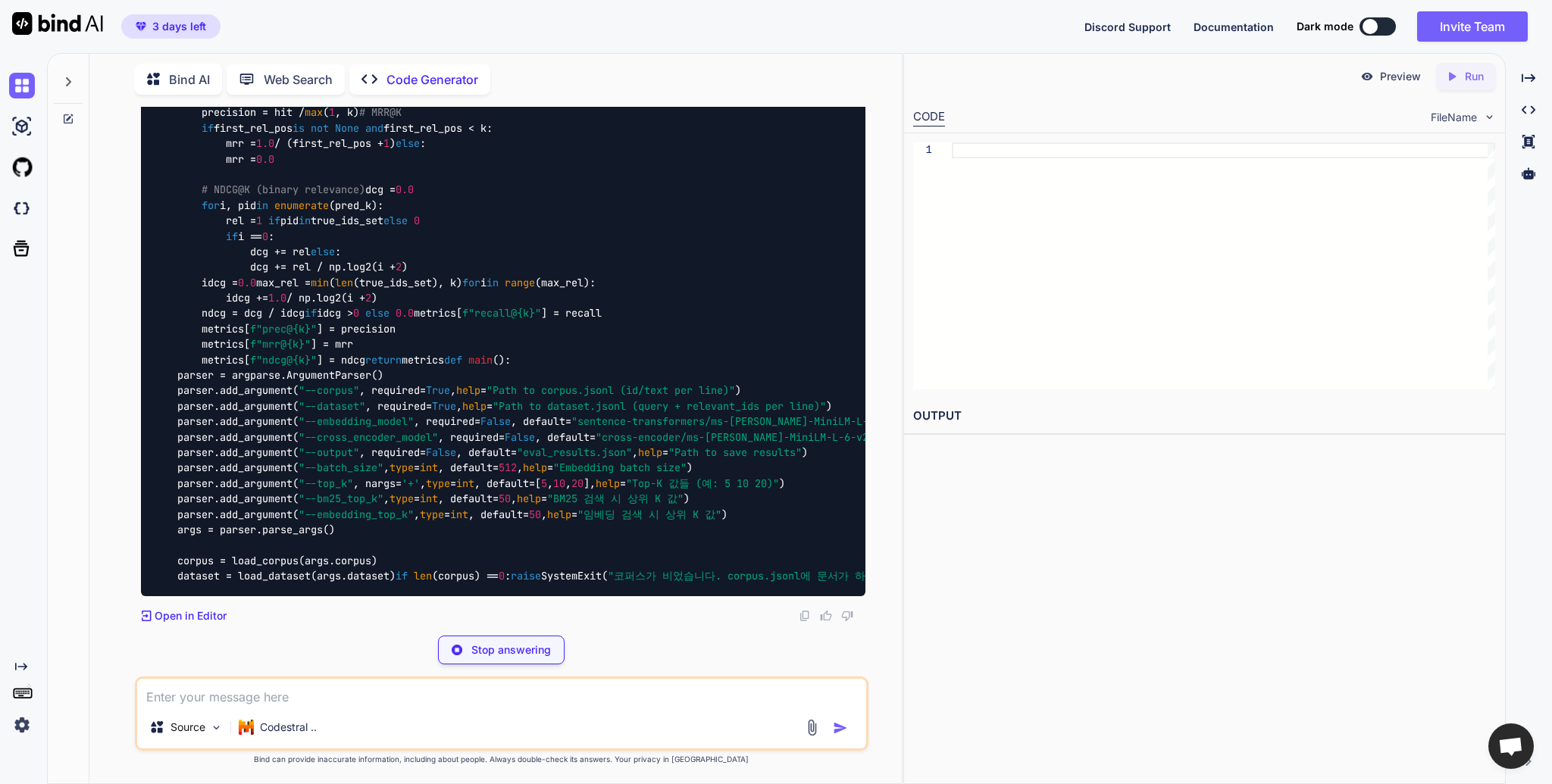
scroll to position [5226, 0]
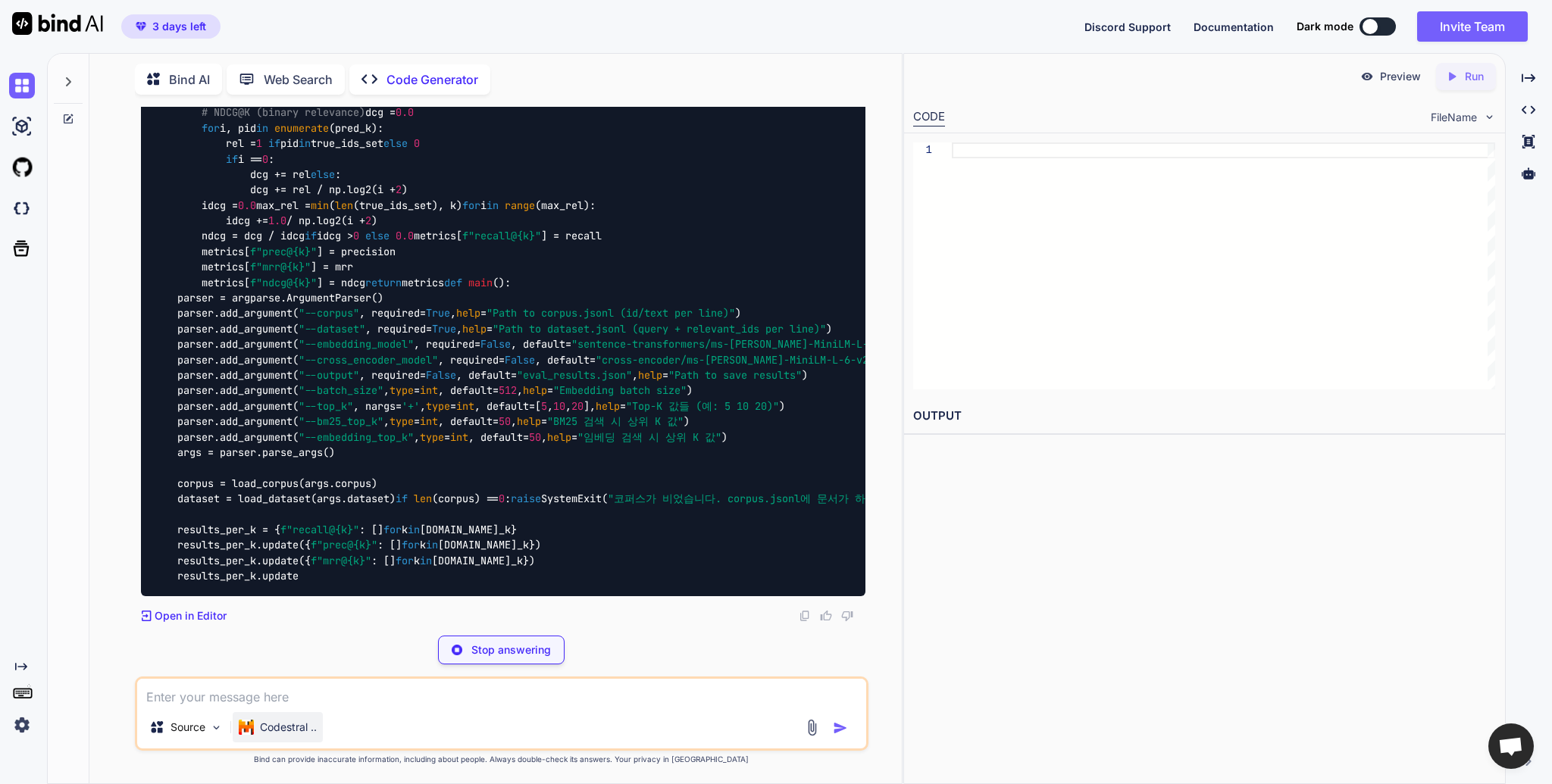
click at [292, 721] on p "Codestral .." at bounding box center [288, 726] width 57 height 15
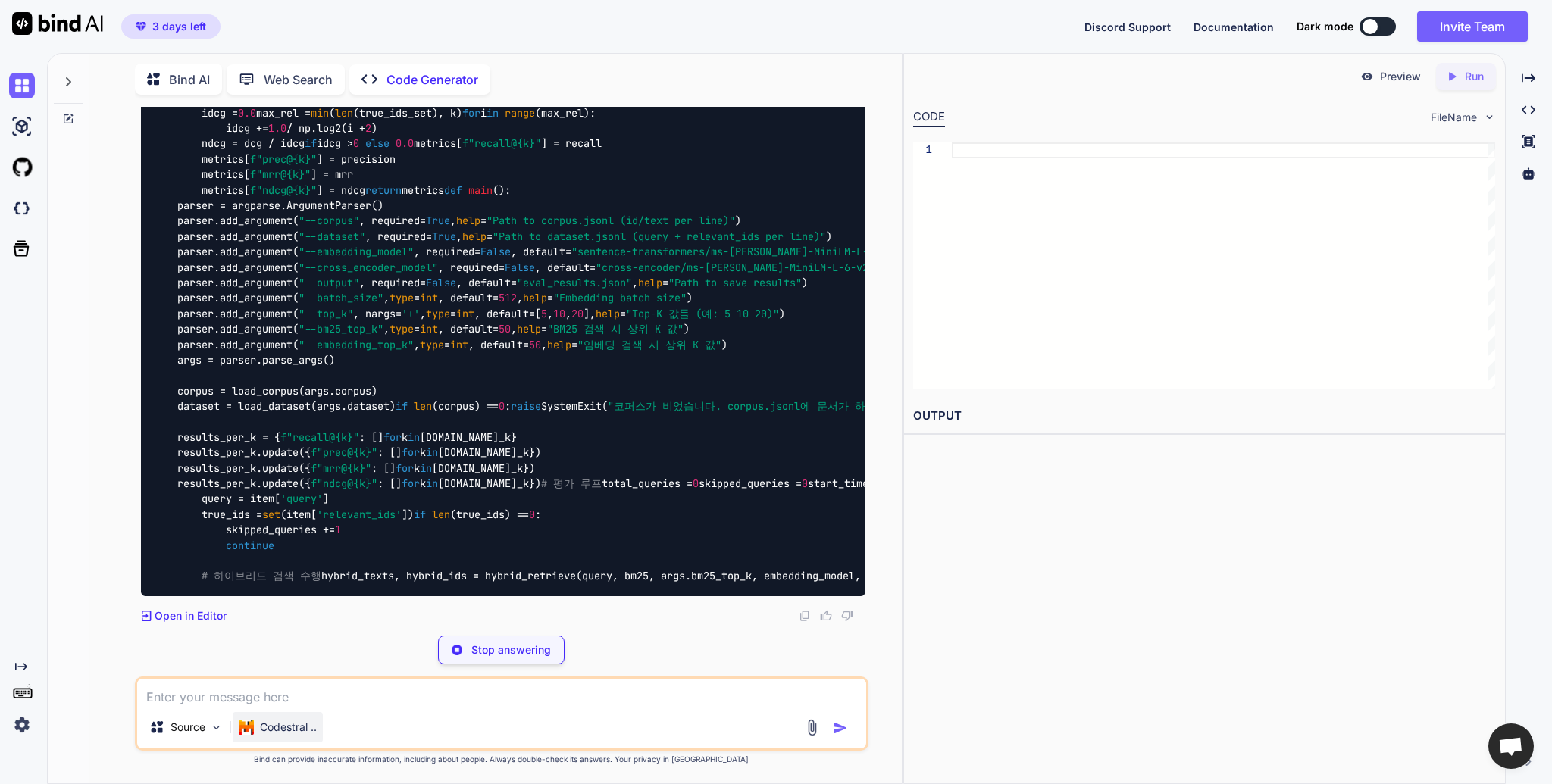
click at [293, 723] on p "Codestral .." at bounding box center [288, 726] width 57 height 15
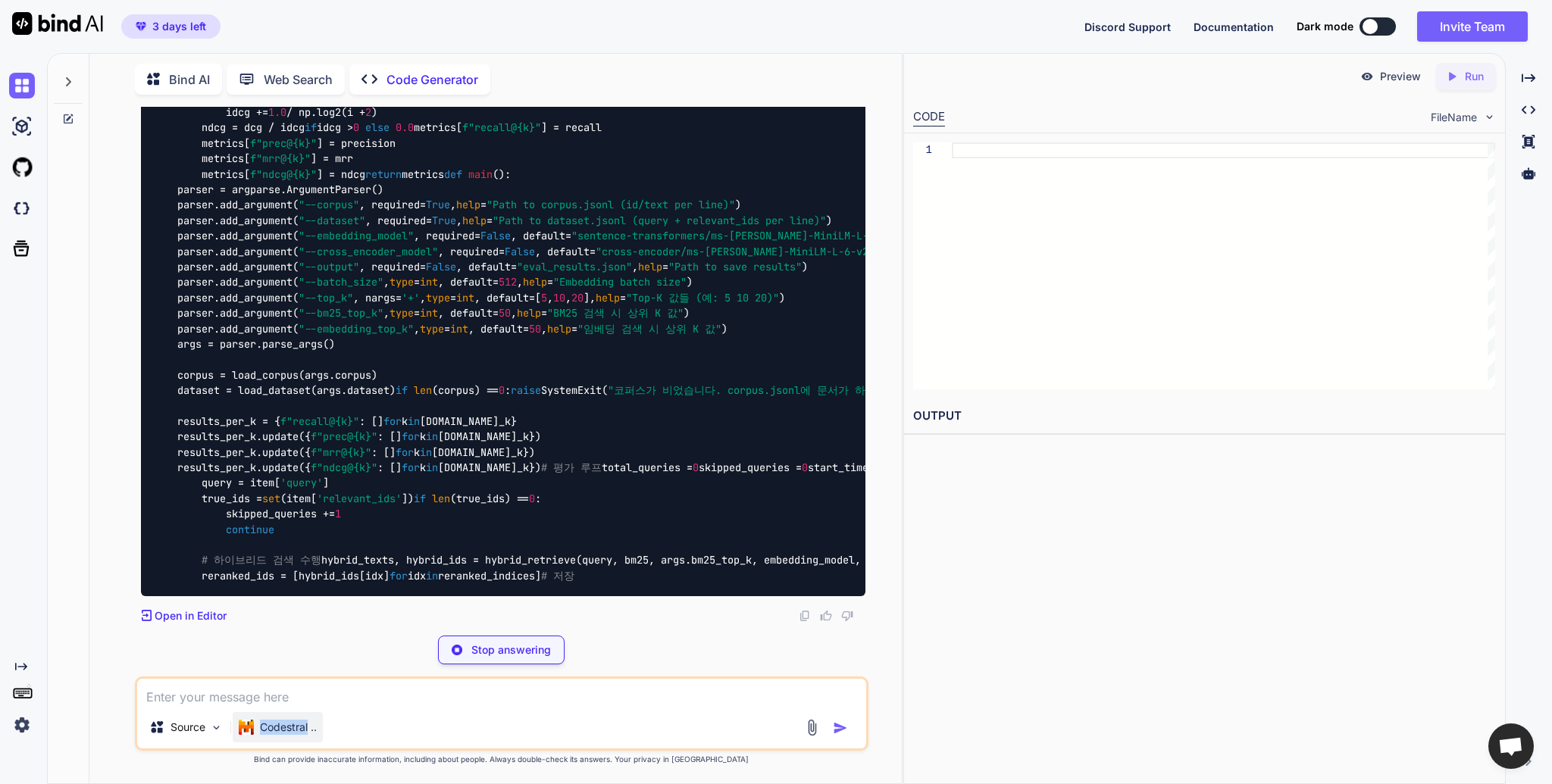
click at [294, 723] on p "Codestral .." at bounding box center [288, 726] width 57 height 15
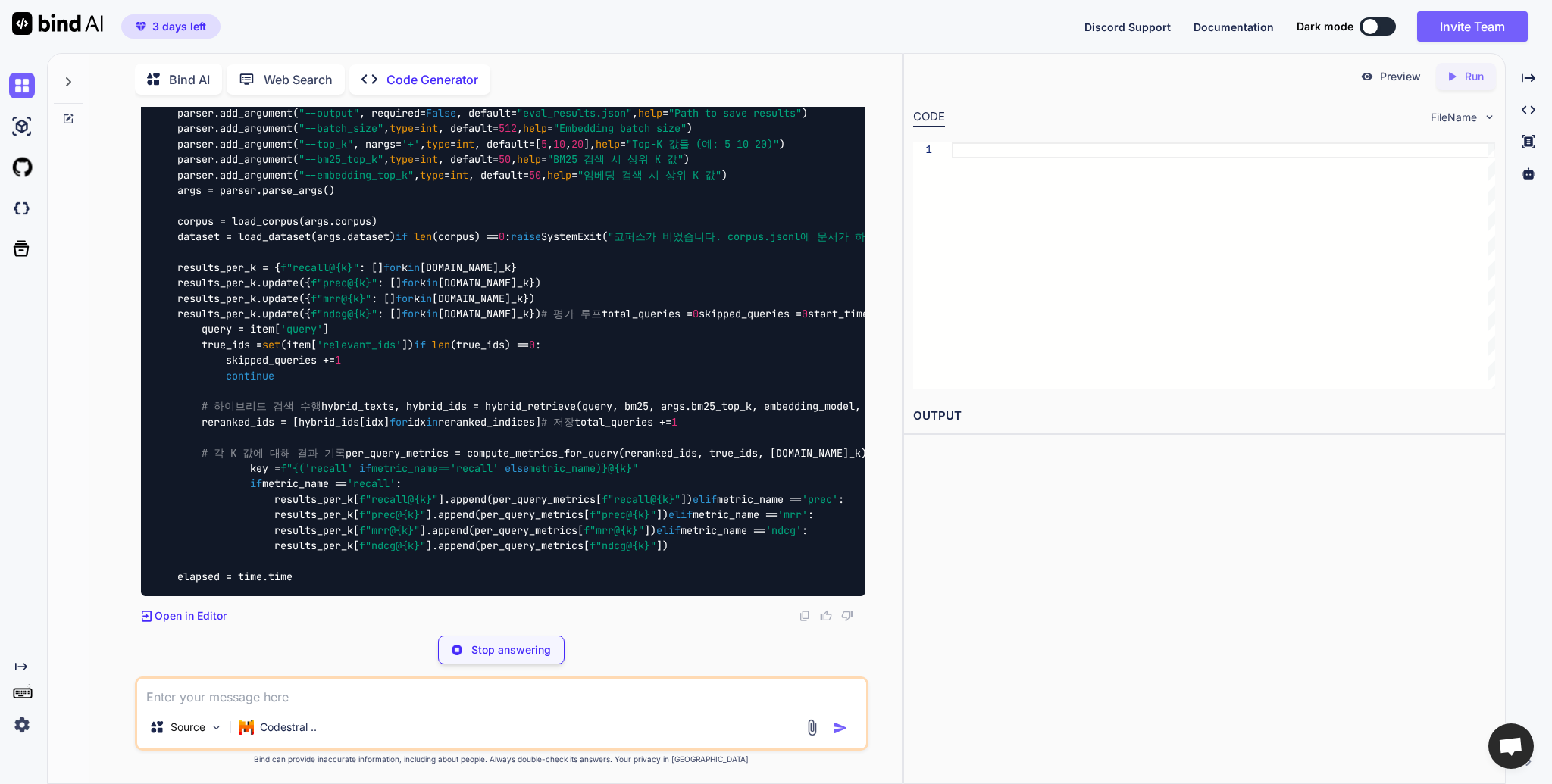
click at [349, 660] on div "Stop answering" at bounding box center [502, 650] width 733 height 29
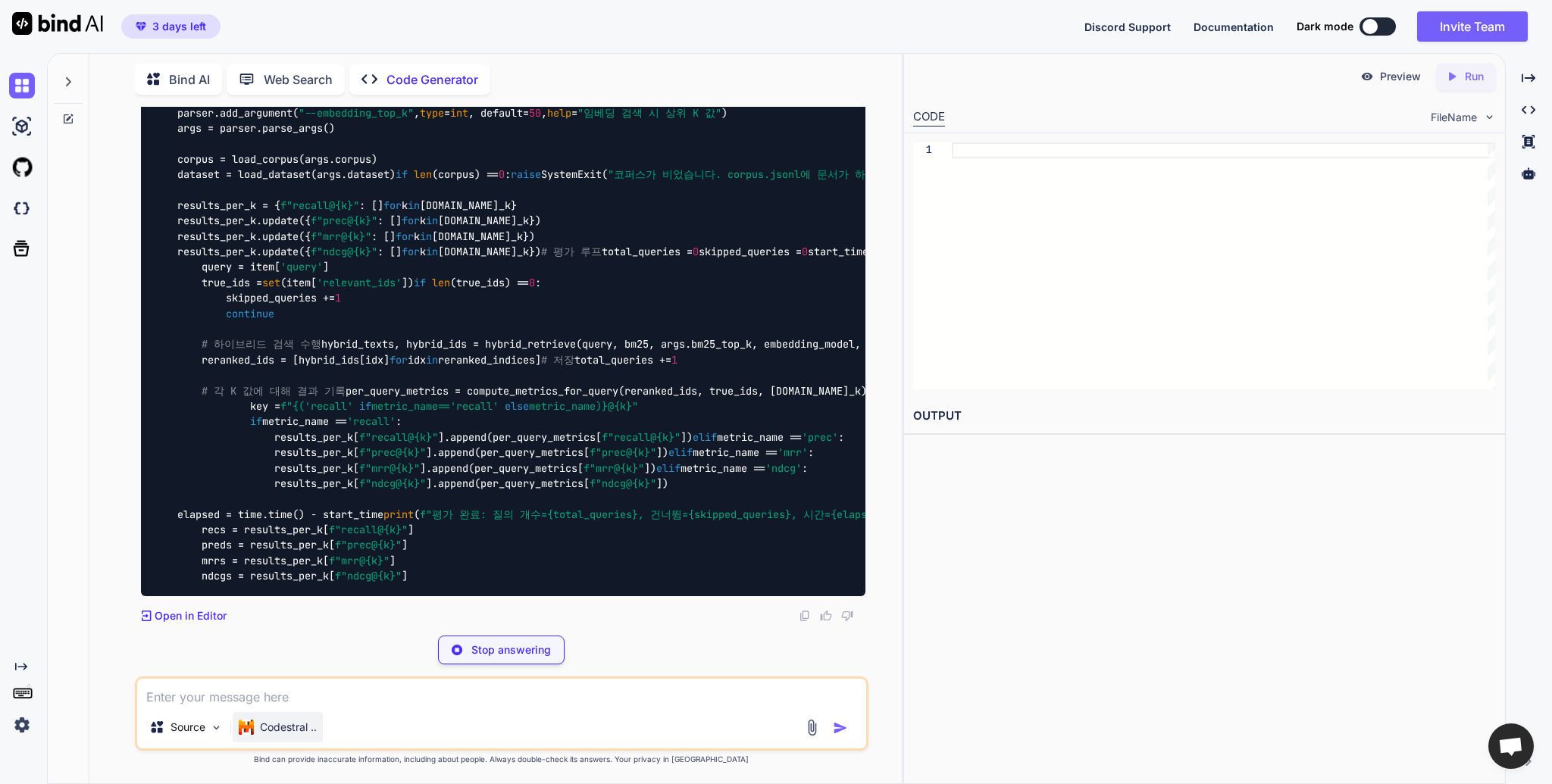
click at [320, 727] on div "Codestral .." at bounding box center [277, 727] width 90 height 31
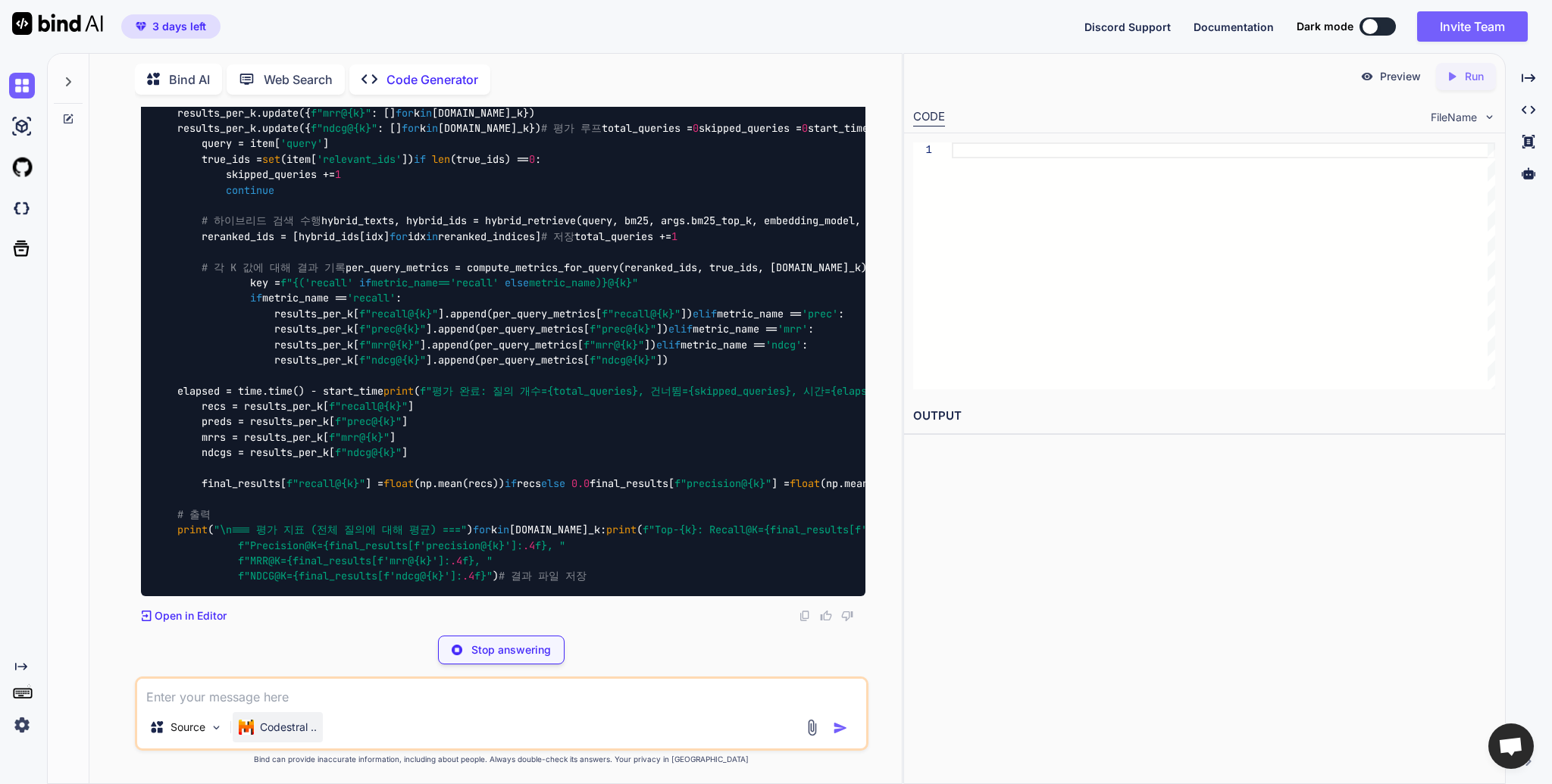
click at [307, 731] on p "Codestral .." at bounding box center [288, 726] width 57 height 15
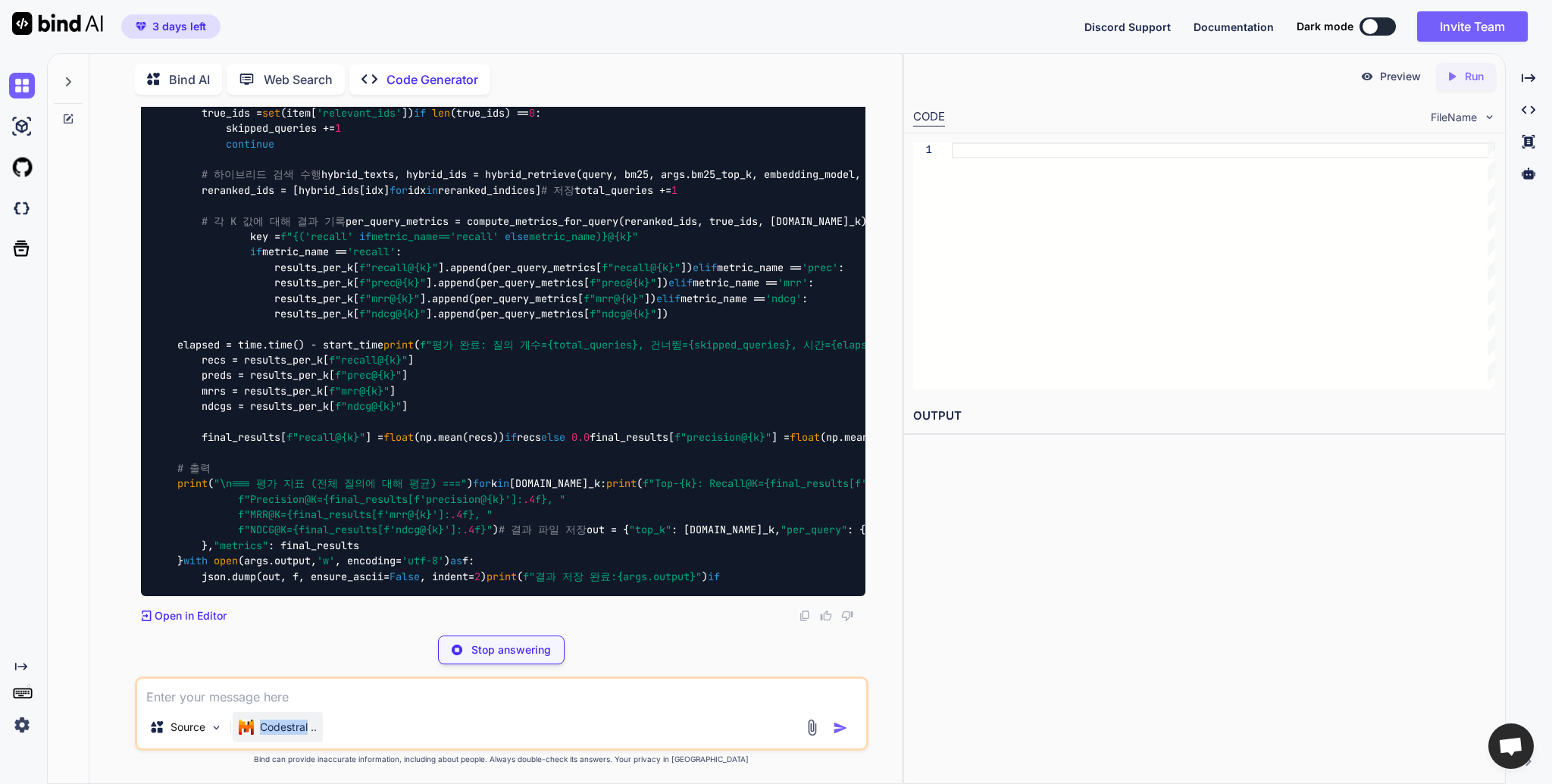
click at [306, 731] on p "Codestral .." at bounding box center [288, 726] width 57 height 15
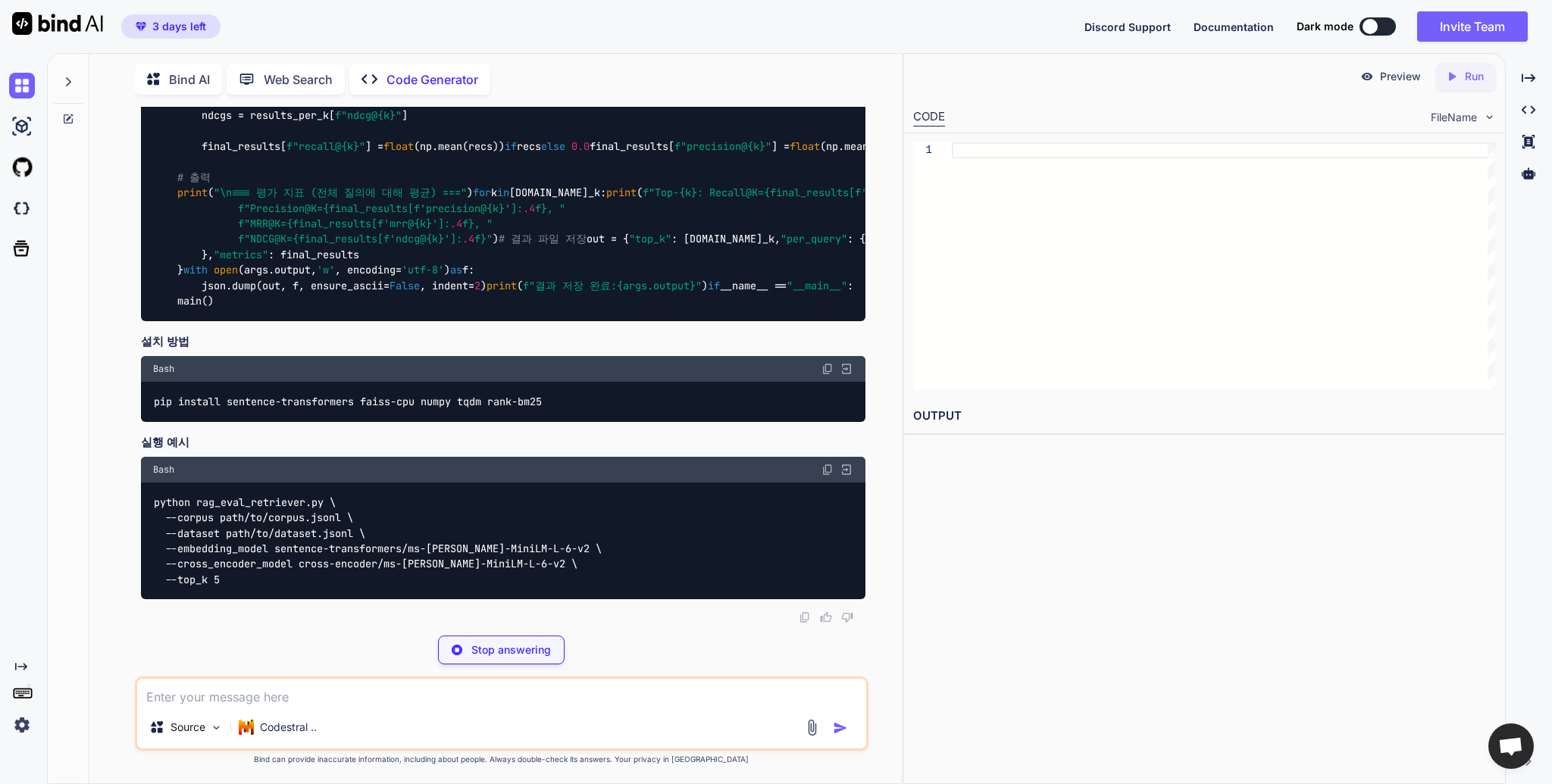
click at [326, 641] on div "Stop answering" at bounding box center [502, 650] width 733 height 29
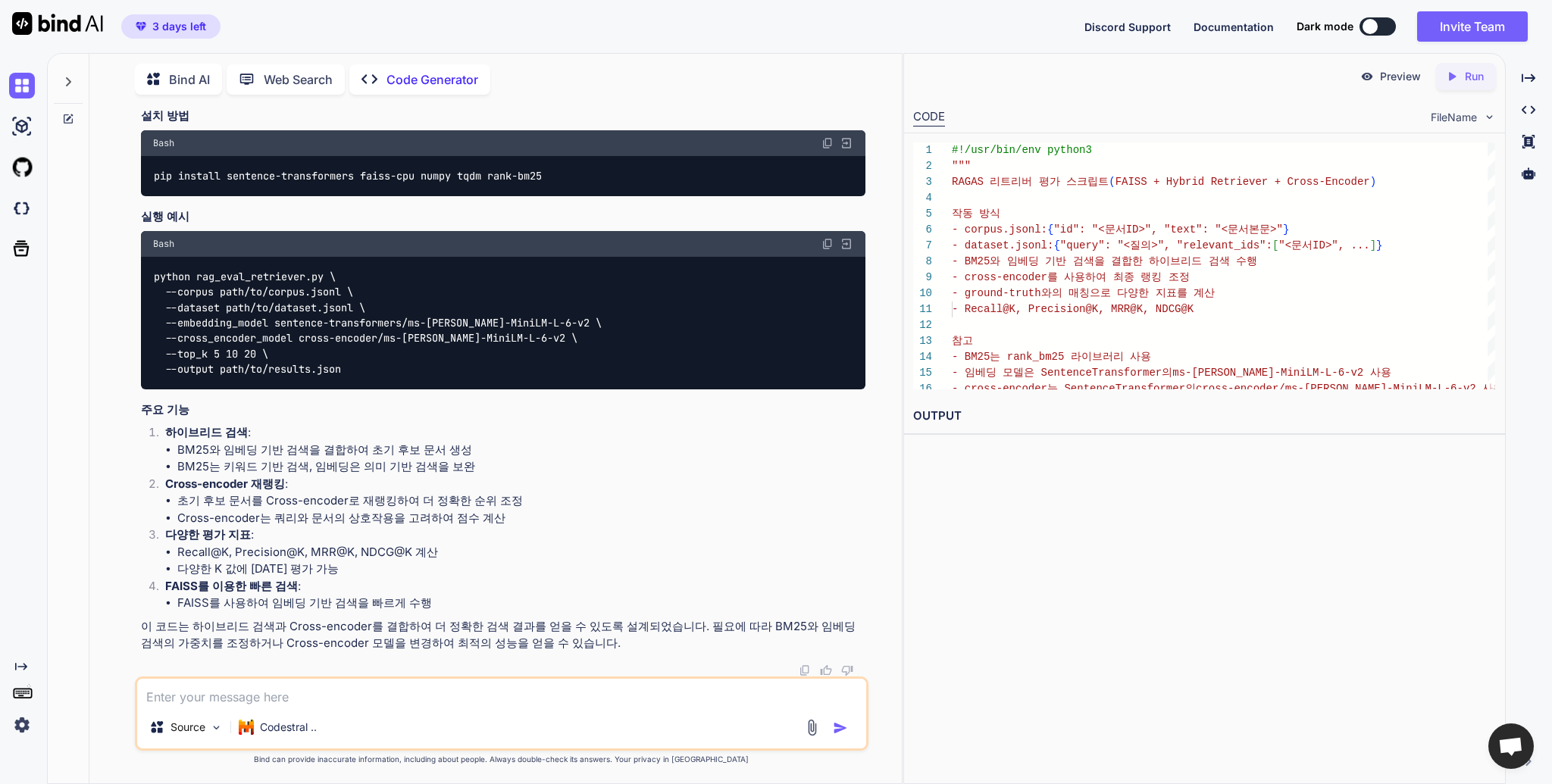
scroll to position [10225, 0]
click at [508, 642] on p "이 코드는 하이브리드 검색과 Cross-encoder를 결합하여 더 정확한 검색 결과를 얻을 수 있도록 설계되었습니다. 필요에 따라 BM25와…" at bounding box center [504, 635] width 725 height 34
click at [481, 647] on p "이 코드는 하이브리드 검색과 Cross-encoder를 결합하여 더 정확한 검색 결과를 얻을 수 있도록 설계되었습니다. 필요에 따라 BM25와…" at bounding box center [504, 635] width 725 height 34
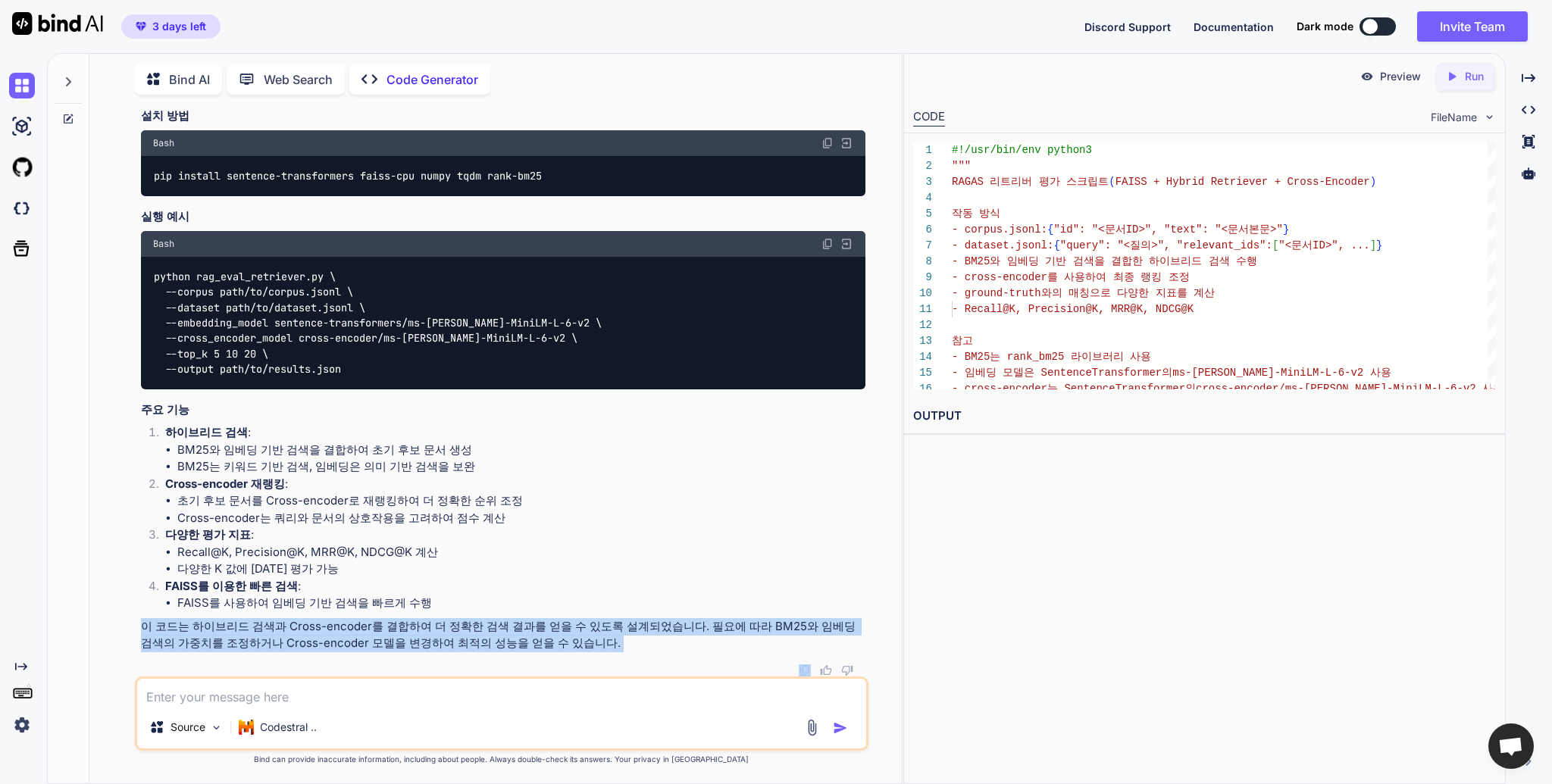
click at [481, 647] on p "이 코드는 하이브리드 검색과 Cross-encoder를 결합하여 더 정확한 검색 결과를 얻을 수 있도록 설계되었습니다. 필요에 따라 BM25와…" at bounding box center [504, 635] width 725 height 34
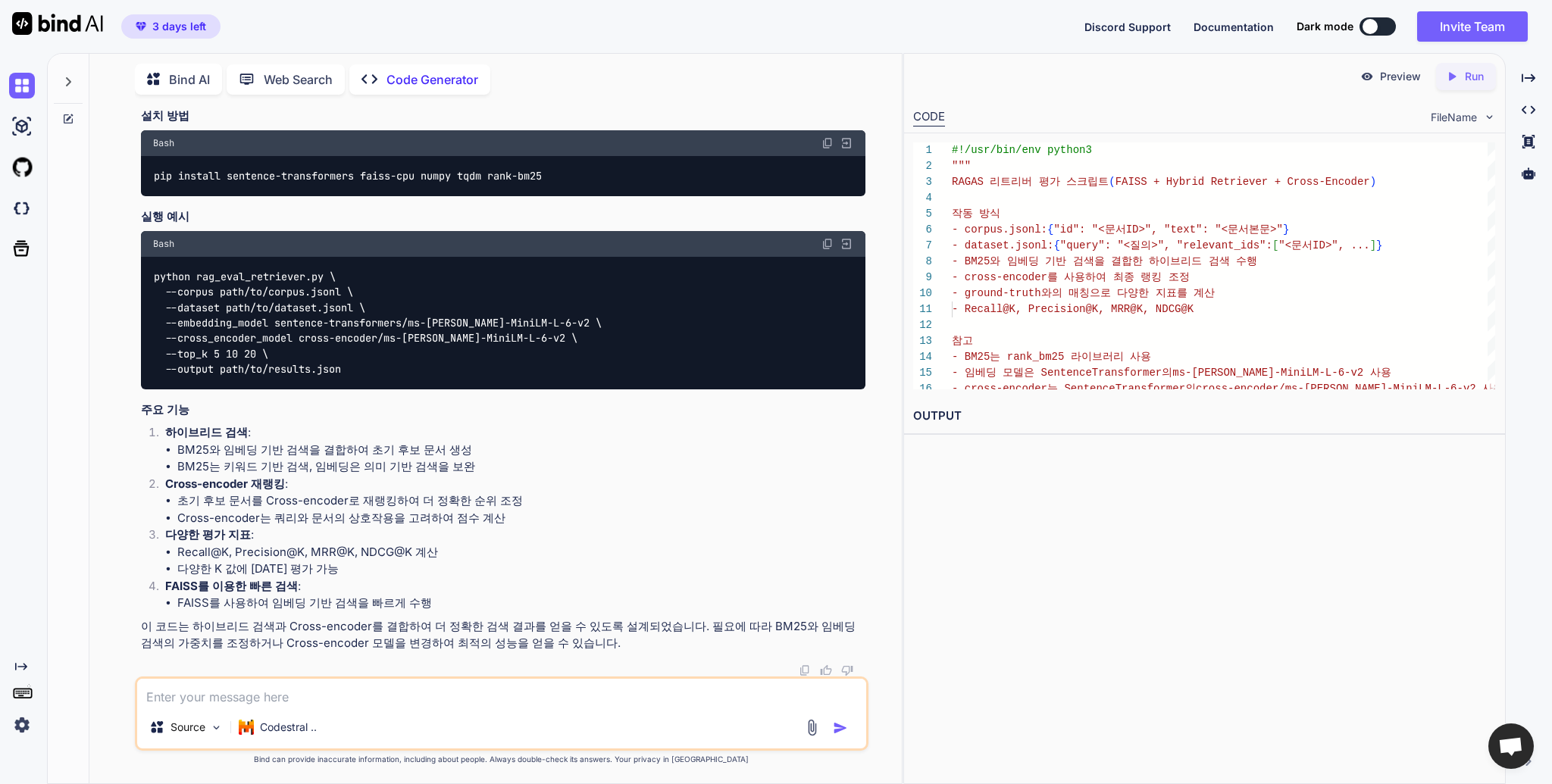
click at [546, 644] on p "이 코드는 하이브리드 검색과 Cross-encoder를 결합하여 더 정확한 검색 결과를 얻을 수 있도록 설계되었습니다. 필요에 따라 BM25와…" at bounding box center [504, 635] width 725 height 34
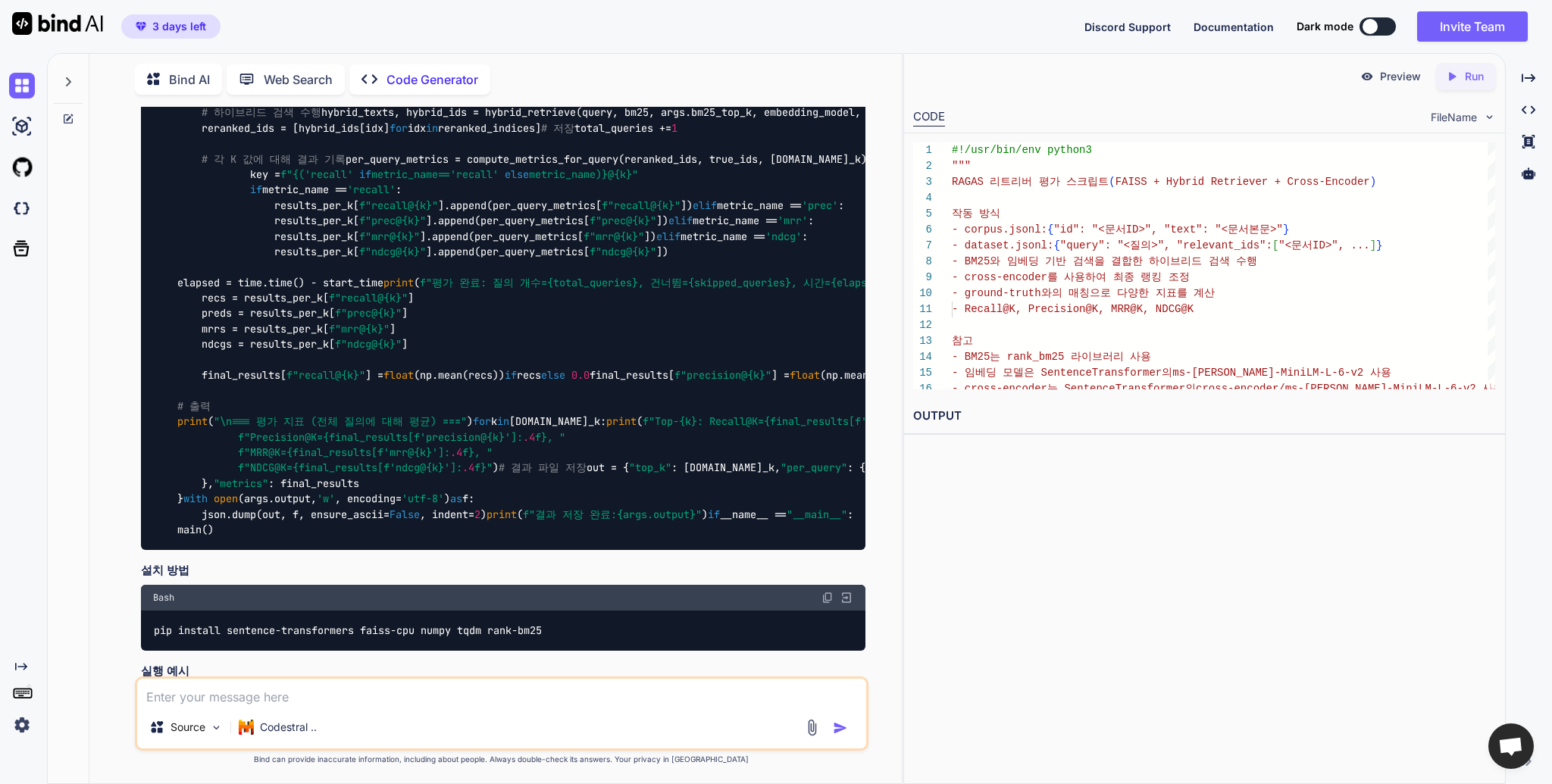
scroll to position [4985, 0]
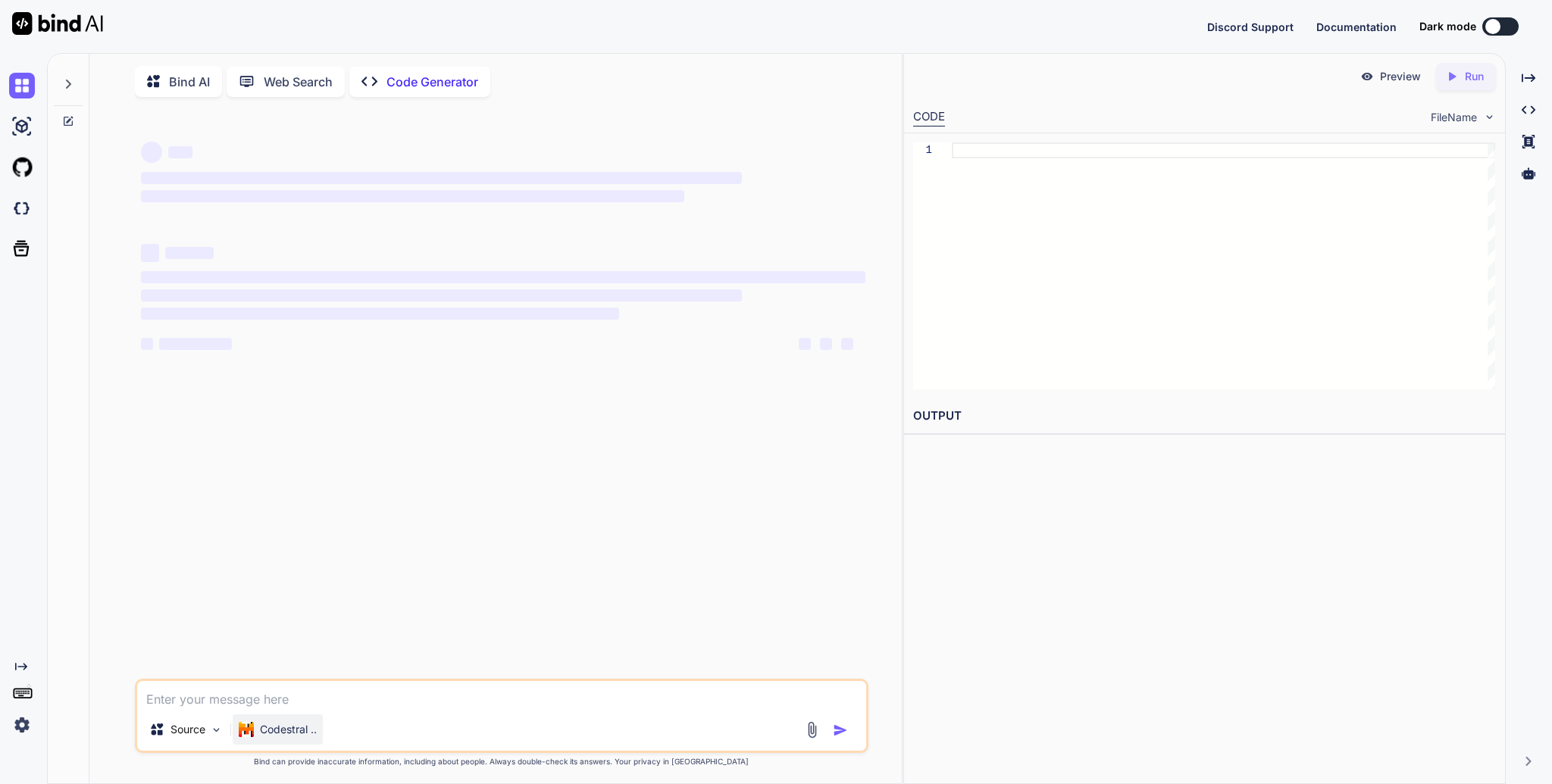
click at [290, 734] on p "Codestral .." at bounding box center [288, 729] width 57 height 15
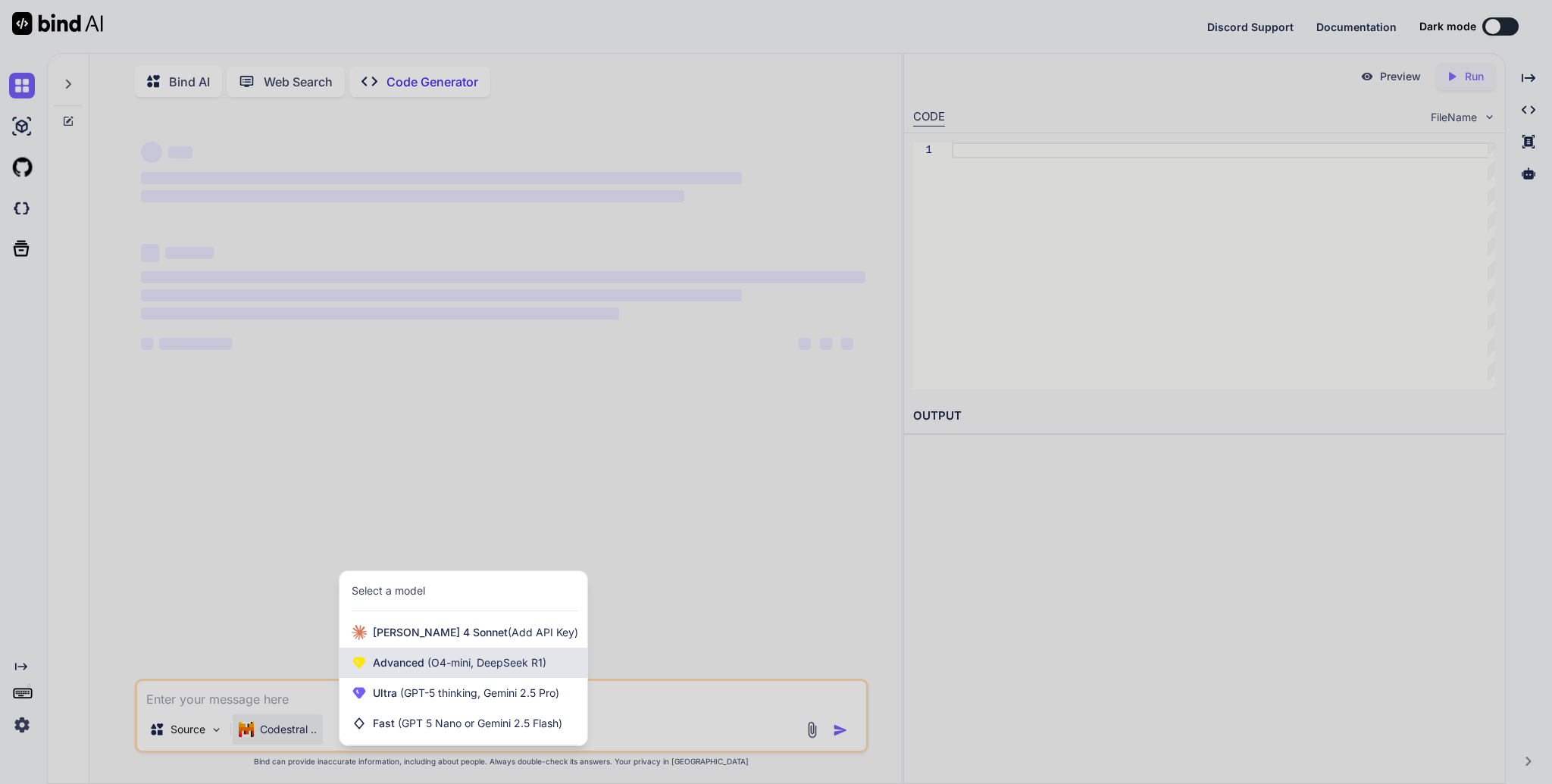
click at [418, 659] on span "Advanced (O4-mini, DeepSeek R1)" at bounding box center [460, 662] width 174 height 15
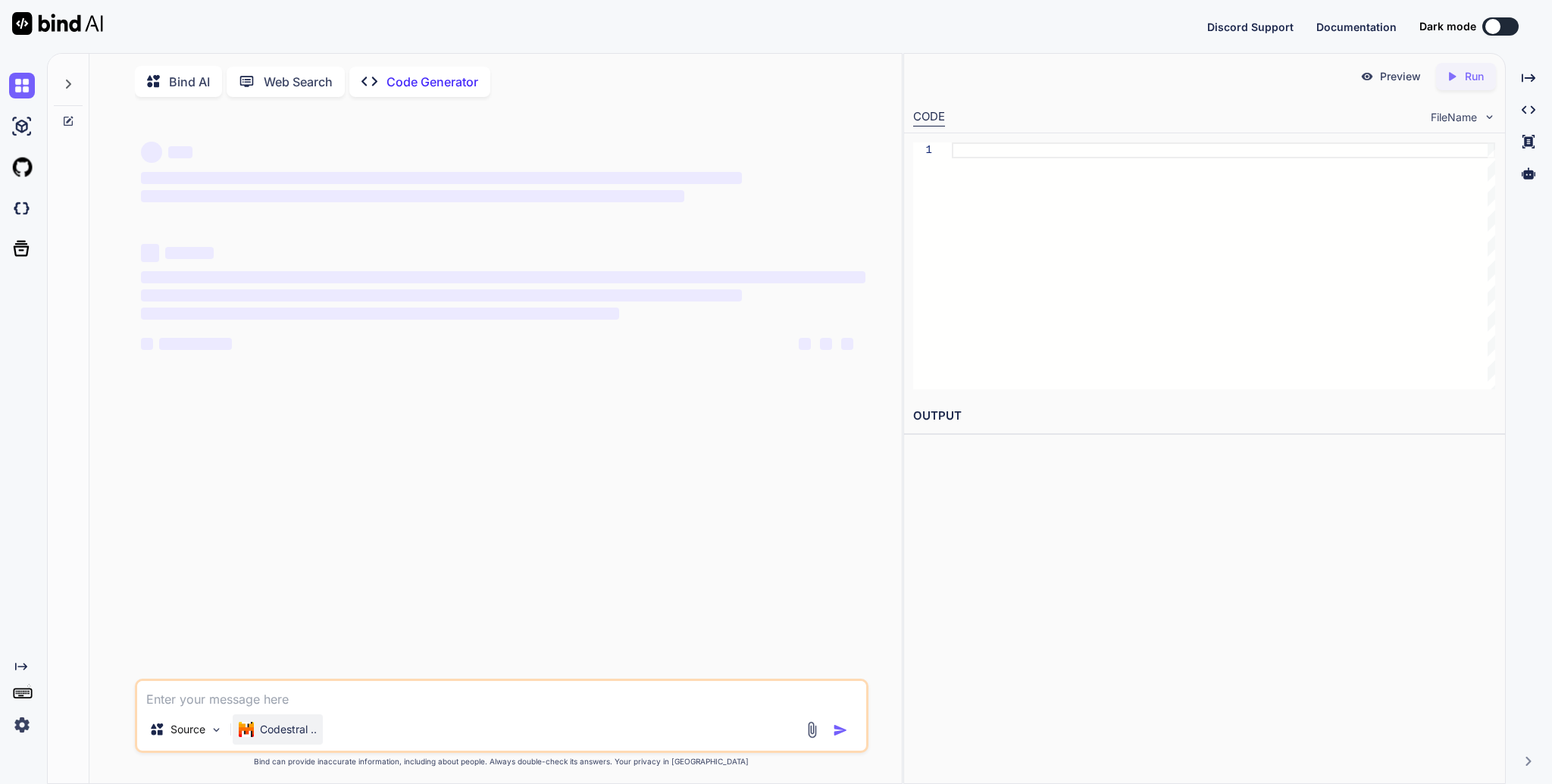
click at [266, 731] on p "Codestral .." at bounding box center [288, 729] width 57 height 15
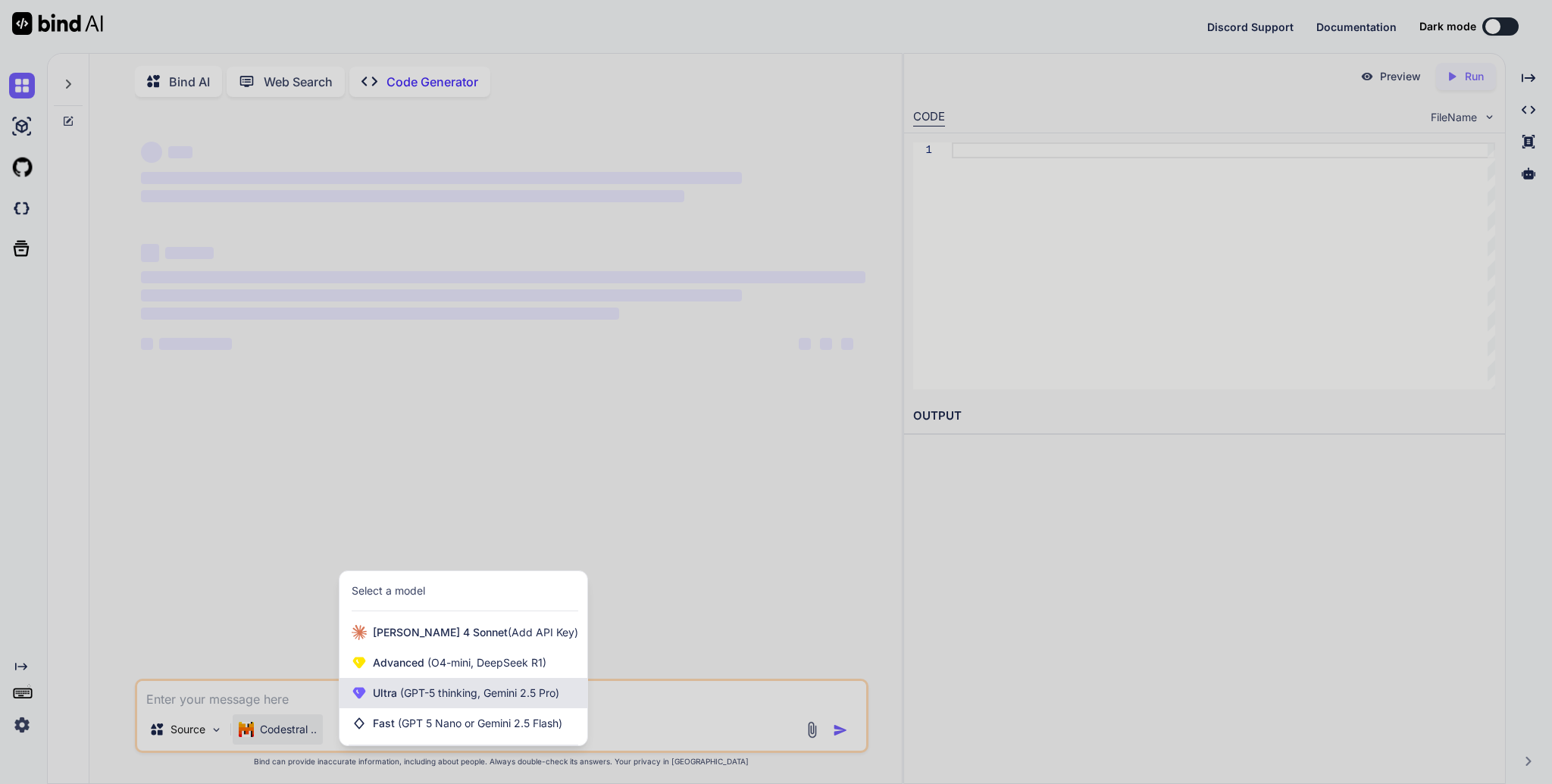
click at [418, 695] on span "(GPT-5 thinking, Gemini 2.5 Pro)" at bounding box center [478, 692] width 162 height 13
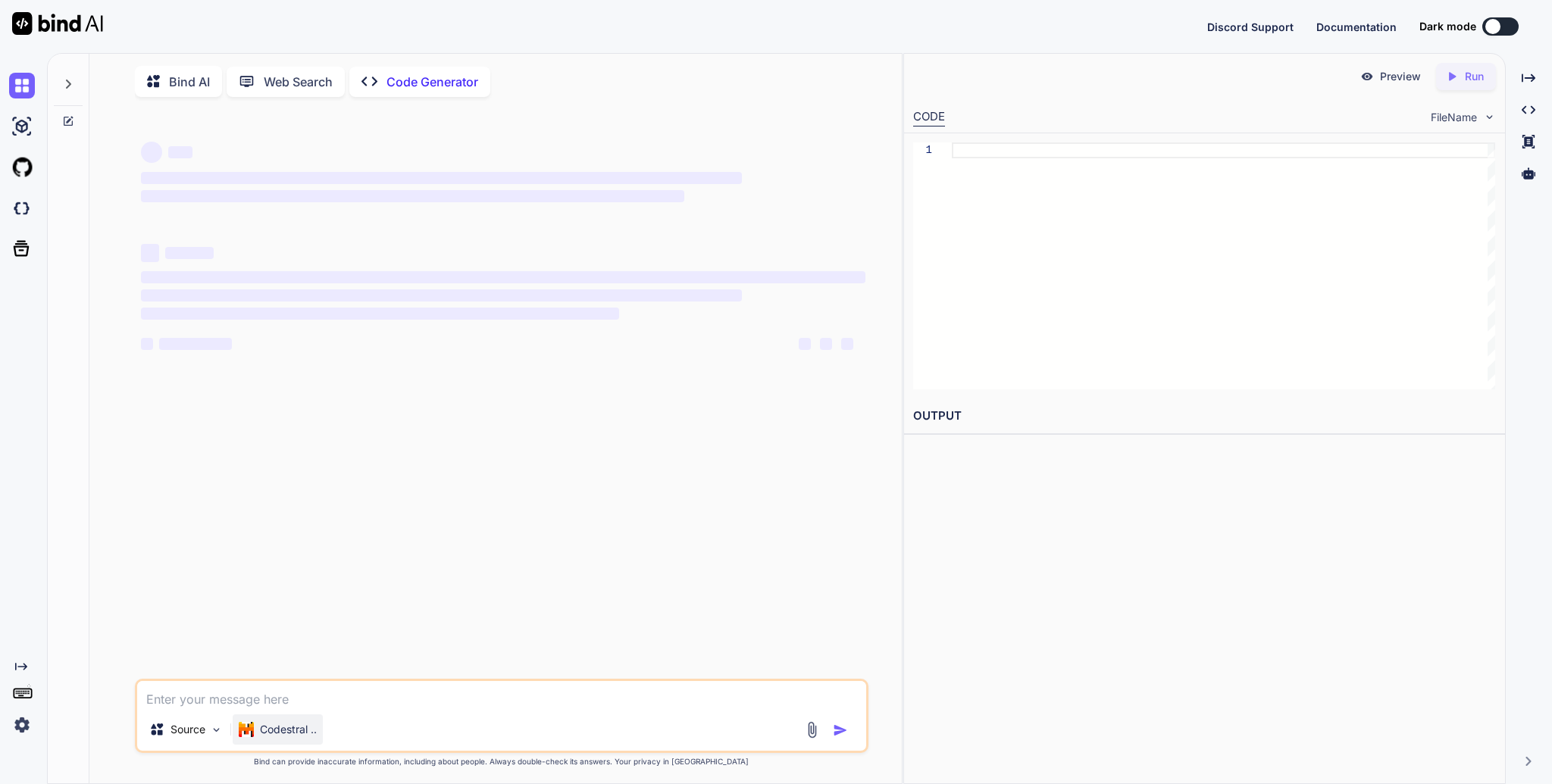
click at [303, 733] on p "Codestral .." at bounding box center [288, 729] width 57 height 15
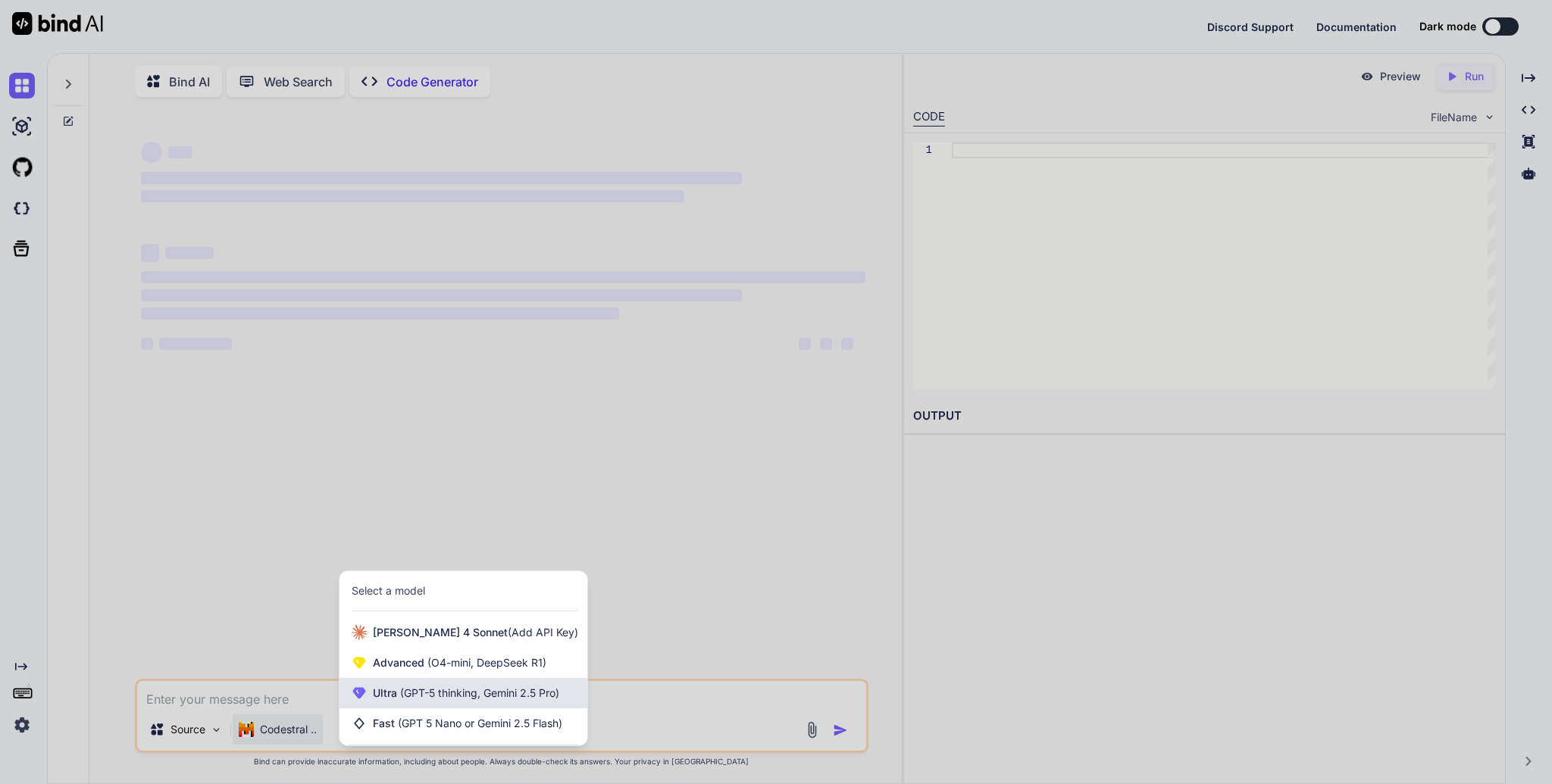
click at [441, 691] on span "(GPT-5 thinking, Gemini 2.5 Pro)" at bounding box center [478, 692] width 162 height 13
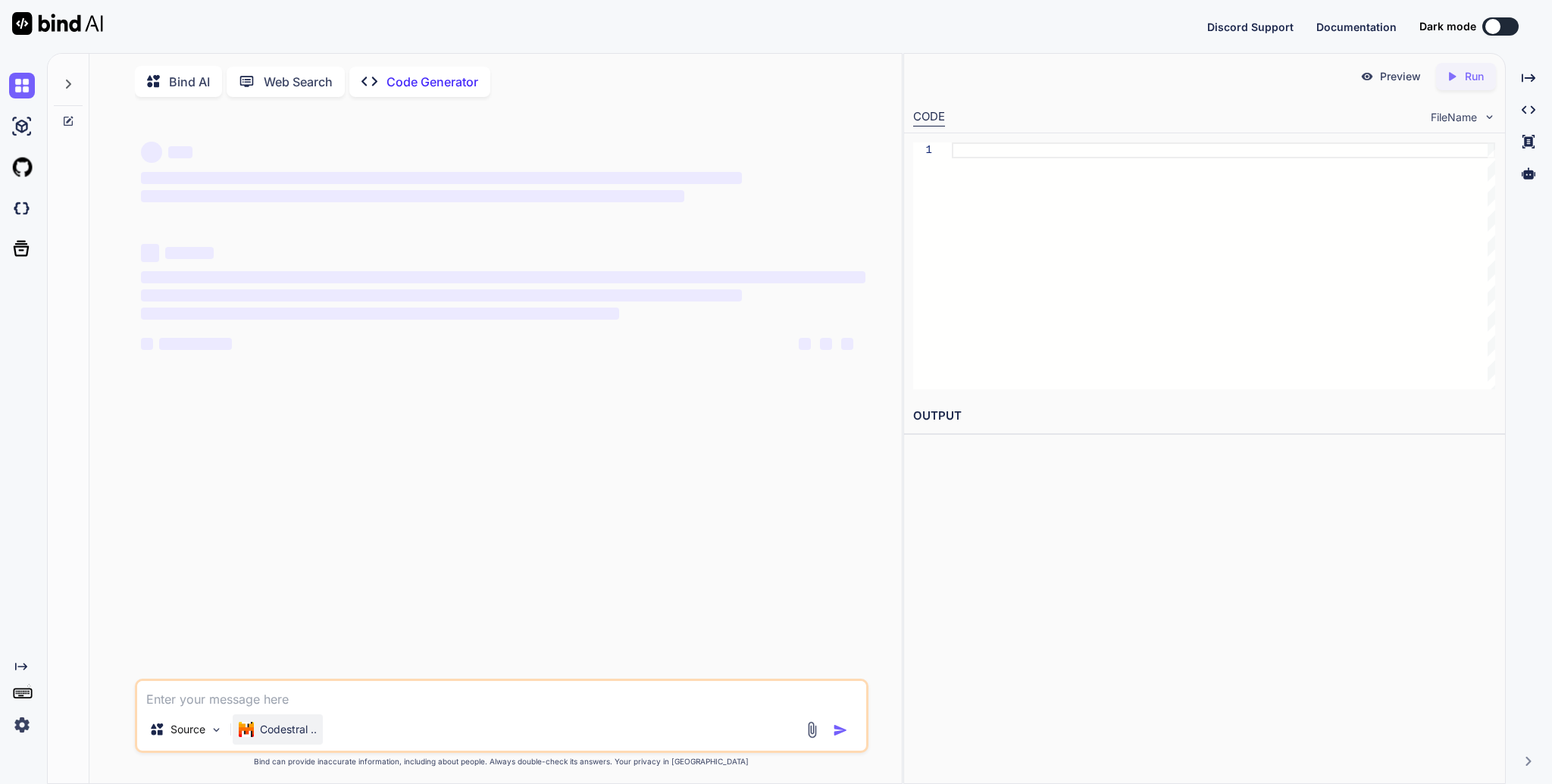
click at [309, 737] on p "Codestral .." at bounding box center [288, 729] width 57 height 15
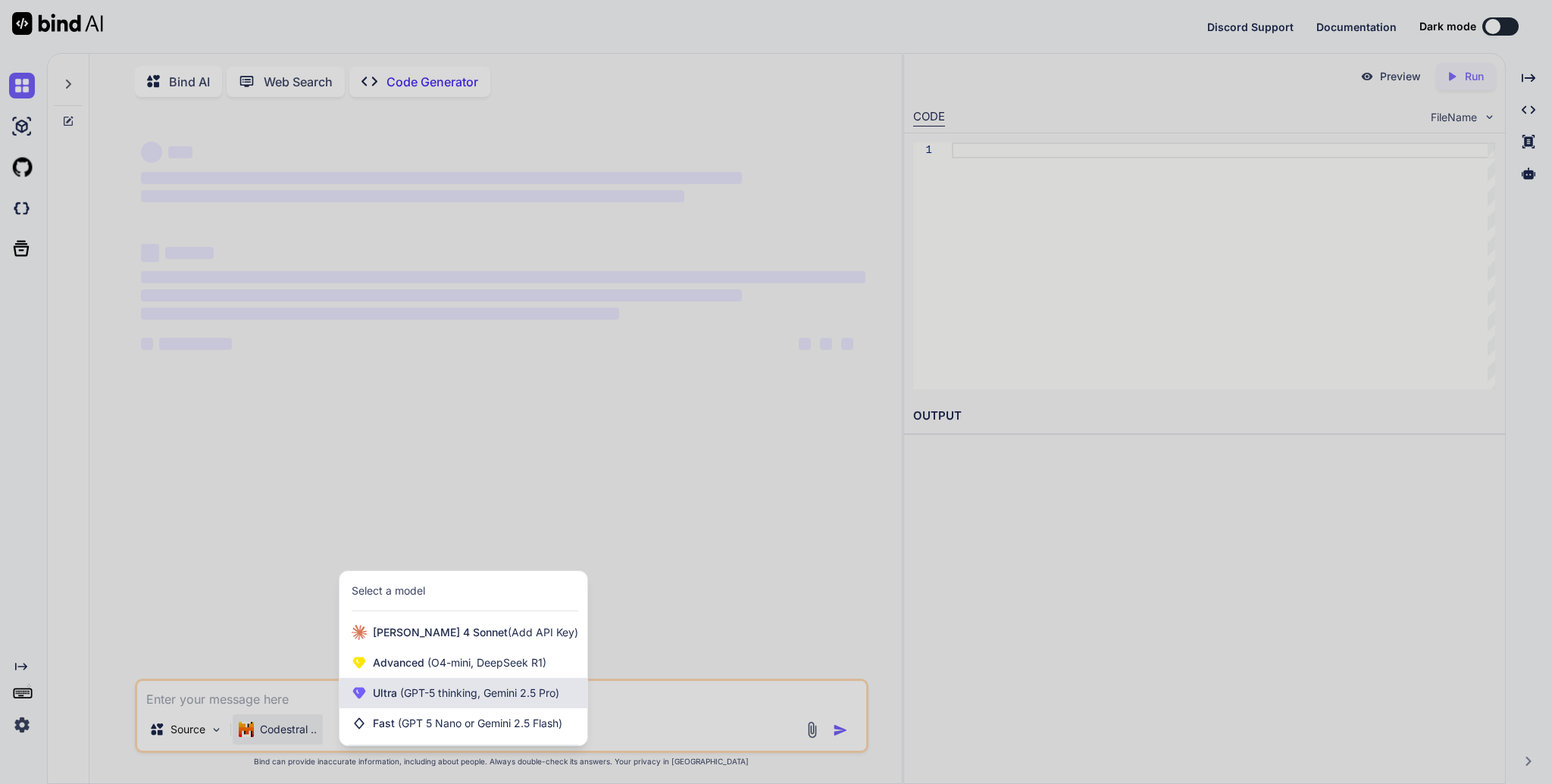
click at [484, 699] on span "(GPT-5 thinking, Gemini 2.5 Pro)" at bounding box center [478, 692] width 162 height 13
type textarea "x"
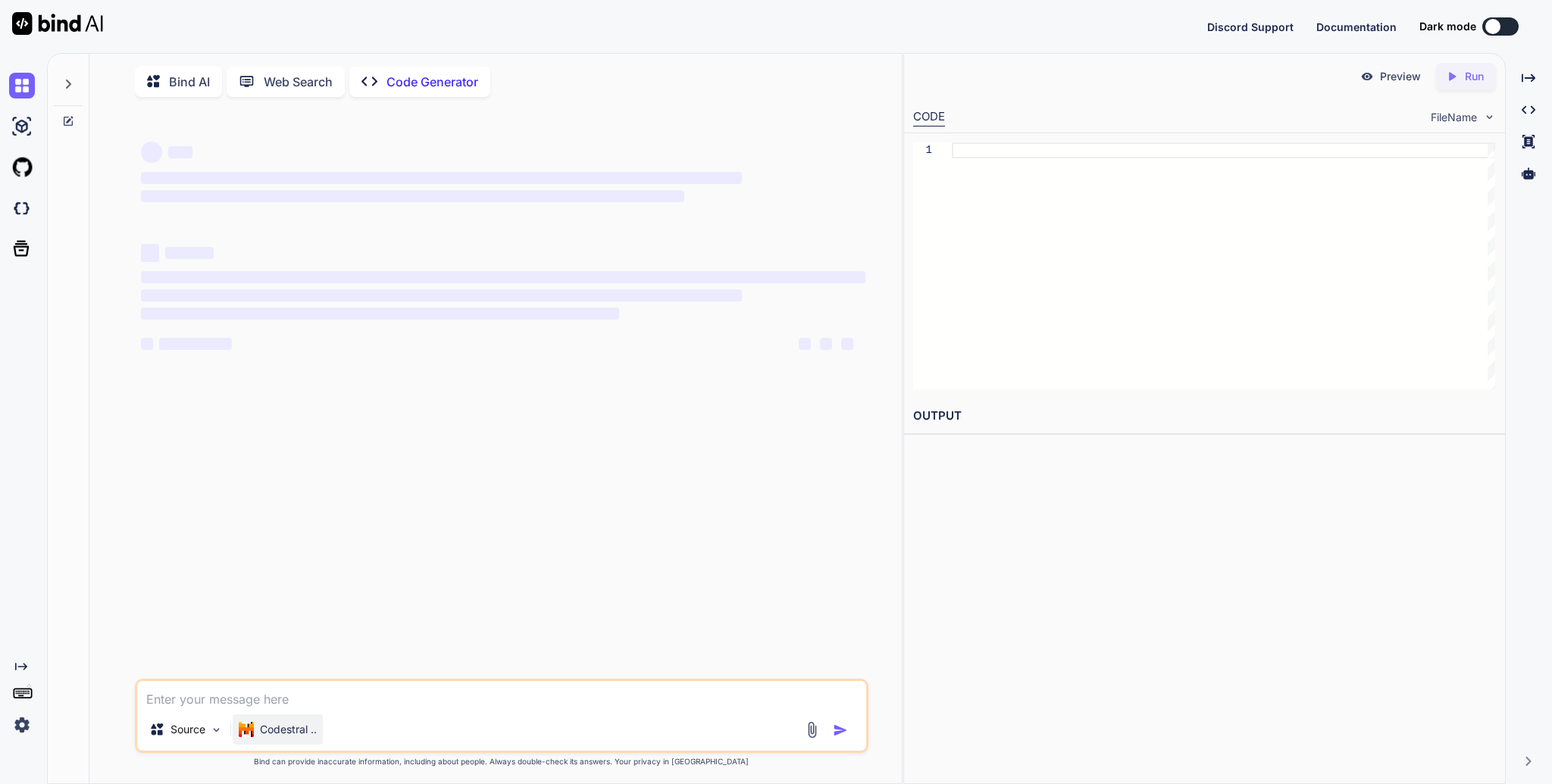
click at [293, 730] on p "Codestral .." at bounding box center [288, 729] width 57 height 15
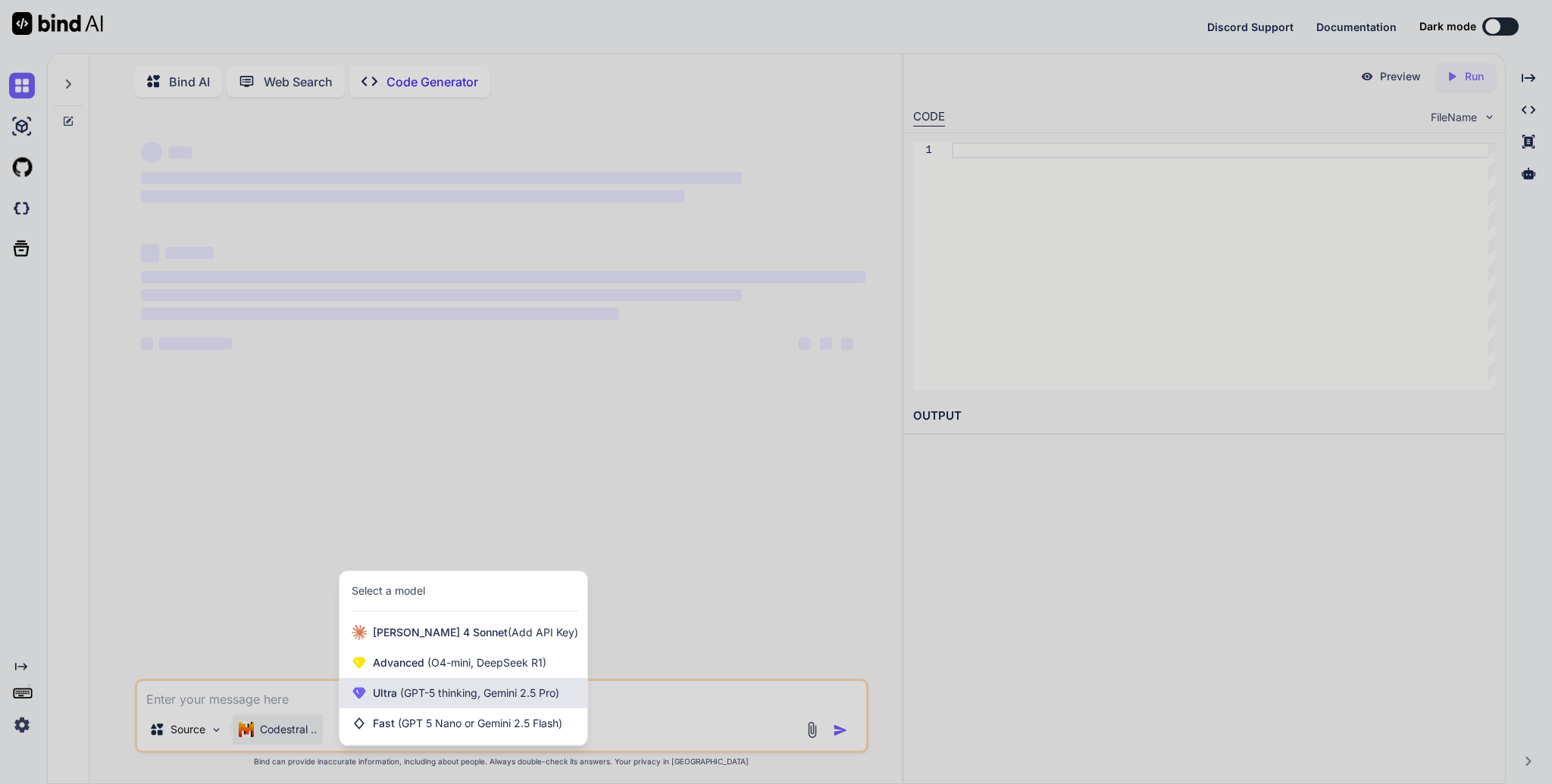
click at [444, 689] on div "Ultra (GPT-5 thinking, Gemini 2.5 Pro)" at bounding box center [463, 693] width 247 height 31
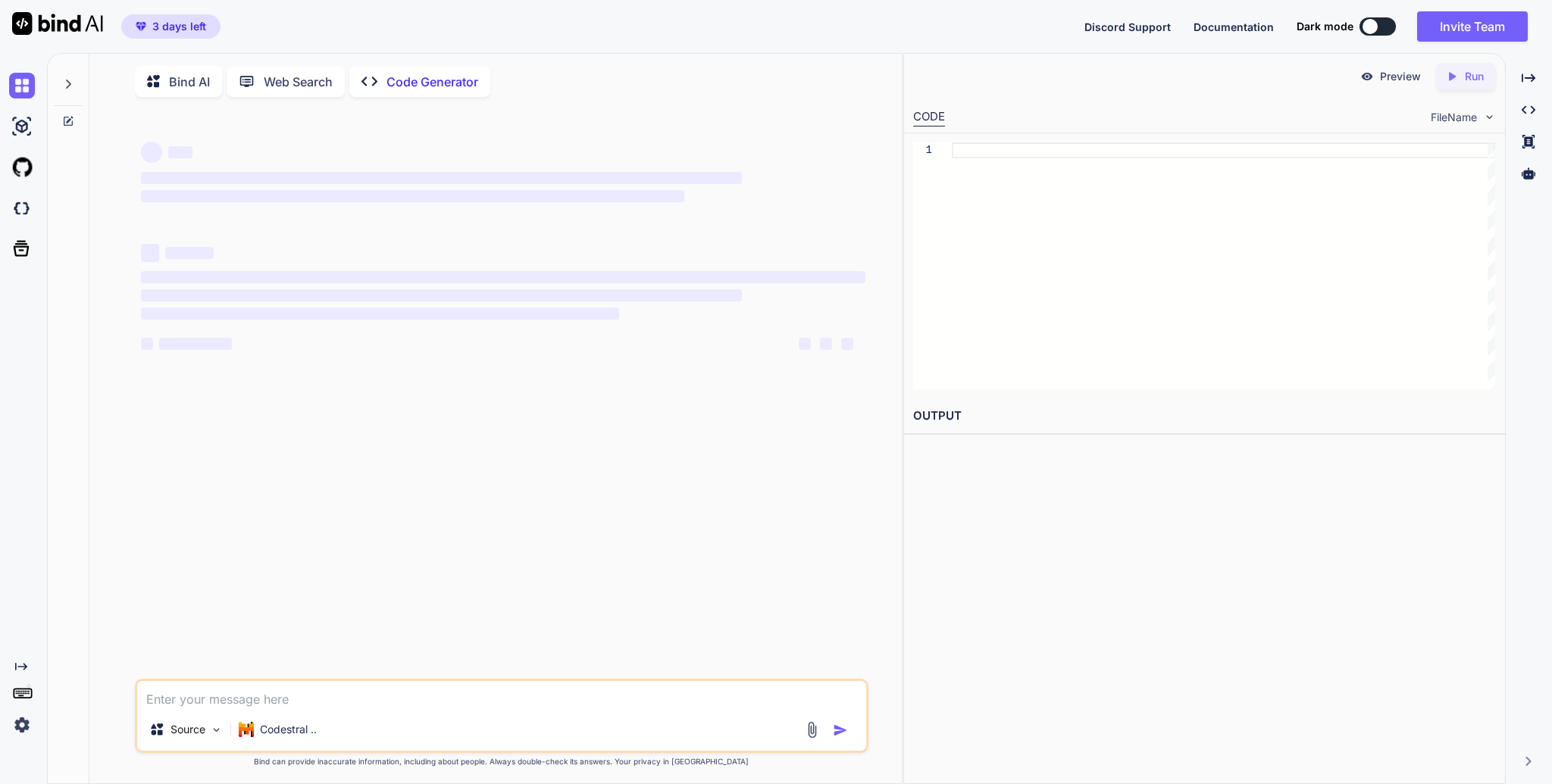
click at [68, 89] on icon at bounding box center [68, 84] width 12 height 12
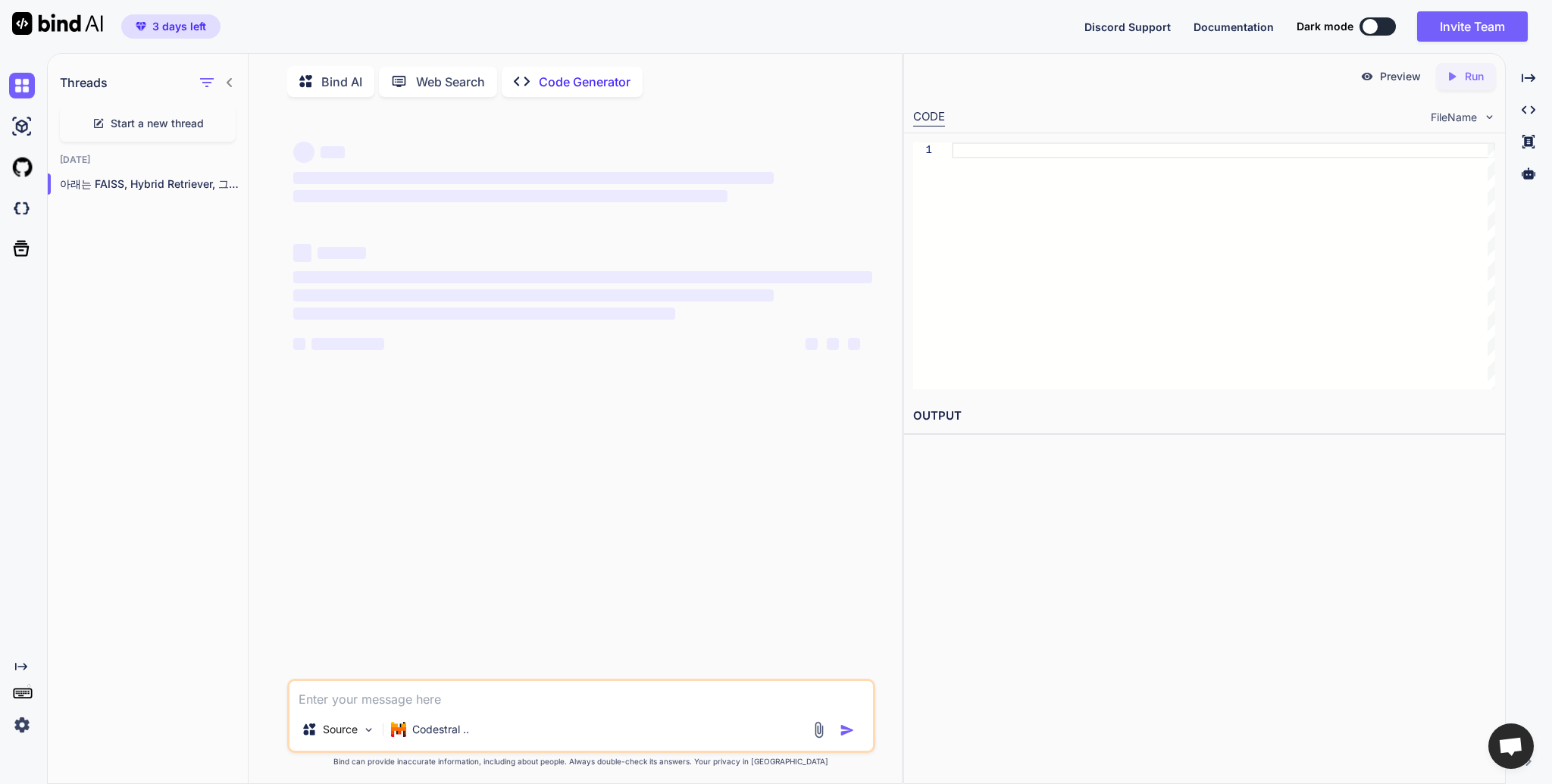
click at [132, 135] on div "Start a new thread" at bounding box center [147, 123] width 175 height 36
type textarea "x"
click at [93, 186] on p "New chat" at bounding box center [154, 183] width 188 height 15
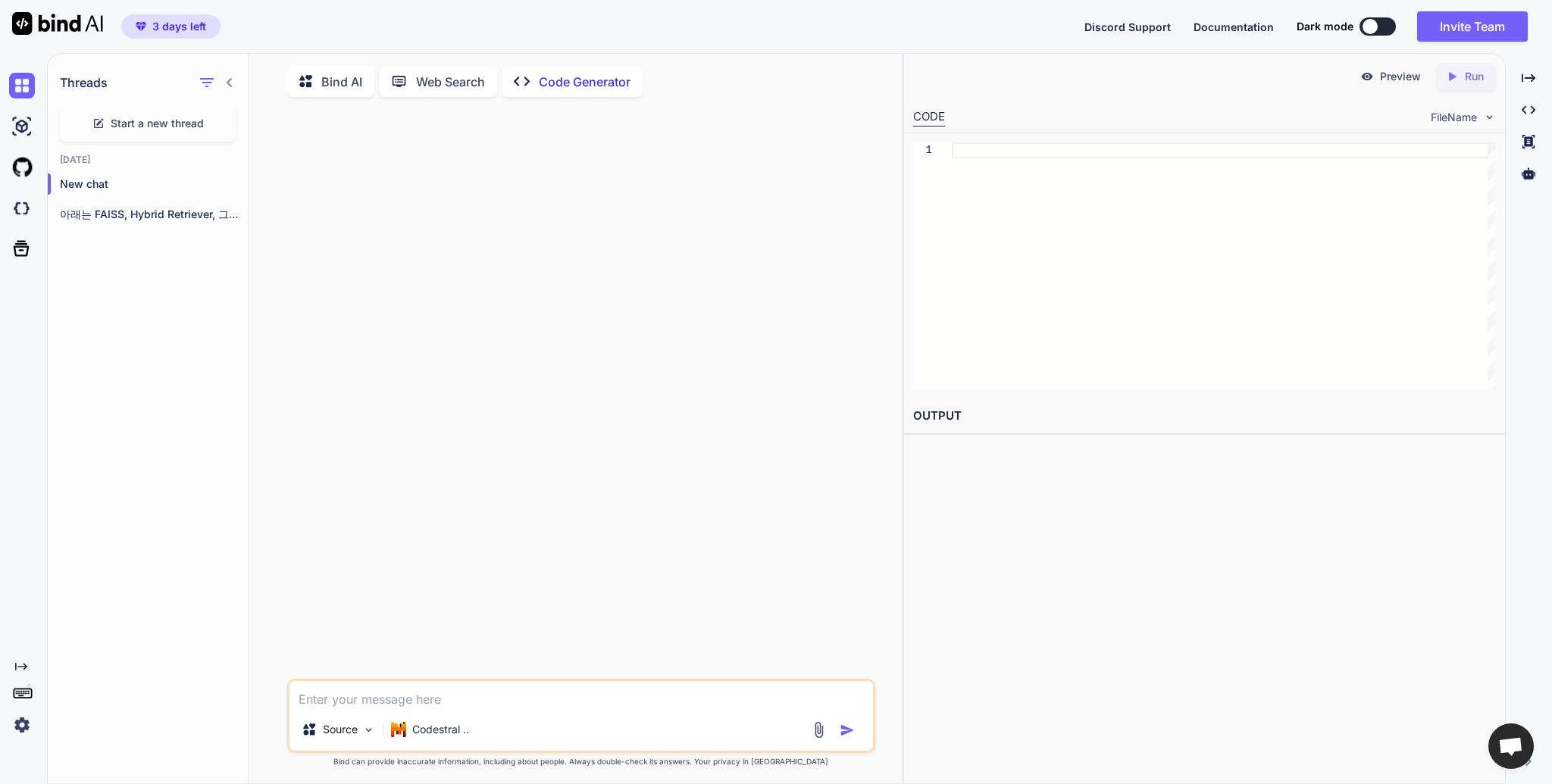
click at [227, 82] on icon at bounding box center [229, 82] width 5 height 9
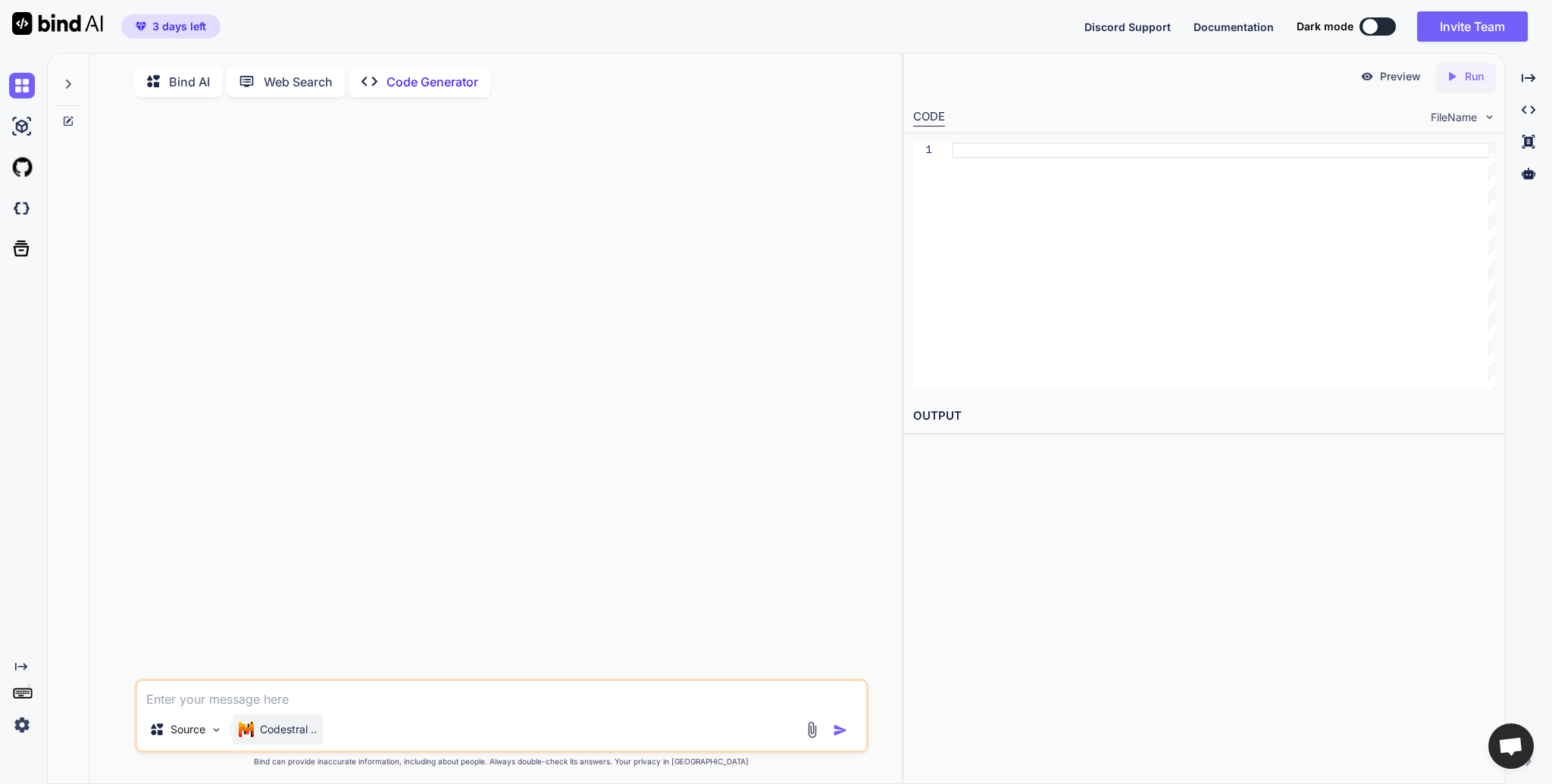
click at [283, 730] on p "Codestral .." at bounding box center [288, 729] width 57 height 15
click at [284, 731] on p "Codestral .." at bounding box center [288, 729] width 57 height 15
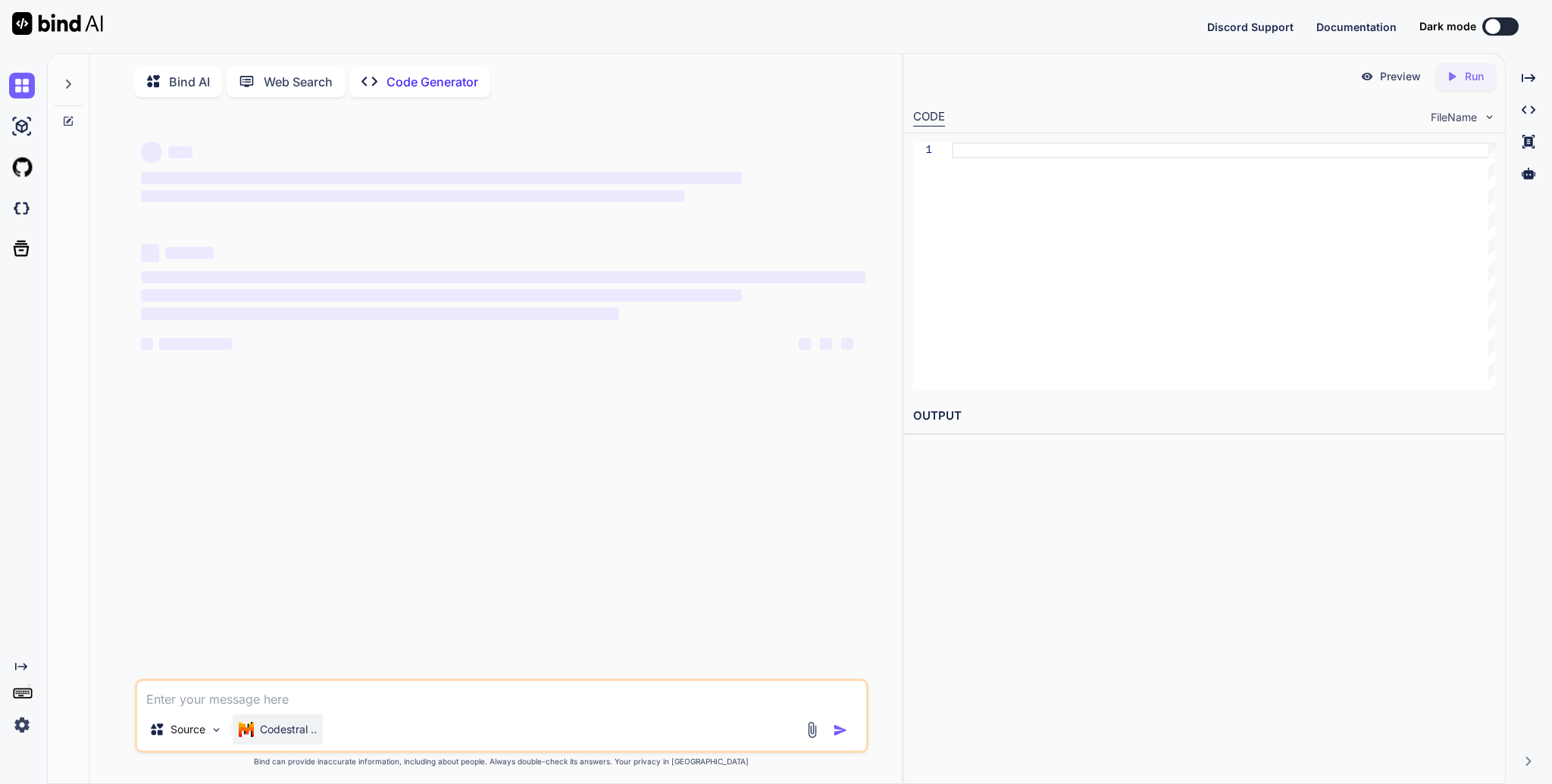
click at [264, 734] on p "Codestral .." at bounding box center [288, 729] width 57 height 15
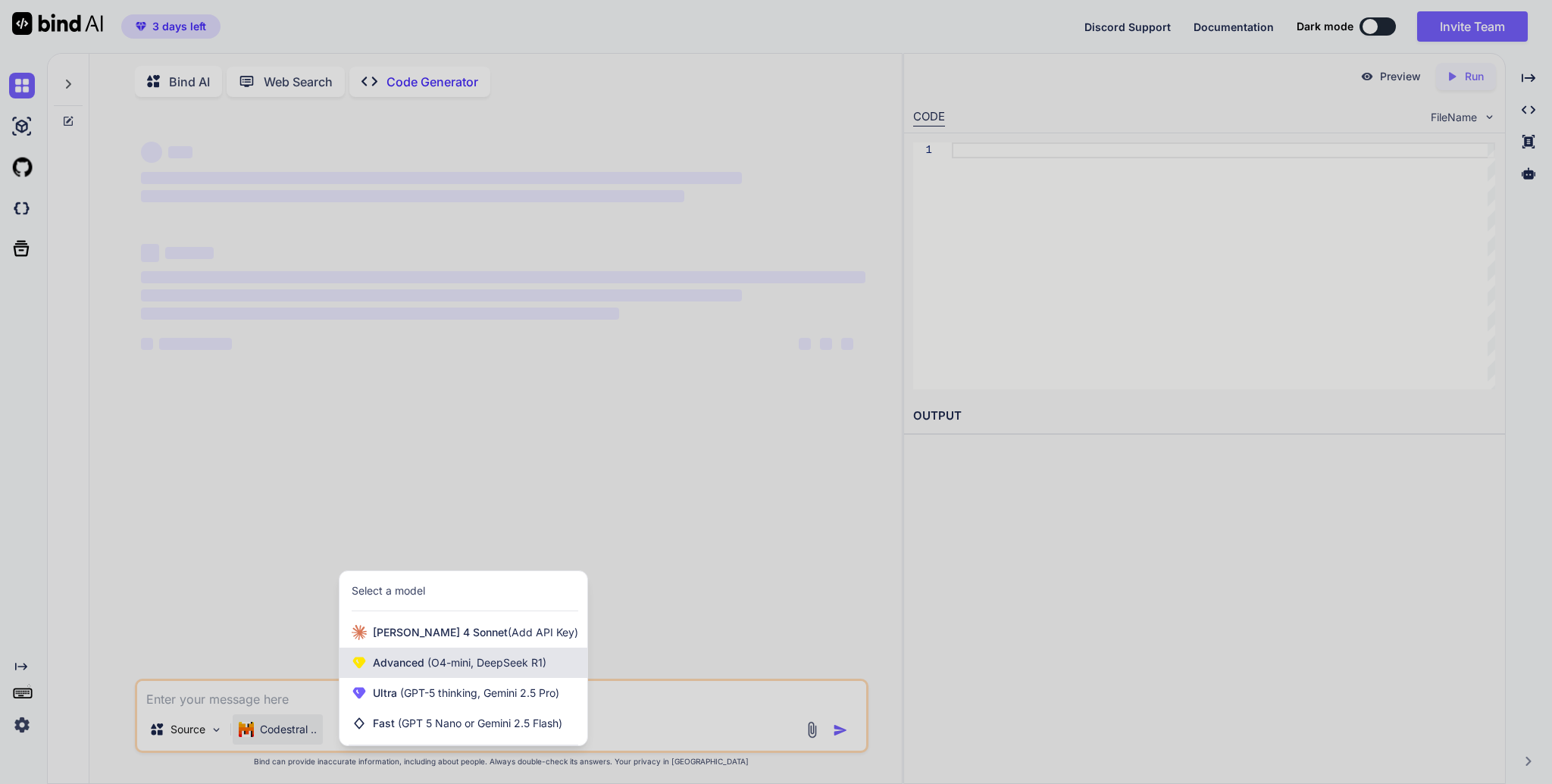
click at [422, 670] on span "Advanced (O4-mini, DeepSeek R1)" at bounding box center [460, 662] width 174 height 15
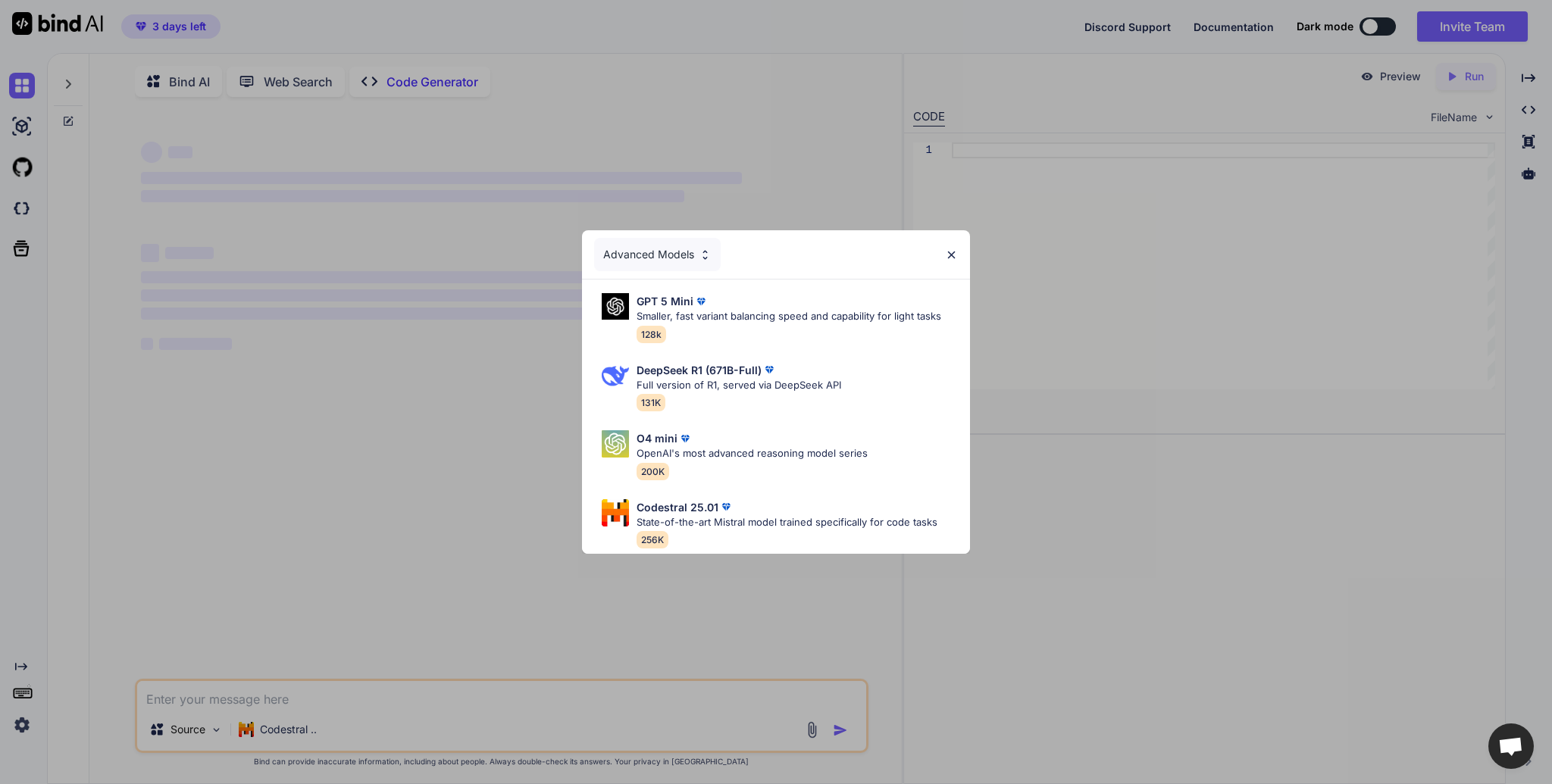
click at [701, 253] on img at bounding box center [704, 254] width 13 height 13
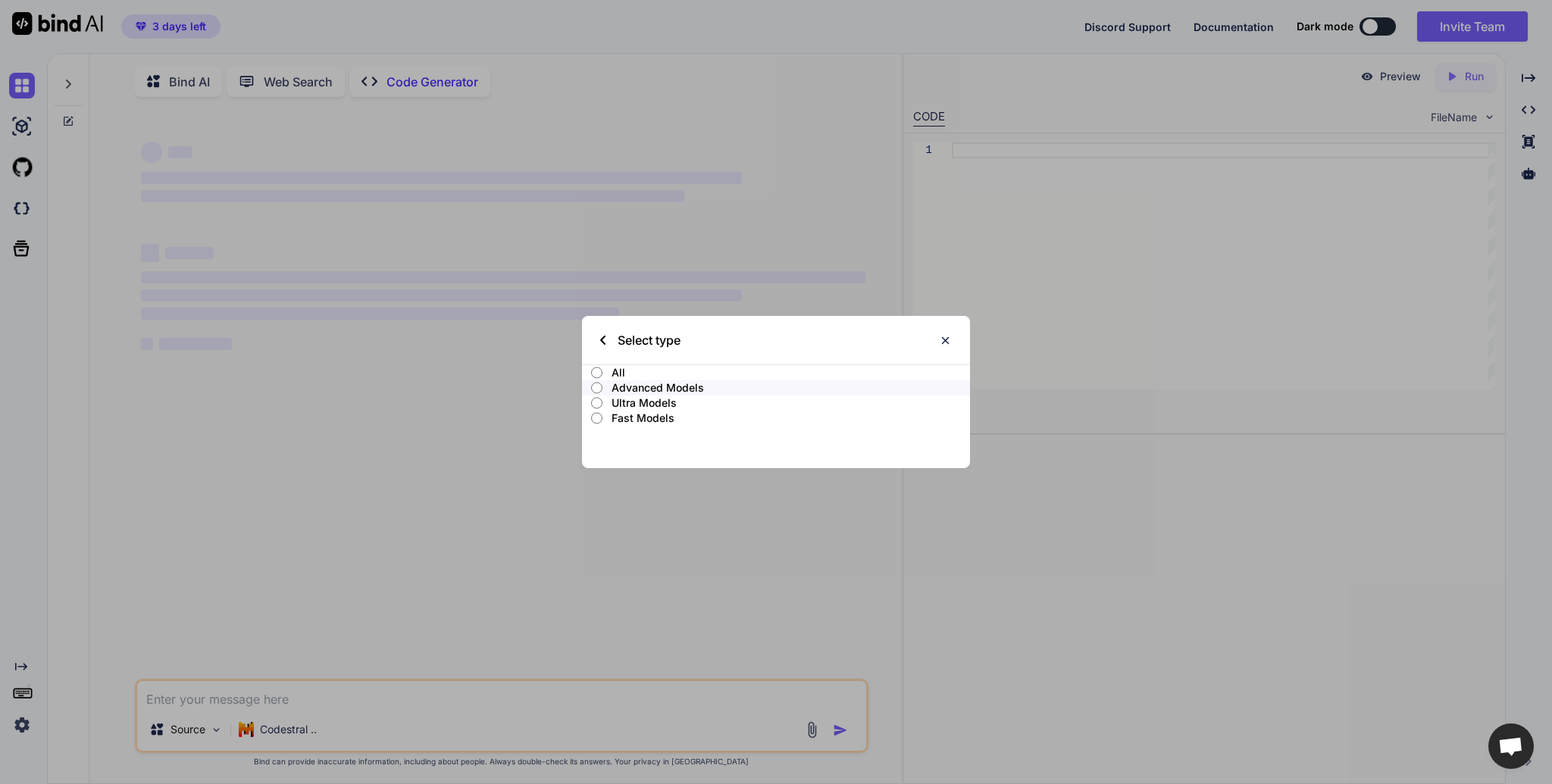
click at [665, 402] on p "Ultra Models" at bounding box center [790, 403] width 359 height 15
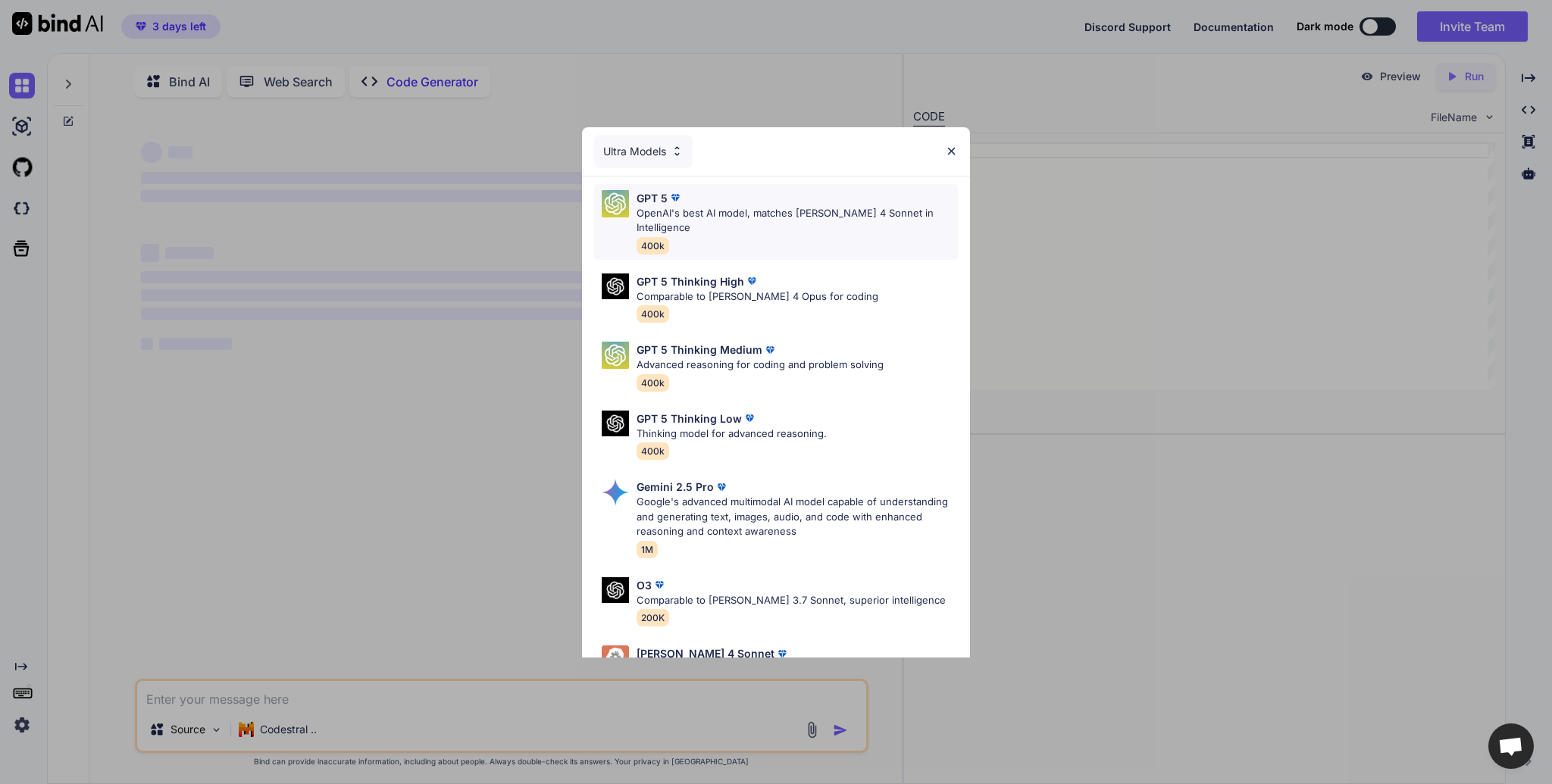
click at [787, 219] on p "OpenAI's best AI model, matches [PERSON_NAME] 4 Sonnet in Intelligence" at bounding box center [797, 221] width 321 height 30
type textarea "x"
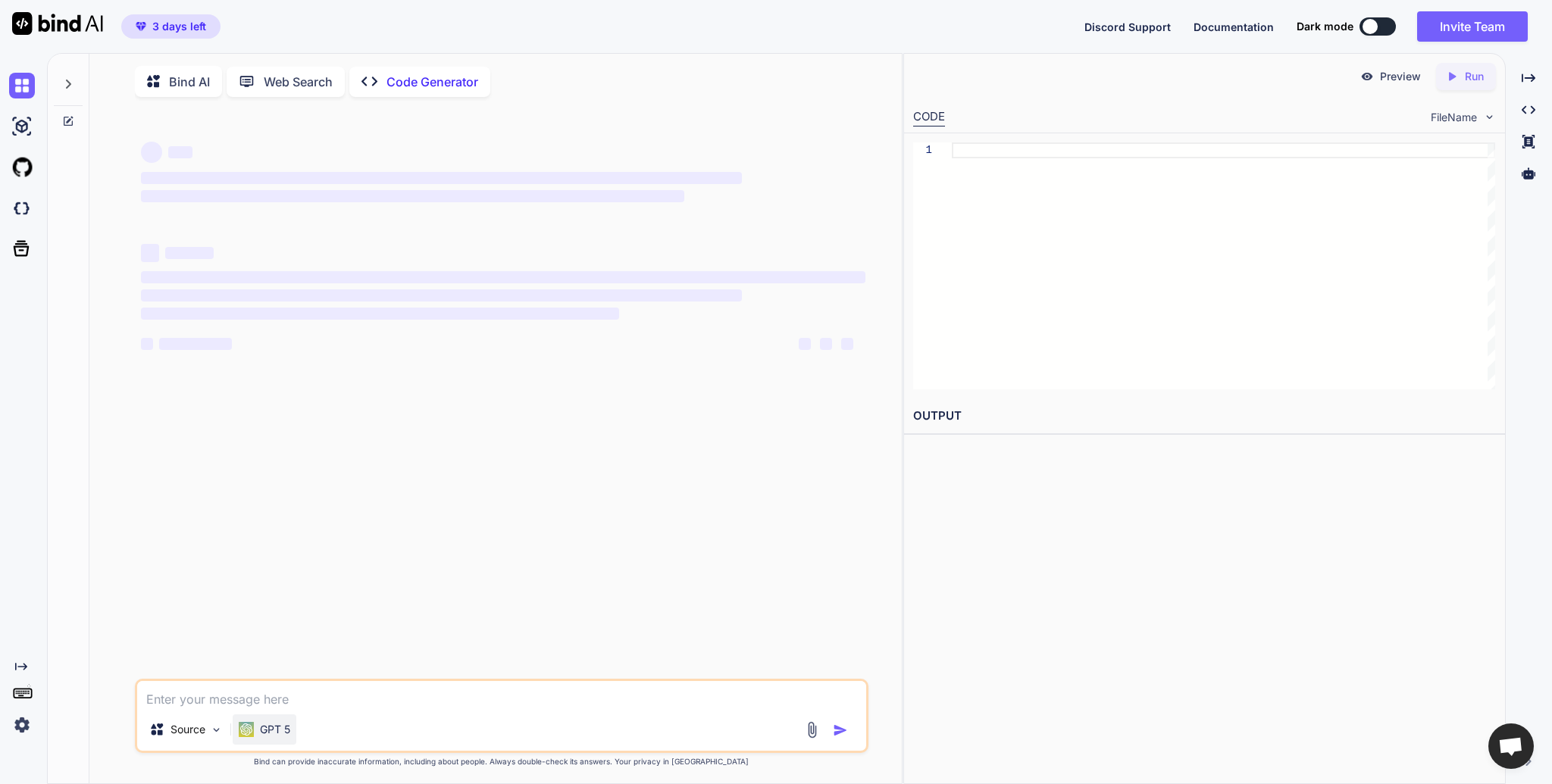
click at [290, 731] on p "GPT 5" at bounding box center [275, 729] width 31 height 15
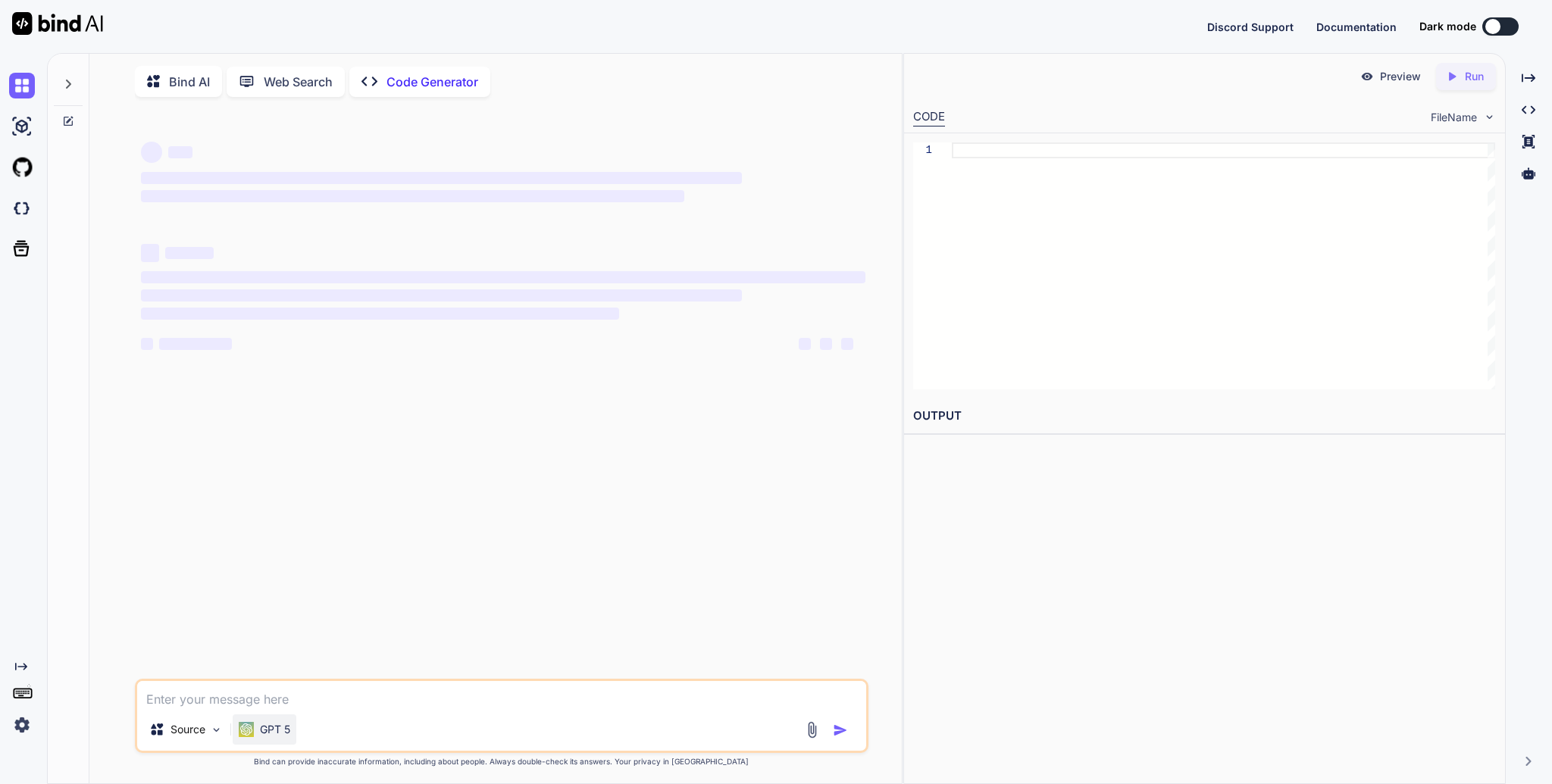
click at [276, 744] on div "GPT 5" at bounding box center [264, 729] width 64 height 31
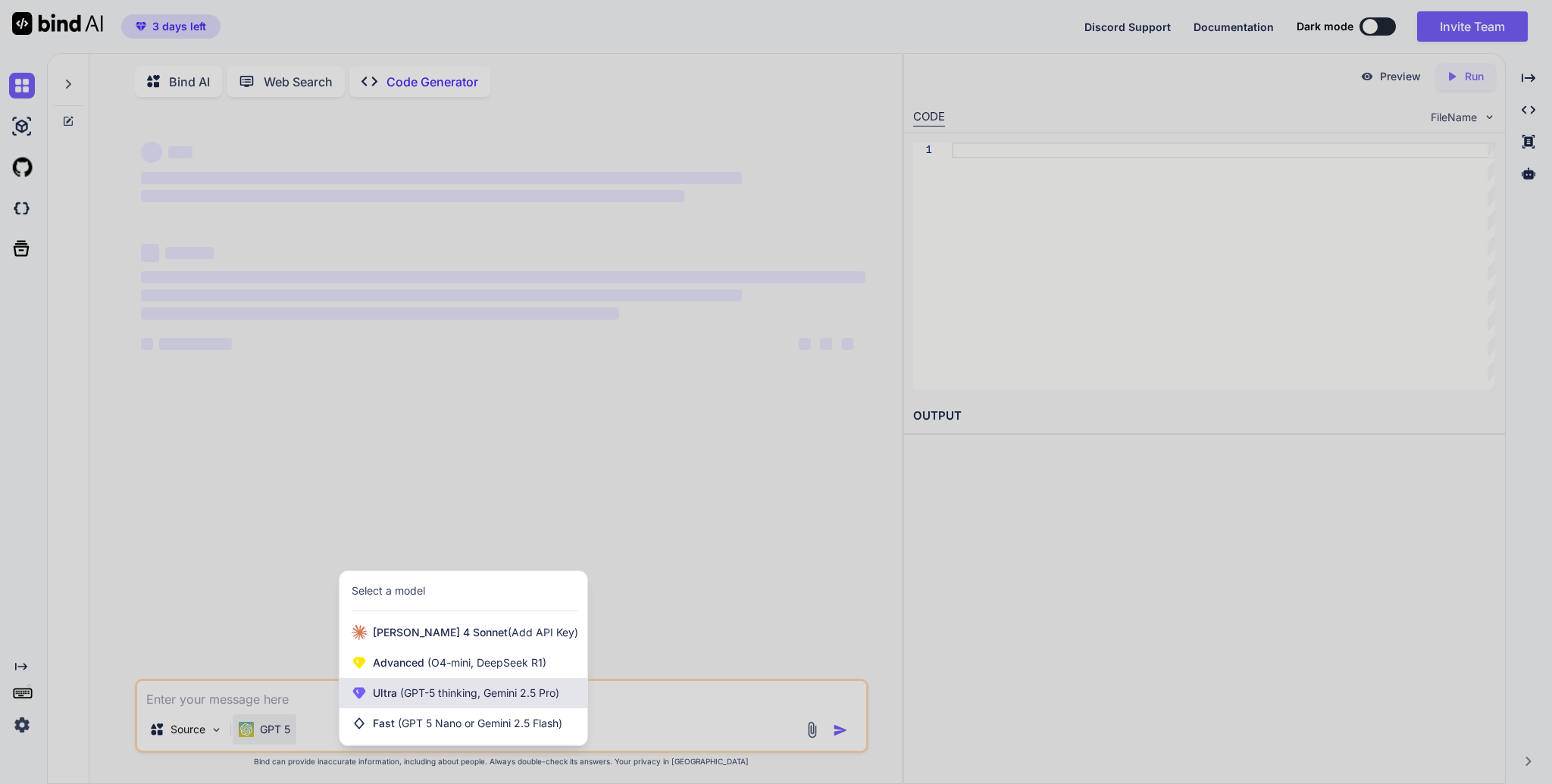
click at [450, 701] on span "Ultra (GPT-5 thinking, Gemini 2.5 Pro)" at bounding box center [466, 693] width 186 height 15
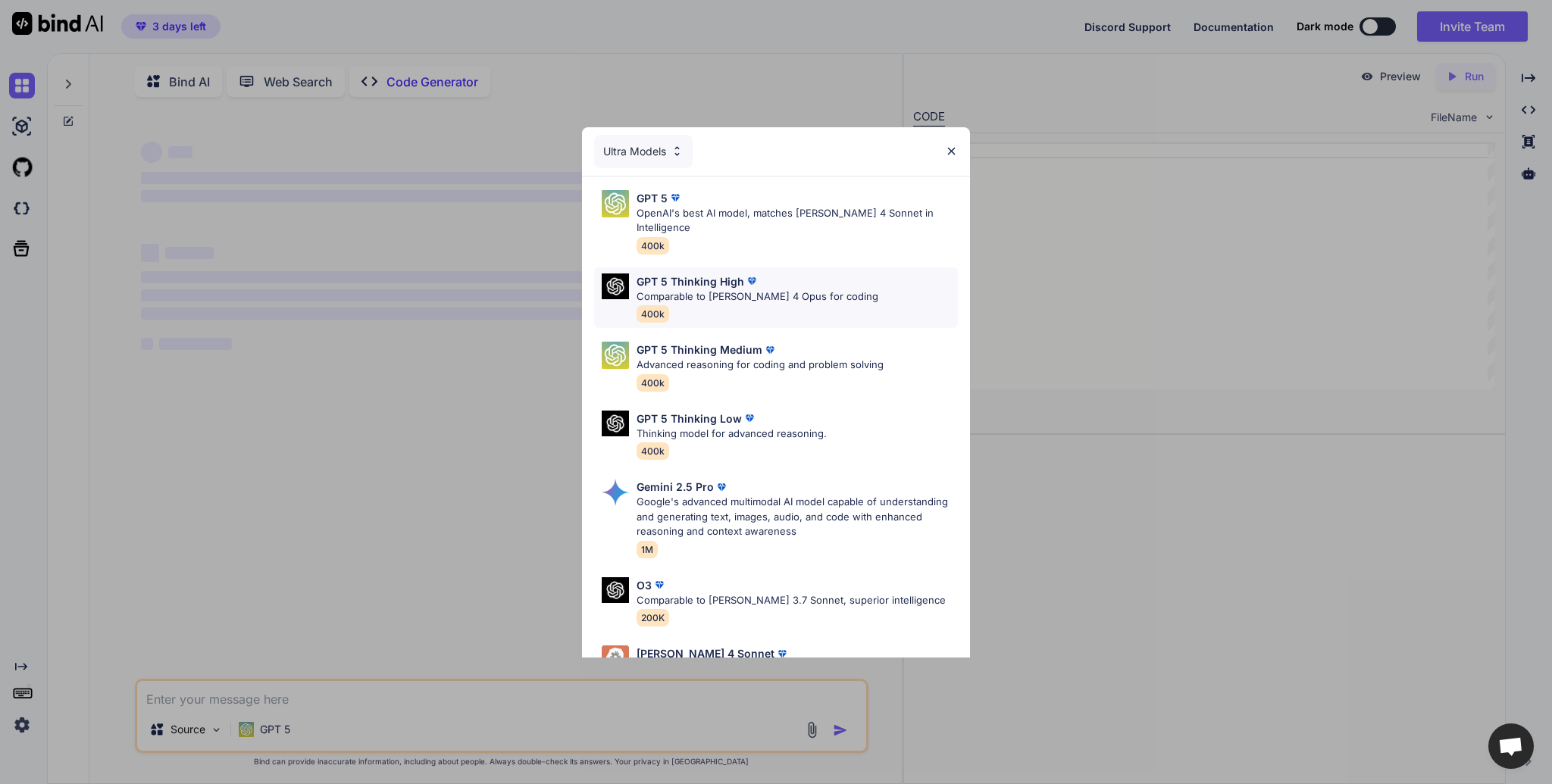
click at [821, 289] on p "Comparable to Claude 4 Opus for coding" at bounding box center [757, 296] width 242 height 15
type textarea "x"
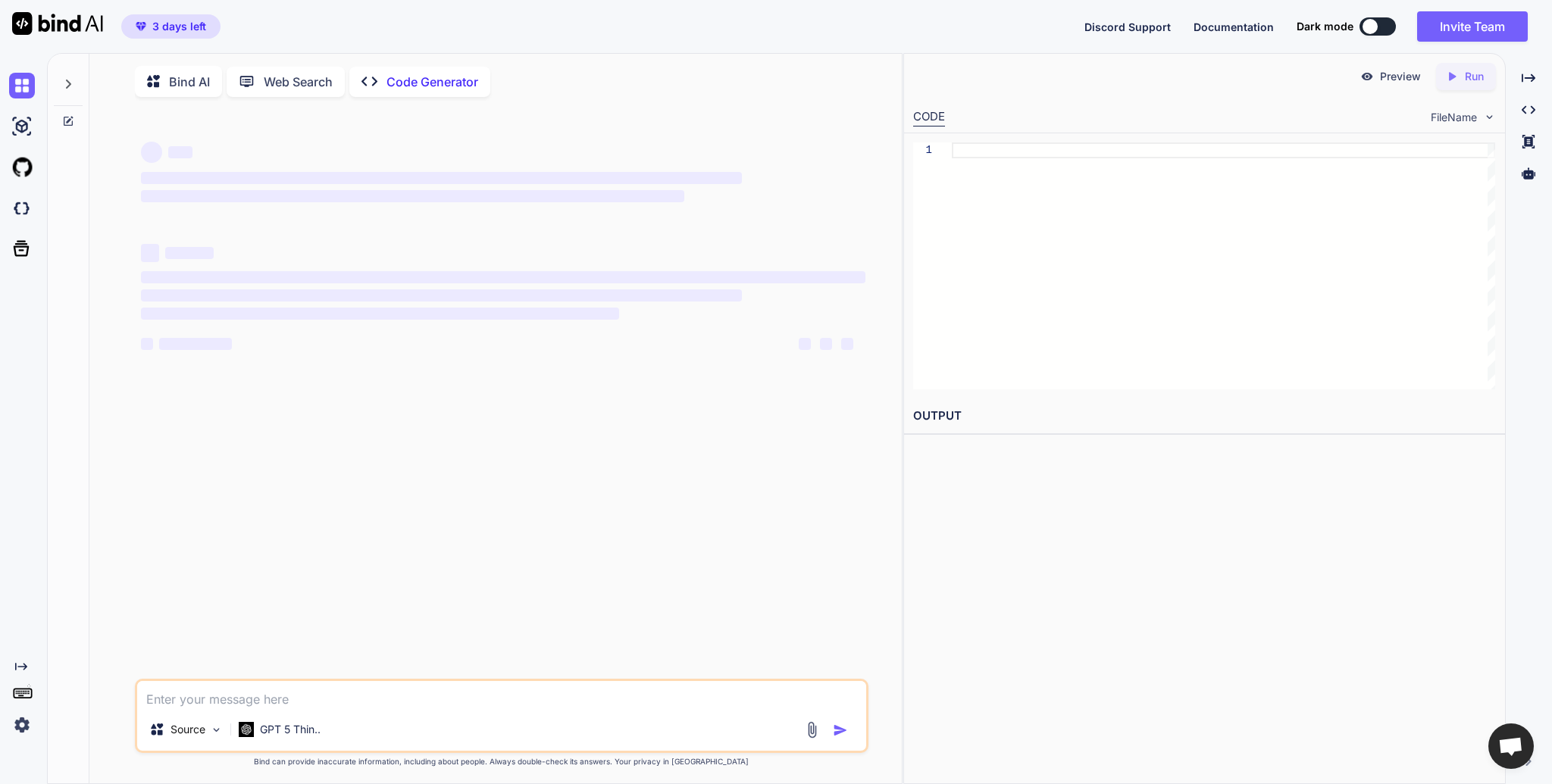
click at [61, 85] on div at bounding box center [68, 80] width 29 height 53
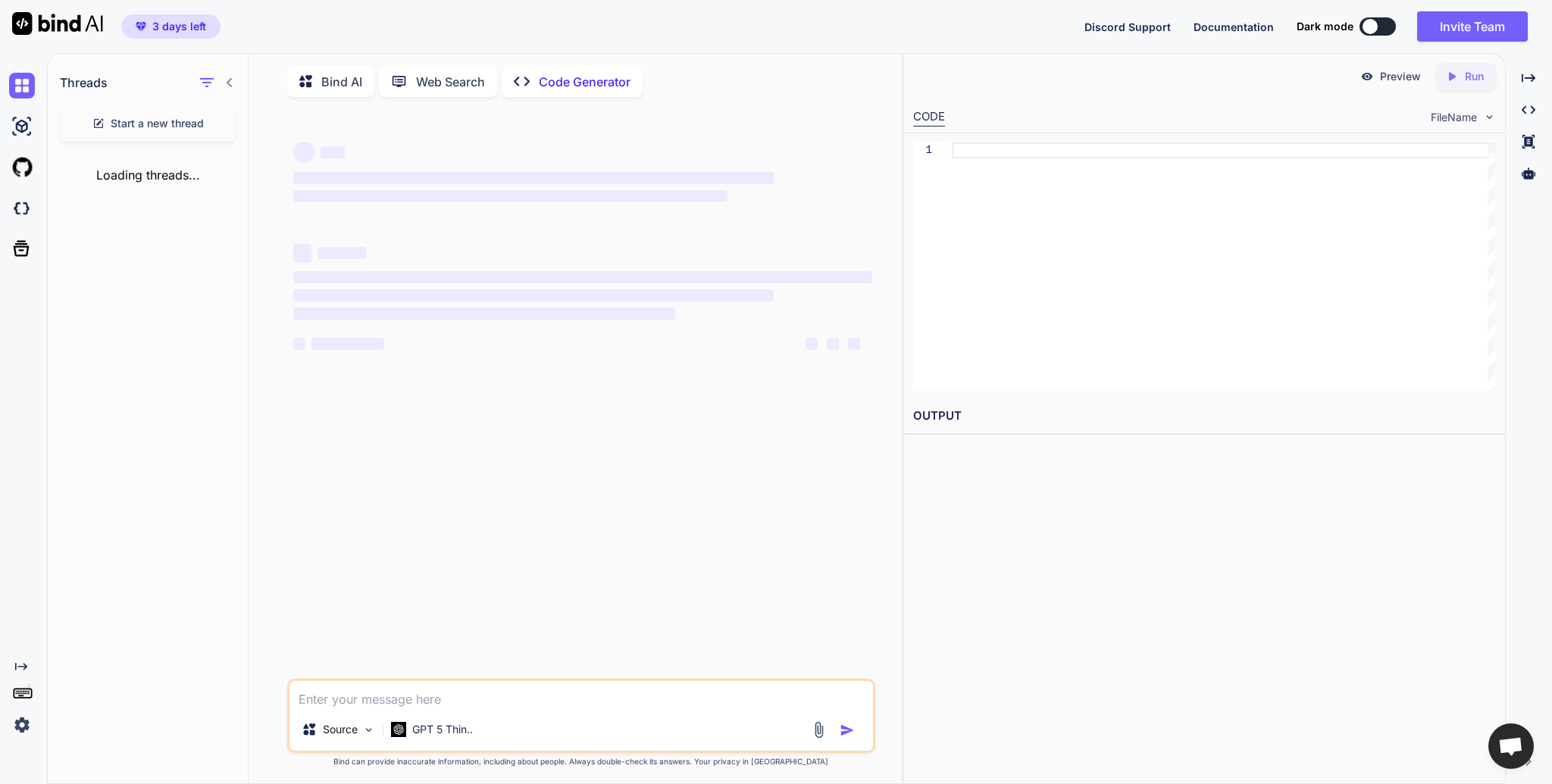
click at [139, 179] on div "Loading threads..." at bounding box center [147, 175] width 200 height 42
click at [226, 85] on icon at bounding box center [230, 82] width 12 height 12
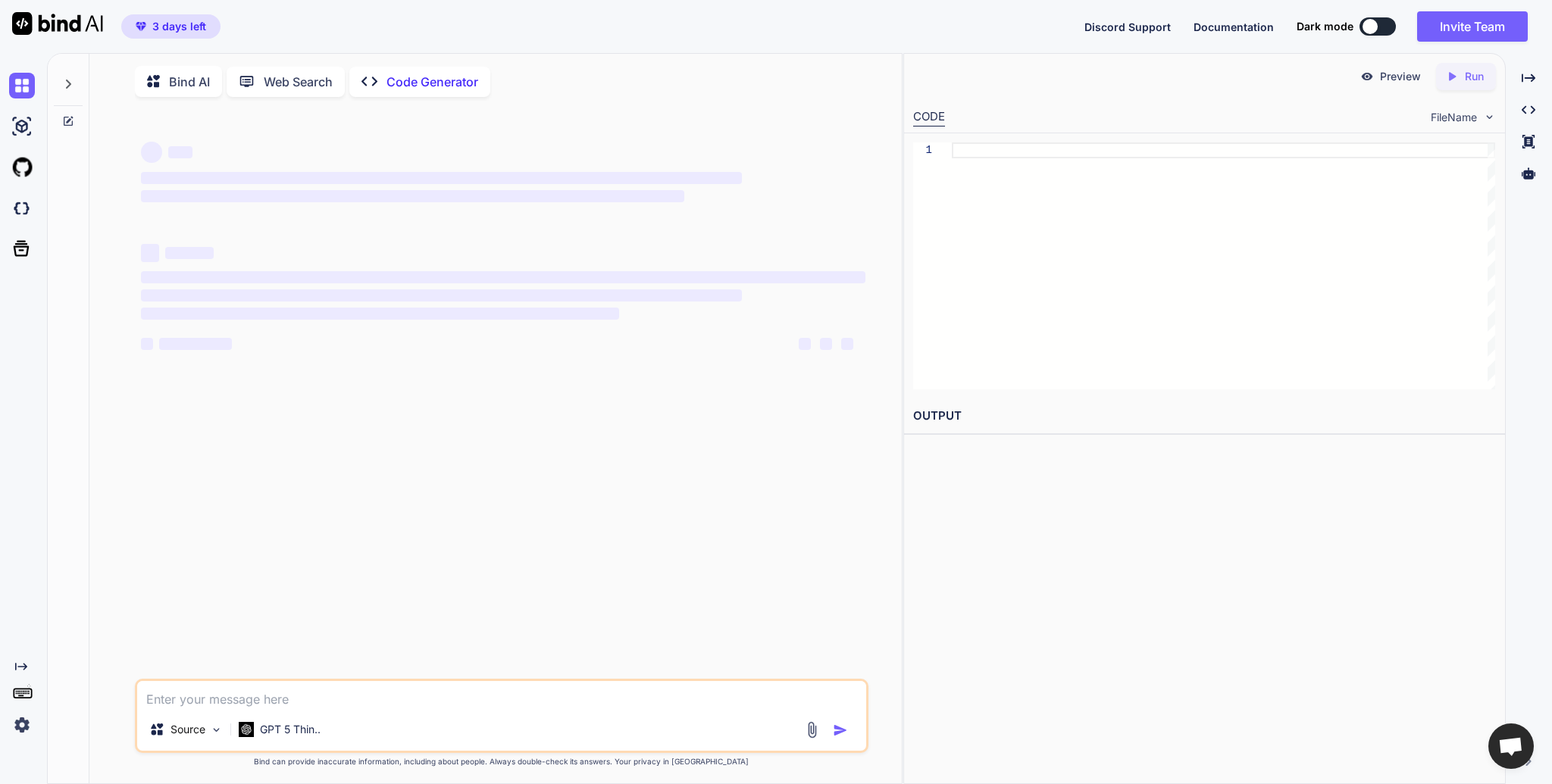
drag, startPoint x: 382, startPoint y: 713, endPoint x: 385, endPoint y: 704, distance: 9.5
click at [383, 711] on div "Source GPT 5 Thin.." at bounding box center [502, 716] width 733 height 75
click at [385, 704] on textarea at bounding box center [501, 694] width 729 height 27
type textarea "ㄱ"
type textarea "RAGASㄹ,ㄹ"
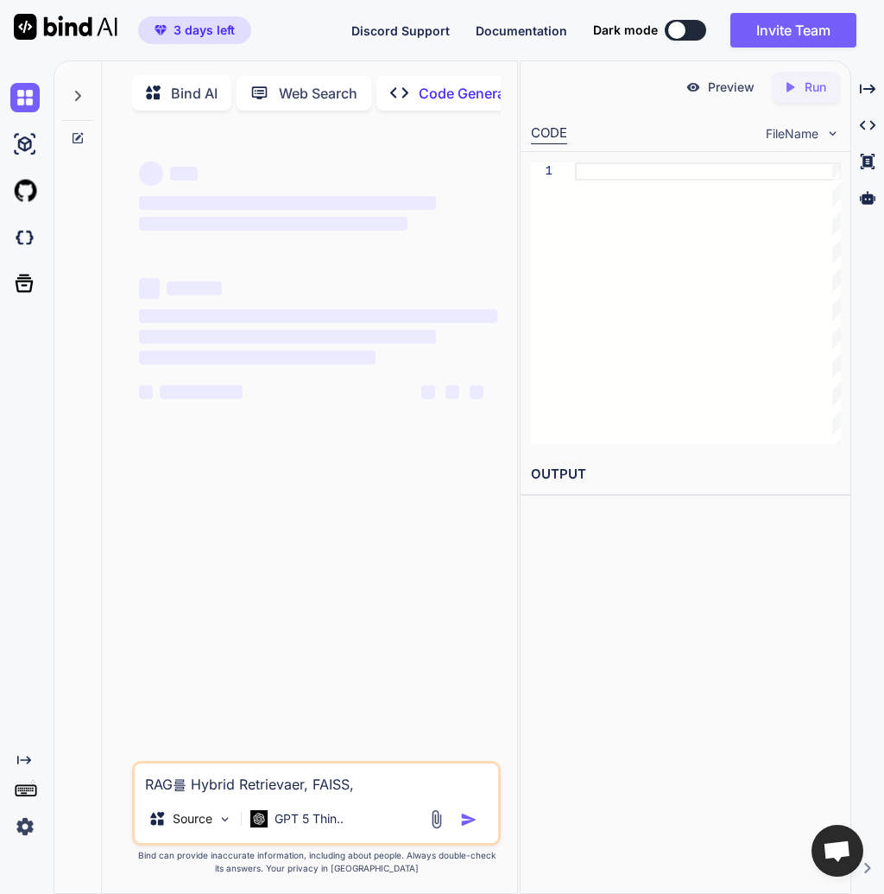
paste textarea "줘"
paste textarea "cross-encoder/ms-marco-MiniLM-L-6-v2"
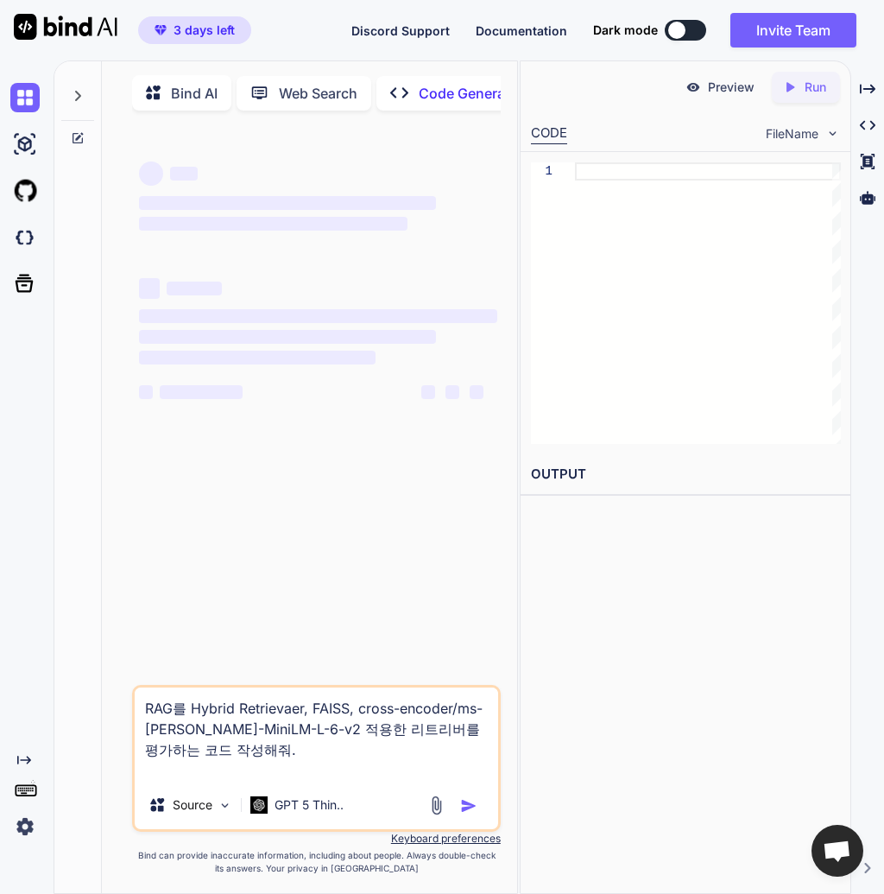
type textarea "RAG를 Hybrid Retrievaer, FAISS, cross-encoder/ms-[PERSON_NAME]-MiniLM-L-6-v2 적용한…"
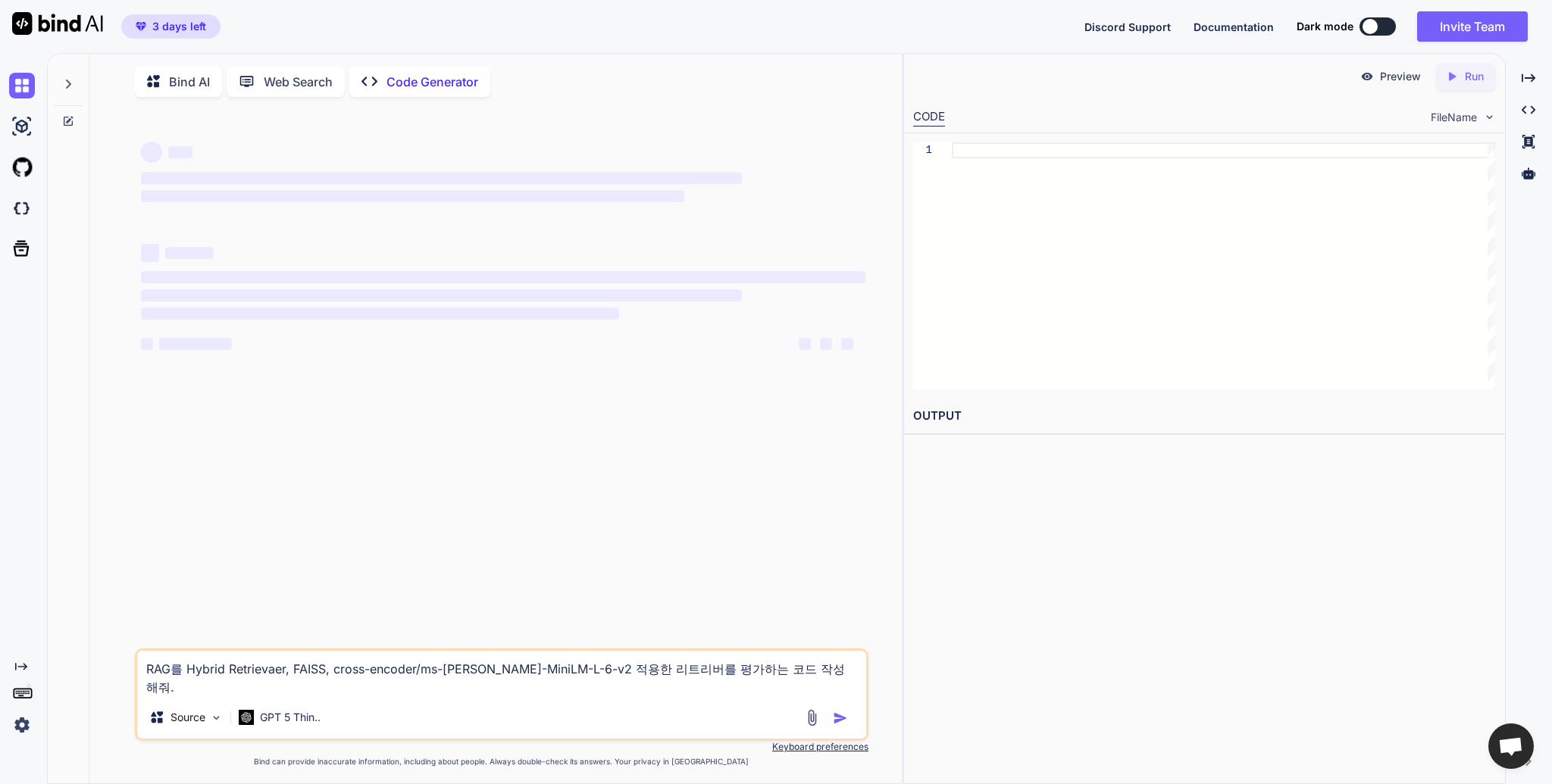
click at [492, 685] on textarea "RAG를 Hybrid Retrievaer, FAISS, cross-encoder/ms-[PERSON_NAME]-MiniLM-L-6-v2 적용한…" at bounding box center [501, 674] width 729 height 46
click at [533, 559] on div "‌ ‌ ‌ ‌ ‌ ‌ ‌ ‌ ‌ ‌ ‌ ‌ ‌ ‌" at bounding box center [503, 378] width 731 height 539
click at [828, 719] on div at bounding box center [828, 717] width 51 height 18
click at [68, 92] on div at bounding box center [68, 80] width 29 height 53
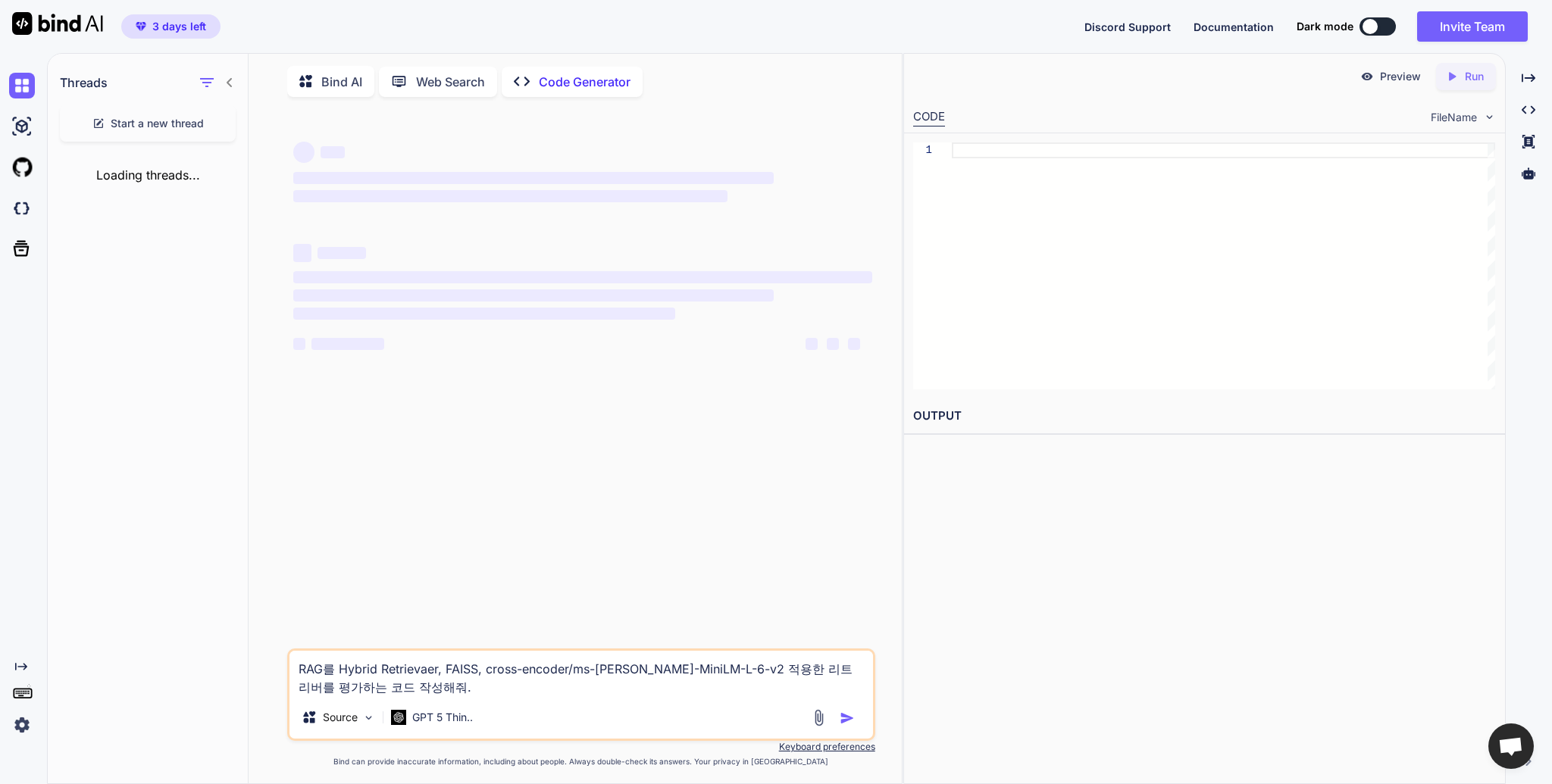
click at [148, 171] on div "Loading threads..." at bounding box center [147, 175] width 200 height 42
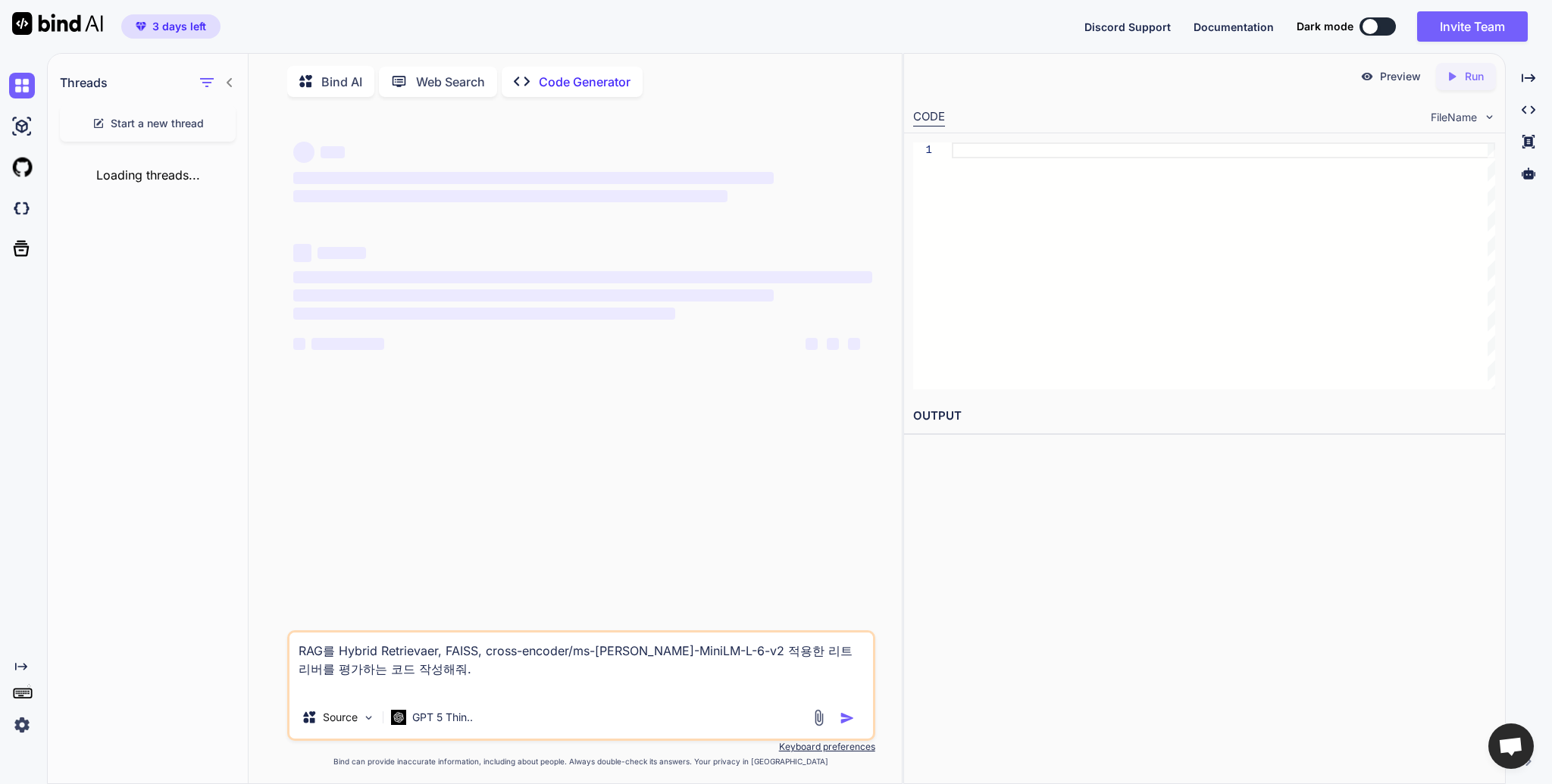
click at [76, 29] on img at bounding box center [58, 24] width 91 height 23
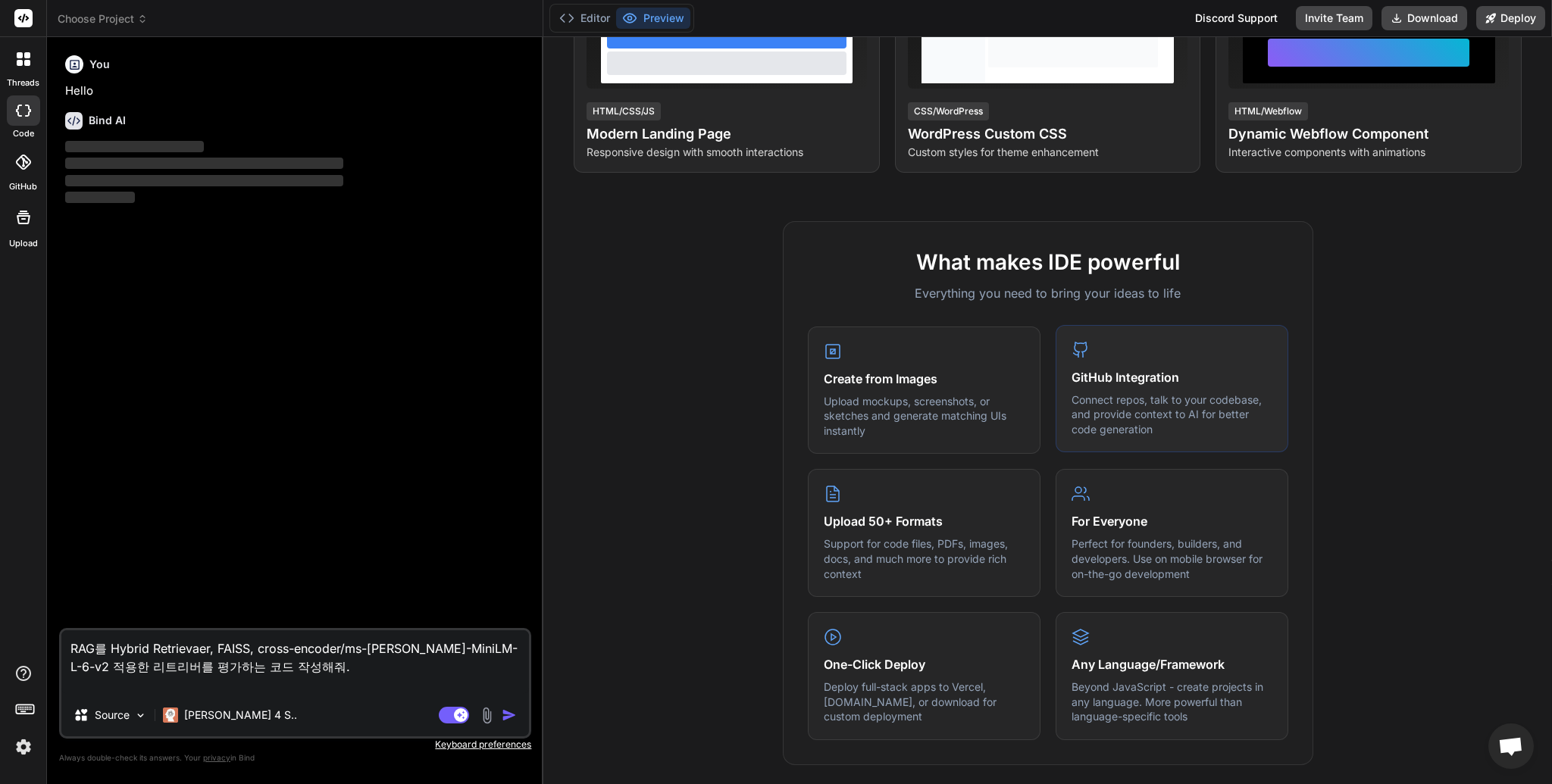
scroll to position [341, 0]
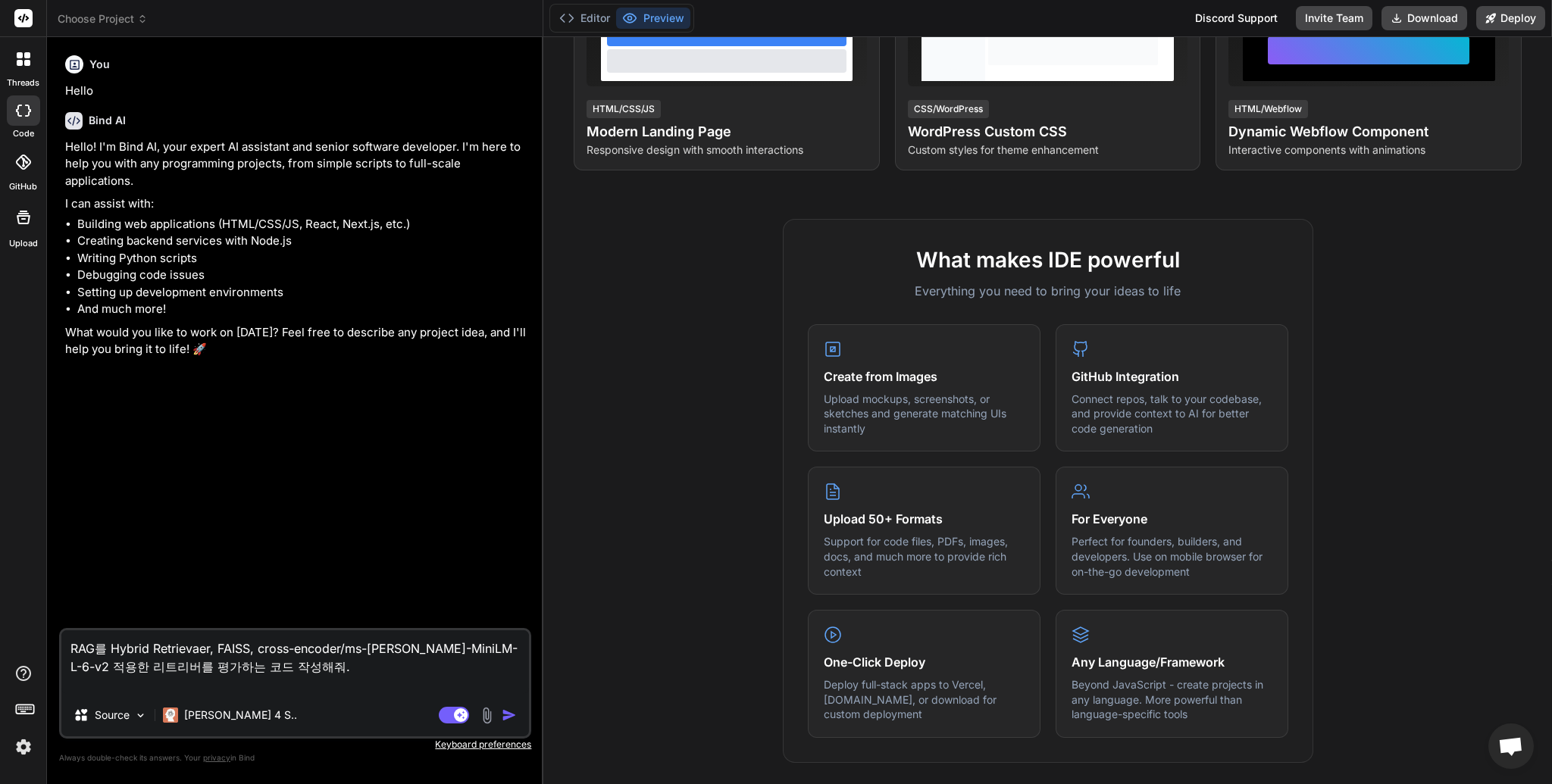
type textarea "x"
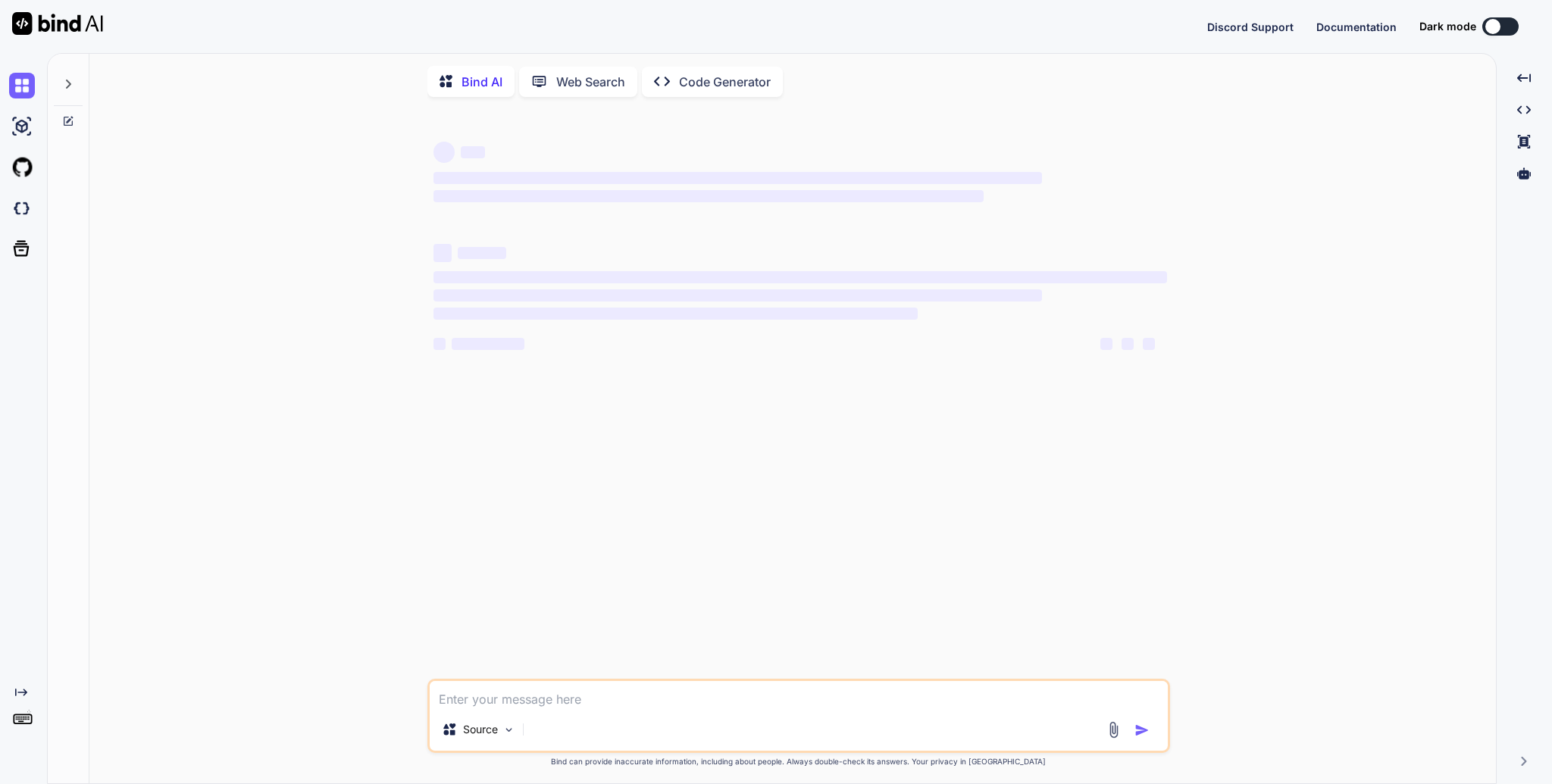
type textarea "x"
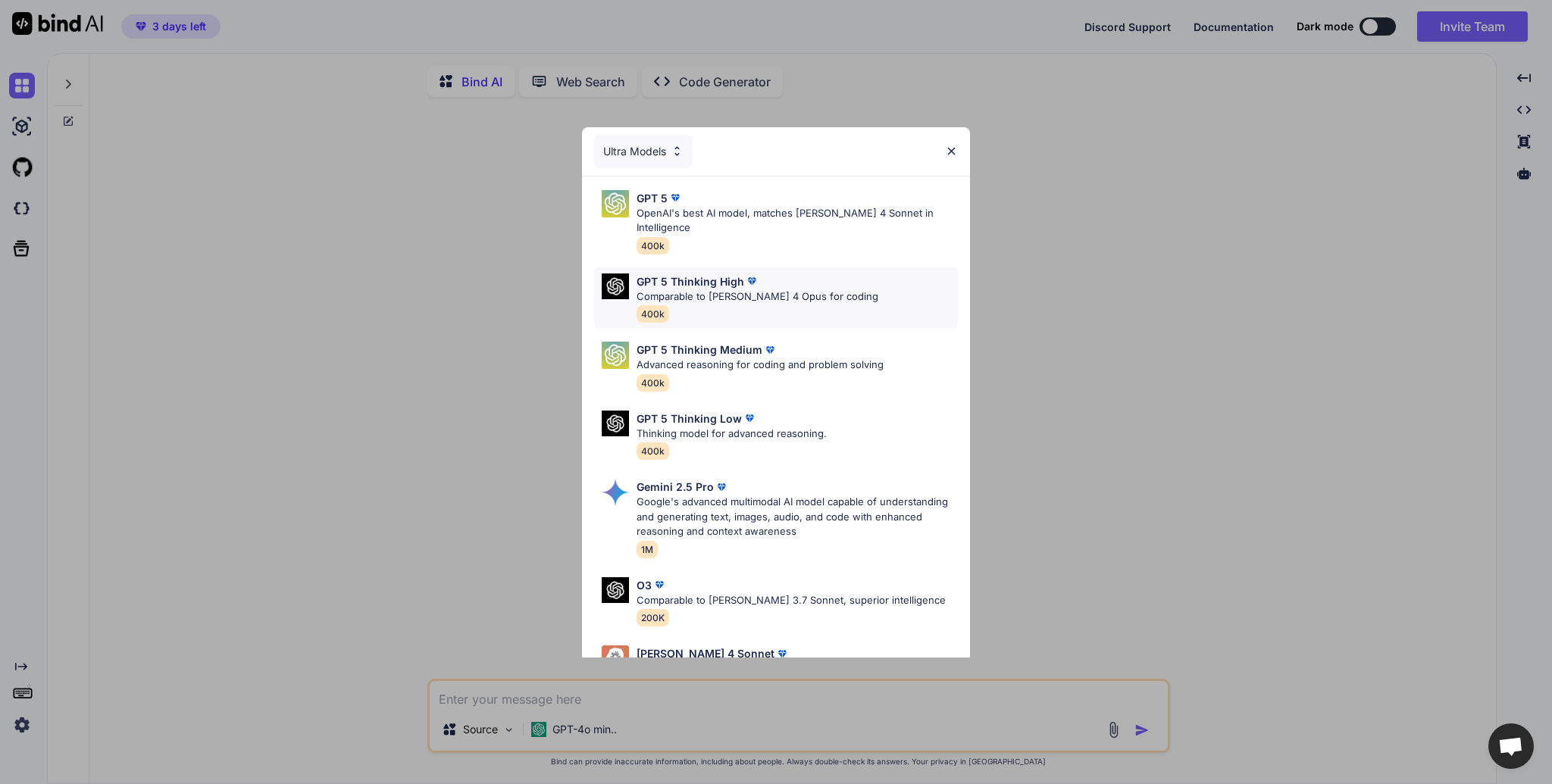
click at [835, 286] on div "GPT 5 Thinking High Comparable to [PERSON_NAME] 4 Opus for coding 400k" at bounding box center [776, 298] width 364 height 61
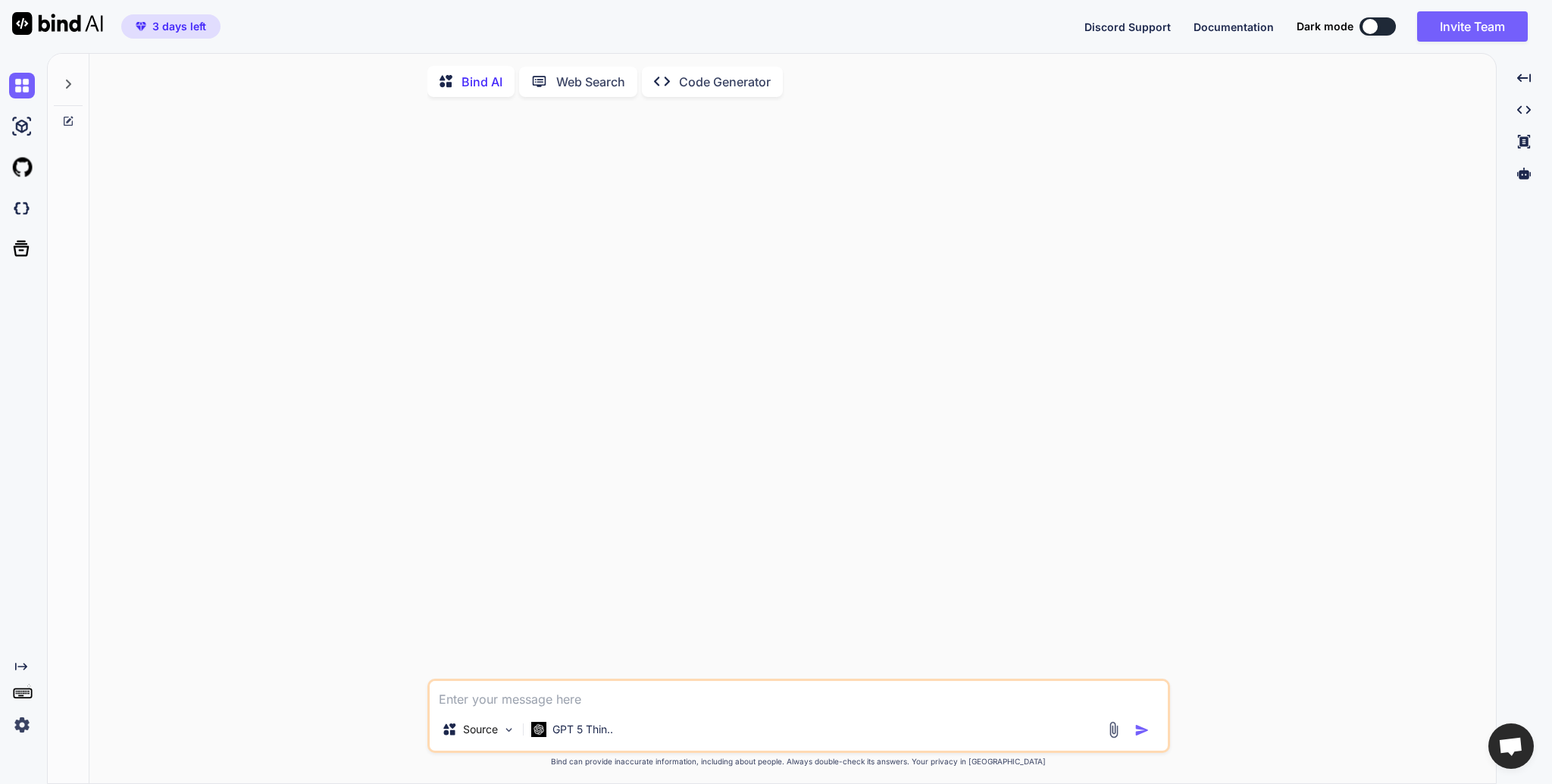
click at [619, 707] on textarea at bounding box center [798, 694] width 738 height 27
click at [67, 82] on icon at bounding box center [68, 84] width 12 height 12
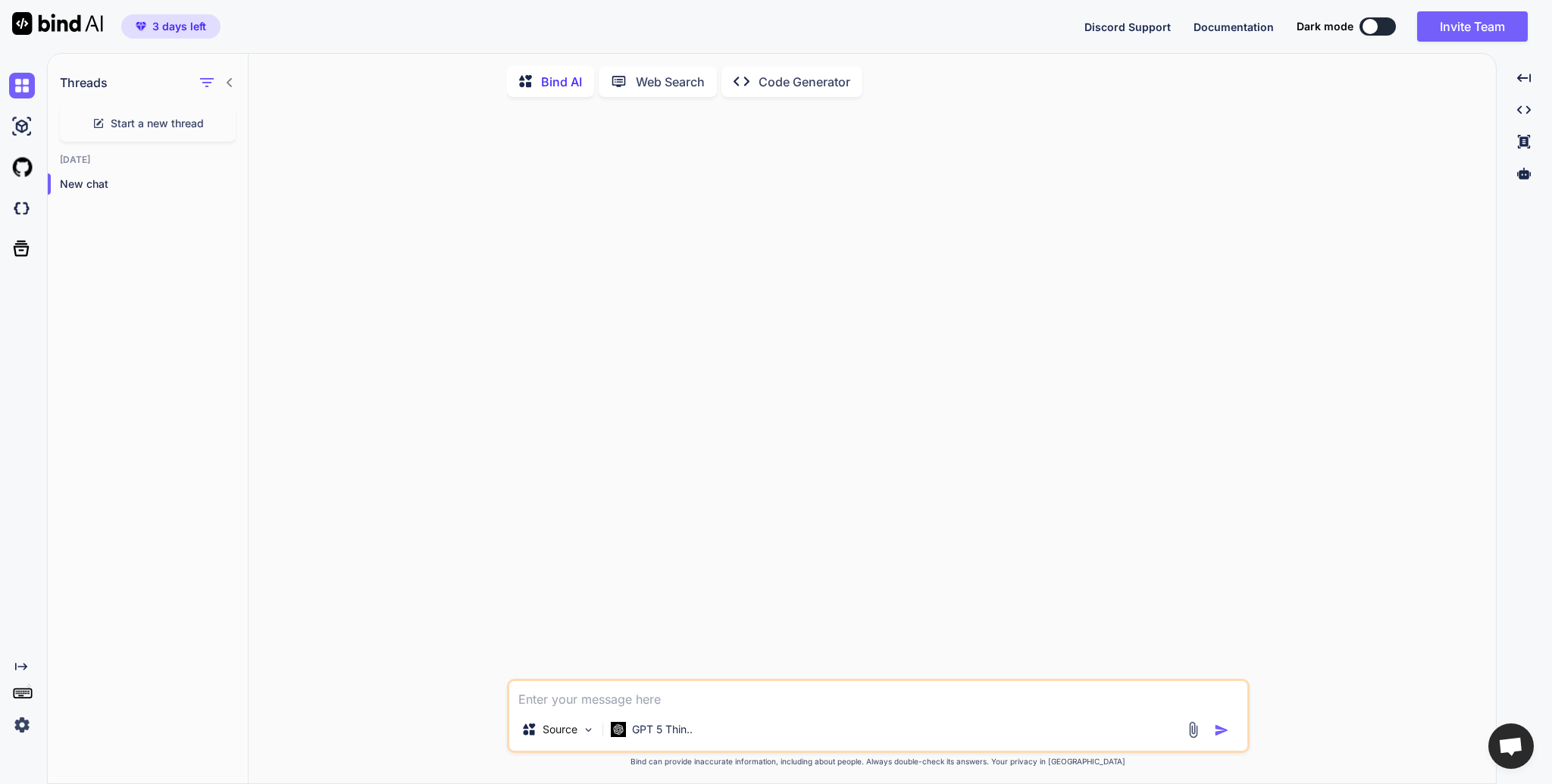
drag, startPoint x: 119, startPoint y: 231, endPoint x: 123, endPoint y: 210, distance: 21.4
click at [119, 231] on div "Threads Start a new thread [DATE] New chat" at bounding box center [147, 419] width 201 height 731
click at [125, 184] on p "New chat" at bounding box center [154, 183] width 188 height 15
drag, startPoint x: 132, startPoint y: 242, endPoint x: 125, endPoint y: 227, distance: 16.6
click at [132, 243] on div "Threads Start a new thread [DATE] New chat" at bounding box center [147, 419] width 201 height 731
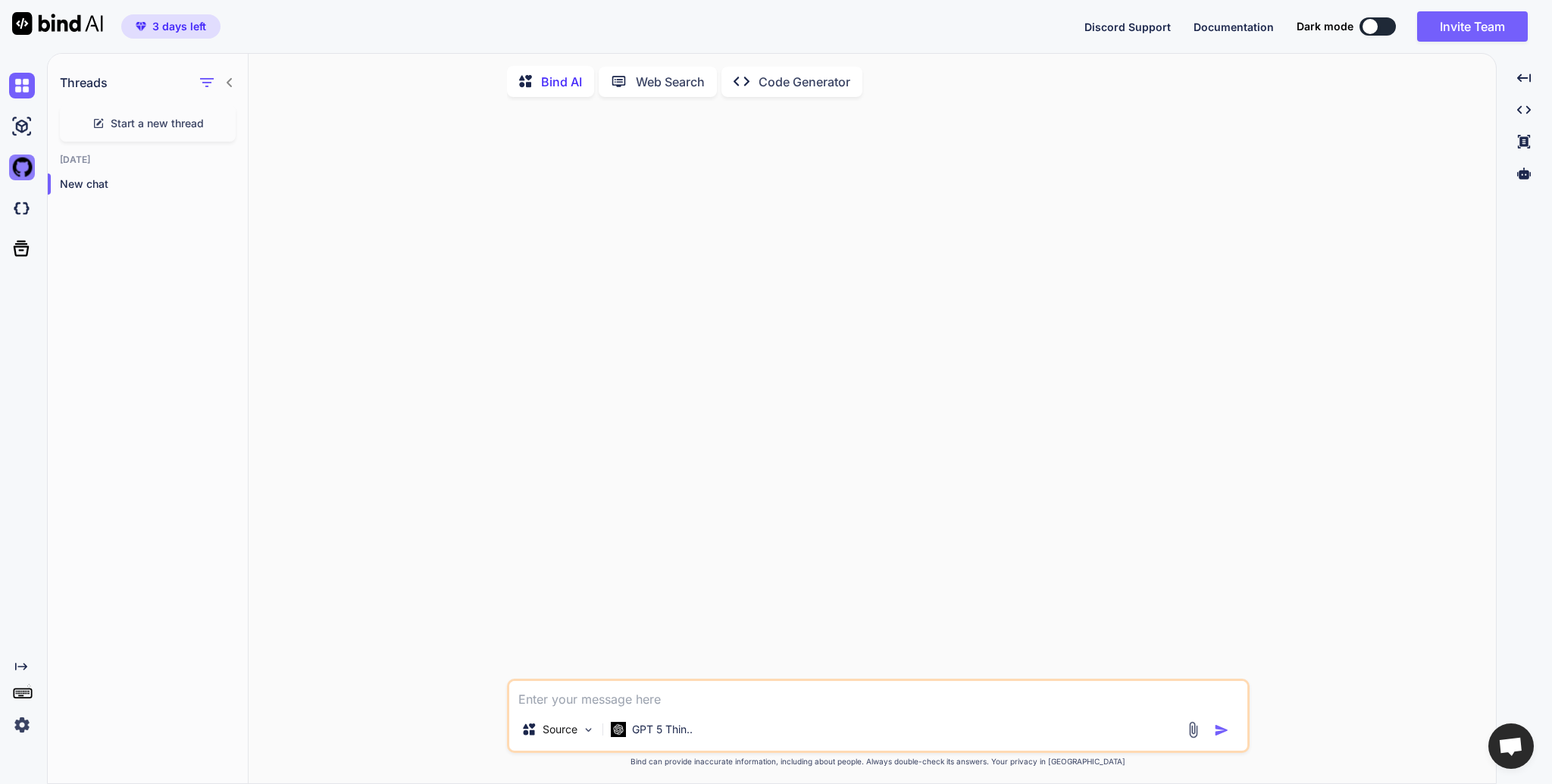
click at [25, 174] on img at bounding box center [21, 167] width 25 height 25
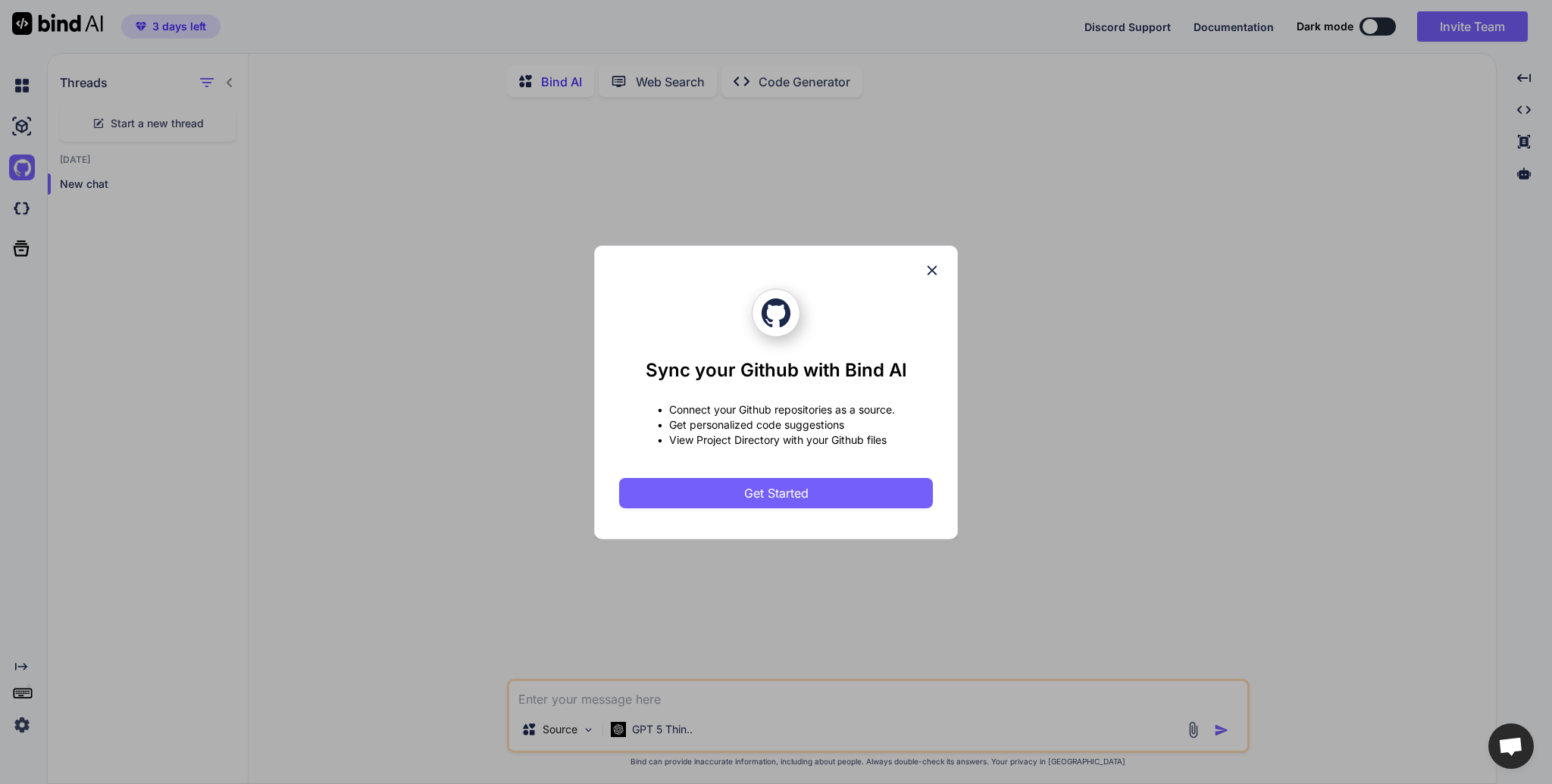
click at [929, 273] on icon at bounding box center [932, 269] width 10 height 10
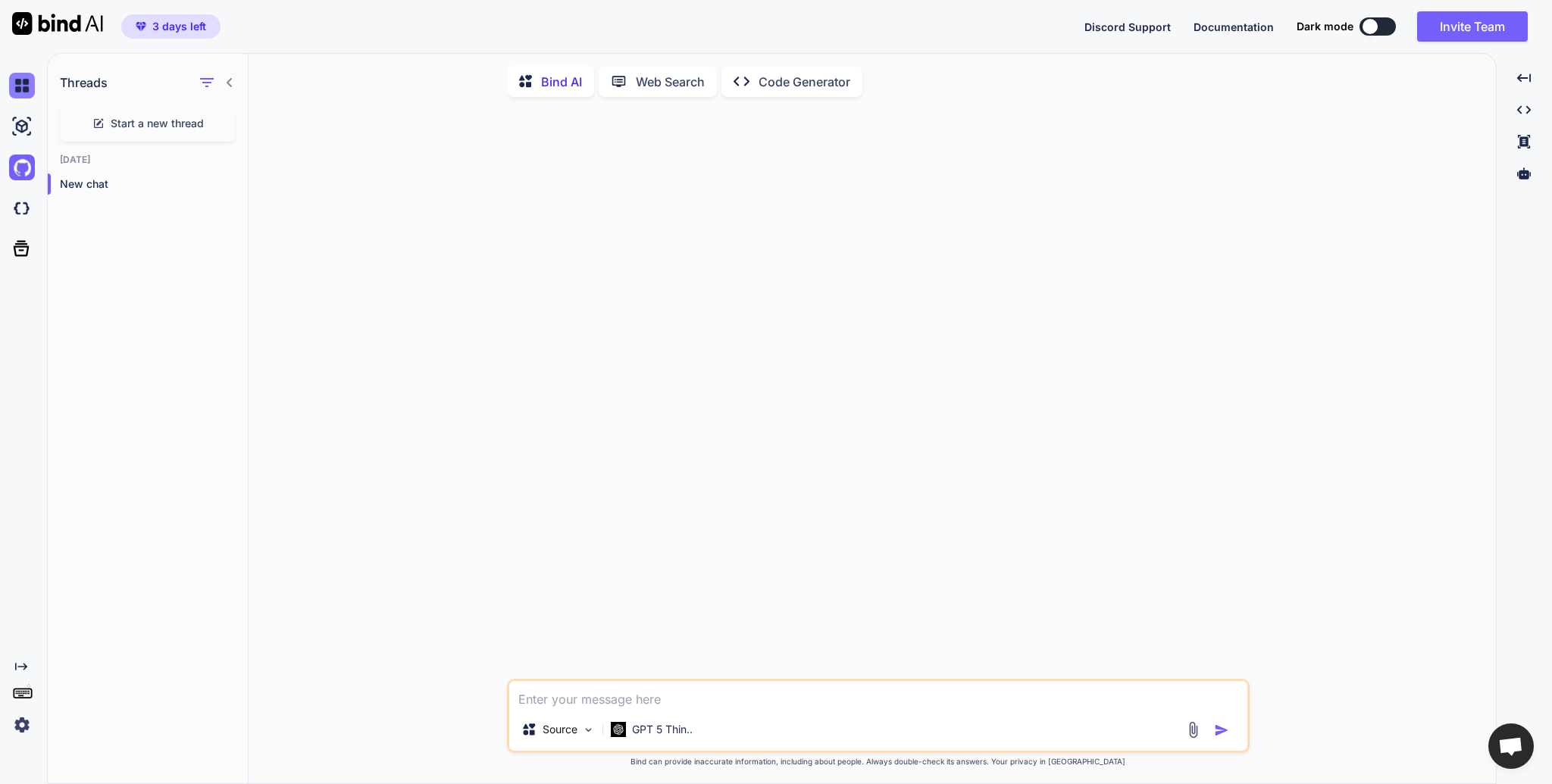
click at [34, 86] on div at bounding box center [25, 85] width 32 height 25
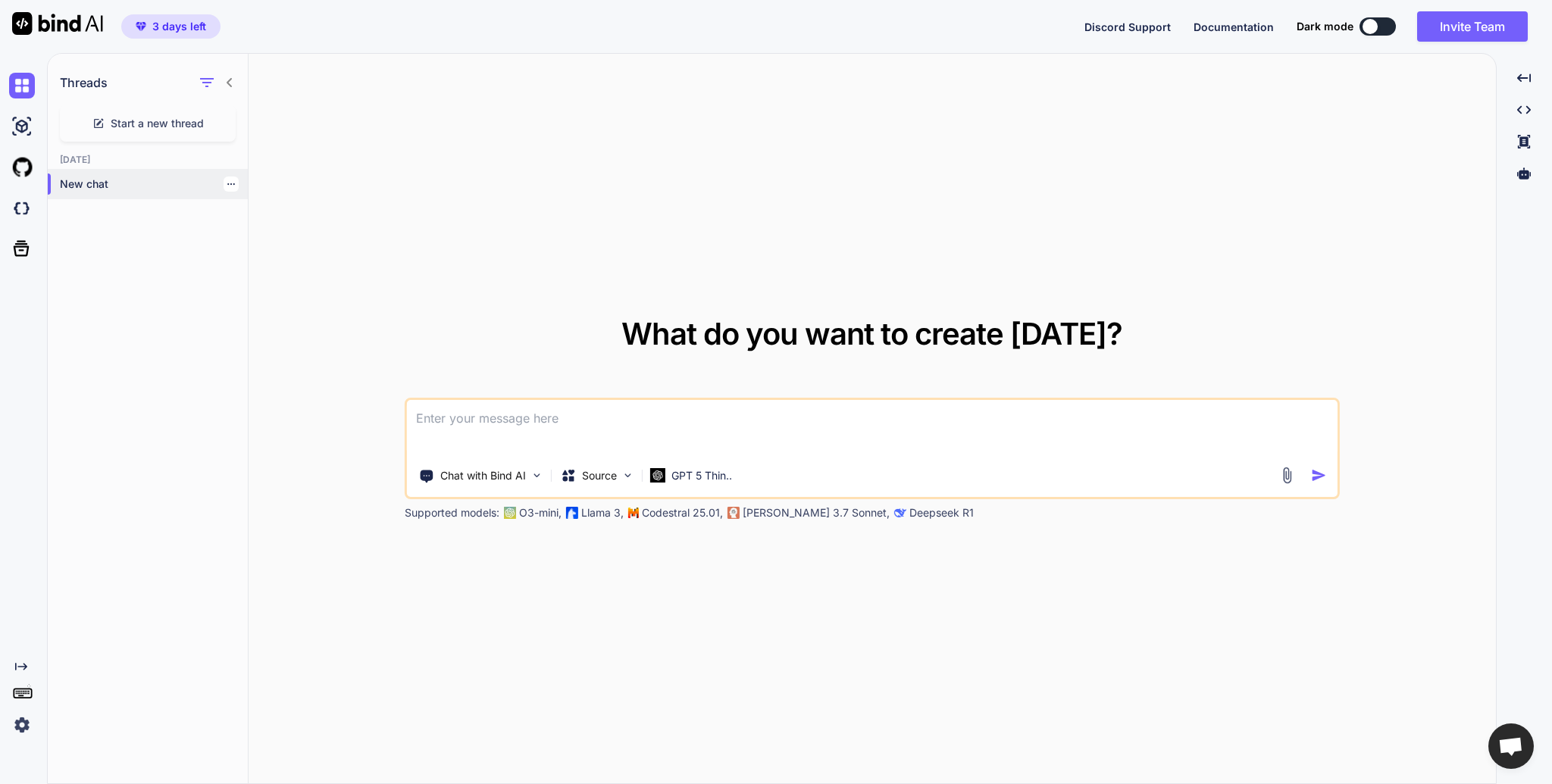
click at [174, 186] on p "New chat" at bounding box center [154, 183] width 188 height 15
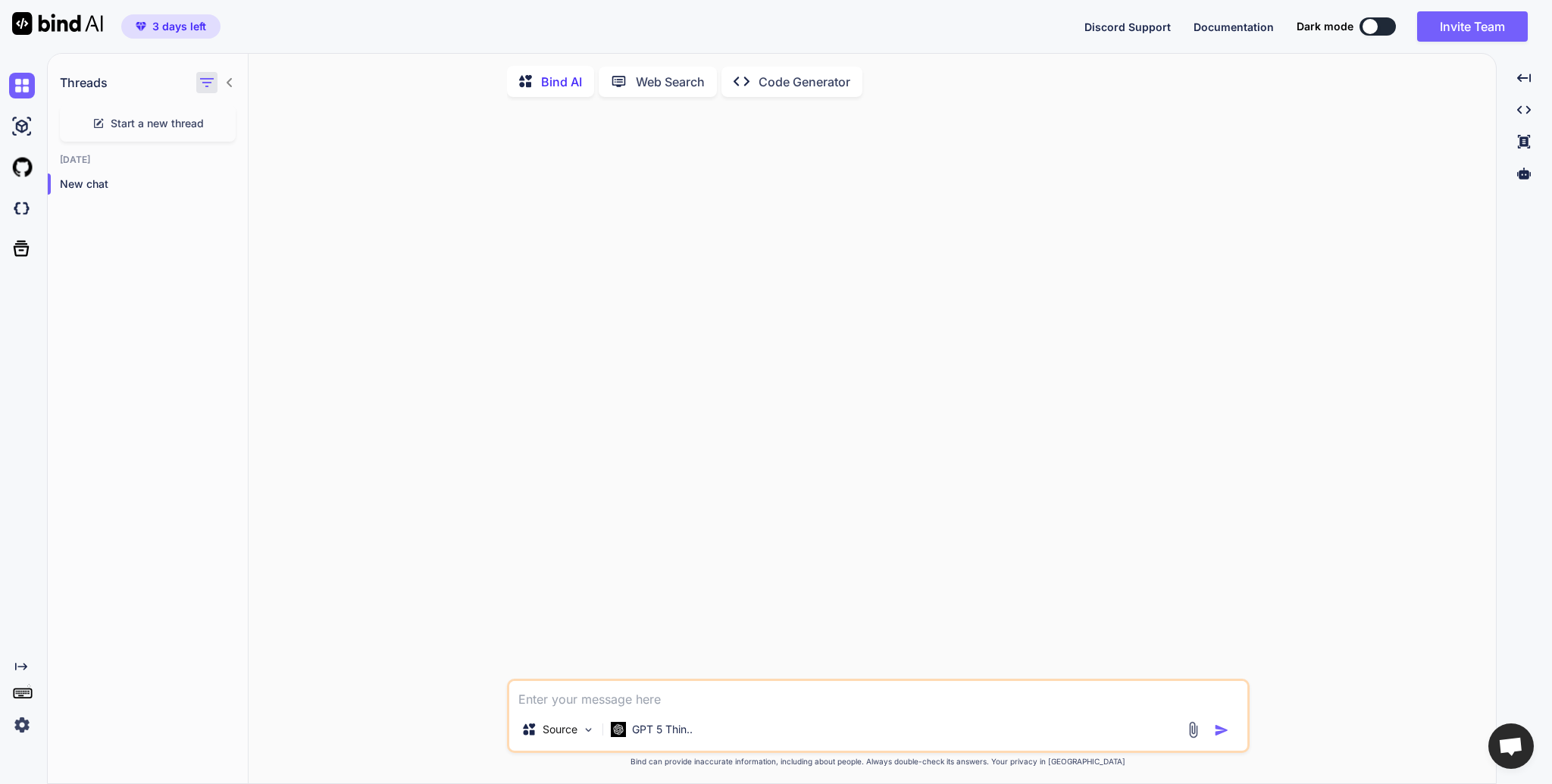
click at [205, 81] on icon "button" at bounding box center [206, 82] width 18 height 18
click at [233, 84] on icon at bounding box center [230, 82] width 12 height 12
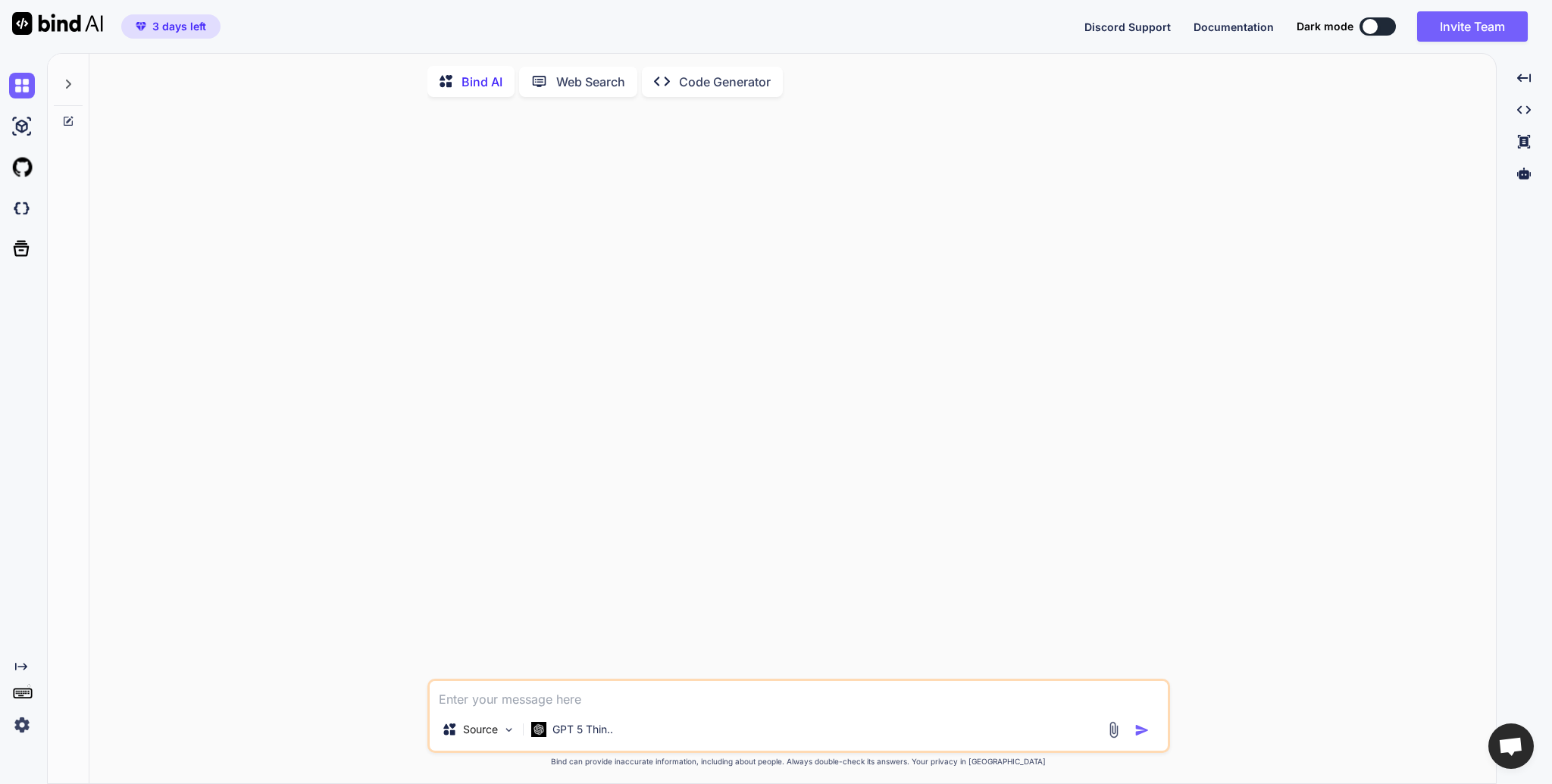
click at [717, 706] on textarea at bounding box center [798, 694] width 738 height 27
paste textarea "RAG를 Hybrid Retrievaer, FAISS, cross-encoder/ms-[PERSON_NAME]-MiniLM-L-6-v2 적용한…"
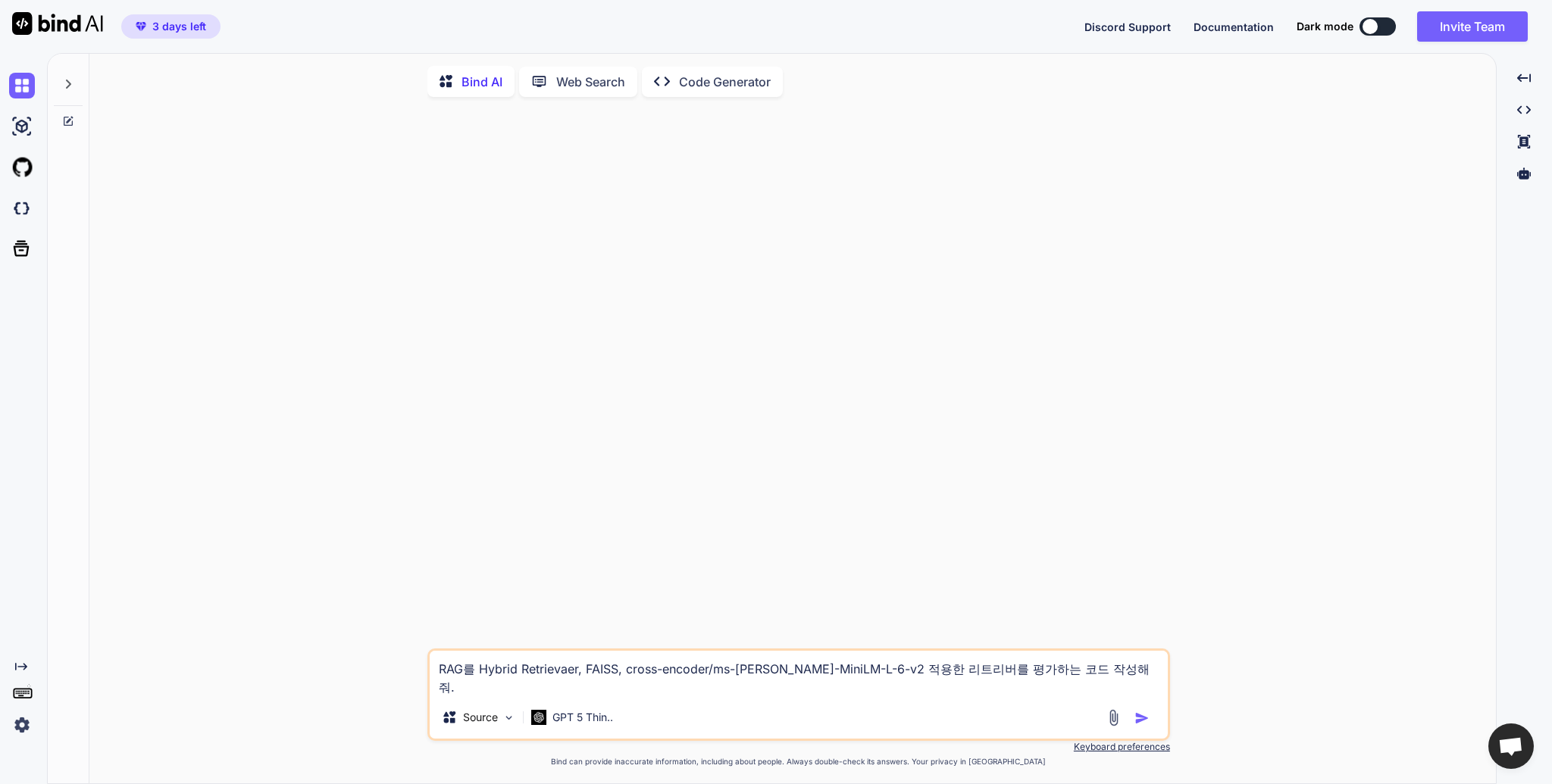
type textarea "RAG를 Hybrid Retrievaer, FAISS, cross-encoder/ms-[PERSON_NAME]-MiniLM-L-6-v2 적용한…"
click at [1140, 719] on img "button" at bounding box center [1141, 717] width 15 height 15
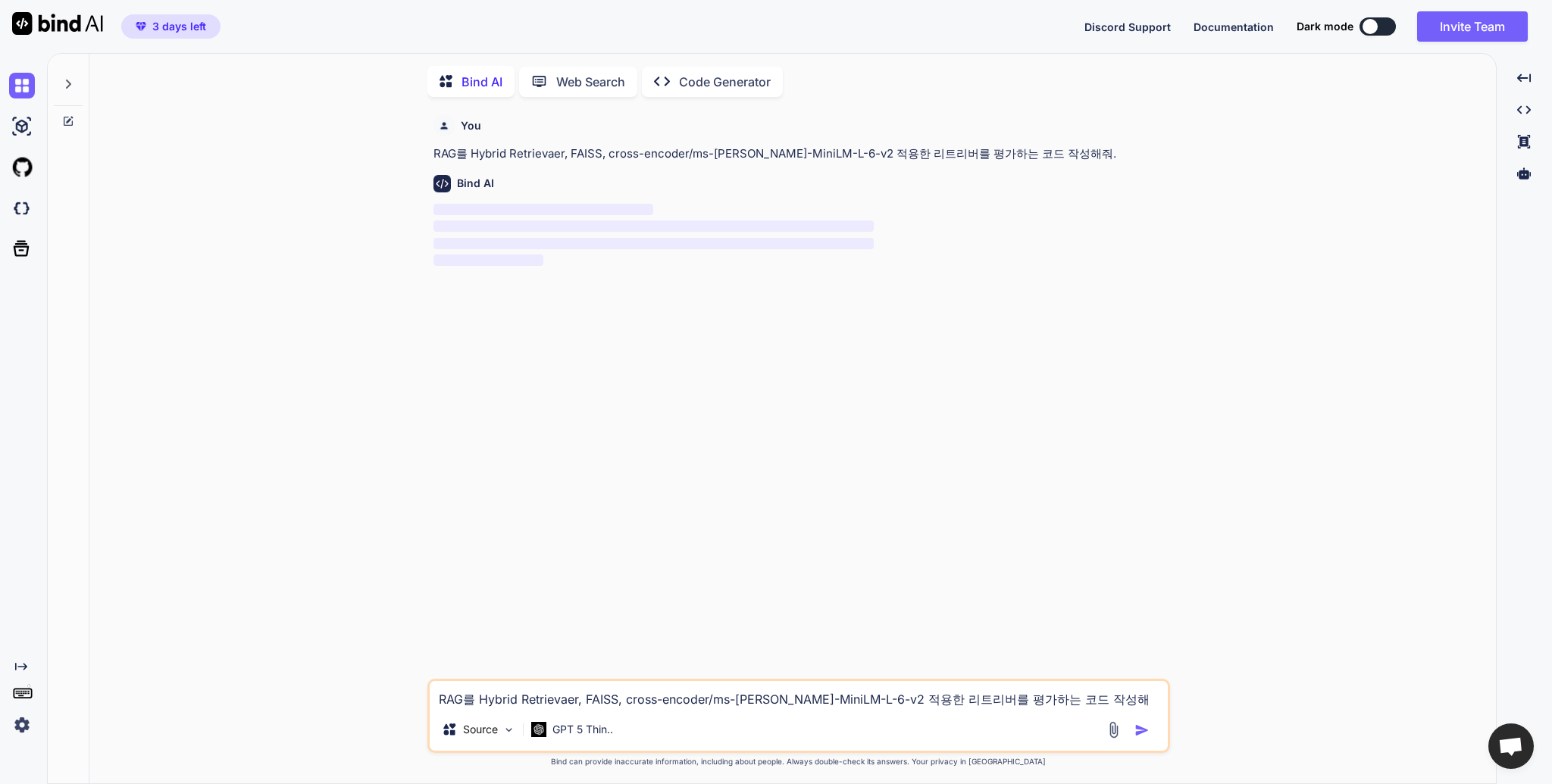
scroll to position [5, 0]
click at [723, 79] on p "Code Generator" at bounding box center [725, 79] width 92 height 18
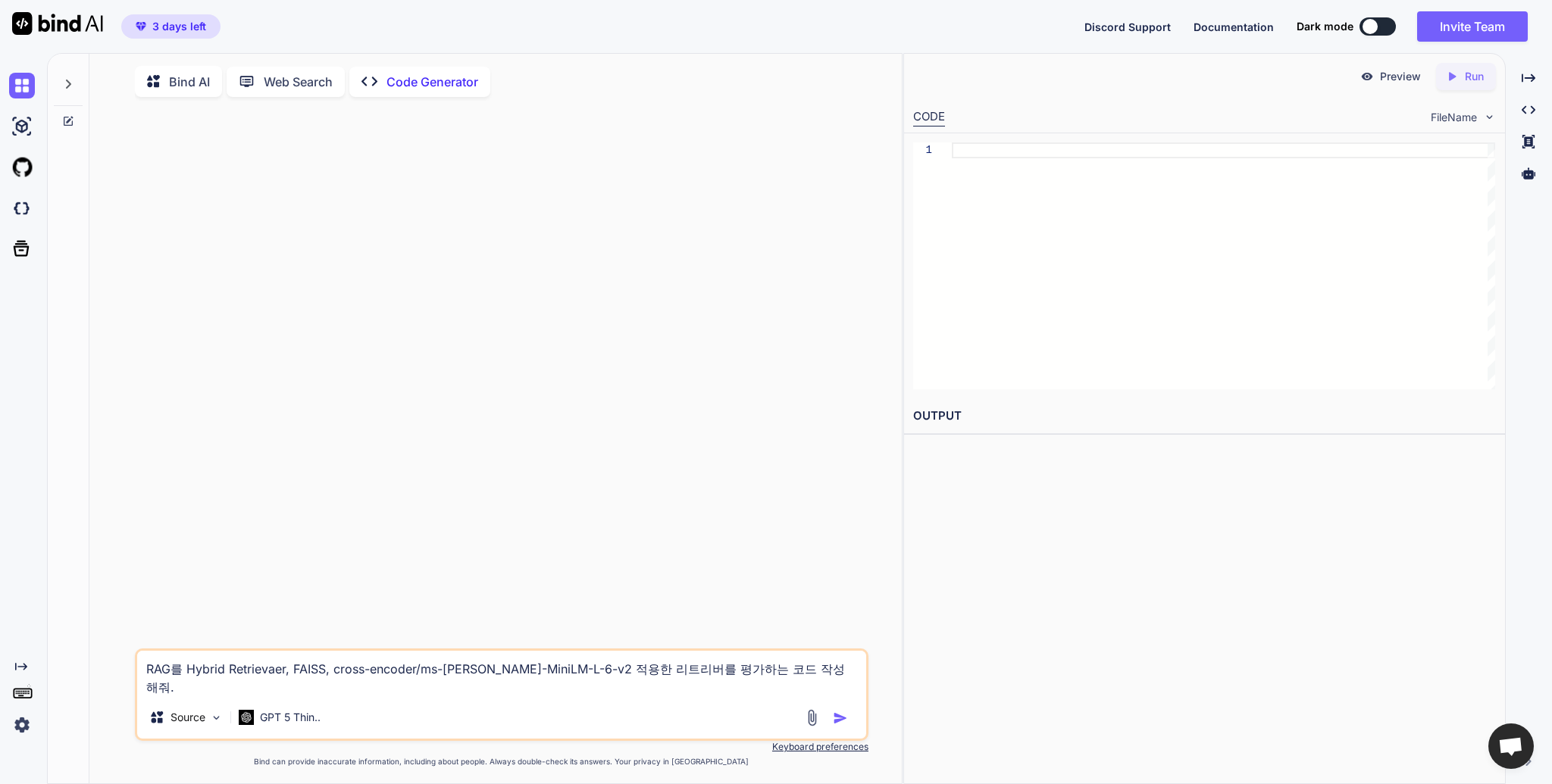
click at [69, 81] on icon at bounding box center [68, 84] width 12 height 12
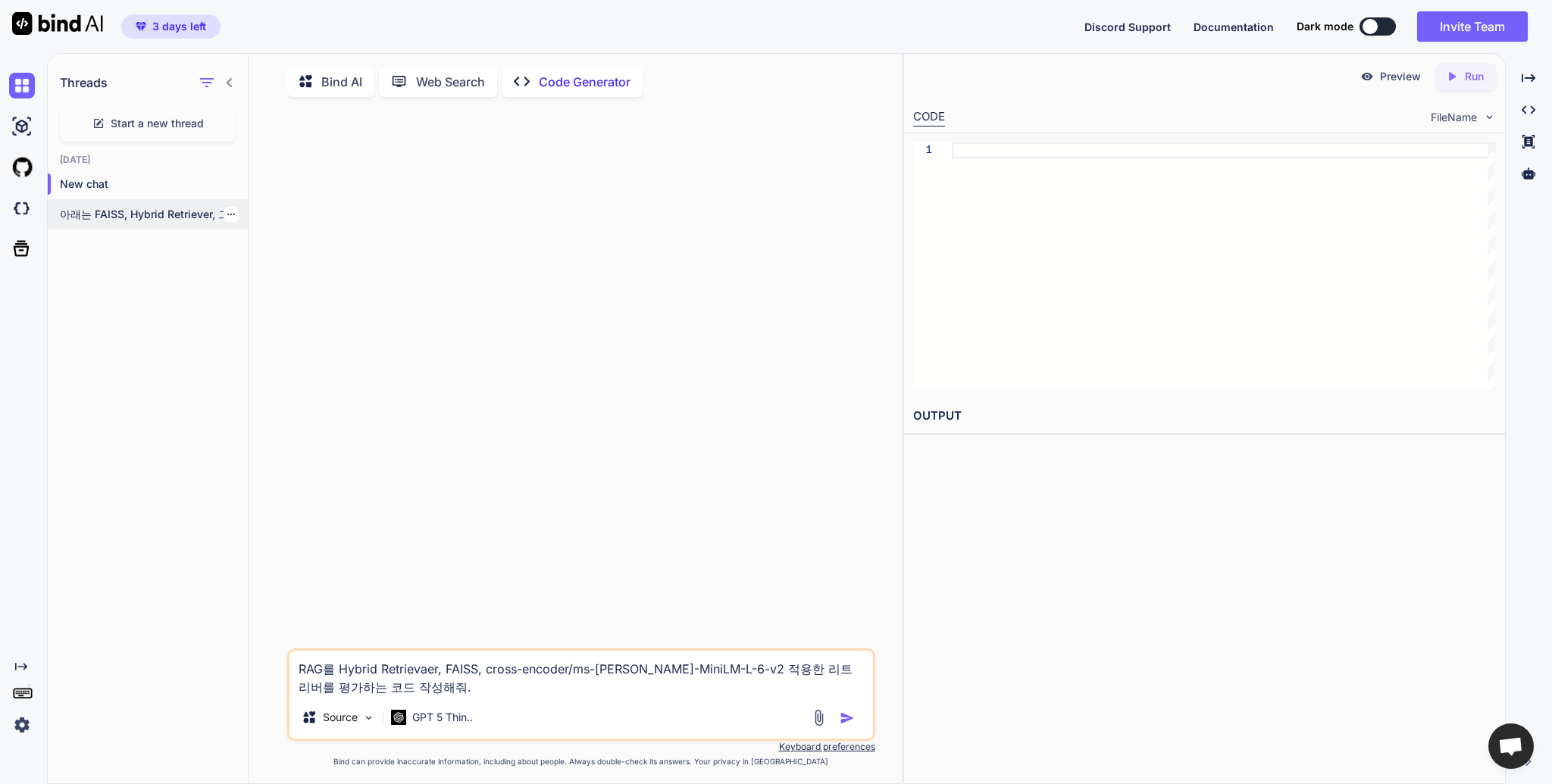
click at [159, 219] on p "아래는 FAISS, Hybrid Retriever, 그리고 cross-encoder/ms-marco-MiniLM-L-6-v2를 적용한..." at bounding box center [154, 214] width 188 height 15
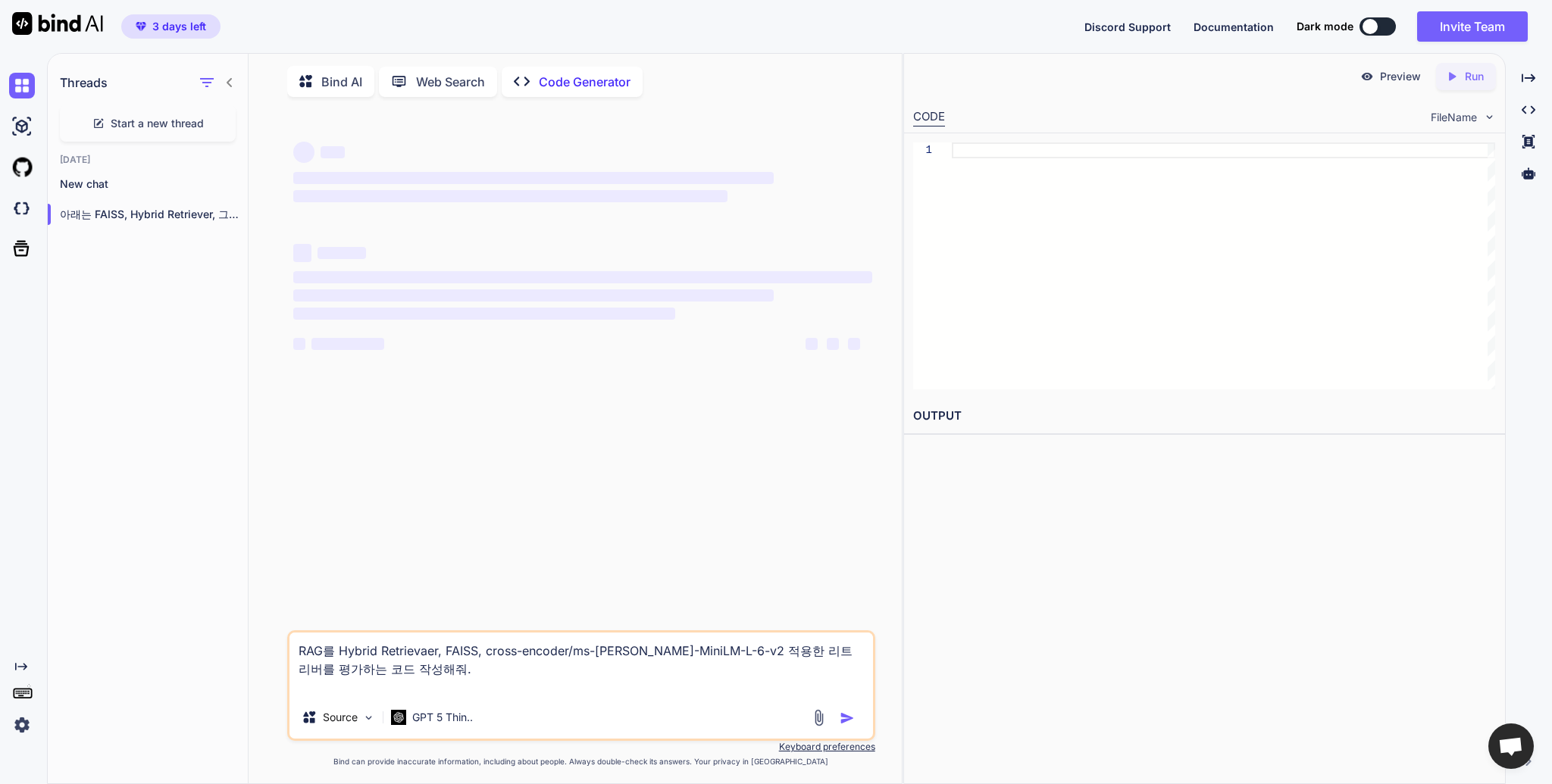
click at [230, 79] on icon at bounding box center [229, 82] width 5 height 9
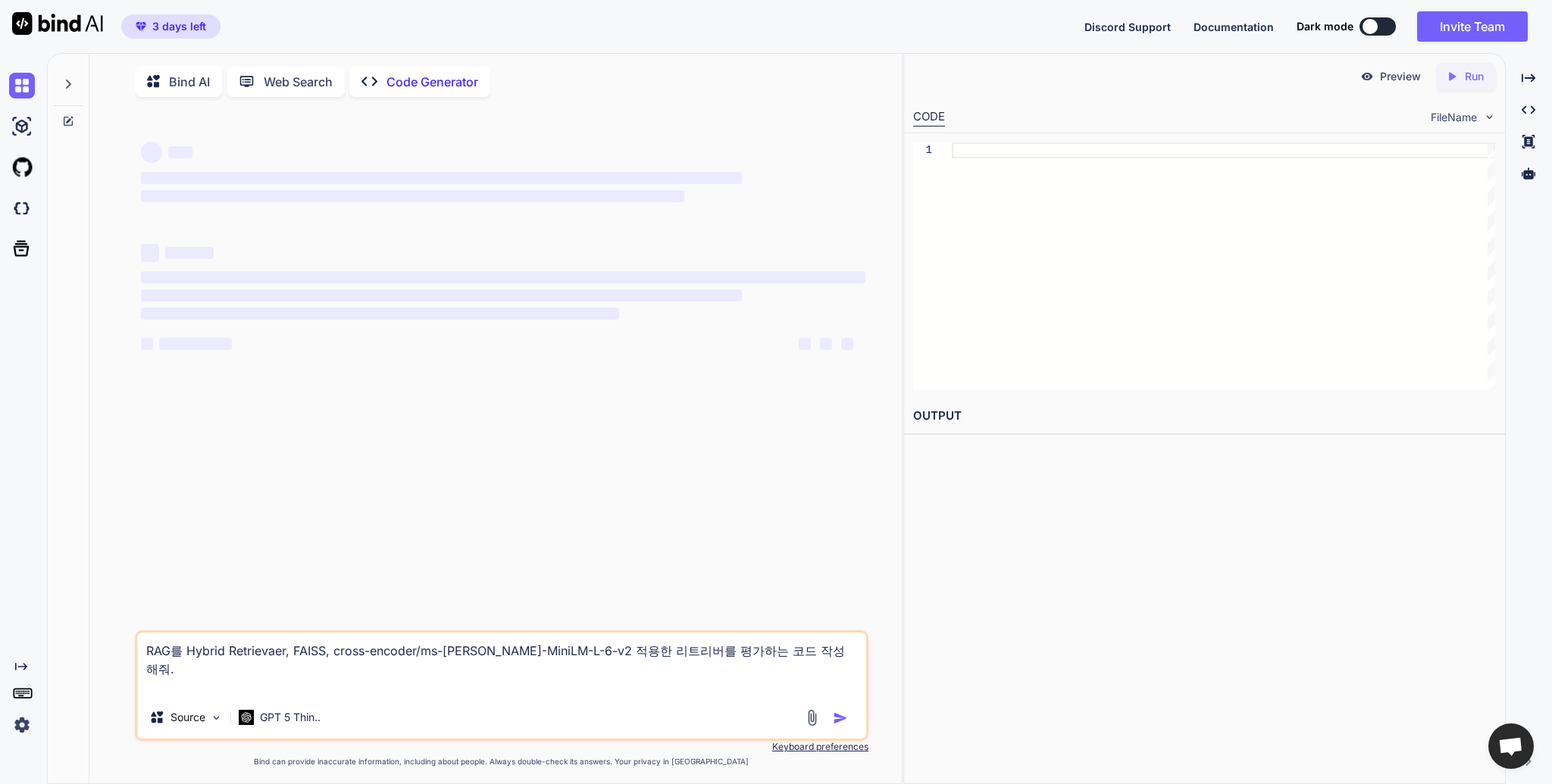
click at [68, 78] on icon at bounding box center [68, 84] width 12 height 12
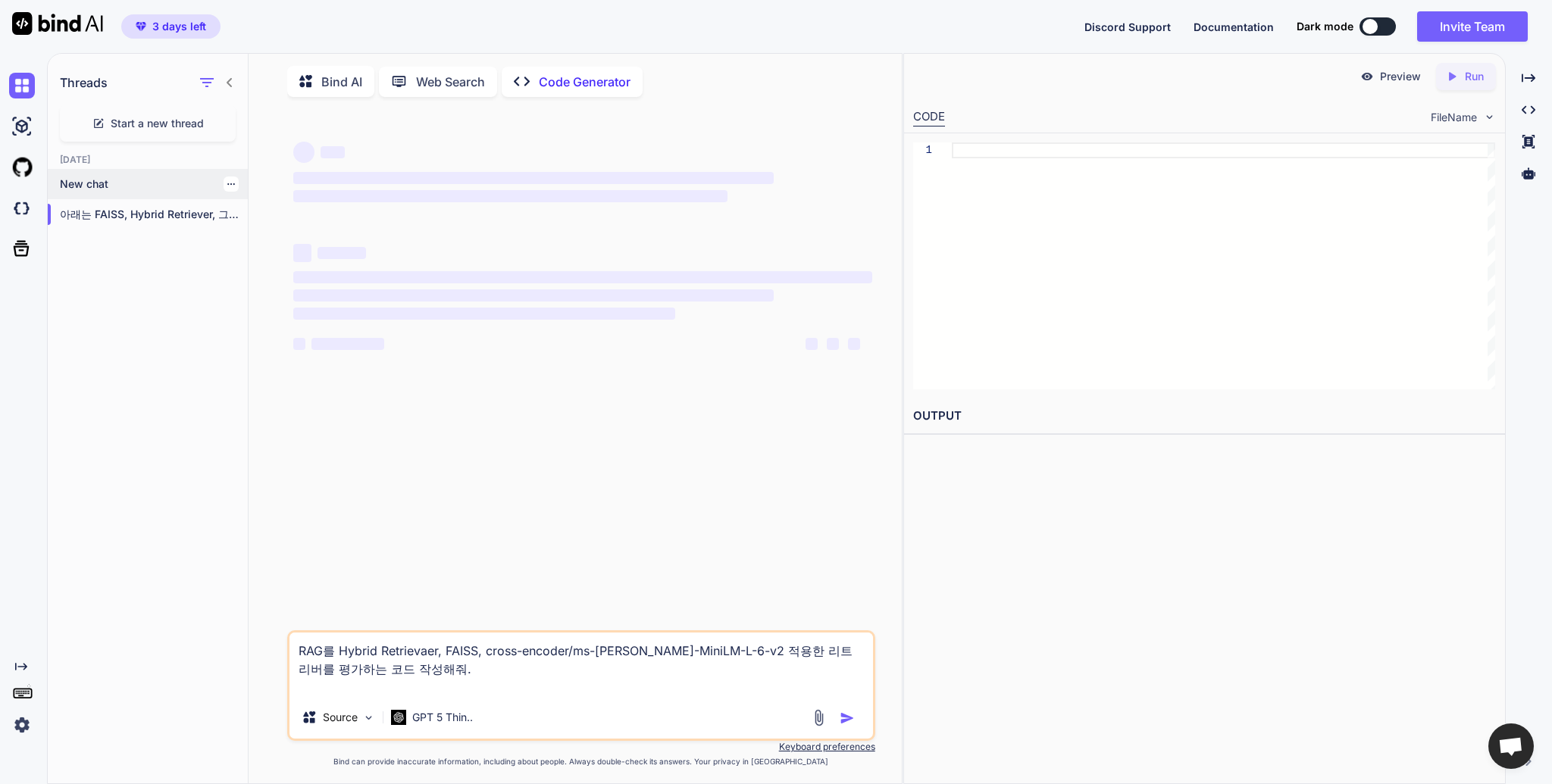
click at [140, 184] on p "New chat" at bounding box center [154, 183] width 188 height 15
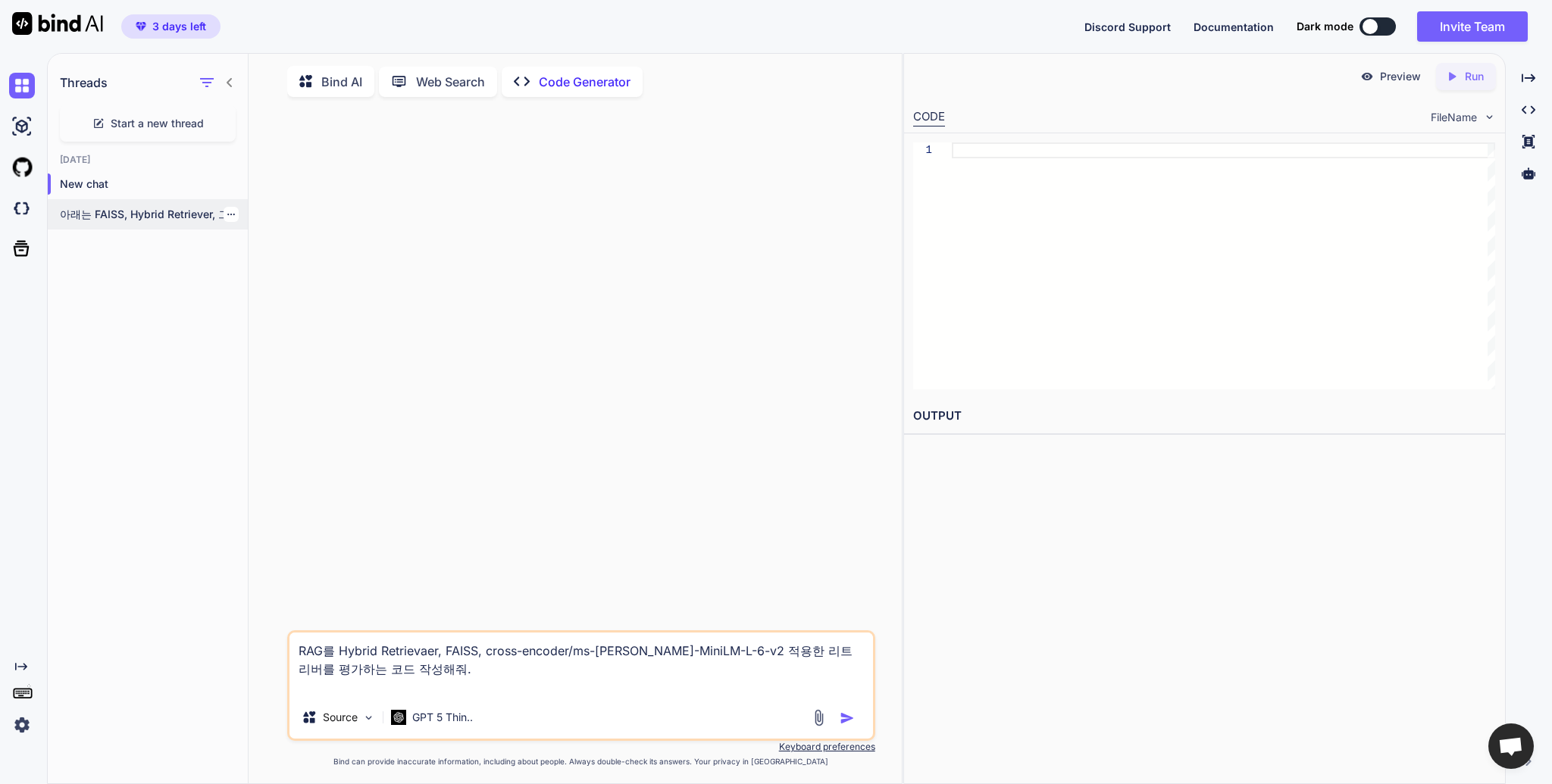
click at [135, 226] on div "아래는 FAISS, Hybrid Retriever, 그리고 cross-encoder/ms-marco-MiniLM-L-6-v2를 적용한..." at bounding box center [147, 214] width 200 height 31
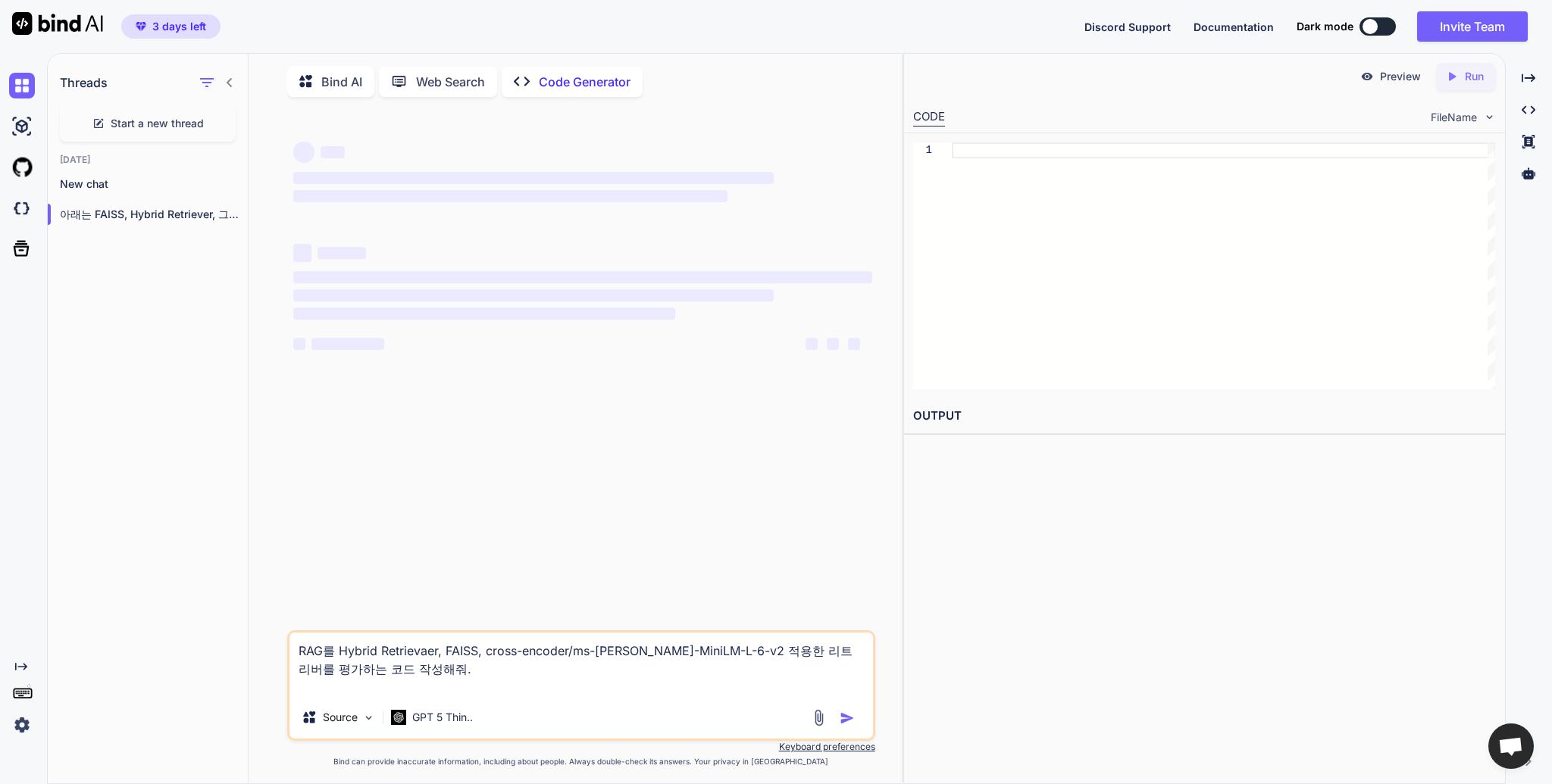
click at [238, 81] on div "Threads" at bounding box center [147, 79] width 200 height 52
click at [232, 81] on icon at bounding box center [230, 82] width 12 height 12
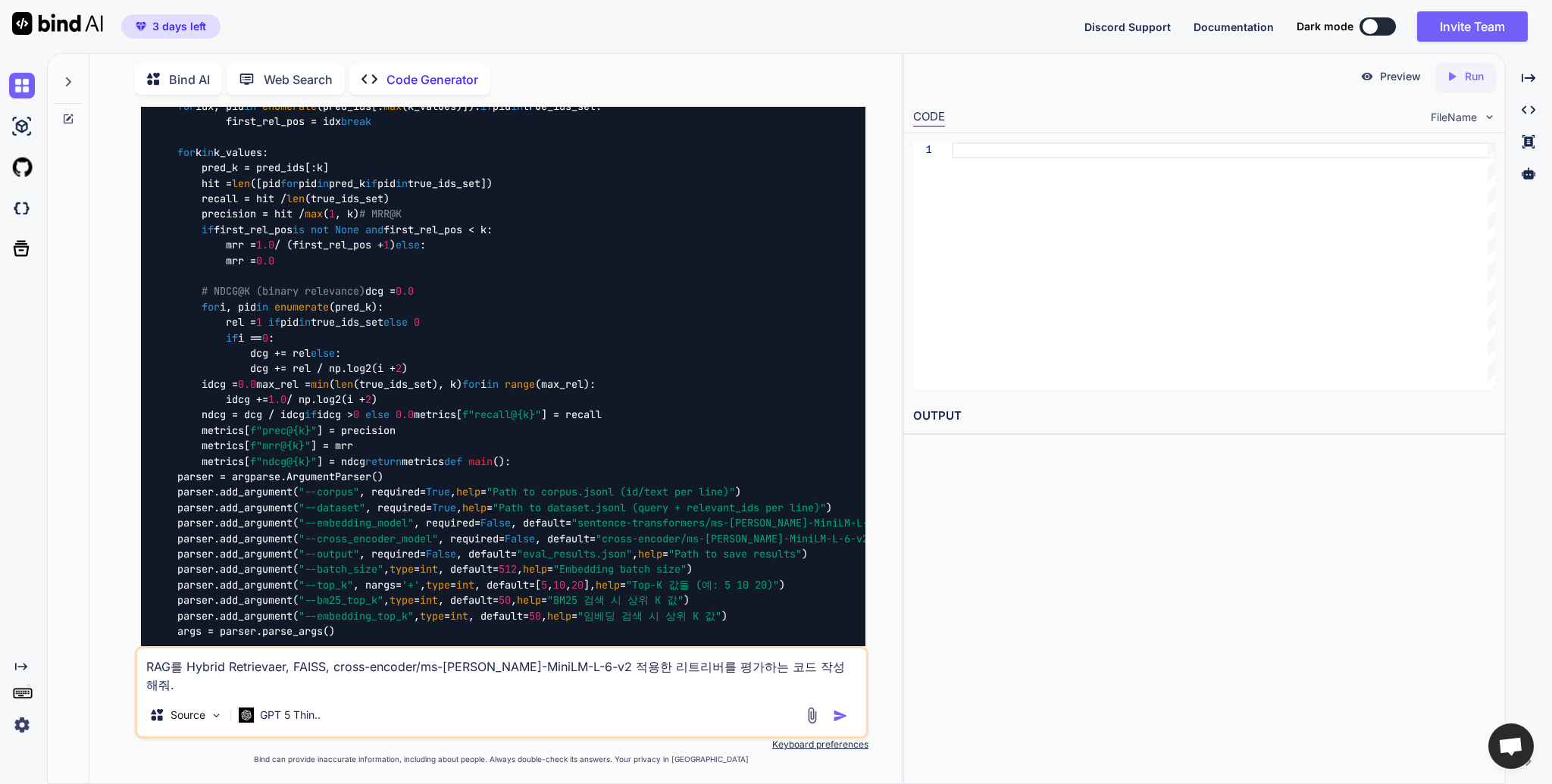
click at [64, 64] on div at bounding box center [68, 78] width 29 height 53
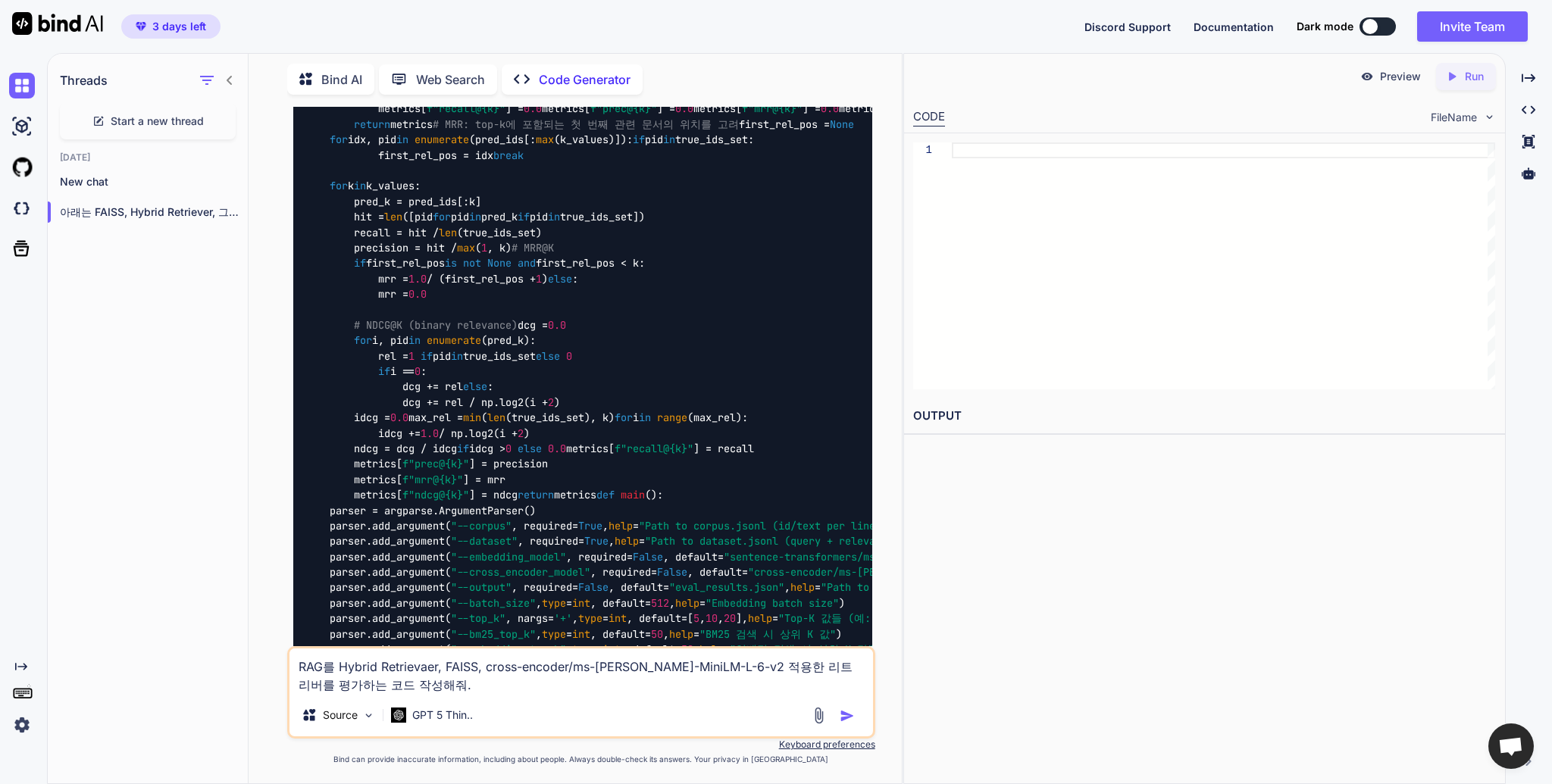
click at [237, 80] on div "Threads" at bounding box center [147, 77] width 200 height 52
click at [232, 81] on icon at bounding box center [230, 81] width 12 height 12
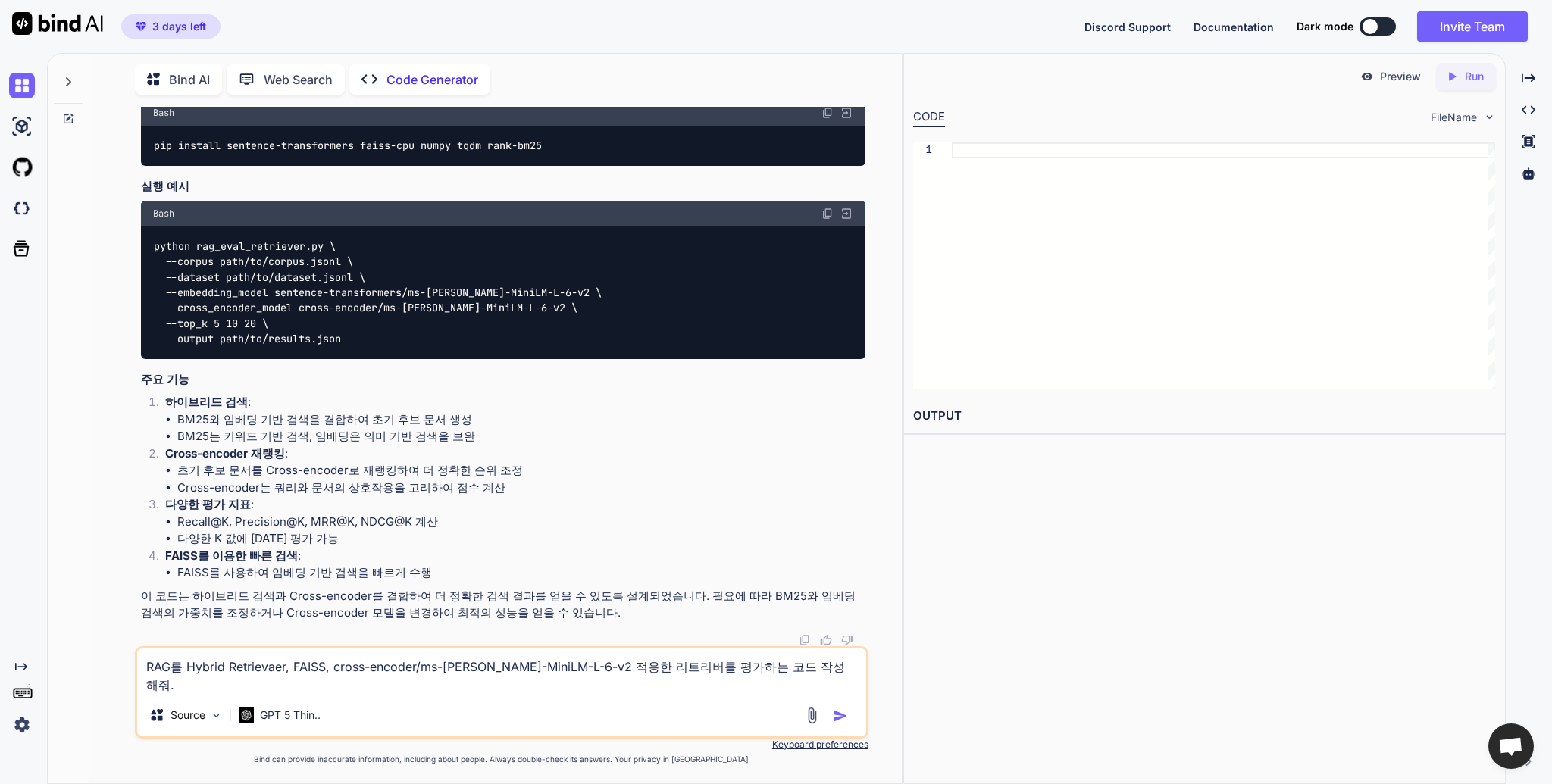
scroll to position [10255, 0]
drag, startPoint x: 414, startPoint y: 394, endPoint x: 429, endPoint y: 453, distance: 60.9
click at [431, 434] on li "BM25는 키워드 기반 검색, 임베딩은 의미 기반 검색을 보완" at bounding box center [521, 437] width 688 height 18
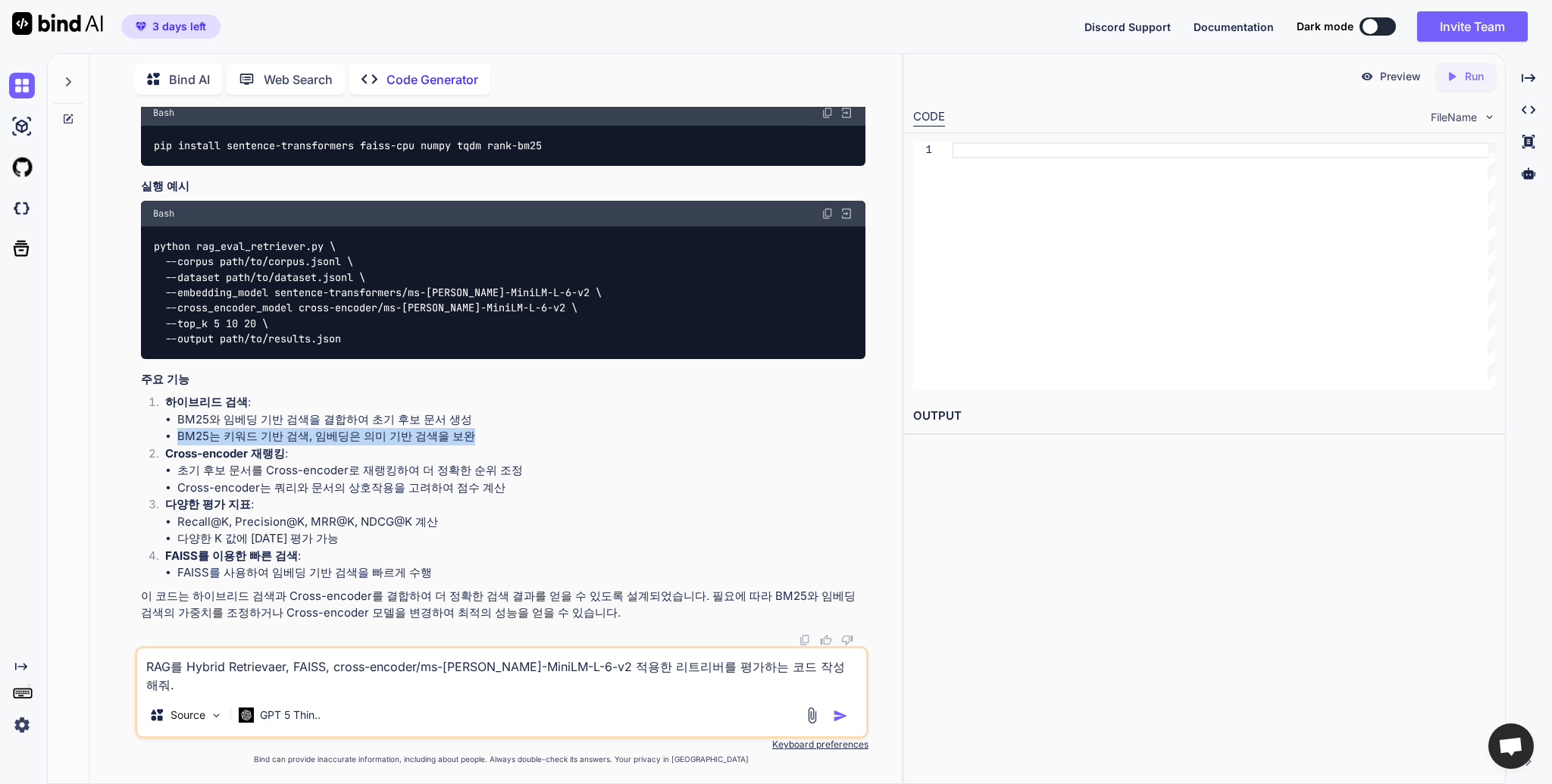
click at [431, 433] on li "BM25는 키워드 기반 검색, 임베딩은 의미 기반 검색을 보완" at bounding box center [521, 437] width 688 height 18
click at [456, 480] on li "초기 후보 문서를 Cross-encoder로 재랭킹하여 더 정확한 순위 조정" at bounding box center [521, 471] width 688 height 18
click at [461, 495] on li "Cross-encoder는 쿼리와 문서의 상호작용을 고려하여 점수 계산" at bounding box center [521, 488] width 688 height 18
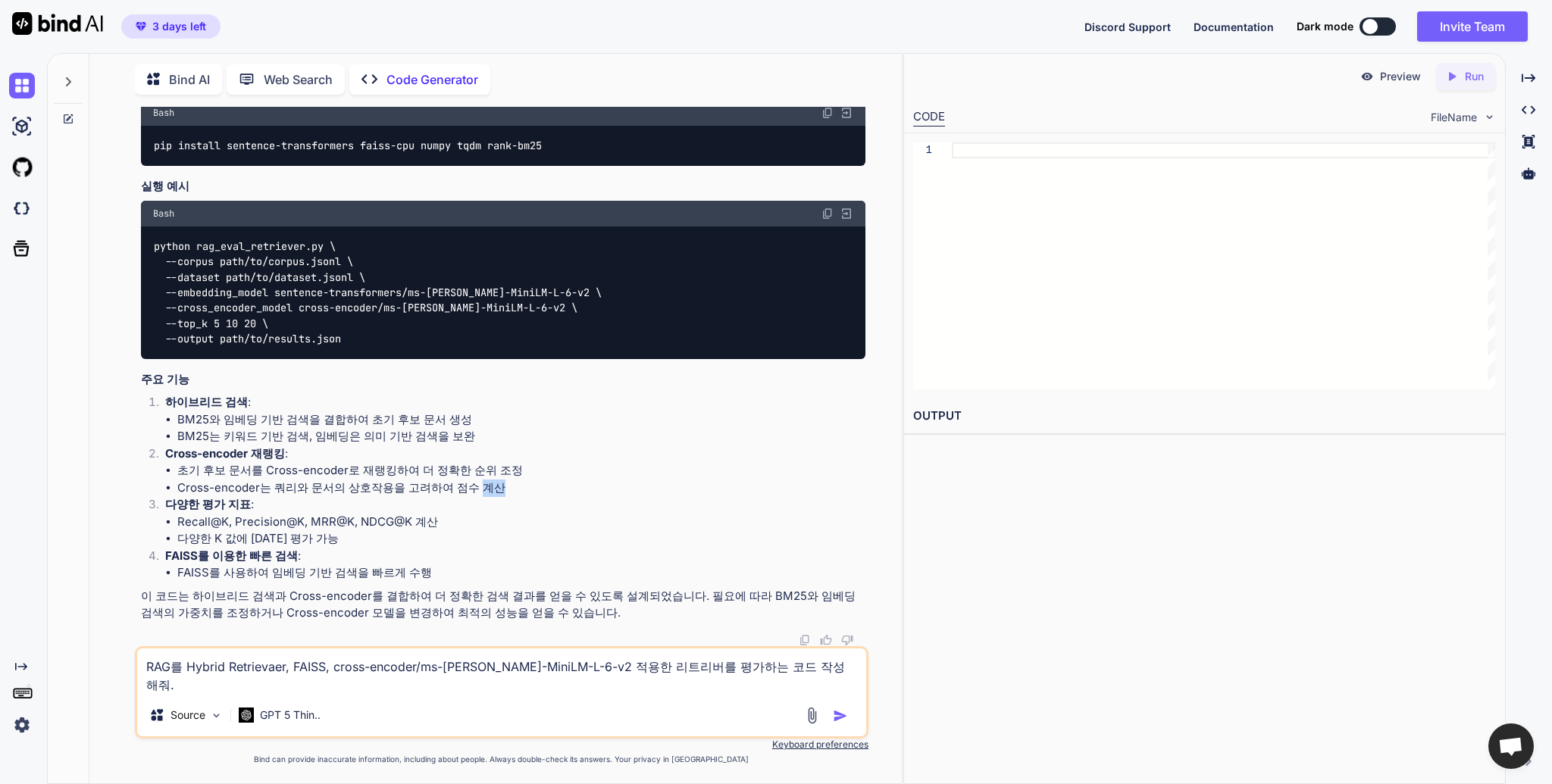
click at [461, 495] on li "Cross-encoder는 쿼리와 문서의 상호작용을 고려하여 점수 계산" at bounding box center [521, 488] width 688 height 18
click at [461, 513] on p "다양한 평가 지표 :" at bounding box center [515, 505] width 700 height 18
click at [461, 512] on p "다양한 평가 지표 :" at bounding box center [515, 505] width 700 height 18
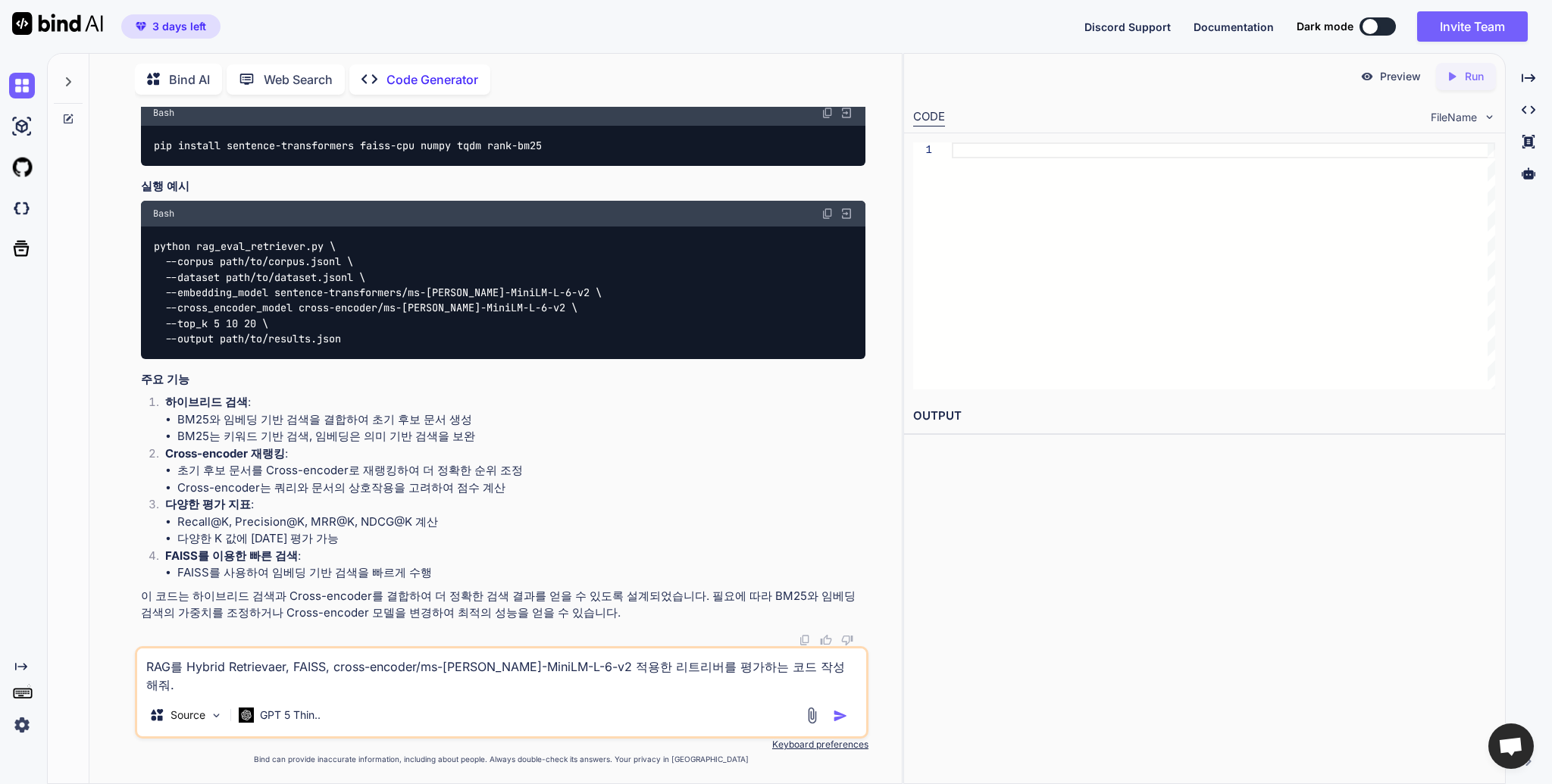
click at [458, 522] on li "Recall@K, Precision@K, MRR@K, NDCG@K 계산" at bounding box center [521, 523] width 688 height 18
click at [444, 542] on li "다양한 K 값에 [DATE] 평가 가능" at bounding box center [521, 539] width 688 height 18
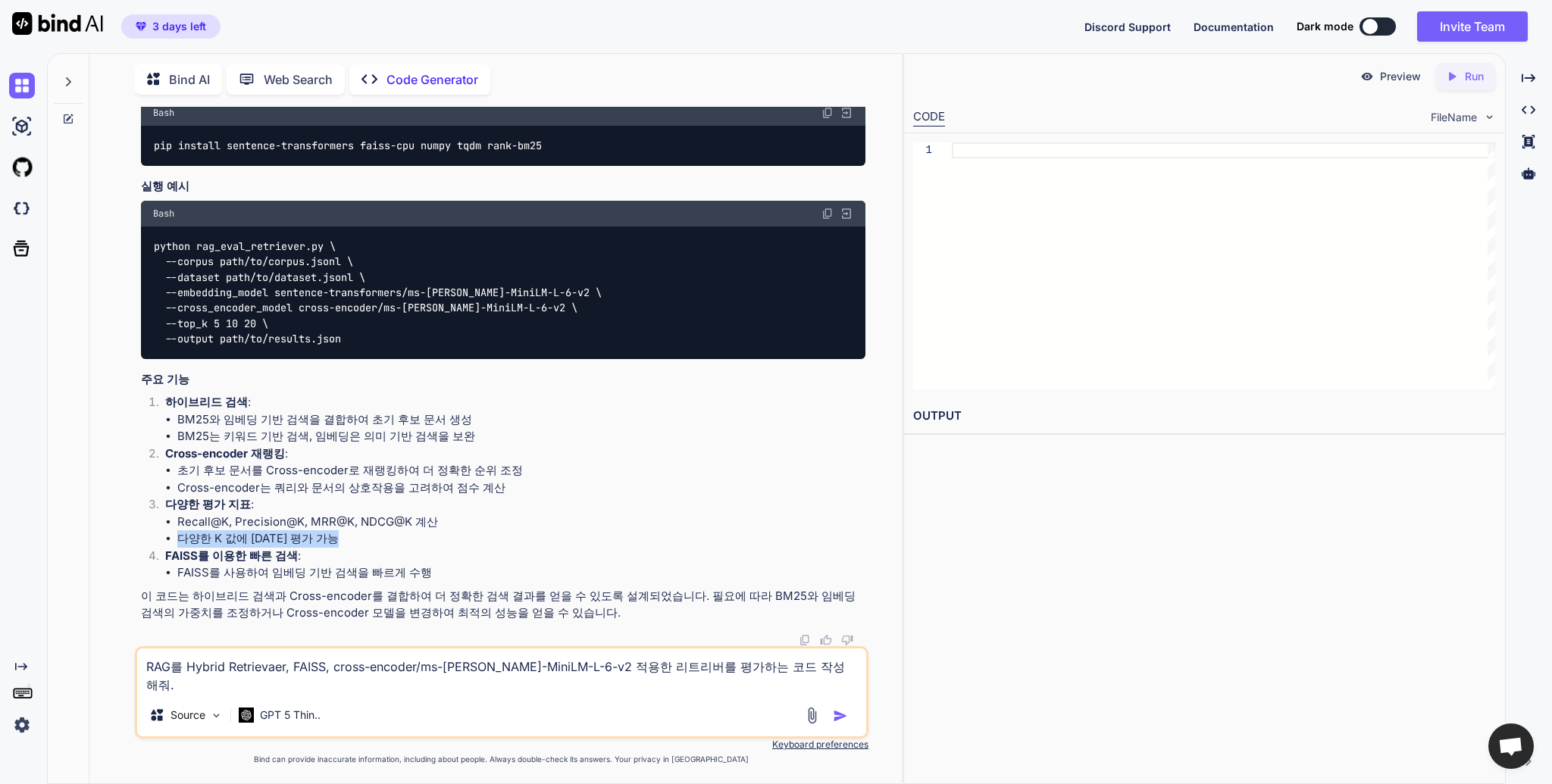
click at [444, 542] on li "다양한 K 값에 [DATE] 평가 가능" at bounding box center [521, 539] width 688 height 18
click at [438, 559] on p "FAISS를 이용한 빠른 검색 :" at bounding box center [515, 556] width 700 height 18
click at [437, 559] on p "FAISS를 이용한 빠른 검색 :" at bounding box center [515, 556] width 700 height 18
click at [452, 572] on li "FAISS를 사용하여 임베딩 기반 검색을 빠르게 수행" at bounding box center [521, 573] width 688 height 18
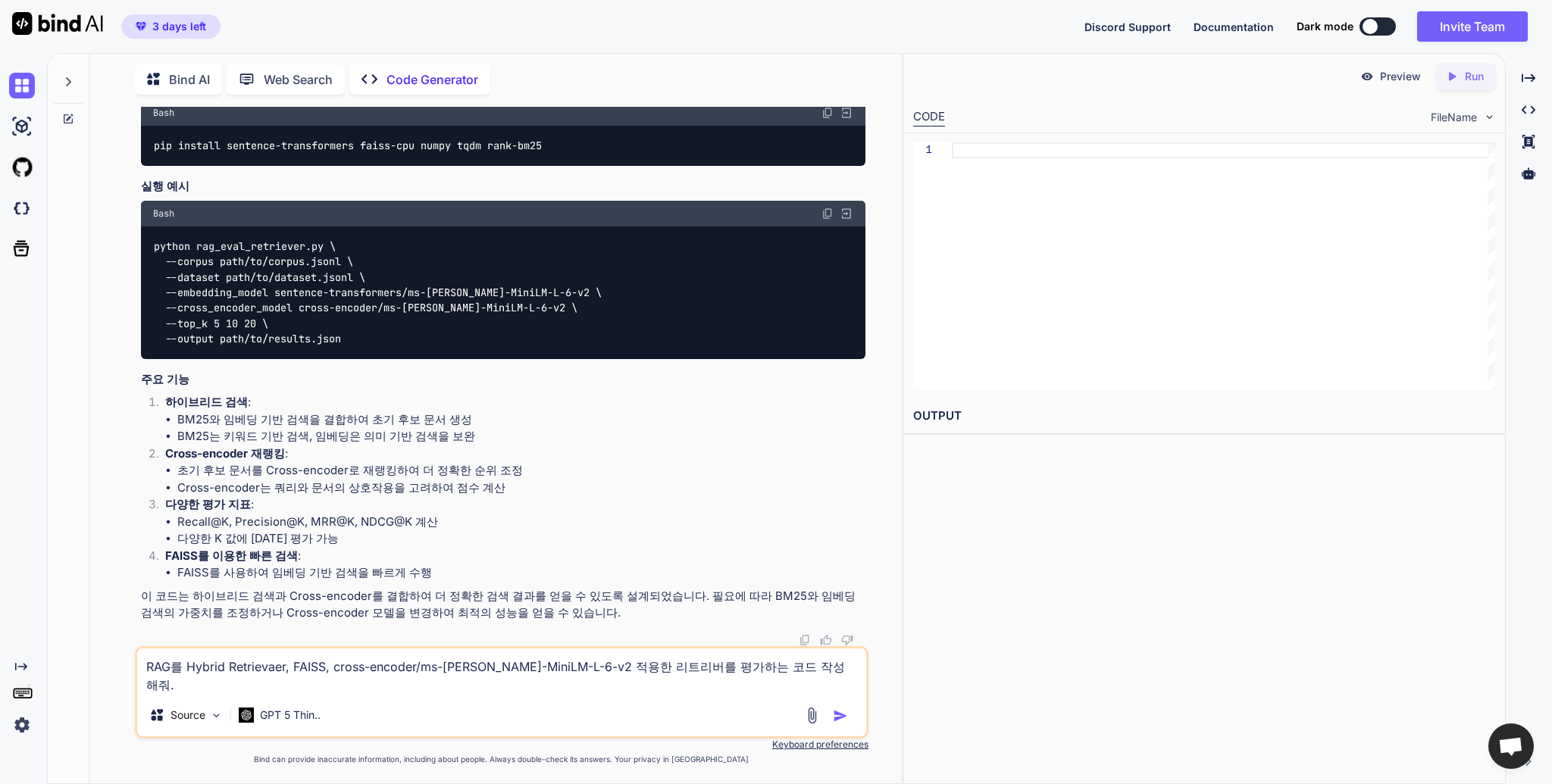
click at [452, 572] on li "FAISS를 사용하여 임베딩 기반 검색을 빠르게 수행" at bounding box center [521, 573] width 688 height 18
click at [678, 678] on textarea "RAG를 Hybrid Retrievaer, FAISS, cross-encoder/ms-[PERSON_NAME]-MiniLM-L-6-v2 적용한…" at bounding box center [501, 671] width 729 height 46
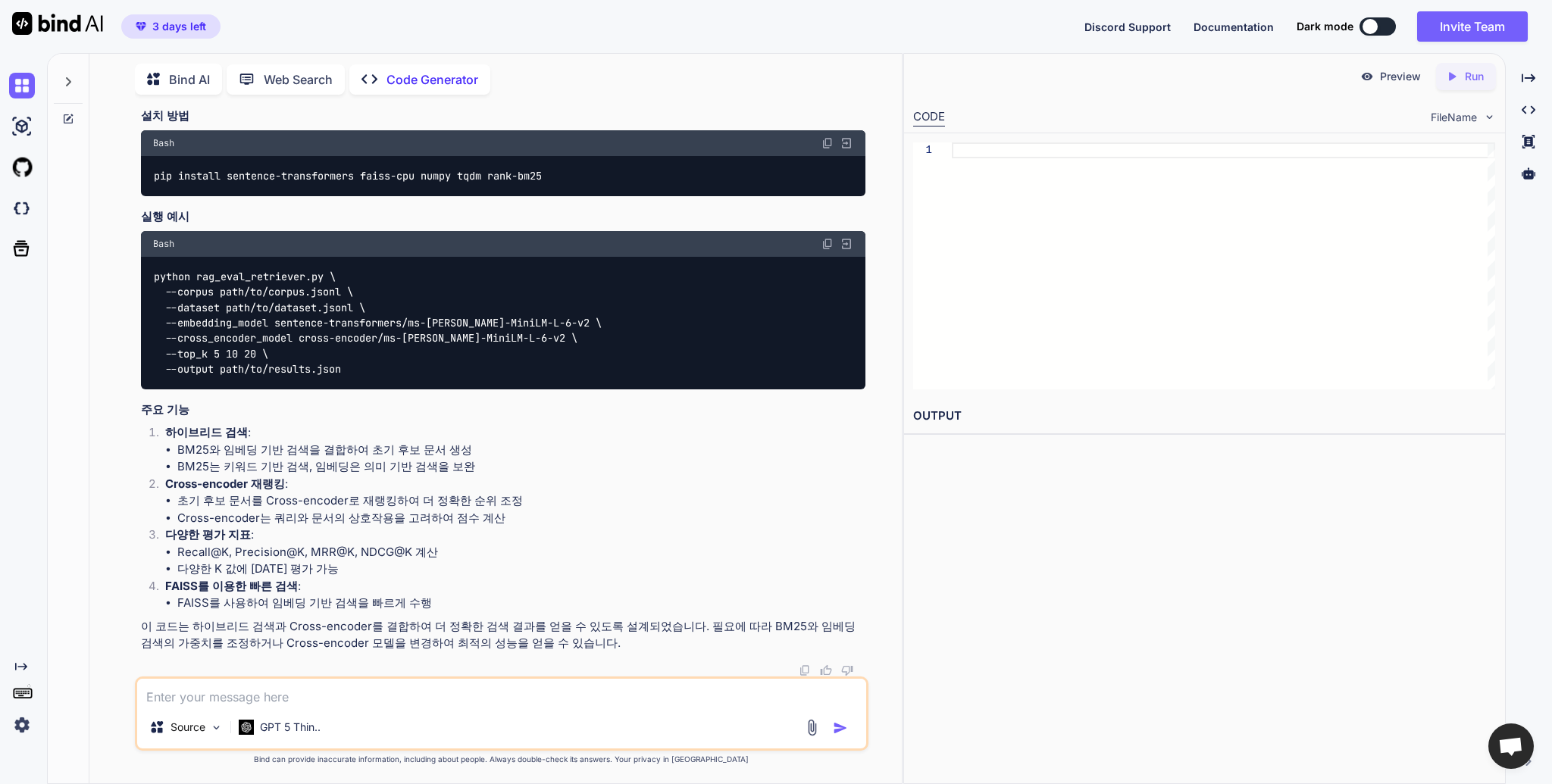
click at [697, 595] on p "FAISS를 이용한 빠른 검색 :" at bounding box center [515, 587] width 700 height 18
click at [1476, 92] on div "Preview Created with Pixso. Run" at bounding box center [1204, 76] width 600 height 46
click at [1465, 69] on p "Run" at bounding box center [1474, 76] width 19 height 15
click at [579, 574] on li "다양한 K 값에 [DATE] 평가 가능" at bounding box center [521, 569] width 688 height 18
click at [1137, 245] on div at bounding box center [1223, 266] width 543 height 247
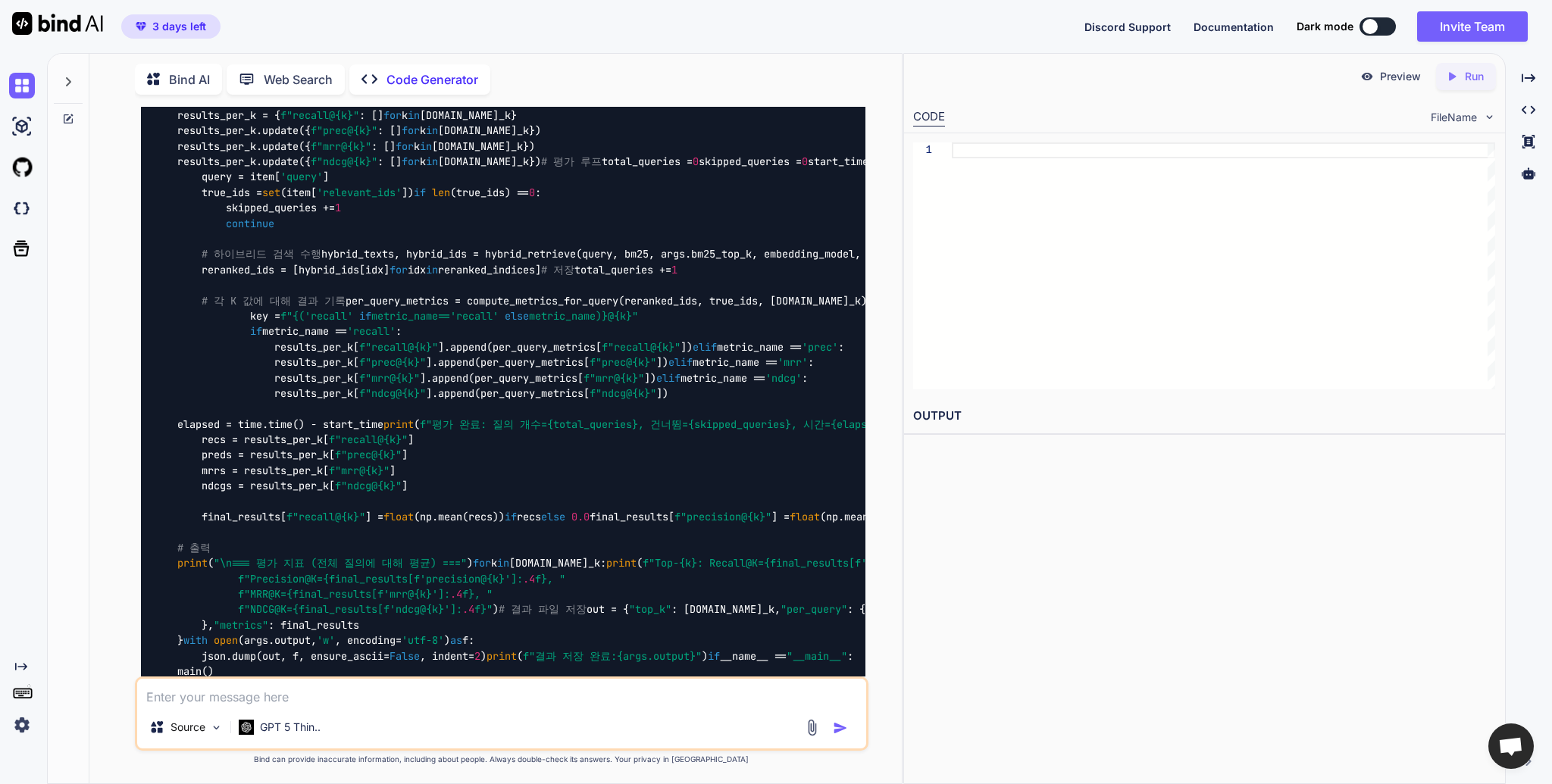
scroll to position [5263, 0]
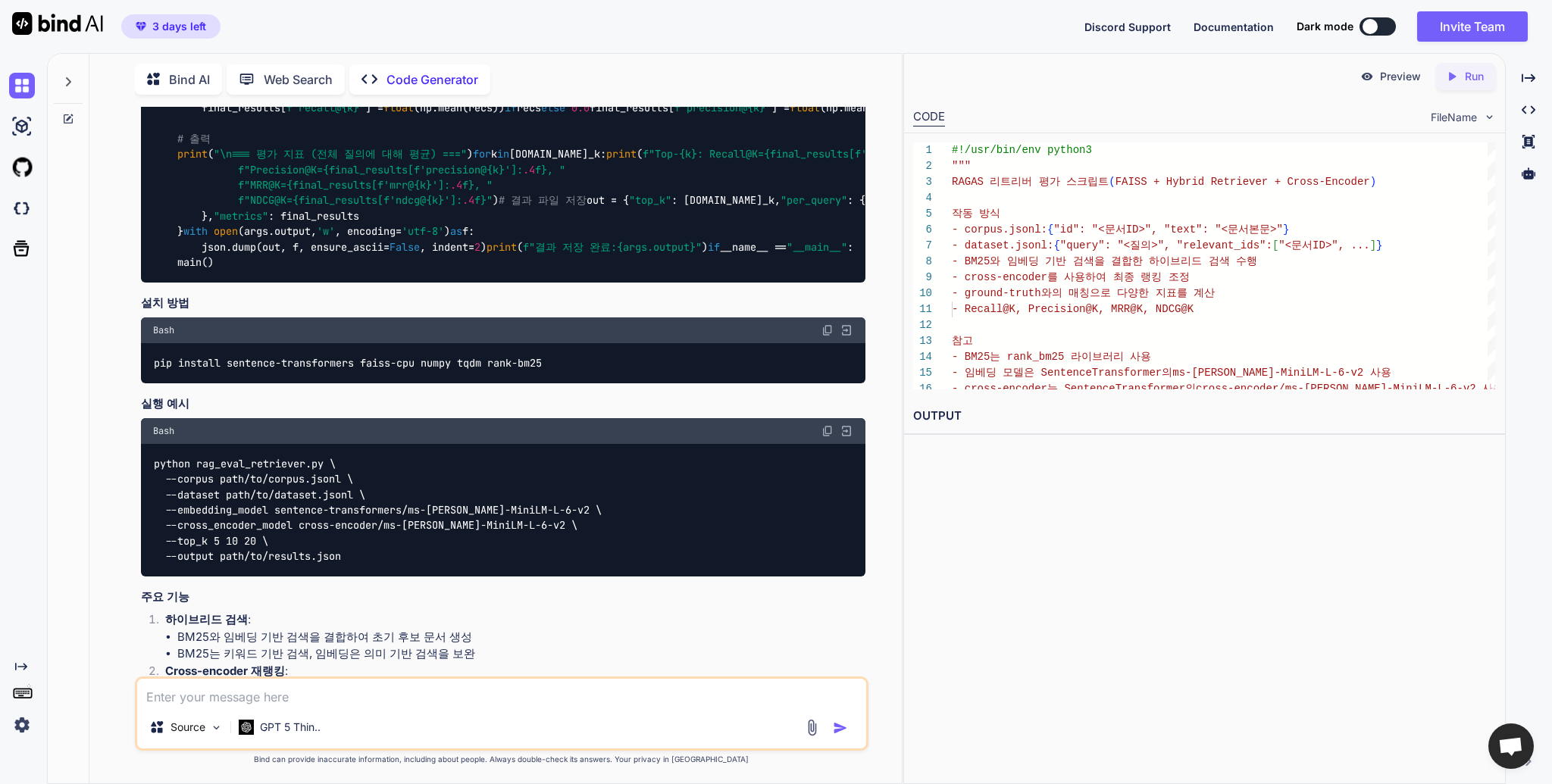
click at [1482, 80] on p "Run" at bounding box center [1474, 76] width 19 height 15
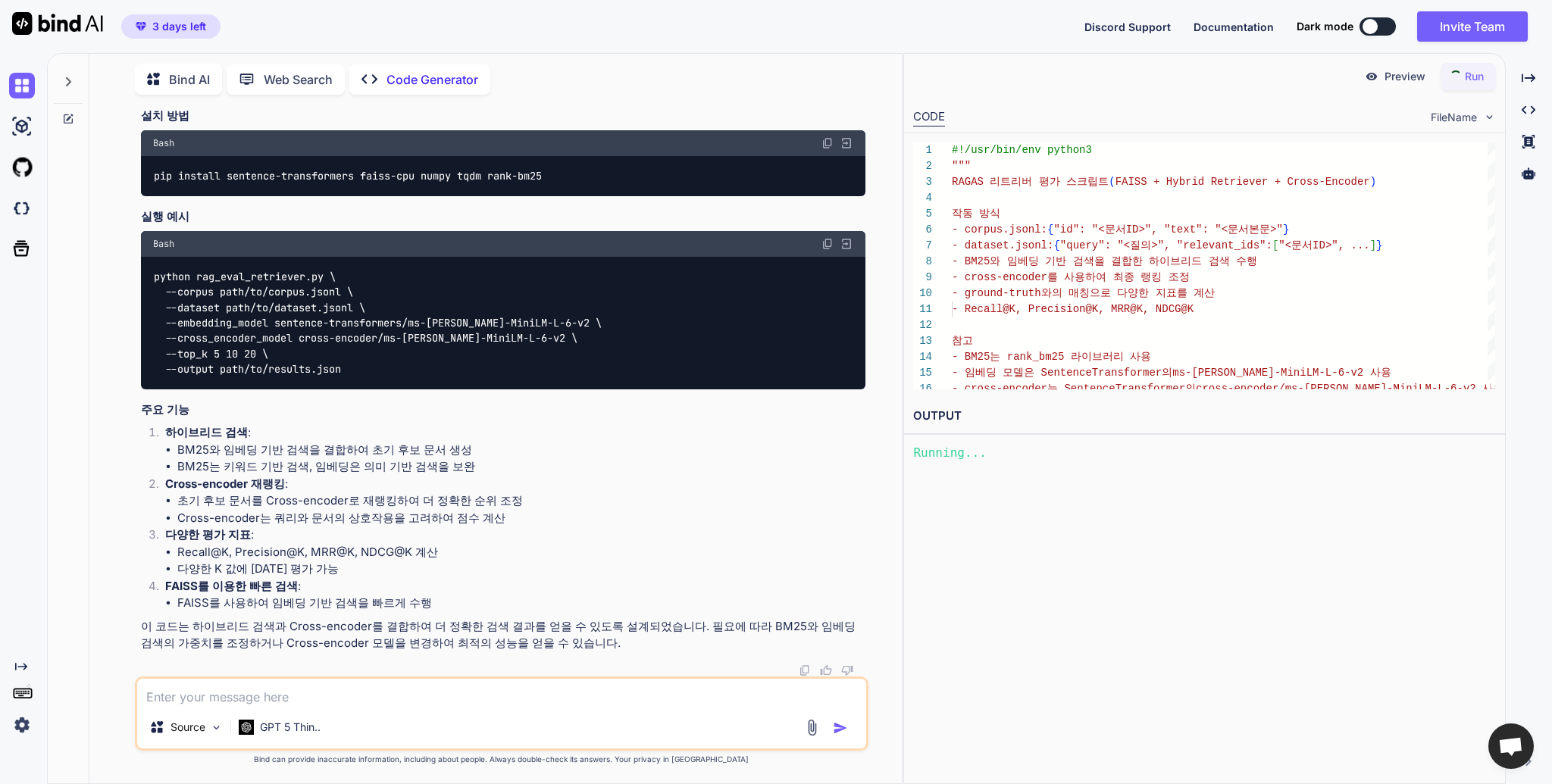
scroll to position [10225, 0]
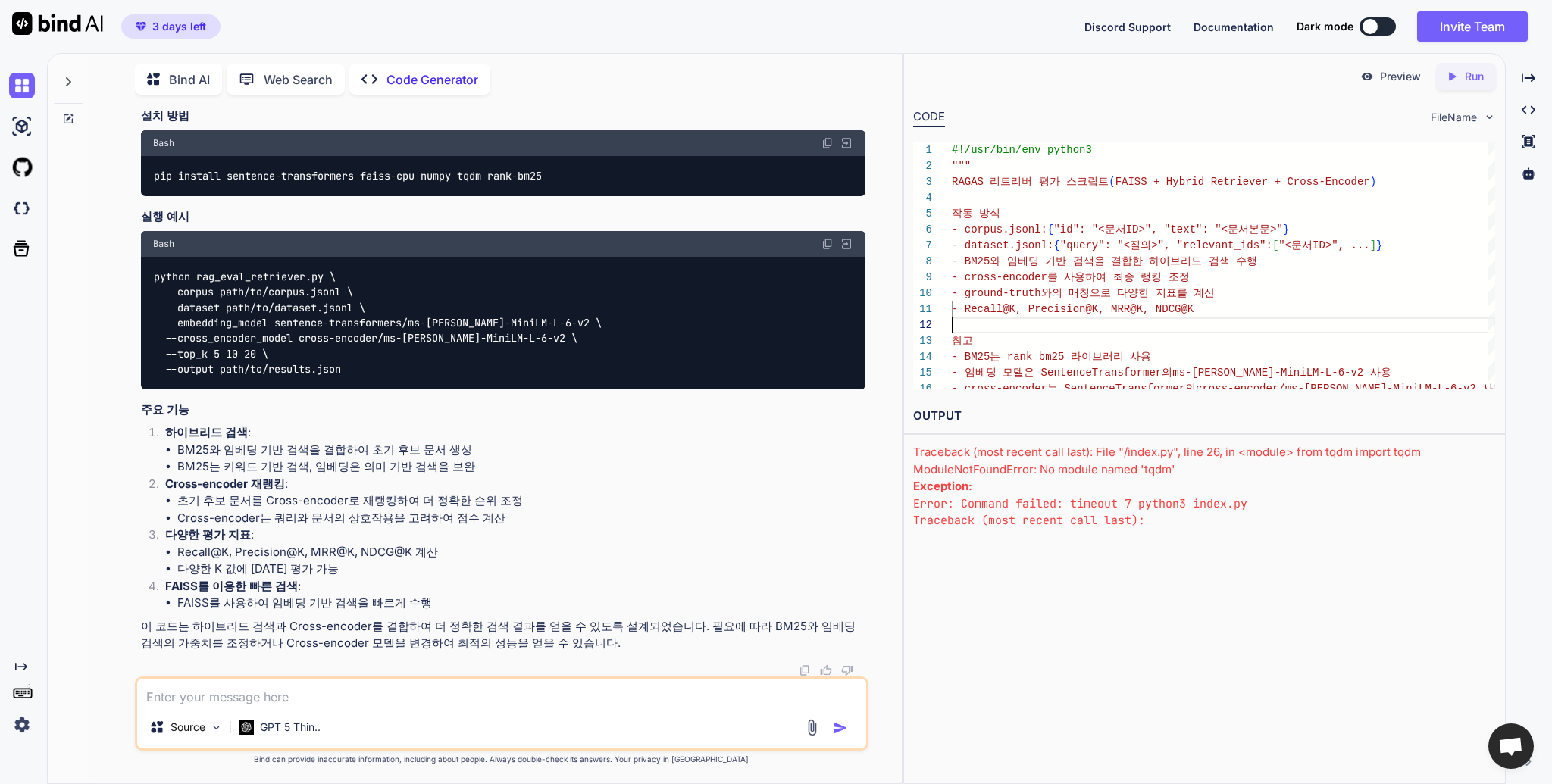
scroll to position [10130, 0]
click at [1530, 164] on div at bounding box center [1528, 173] width 34 height 25
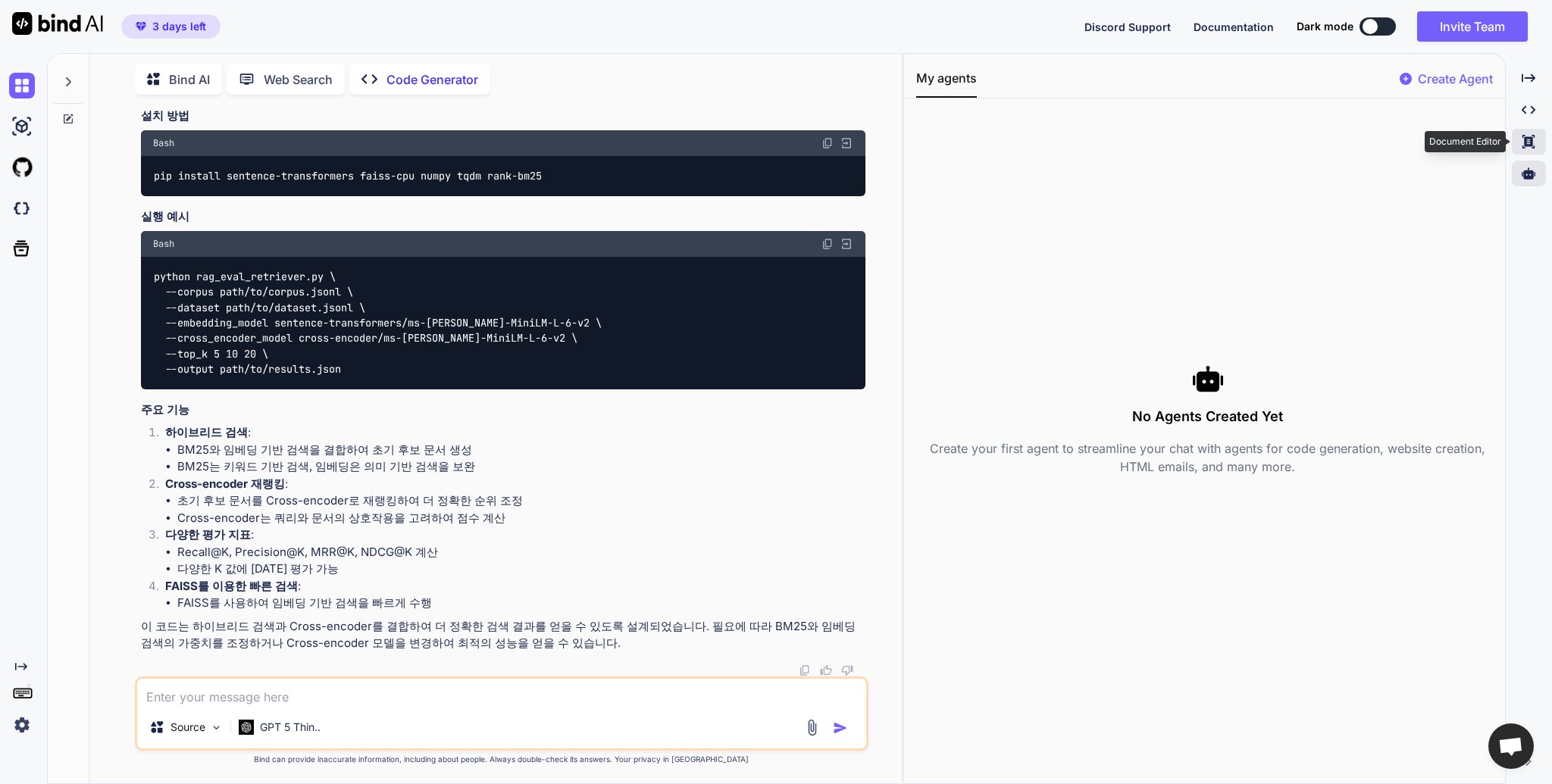
click at [1531, 147] on icon "Created with Pixso." at bounding box center [1528, 142] width 14 height 14
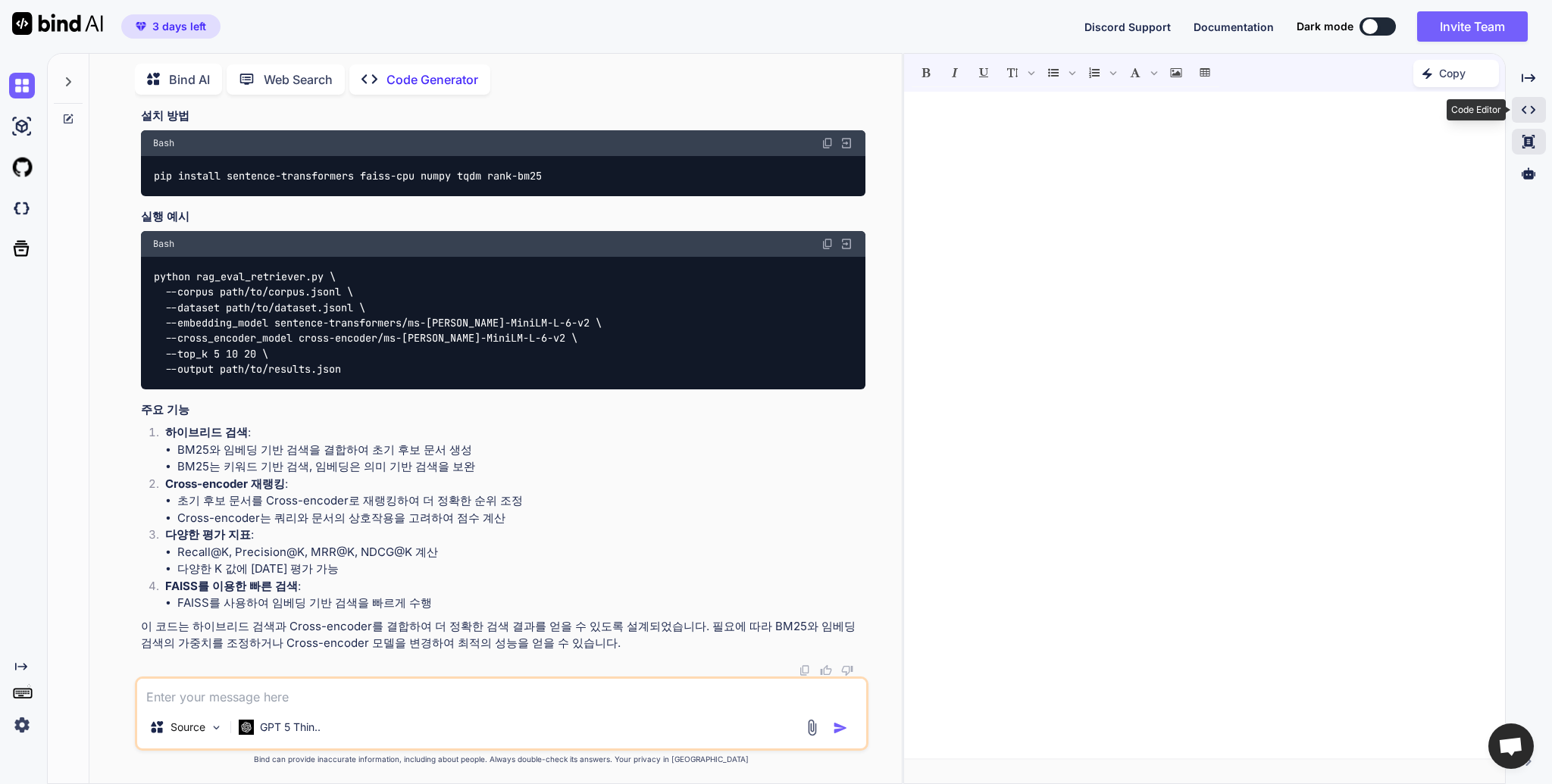
click at [1532, 118] on div "Created with Pixso." at bounding box center [1528, 110] width 34 height 25
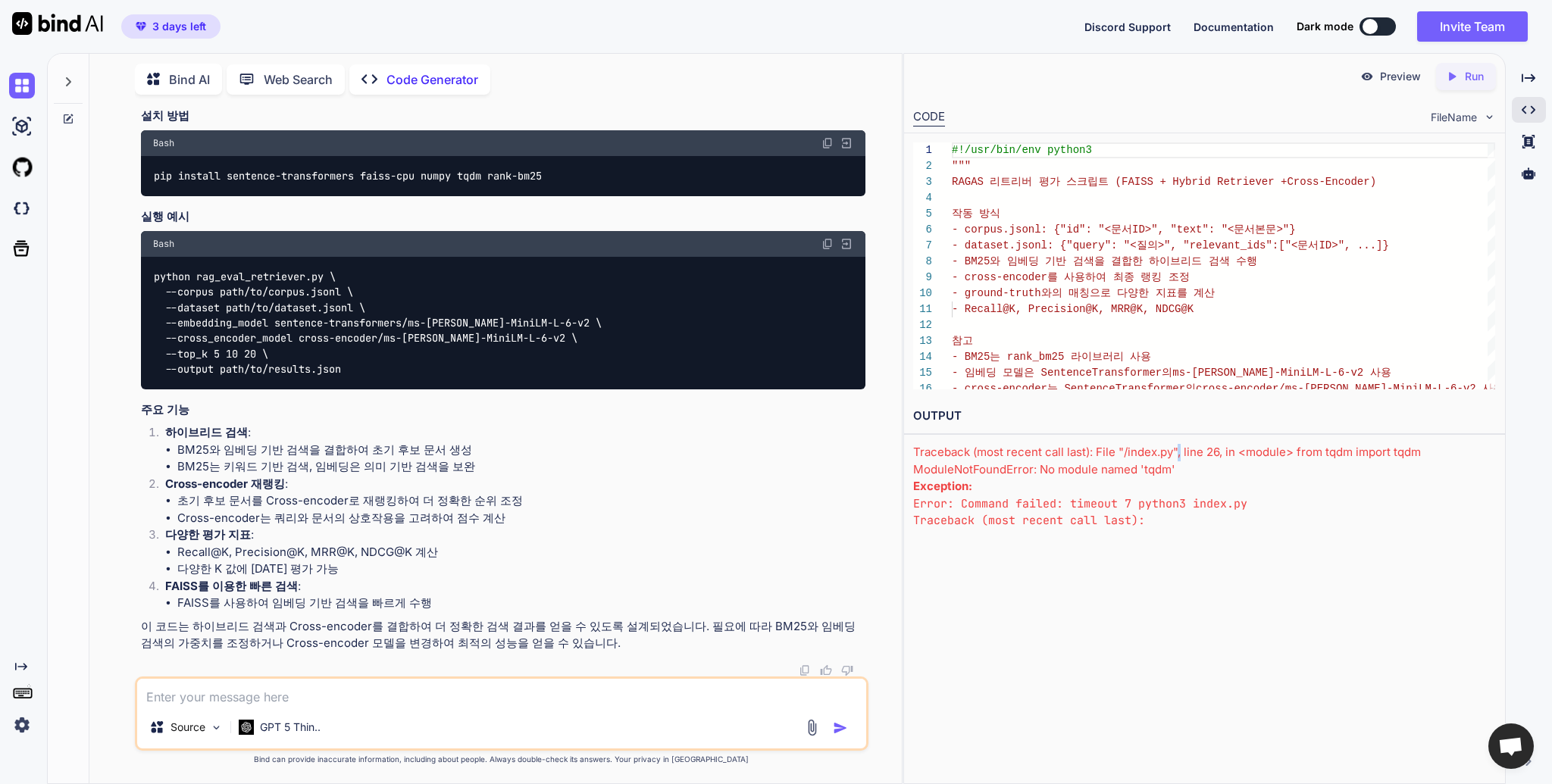
click at [1175, 458] on div "Traceback (most recent call last): File "/index.py", line 26, in <module> from …" at bounding box center [1204, 460] width 582 height 34
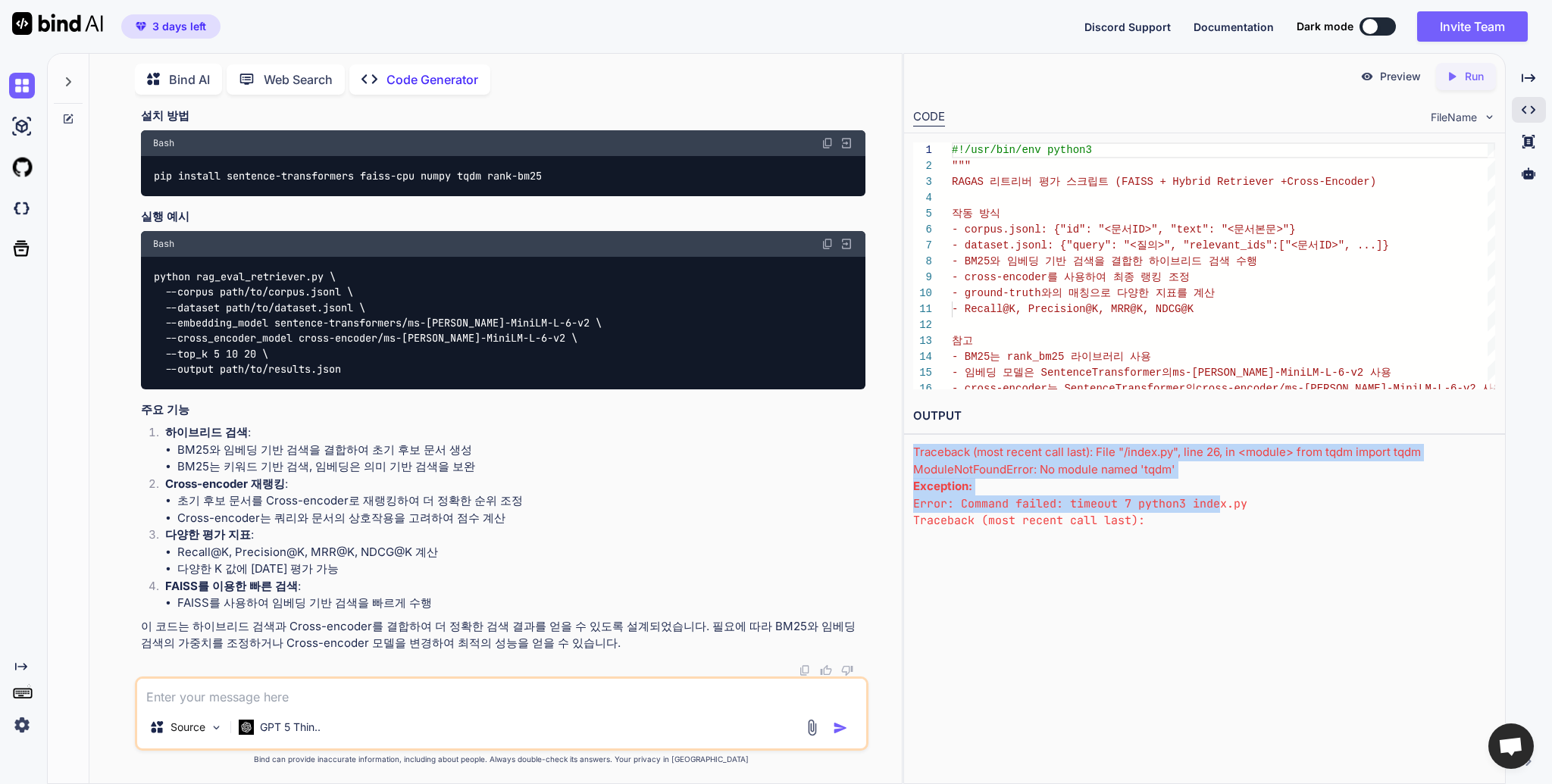
drag, startPoint x: 1219, startPoint y: 509, endPoint x: 976, endPoint y: 442, distance: 252.1
click at [976, 441] on div "OUTPUT Traceback (most recent call last): File "/index.py", line 26, in <module…" at bounding box center [1204, 463] width 600 height 130
click at [1034, 481] on div "Exception: Error: Command failed: timeout 7 python3 index.py Traceback (most re…" at bounding box center [1204, 529] width 582 height 103
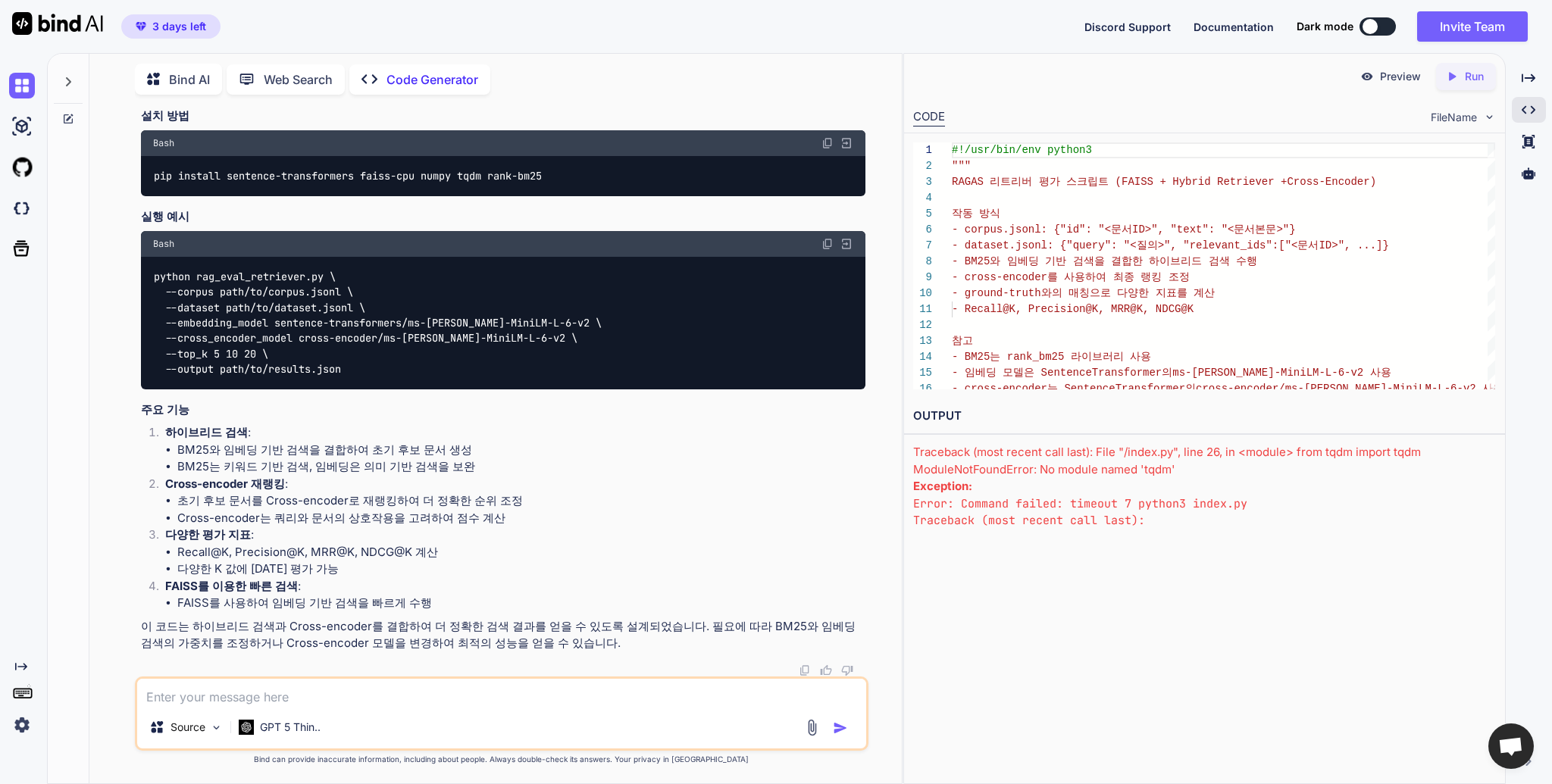
click at [1143, 545] on div "Preview Created with Pixso. Run CODE FileName 1 2 3 4 5 6 7 8 9 10 11 12 13 14 …" at bounding box center [1205, 417] width 602 height 731
click at [1514, 752] on span "채팅 열기" at bounding box center [1510, 747] width 25 height 21
click at [1216, 552] on div "Preview Created with Pixso. Run CODE FileName 1 2 3 4 5 6 7 8 9 10 11 12 13 14 …" at bounding box center [1205, 417] width 602 height 731
click at [636, 716] on div "Source GPT 5 Thin.." at bounding box center [501, 730] width 729 height 36
click at [637, 709] on div "Source GPT 5 Thin.." at bounding box center [502, 713] width 733 height 75
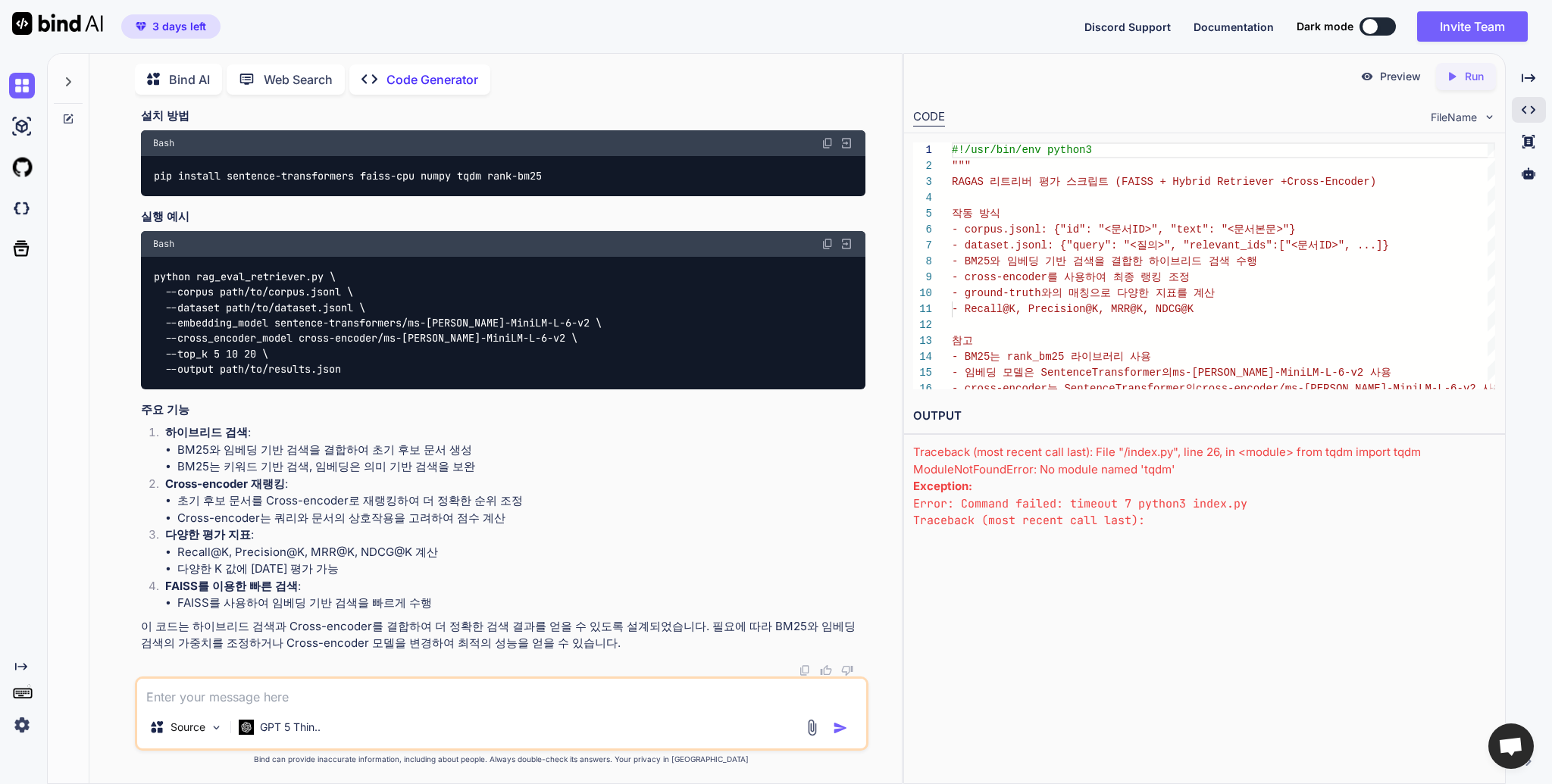
click at [640, 702] on textarea at bounding box center [501, 692] width 729 height 27
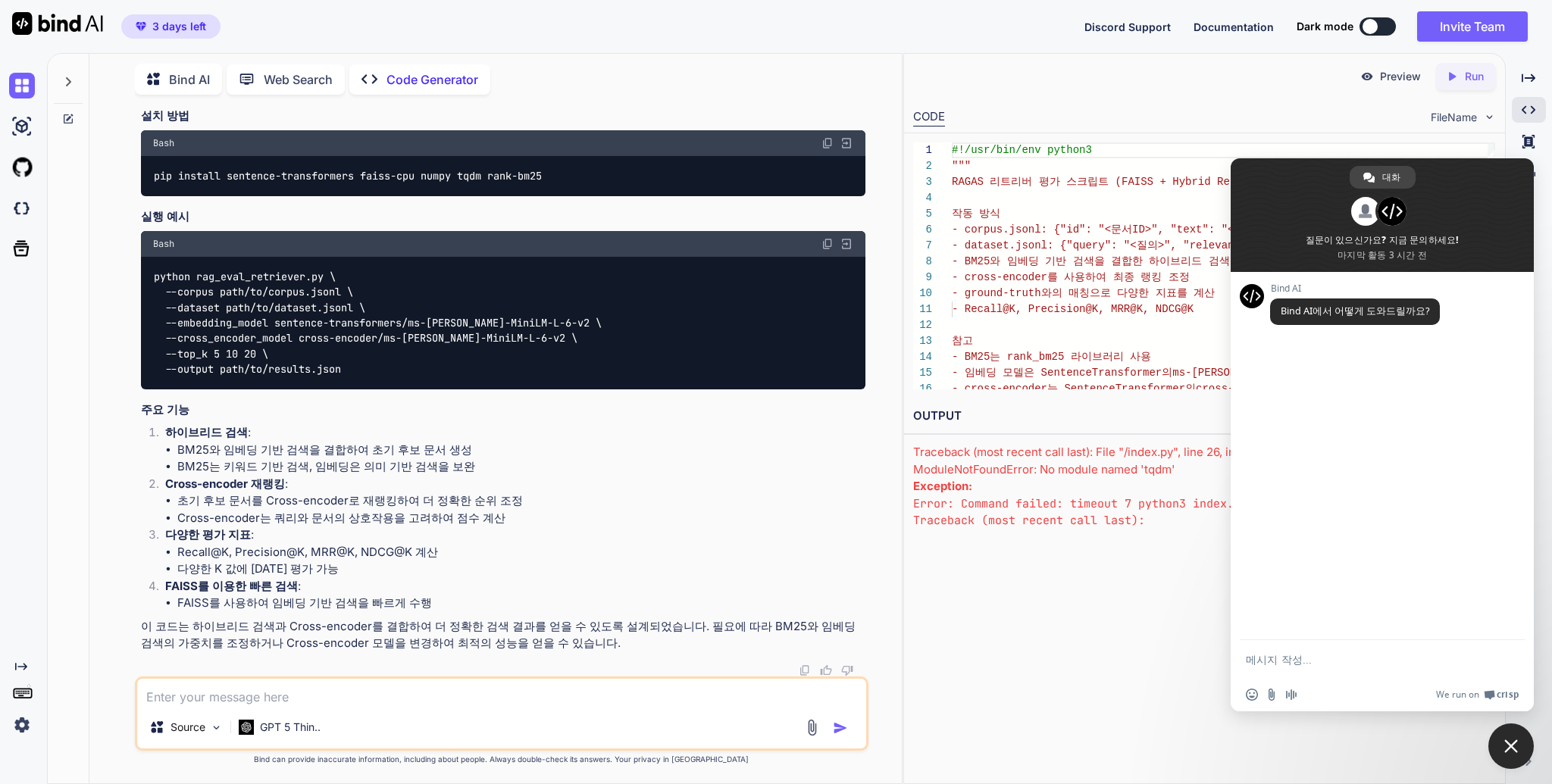
scroll to position [10225, 0]
click at [1125, 569] on div "Preview Created with Pixso. Run CODE FileName 1 2 3 4 5 6 7 8 9 10 11 12 13 14 …" at bounding box center [1205, 417] width 602 height 731
click at [1498, 739] on span "채팅 닫기" at bounding box center [1511, 746] width 46 height 46
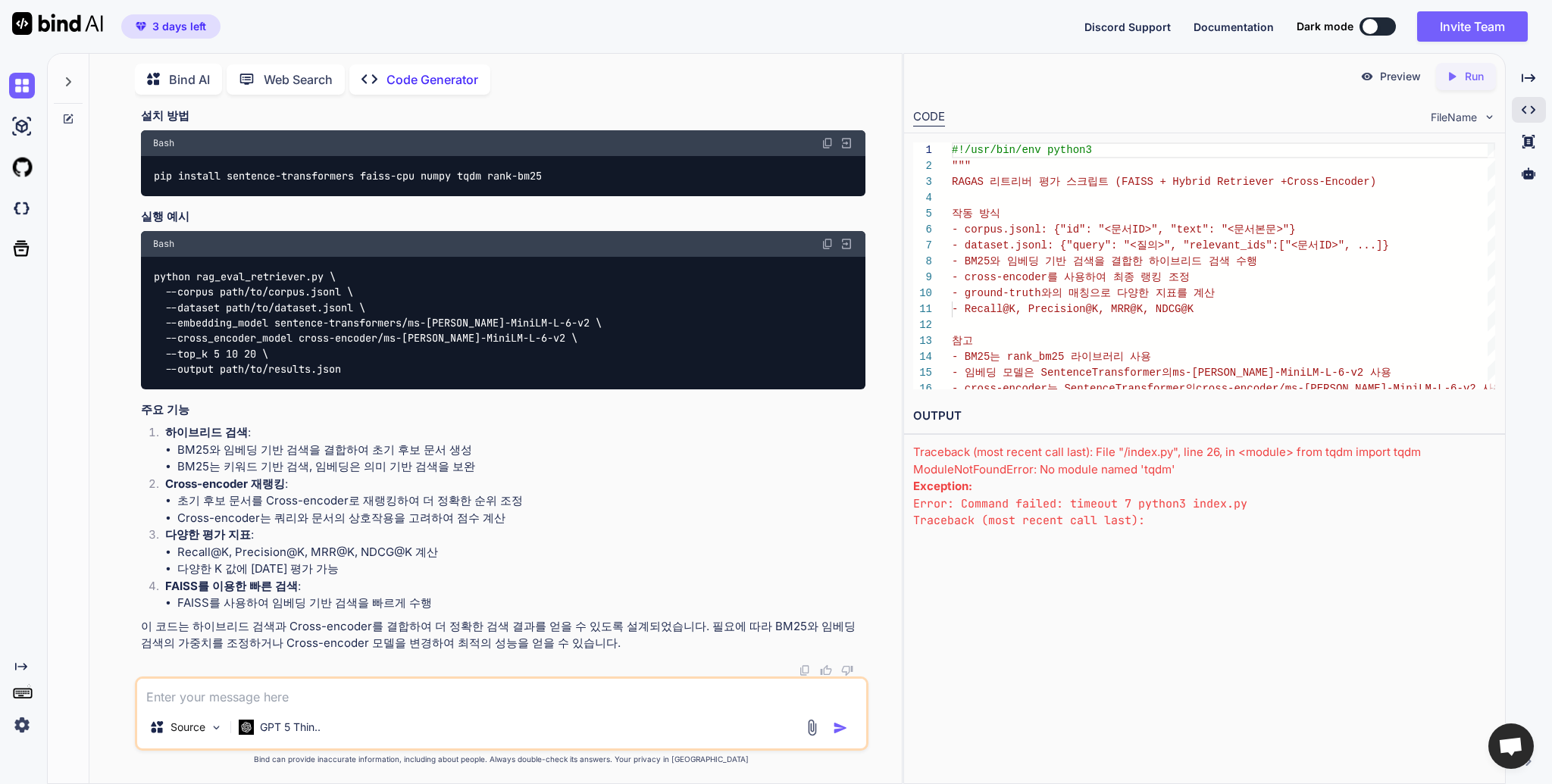
click at [535, 602] on li "FAISS를 사용하여 임베딩 기반 검색을 빠르게 수행" at bounding box center [521, 603] width 688 height 18
drag, startPoint x: 550, startPoint y: 264, endPoint x: 116, endPoint y: 272, distance: 434.1
click at [114, 271] on div "You RAGAS에서 리트리버 평가하기위해서 평가코드 작성해줘. 참고로 허깅페이스 모델 사용해서 한거야. Code Generator 아래는 R…" at bounding box center [502, 445] width 800 height 676
copy code "pip install sentence-transformers faiss-cpu numpy tqdm rank-bm25"
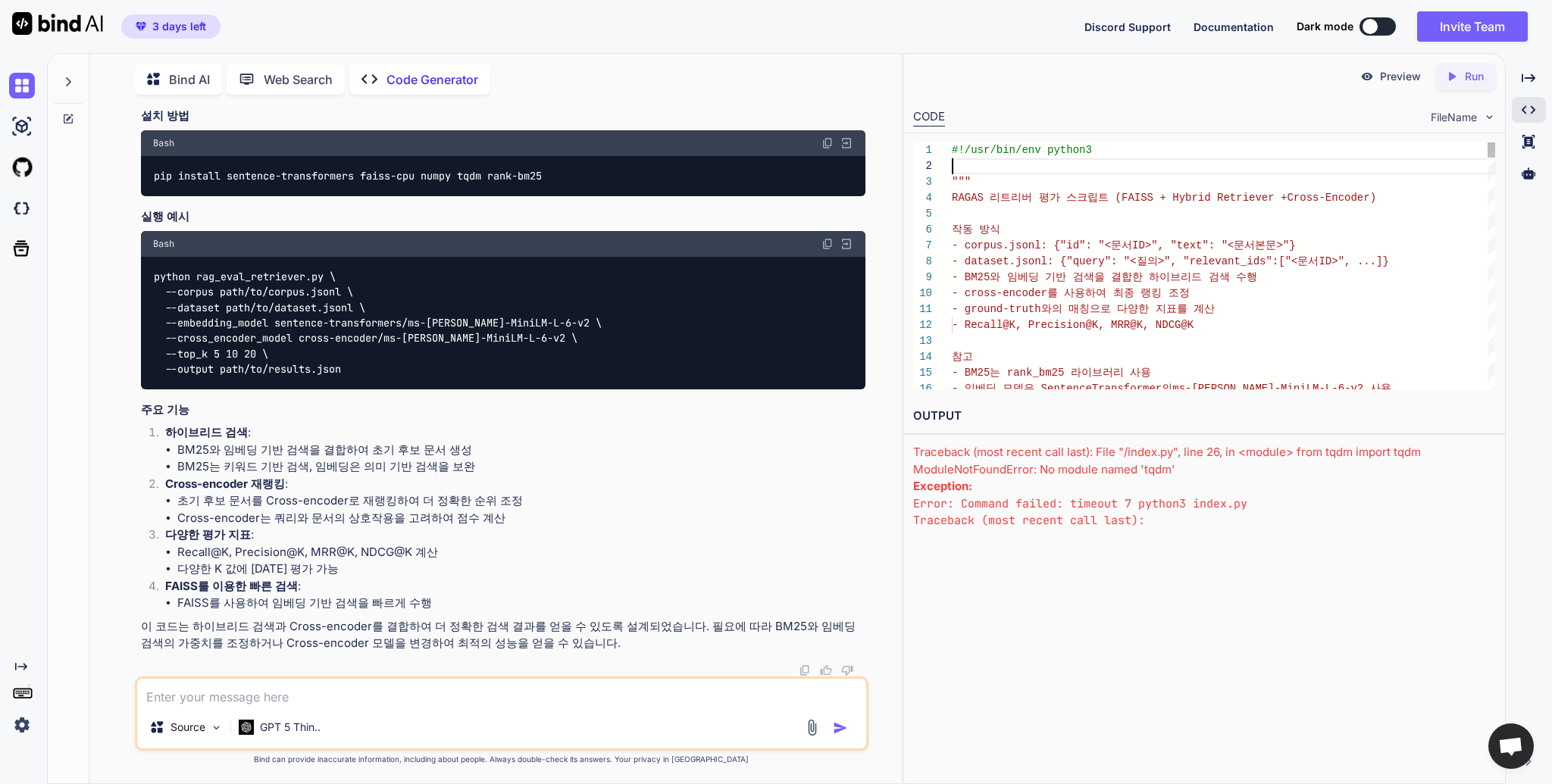
scroll to position [111, 0]
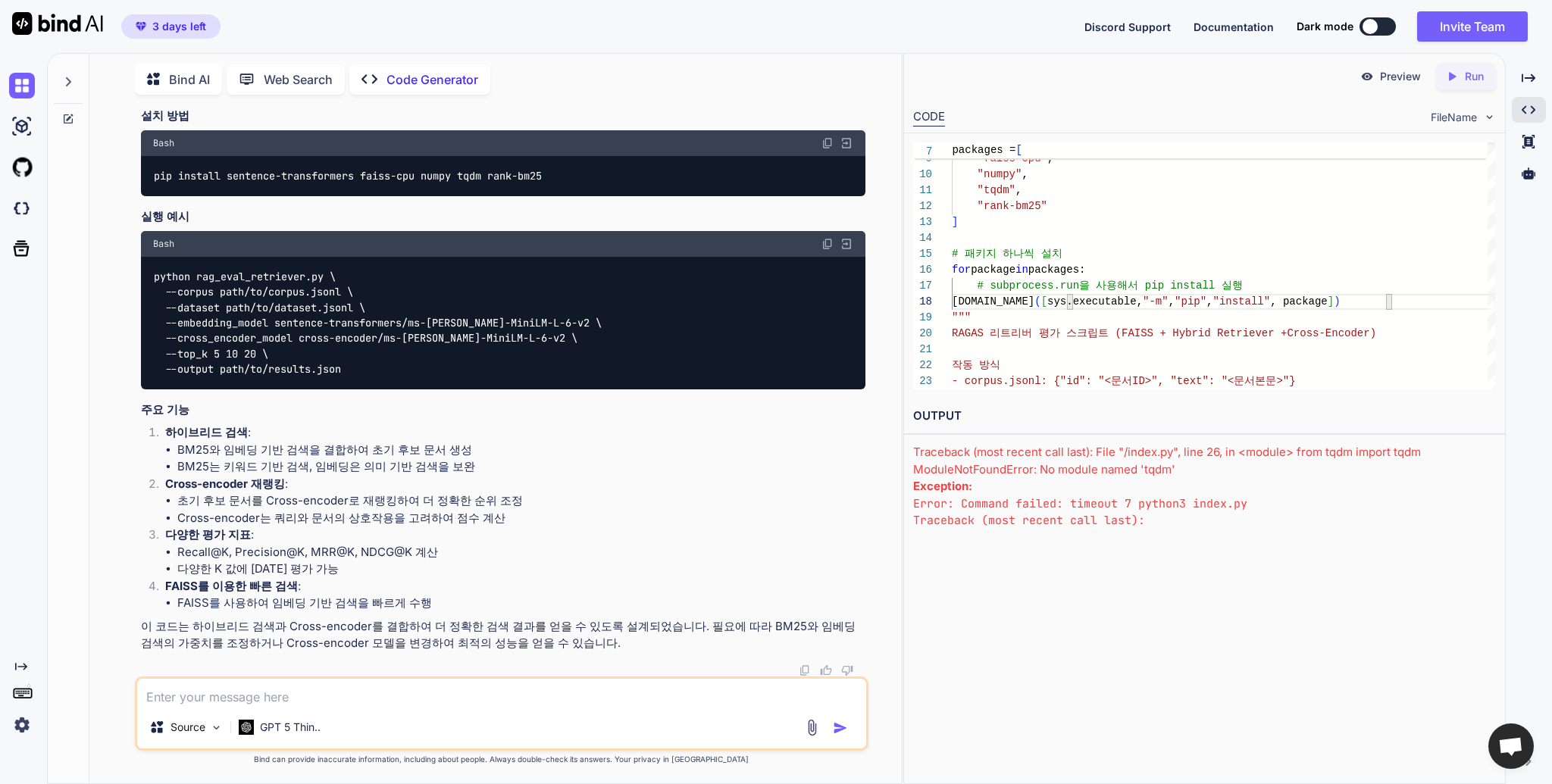
type textarea ""tqdm", "rank-bm25" ] # 패키지 하나씩 설치 for package in packages: # subprocess.run을 사…"
click at [1461, 78] on icon "Created with Pixso." at bounding box center [1455, 76] width 19 height 14
